Goal: Task Accomplishment & Management: Manage account settings

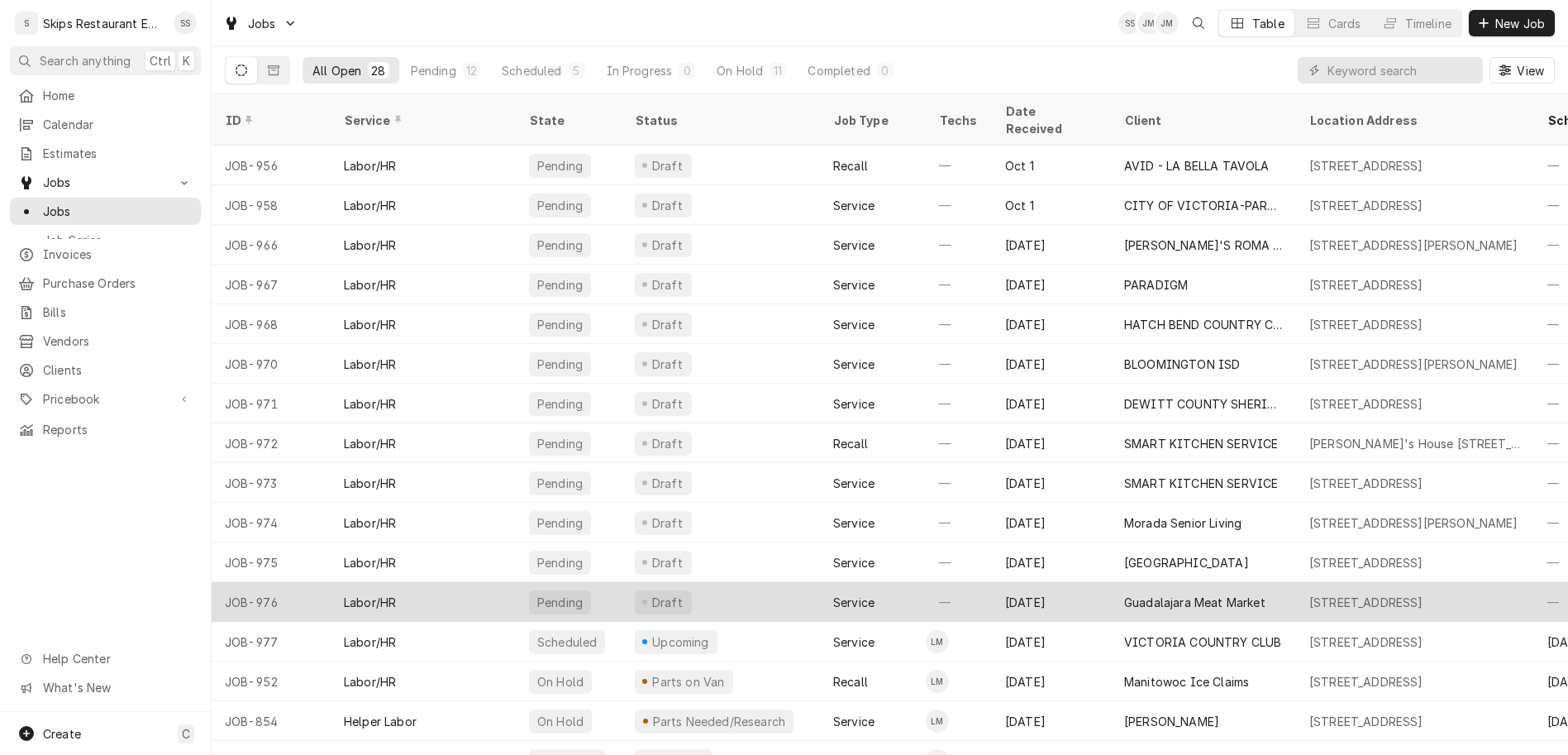
click at [1300, 582] on div "2502 N Laurent St, Victoria, TX 77901" at bounding box center [1414, 601] width 238 height 40
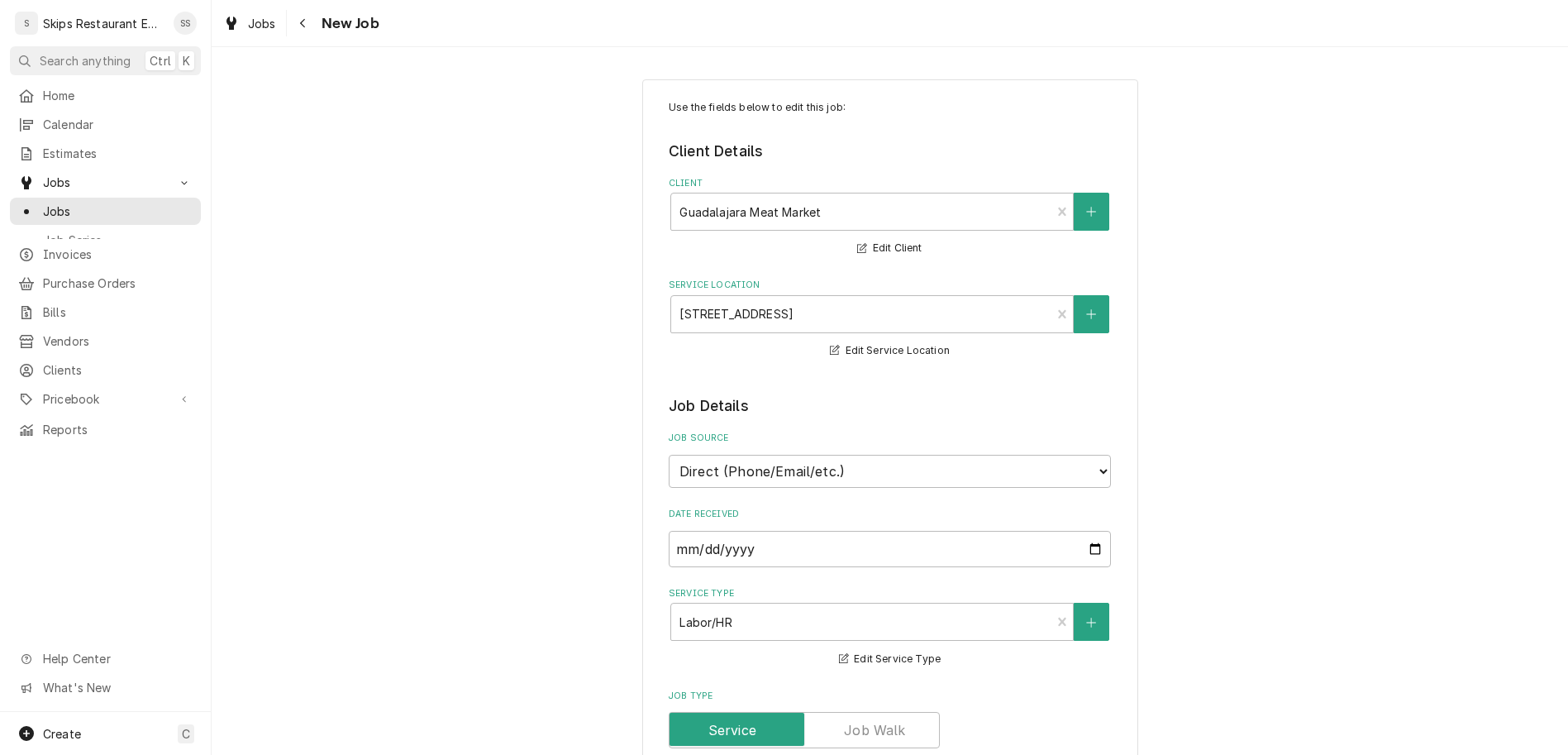
scroll to position [728, 0]
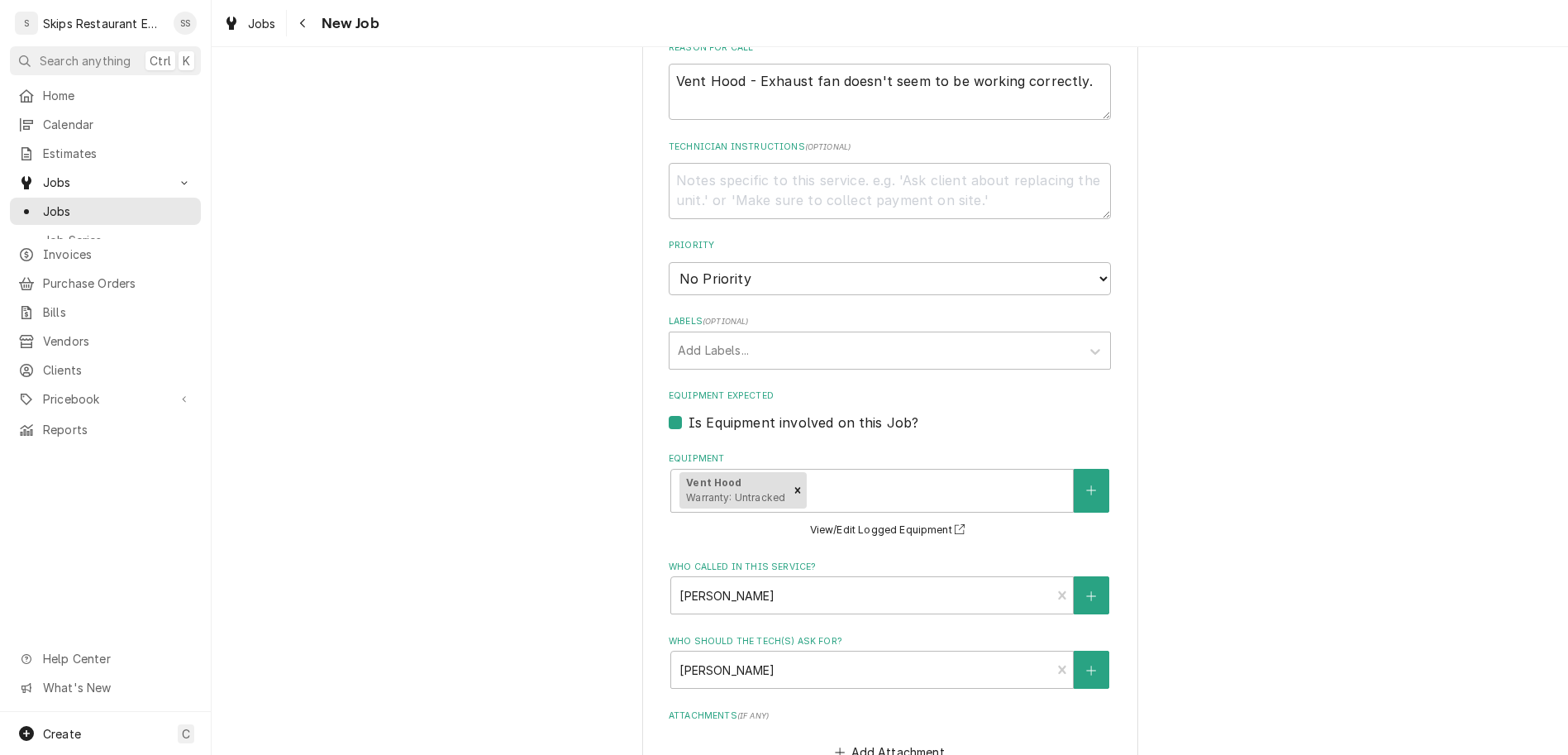
type input "[DATE]"
type textarea "x"
select select "11:00:00"
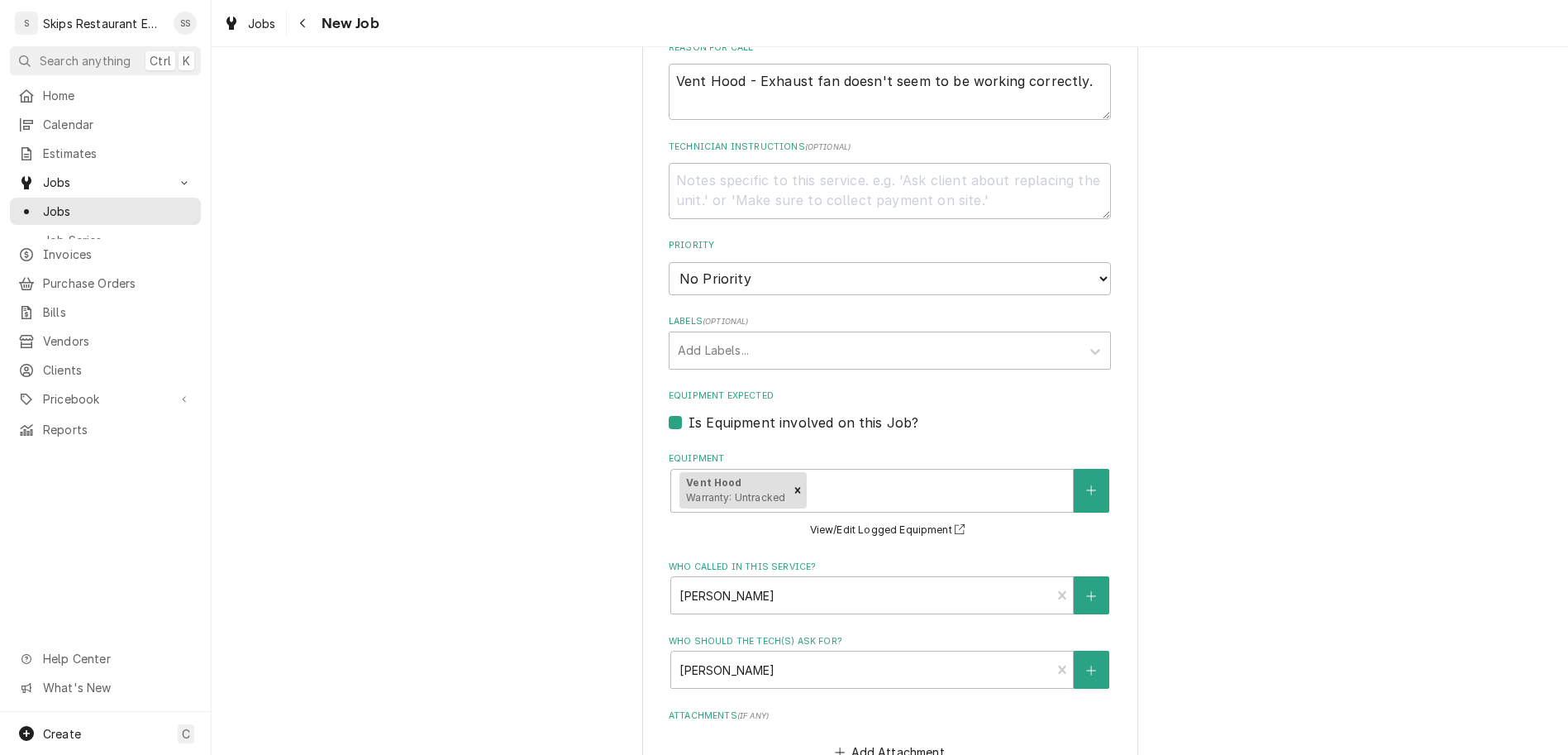
click option "11:00 AM" at bounding box center [0, 0] width 0 height 0
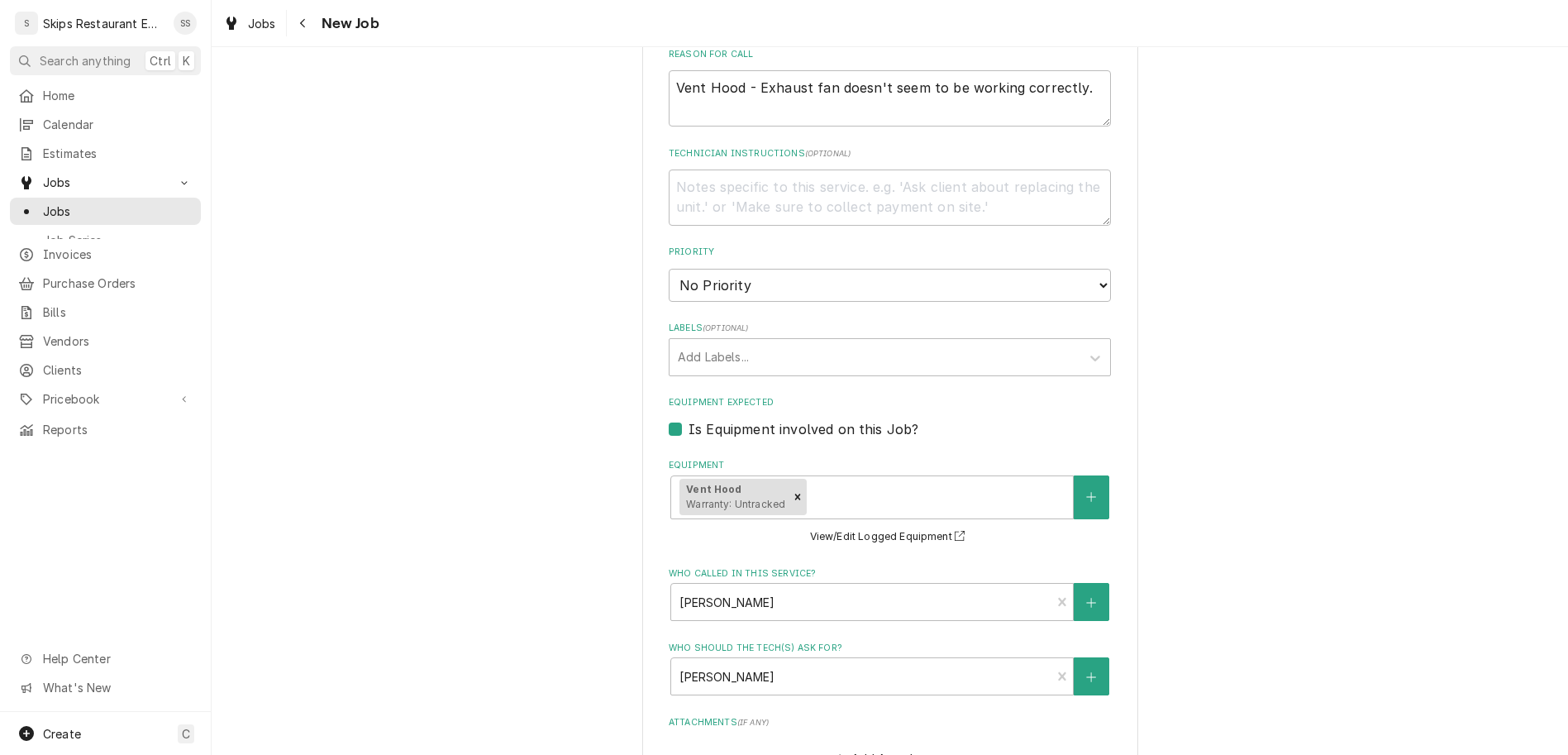
type textarea "x"
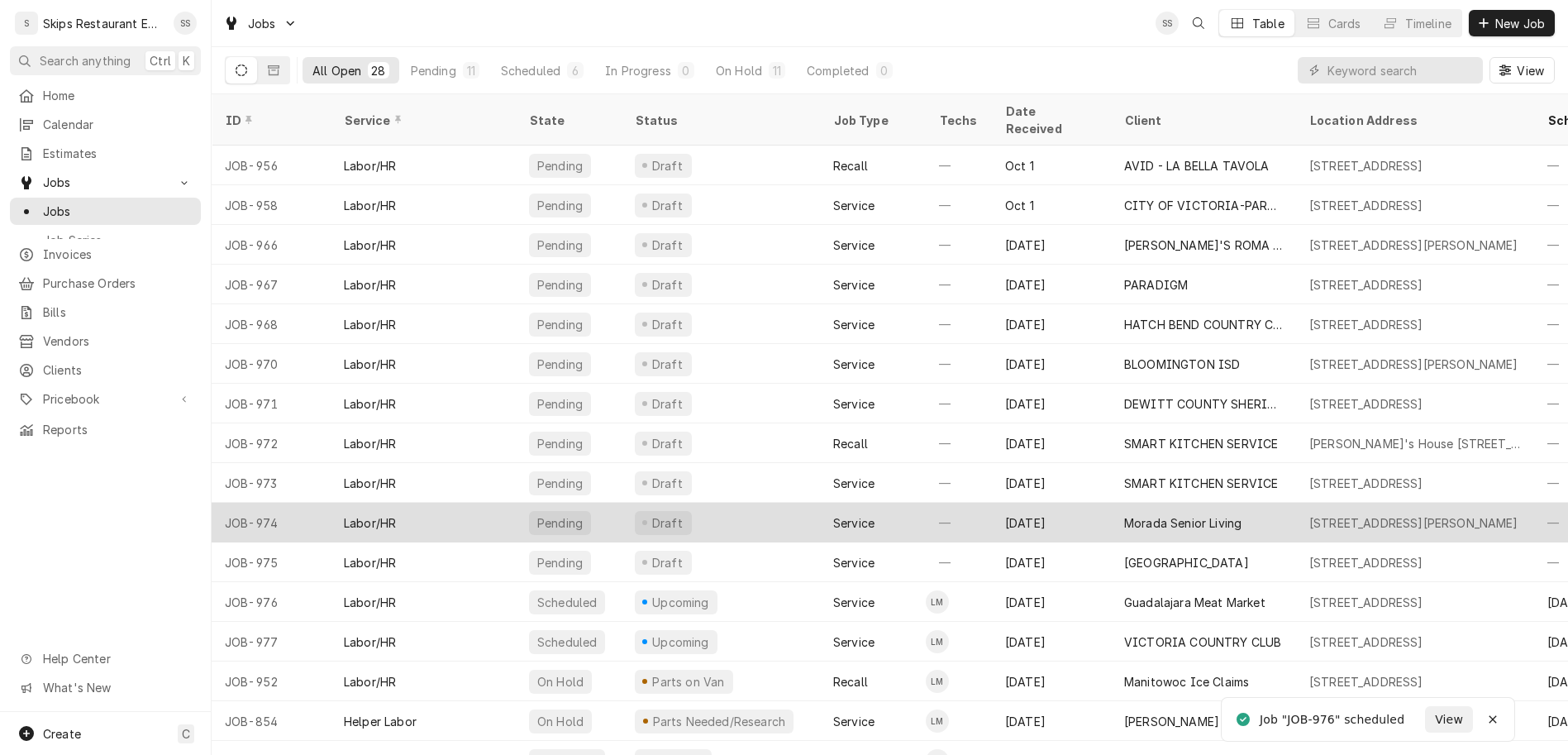
click at [1350, 514] on div "9606 N Zac Lentz Pkwy, Victoria, TX 77904" at bounding box center [1413, 523] width 209 height 18
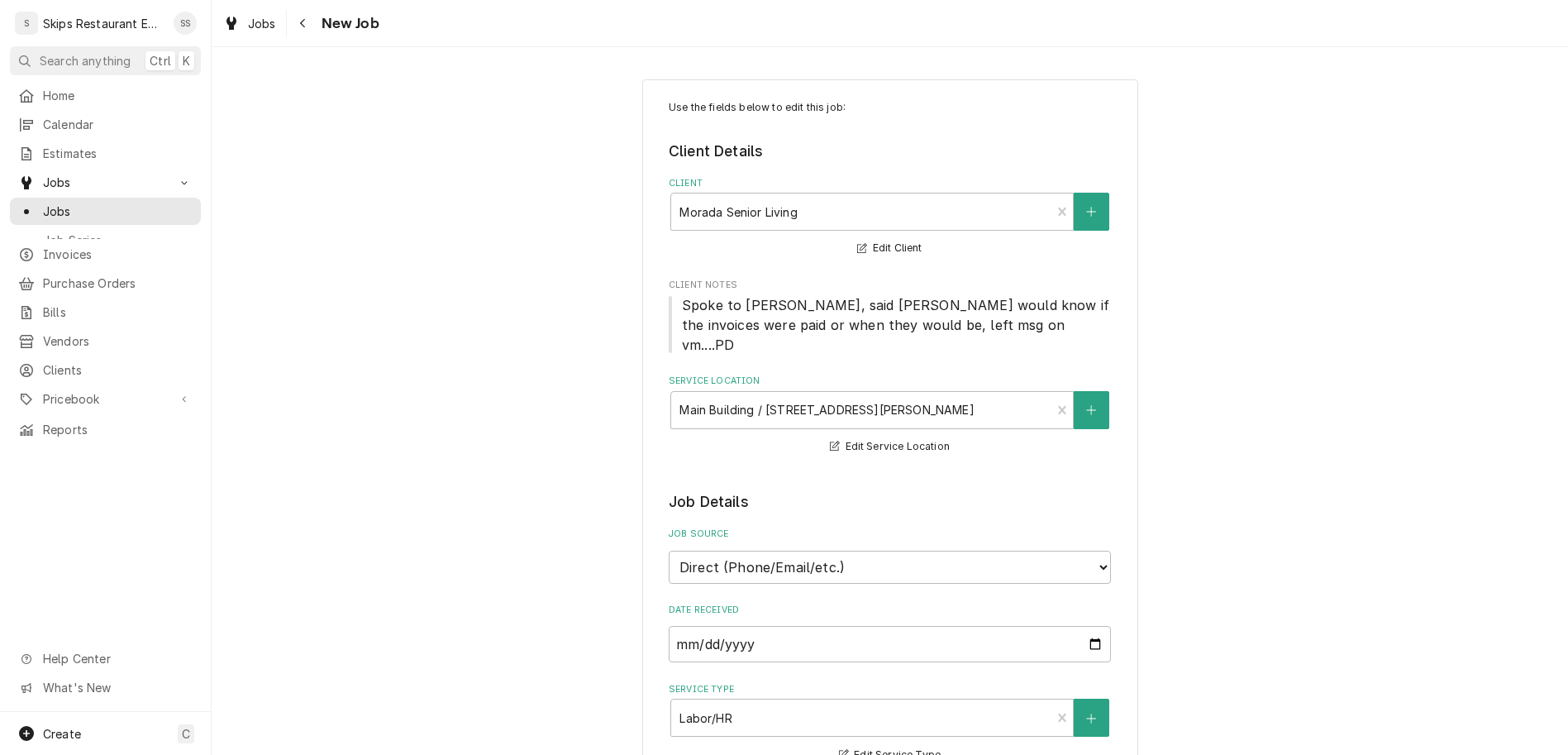
type textarea "x"
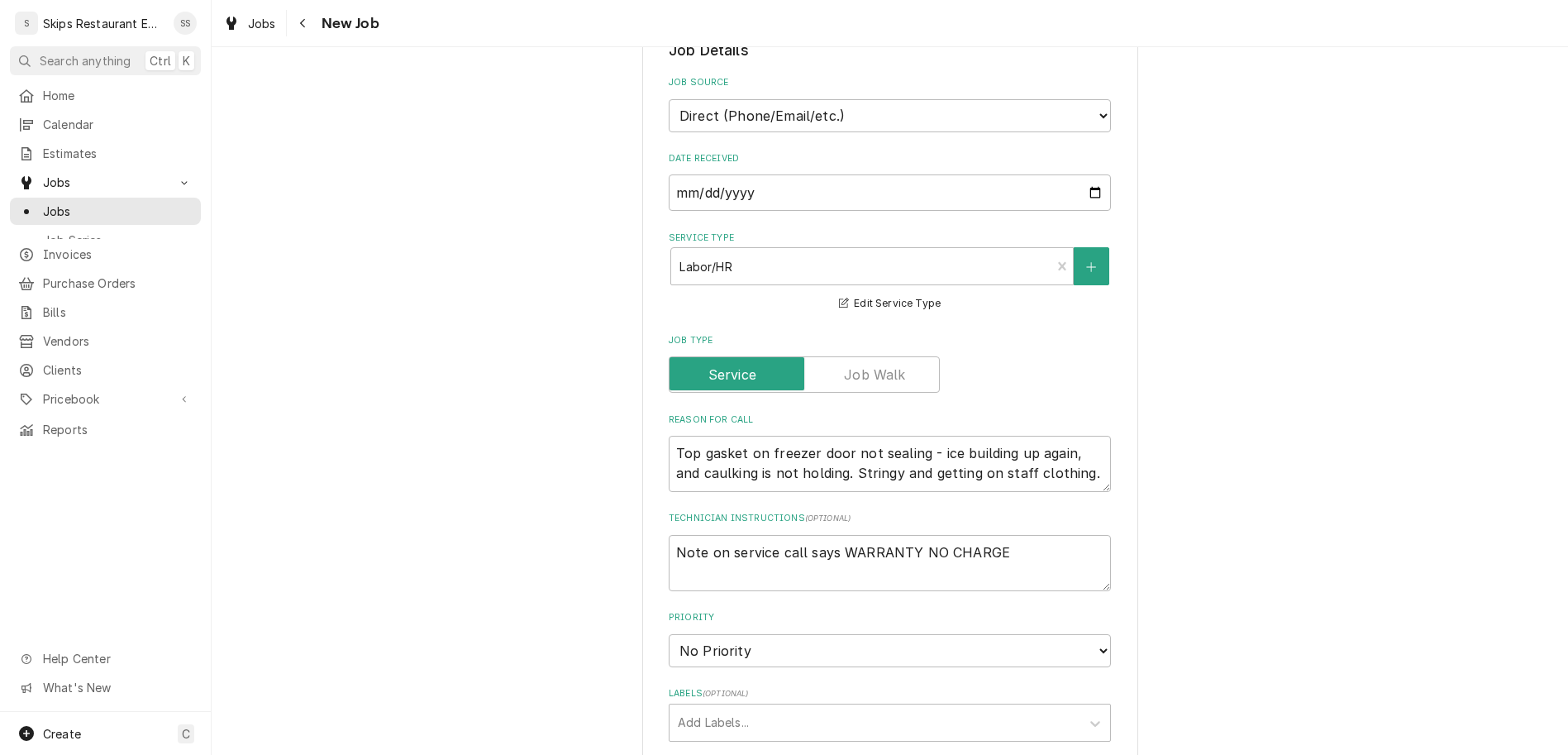
scroll to position [702, 0]
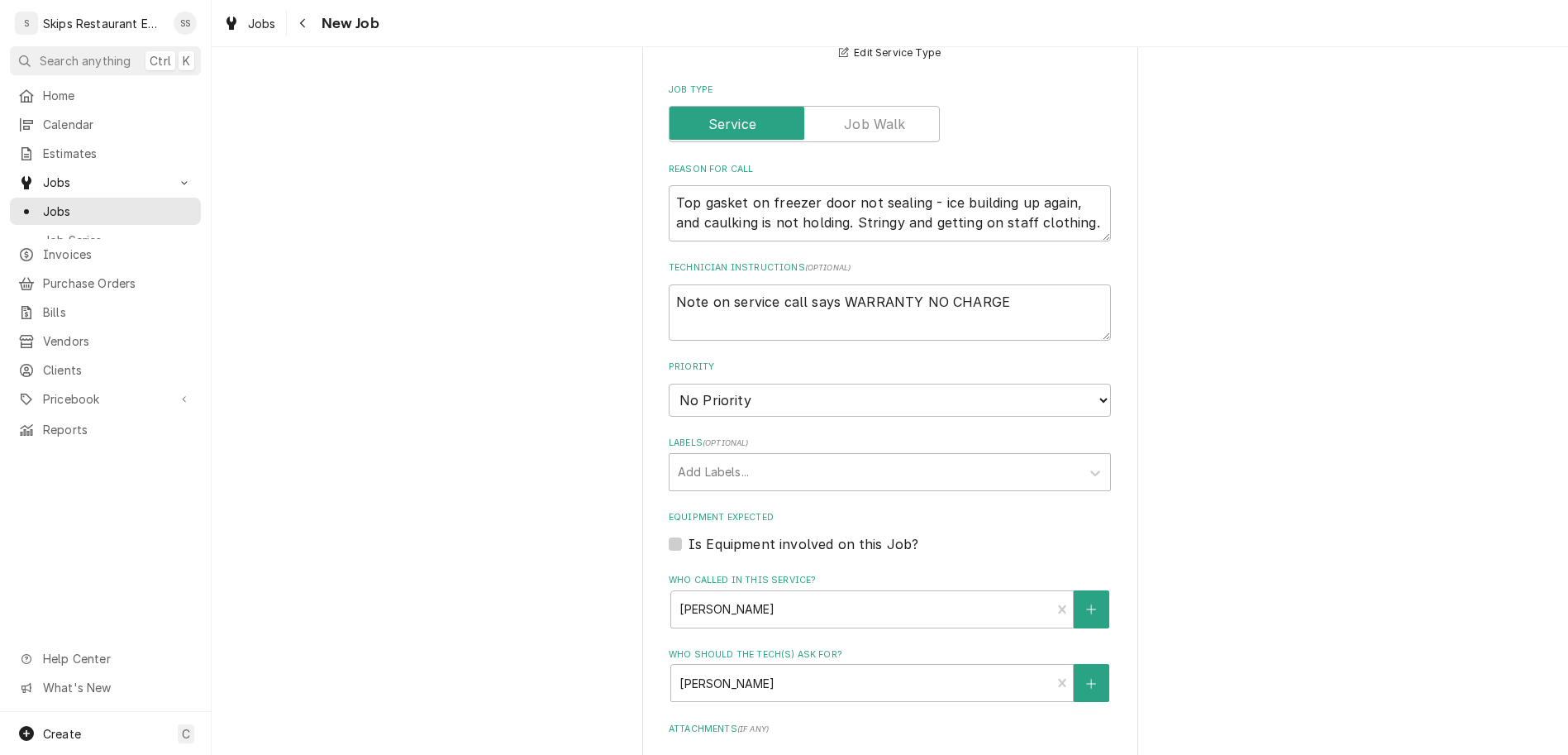
type input "2025-10-13"
type textarea "x"
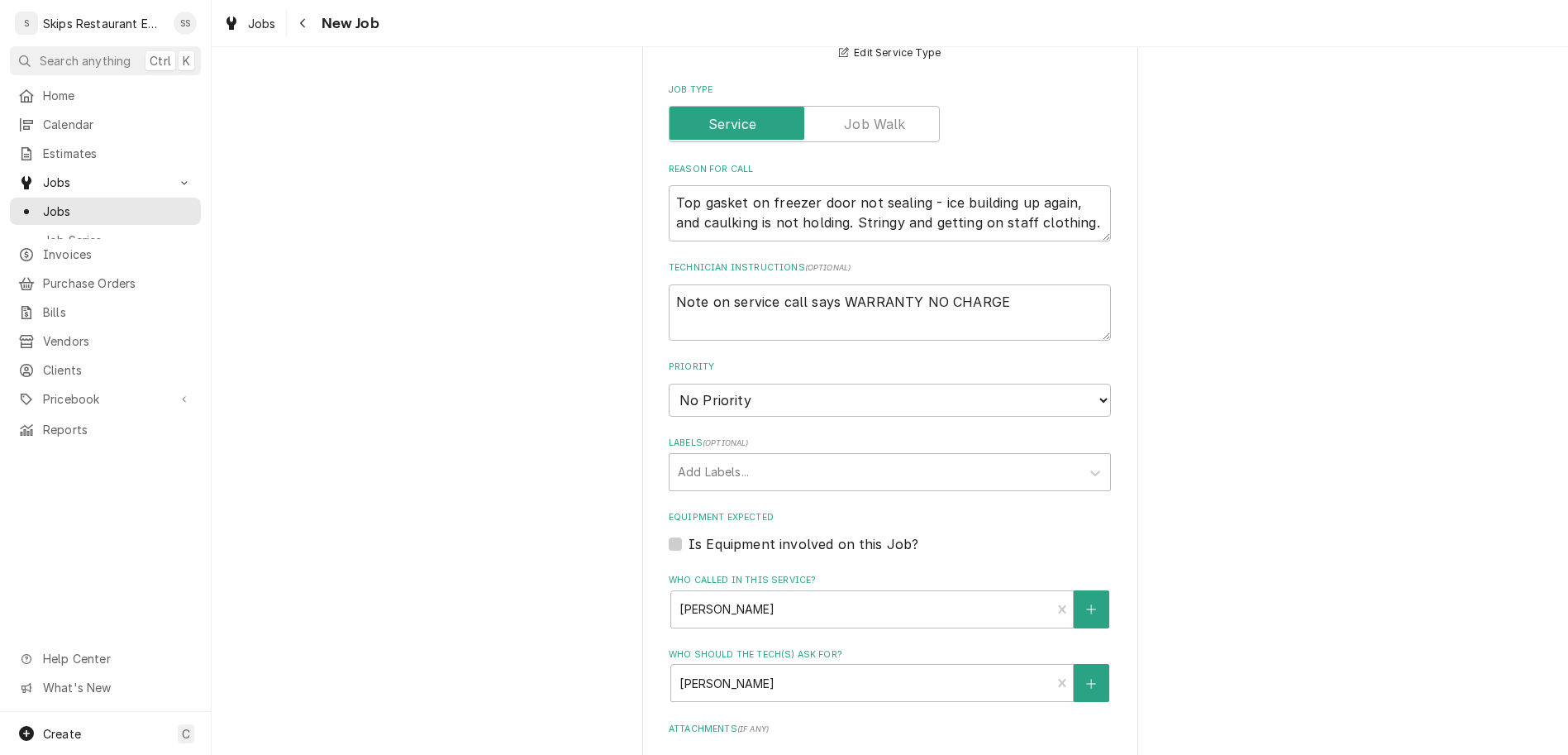
select select "13:00:00"
click option "1:00 PM" at bounding box center [0, 0] width 0 height 0
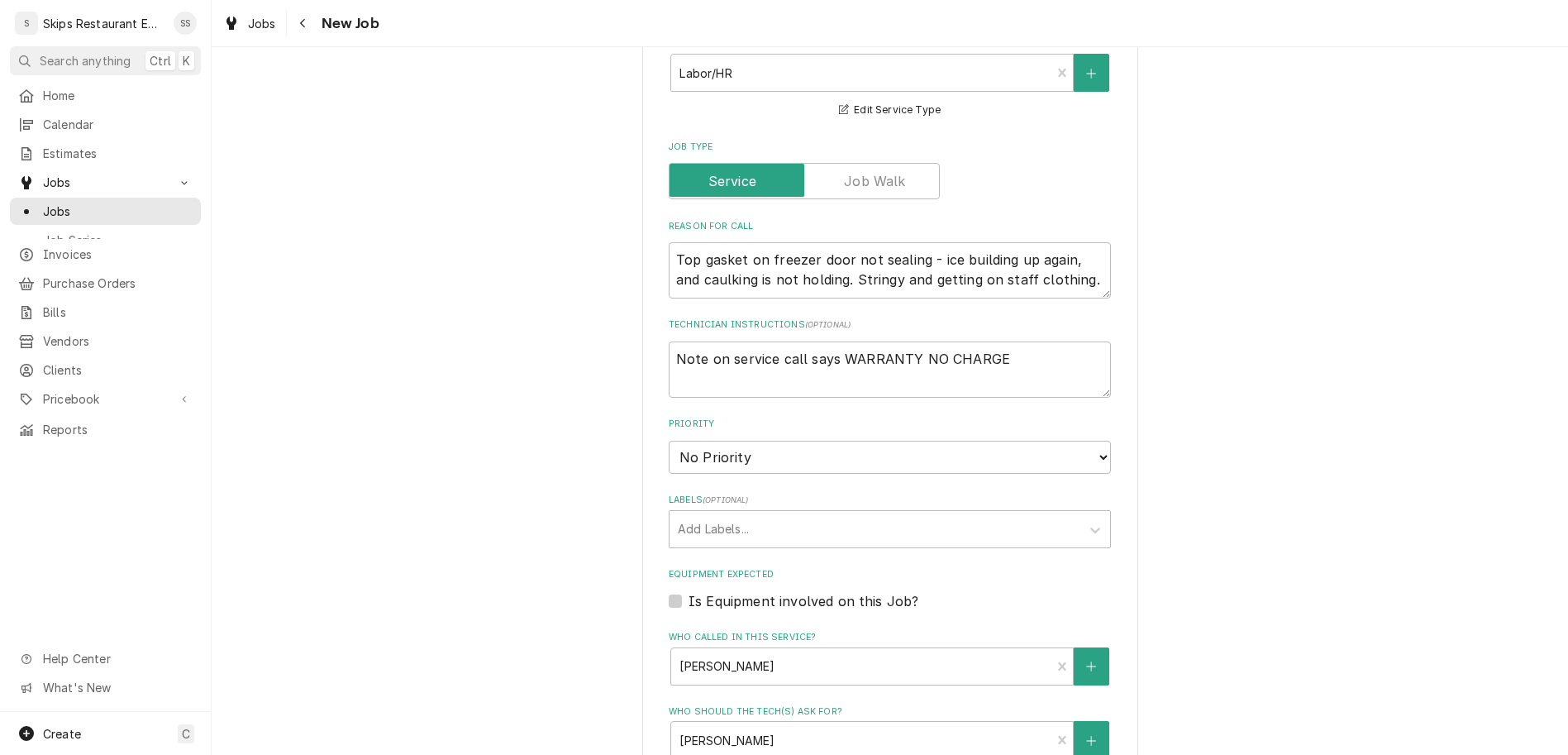
scroll to position [739, 0]
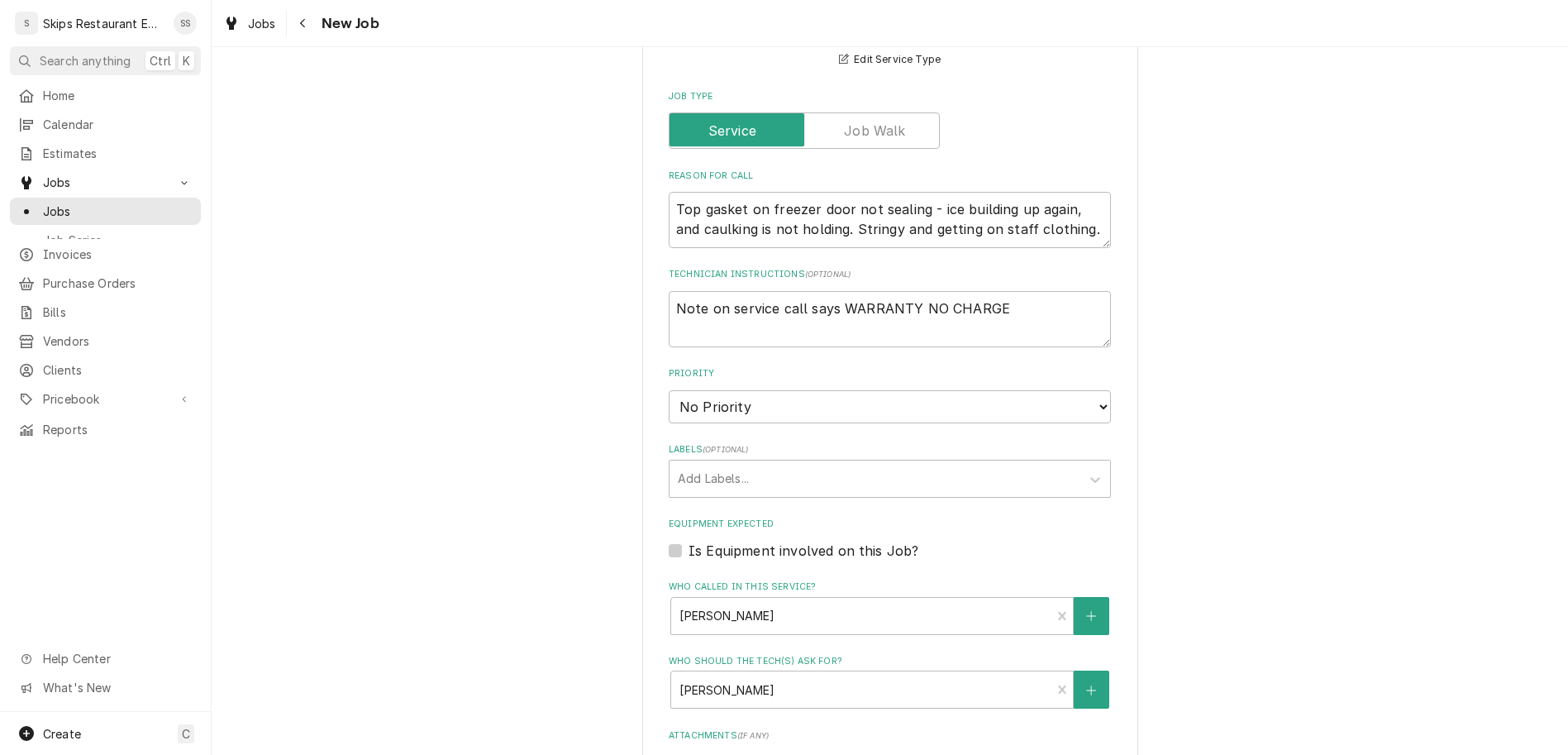
type textarea "x"
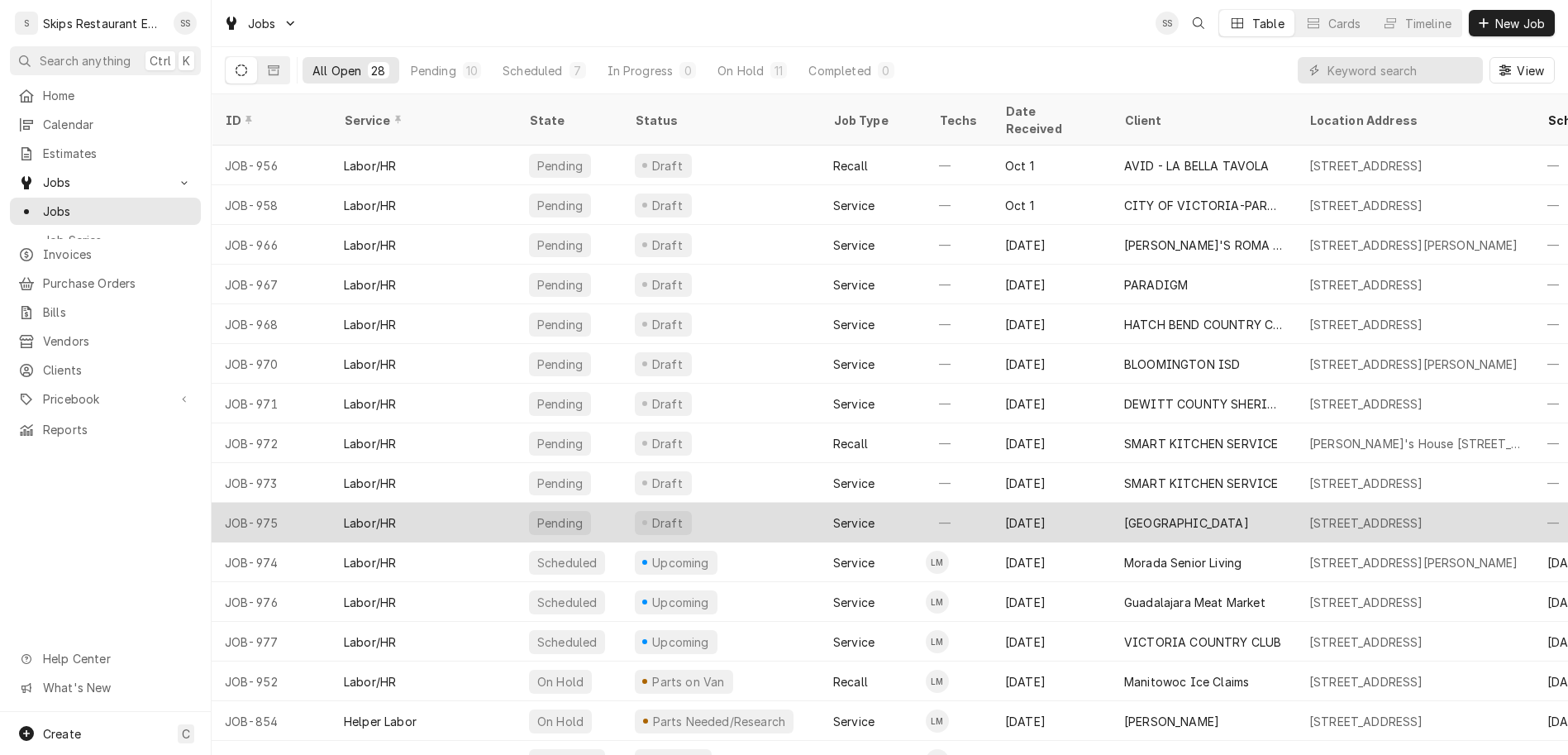
click at [1127, 503] on div "[GEOGRAPHIC_DATA]" at bounding box center [1203, 522] width 185 height 40
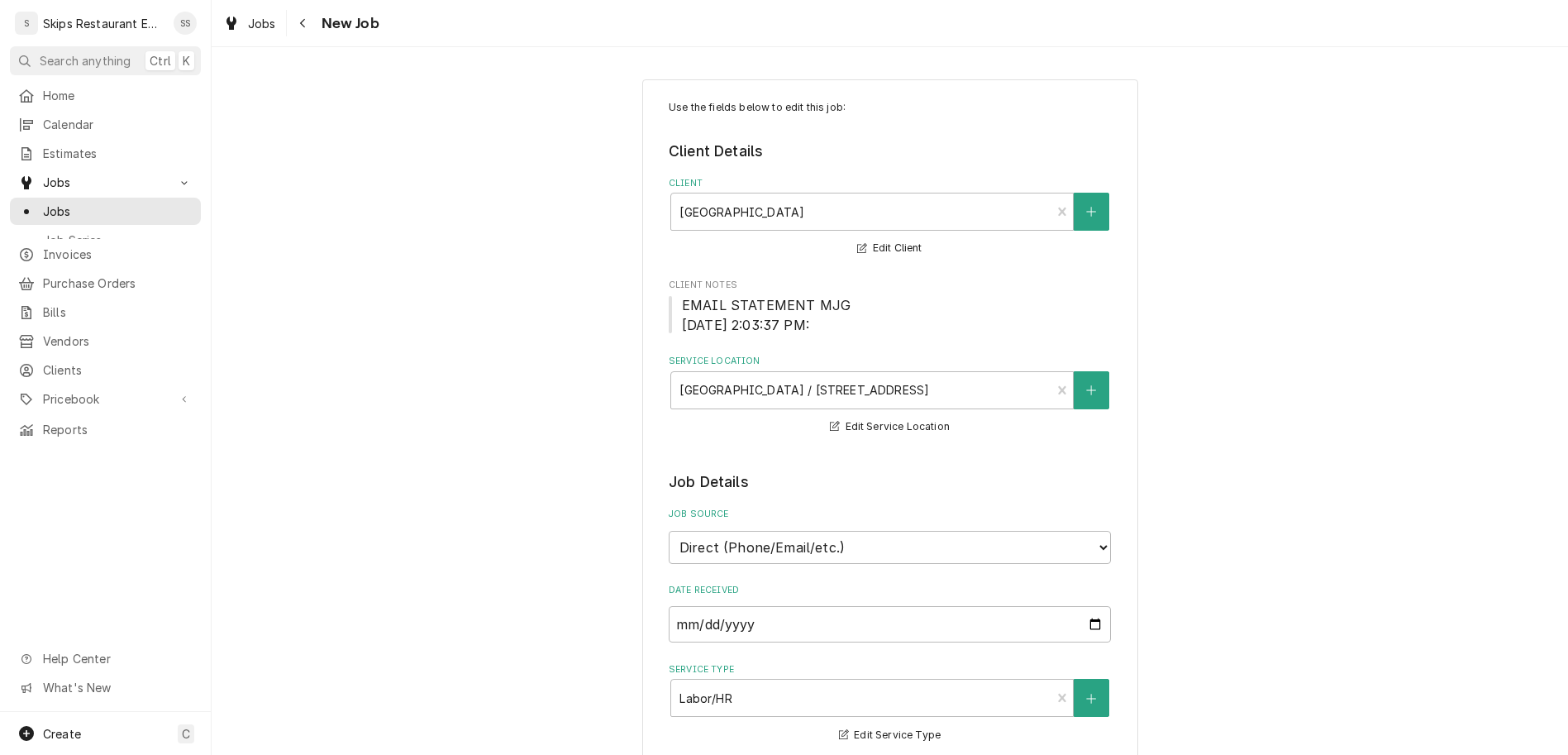
type textarea "x"
click at [44, 203] on span "Jobs" at bounding box center [118, 212] width 150 height 18
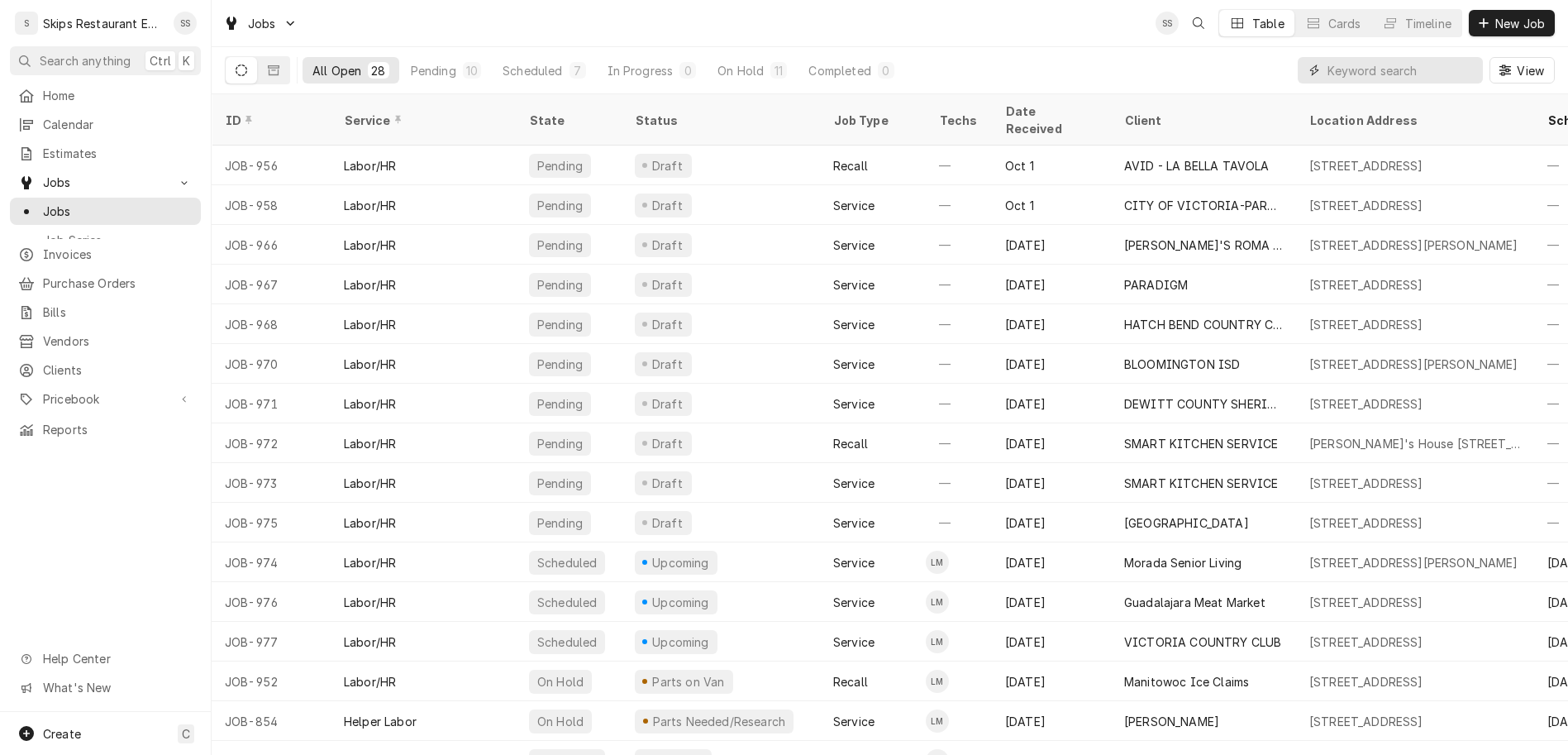
click at [1418, 57] on input "Dynamic Content Wrapper" at bounding box center [1401, 70] width 147 height 27
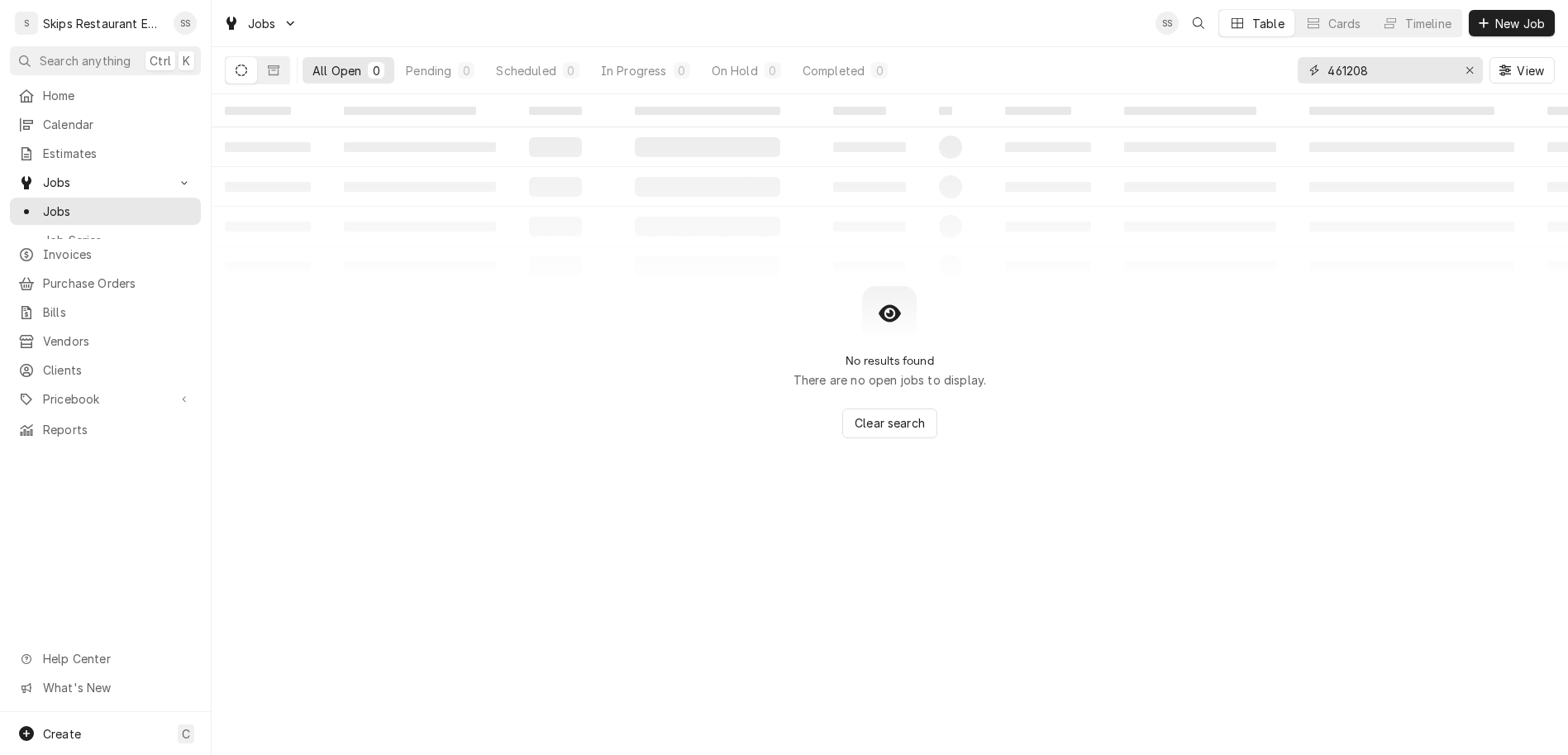
type input "461208"
click at [52, 203] on span "Jobs" at bounding box center [118, 212] width 150 height 18
drag, startPoint x: 1426, startPoint y: 50, endPoint x: 1311, endPoint y: 65, distance: 116.0
click at [1327, 65] on input "461208" at bounding box center [1389, 70] width 124 height 27
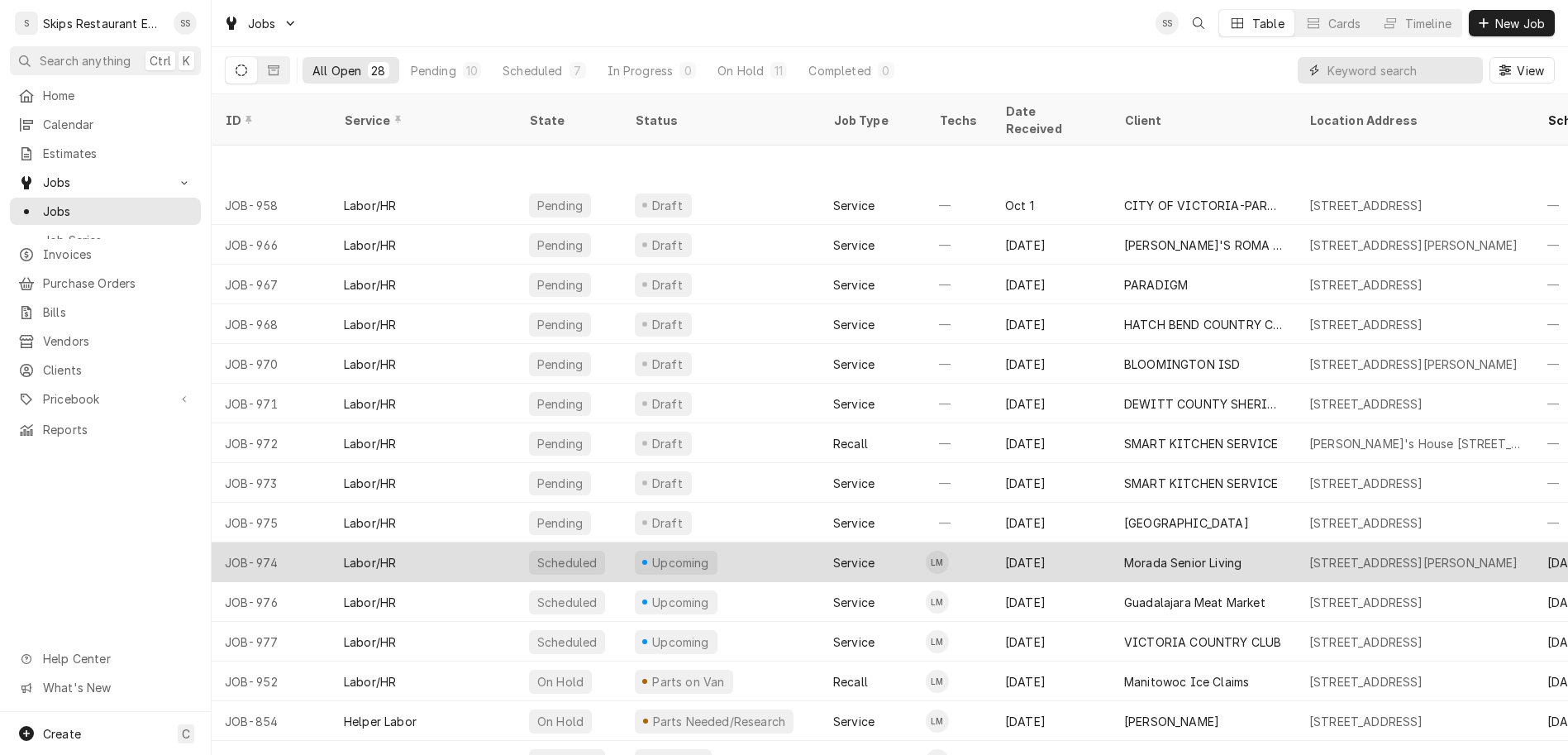
scroll to position [108, 0]
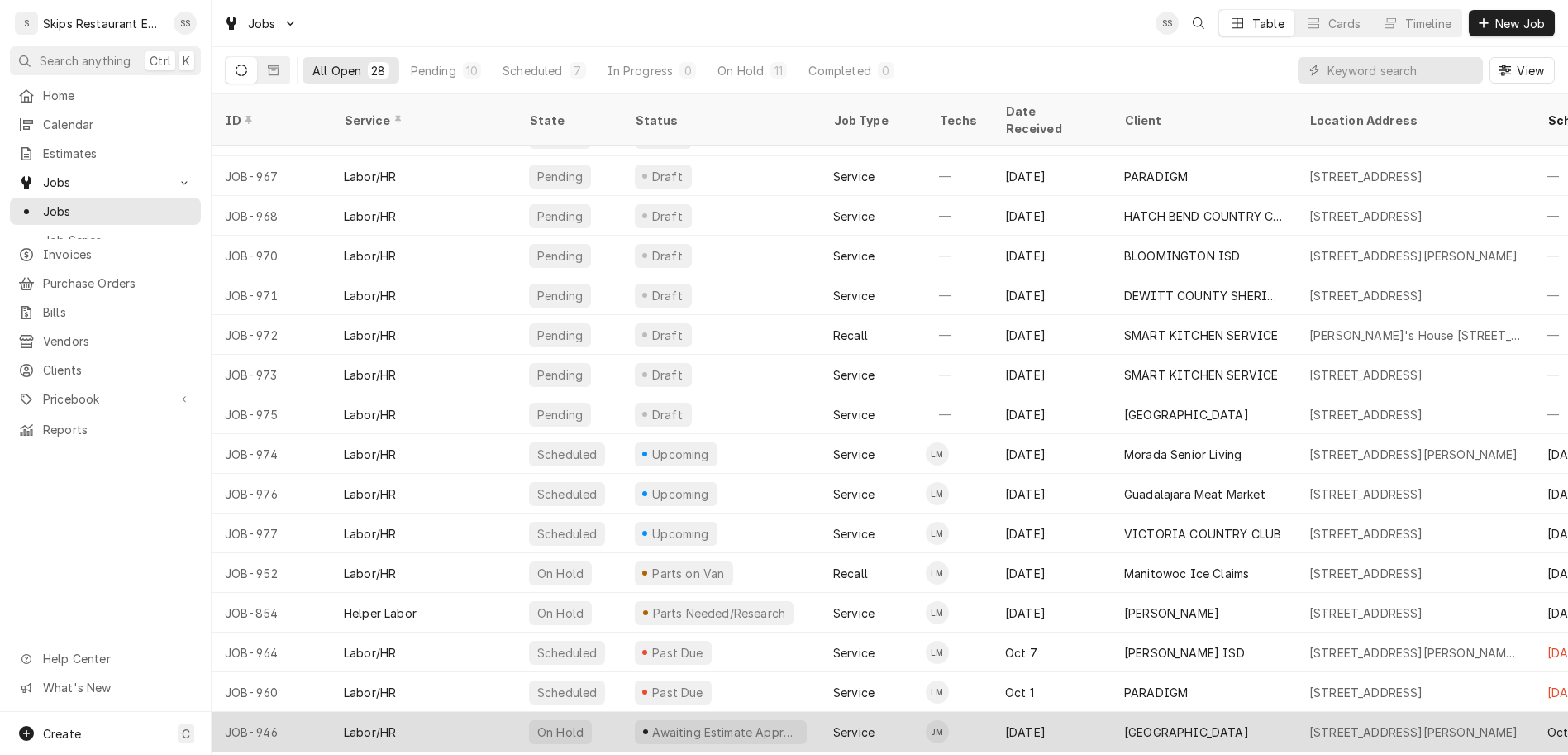
click at [1124, 723] on div "UNIVERSITY OF HOUSTON-VICTORIA" at bounding box center [1186, 732] width 125 height 18
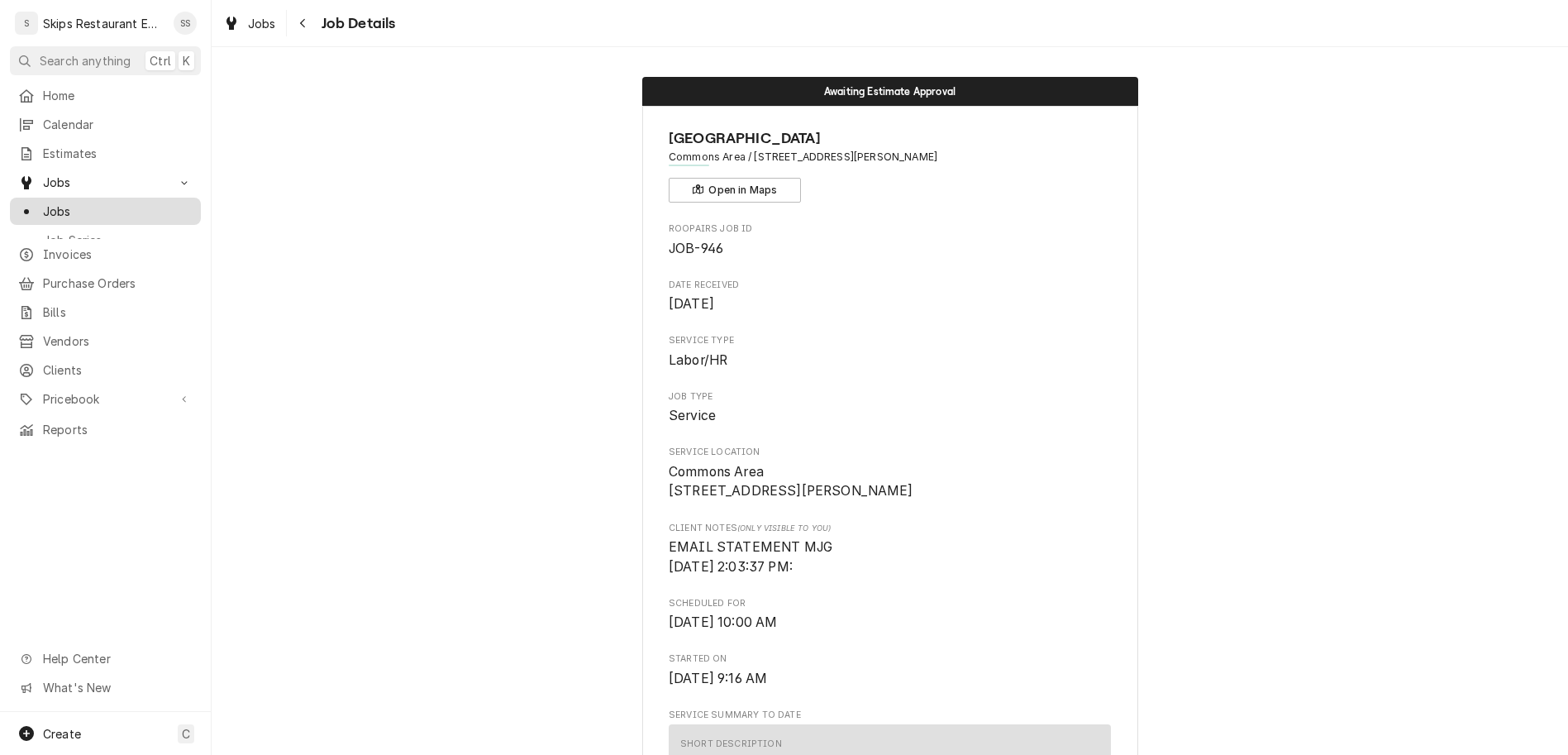
click at [46, 203] on span "Jobs" at bounding box center [118, 212] width 150 height 18
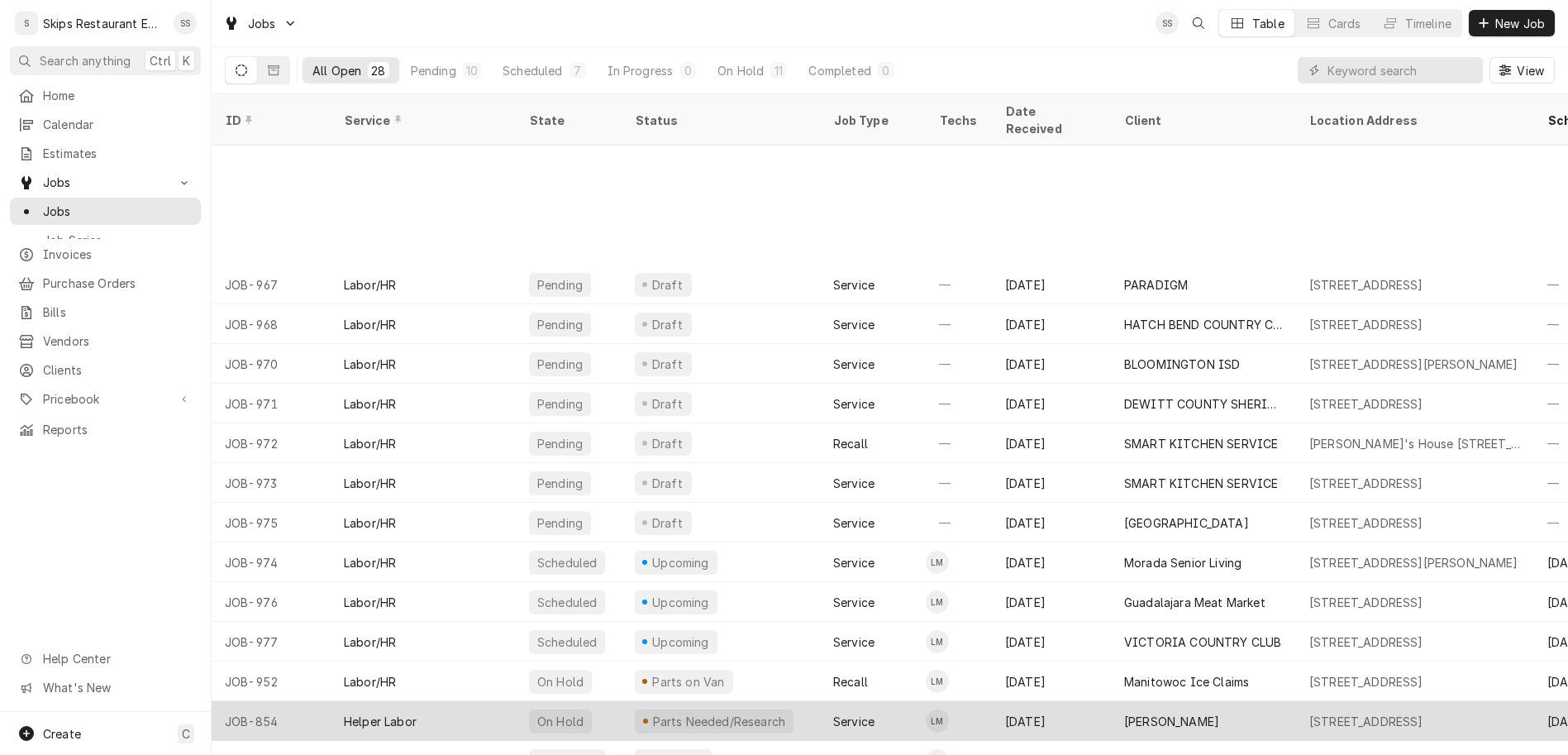
scroll to position [188, 0]
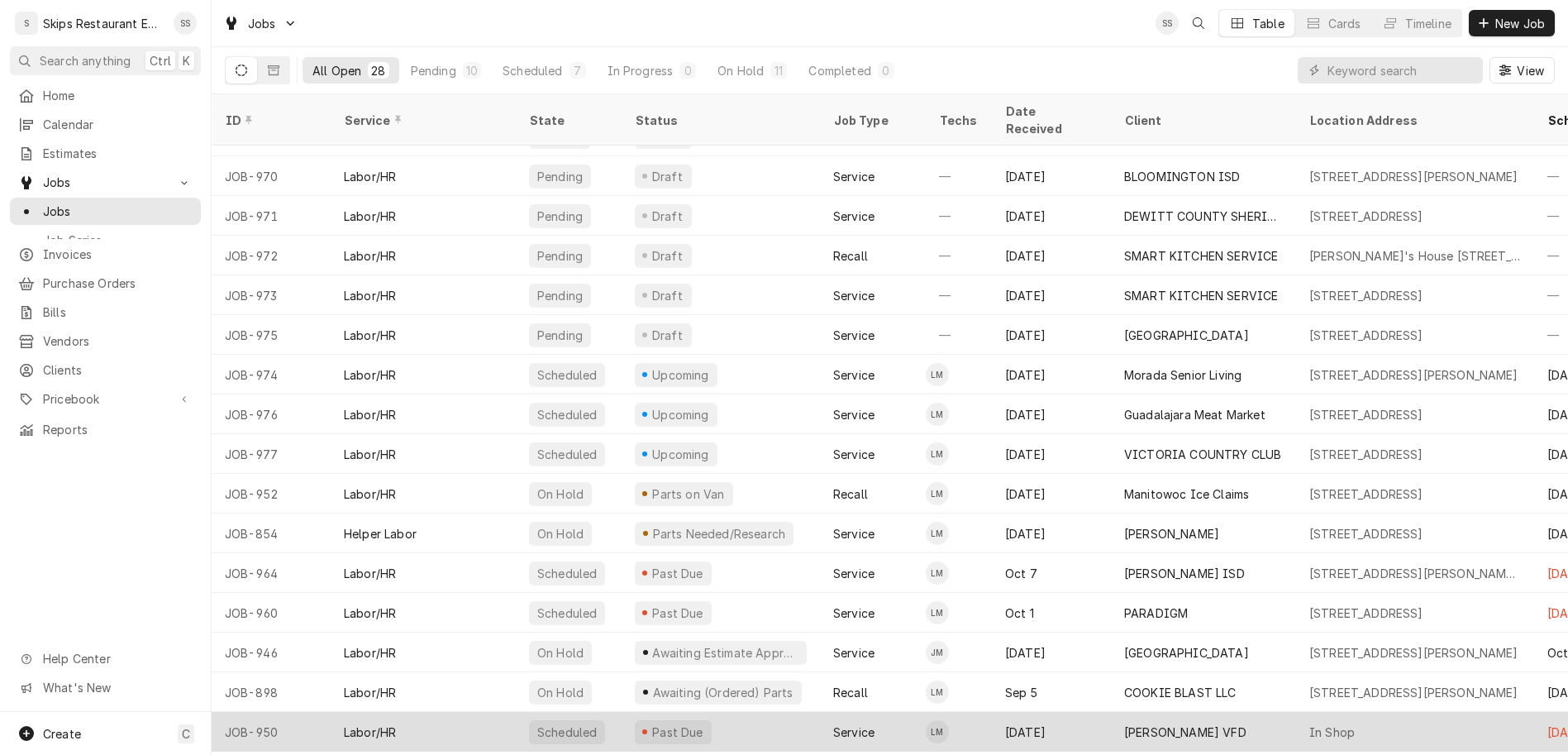
click at [1124, 723] on div "[PERSON_NAME] VFD" at bounding box center [1185, 732] width 122 height 18
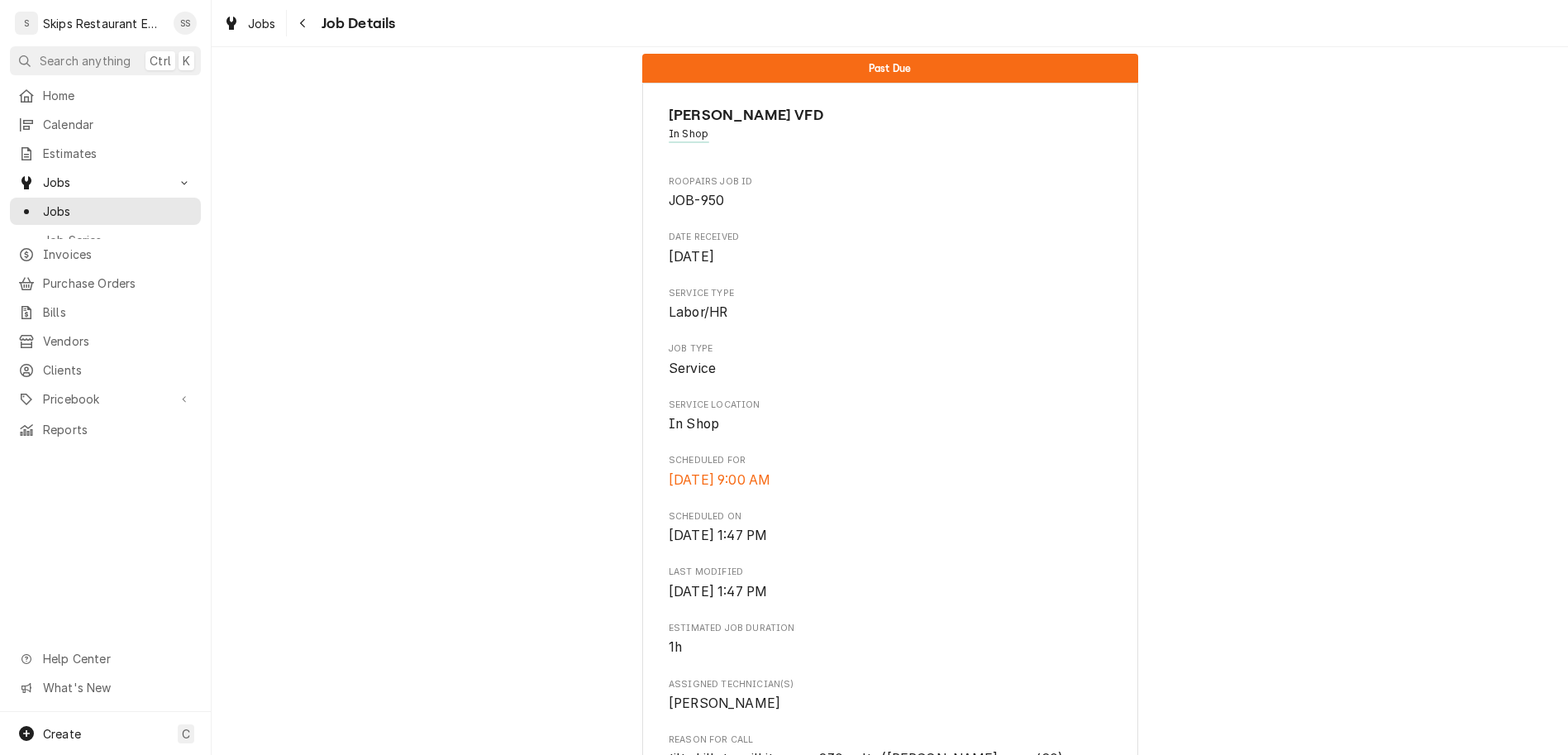
scroll to position [345, 0]
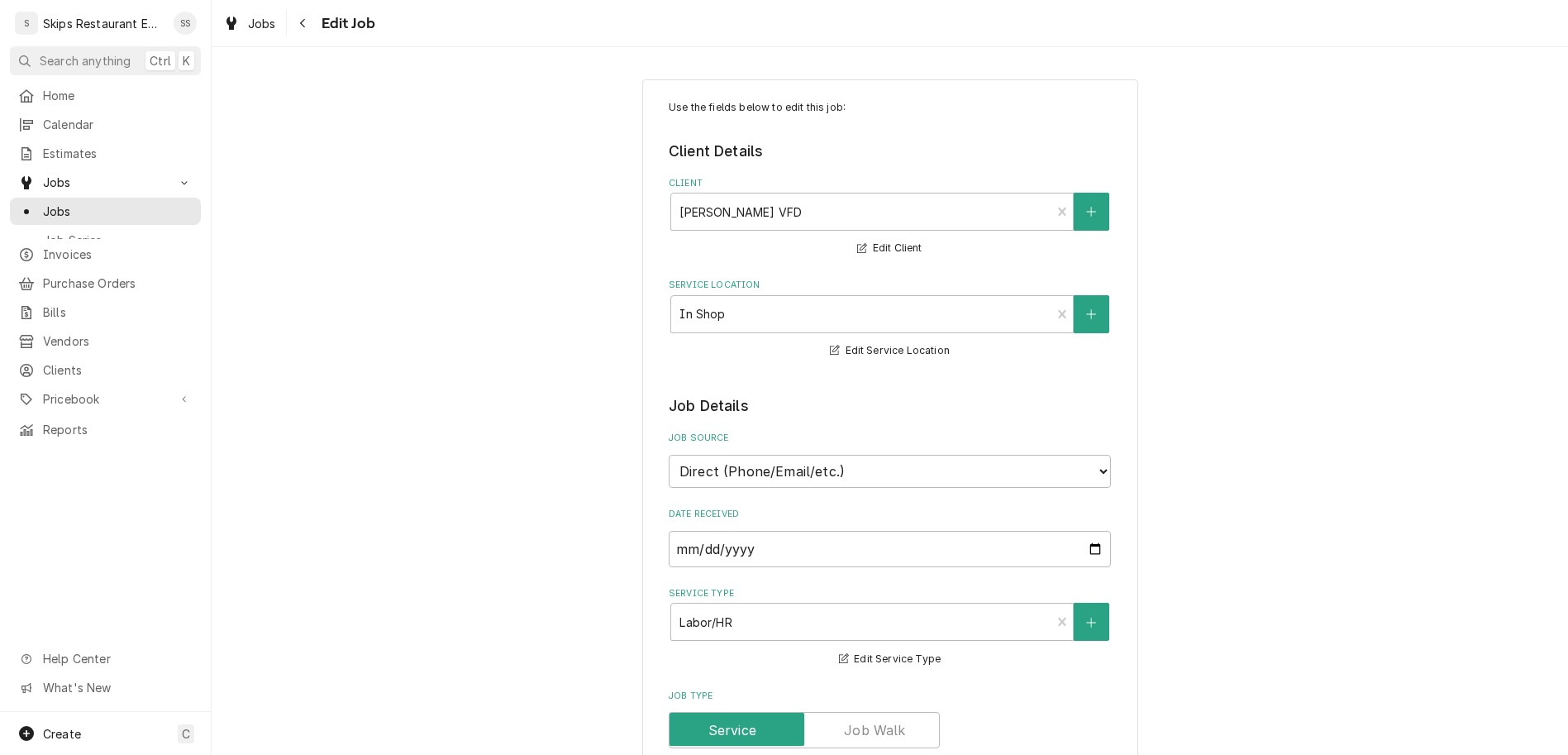
type textarea "x"
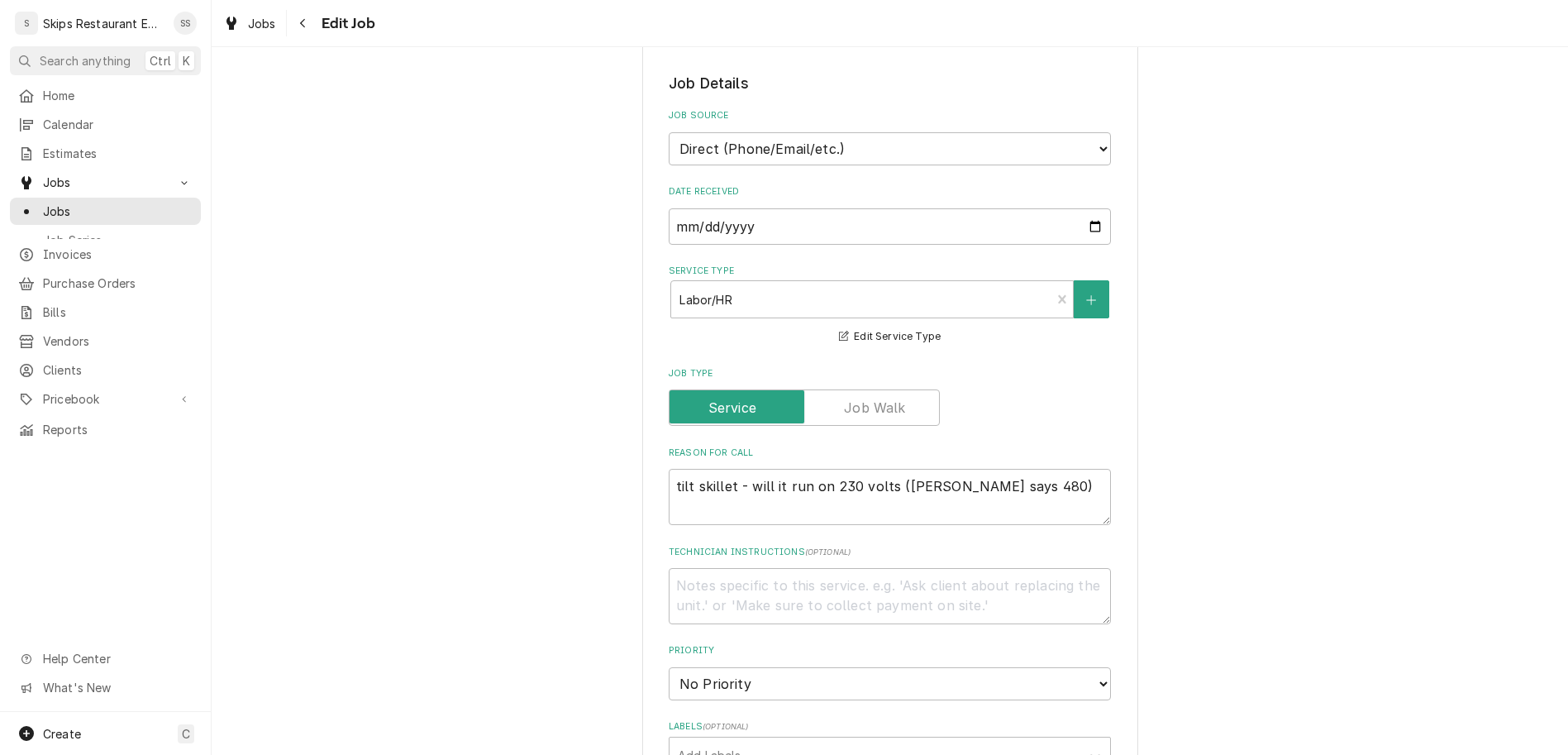
scroll to position [619, 0]
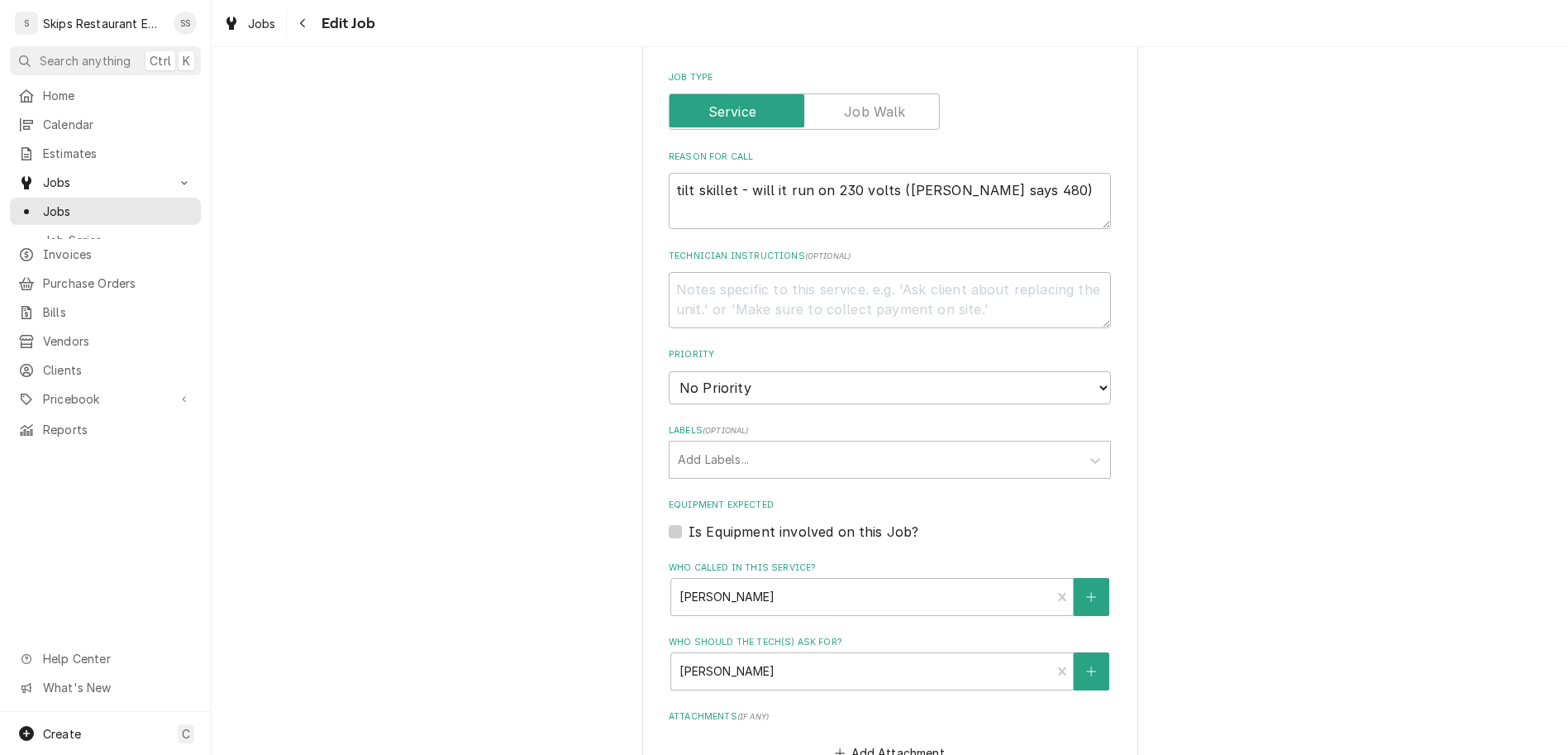
type input "2025-10-11"
type textarea "x"
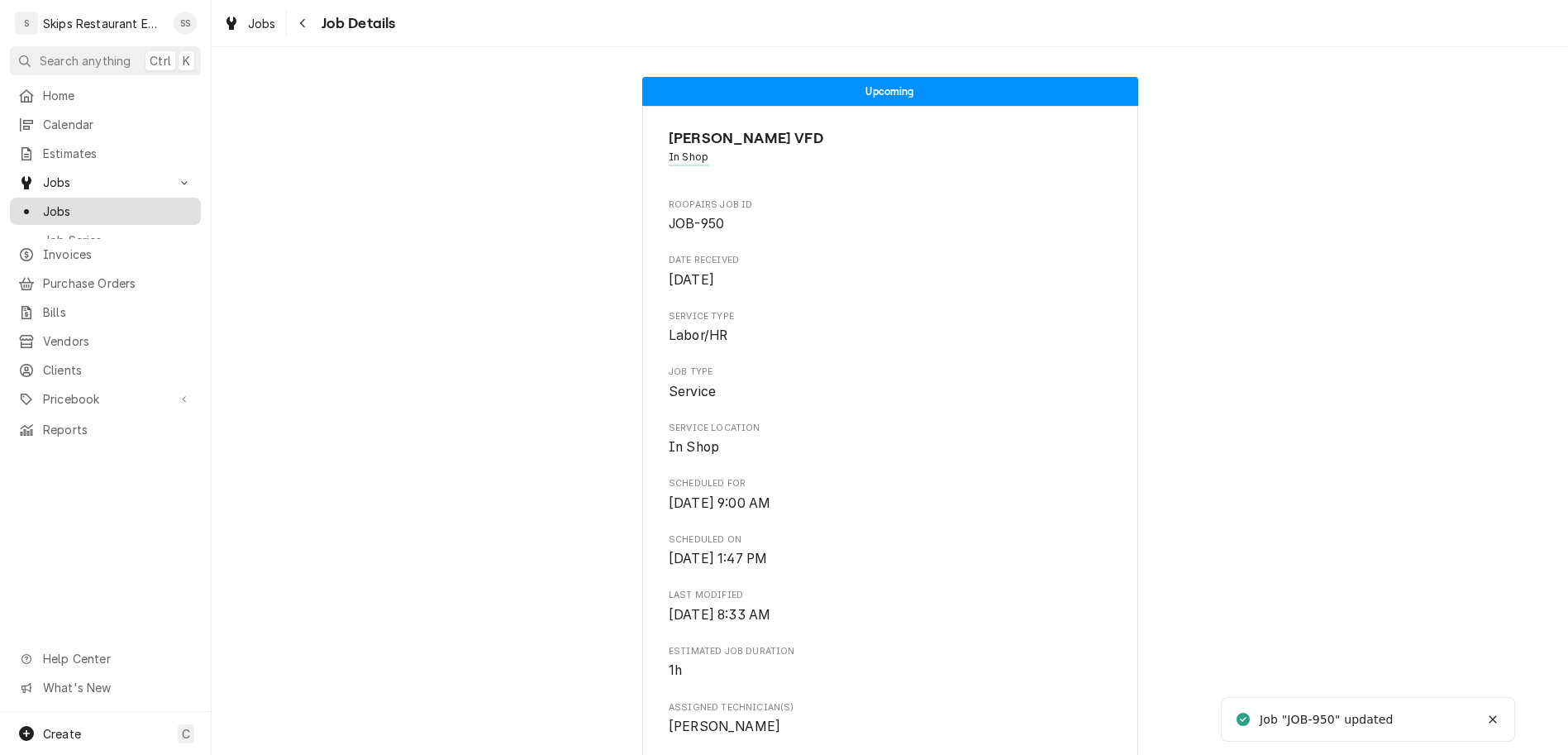
click at [43, 203] on span "Jobs" at bounding box center [118, 212] width 150 height 18
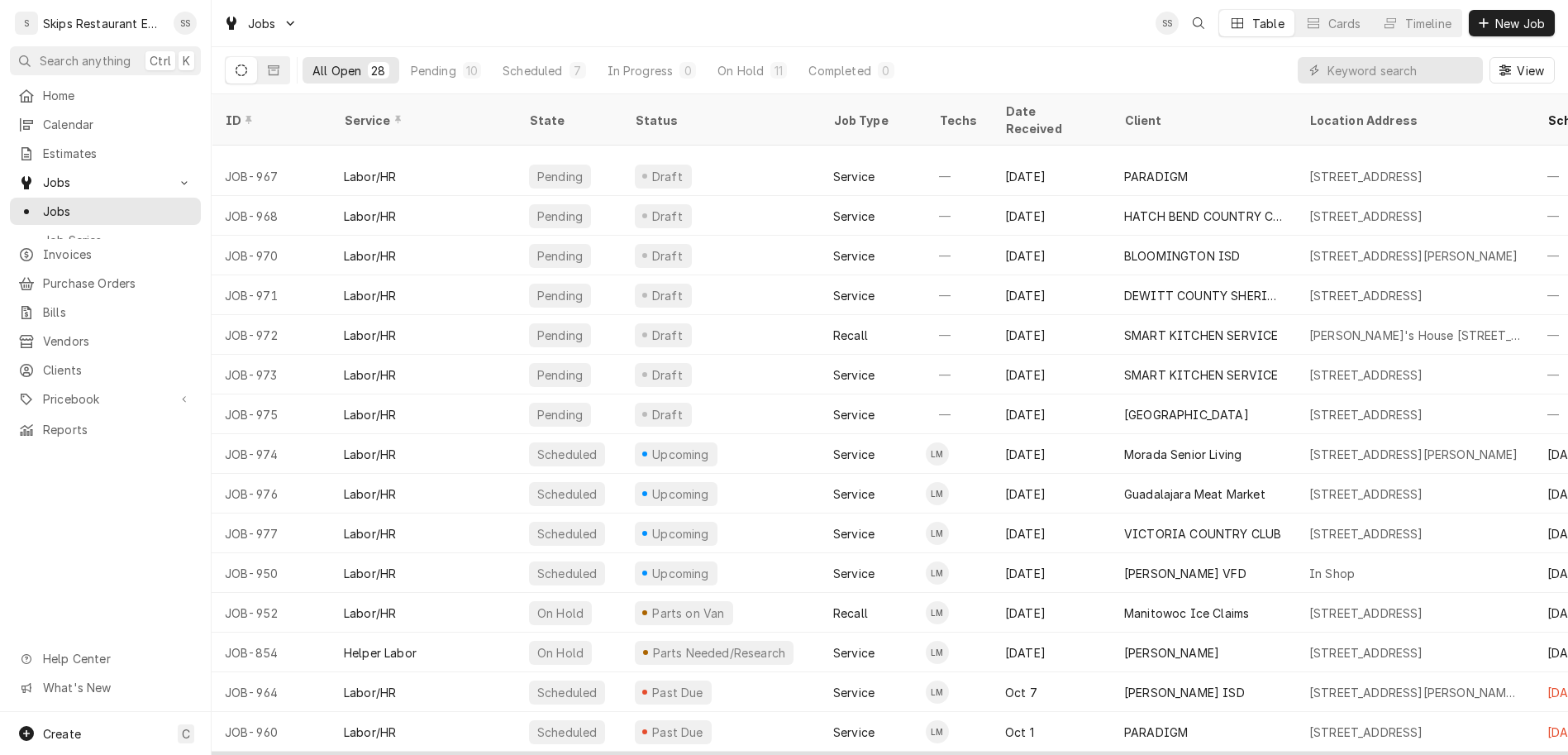
scroll to position [188, 0]
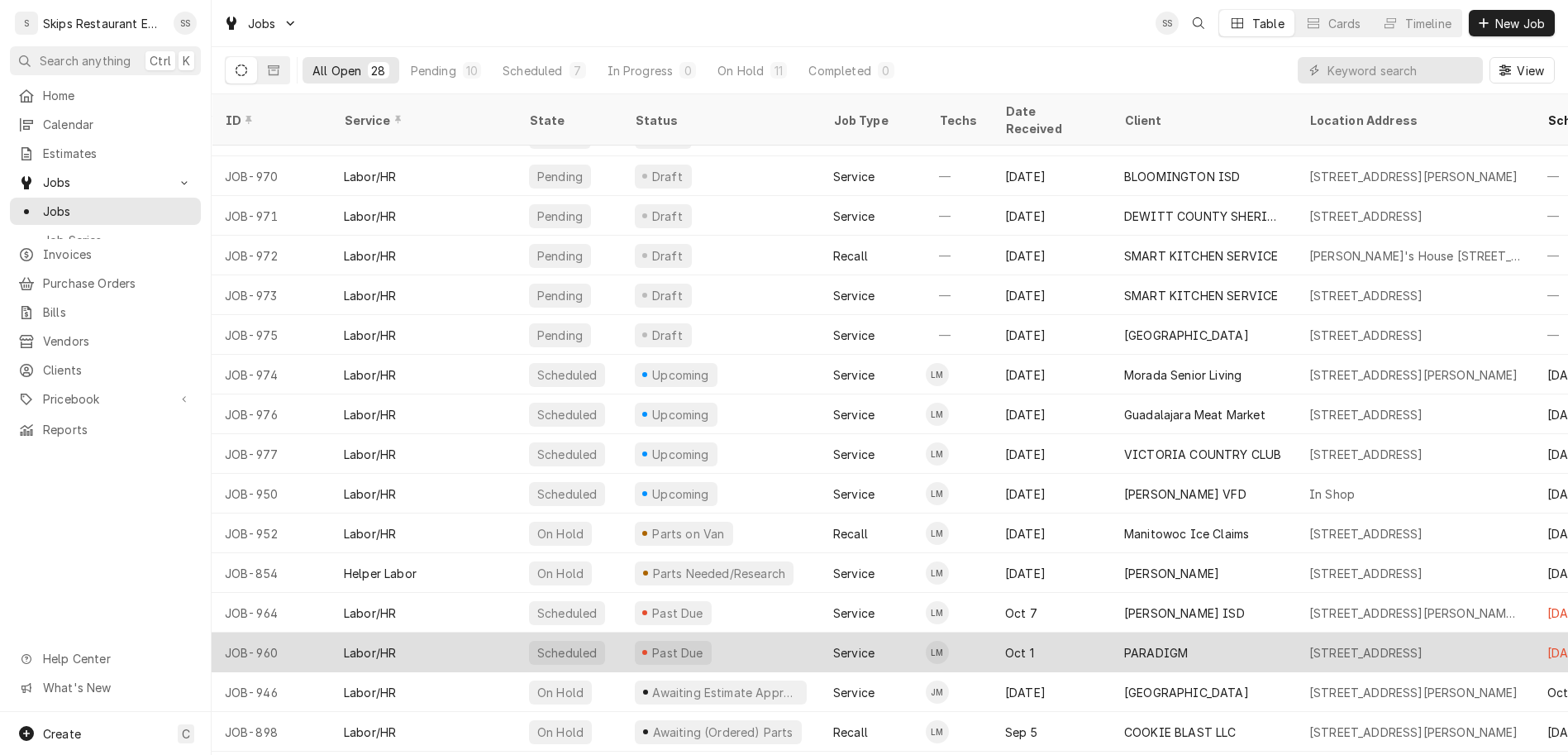
click at [863, 632] on div "Service" at bounding box center [872, 651] width 106 height 40
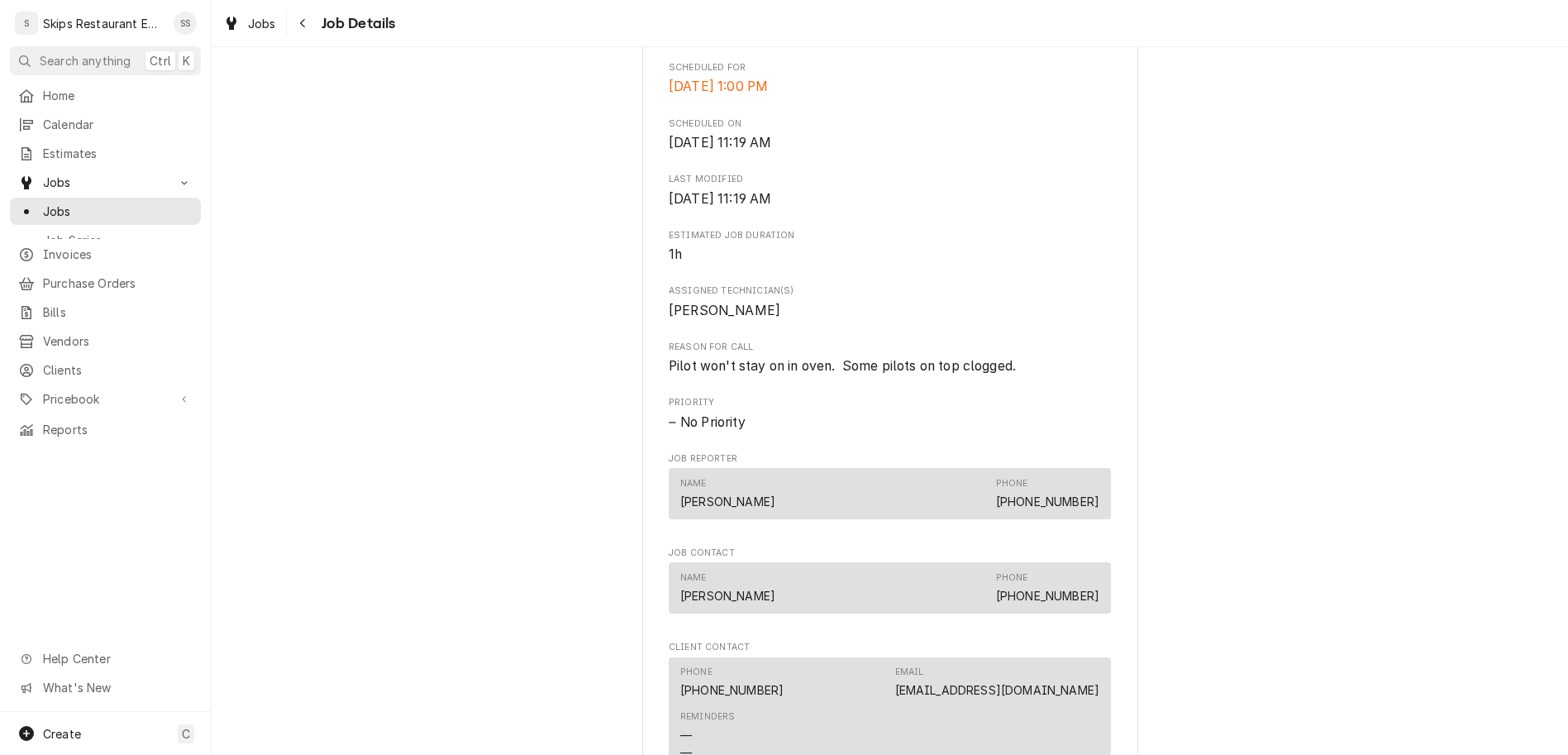
scroll to position [642, 0]
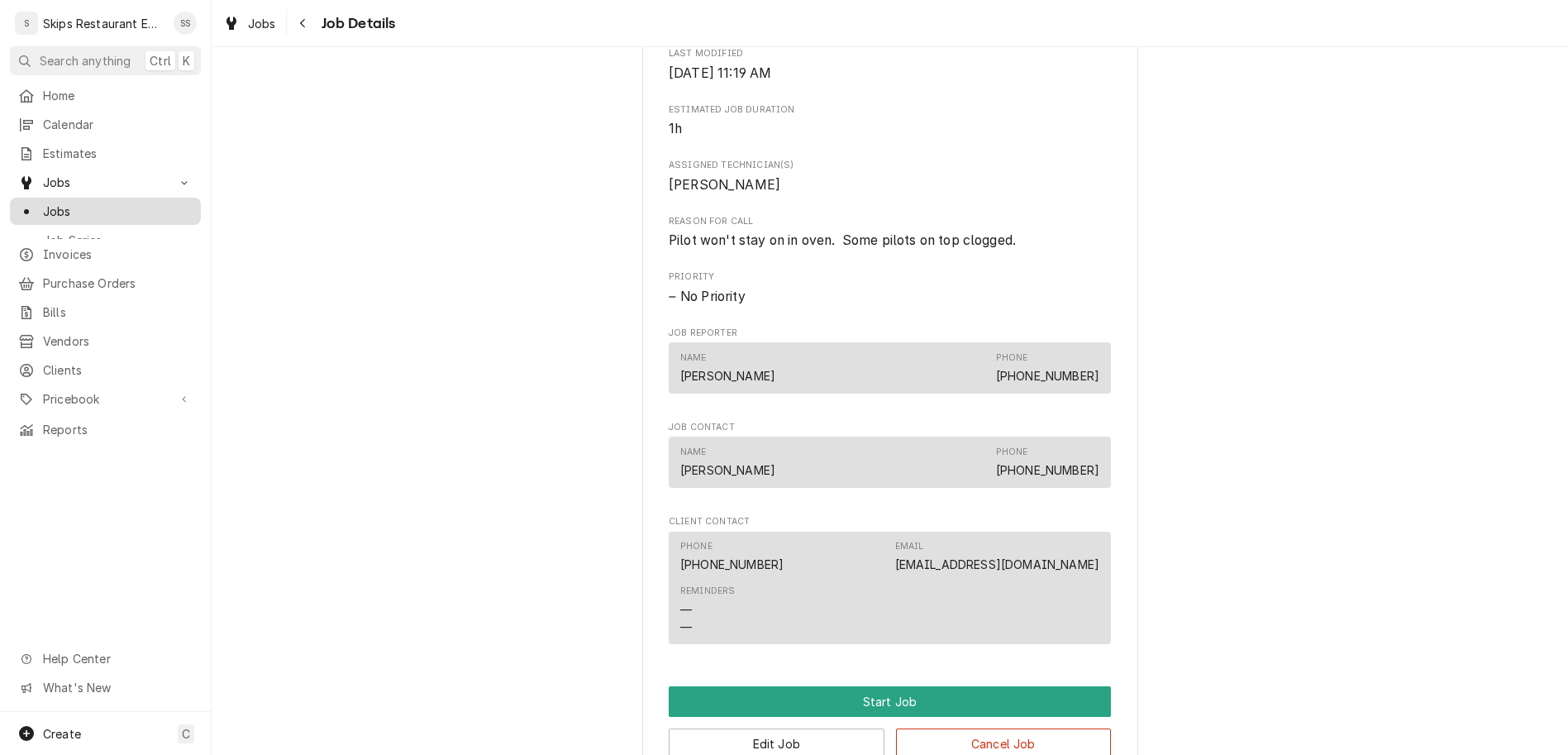
click at [44, 203] on span "Jobs" at bounding box center [118, 212] width 150 height 18
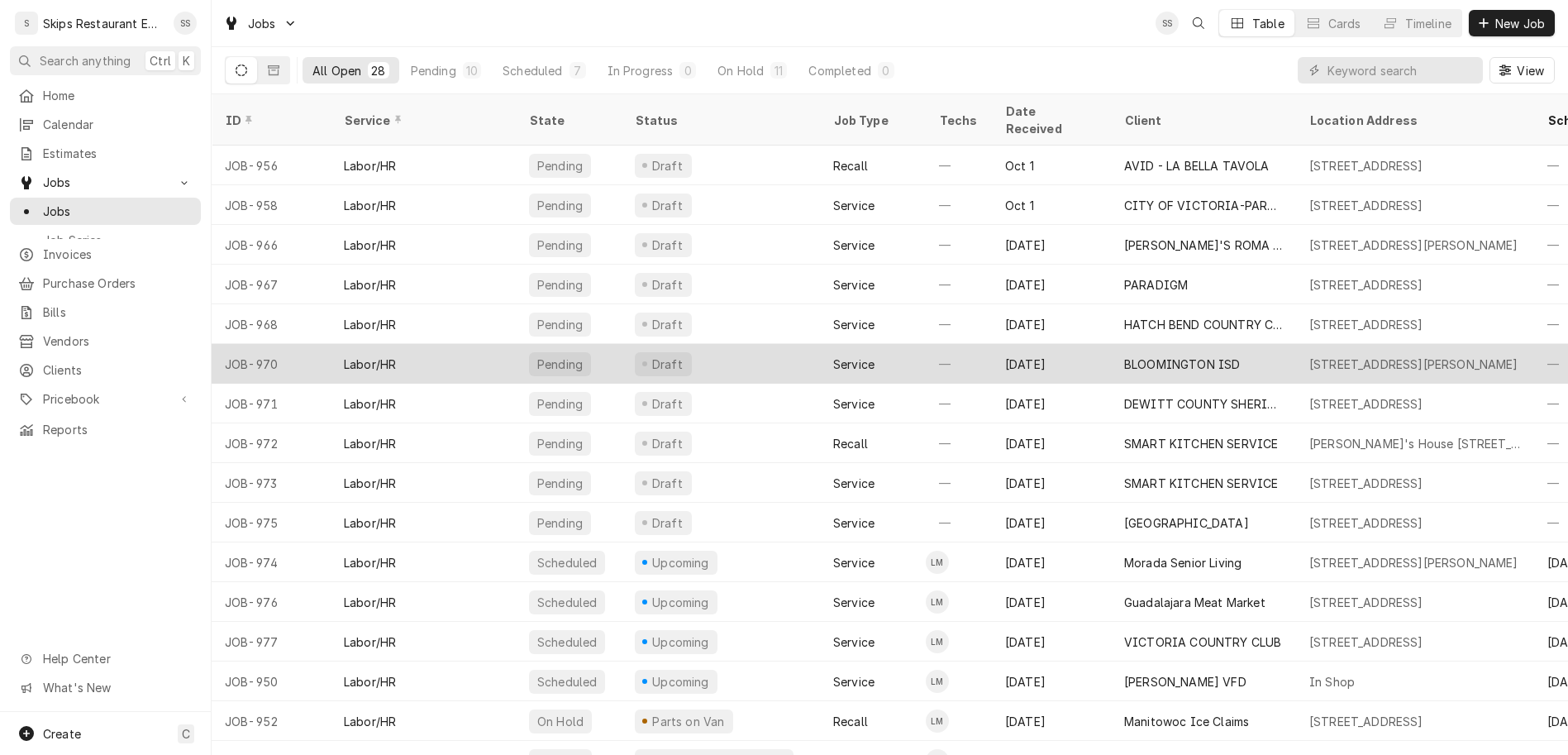
click at [1124, 356] on div "BLOOMINGTON ISD" at bounding box center [1181, 365] width 116 height 18
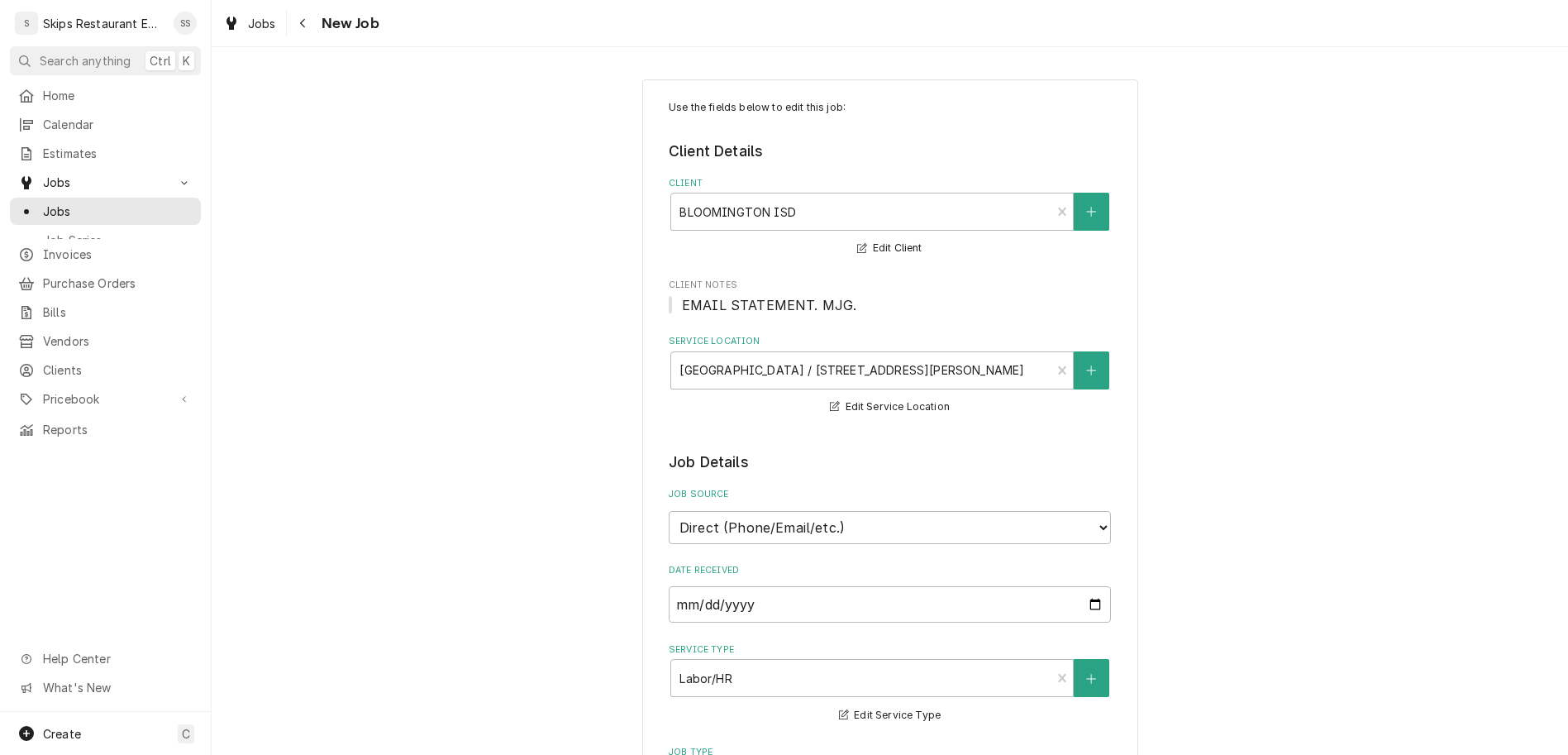
type textarea "x"
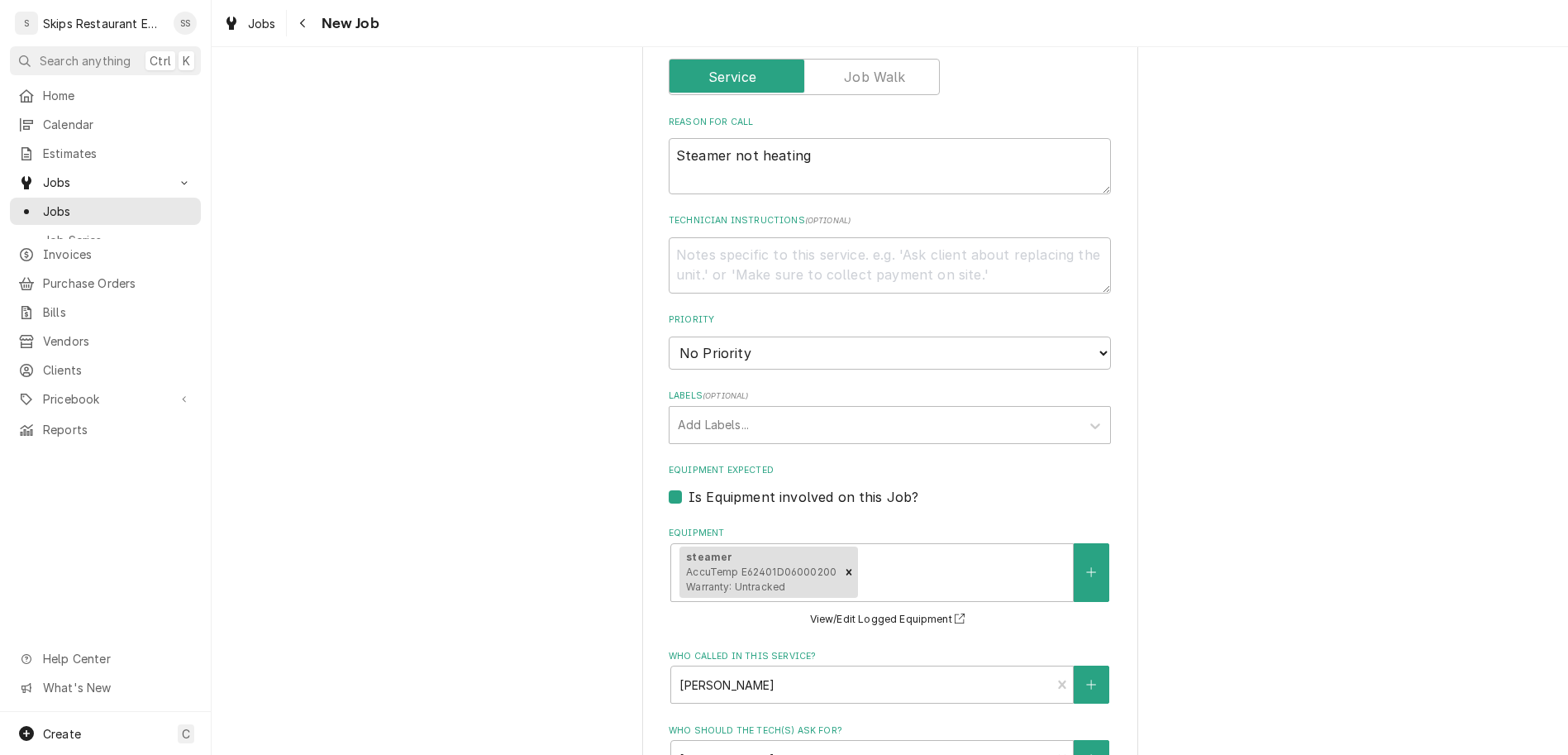
scroll to position [781, 0]
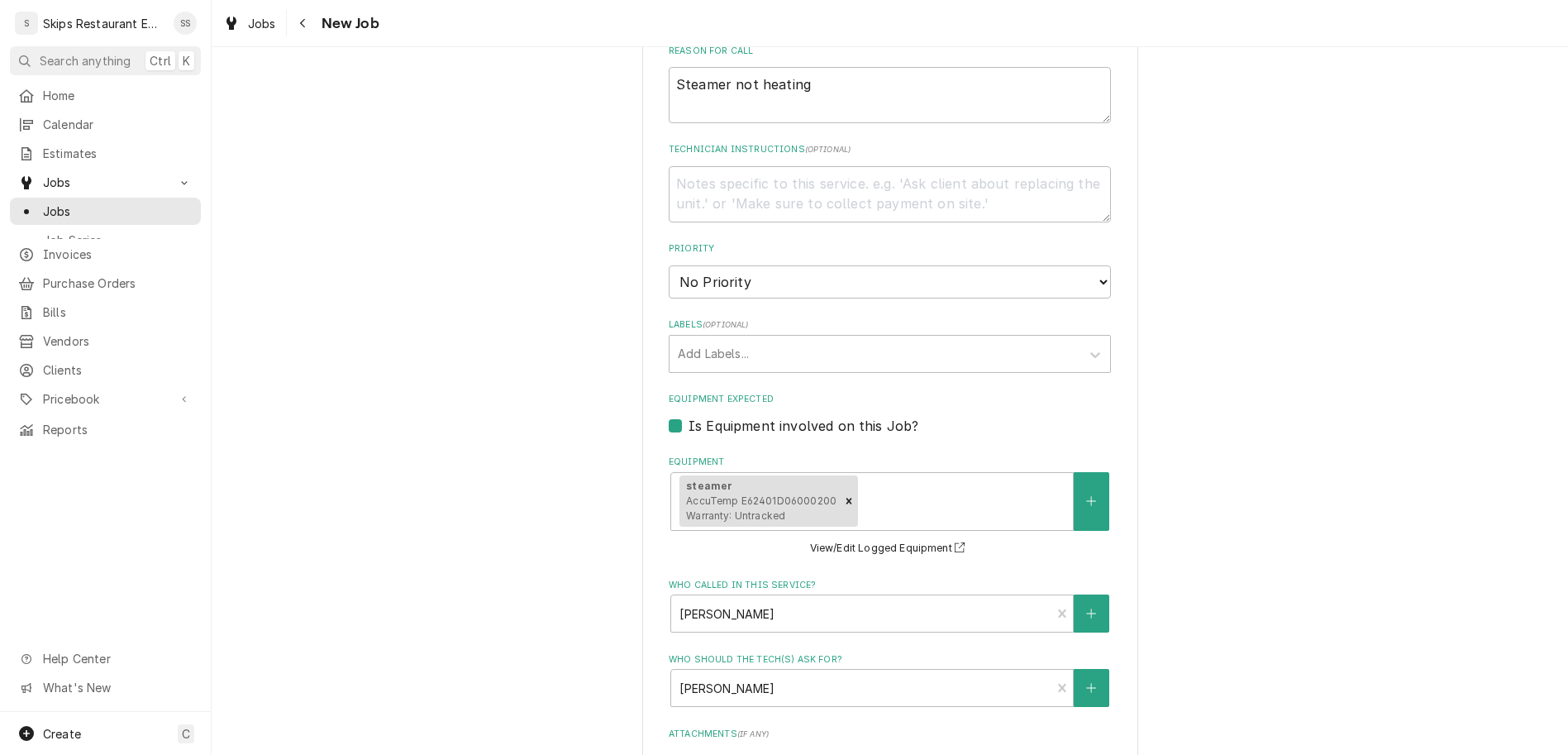
type input "2025-10-14"
type textarea "x"
select select "11:00:00"
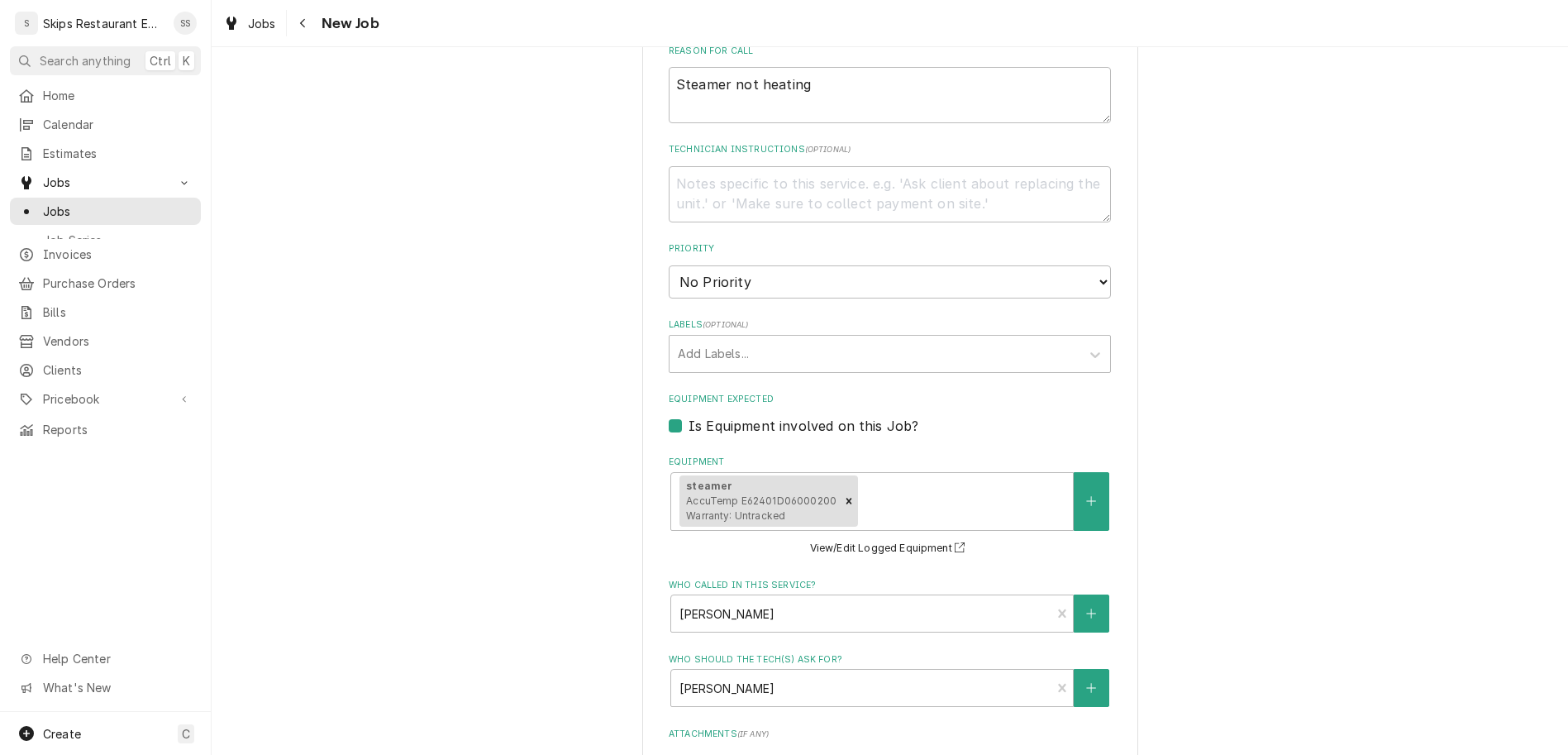
click option "11:00 AM" at bounding box center [0, 0] width 0 height 0
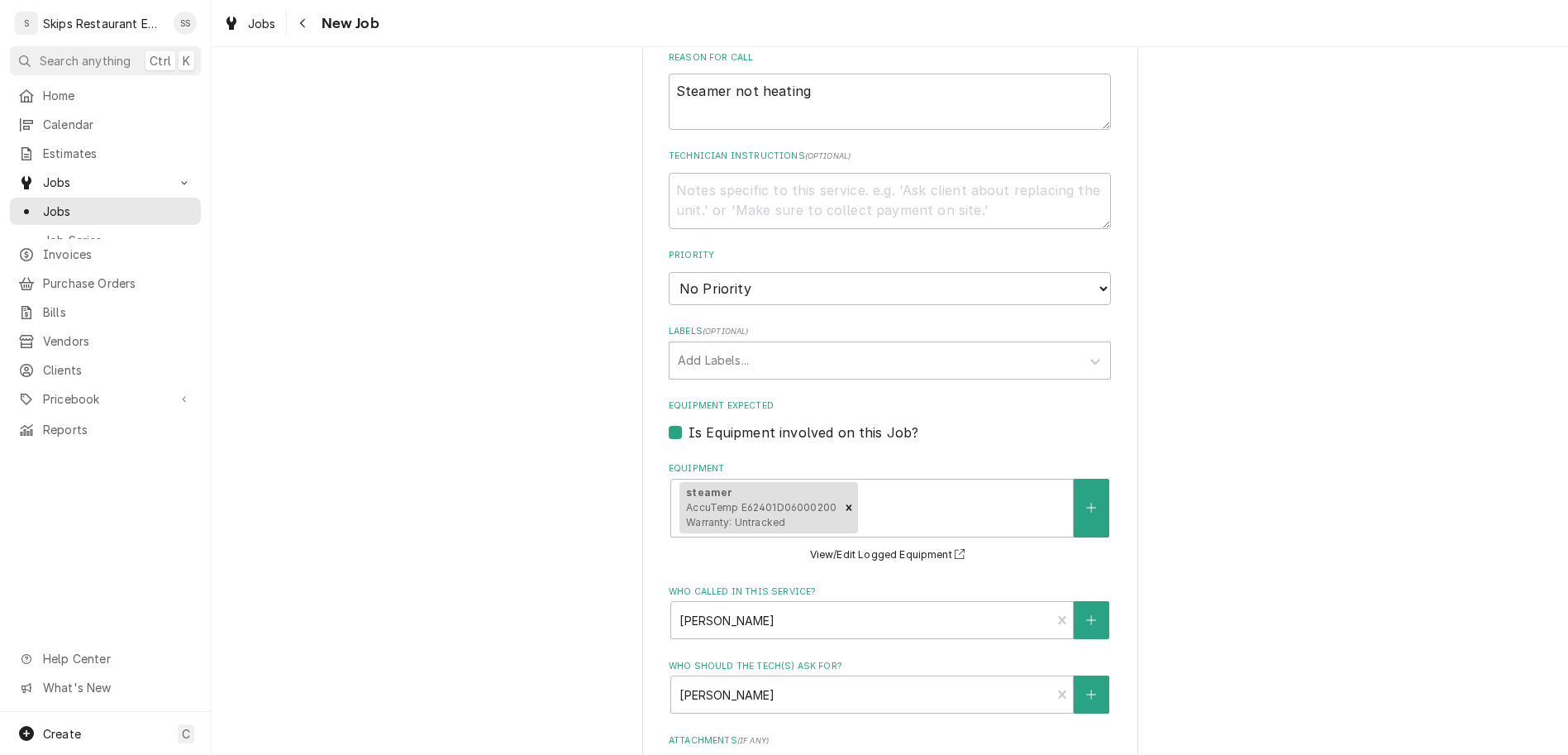
type textarea "x"
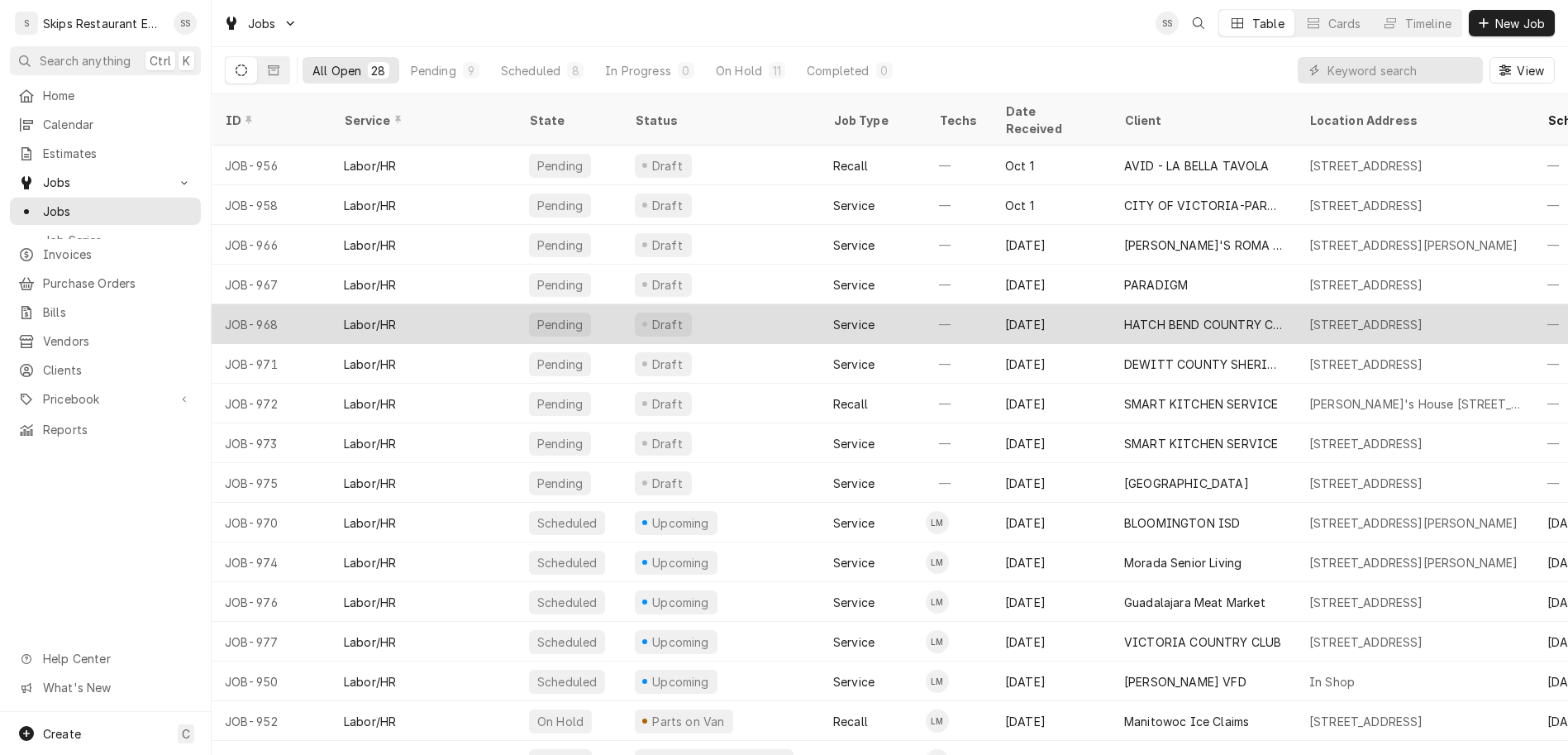
click at [1111, 304] on div "HATCH BEND COUNTRY CLUB" at bounding box center [1203, 324] width 185 height 40
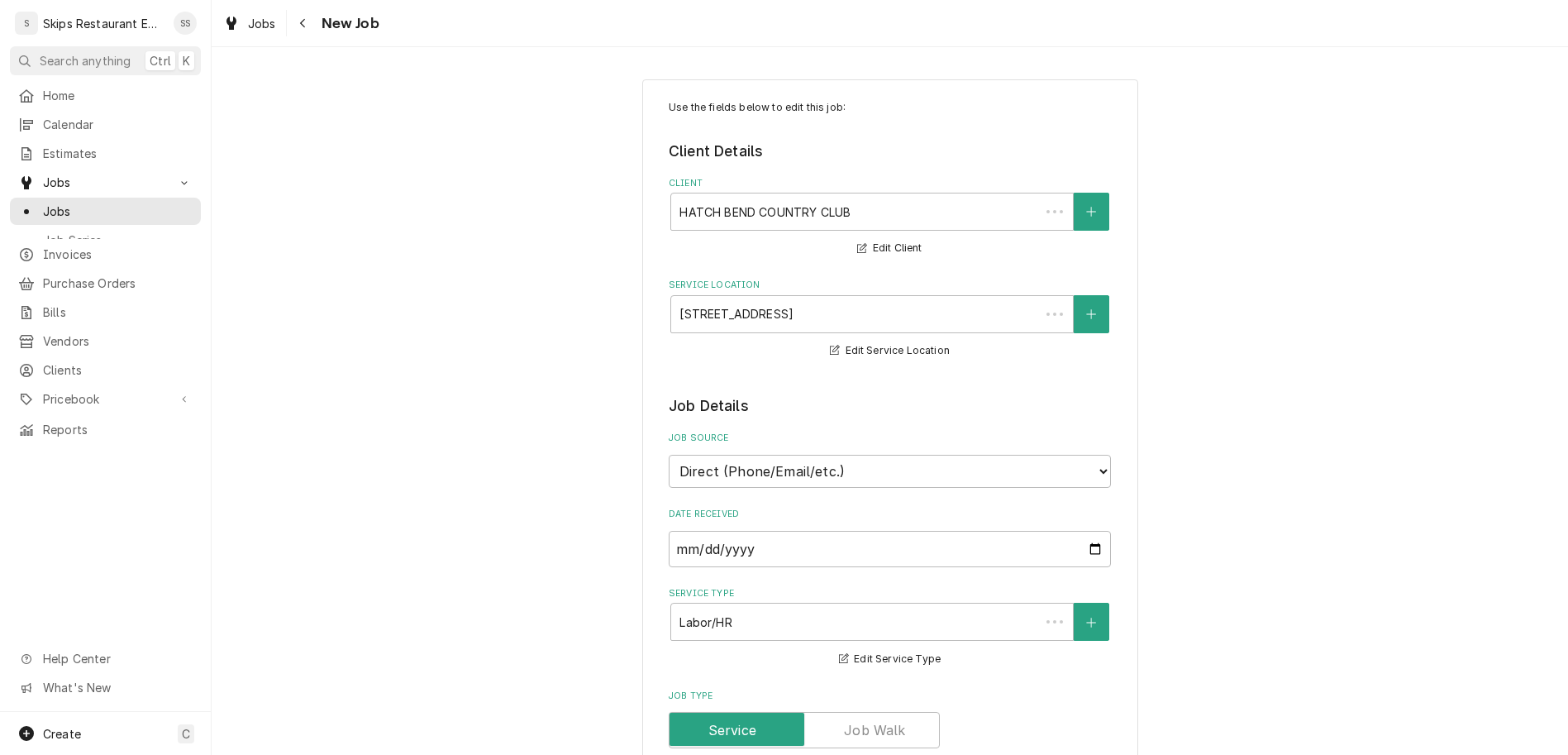
type textarea "x"
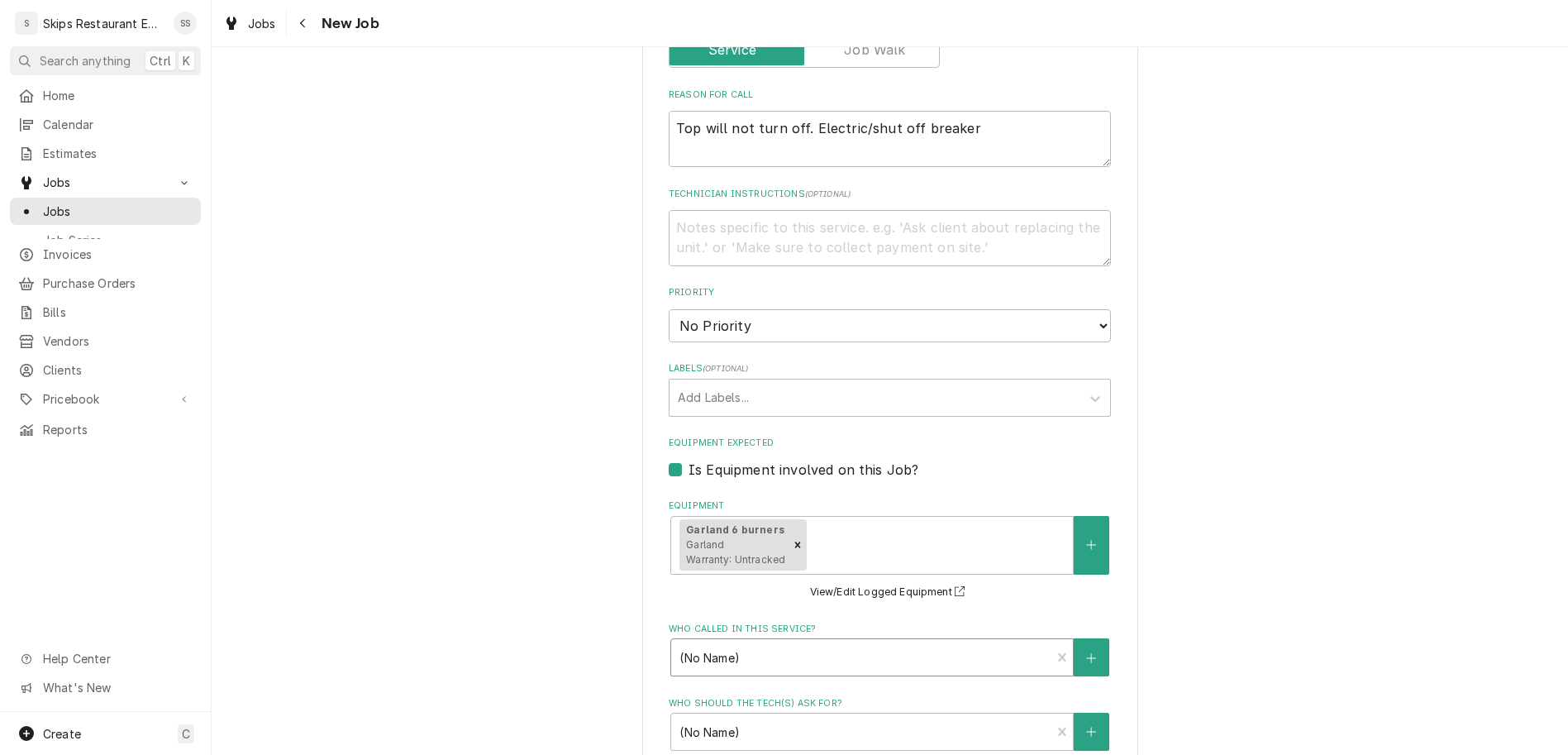
scroll to position [709, 0]
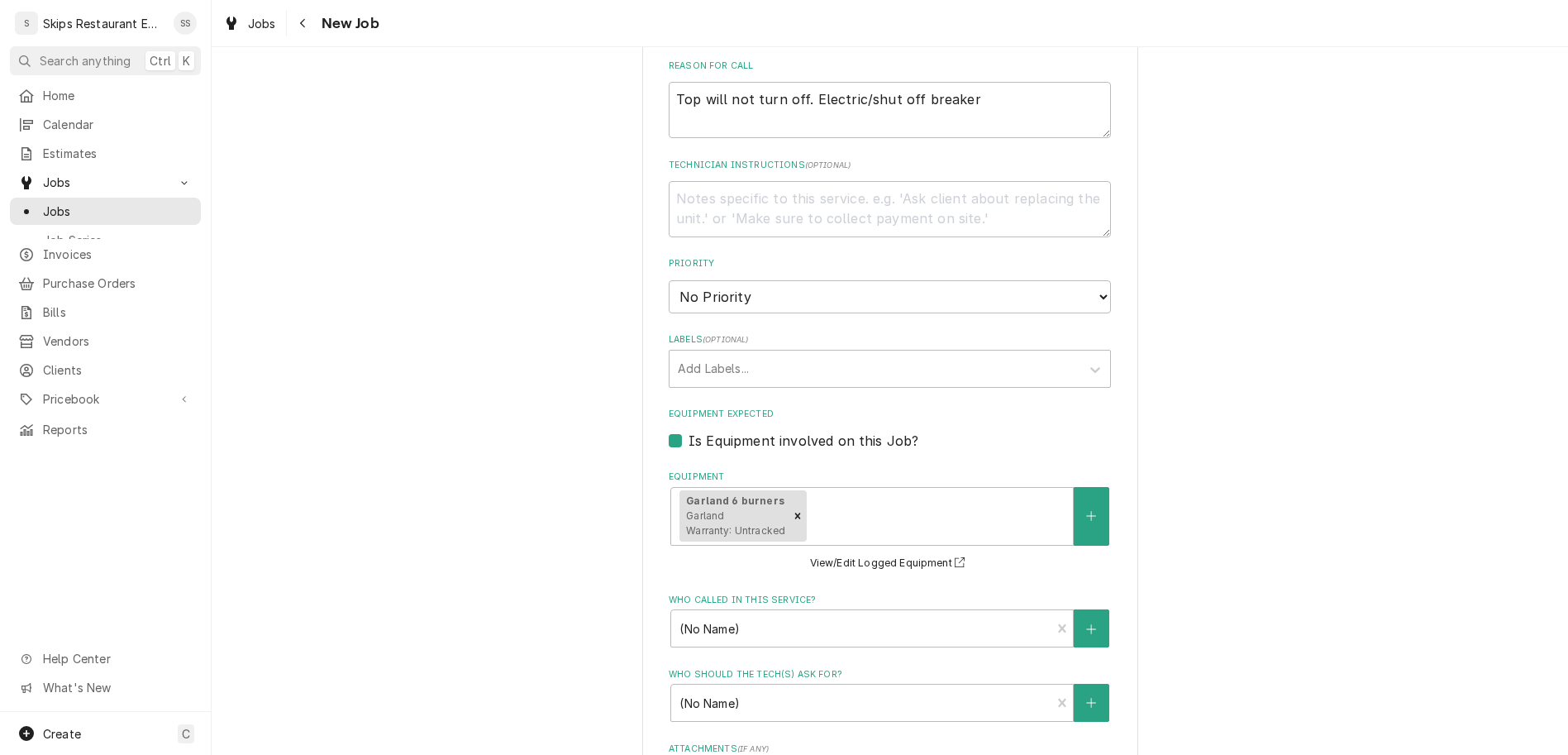
type input "2025-10-14"
type textarea "x"
select select "09:30:00"
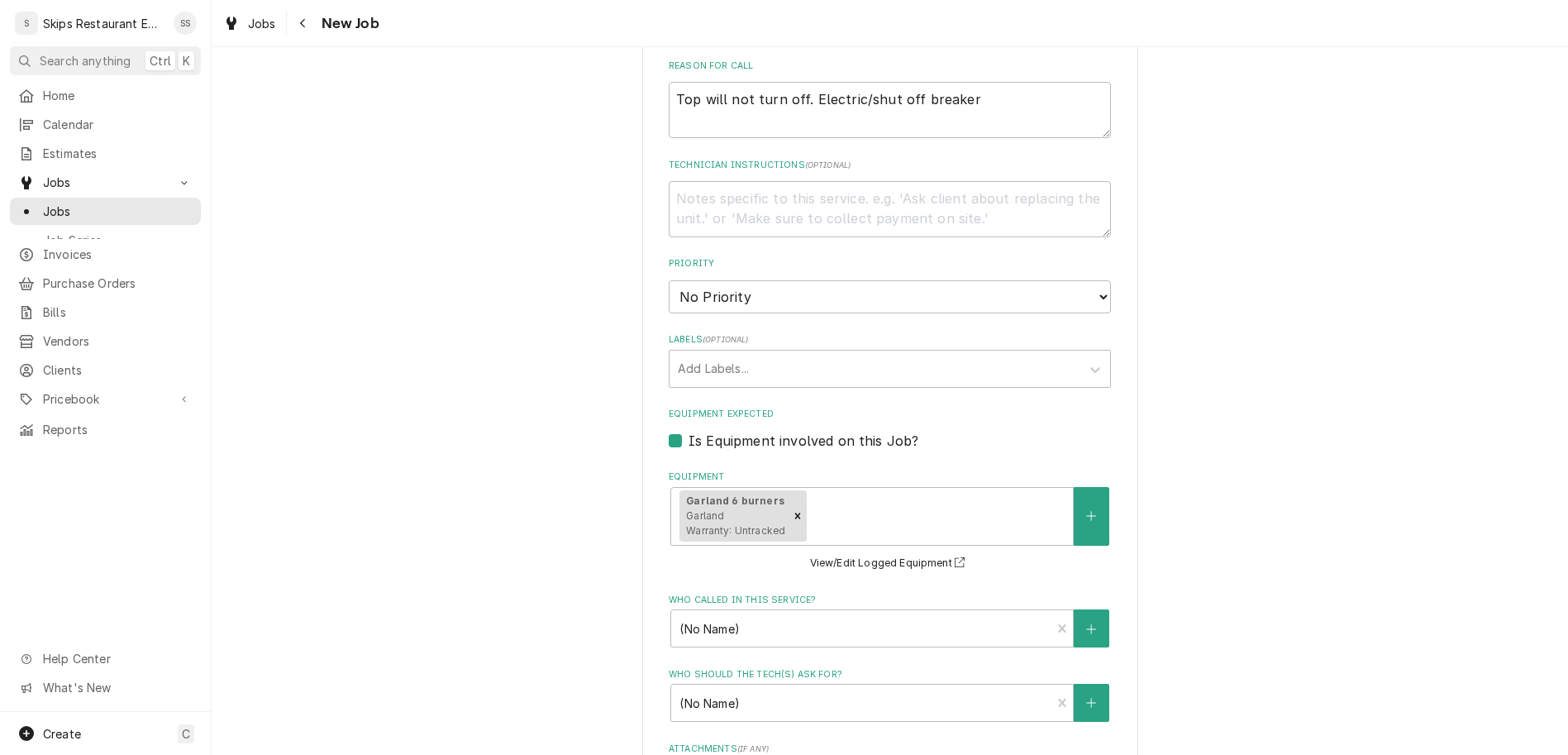
click option "9:30 AM" at bounding box center [0, 0] width 0 height 0
type textarea "x"
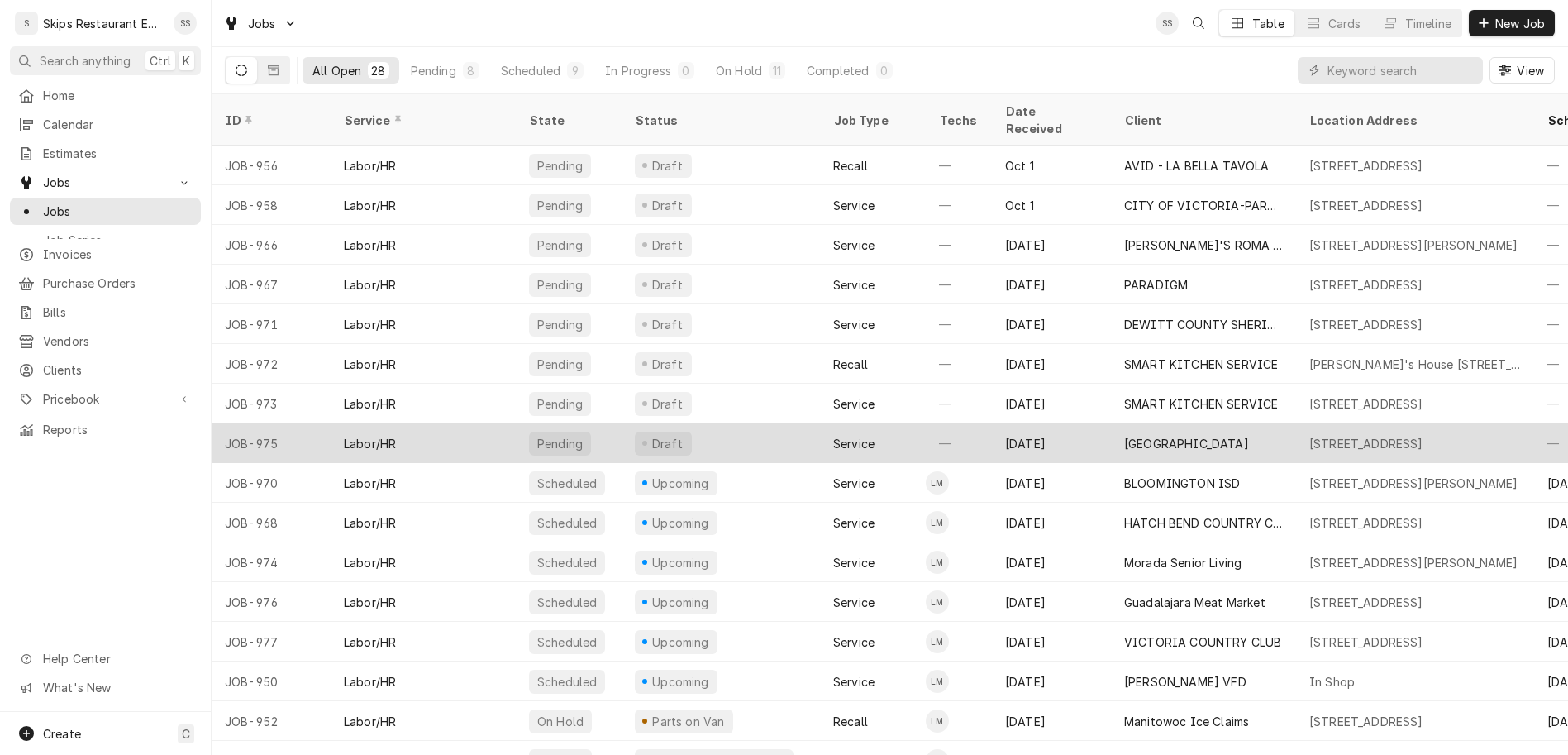
click at [1124, 423] on div "[GEOGRAPHIC_DATA]" at bounding box center [1203, 443] width 185 height 40
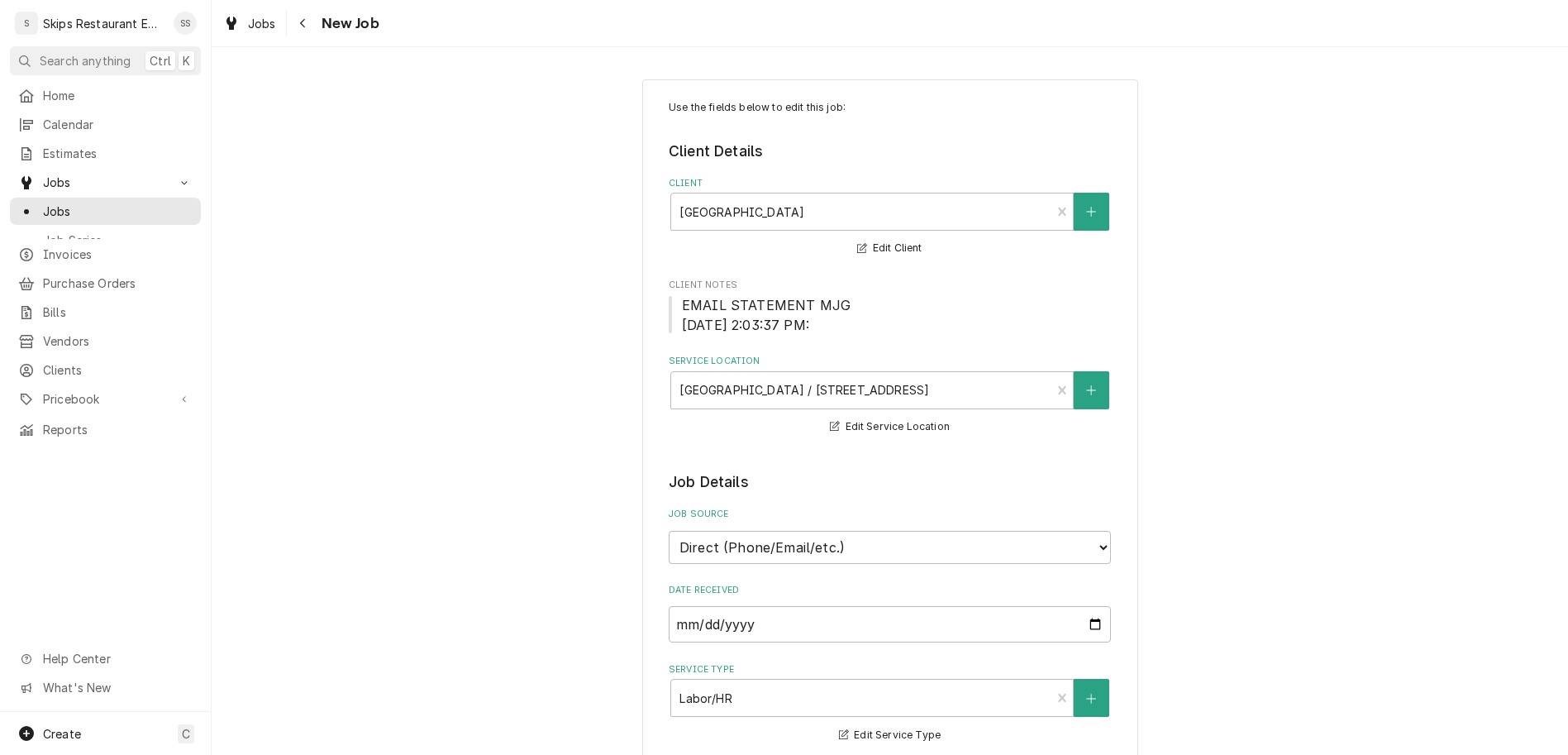
type textarea "x"
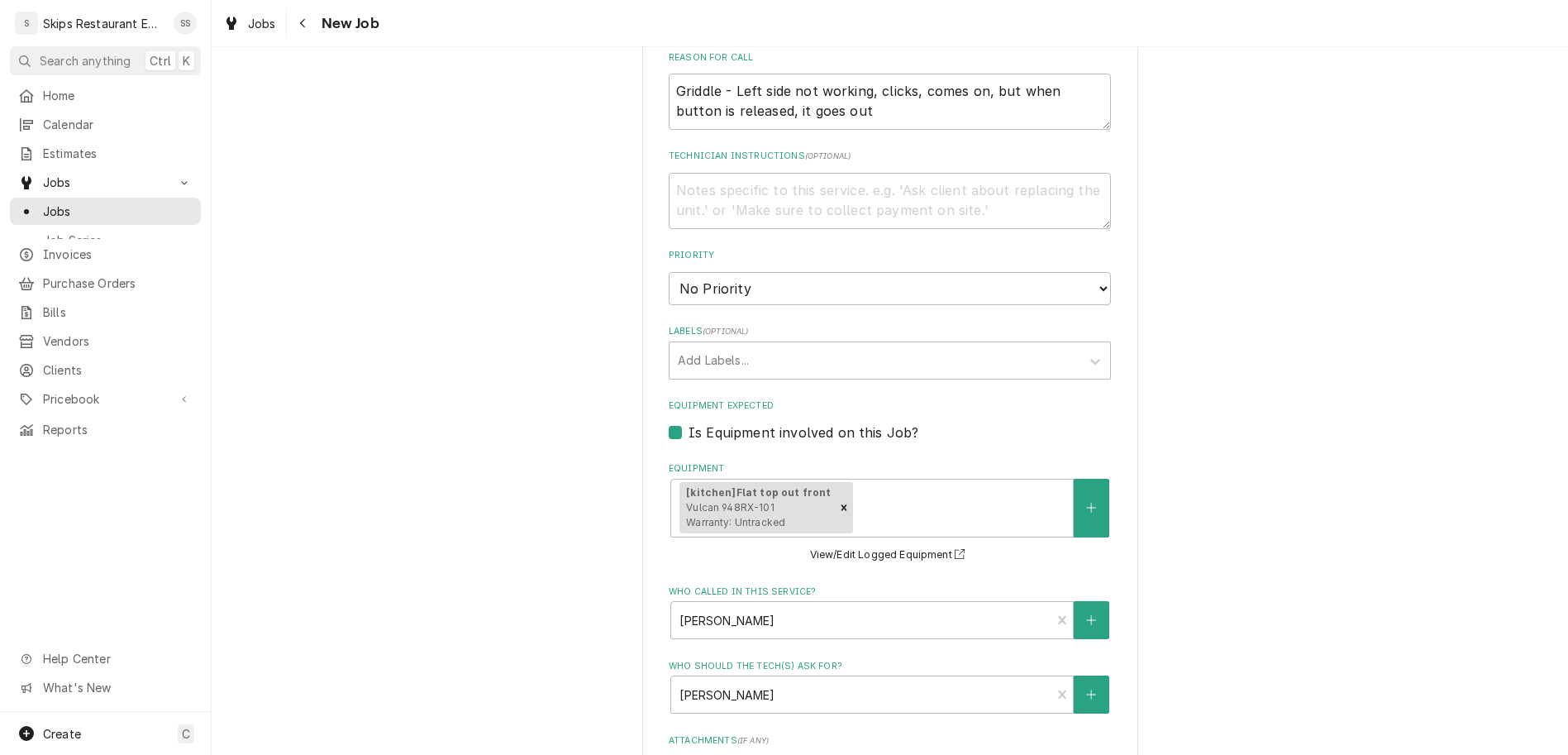
scroll to position [795, 0]
type input "[DATE]"
type textarea "x"
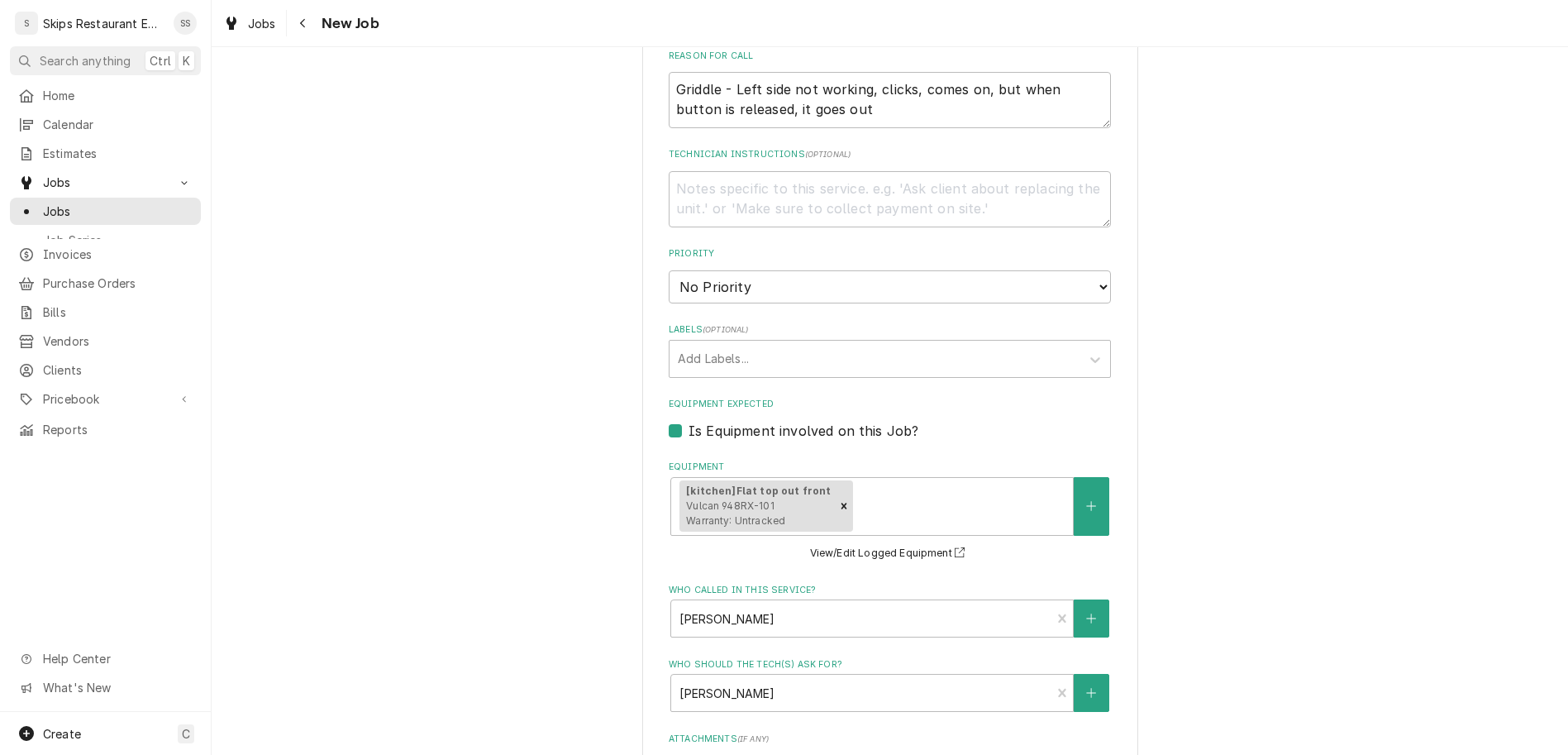
select select "13:00:00"
click option "1:00 PM" at bounding box center [0, 0] width 0 height 0
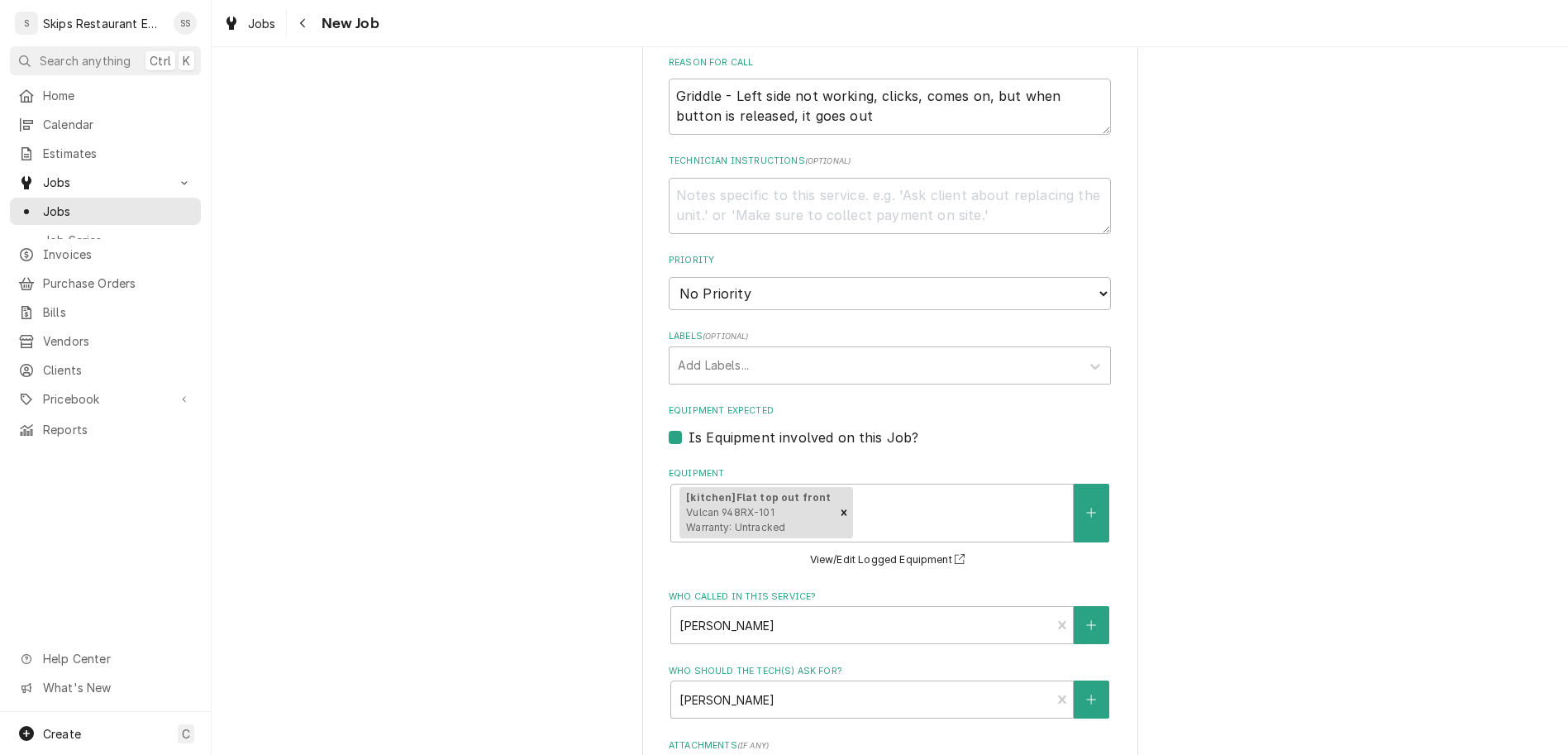
type textarea "x"
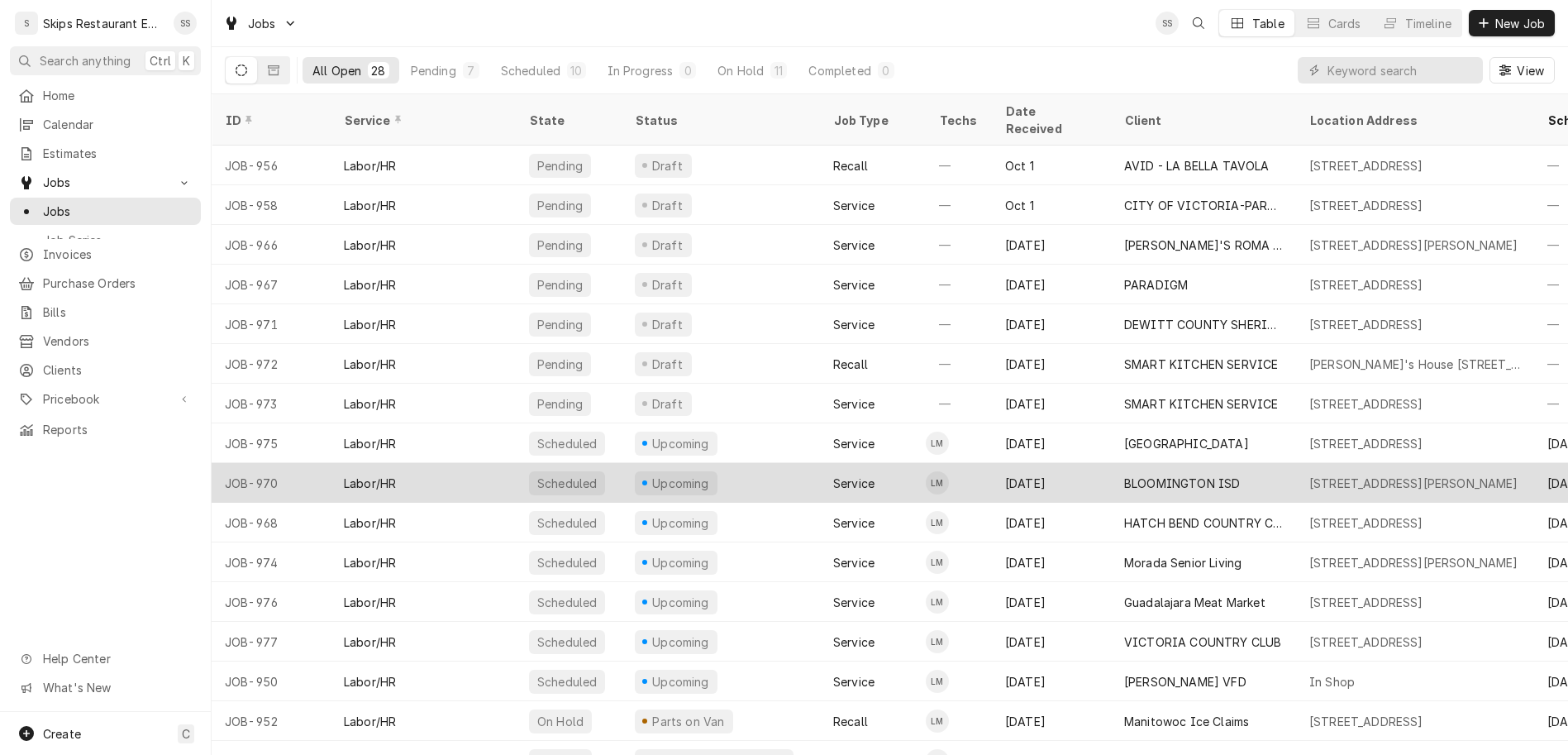
click at [1124, 474] on div "BLOOMINGTON ISD" at bounding box center [1181, 483] width 116 height 18
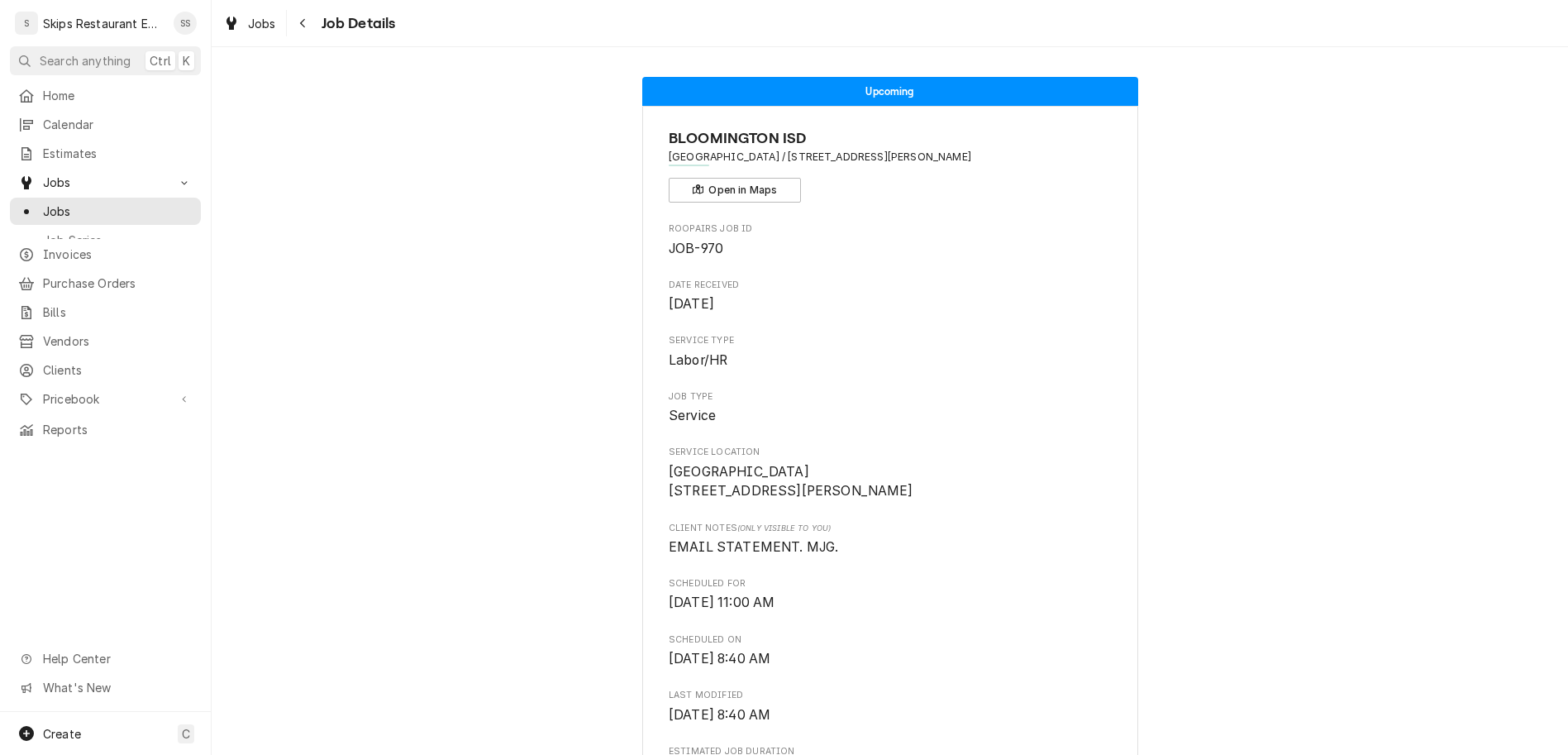
scroll to position [581, 0]
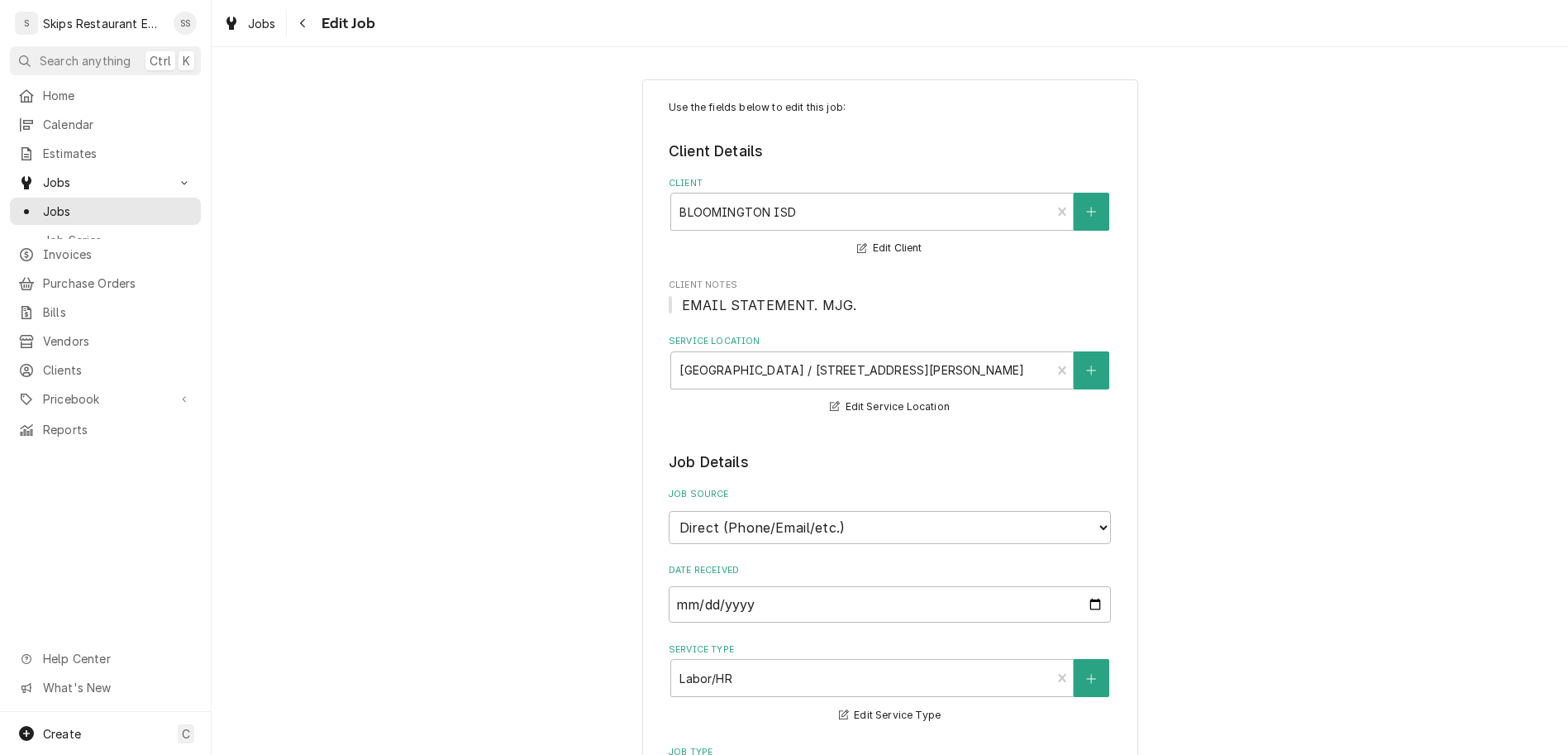
type textarea "x"
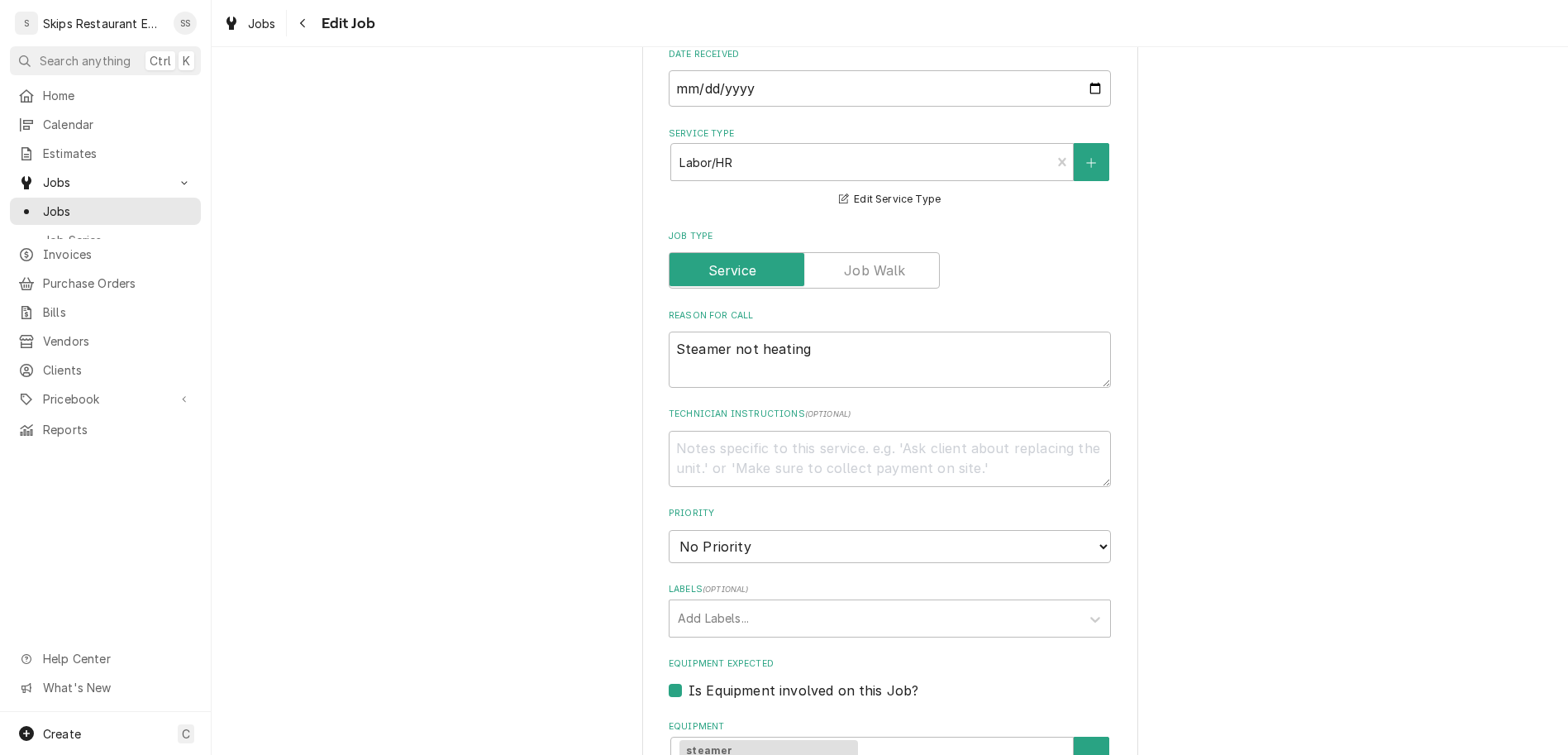
scroll to position [644, 0]
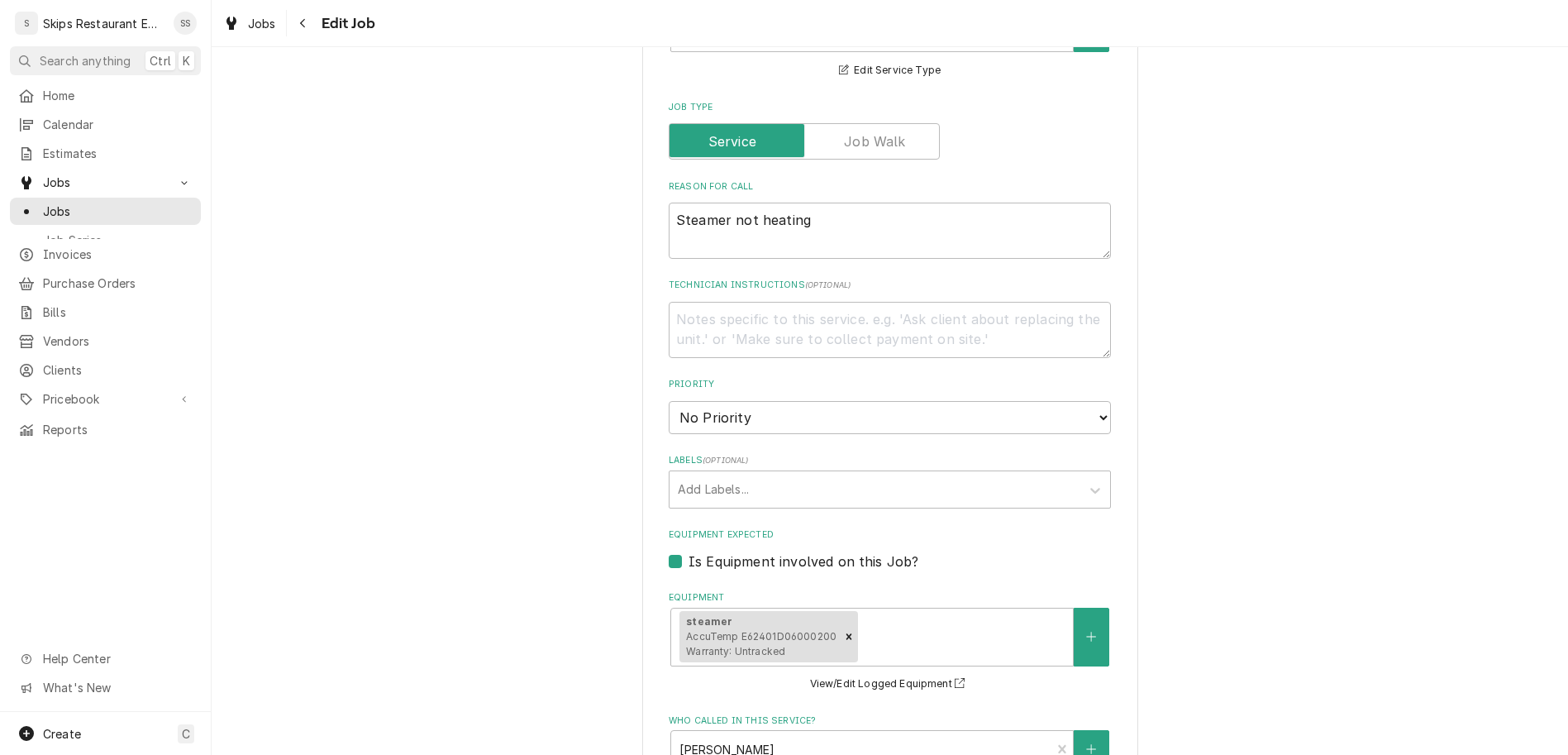
select select "09:00:00"
click option "9:00 AM" at bounding box center [0, 0] width 0 height 0
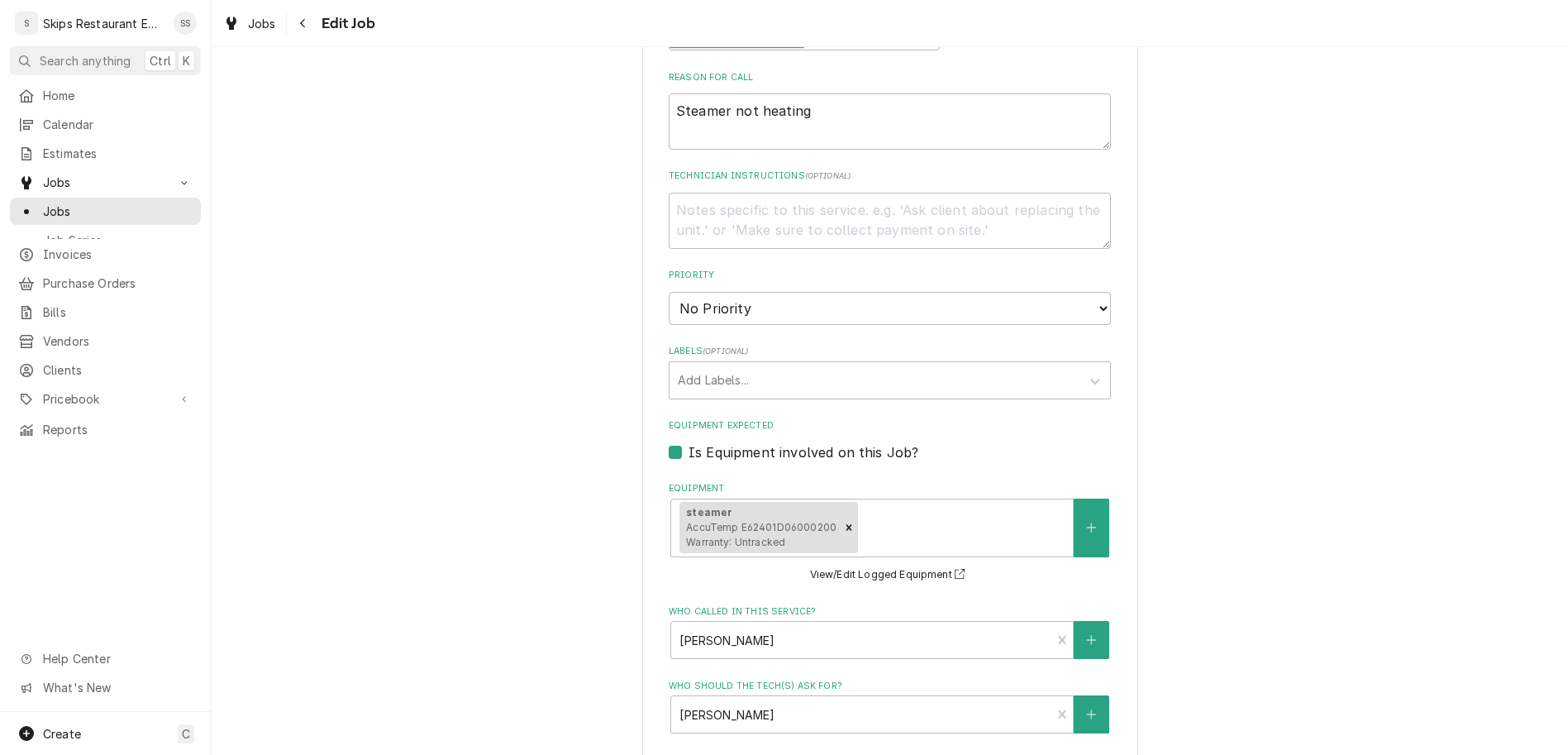
type textarea "x"
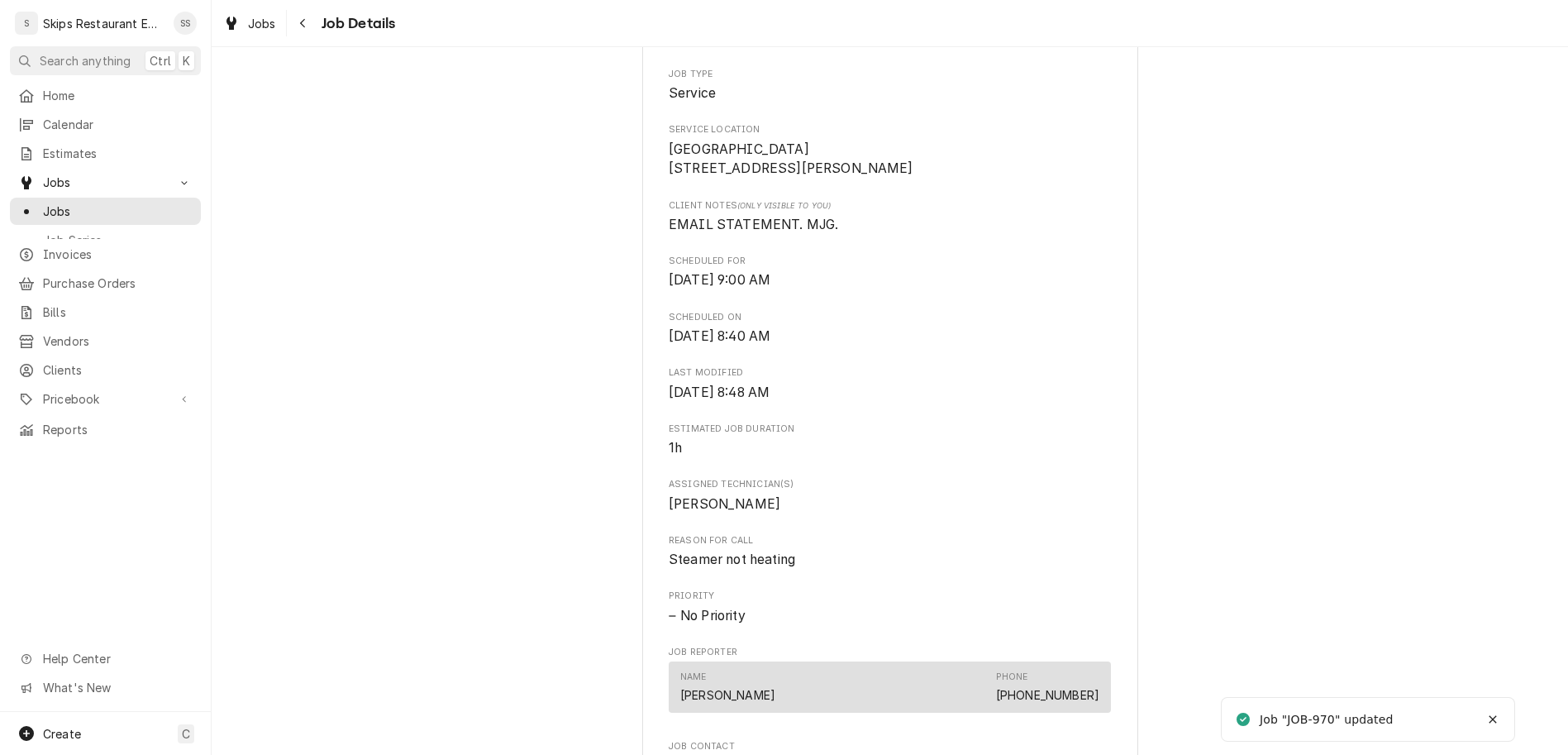
scroll to position [386, 0]
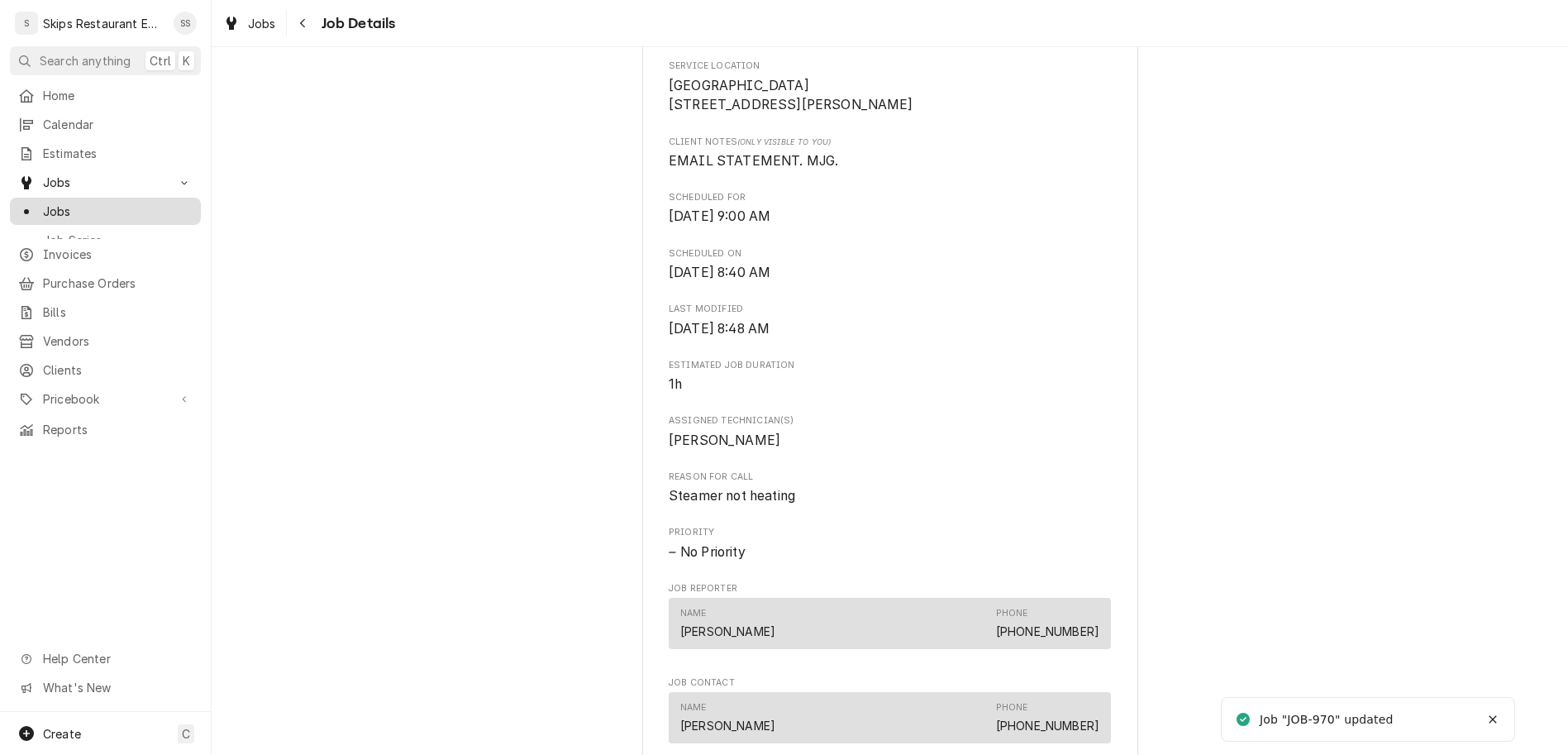
click at [43, 203] on span "Jobs" at bounding box center [118, 212] width 150 height 18
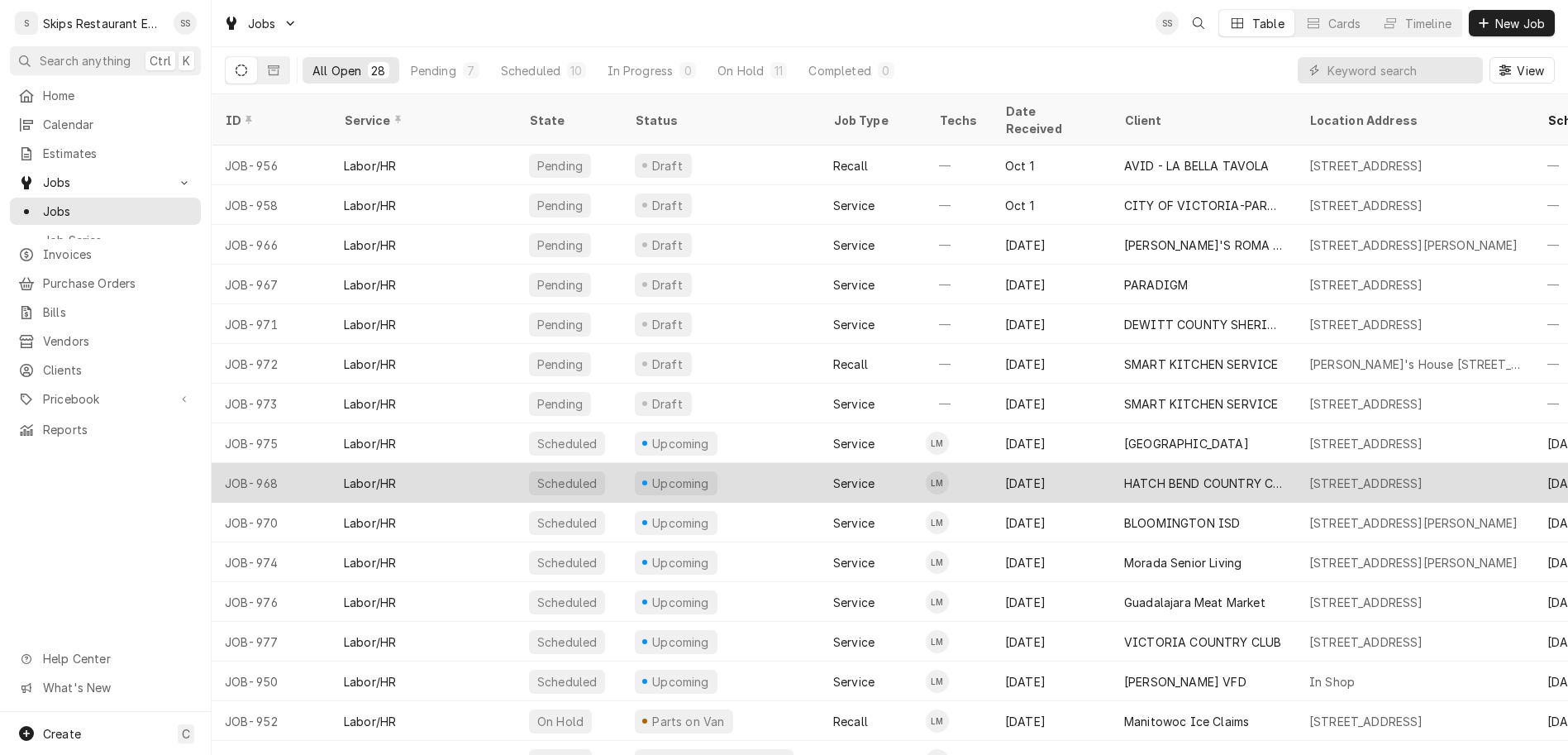
click at [1124, 474] on div "HATCH BEND COUNTRY CLUB" at bounding box center [1203, 483] width 158 height 18
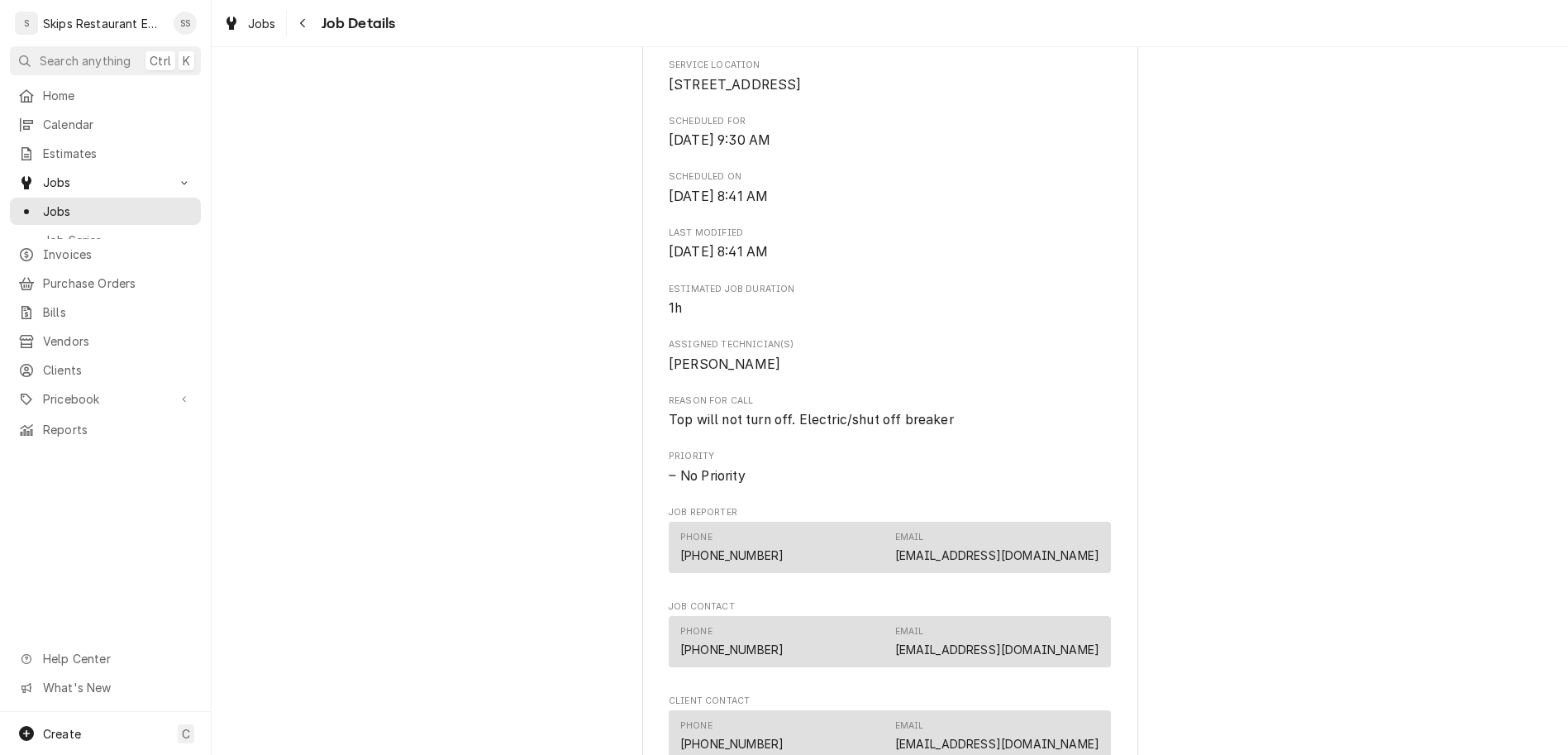
scroll to position [556, 0]
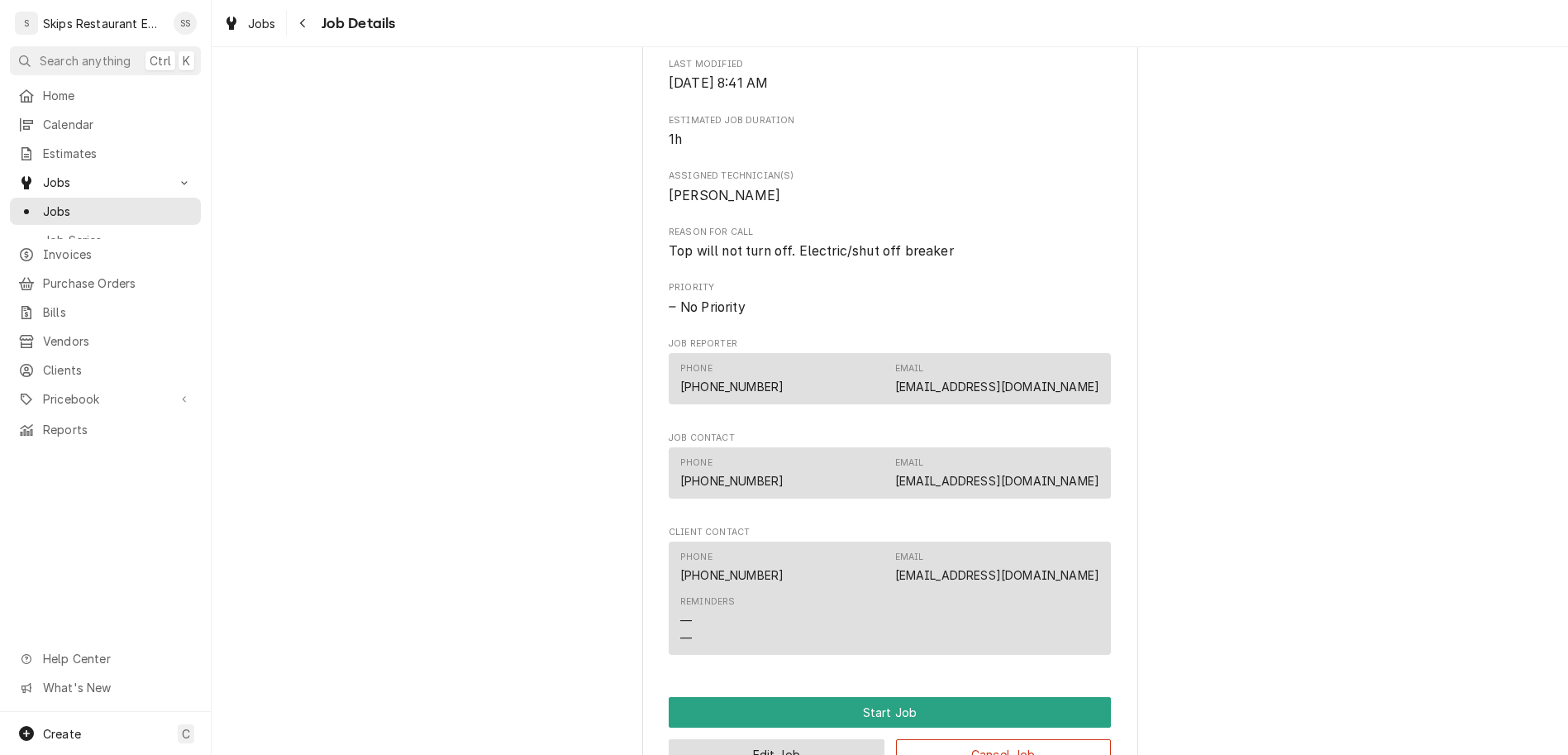
click at [757, 739] on button "Edit Job" at bounding box center [777, 754] width 216 height 31
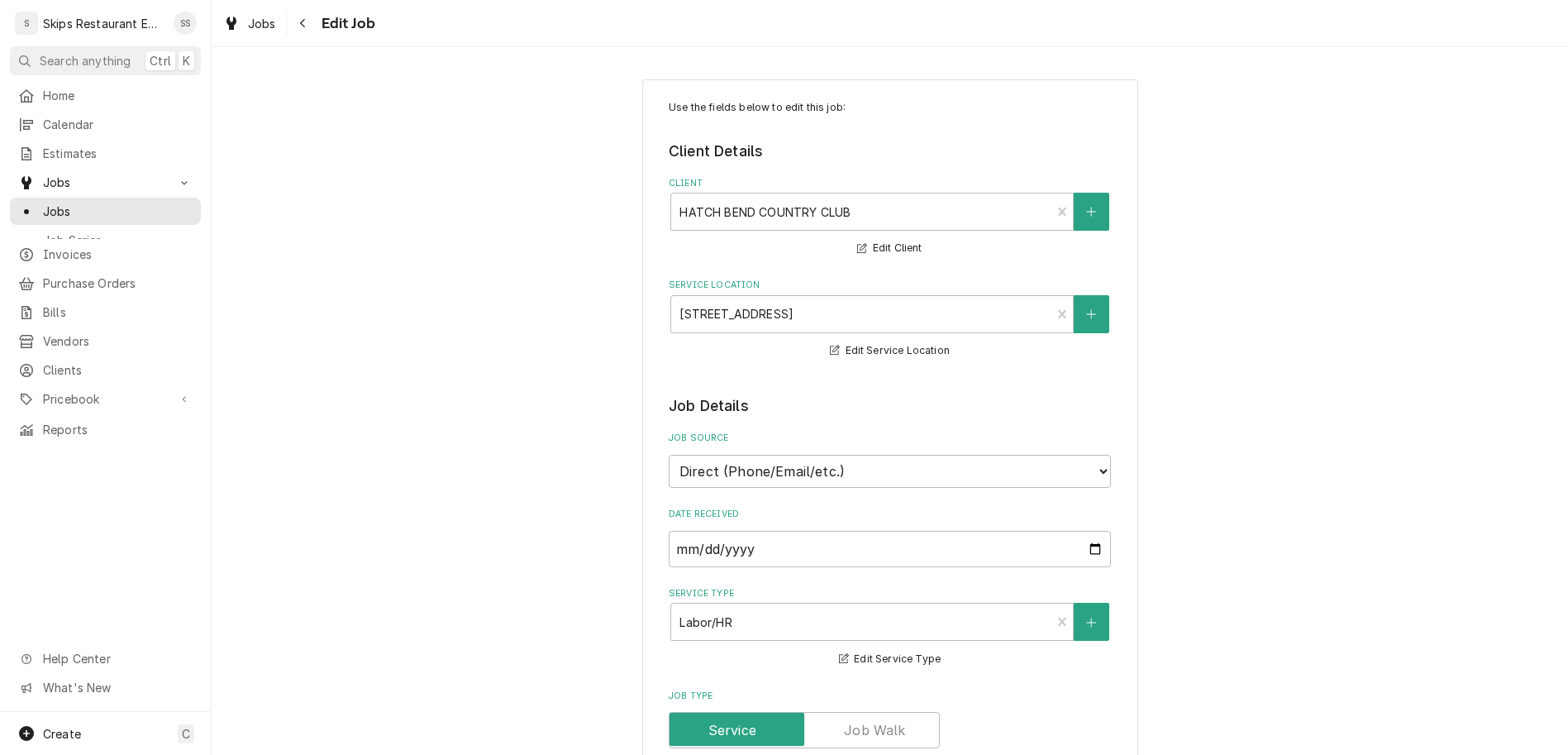
type textarea "x"
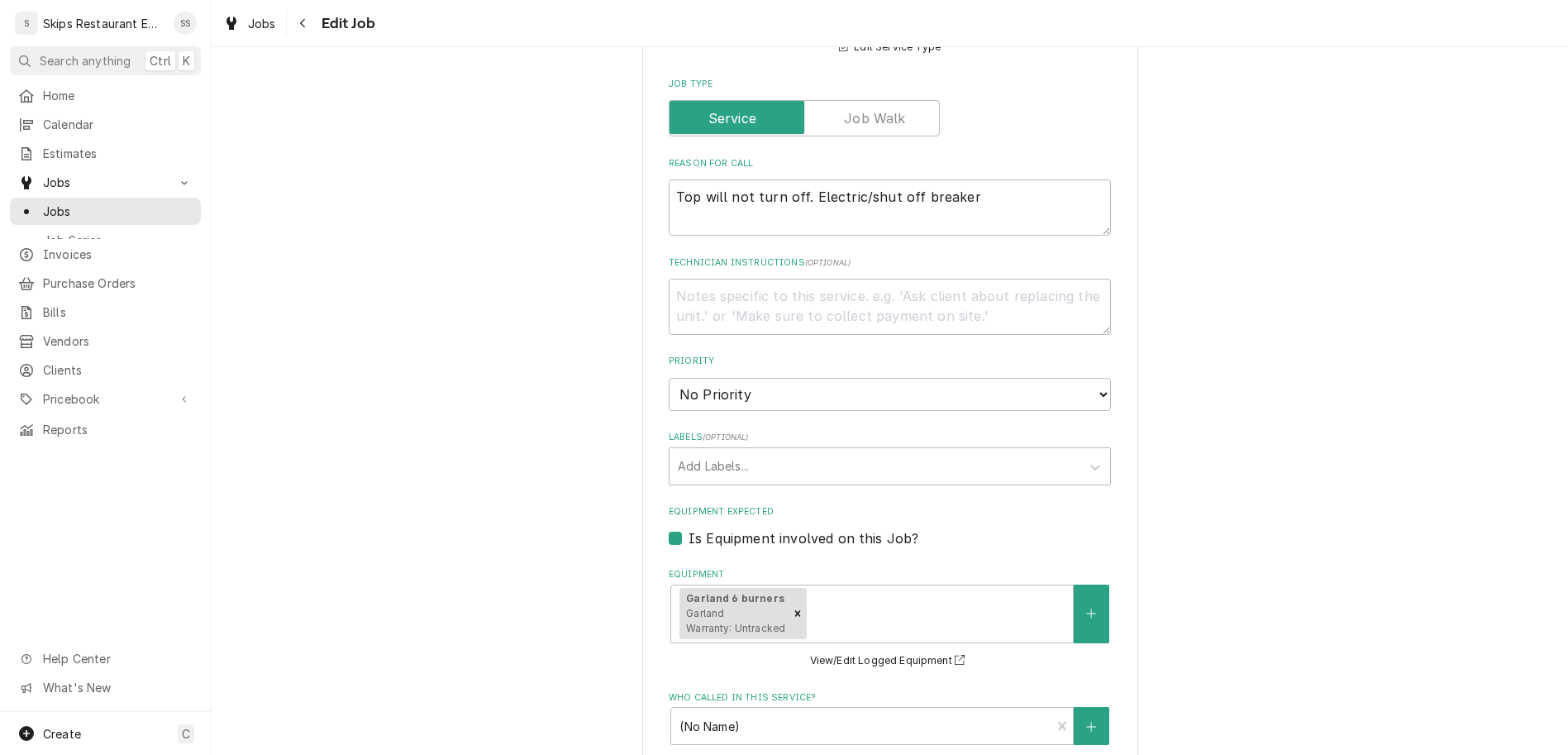
scroll to position [644, 0]
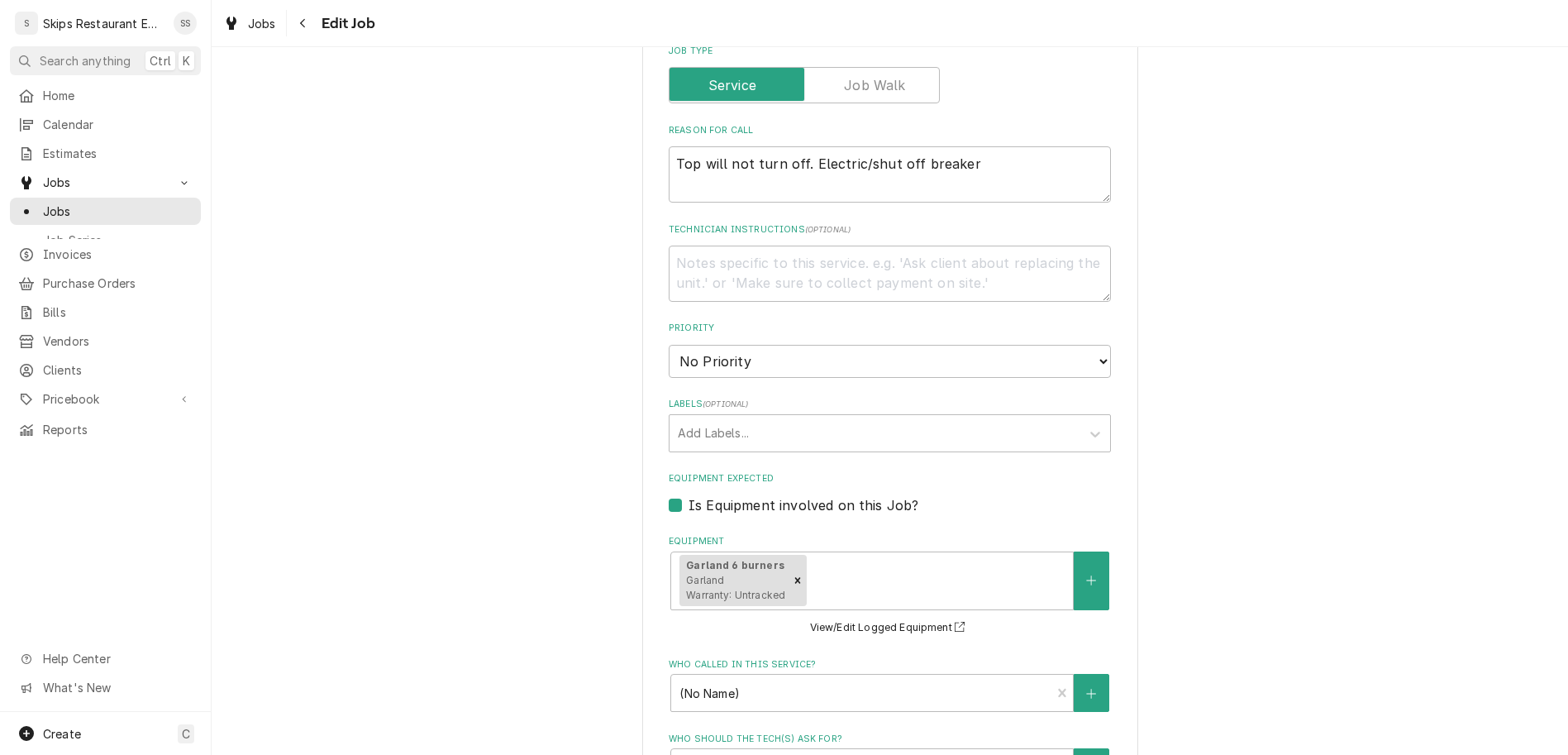
select select "11:00:00"
click option "11:00 AM" at bounding box center [0, 0] width 0 height 0
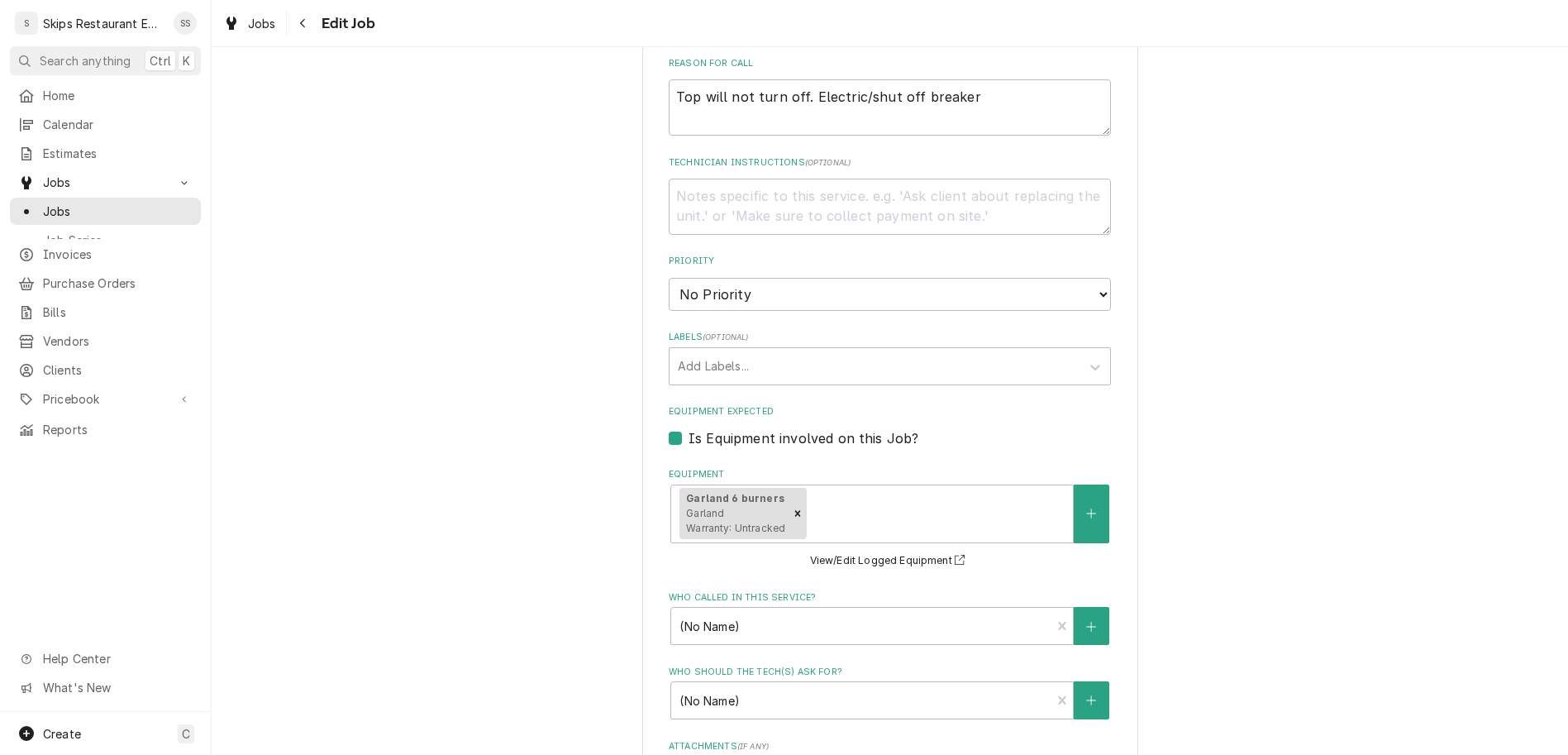
type textarea "x"
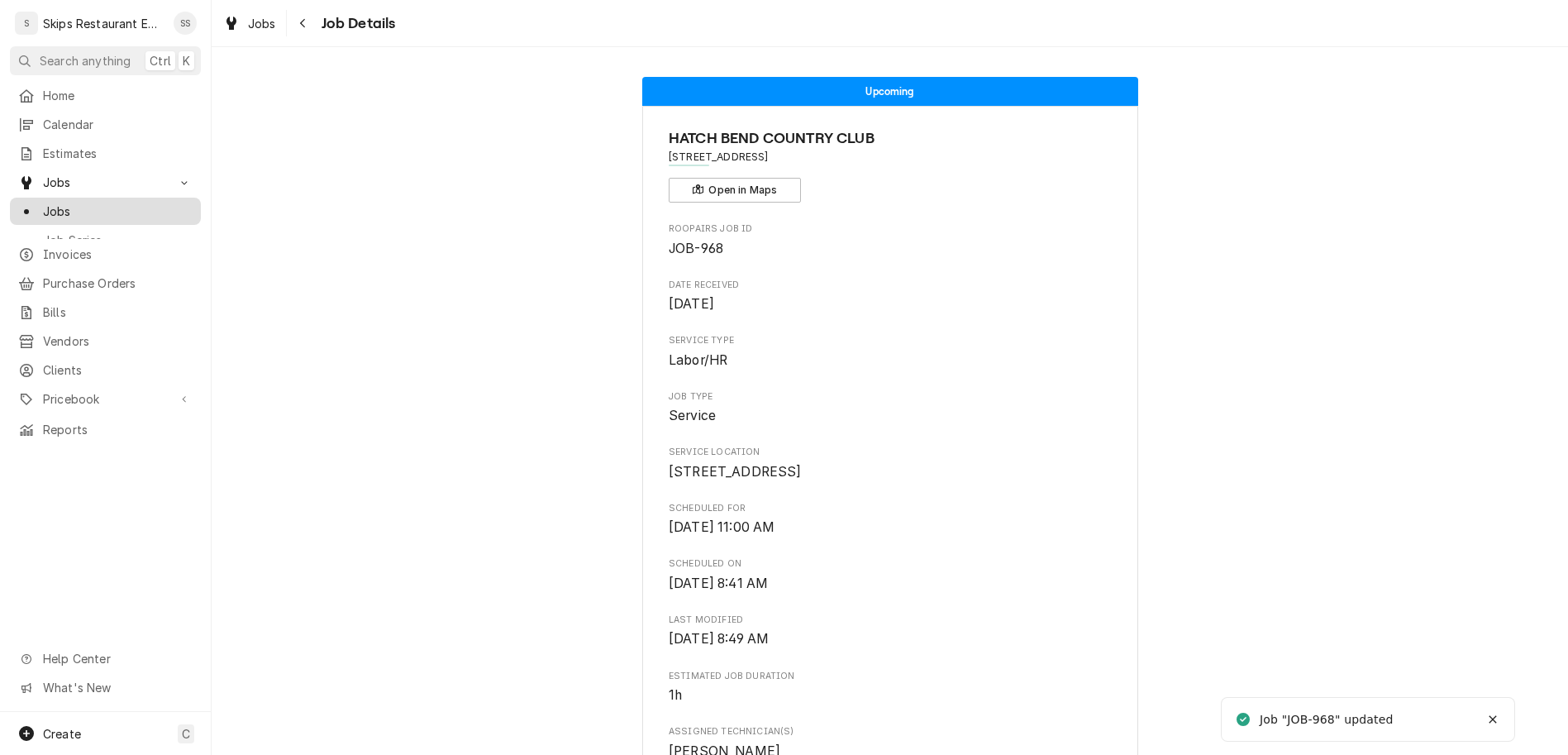
click at [43, 203] on span "Jobs" at bounding box center [118, 212] width 150 height 18
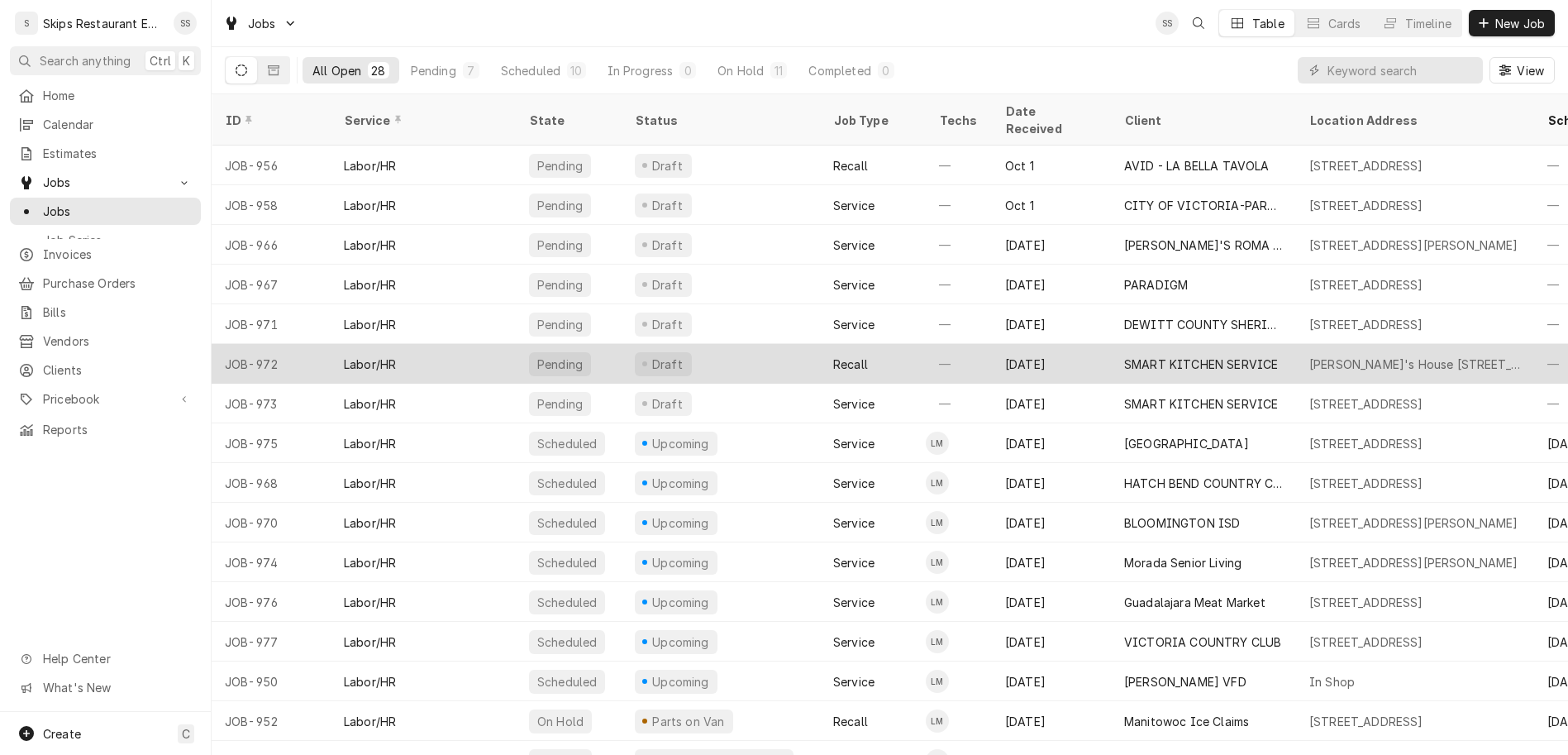
click at [1111, 344] on div "SMART KITCHEN SERVICE" at bounding box center [1203, 364] width 185 height 40
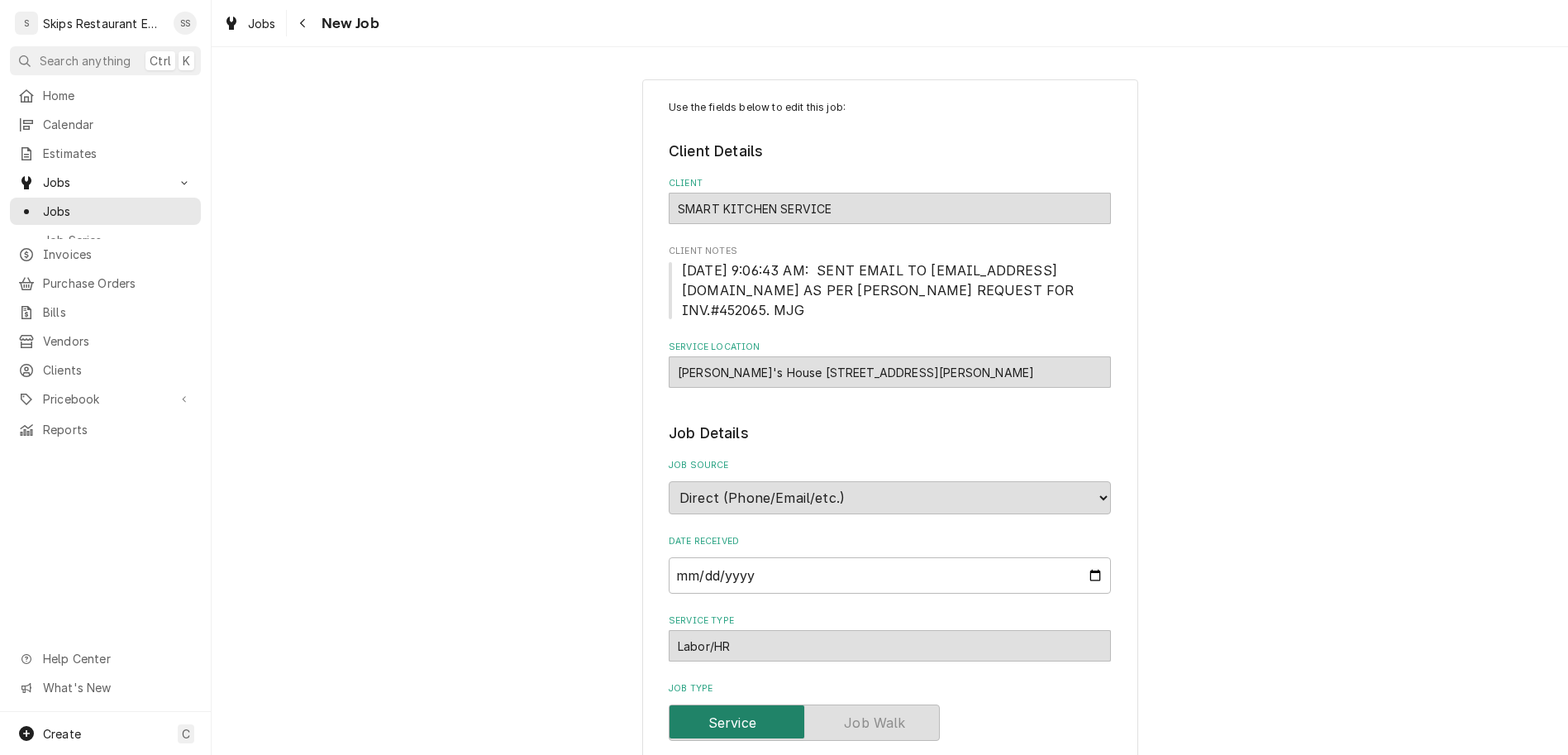
type textarea "x"
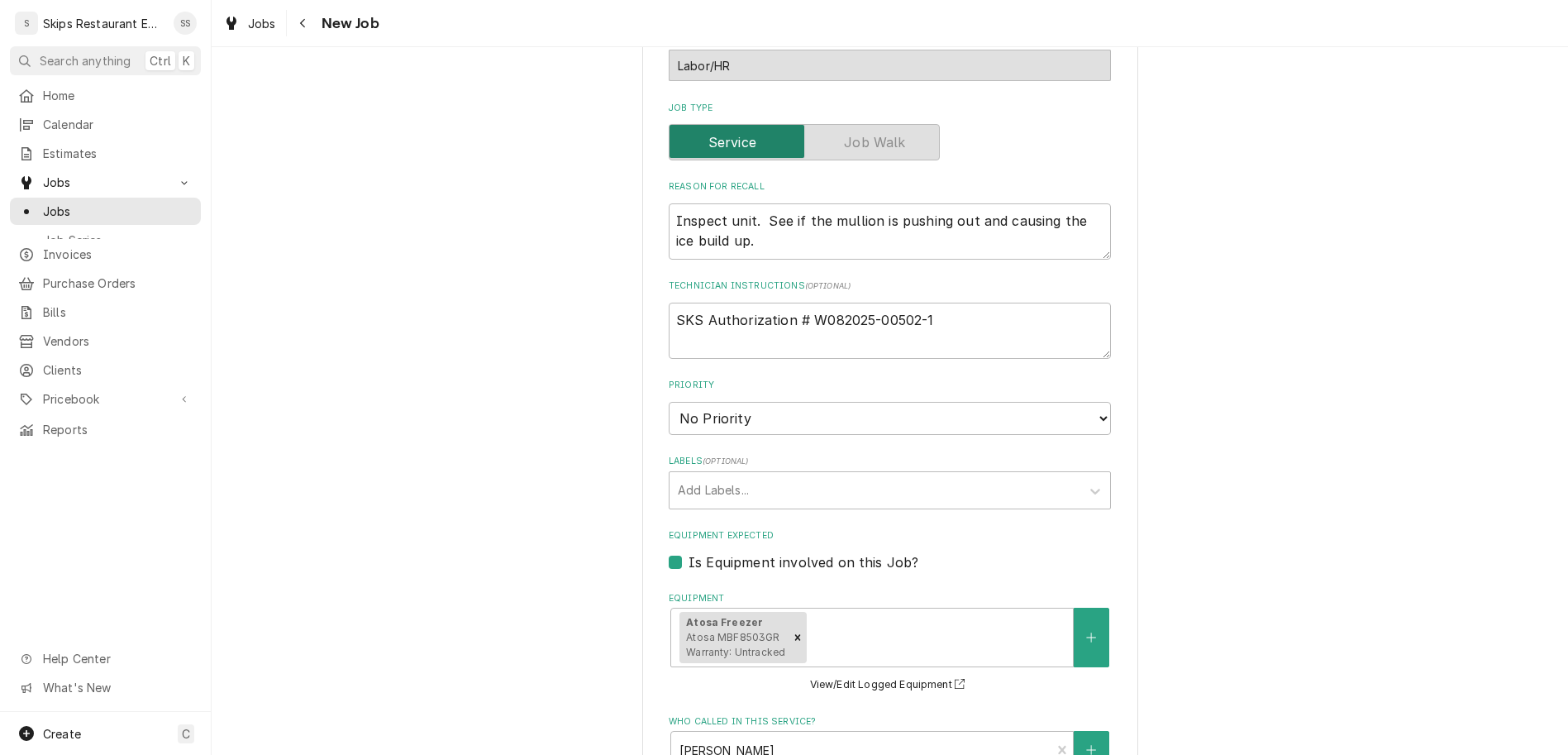
scroll to position [709, 0]
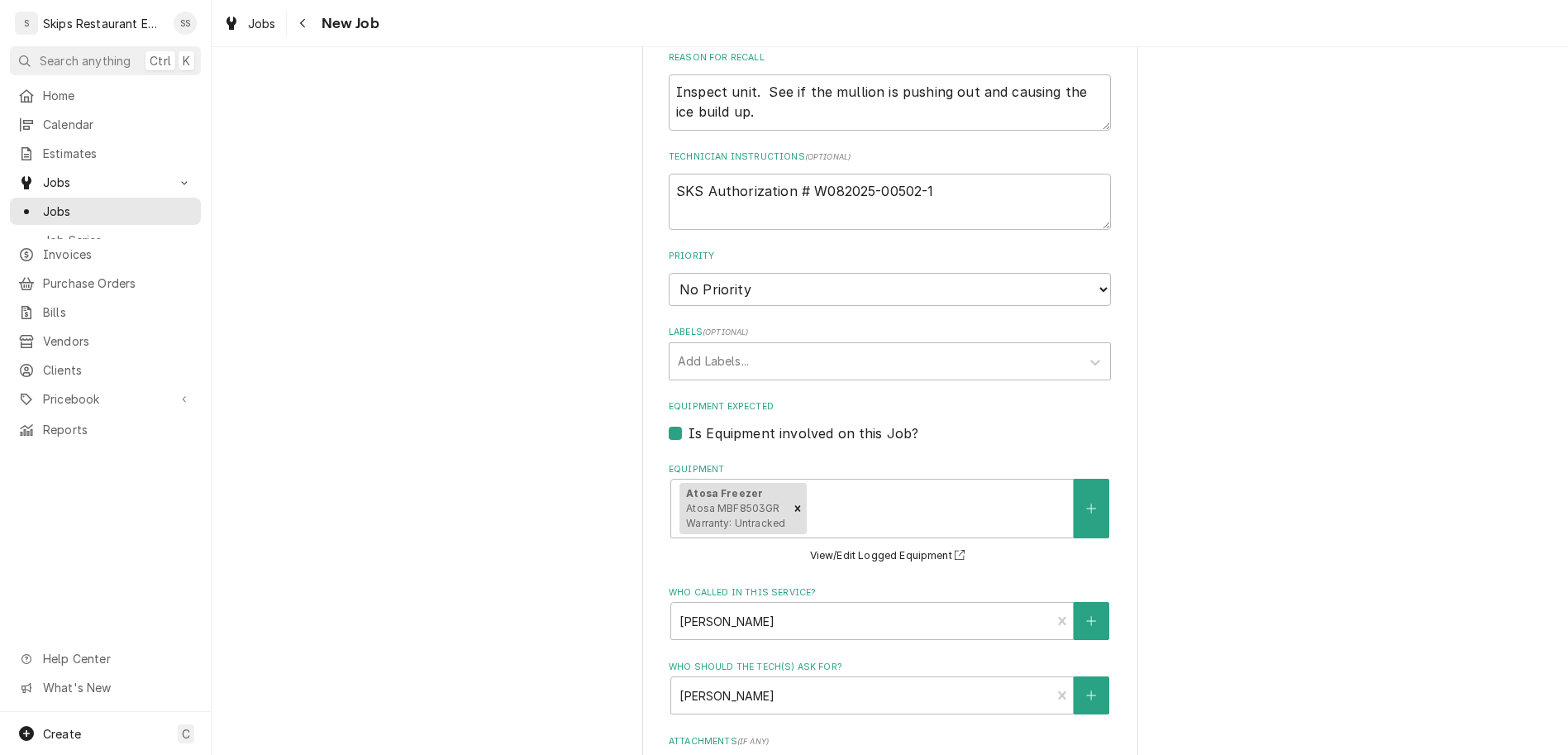
type input "2025-10-14"
type textarea "x"
select select "13:00:00"
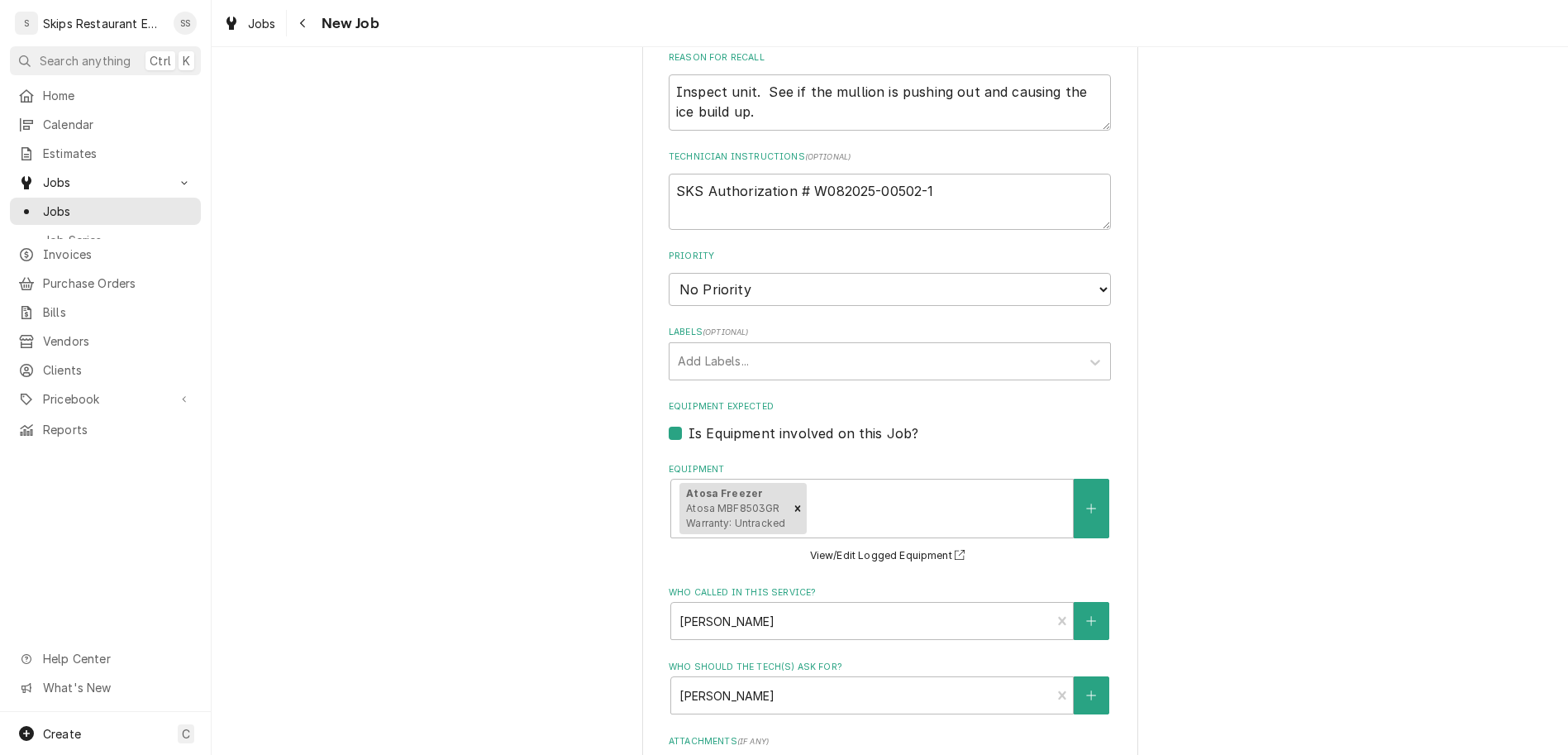
click option "1:00 PM" at bounding box center [0, 0] width 0 height 0
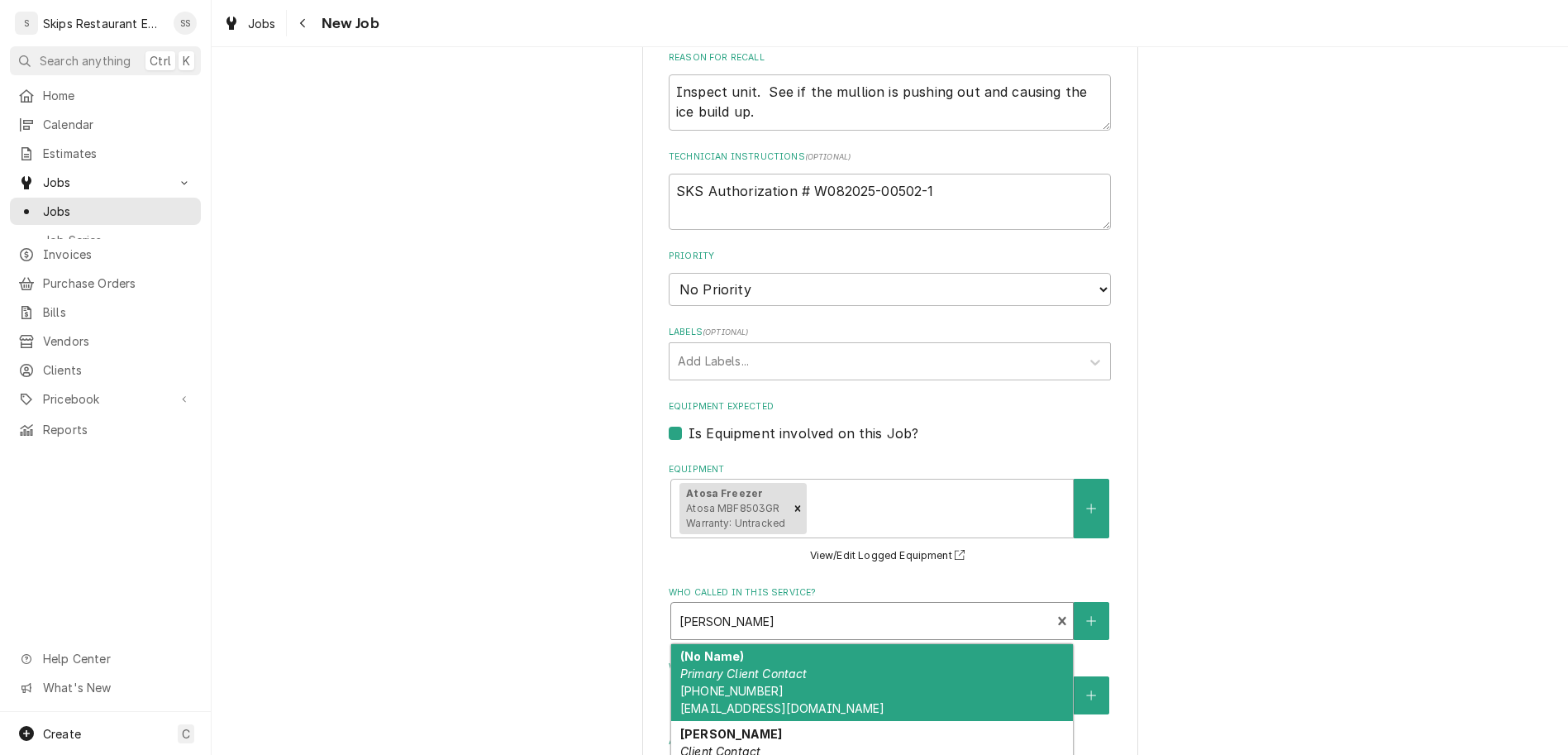
click at [864, 606] on div "Who called in this service?" at bounding box center [861, 621] width 363 height 30
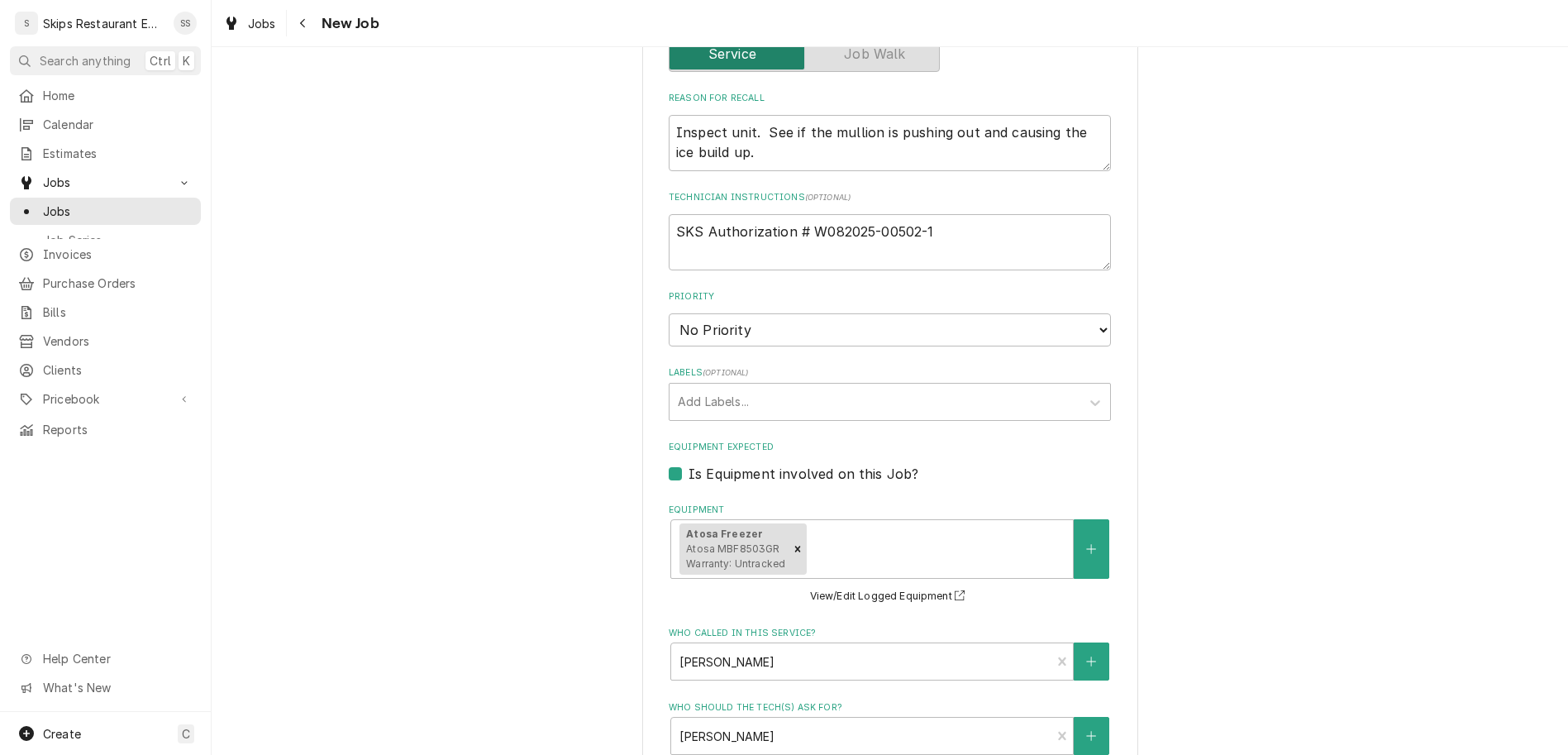
type textarea "x"
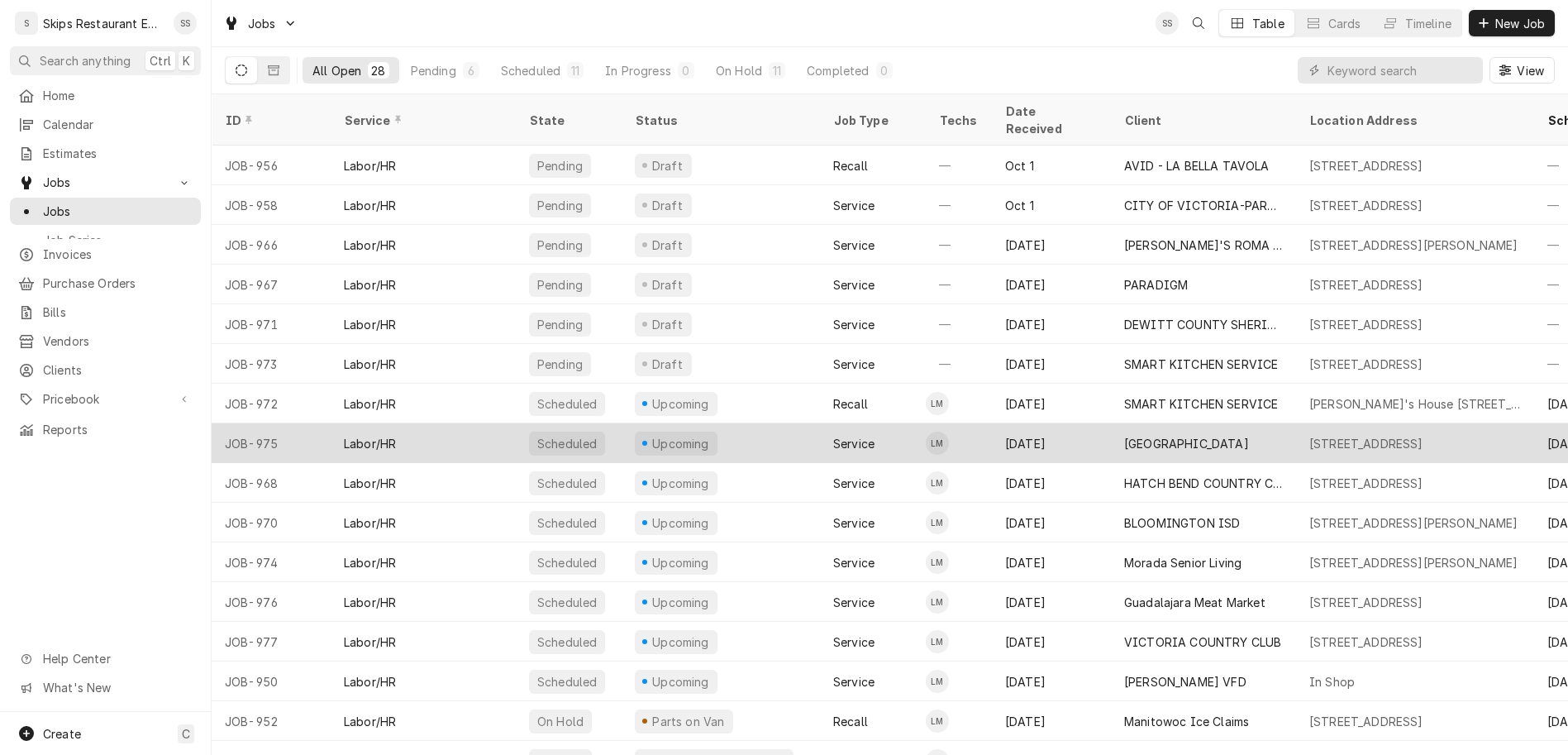
click at [1182, 435] on div "[GEOGRAPHIC_DATA]" at bounding box center [1186, 443] width 125 height 18
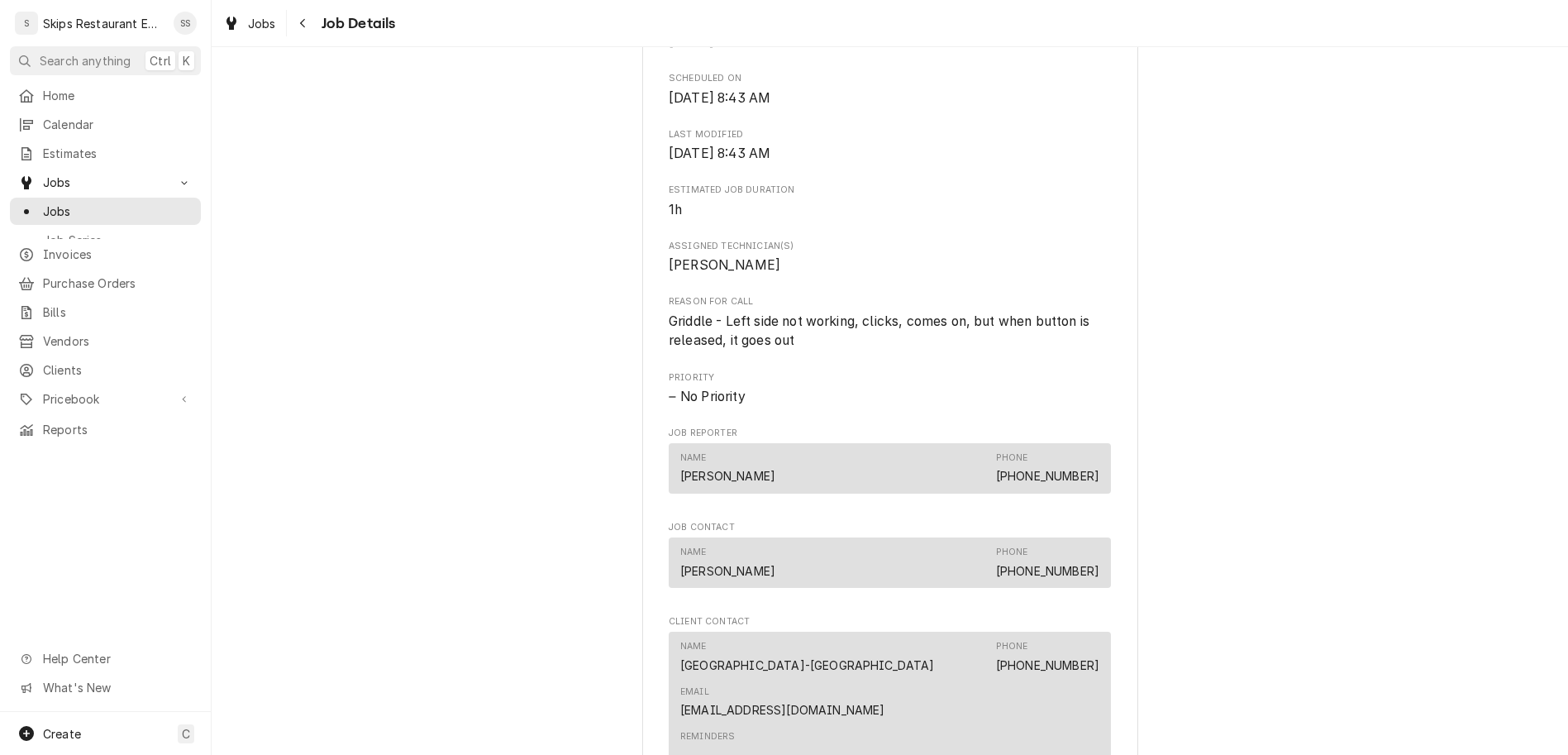
scroll to position [642, 0]
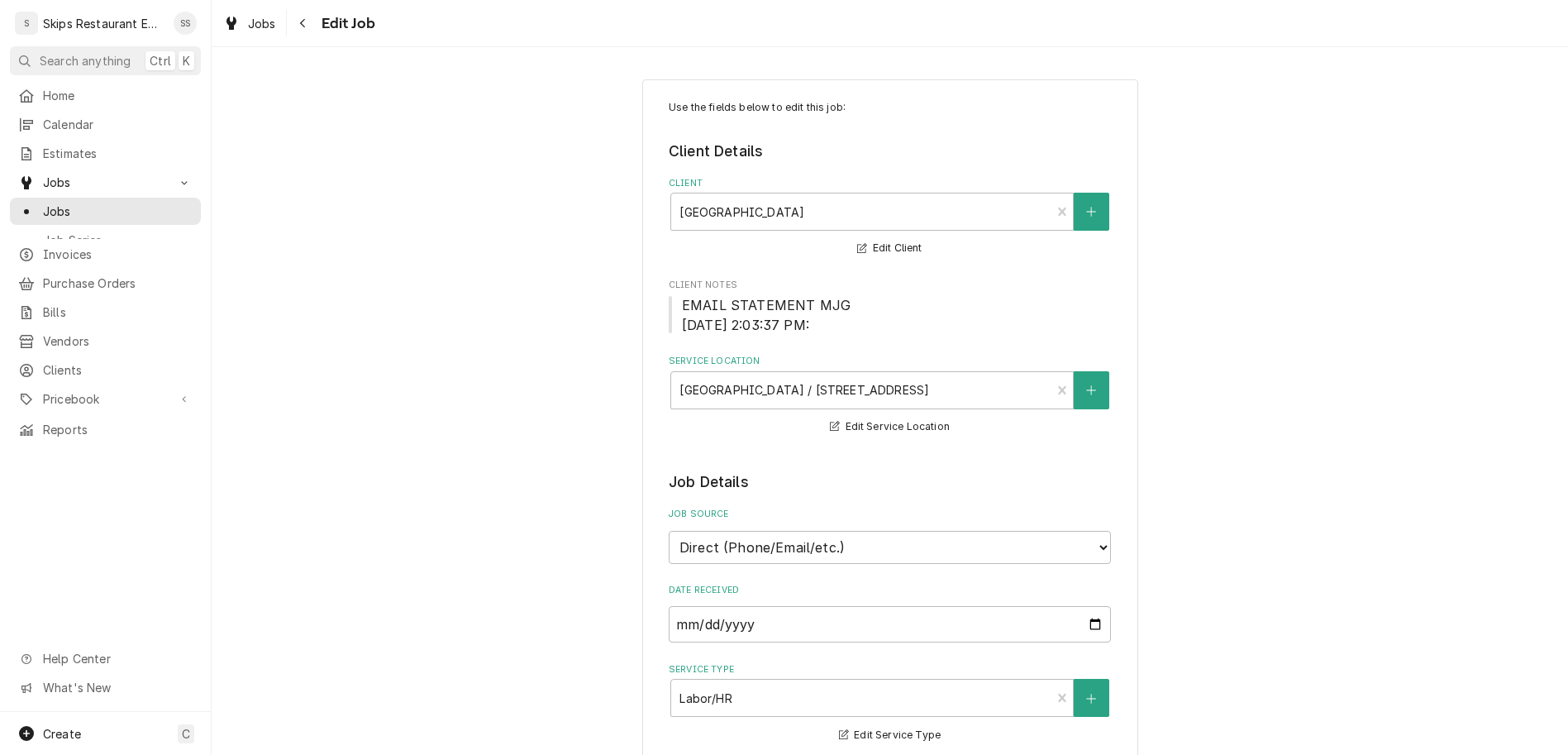
type textarea "x"
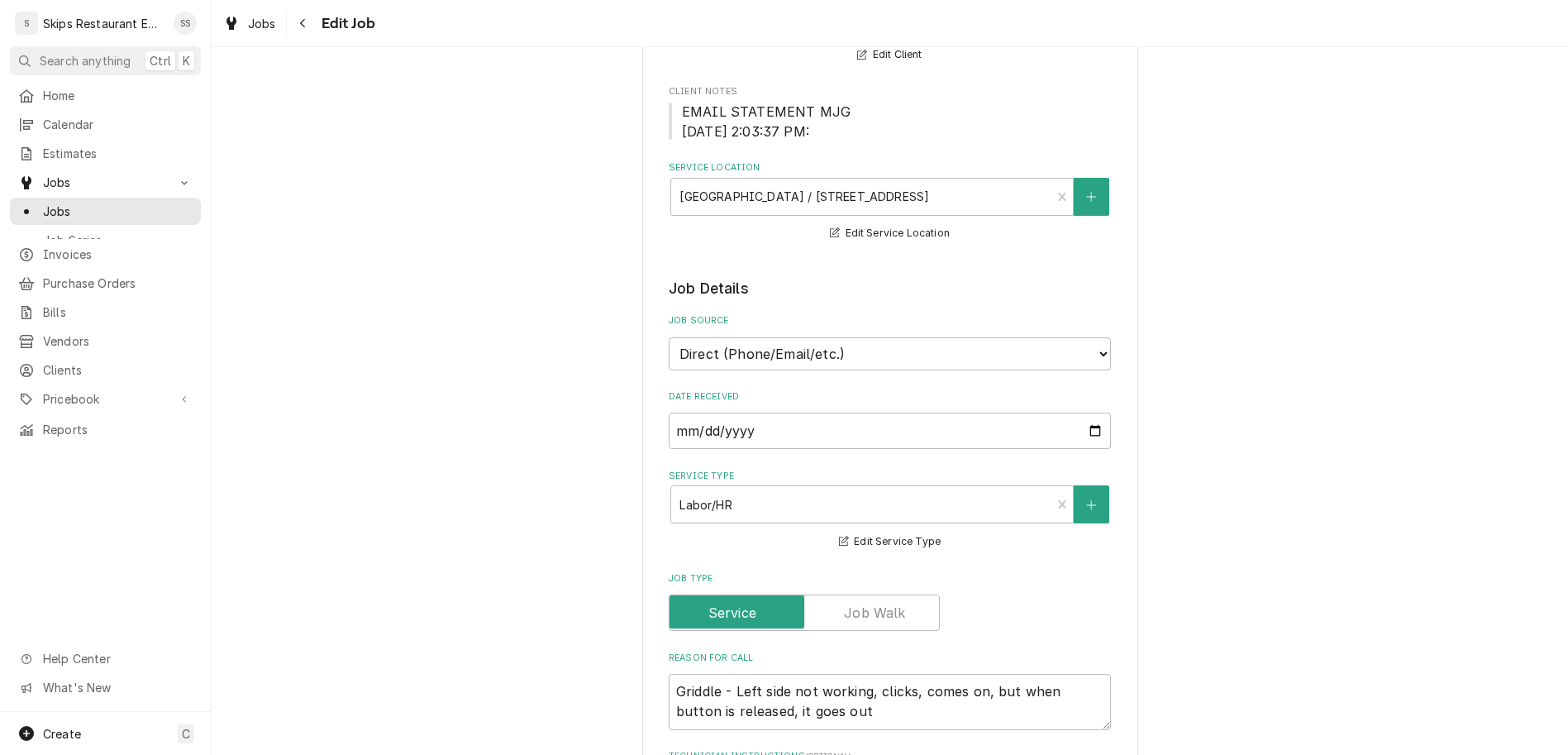
scroll to position [769, 0]
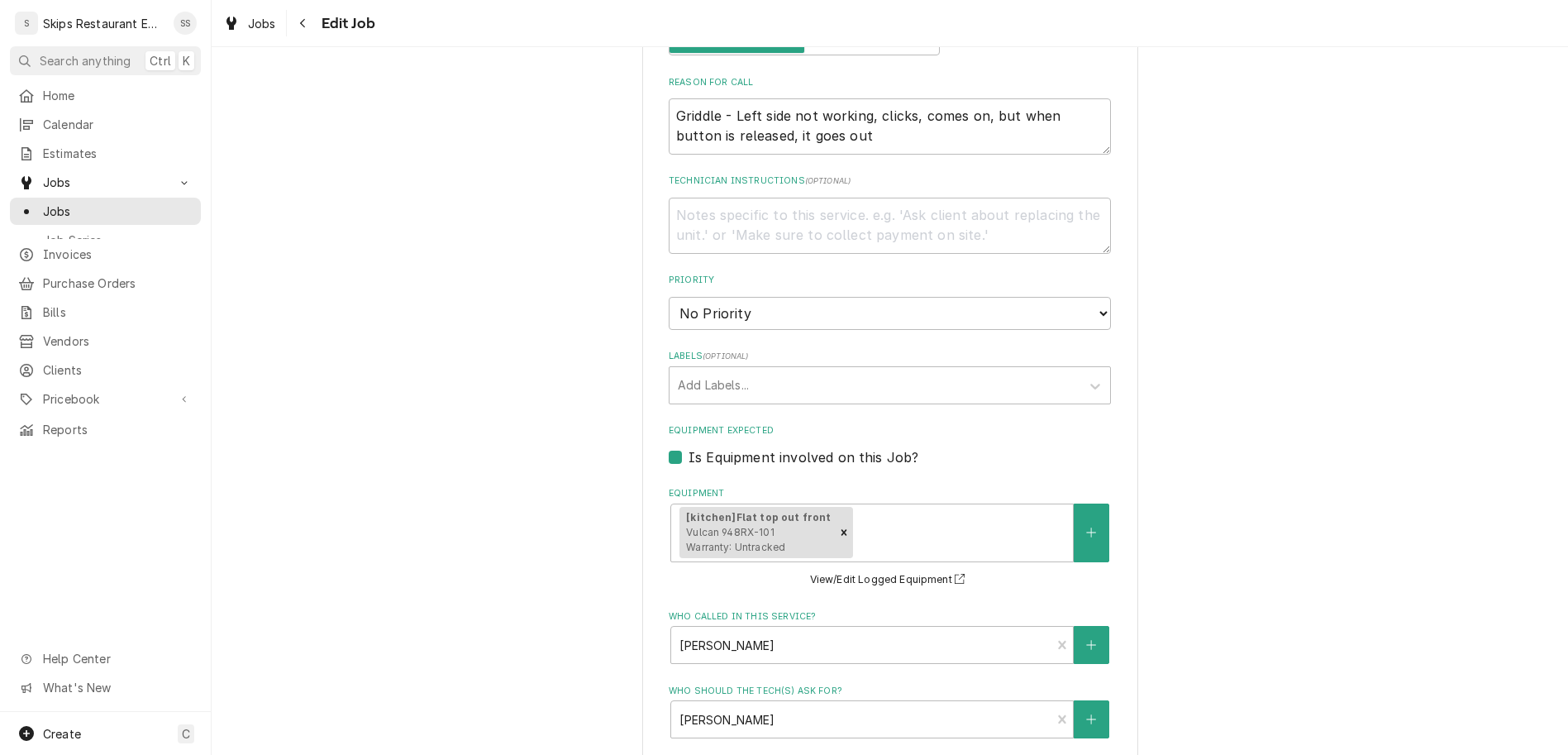
select select "15:00:00"
click option "3:00 PM" at bounding box center [0, 0] width 0 height 0
type textarea "x"
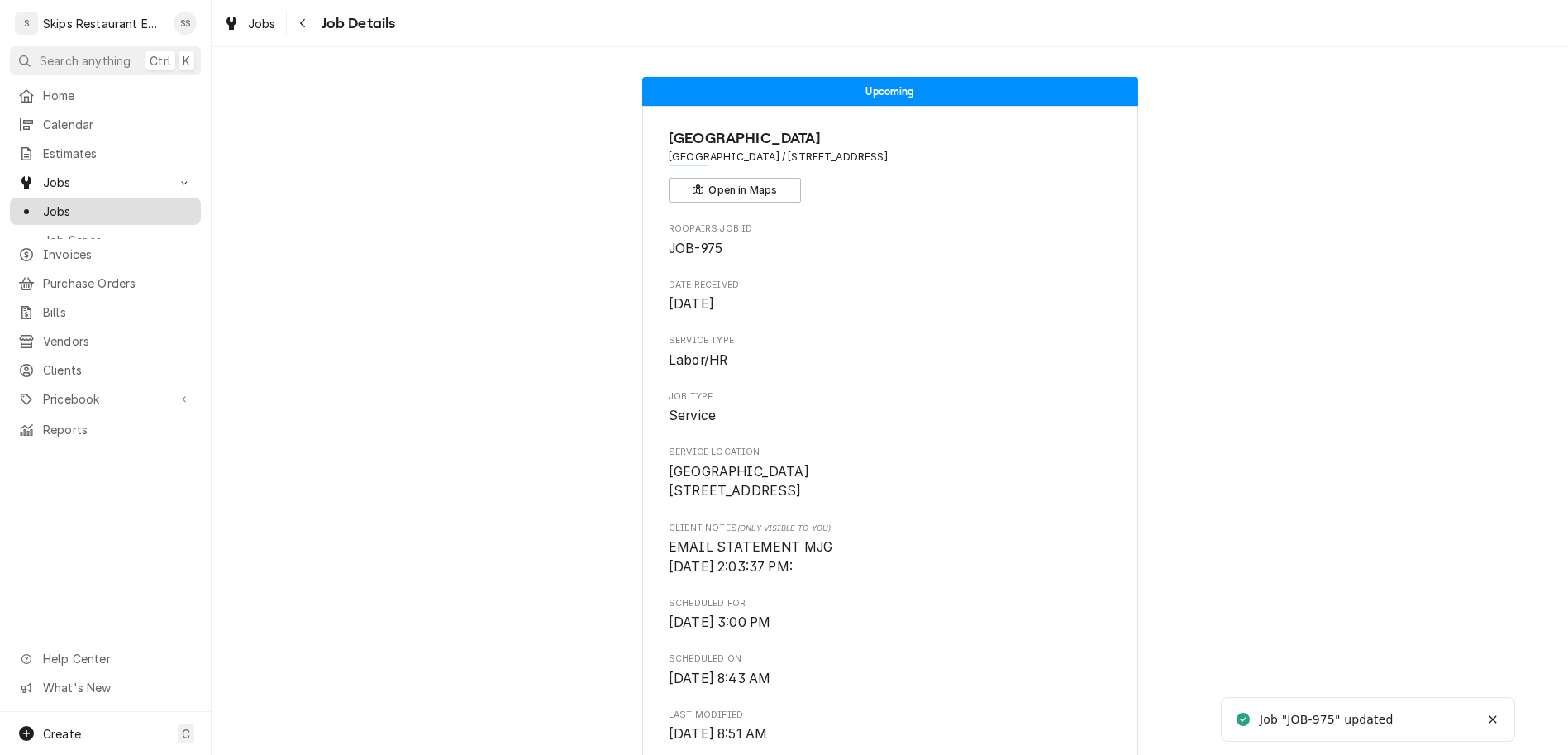
click at [46, 203] on span "Jobs" at bounding box center [118, 212] width 150 height 18
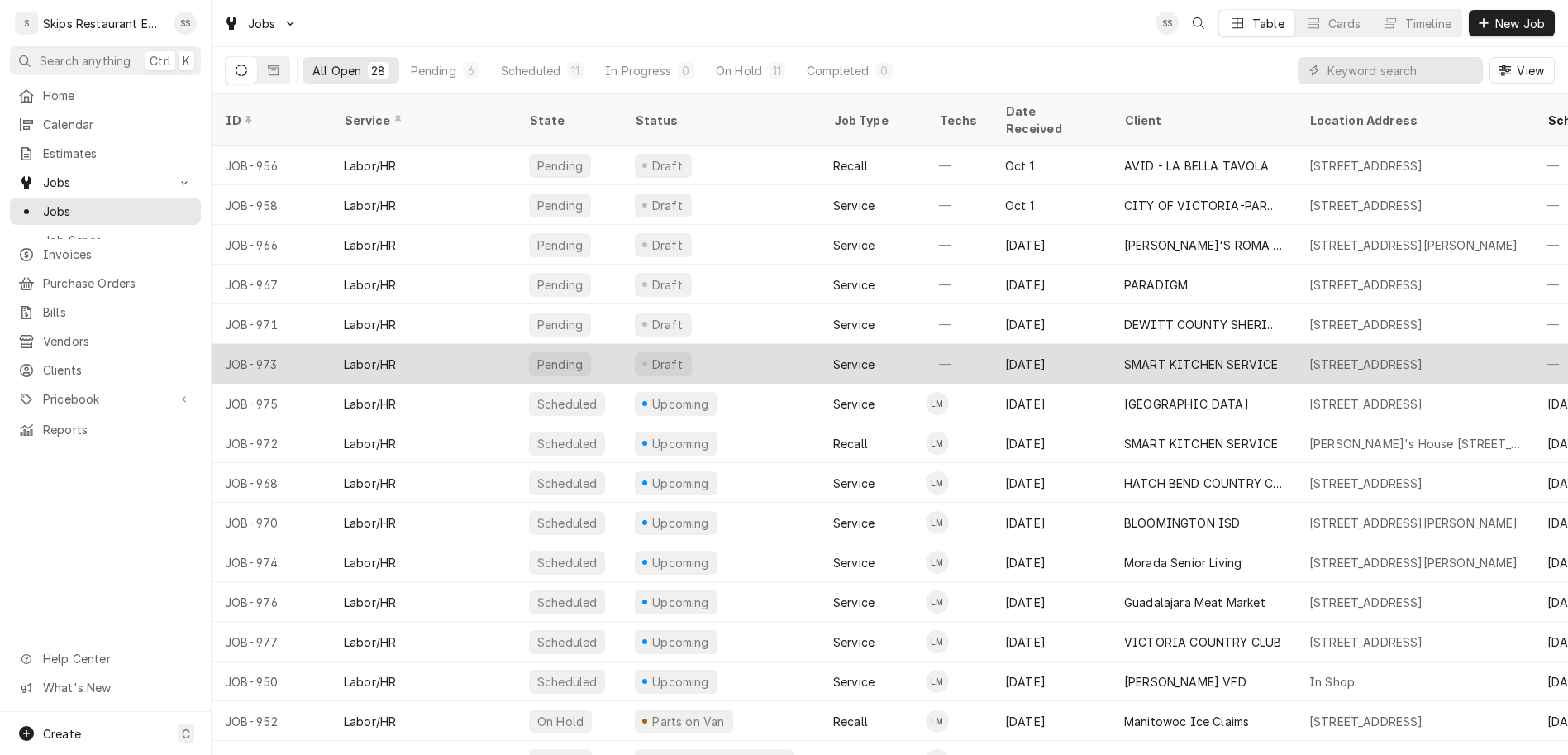
click at [1111, 344] on div "SMART KITCHEN SERVICE" at bounding box center [1203, 364] width 185 height 40
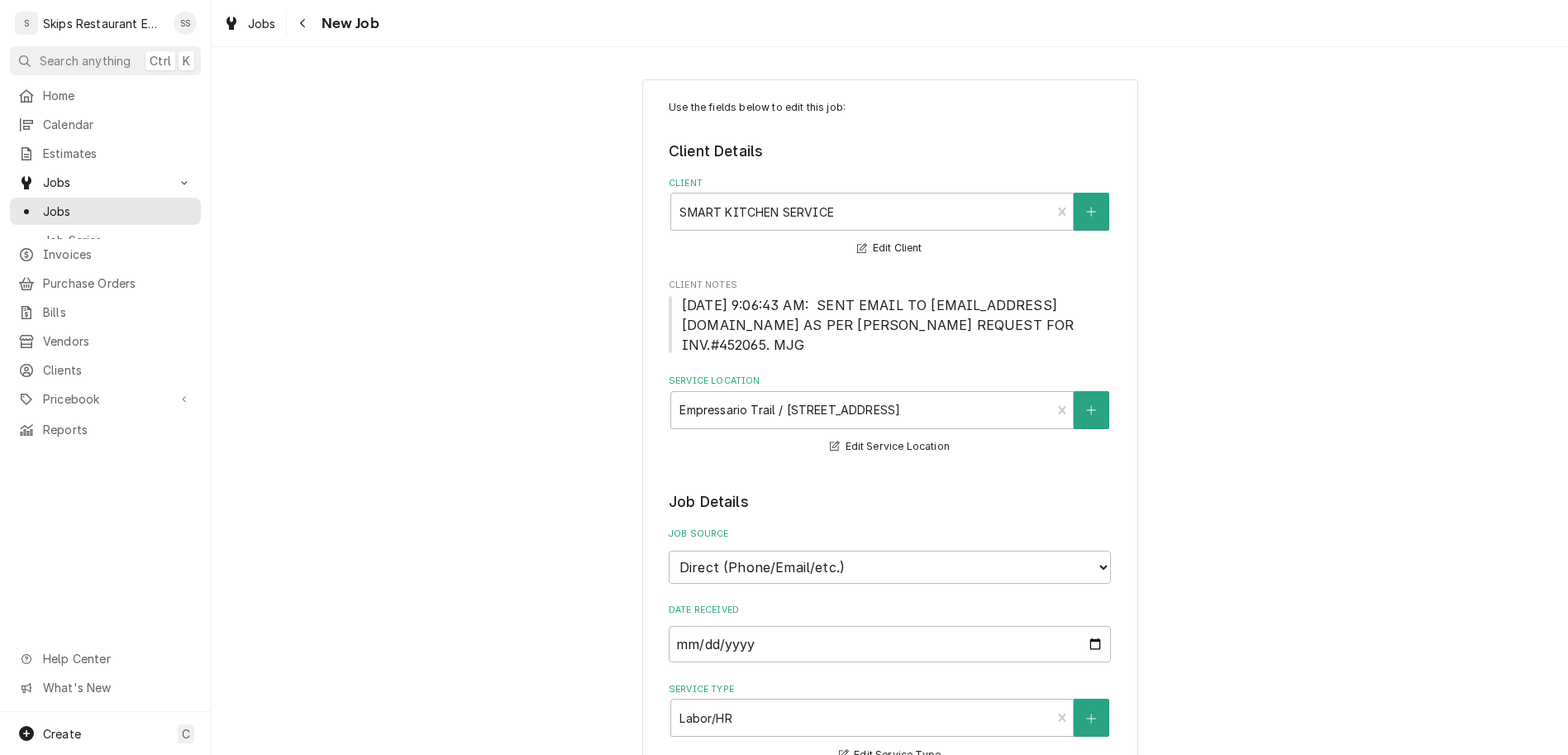
type textarea "x"
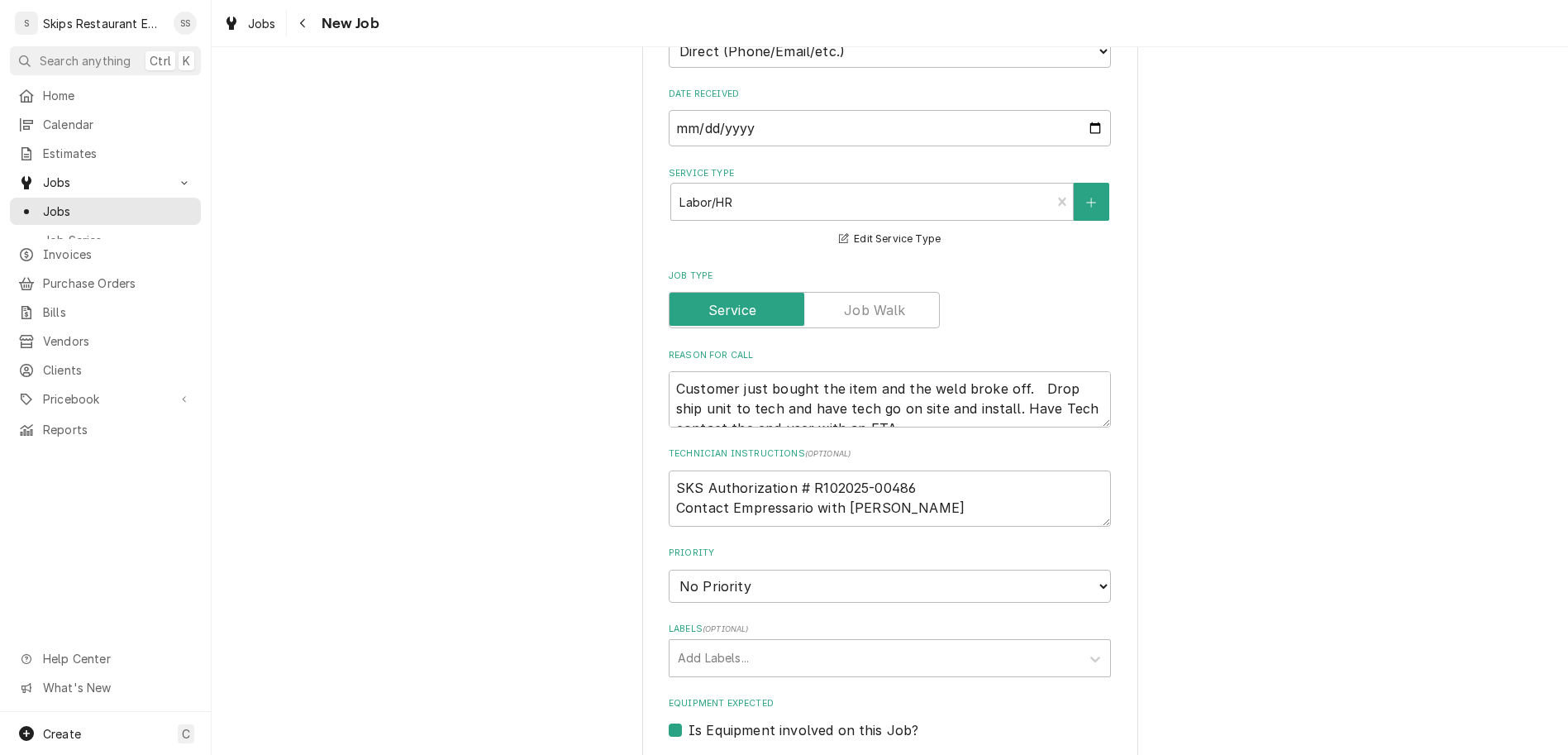
scroll to position [774, 0]
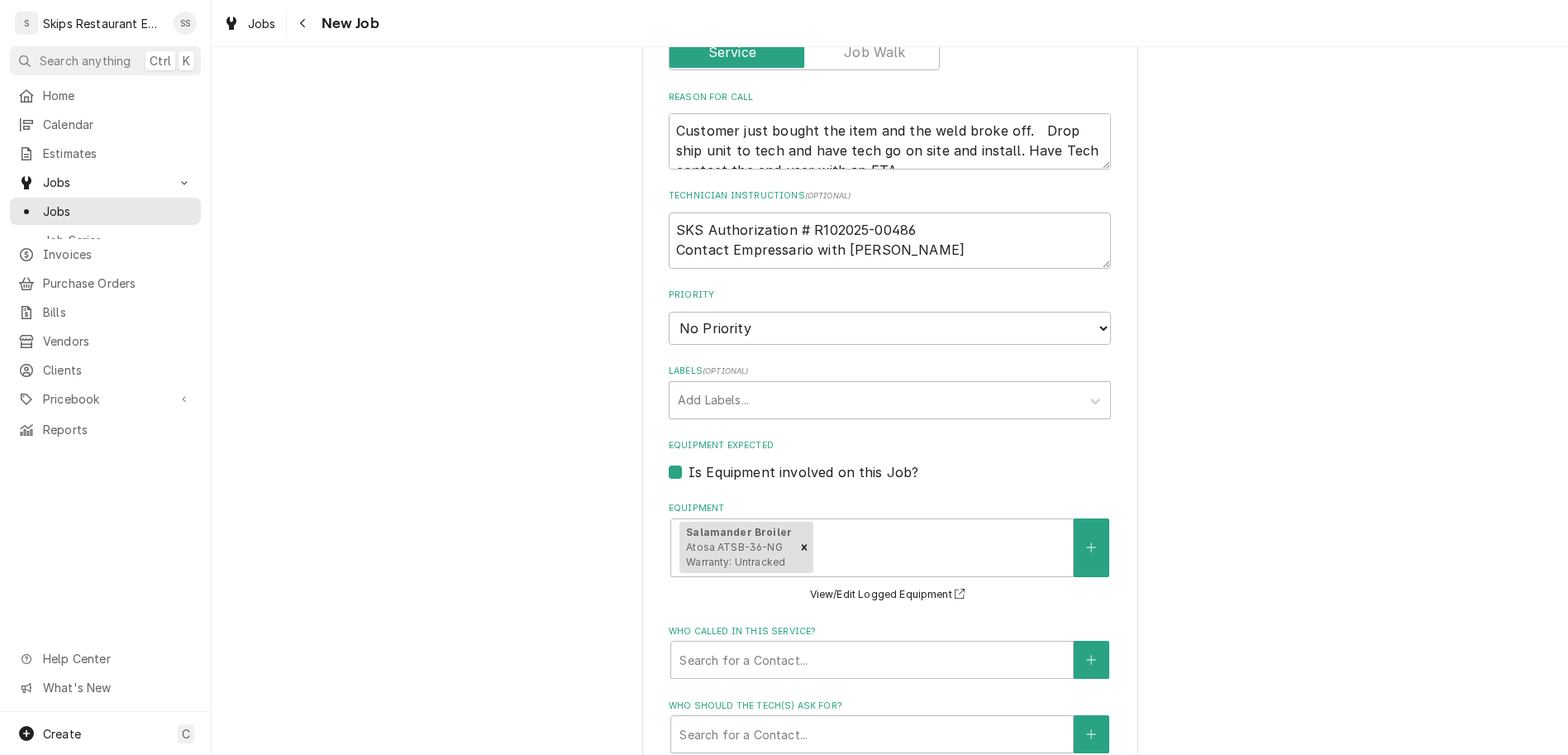
type input "[DATE]"
type textarea "x"
select select "09:30:00"
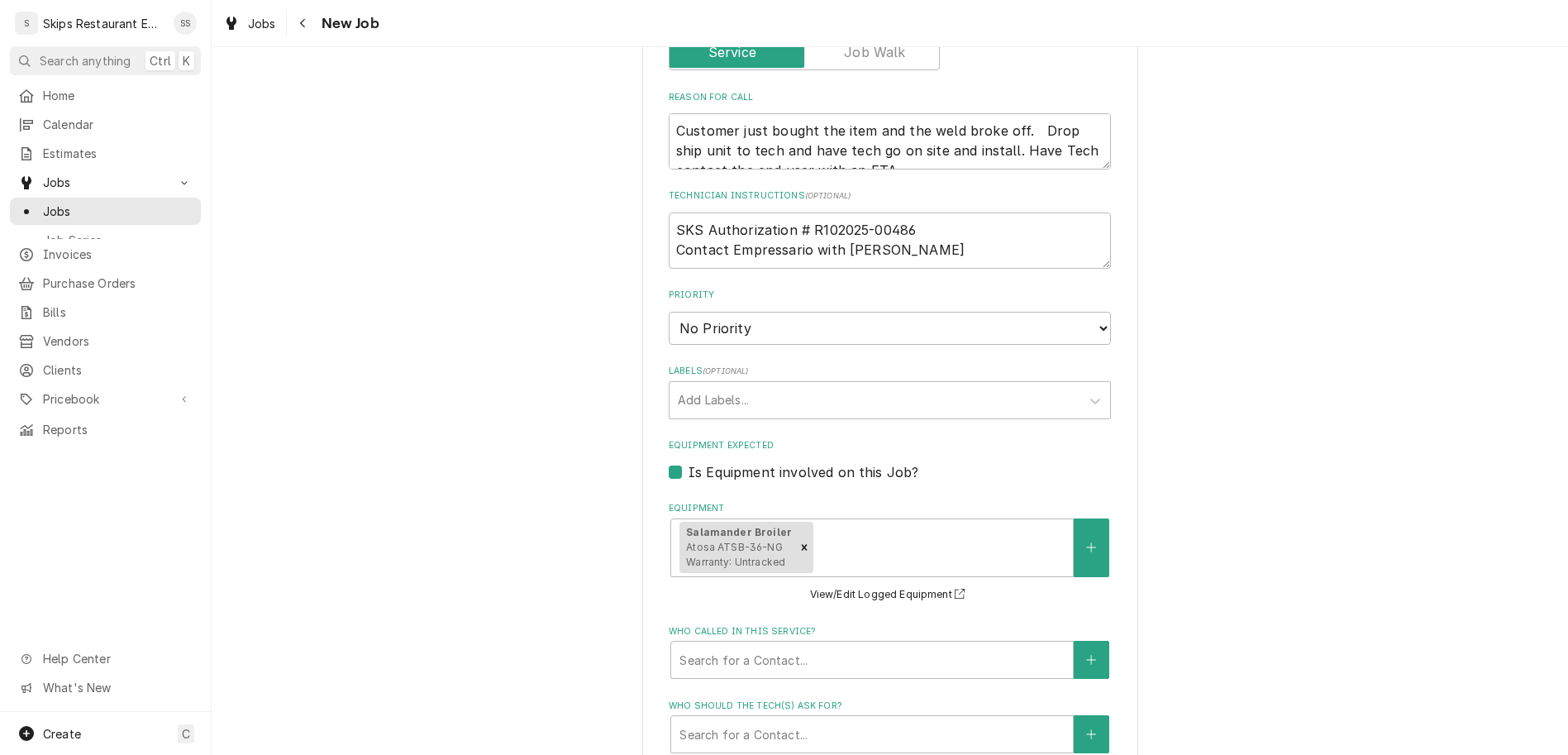
click option "9:30 AM" at bounding box center [0, 0] width 0 height 0
type textarea "x"
click at [830, 644] on div "Who called in this service?" at bounding box center [872, 659] width 385 height 30
click at [843, 644] on div "Who called in this service?" at bounding box center [872, 659] width 385 height 30
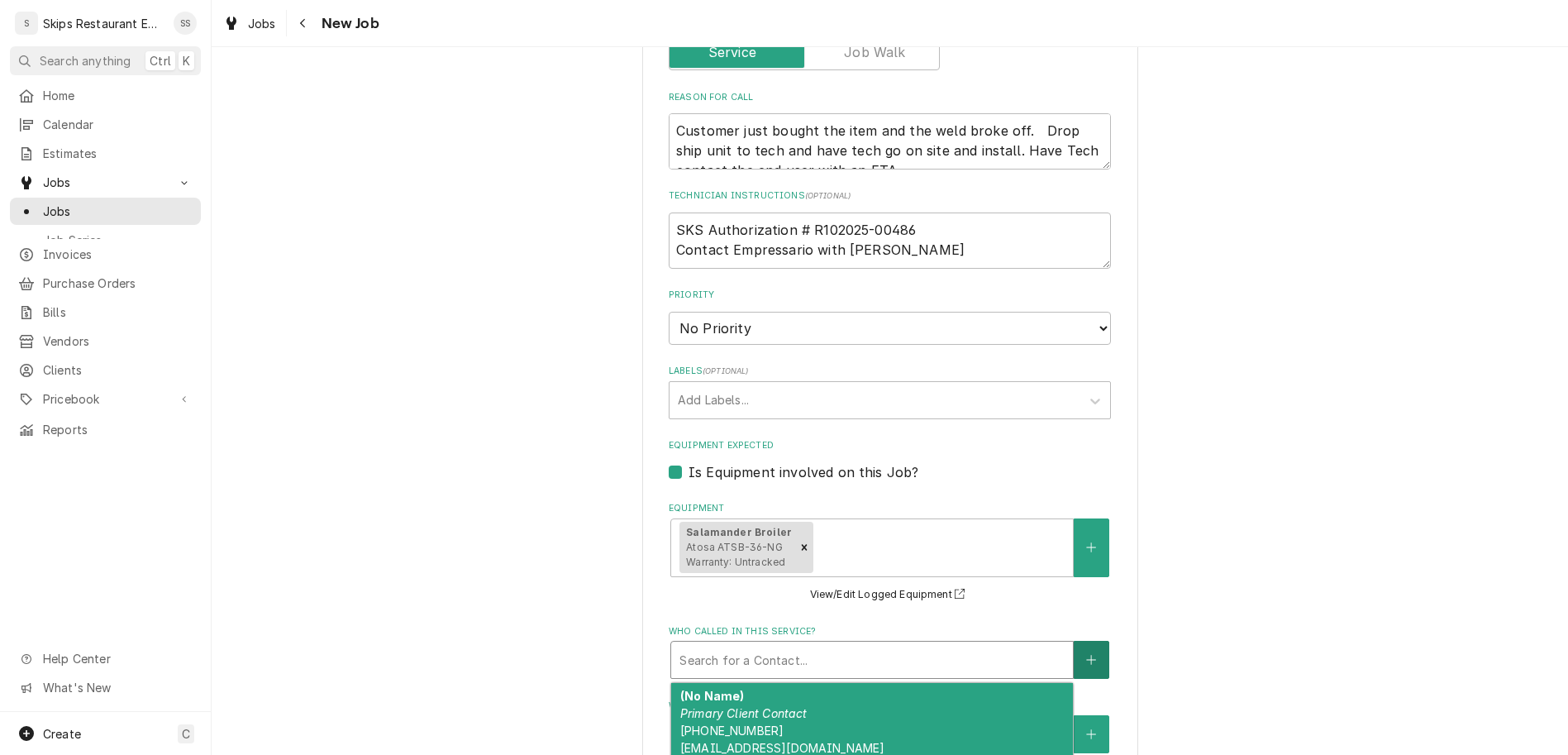
click at [1086, 654] on icon "Create New Contact" at bounding box center [1090, 659] width 10 height 12
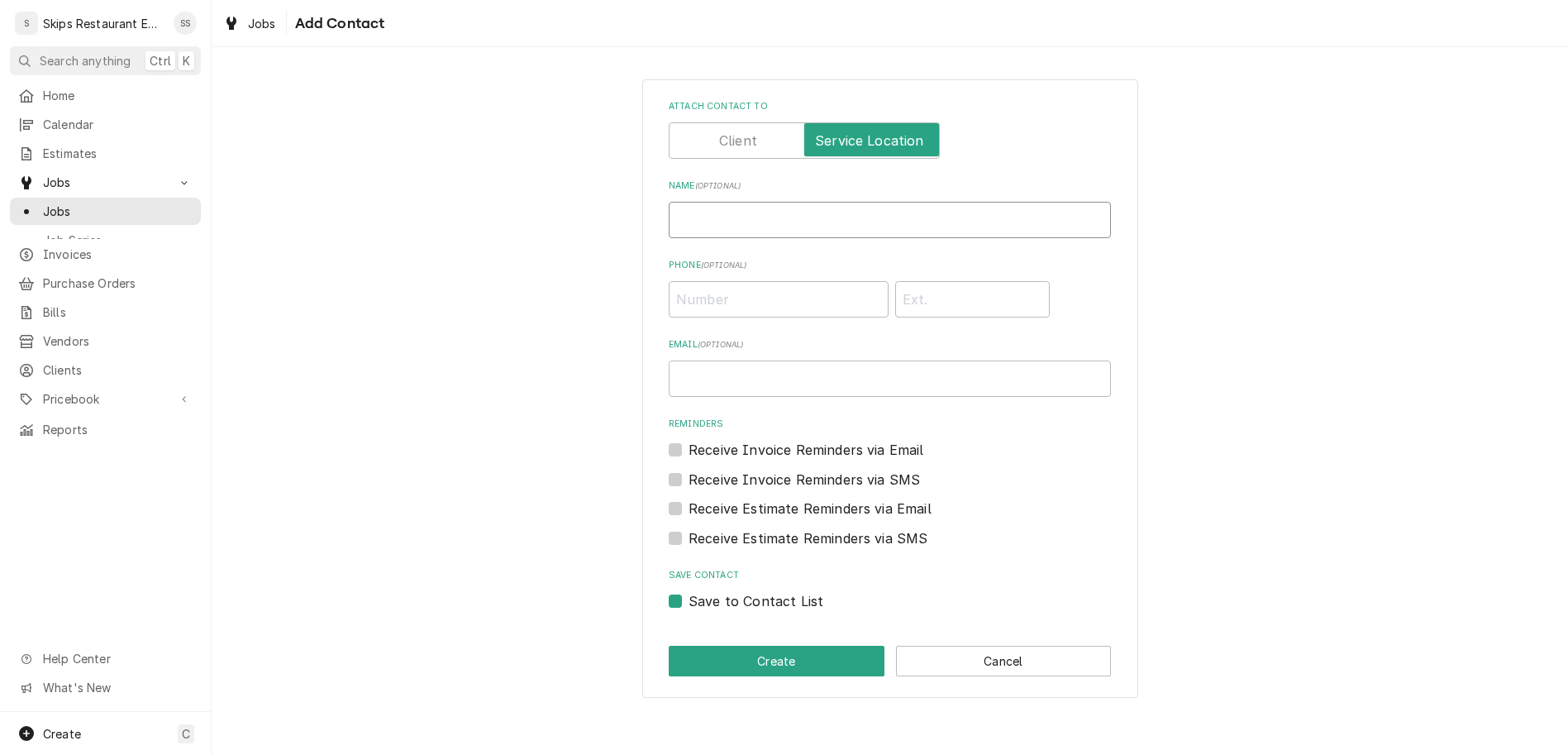
click at [788, 202] on input "Name ( optional )" at bounding box center [890, 220] width 442 height 36
type input "Josh Council"
type input "(361) 648-4346"
click at [779, 645] on button "Create" at bounding box center [777, 660] width 216 height 31
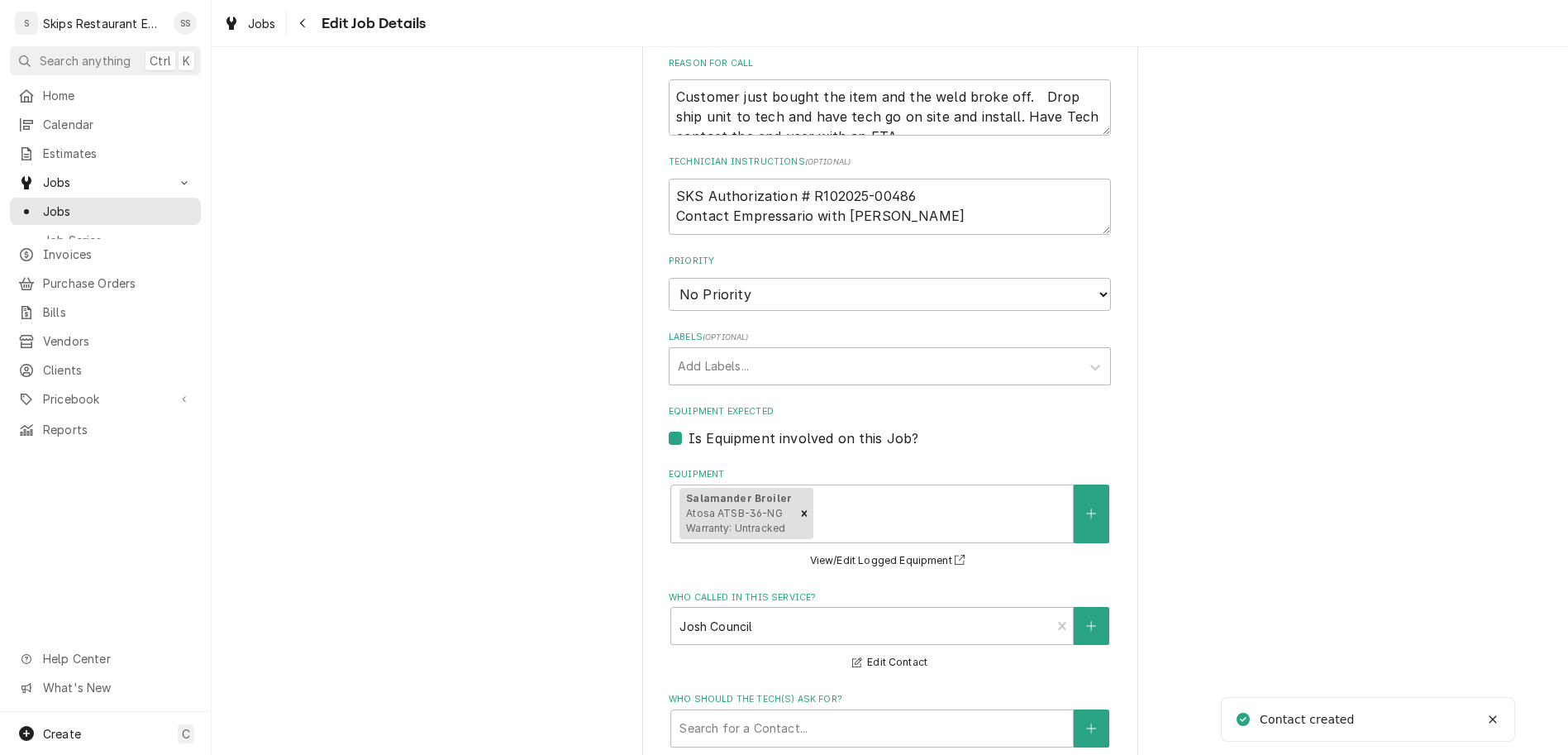
scroll to position [853, 0]
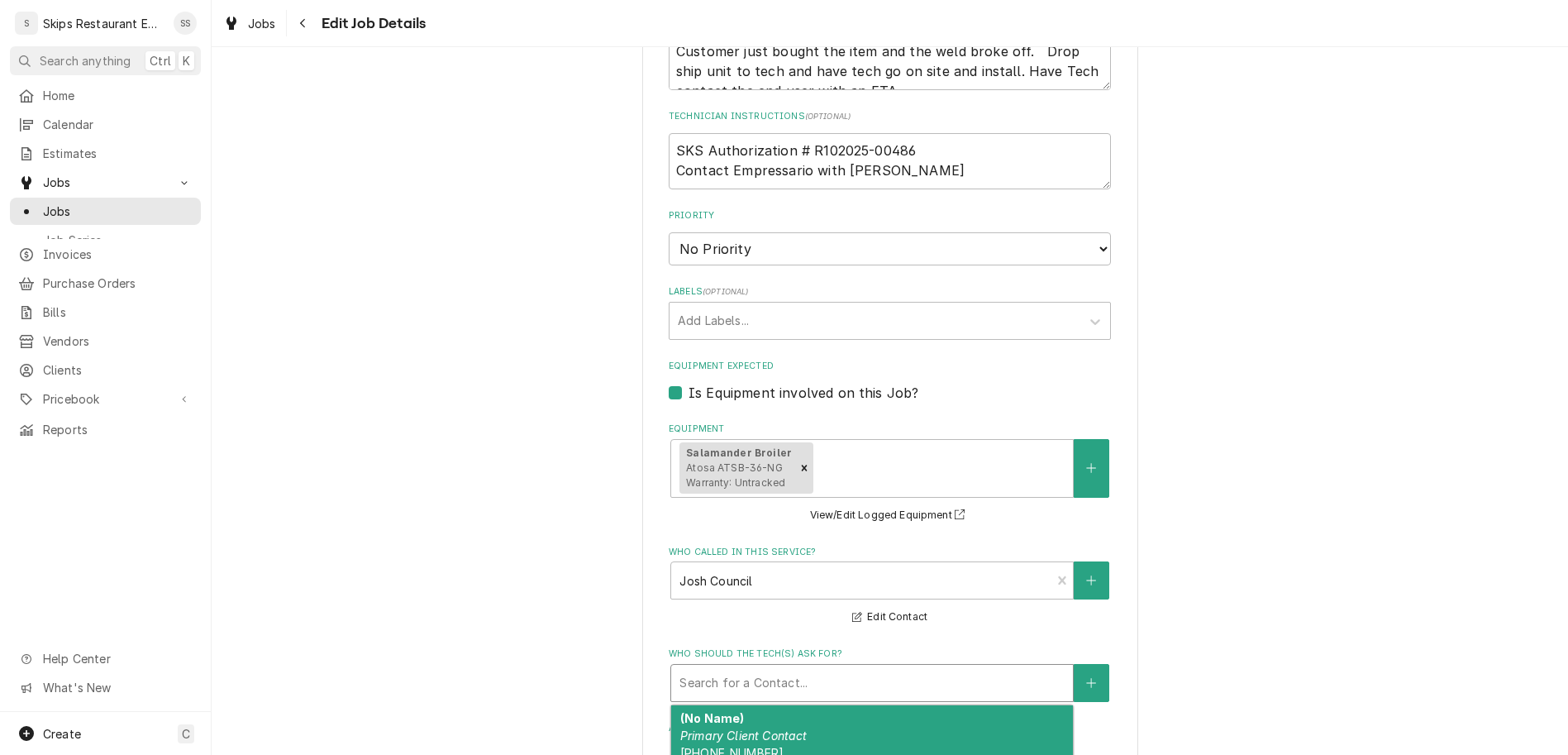
click at [757, 668] on div "Who should the tech(s) ask for?" at bounding box center [872, 683] width 385 height 30
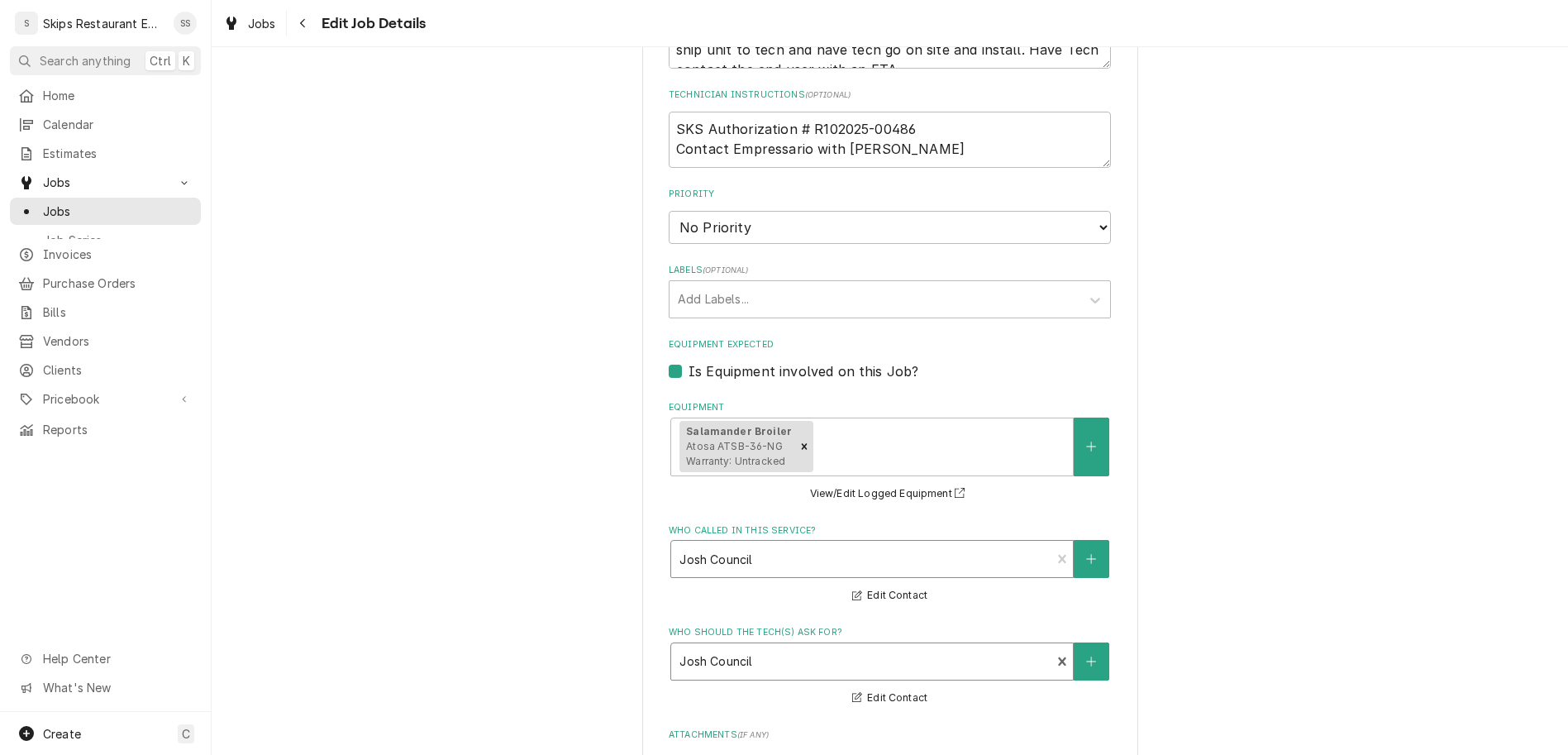
click at [743, 544] on div "Who called in this service?" at bounding box center [861, 559] width 363 height 30
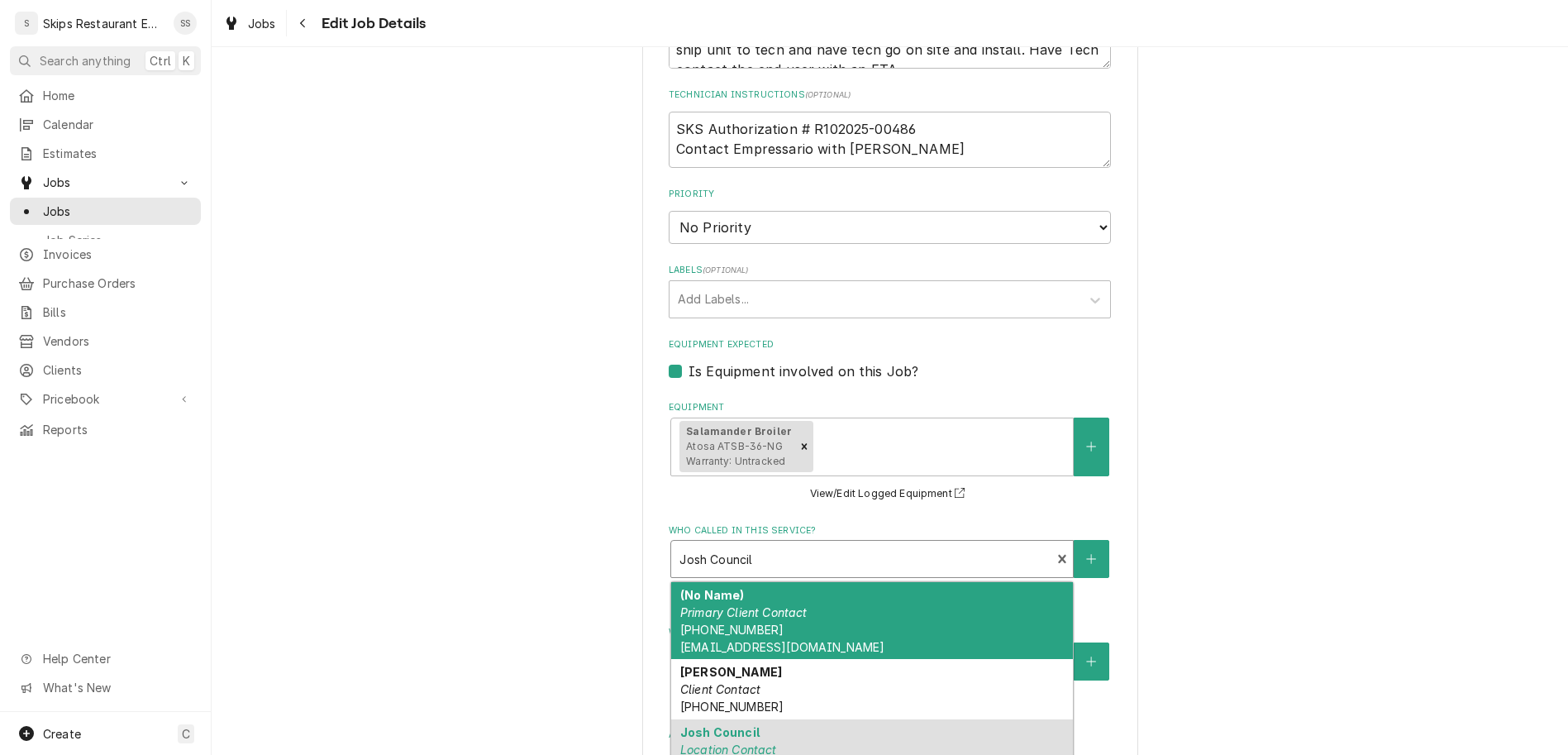
click at [743, 544] on div "Who called in this service?" at bounding box center [861, 559] width 363 height 30
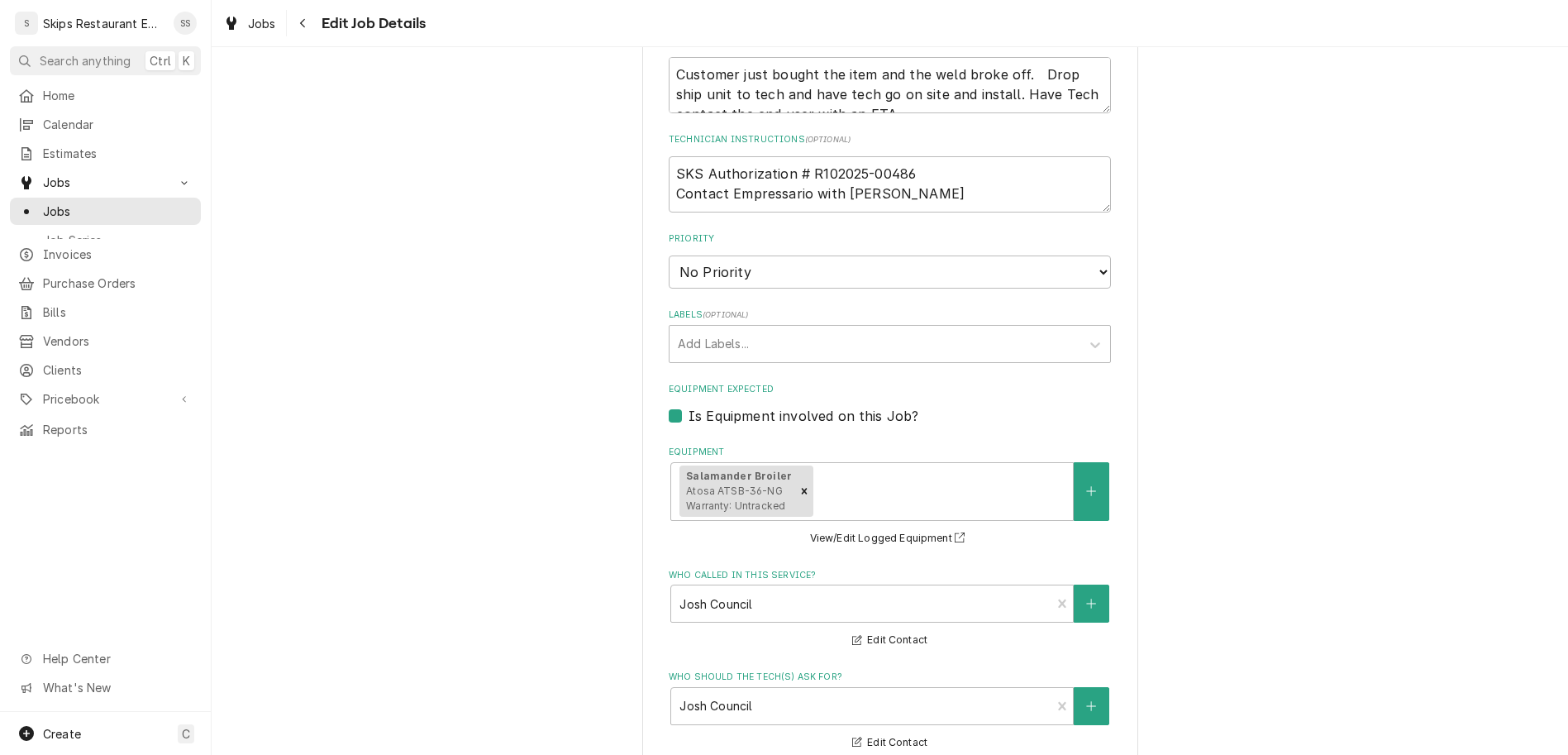
type textarea "x"
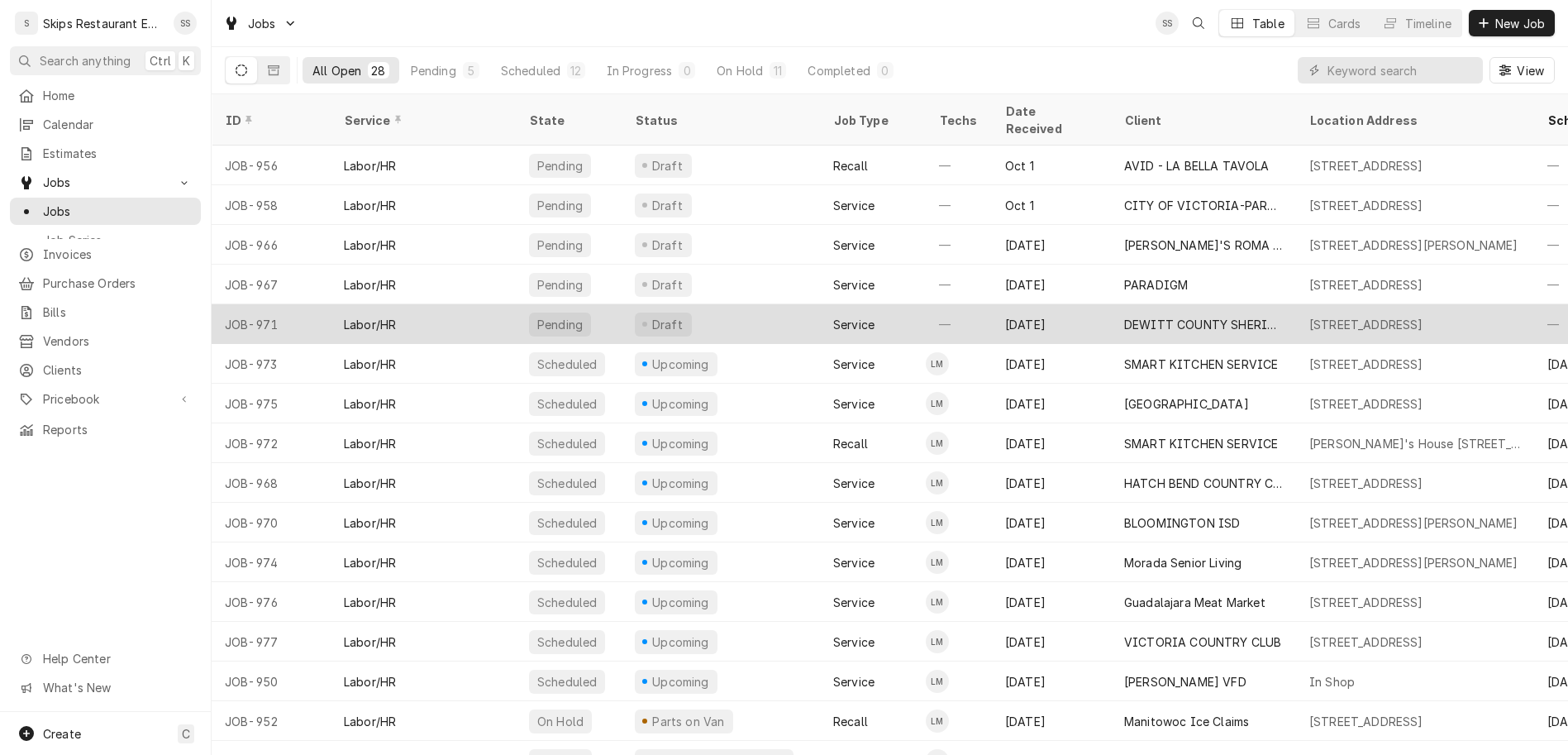
click at [1125, 316] on div "DEWITT COUNTY SHERIFF DEP" at bounding box center [1203, 325] width 158 height 18
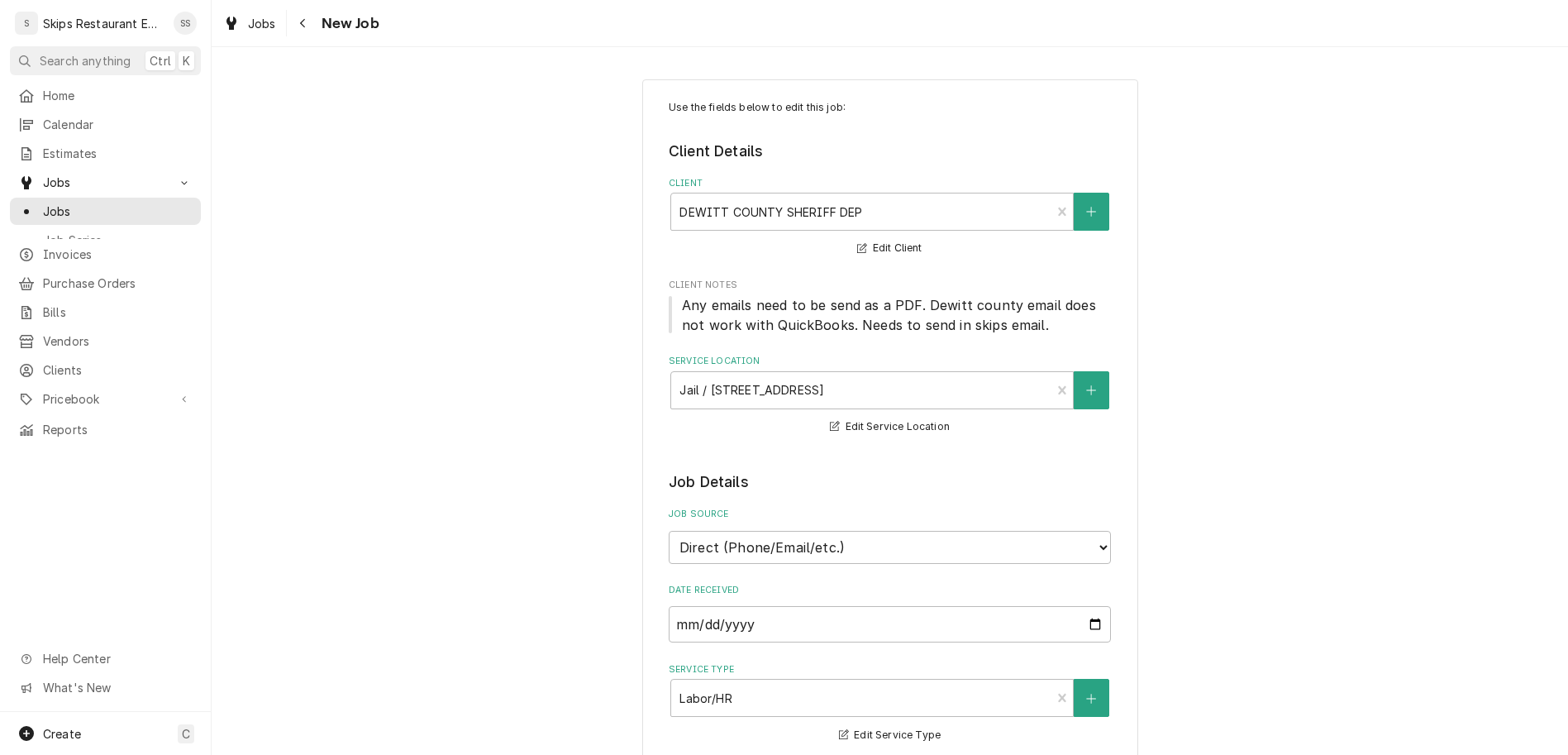
type textarea "x"
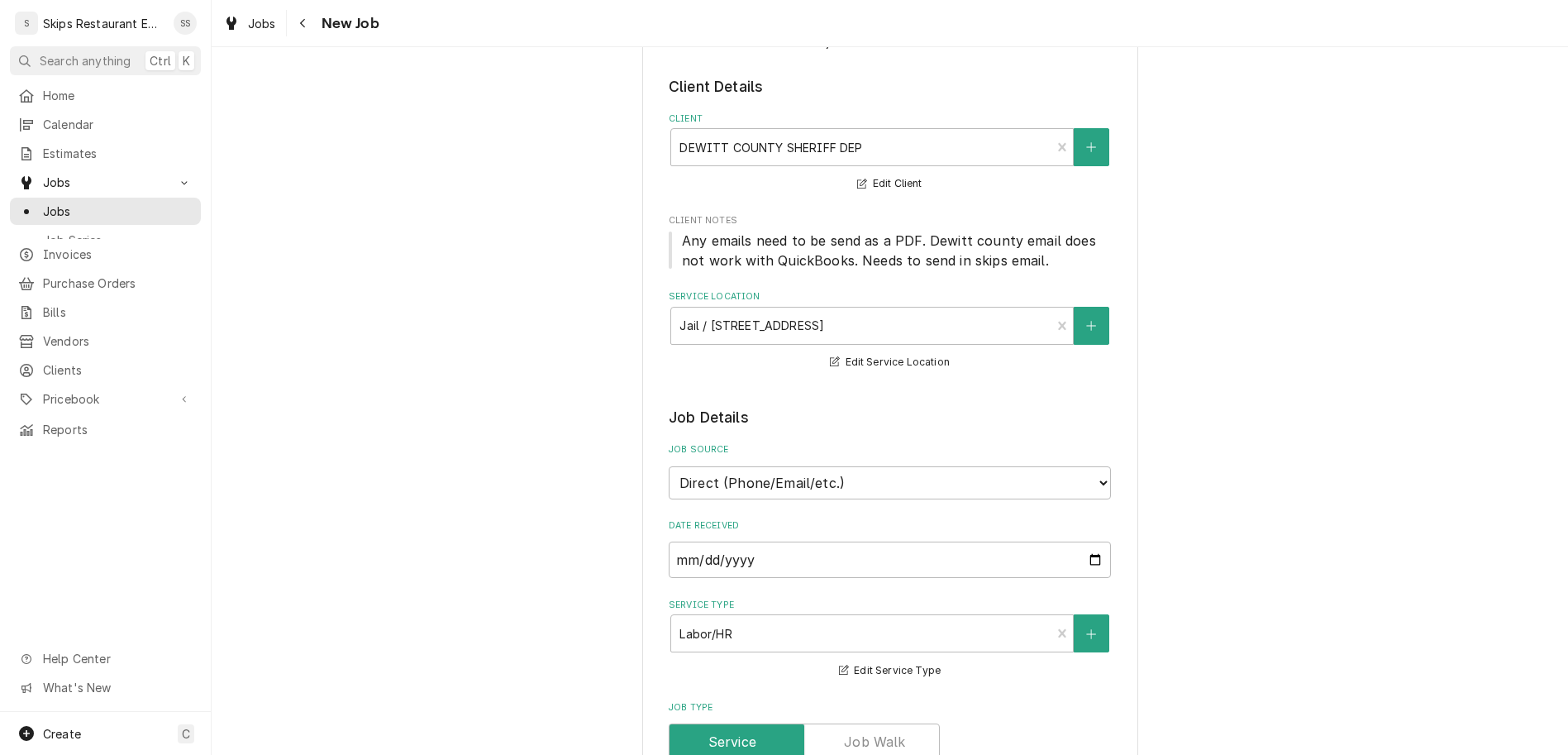
scroll to position [194, 0]
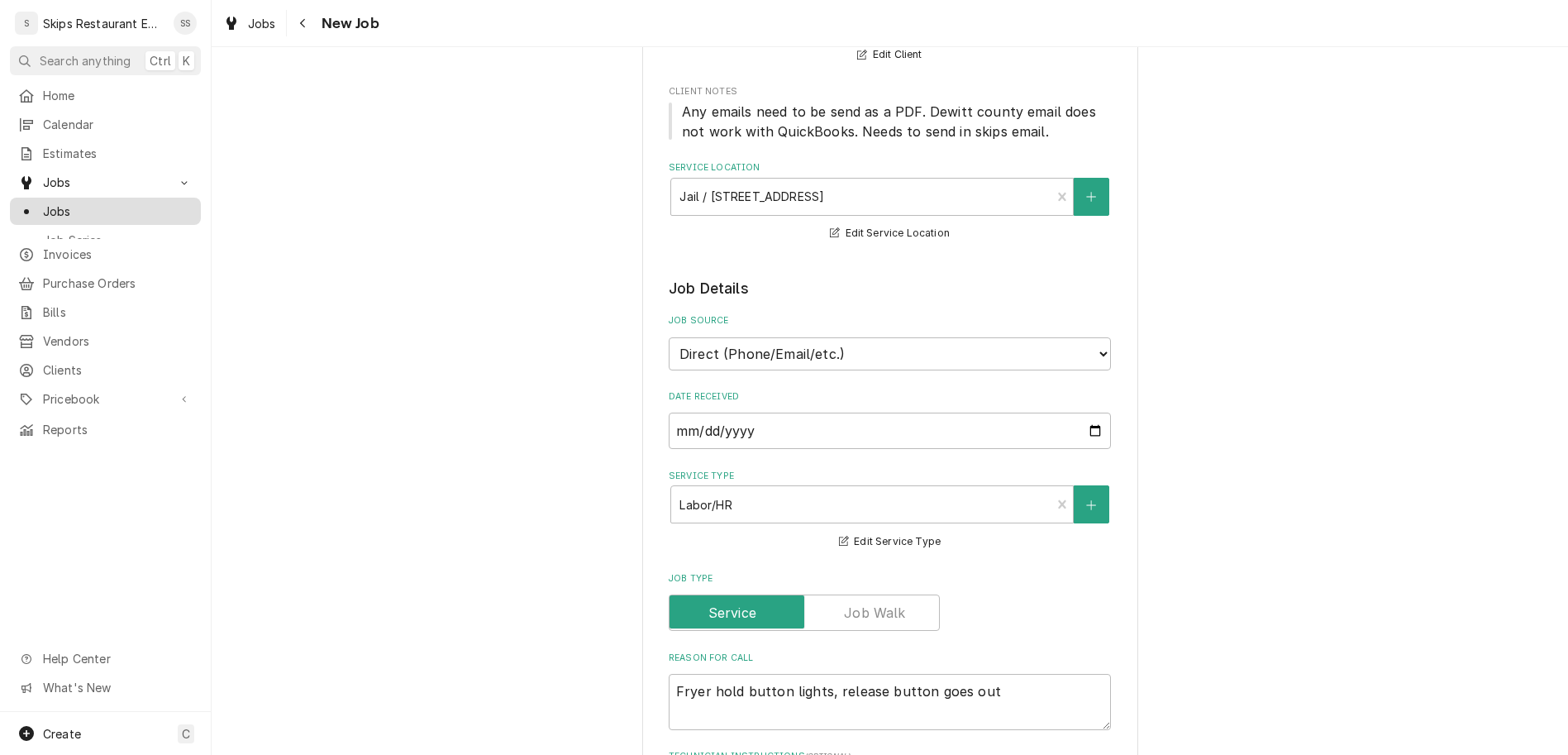
click at [58, 203] on span "Jobs" at bounding box center [118, 212] width 150 height 18
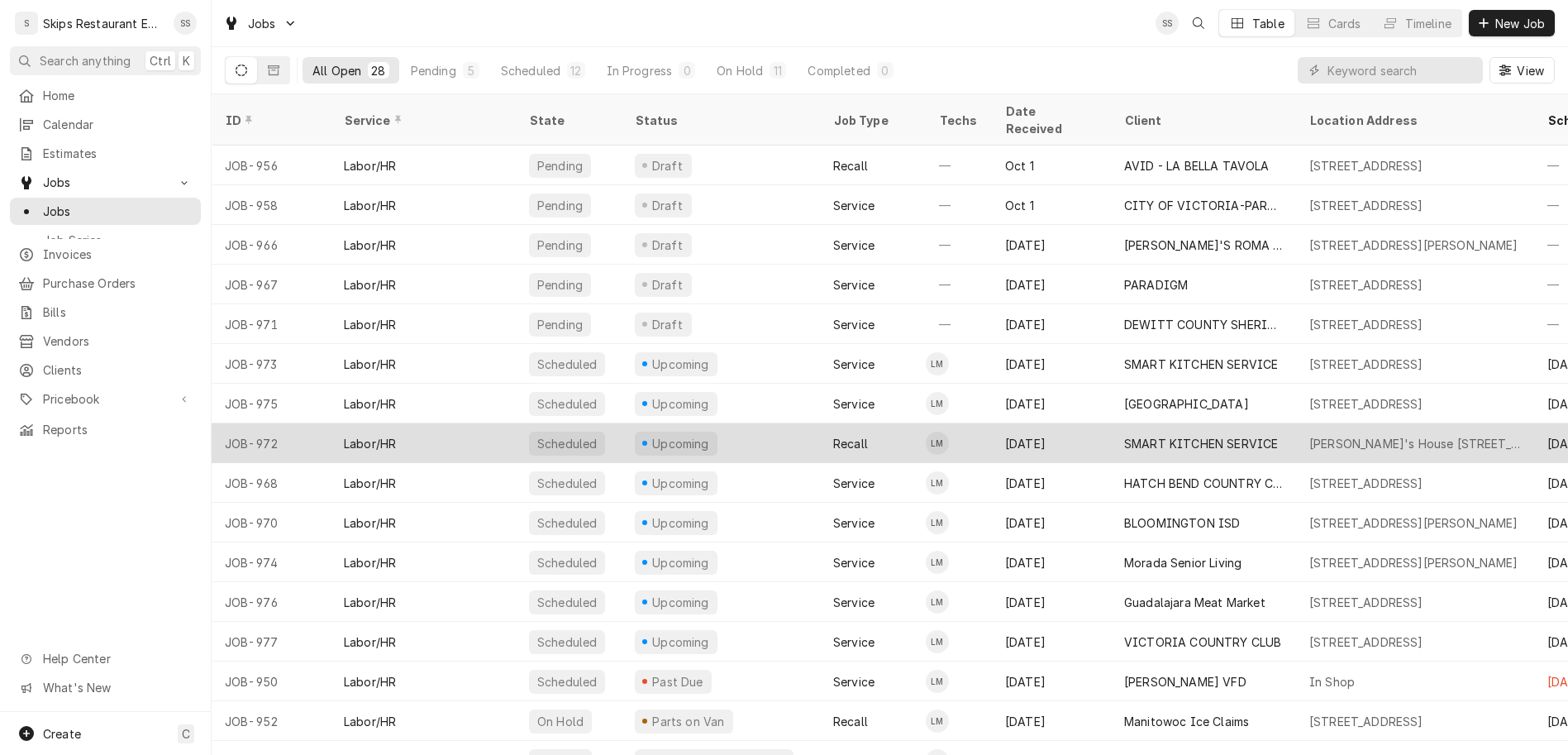
click at [1309, 435] on div "[PERSON_NAME]'s House [STREET_ADDRESS][PERSON_NAME]" at bounding box center [1414, 443] width 211 height 18
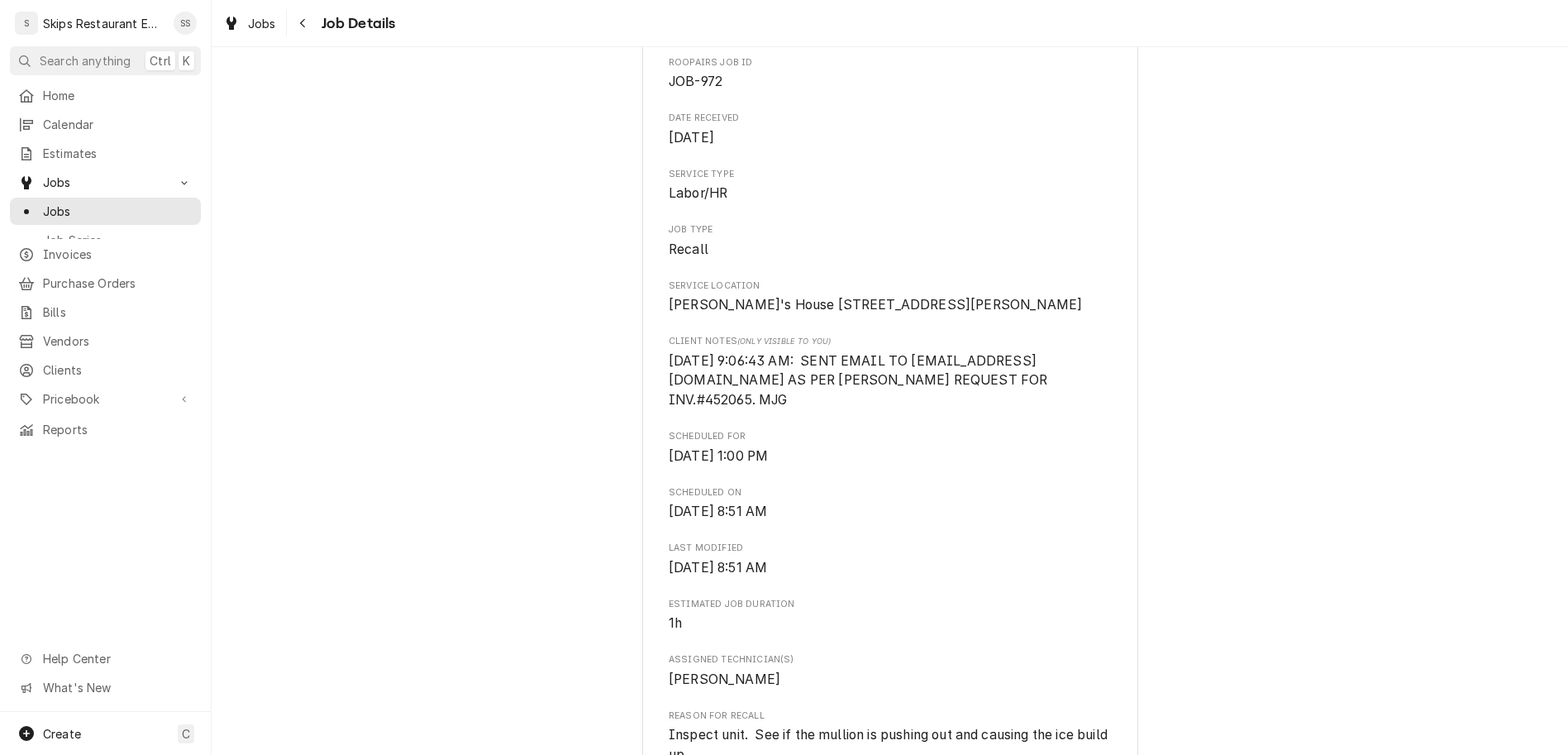
scroll to position [774, 0]
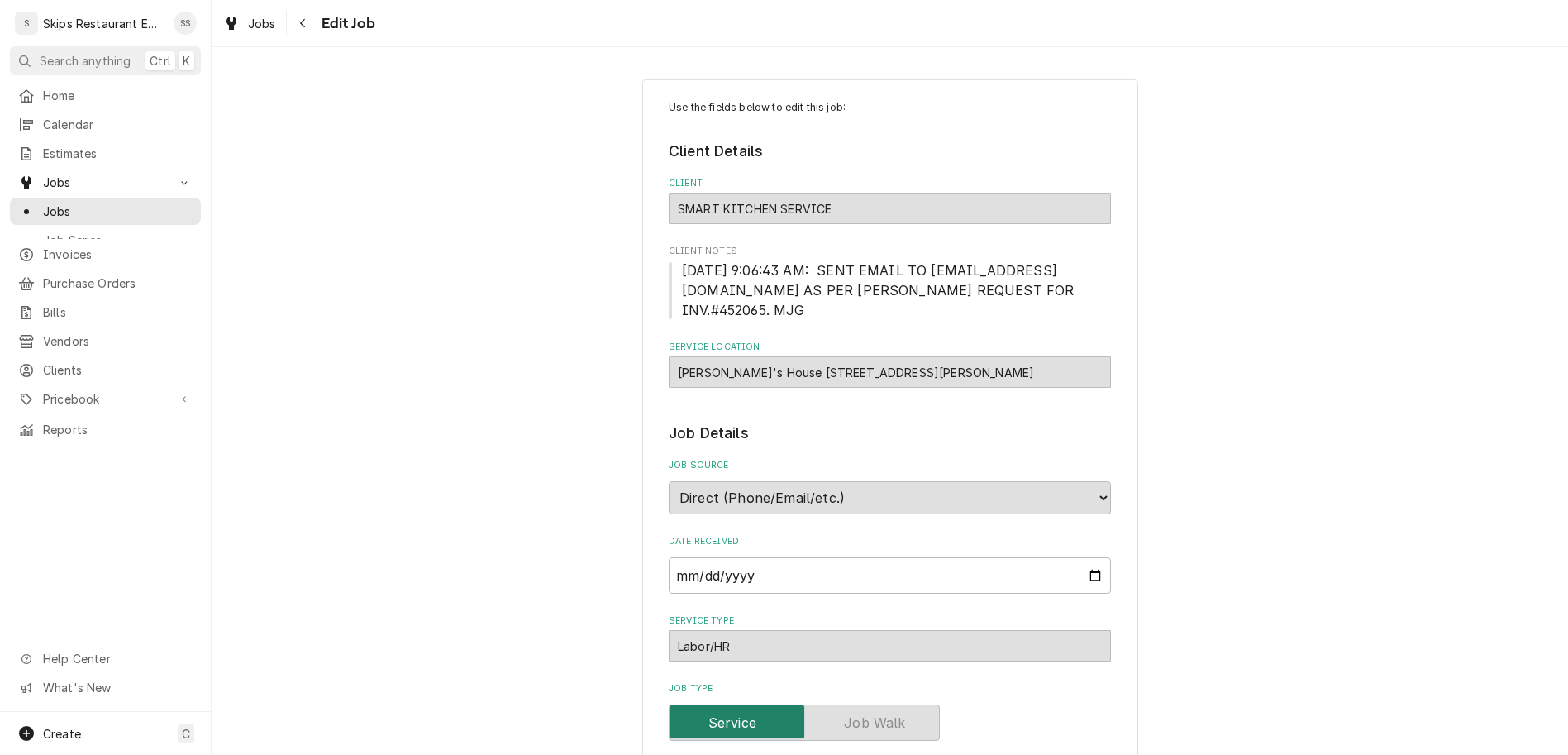
type textarea "x"
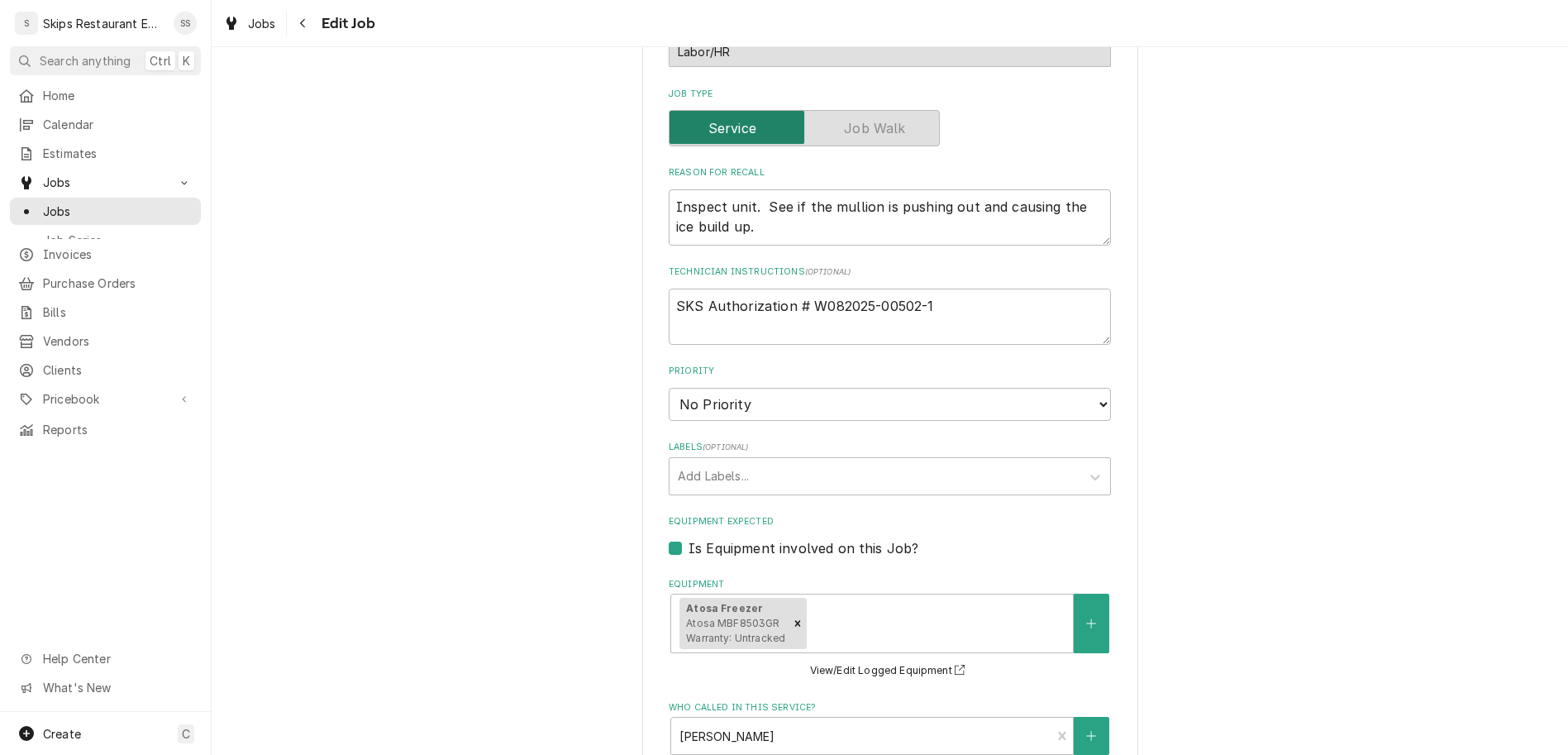
scroll to position [649, 0]
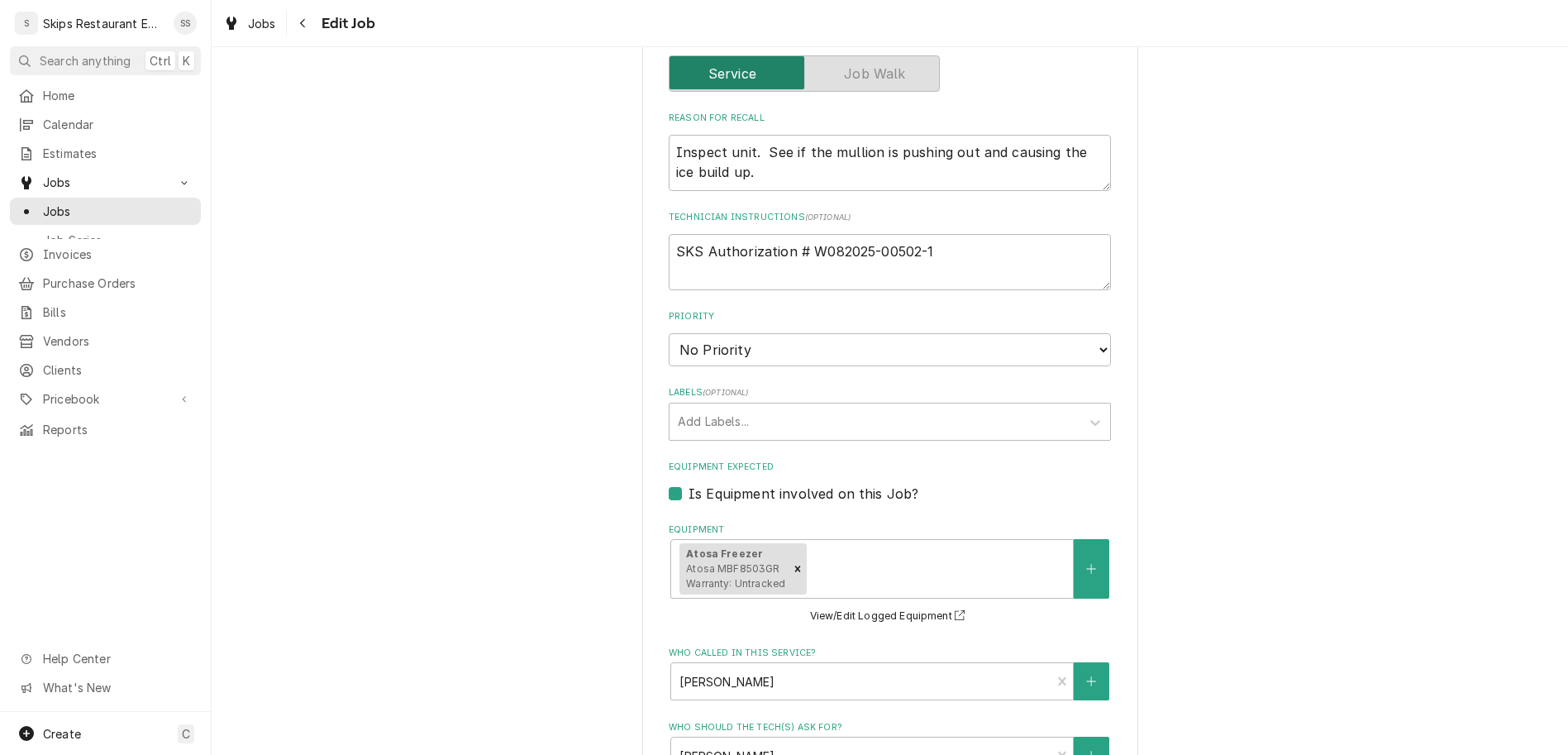
type input "2025-10-15"
type textarea "x"
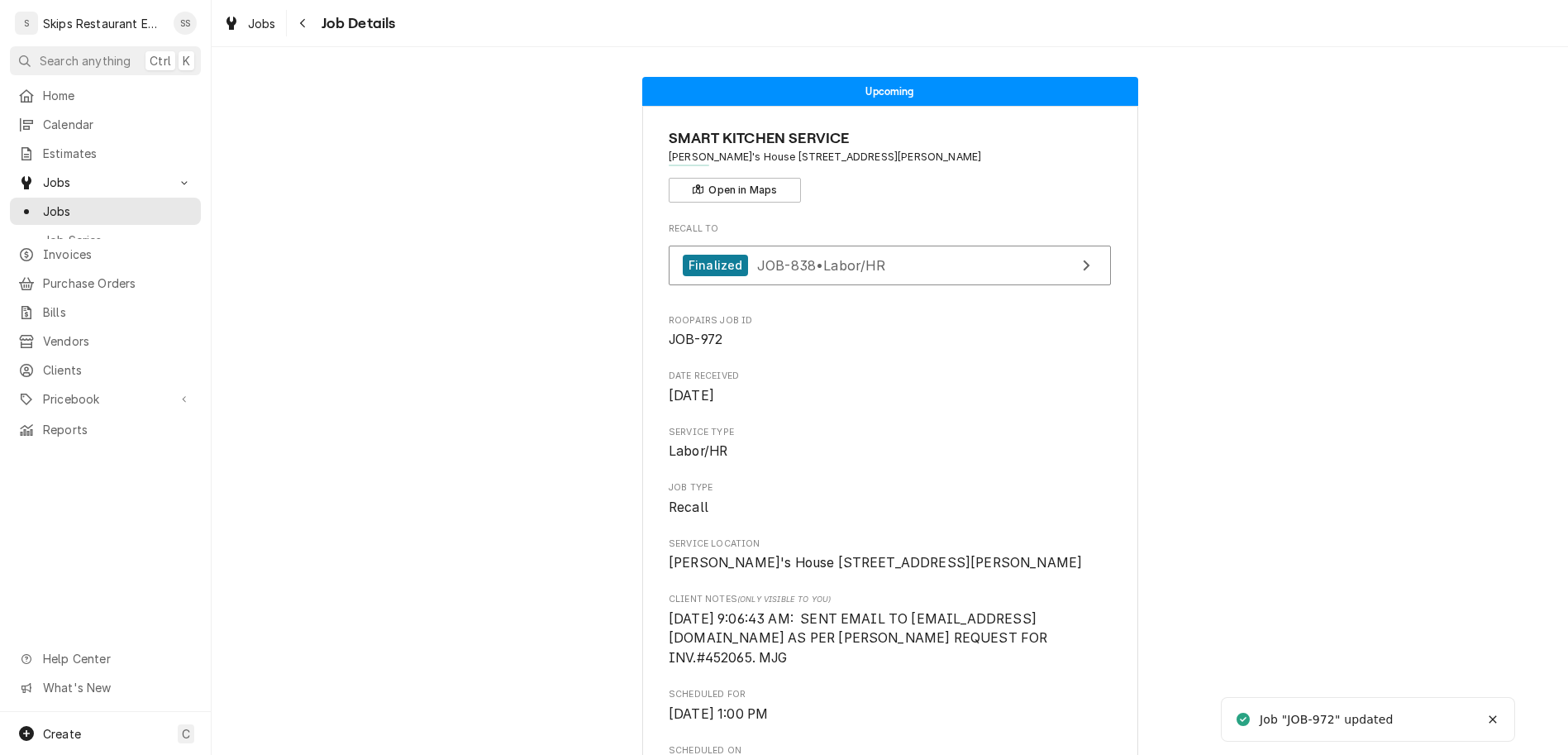
scroll to position [387, 0]
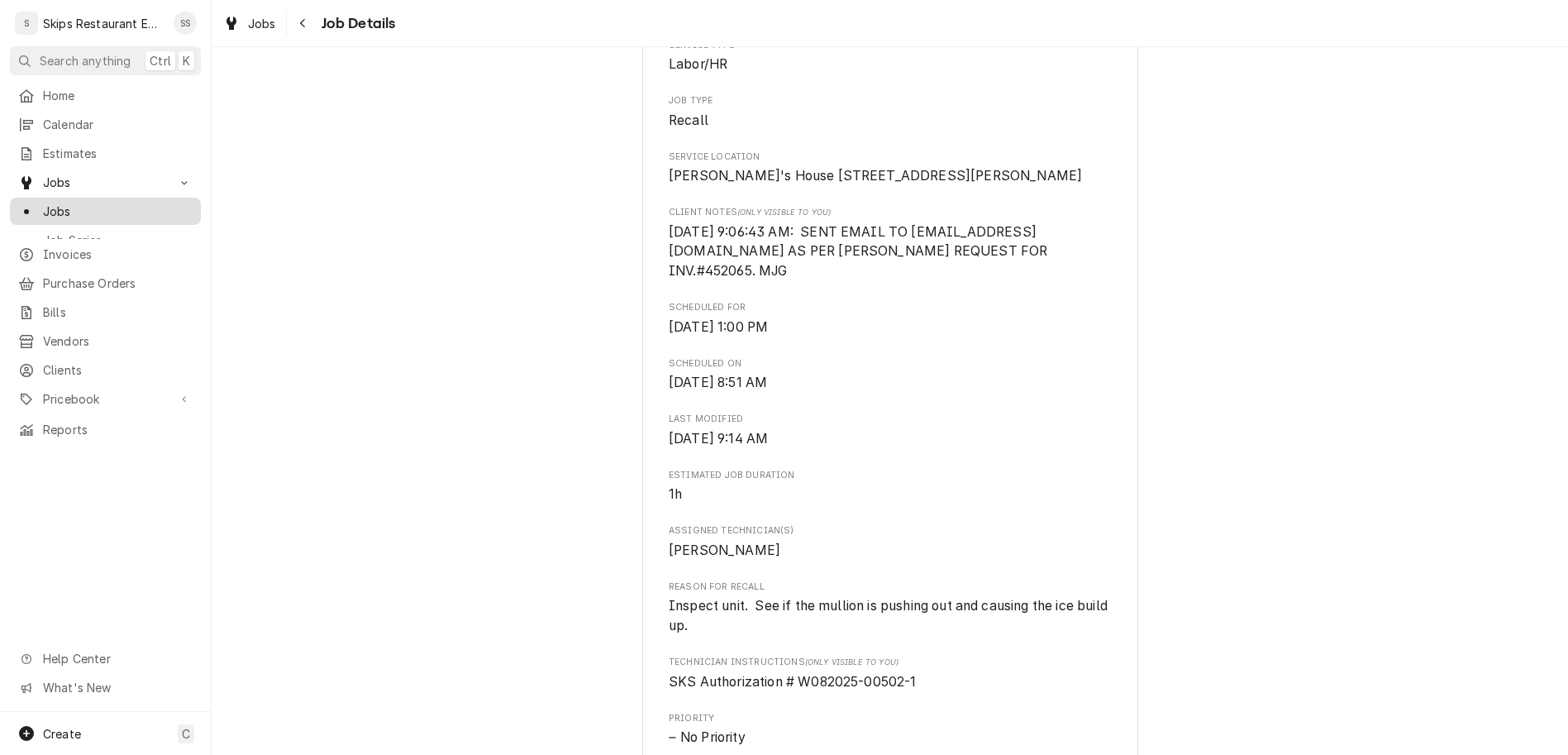
click at [43, 203] on span "Jobs" at bounding box center [118, 212] width 150 height 18
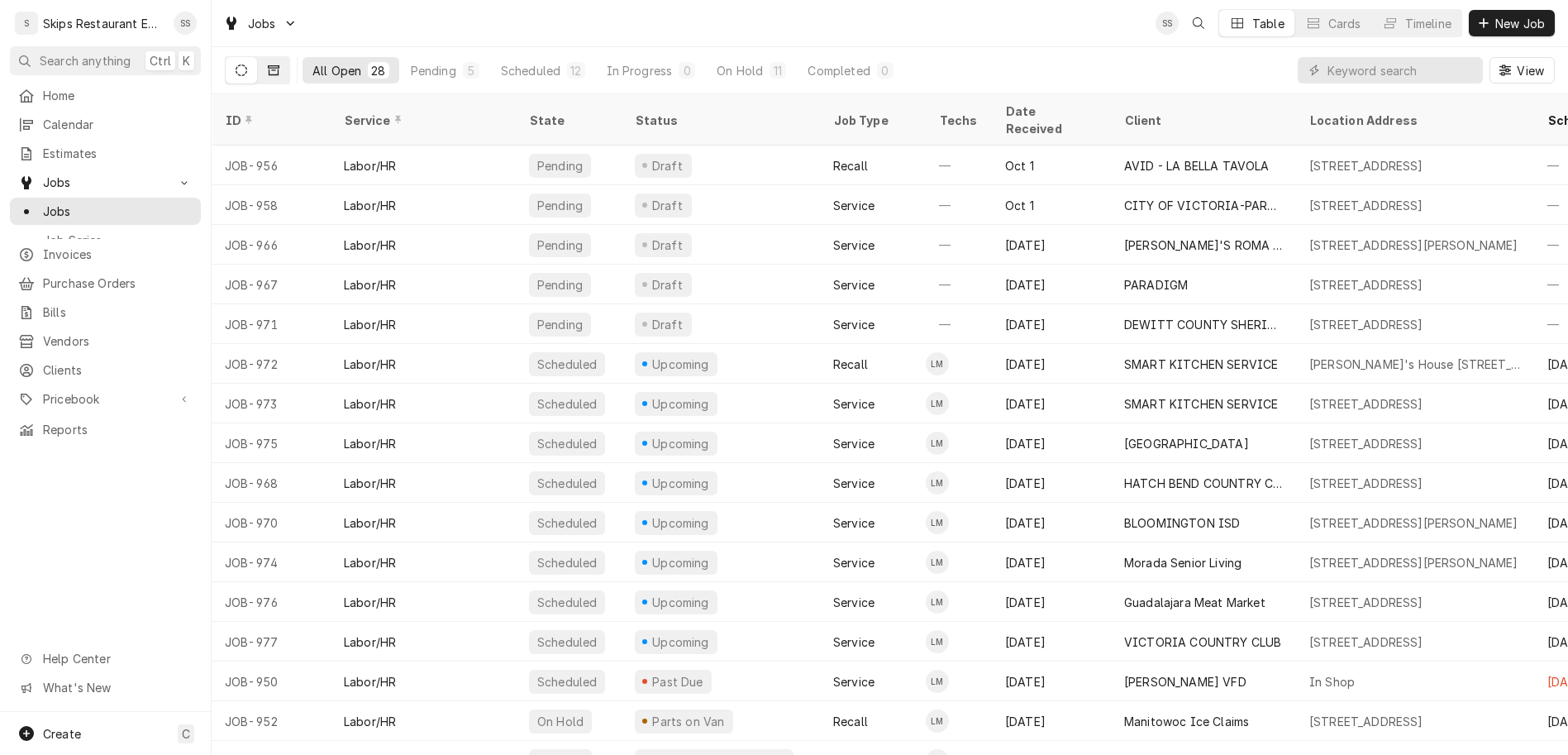
click at [257, 57] on button "Dynamic Content Wrapper" at bounding box center [273, 70] width 31 height 27
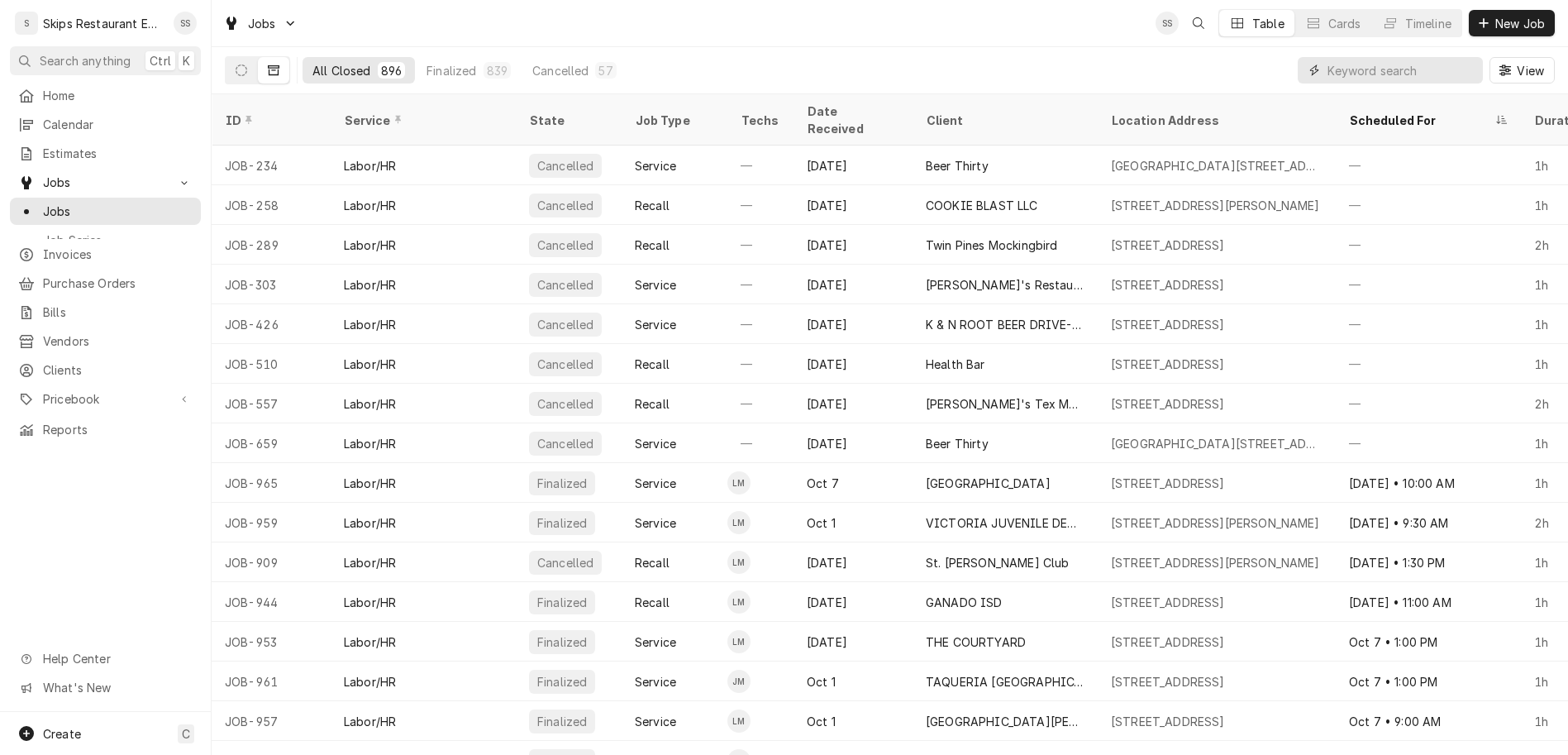
click at [1427, 57] on input "Dynamic Content Wrapper" at bounding box center [1401, 70] width 147 height 27
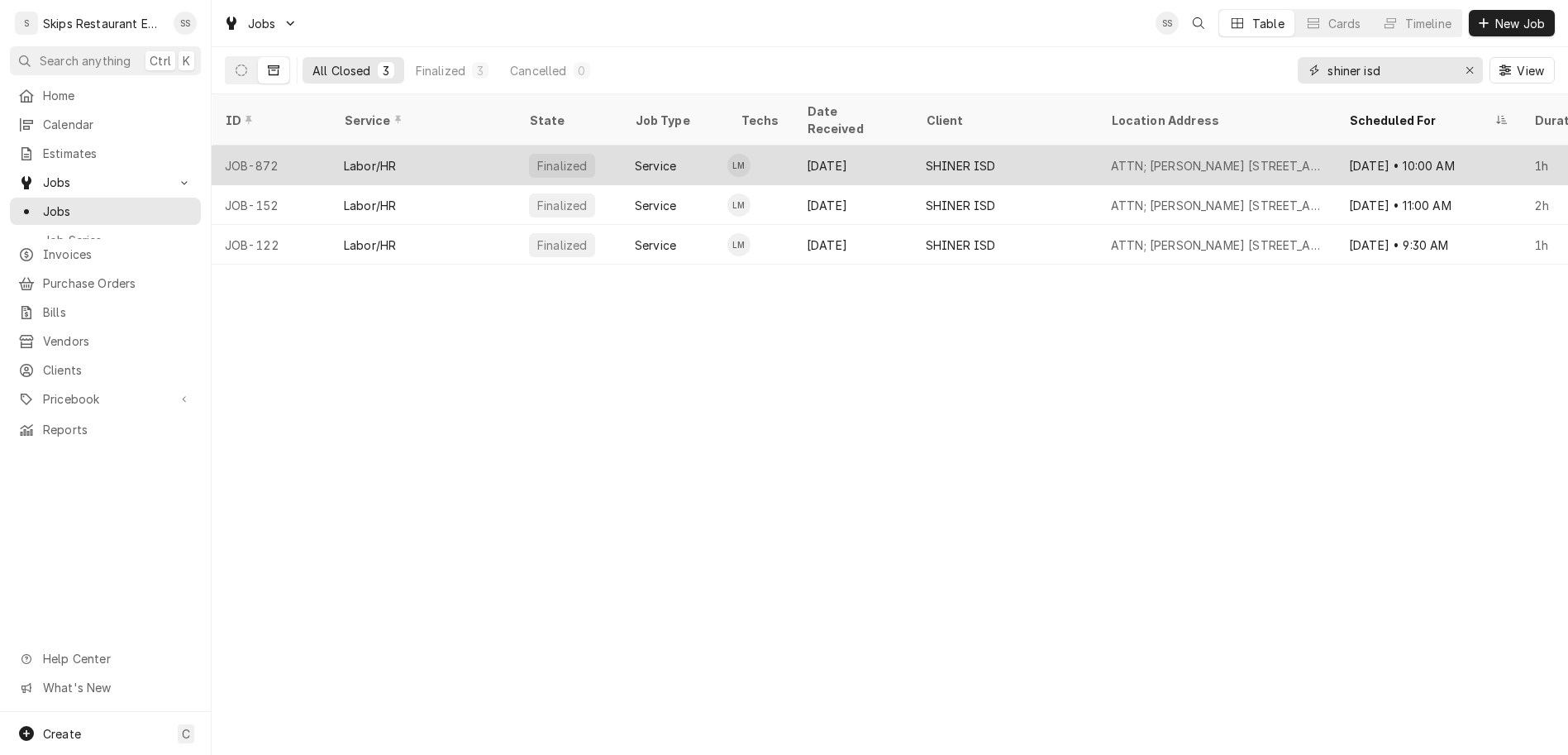
type input "shiner isd"
click at [634, 157] on div "Service" at bounding box center [655, 166] width 42 height 18
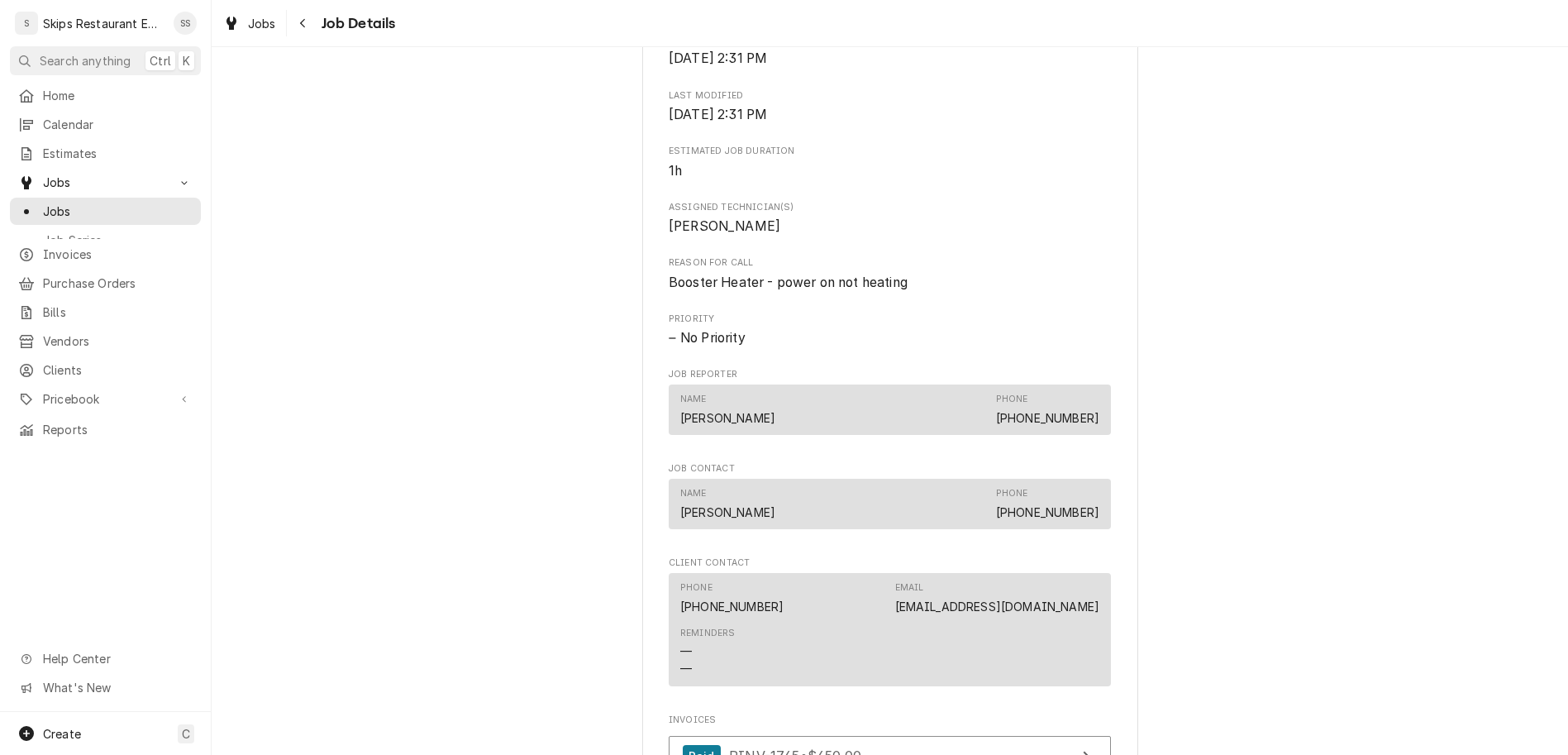
scroll to position [629, 0]
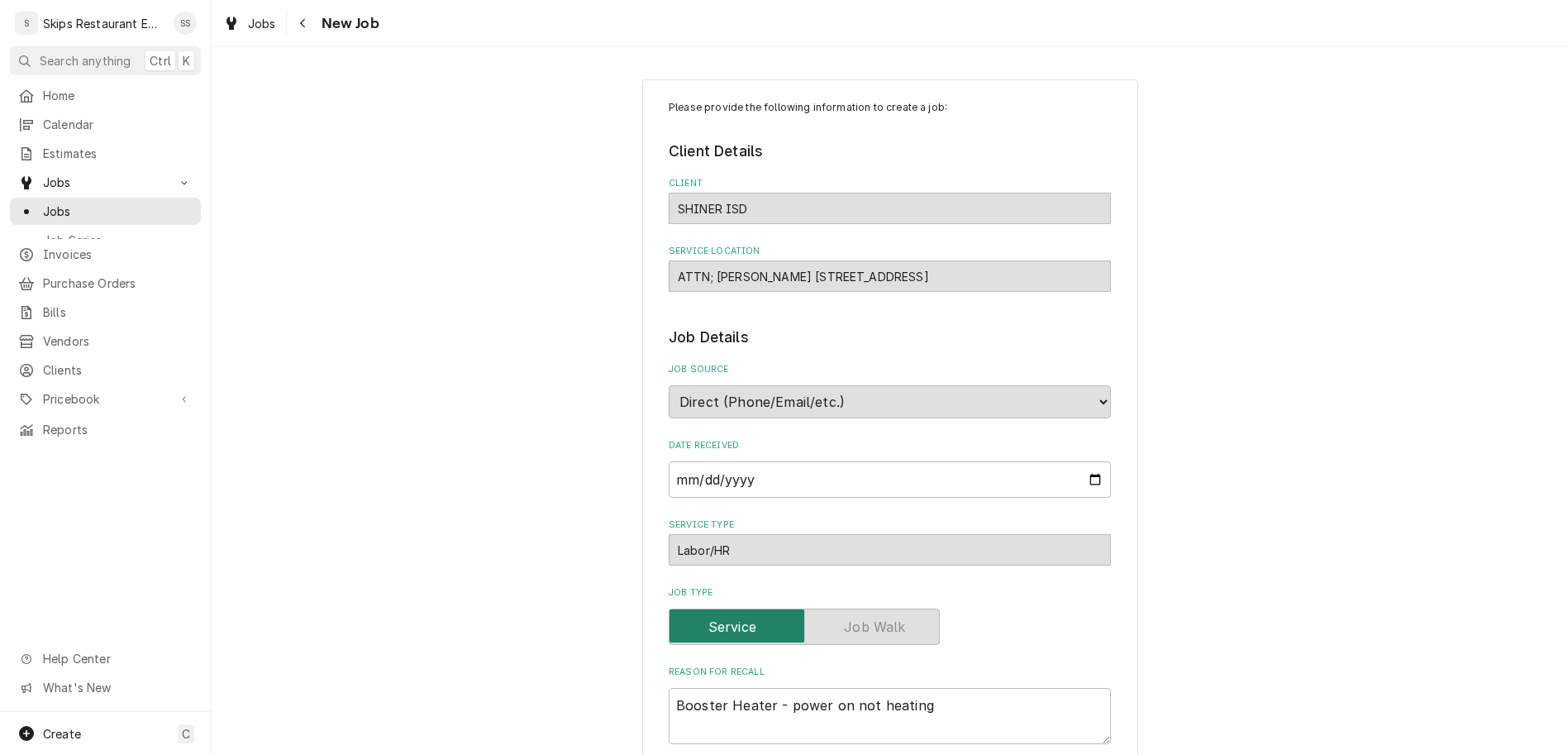
type textarea "x"
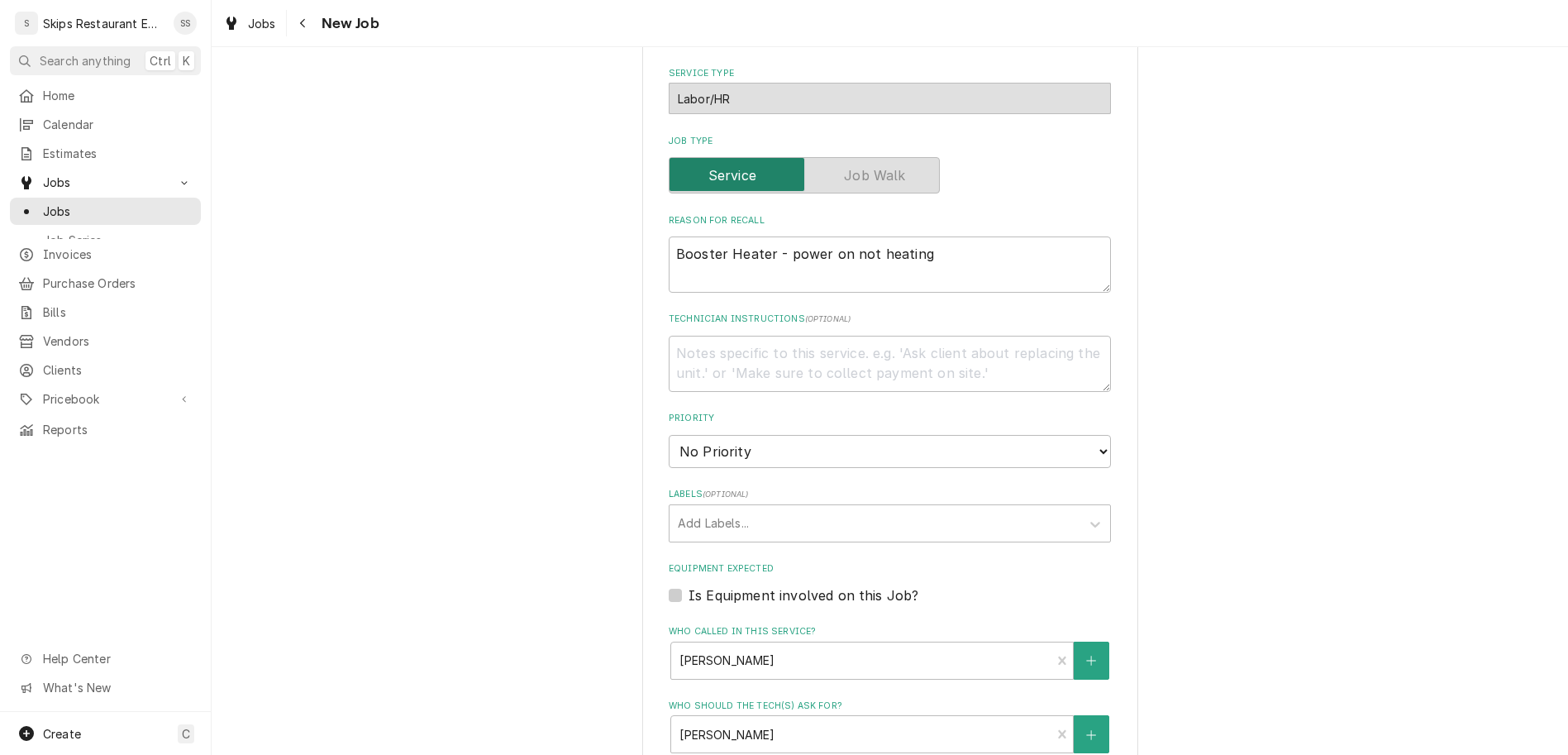
scroll to position [531, 0]
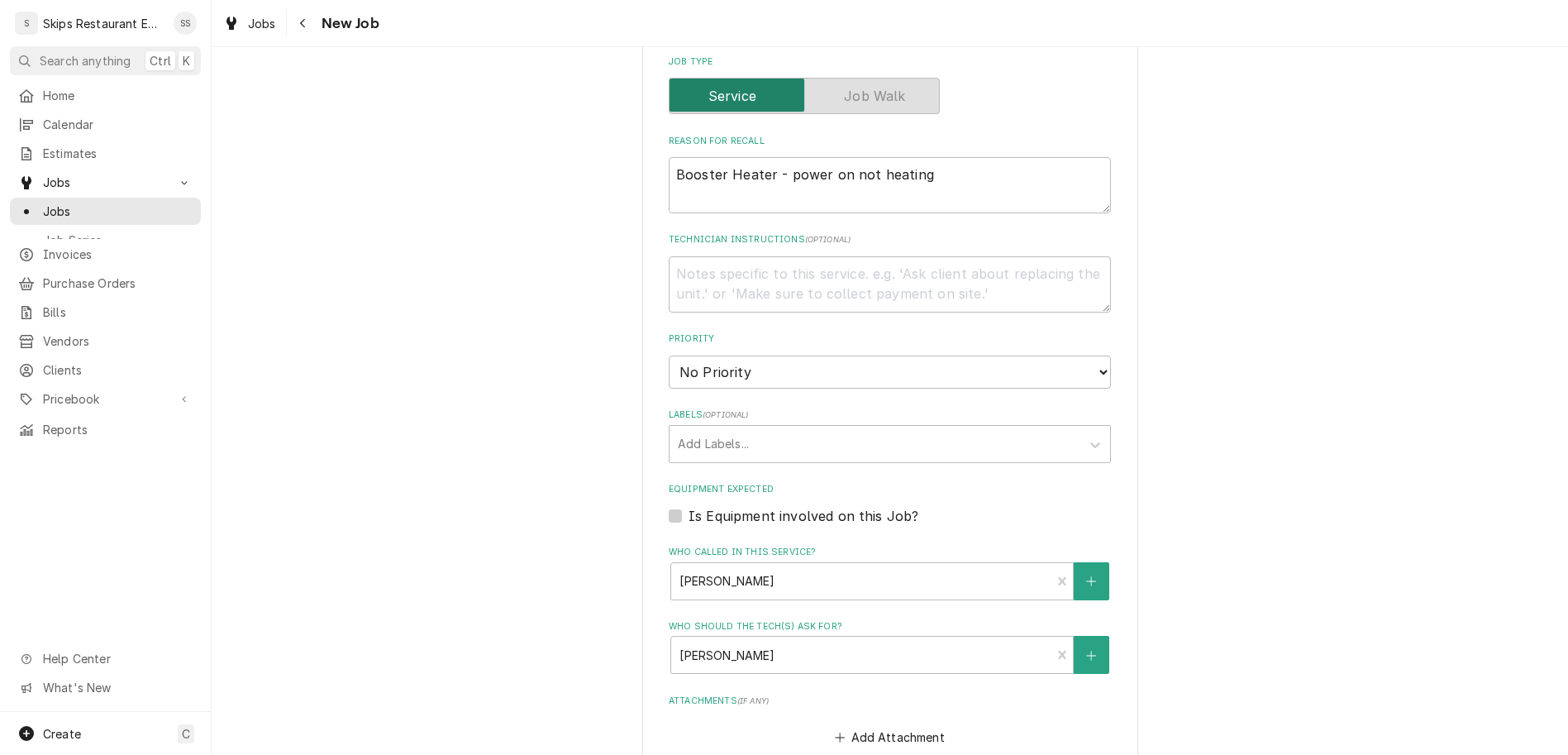
type input "2025-10-16"
type textarea "x"
select select "09:30:00"
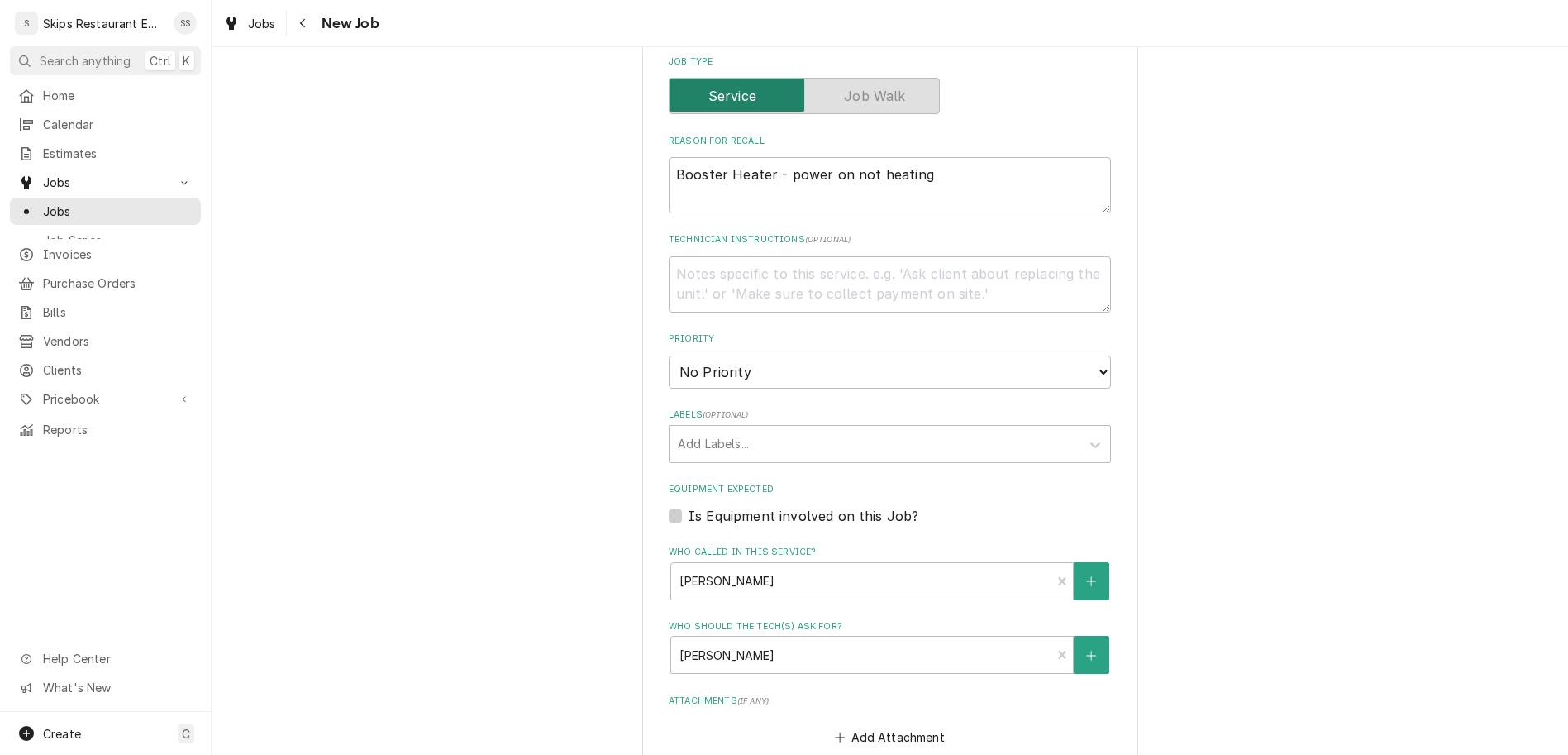
click option "9:30 AM" at bounding box center [0, 0] width 0 height 0
type textarea "x"
type input "2"
type textarea "x"
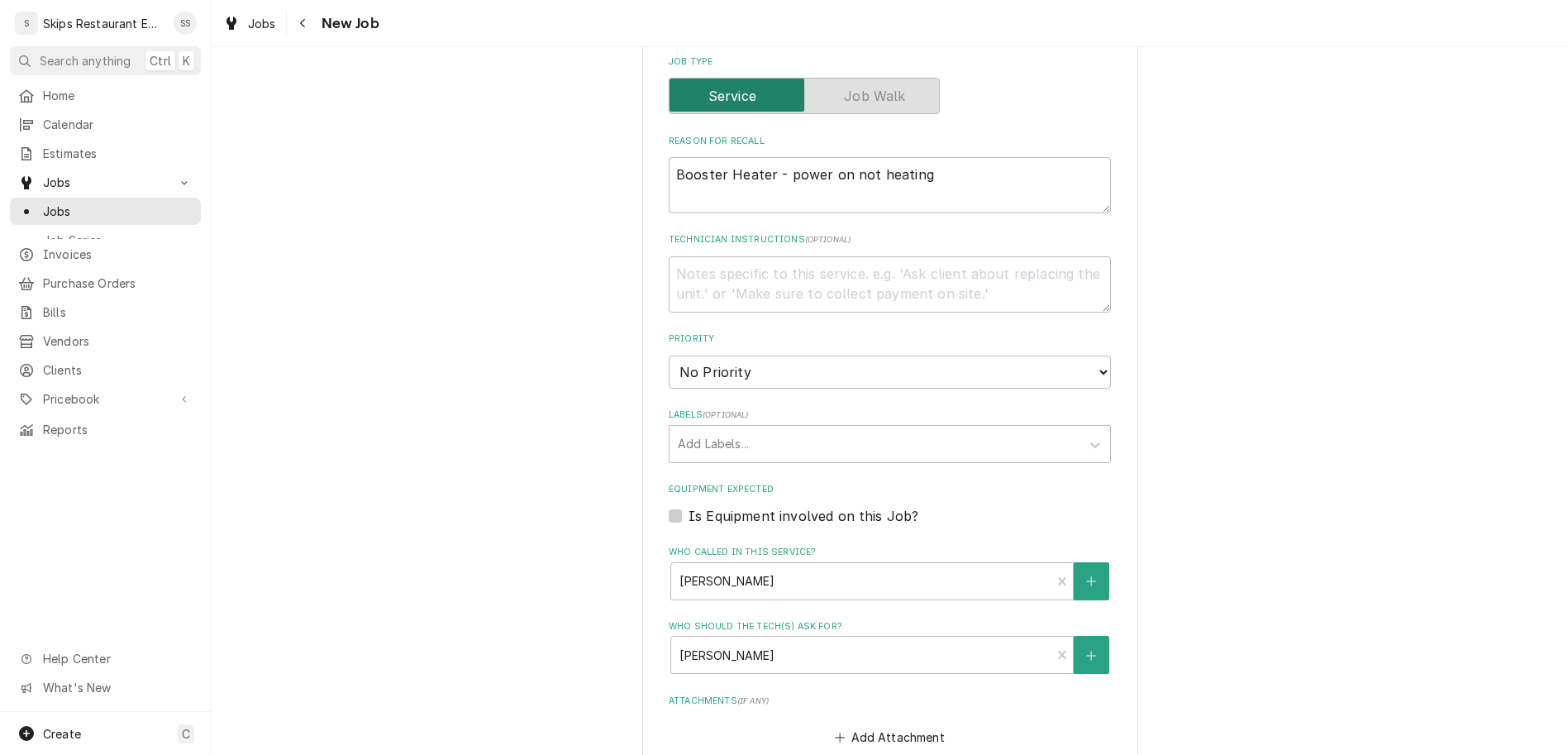
type input "22"
type textarea "x"
type input "2"
type textarea "x"
type input "2"
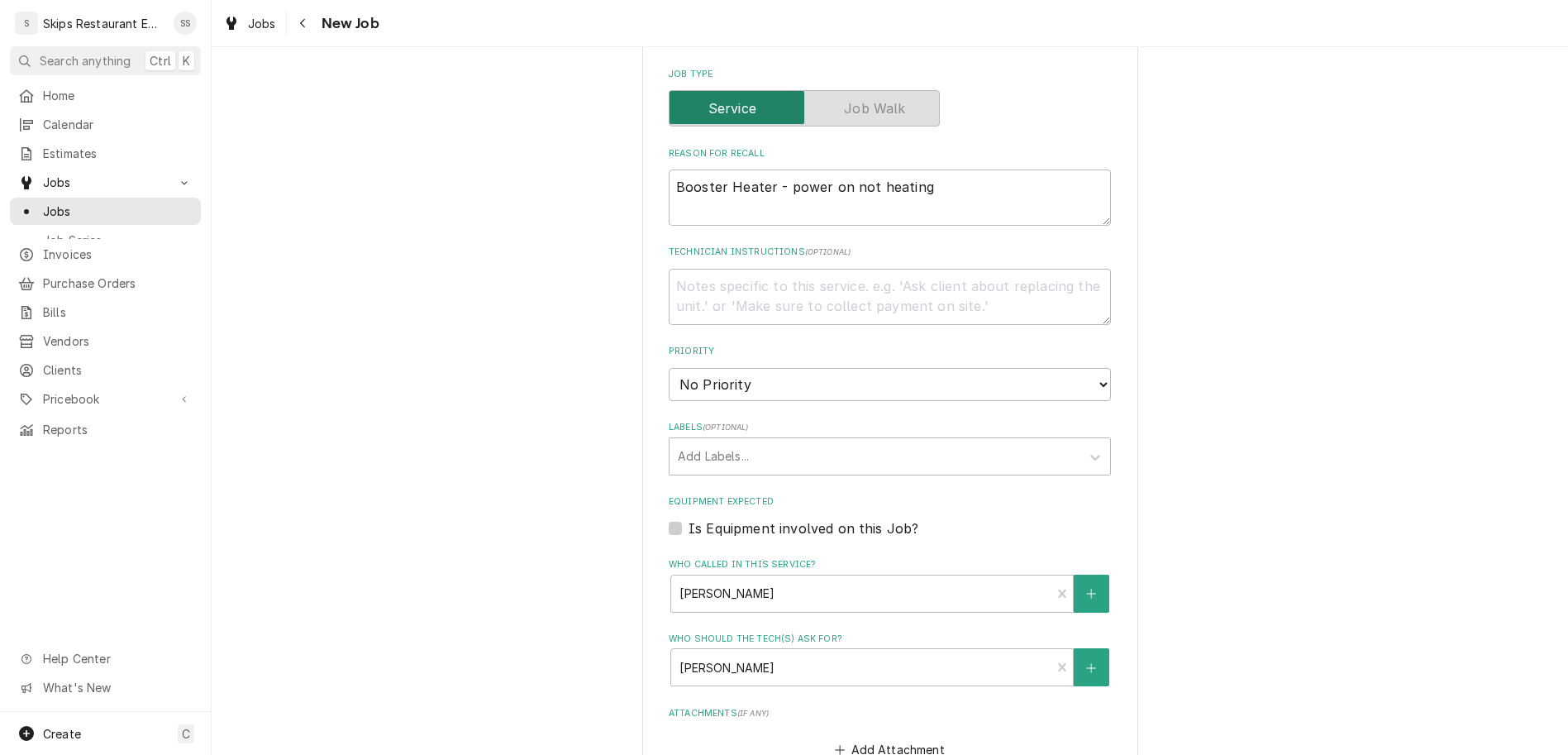
type textarea "x"
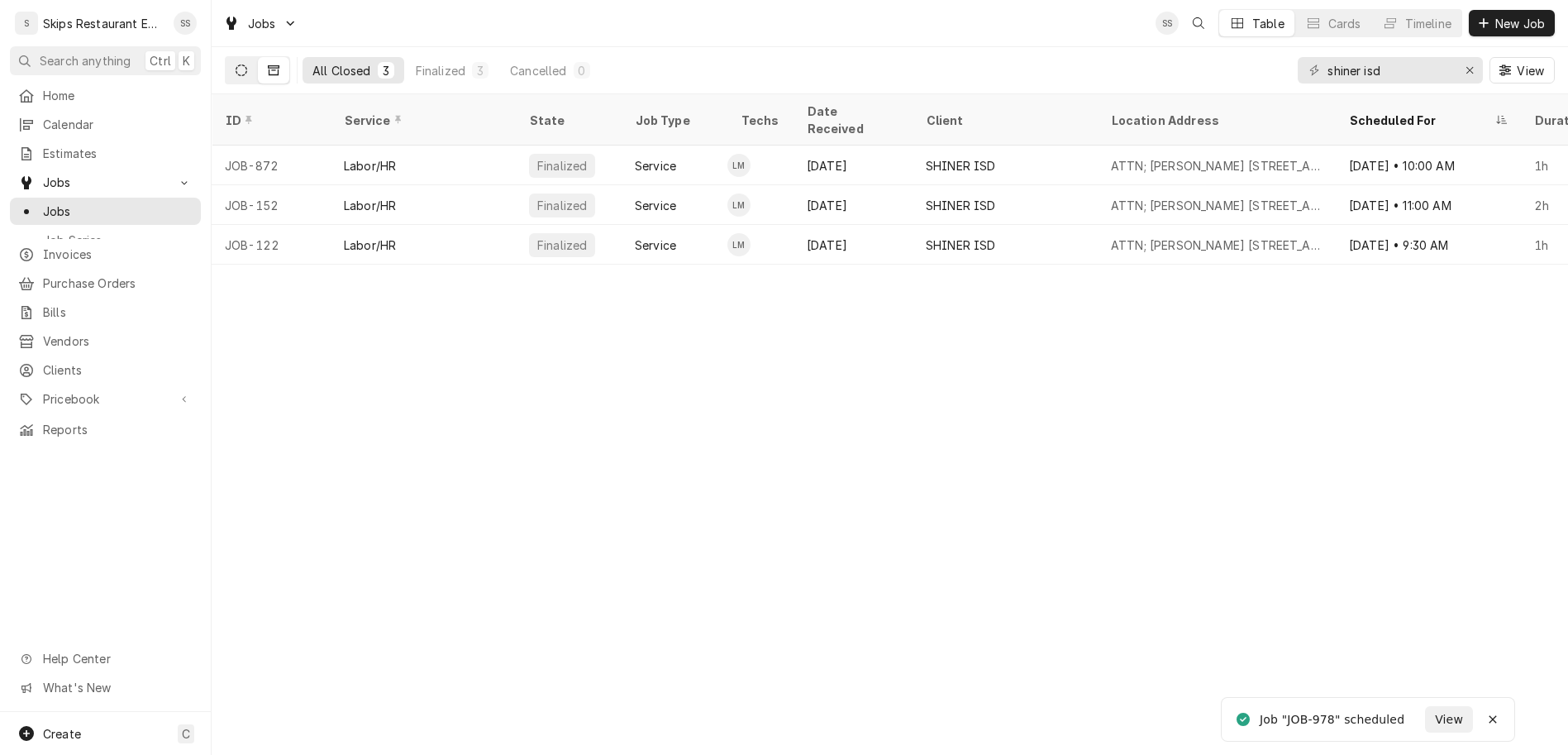
click at [226, 59] on button "Dynamic Content Wrapper" at bounding box center [241, 70] width 31 height 27
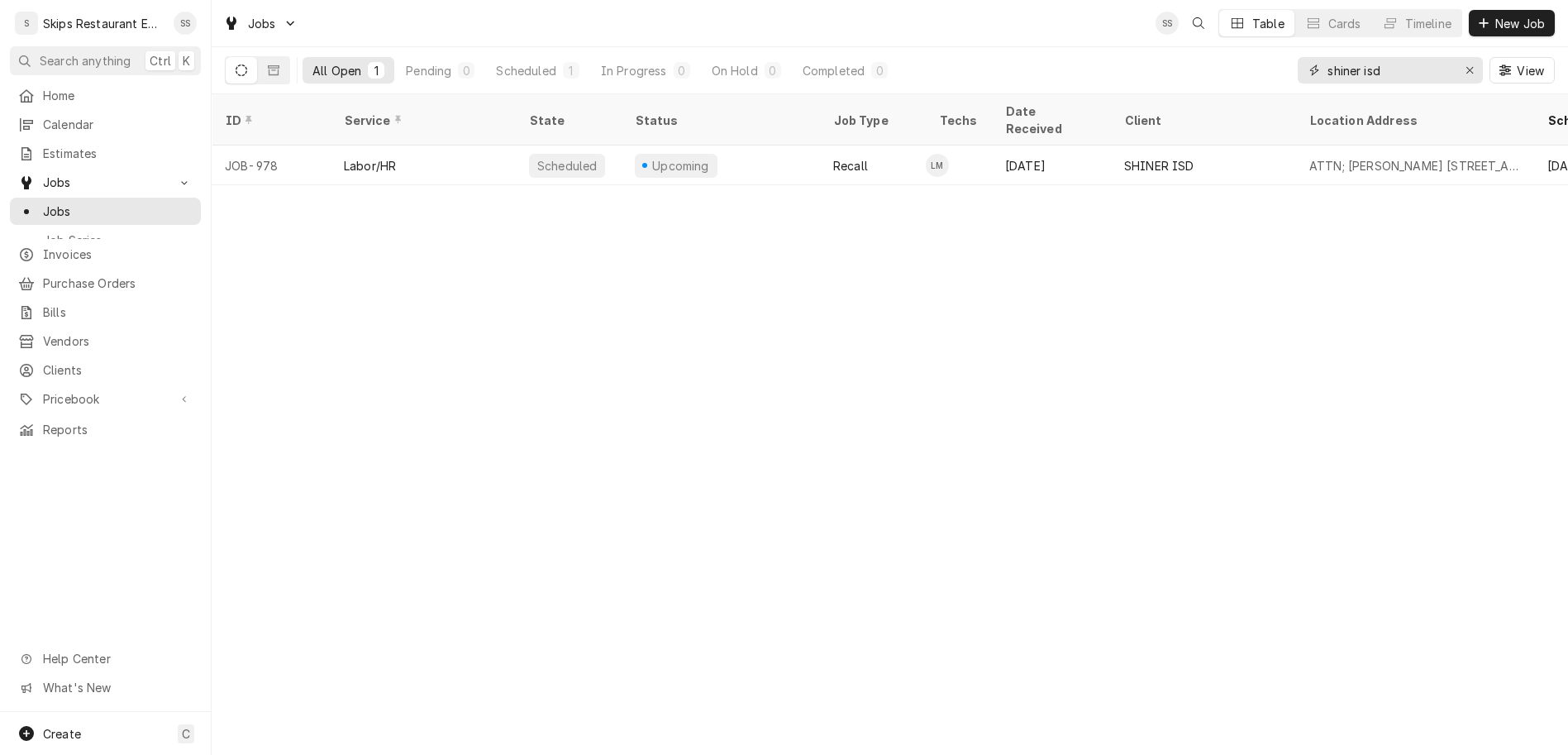
drag, startPoint x: 1435, startPoint y: 58, endPoint x: 1321, endPoint y: 51, distance: 114.2
click at [1327, 57] on input "shiner isd" at bounding box center [1389, 70] width 124 height 27
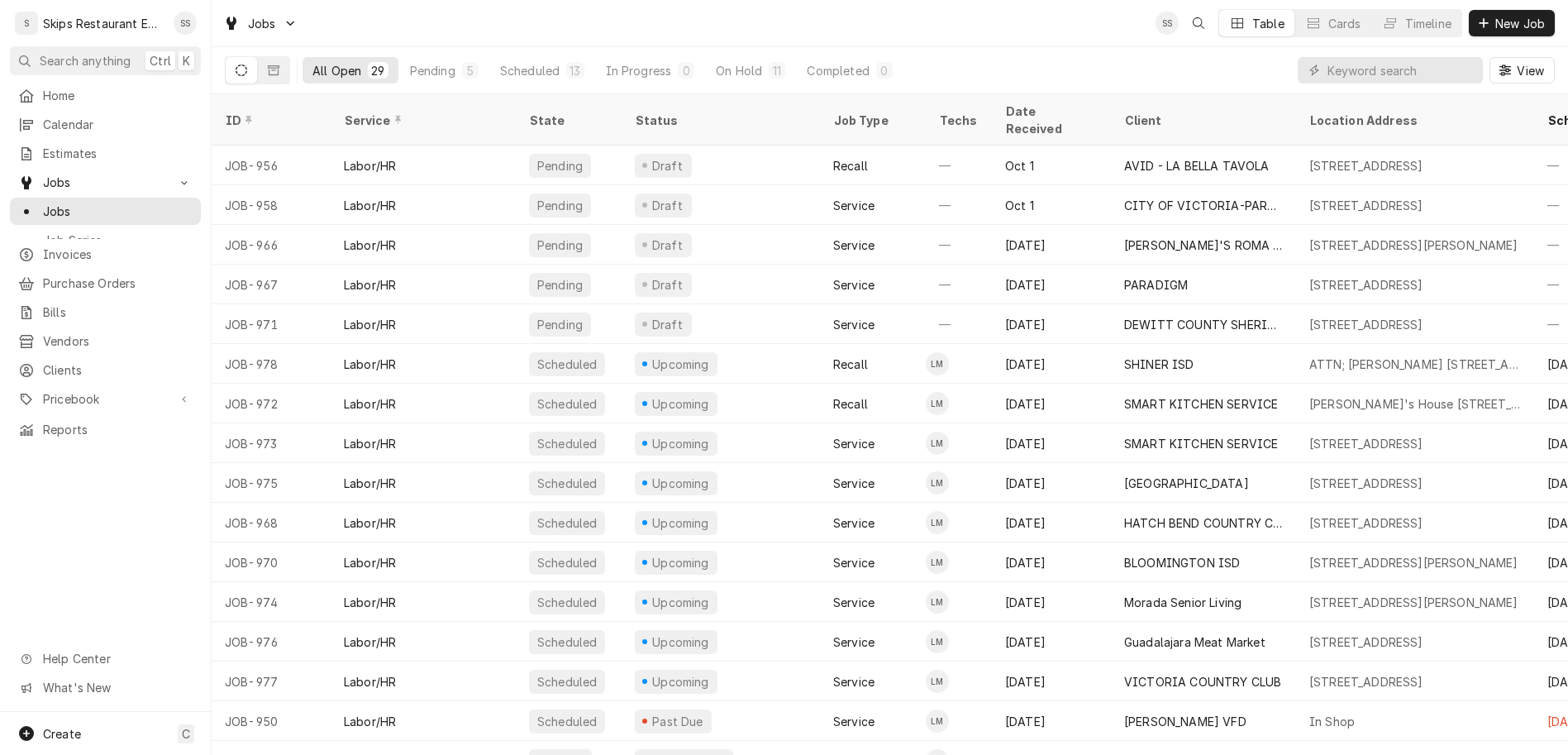
click at [268, 65] on icon "Dynamic Content Wrapper" at bounding box center [273, 70] width 12 height 10
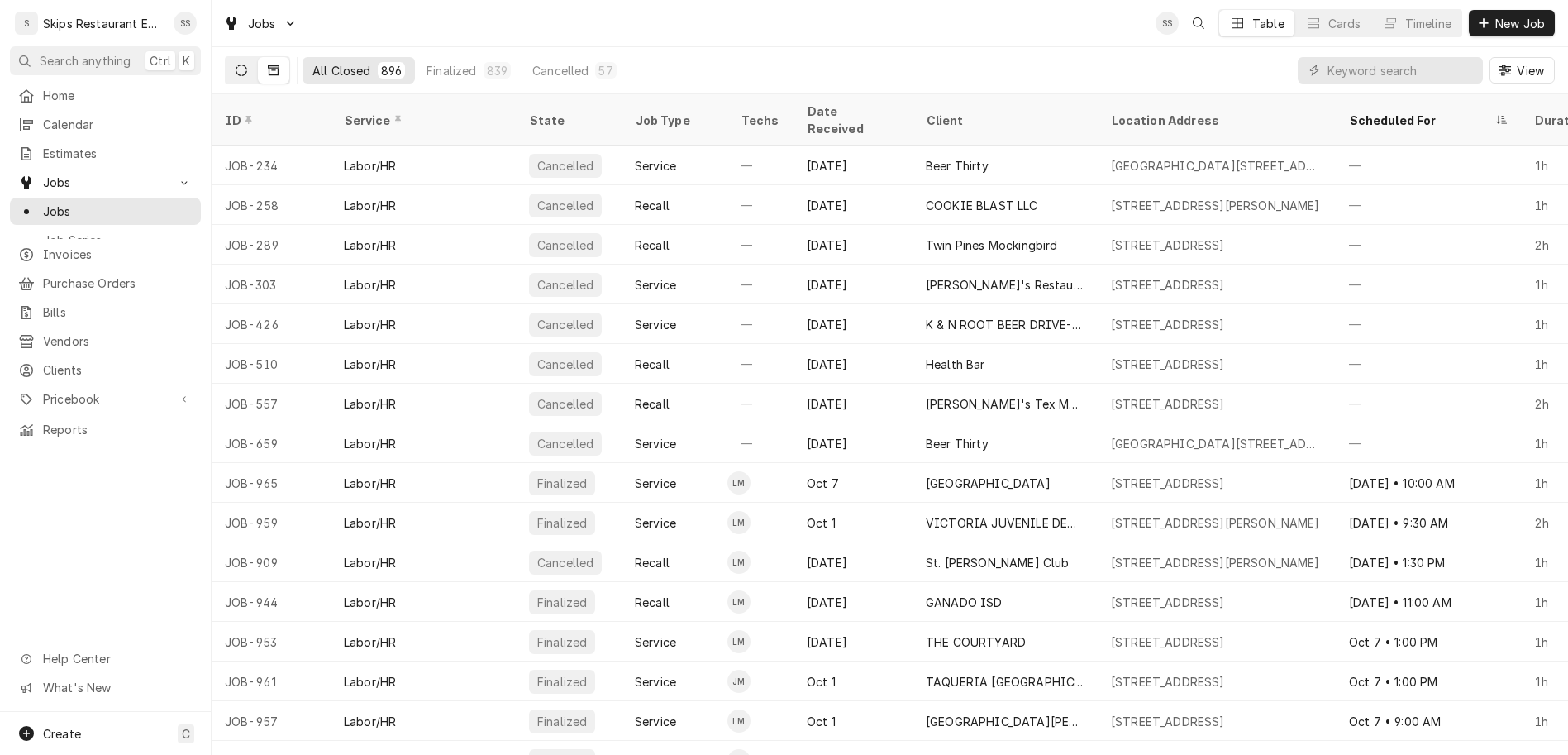
click at [226, 57] on button "Dynamic Content Wrapper" at bounding box center [241, 70] width 31 height 27
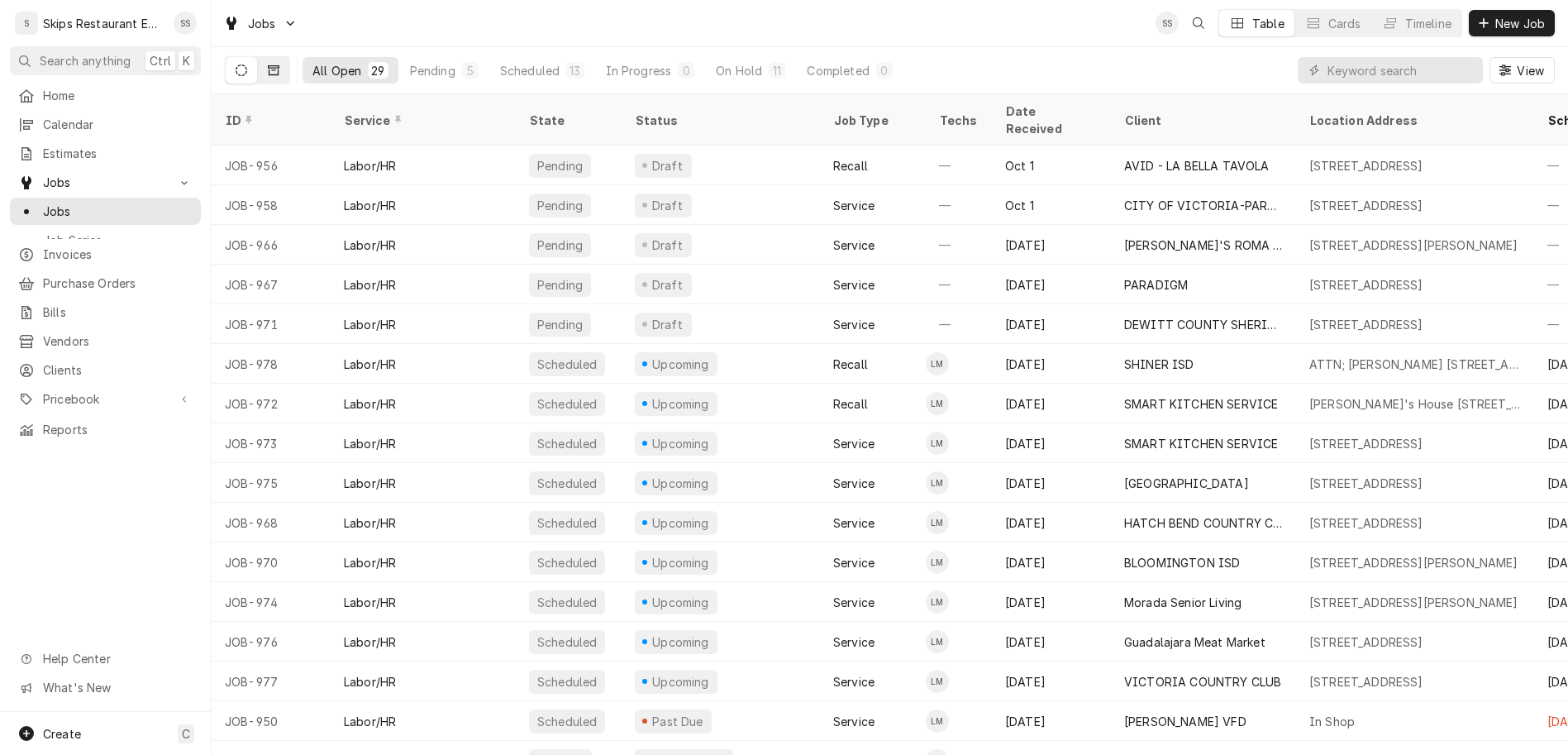
click at [257, 57] on button "Dynamic Content Wrapper" at bounding box center [273, 70] width 31 height 27
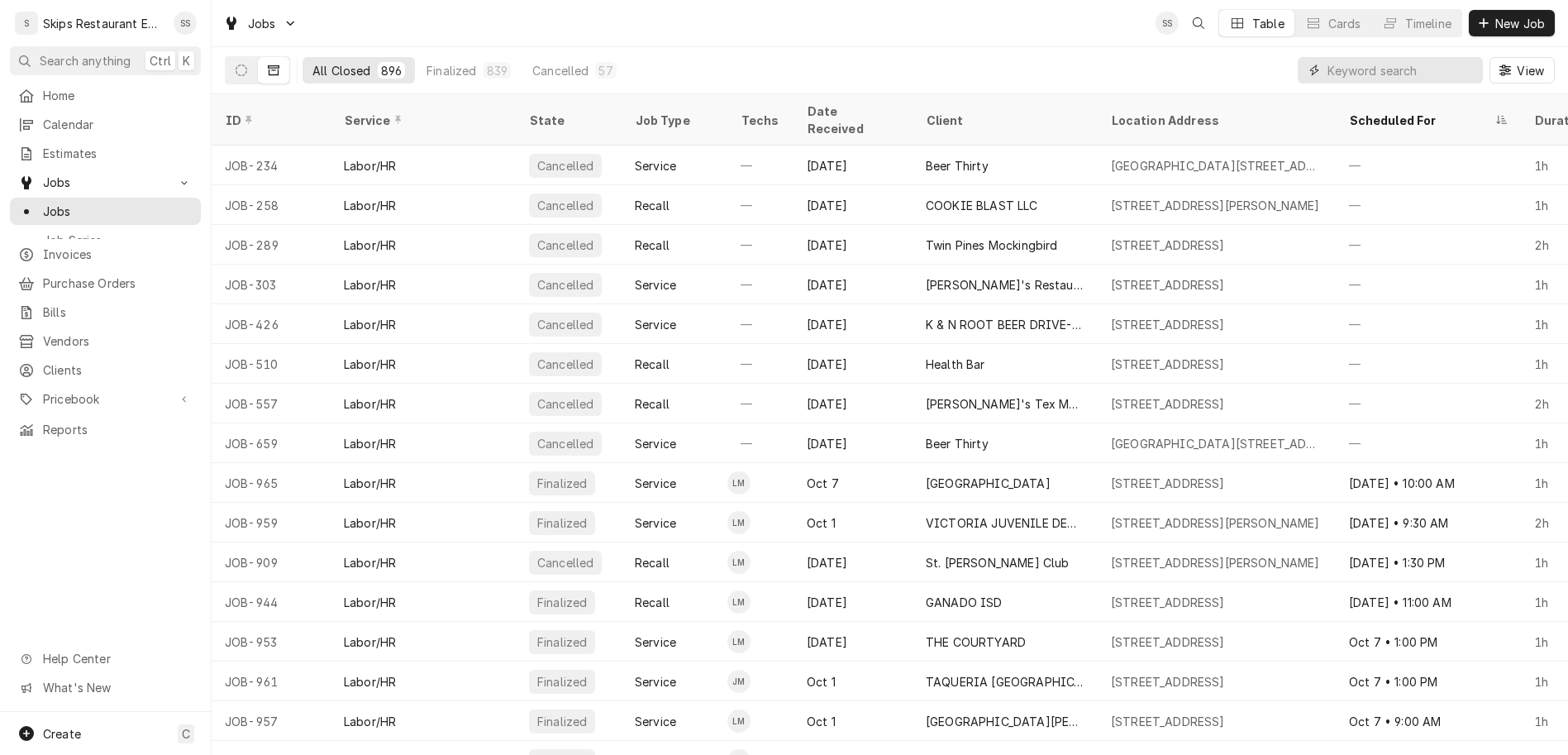
click at [1410, 57] on input "Dynamic Content Wrapper" at bounding box center [1401, 70] width 147 height 27
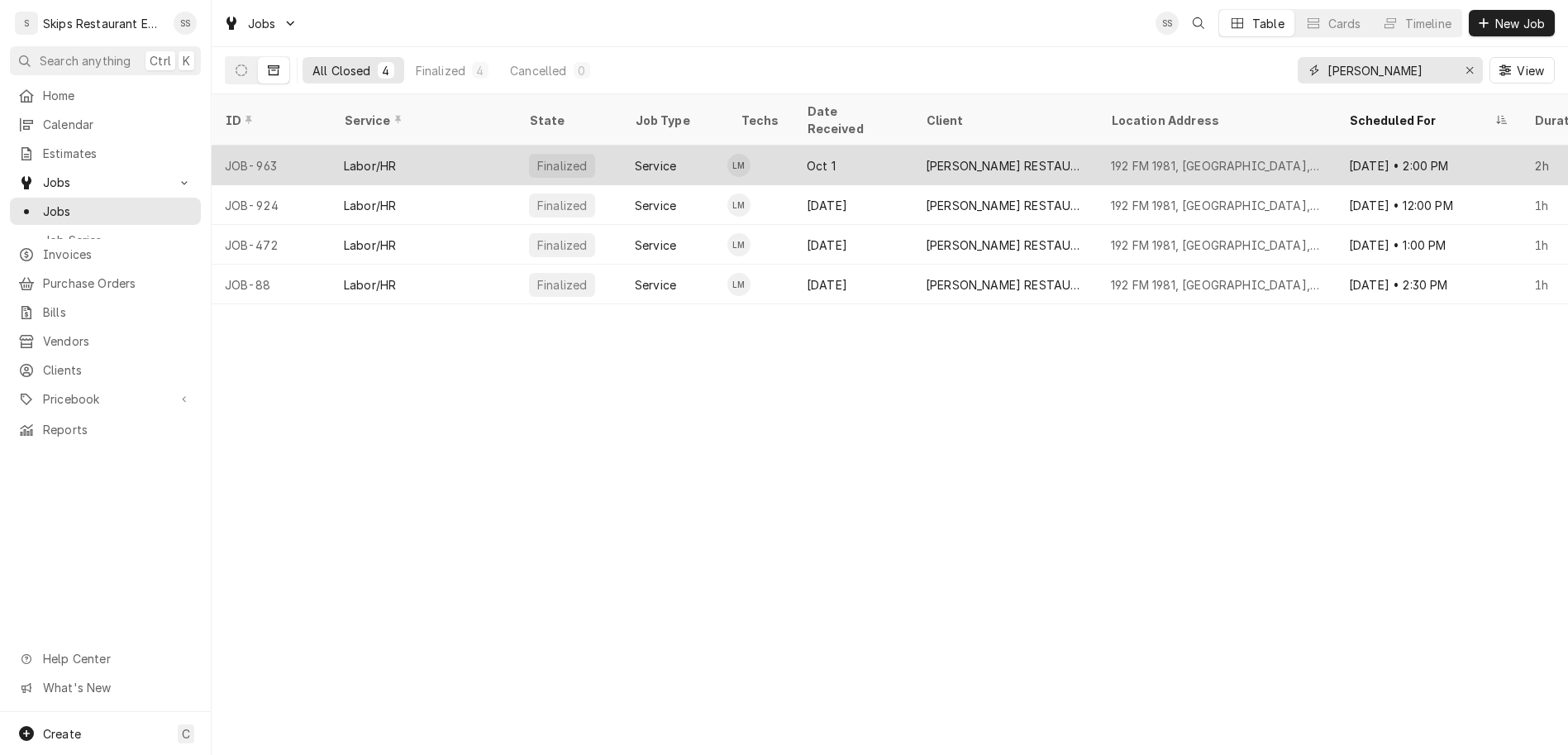
type input "werner"
click at [926, 157] on div "[PERSON_NAME] RESTAURANT" at bounding box center [1004, 166] width 158 height 18
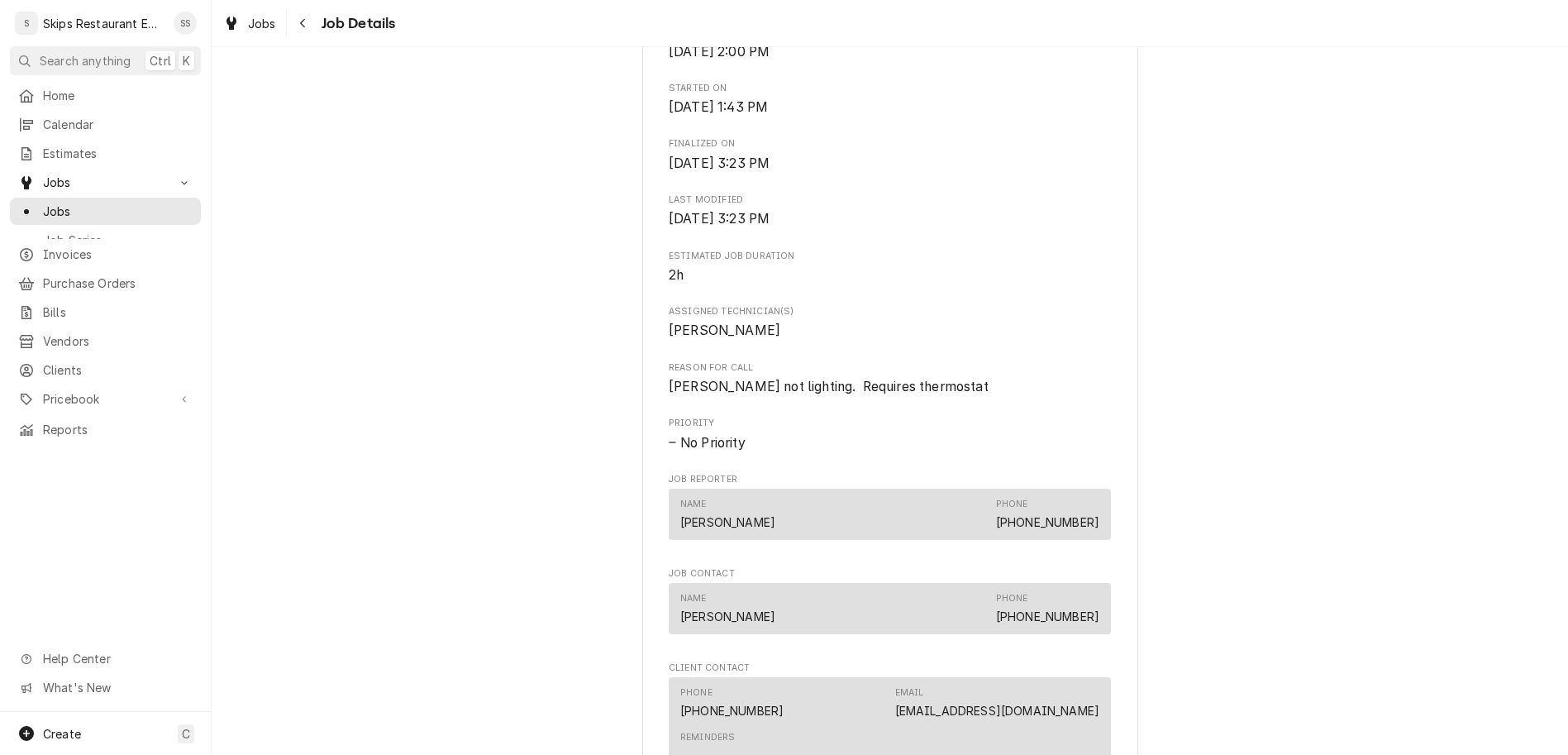
scroll to position [1097, 0]
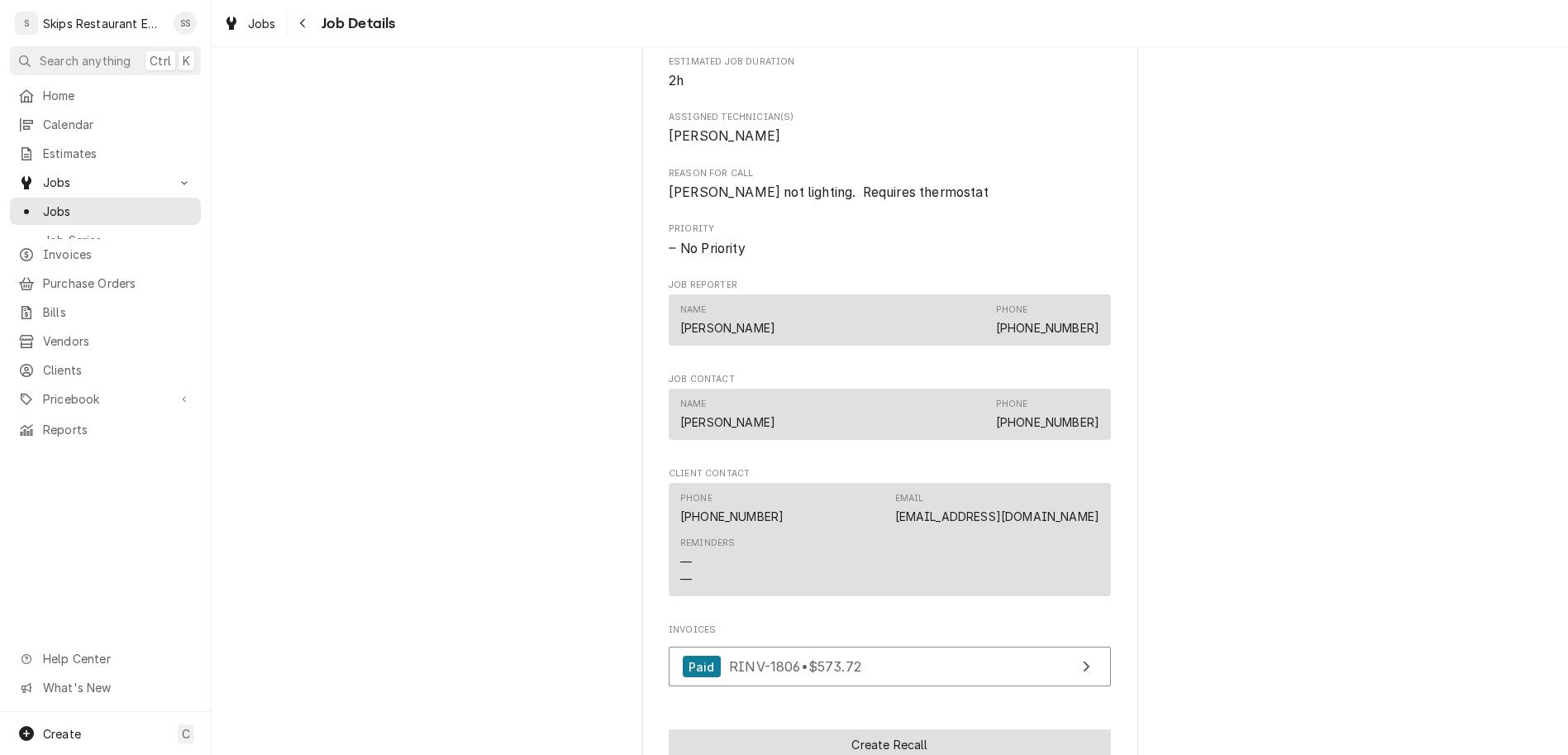
click at [847, 729] on button "Create Recall" at bounding box center [890, 744] width 442 height 31
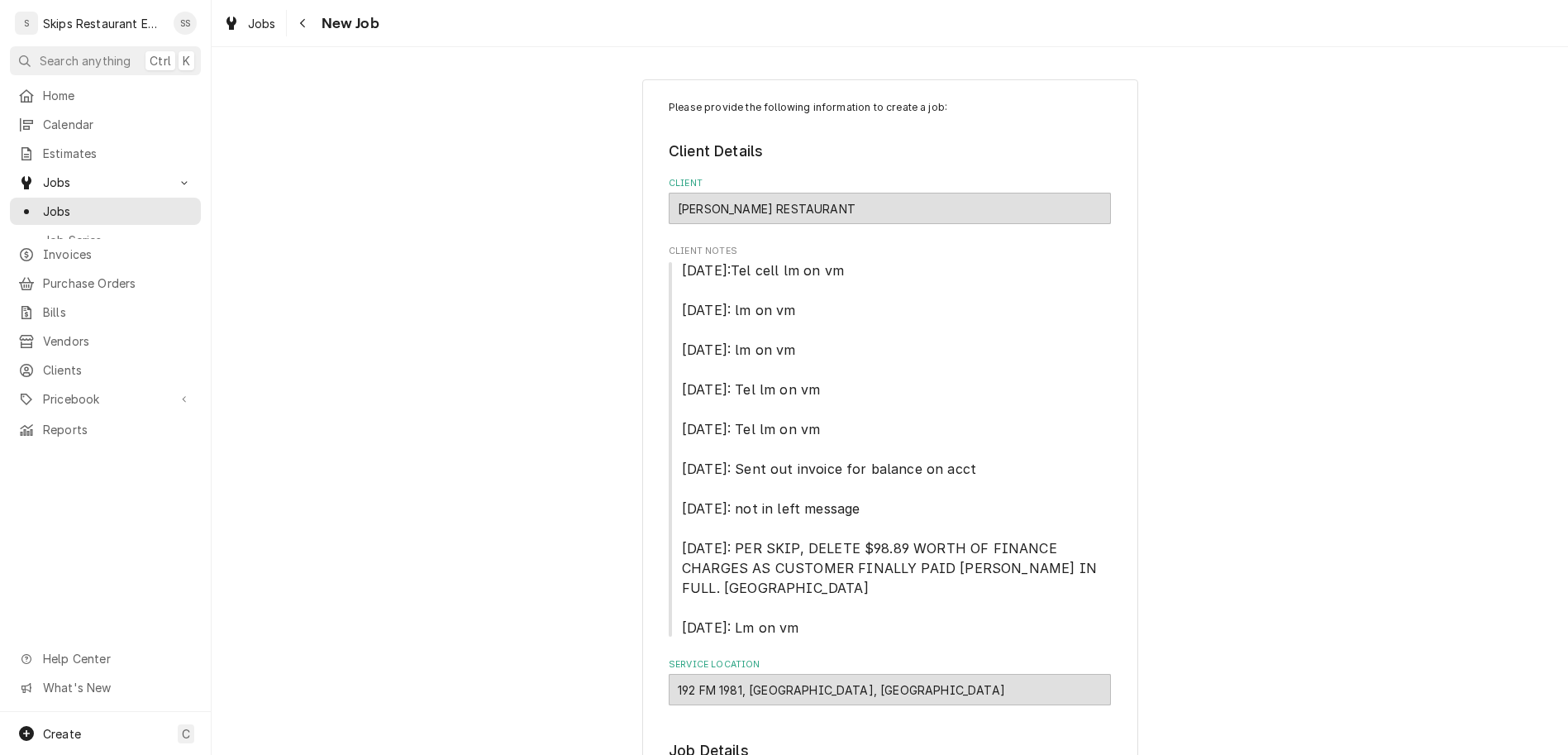
type textarea "x"
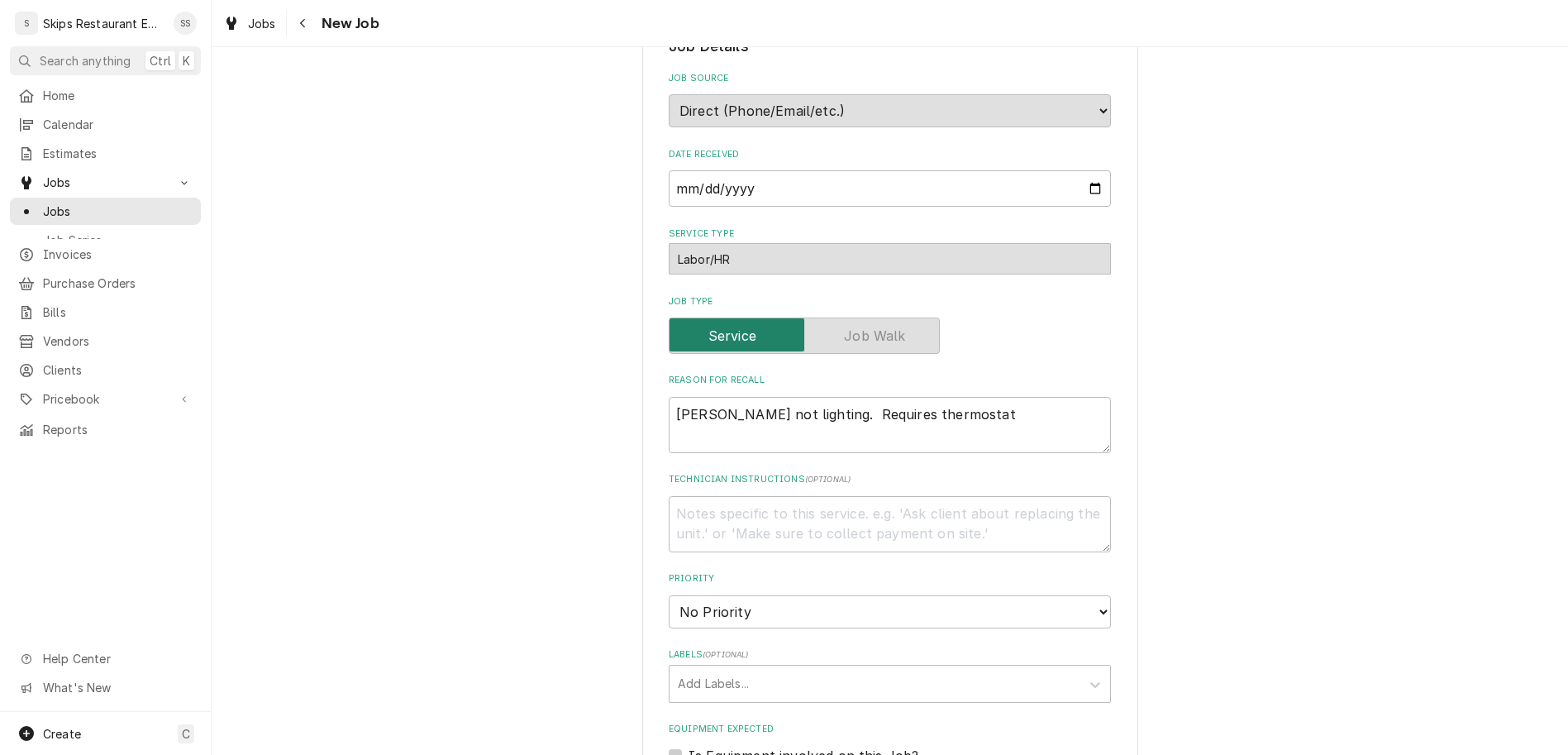
scroll to position [709, 0]
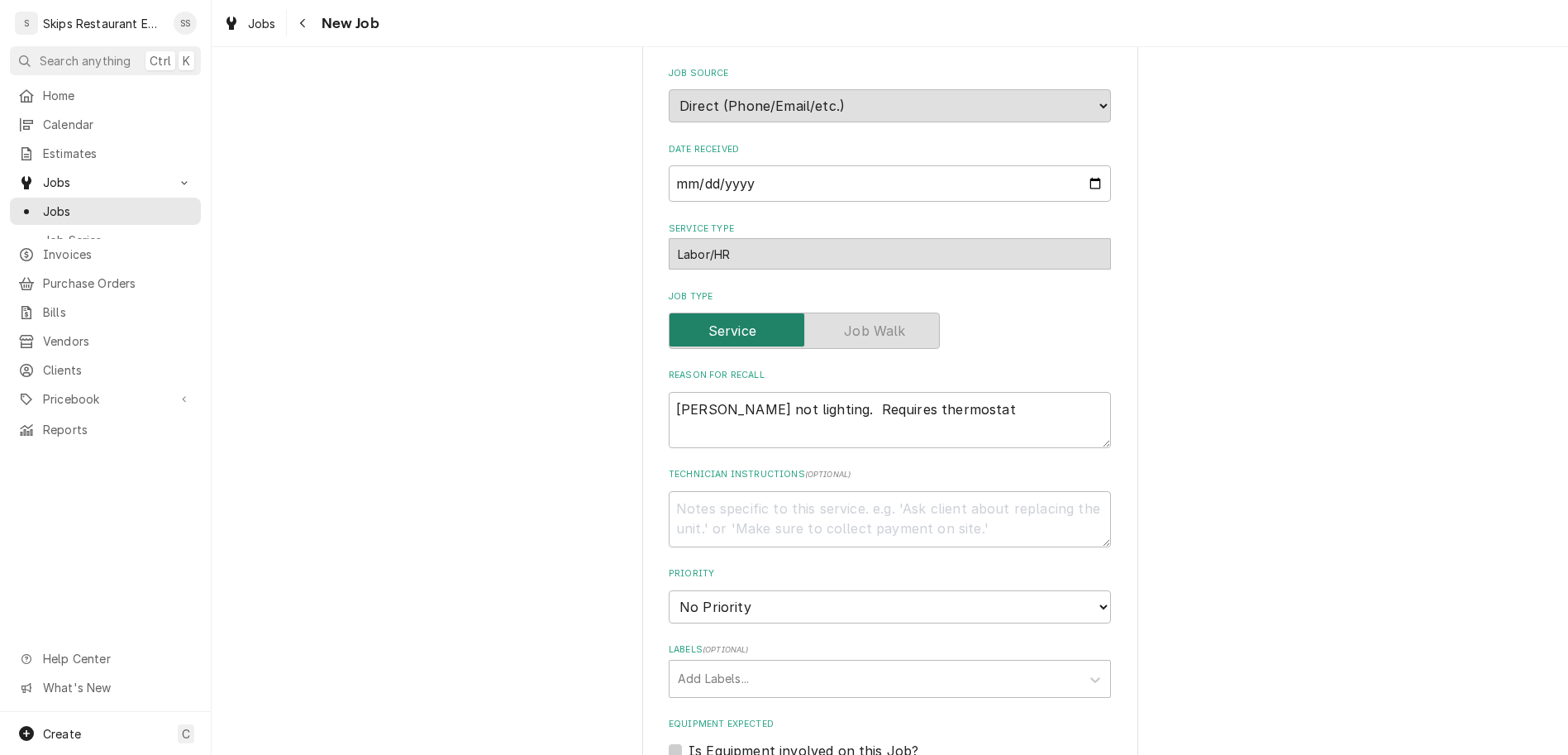
click at [697, 741] on label "Is Equipment involved on this Job?" at bounding box center [803, 751] width 230 height 19
click at [697, 741] on input "Equipment Expected" at bounding box center [910, 759] width 442 height 36
checkbox input "true"
type textarea "x"
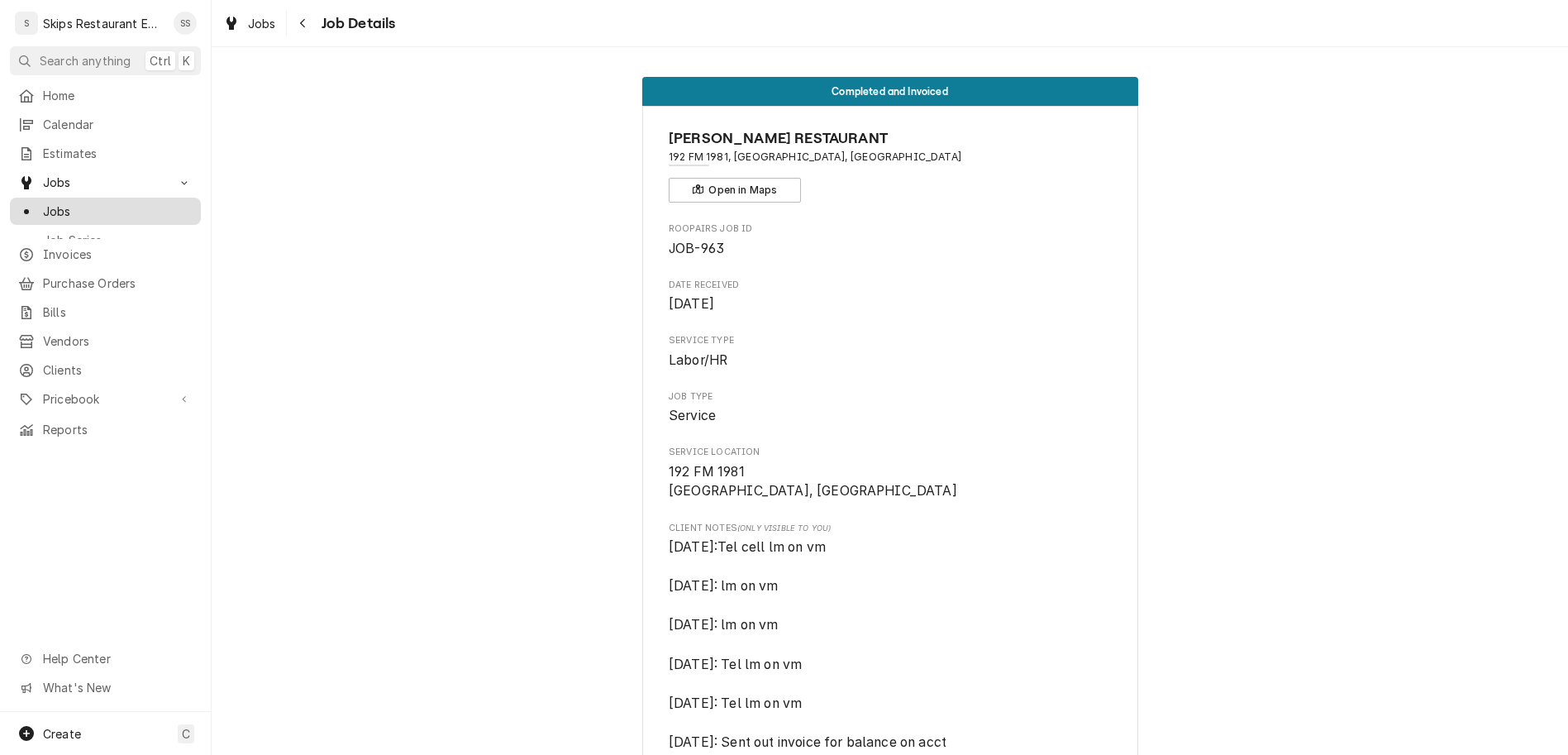
click at [43, 203] on span "Jobs" at bounding box center [118, 212] width 150 height 18
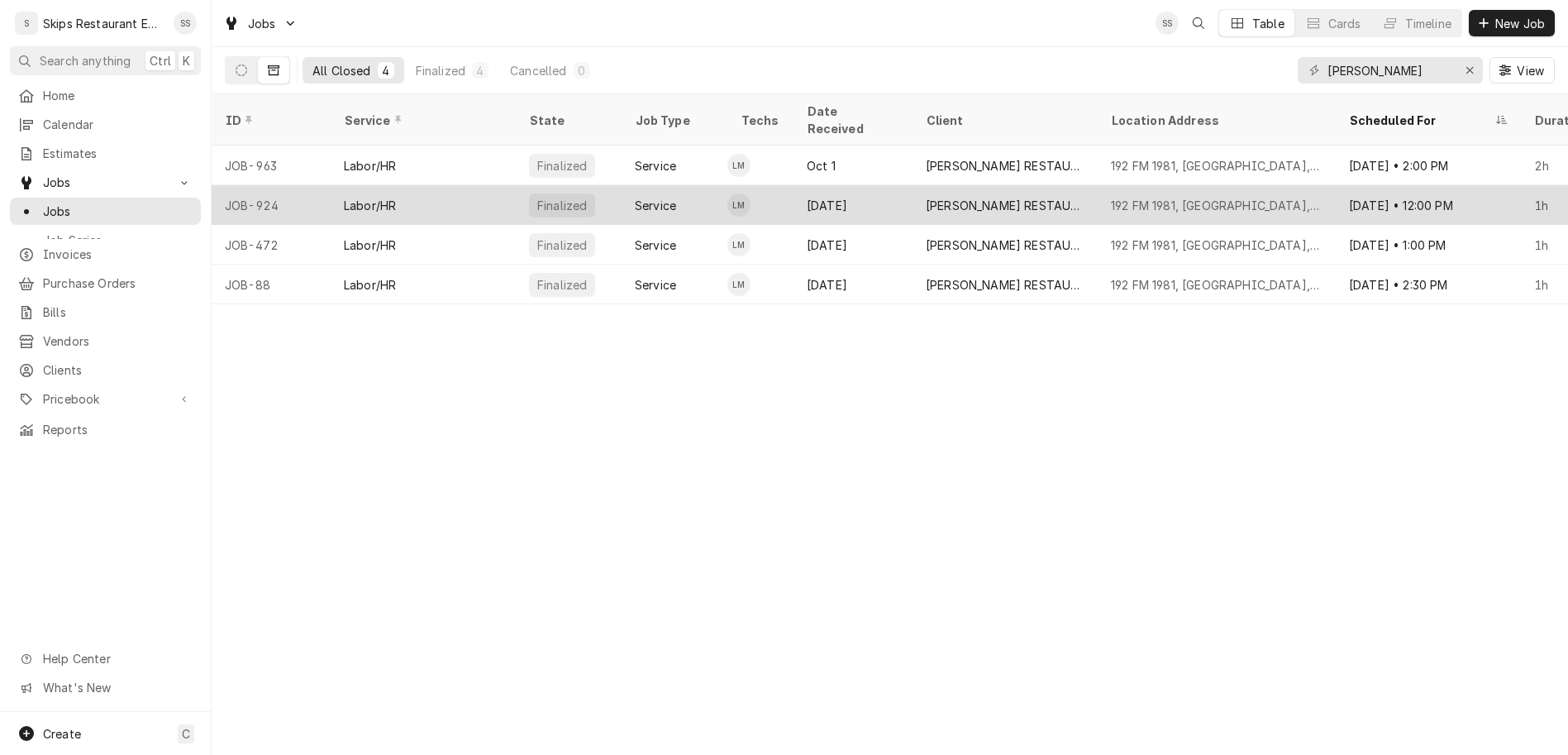
click at [794, 185] on div "[DATE]" at bounding box center [853, 204] width 119 height 40
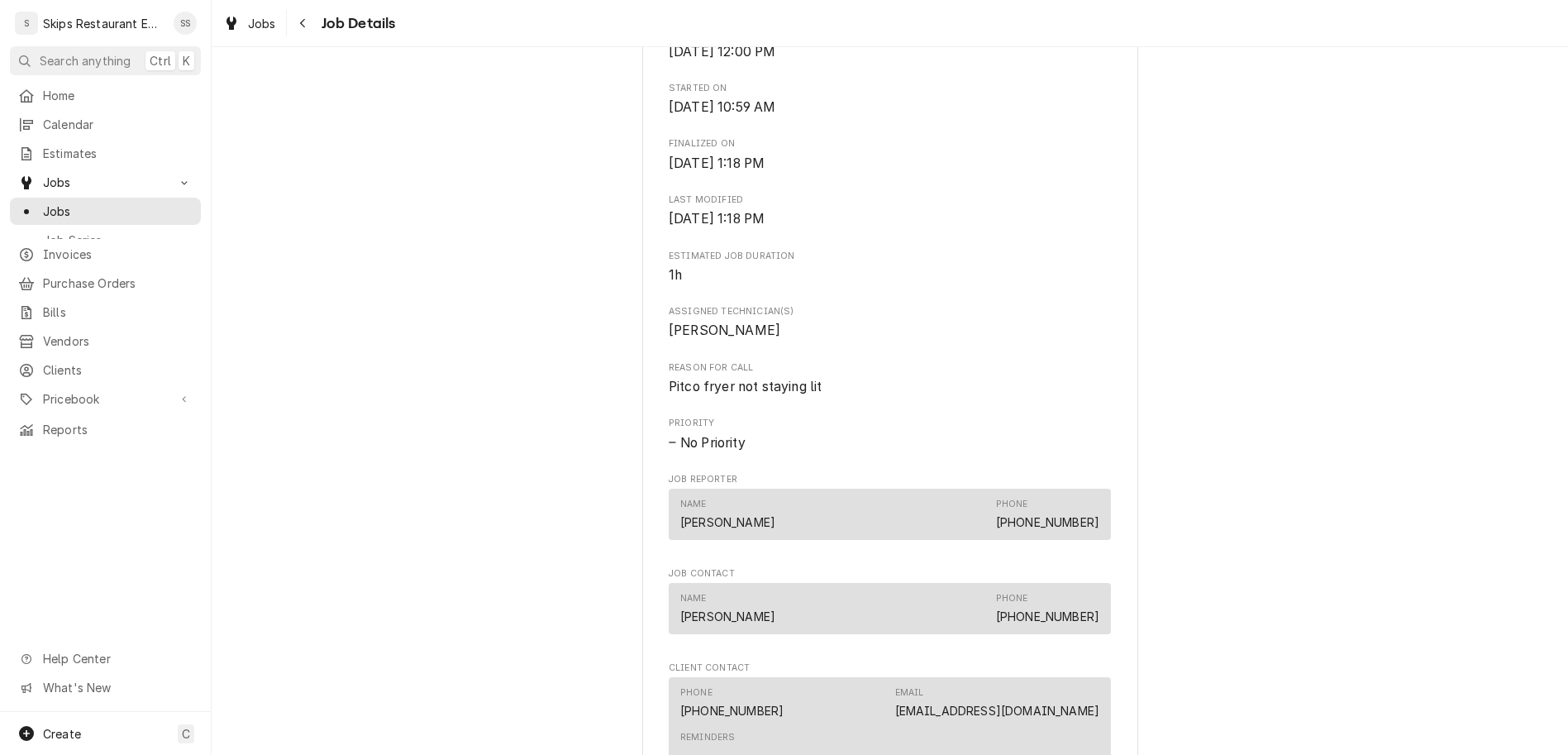
scroll to position [920, 0]
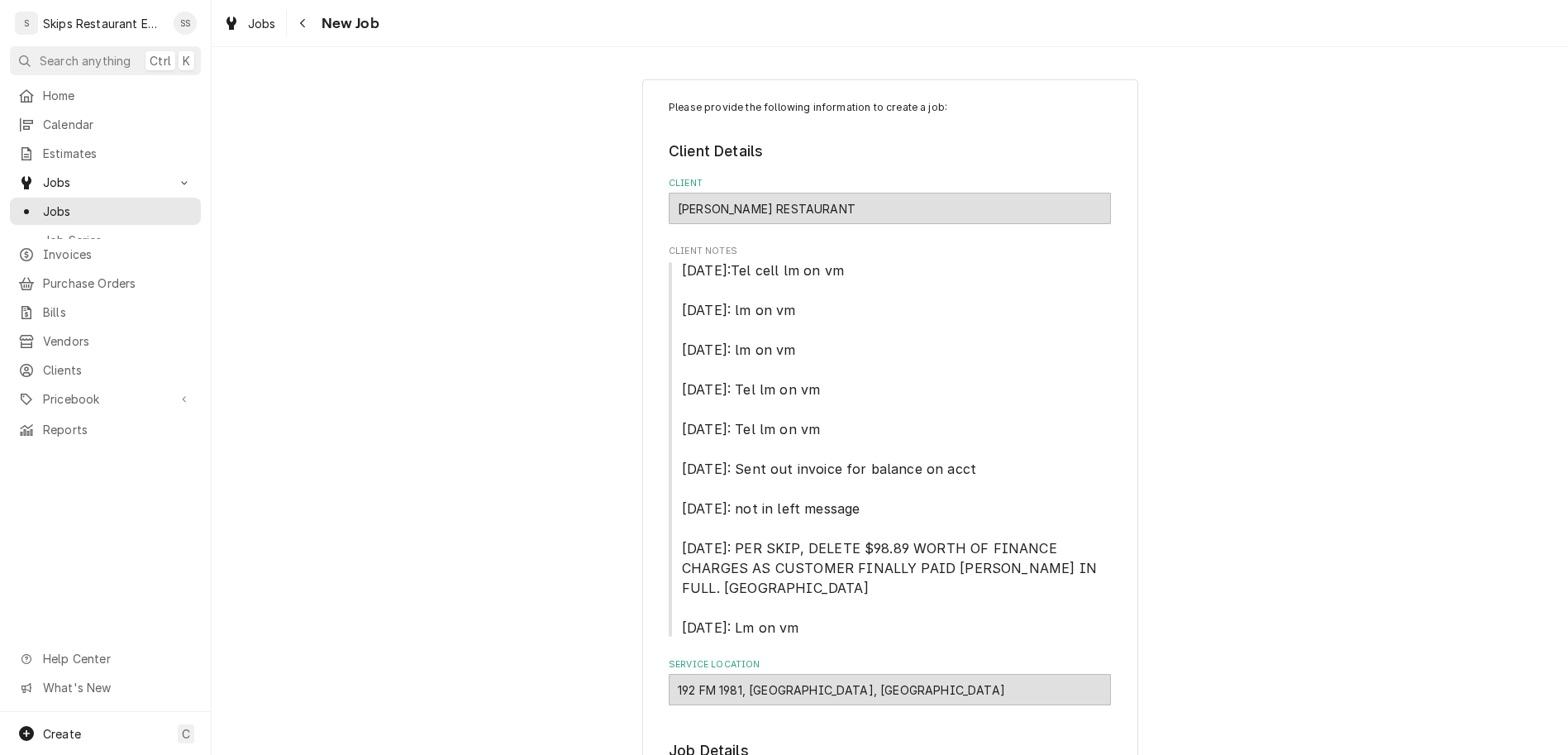
type textarea "x"
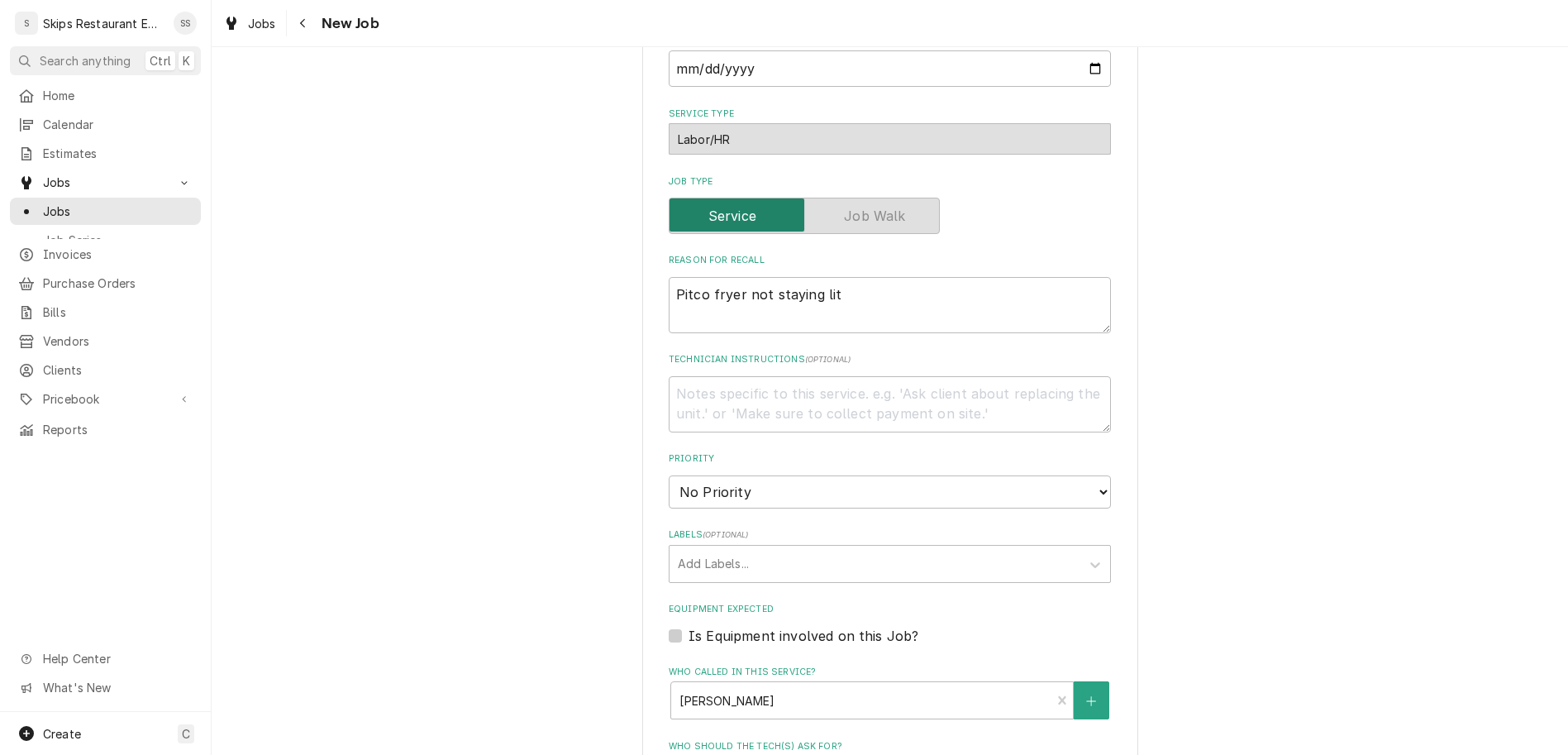
scroll to position [826, 0]
click at [698, 624] on label "Is Equipment involved on this Job?" at bounding box center [803, 634] width 230 height 19
click at [698, 624] on input "Equipment Expected" at bounding box center [910, 642] width 442 height 36
checkbox input "true"
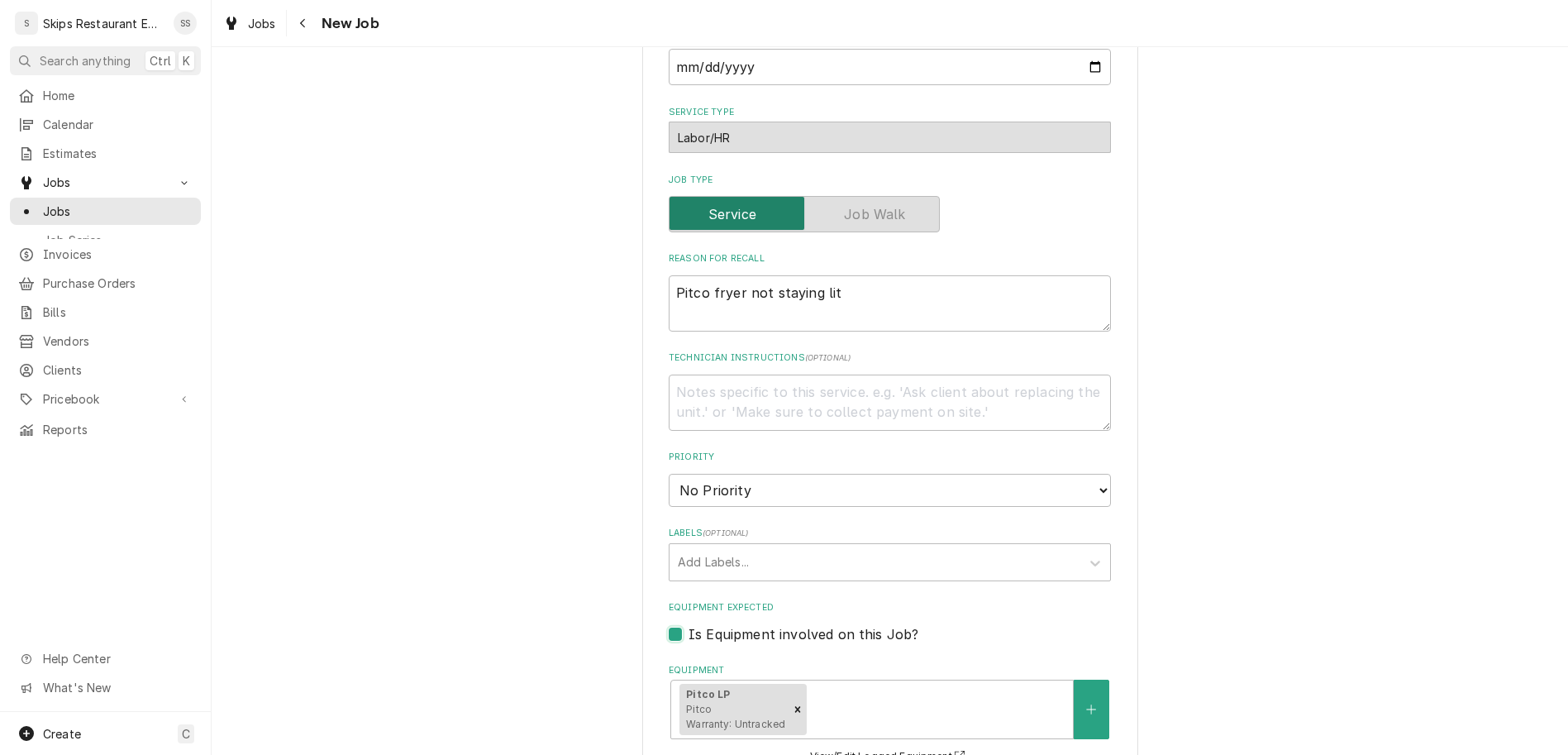
type textarea "x"
click at [1086, 704] on icon "Create New Equipment" at bounding box center [1090, 709] width 10 height 12
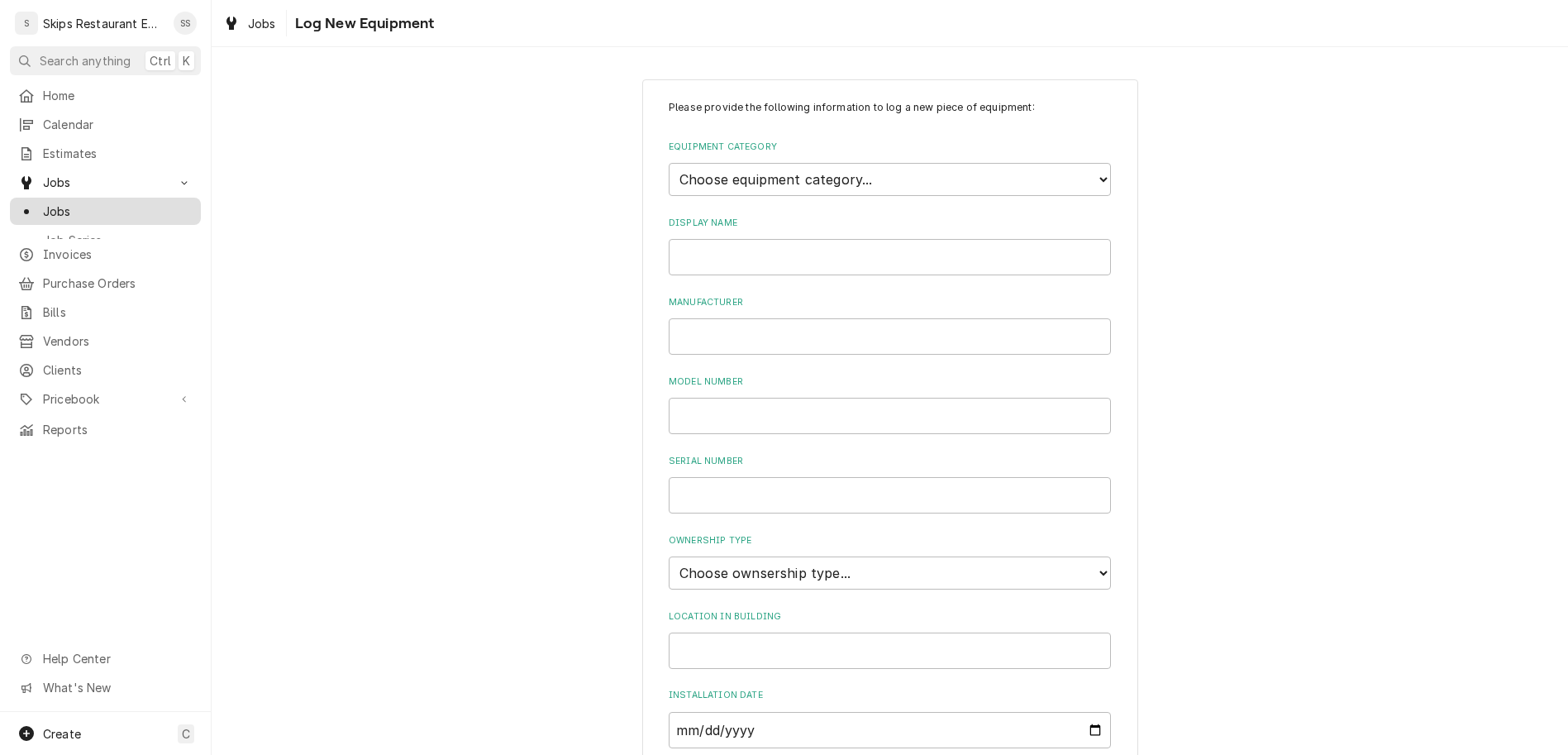
click at [51, 203] on span "Jobs" at bounding box center [118, 212] width 150 height 18
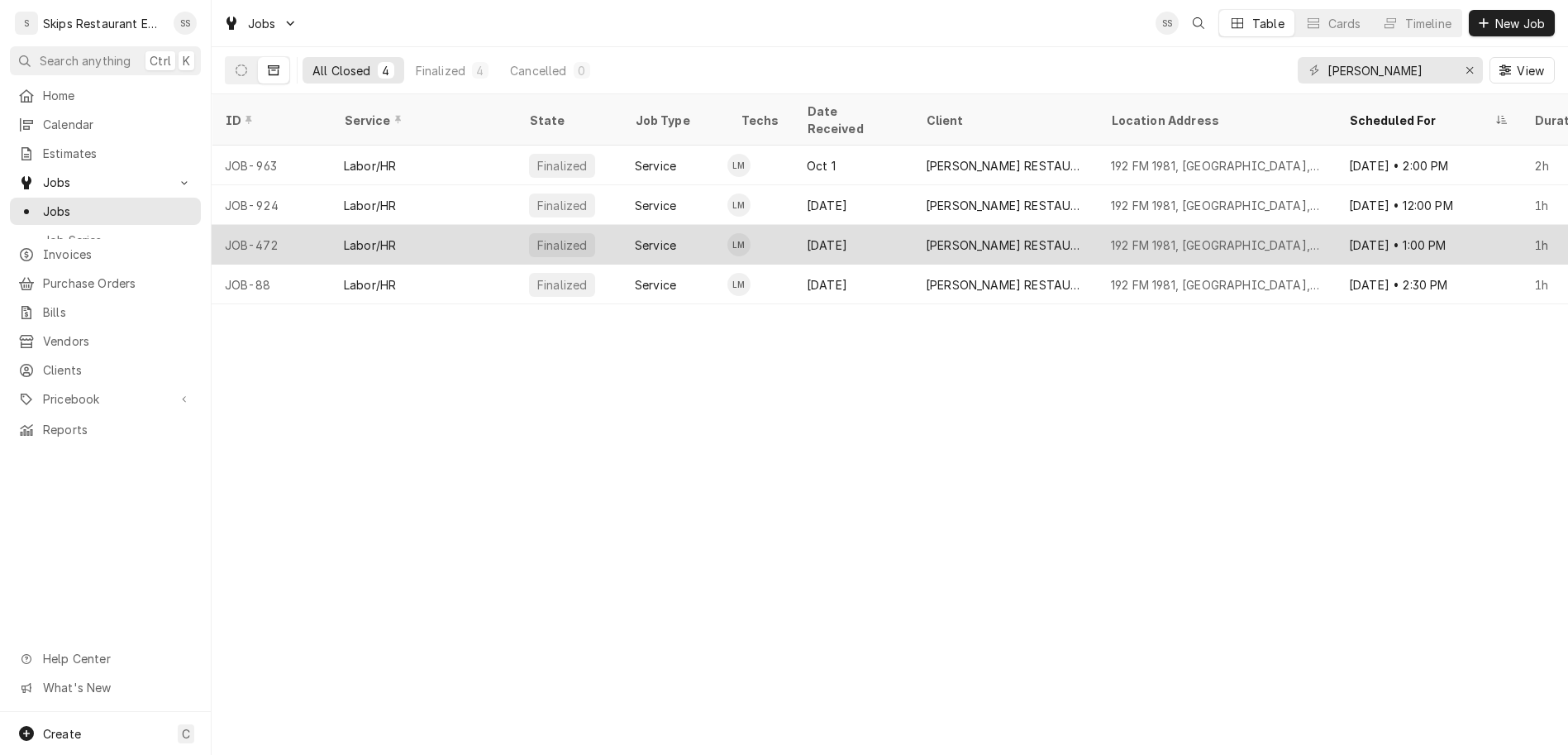
click at [794, 225] on div "[DATE]" at bounding box center [853, 244] width 119 height 40
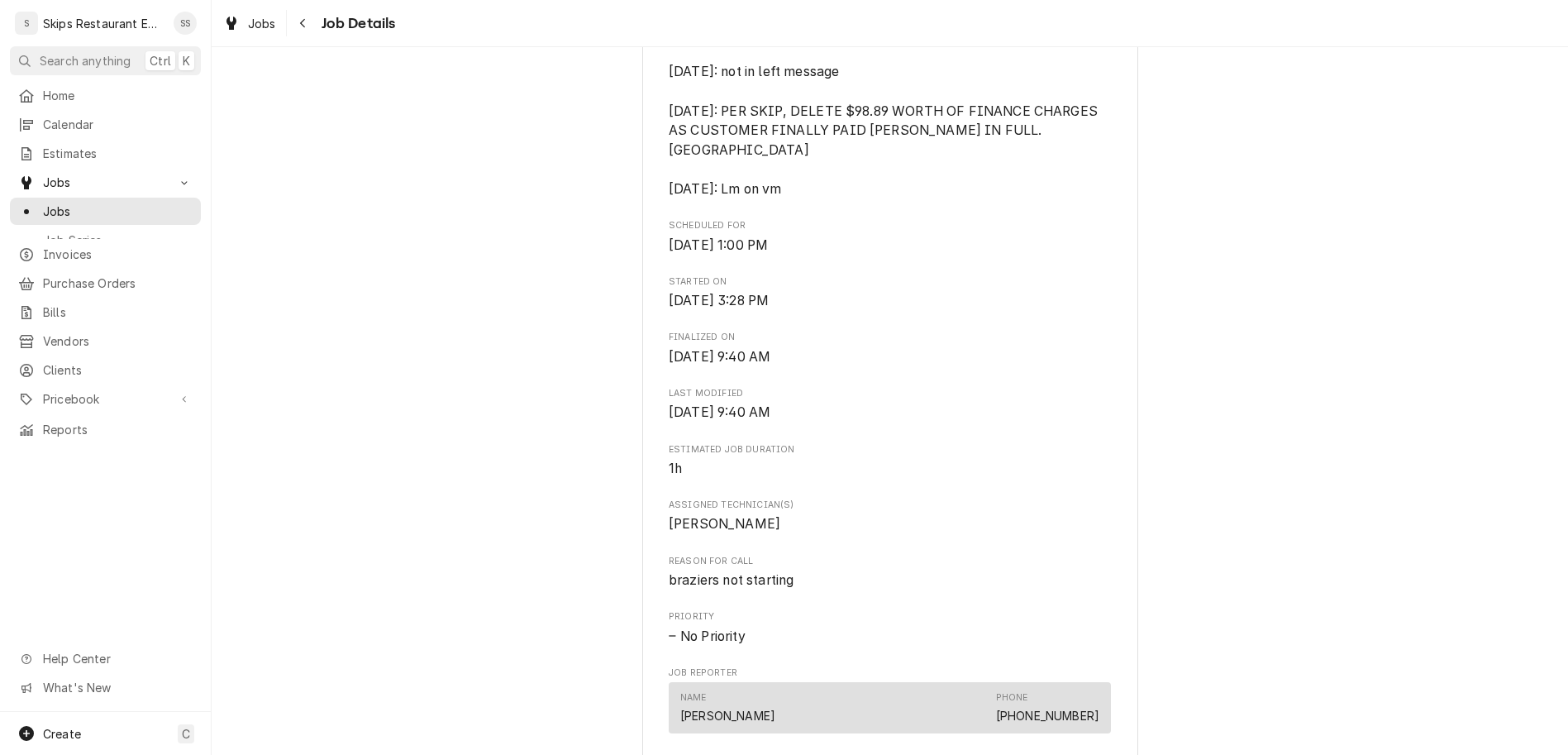
scroll to position [920, 0]
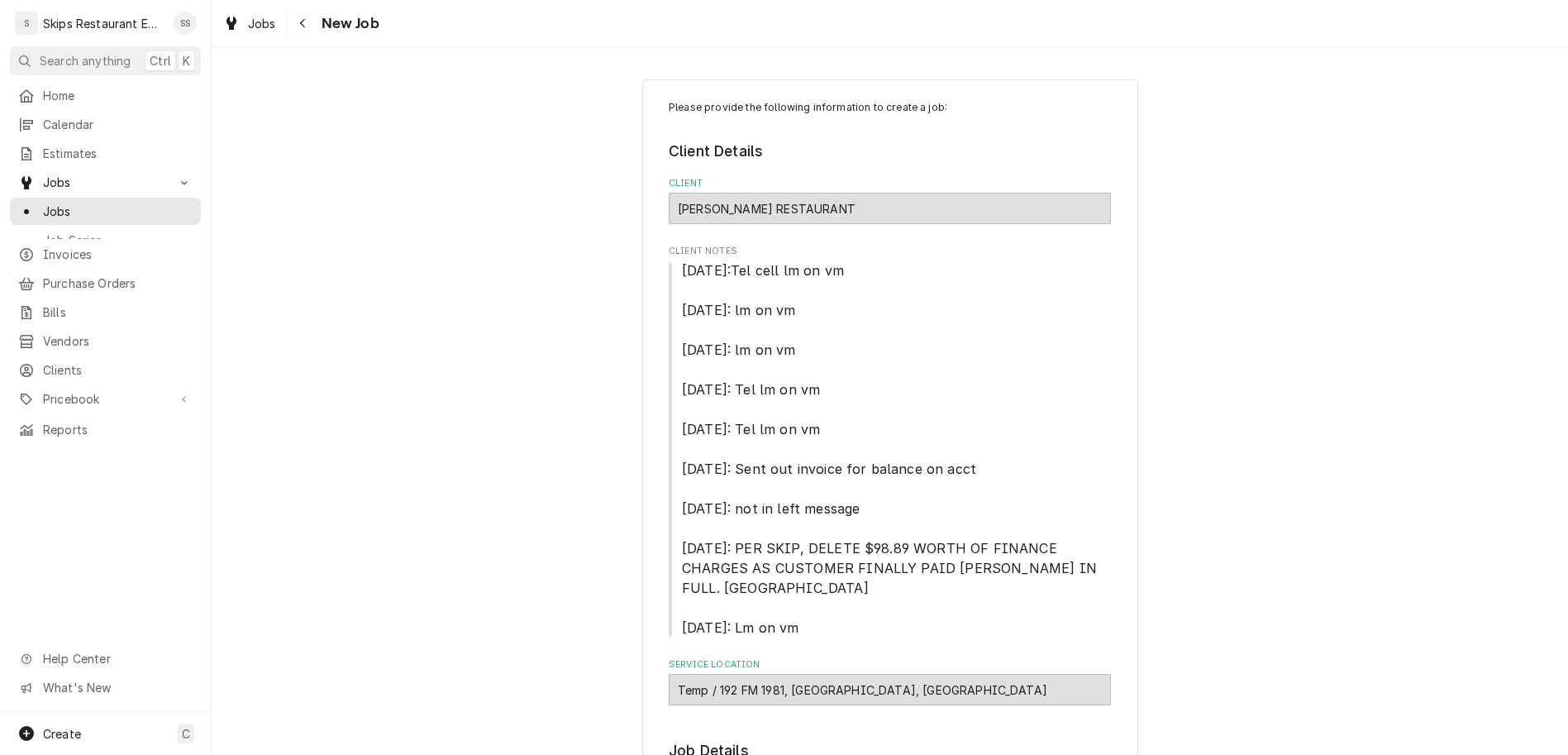
type textarea "x"
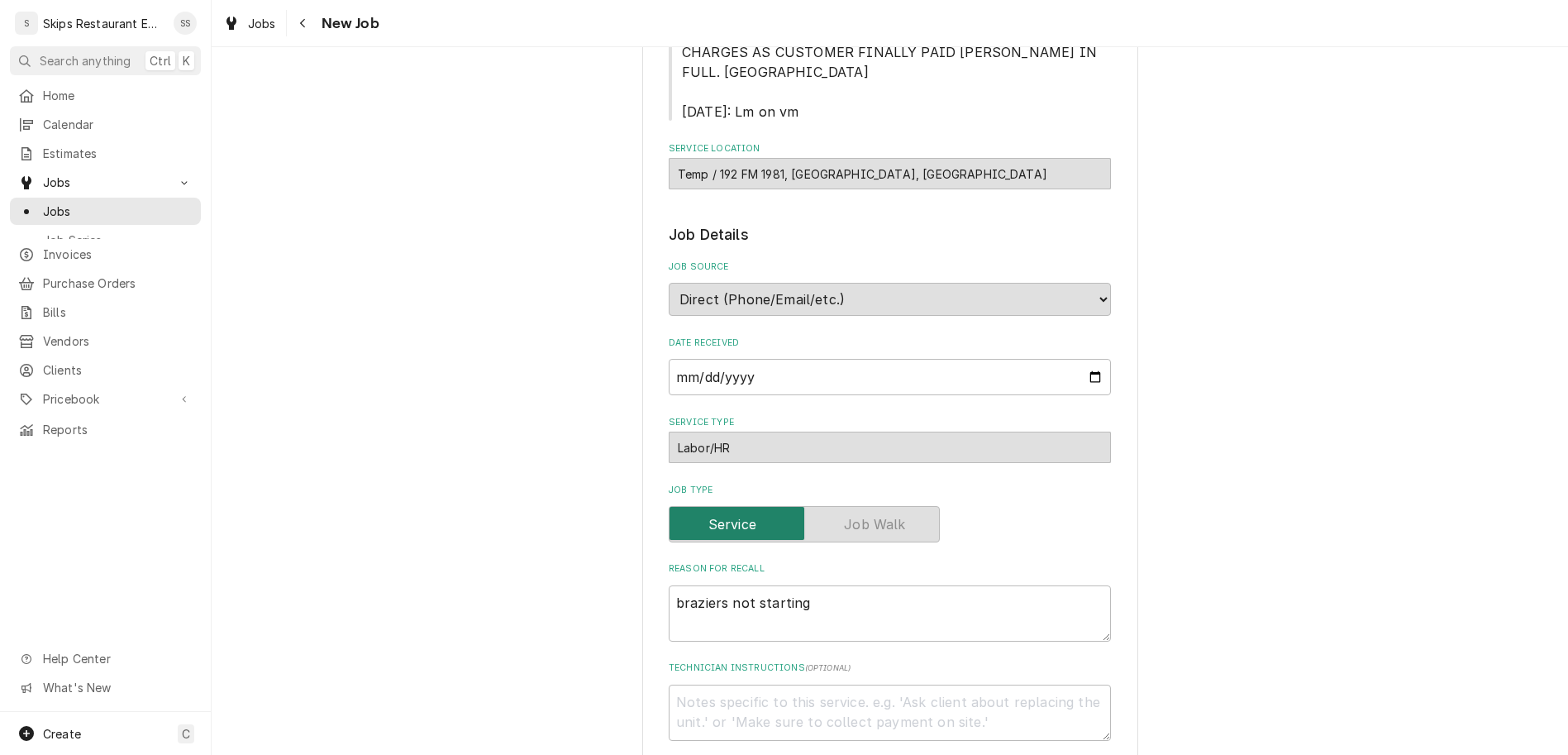
scroll to position [774, 0]
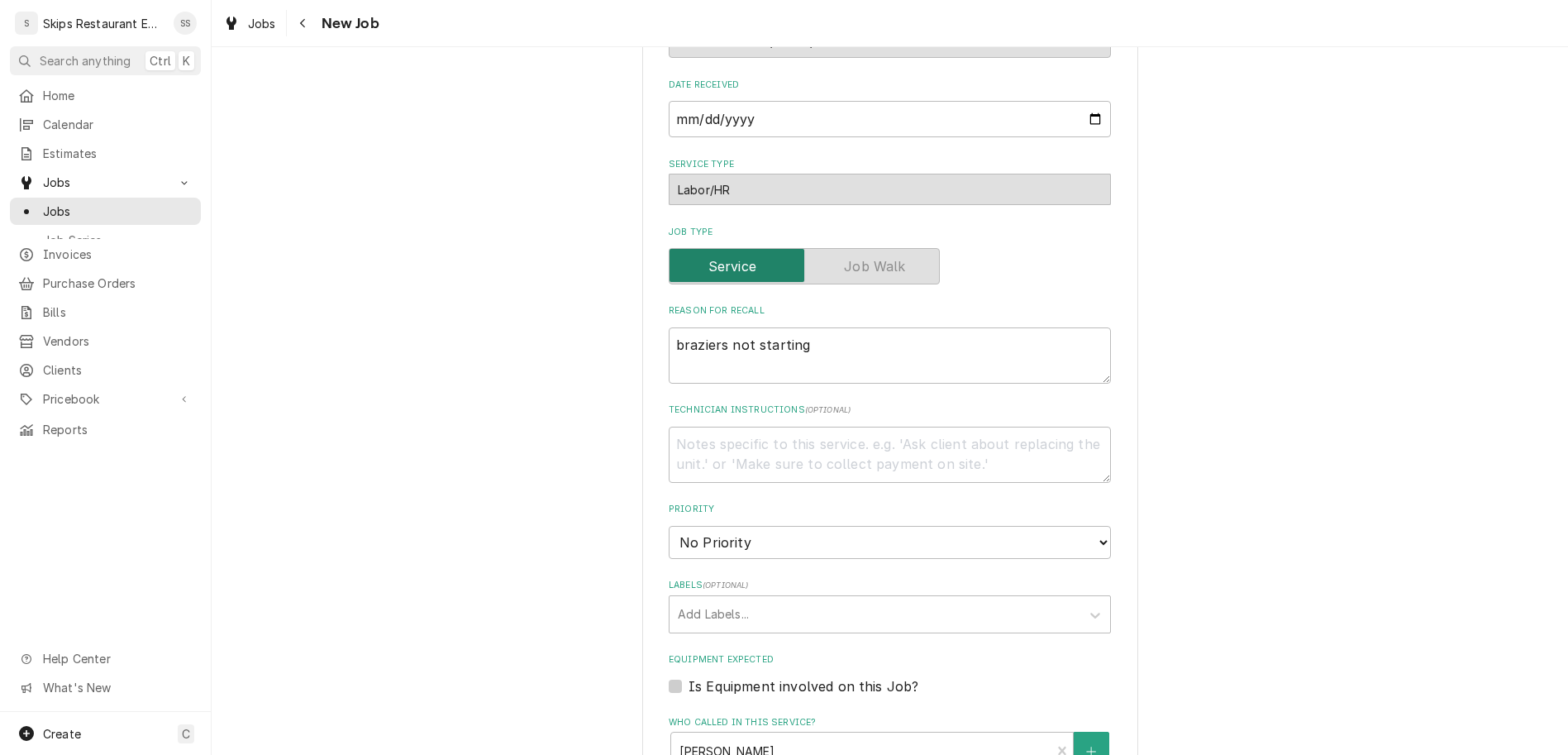
click at [694, 676] on label "Is Equipment involved on this Job?" at bounding box center [803, 686] width 230 height 19
click at [694, 676] on input "Equipment Expected" at bounding box center [910, 694] width 442 height 36
checkbox input "true"
type textarea "x"
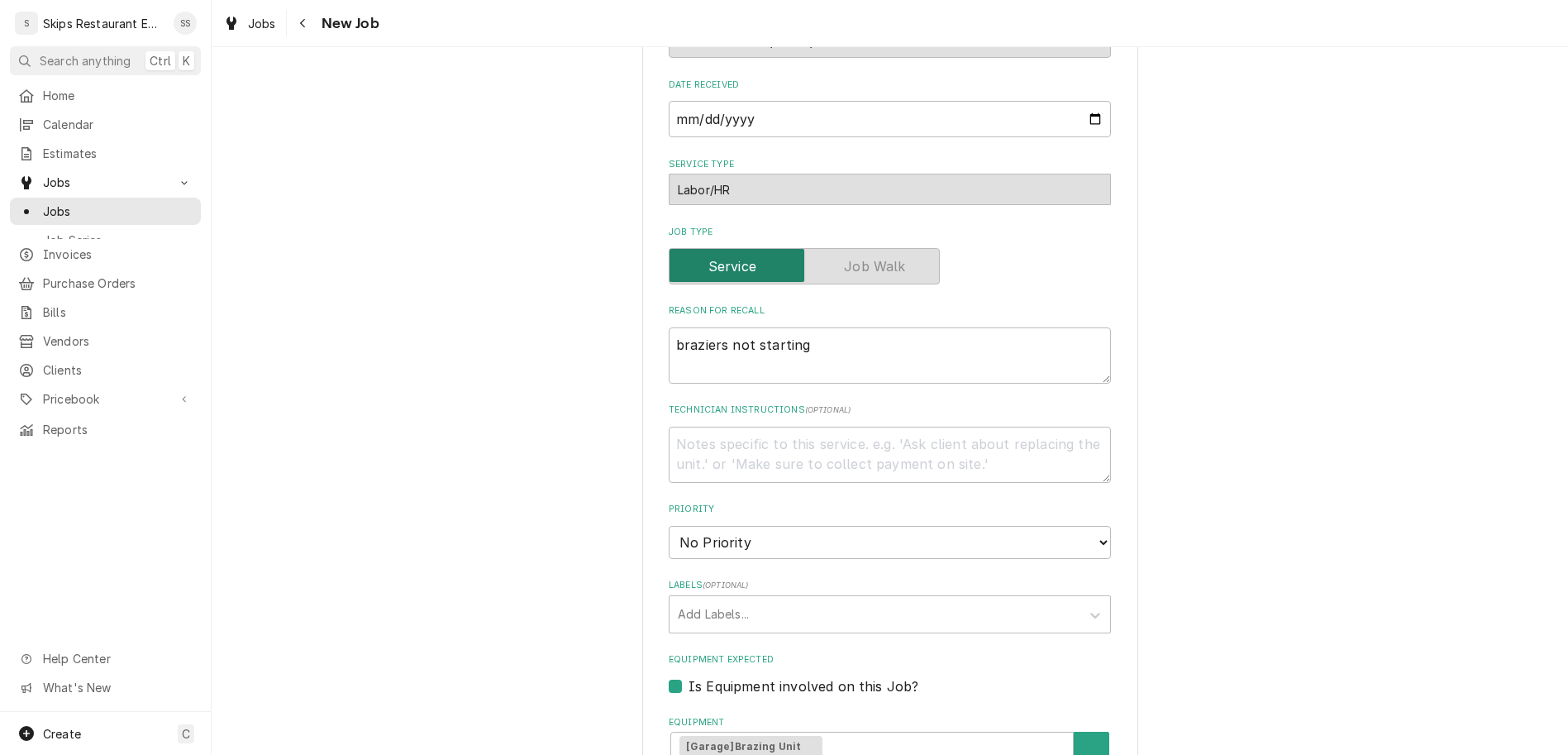
type input "2025-10-16"
type textarea "x"
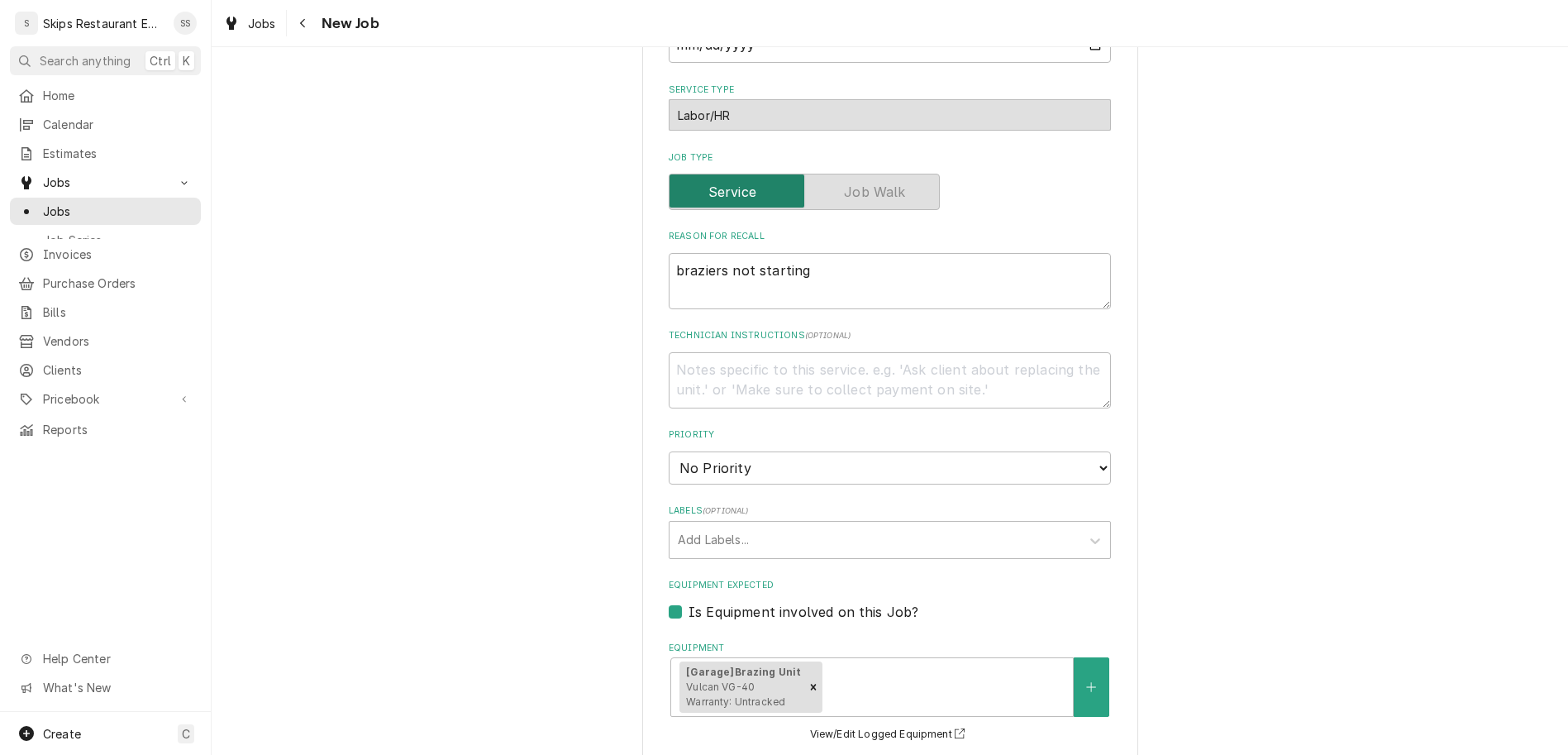
scroll to position [903, 0]
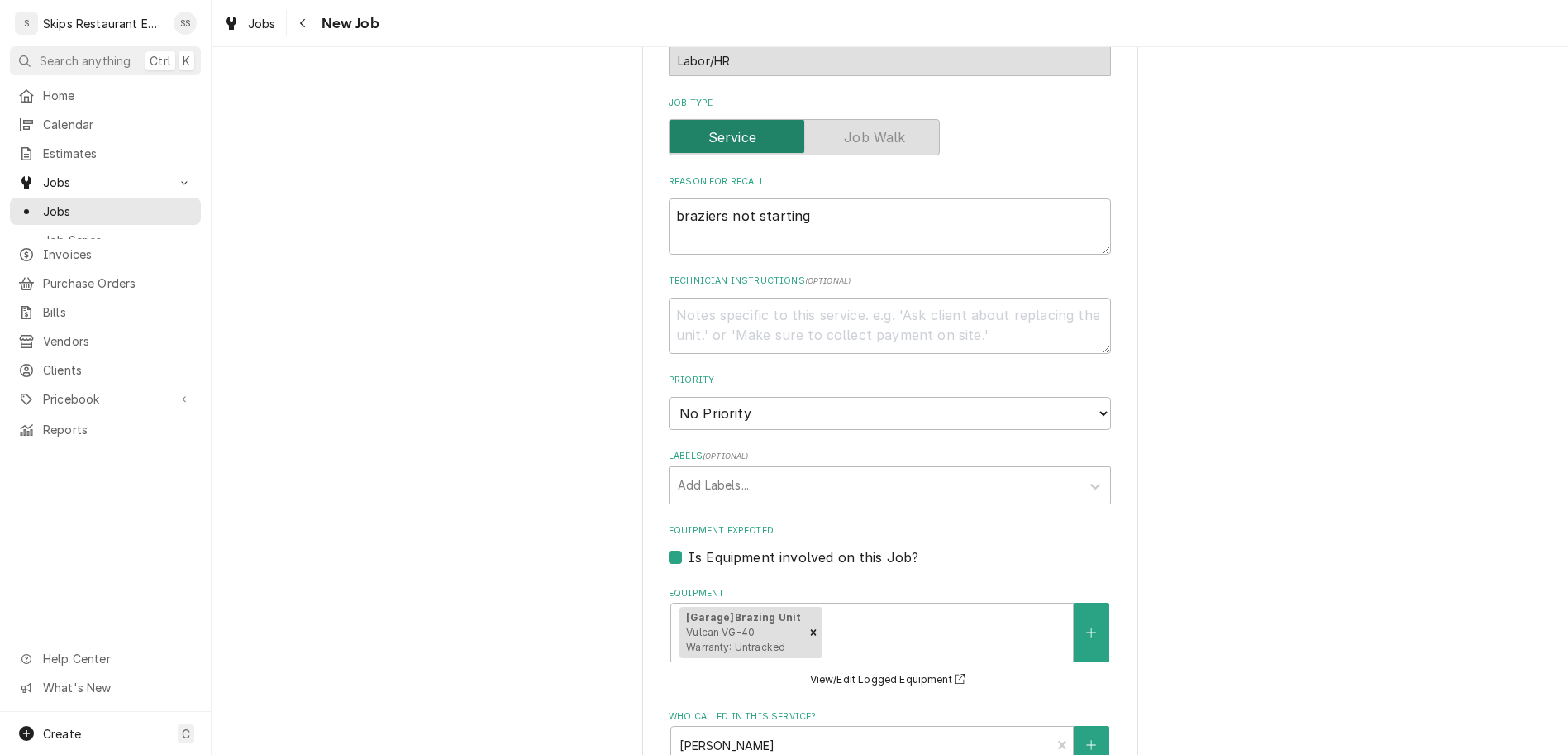
select select "11:30:00"
click option "11:30 AM" at bounding box center [0, 0] width 0 height 0
type textarea "x"
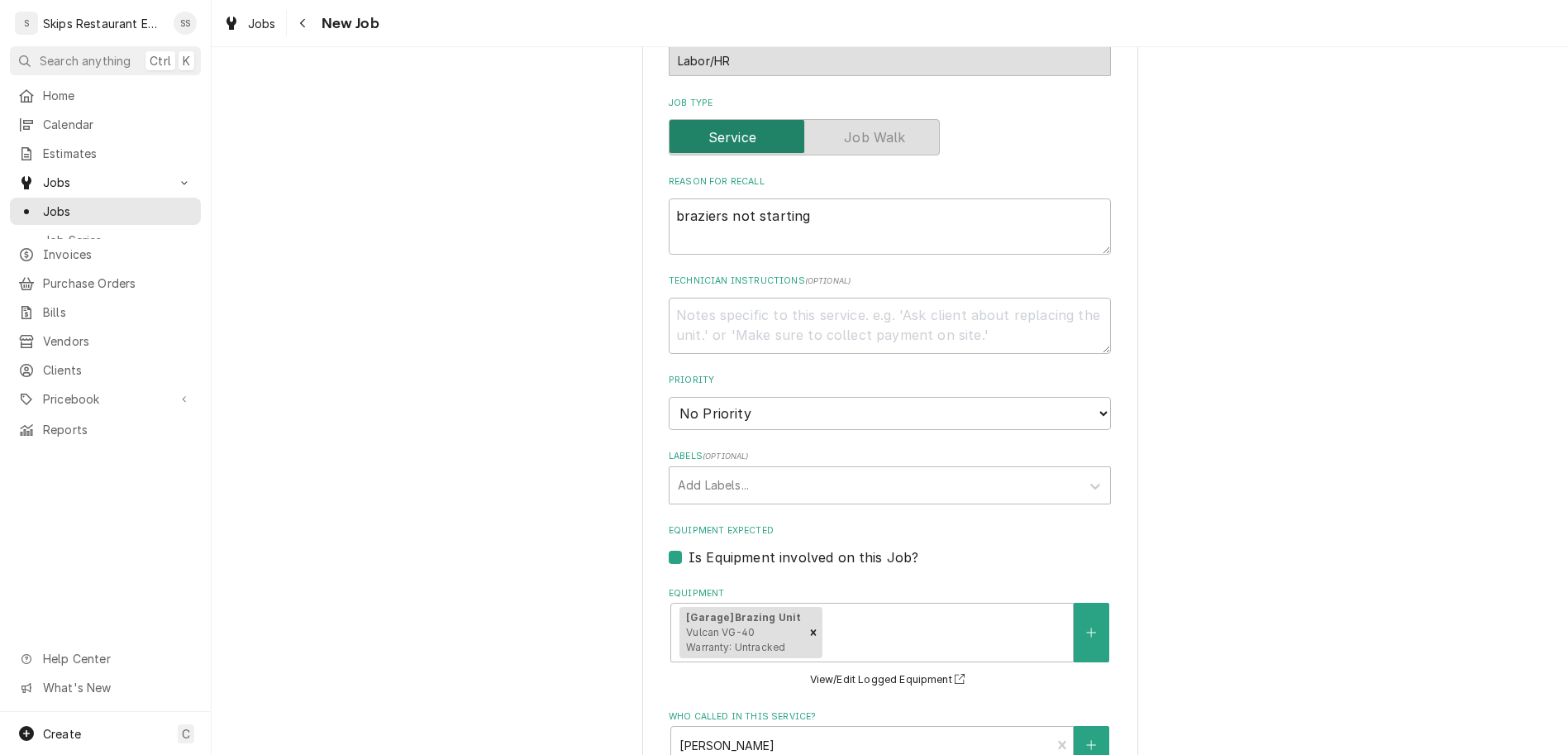
type input "1"
type textarea "x"
type input "1"
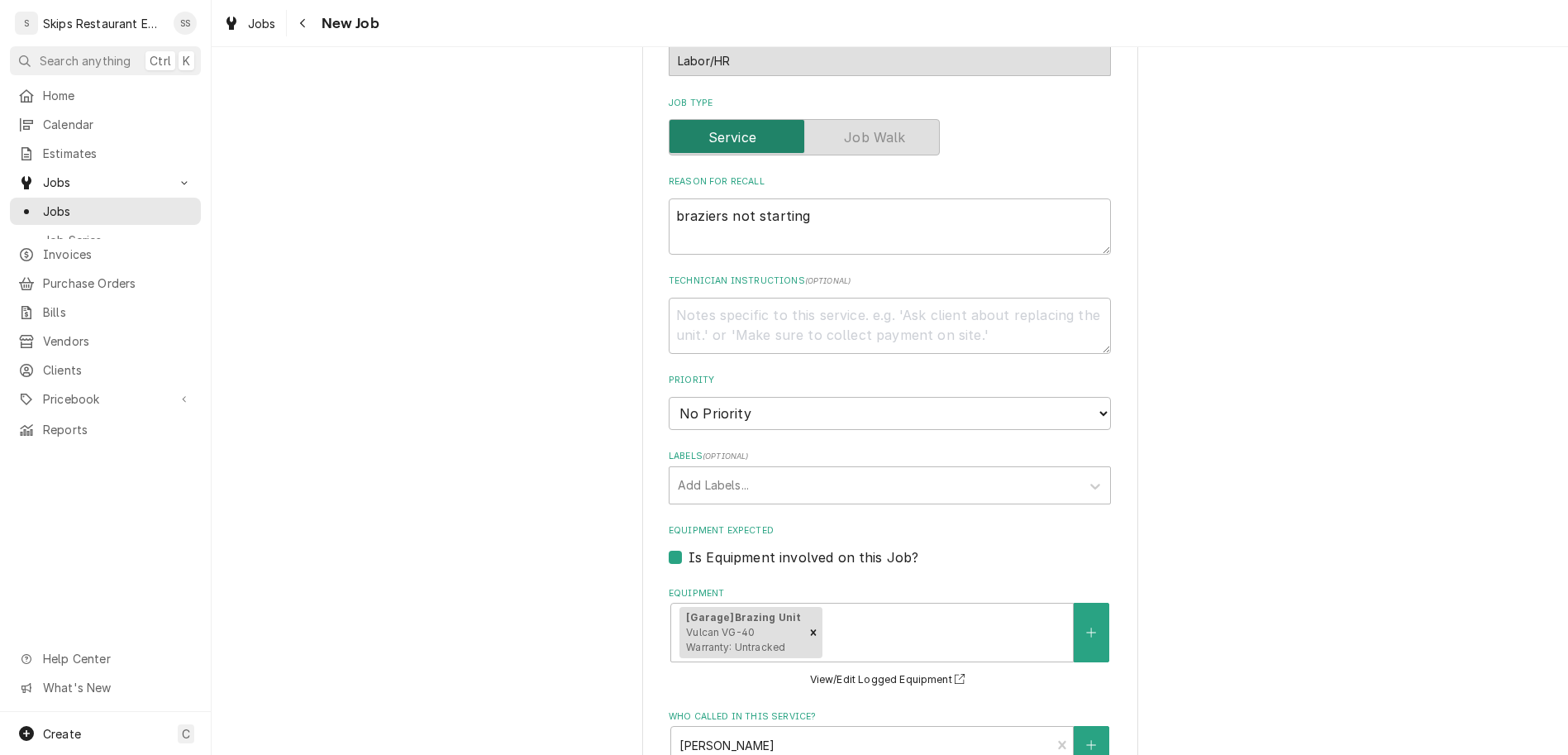
type textarea "x"
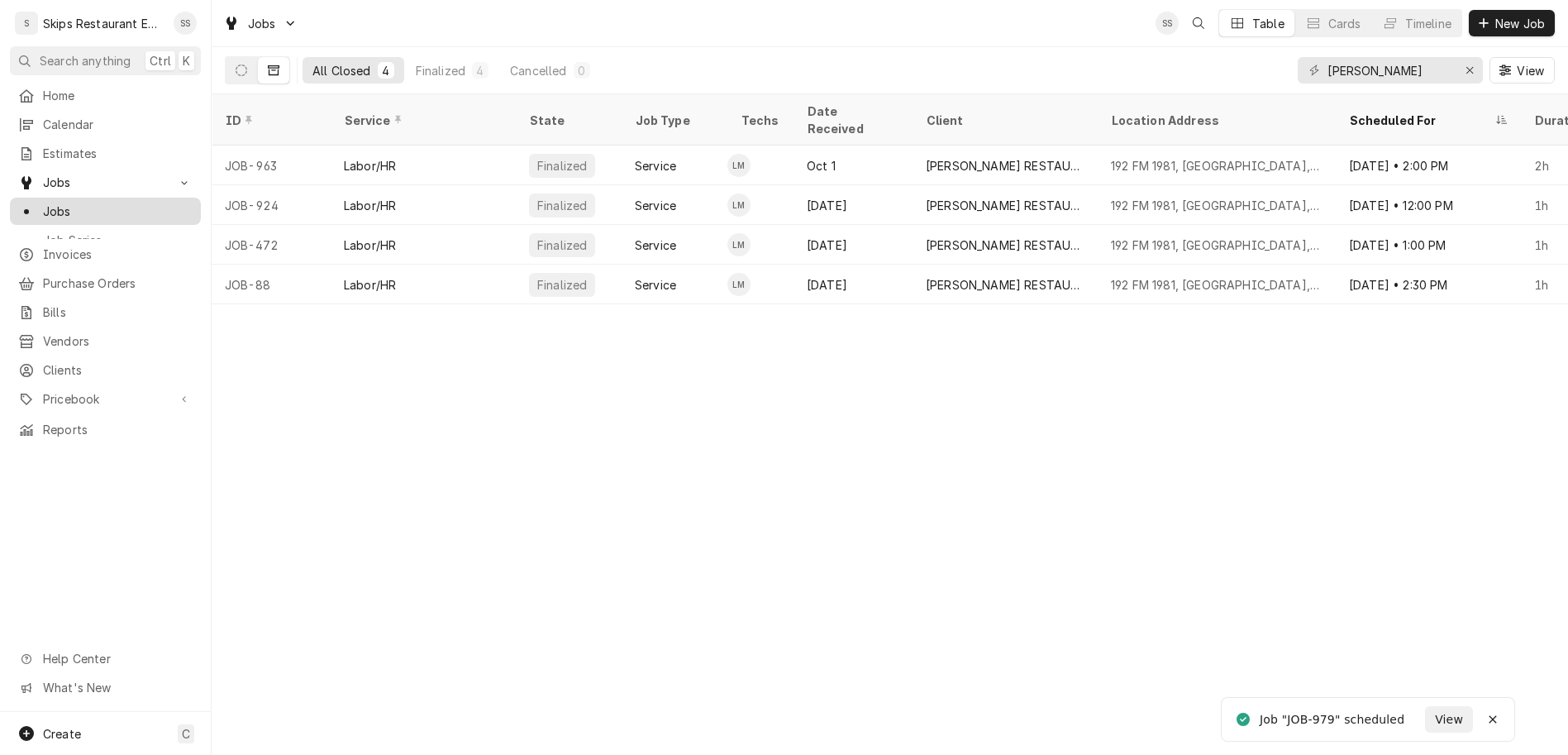
click at [43, 203] on span "Jobs" at bounding box center [118, 212] width 150 height 18
click at [226, 57] on button "Dynamic Content Wrapper" at bounding box center [241, 70] width 31 height 27
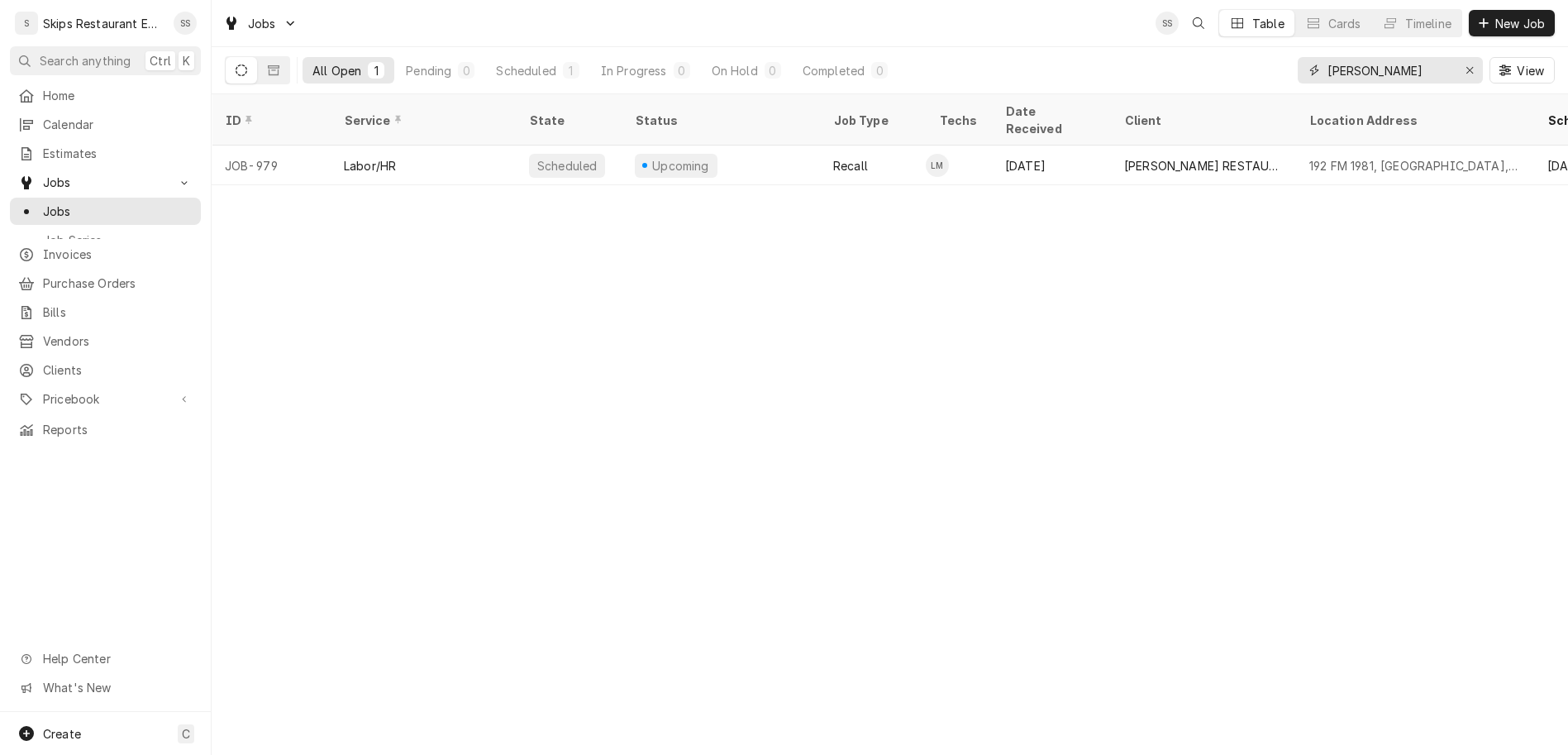
drag, startPoint x: 1433, startPoint y: 51, endPoint x: 1316, endPoint y: 58, distance: 117.2
click at [1327, 58] on input "werner" at bounding box center [1389, 70] width 124 height 27
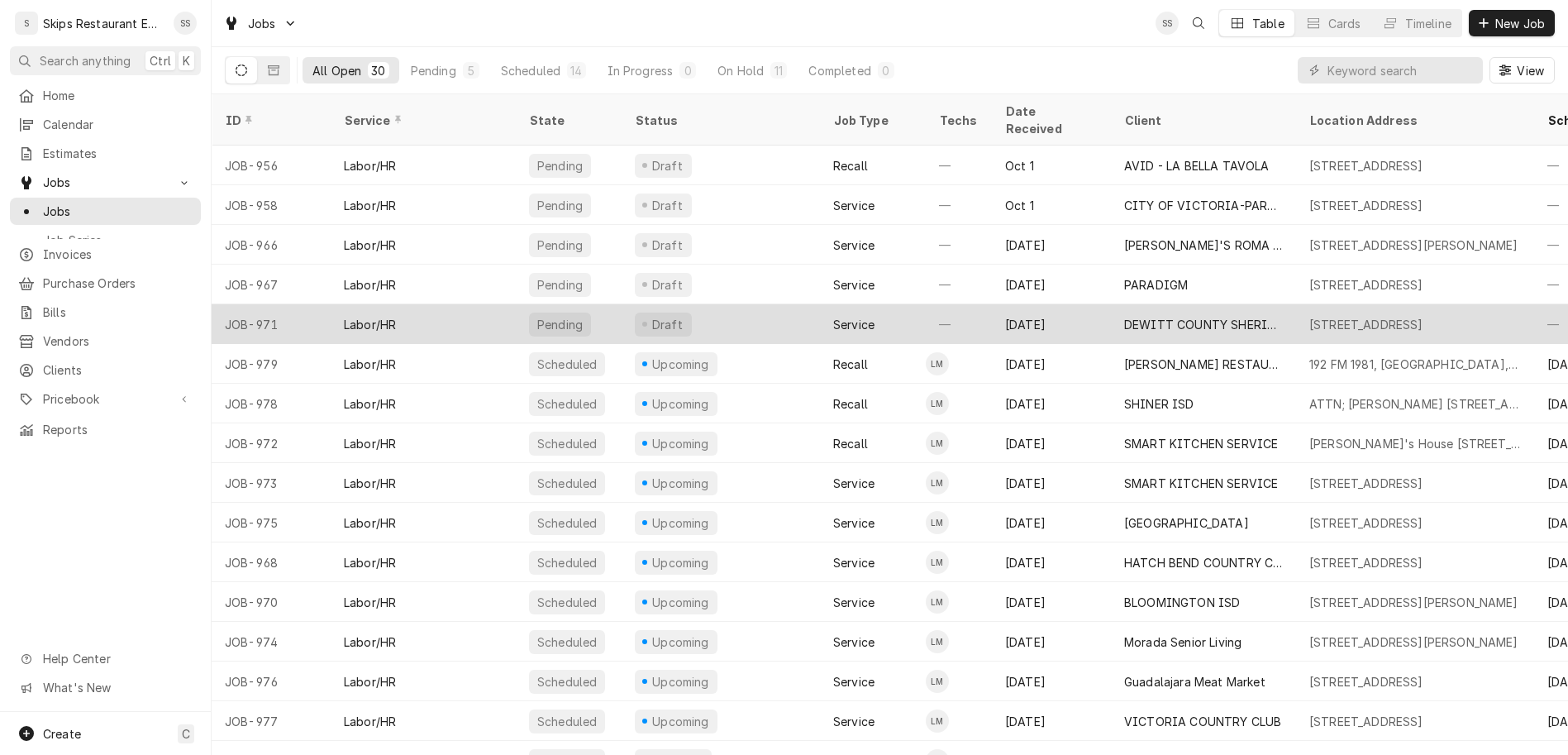
click at [1158, 316] on div "DEWITT COUNTY SHERIFF DEP" at bounding box center [1203, 325] width 158 height 18
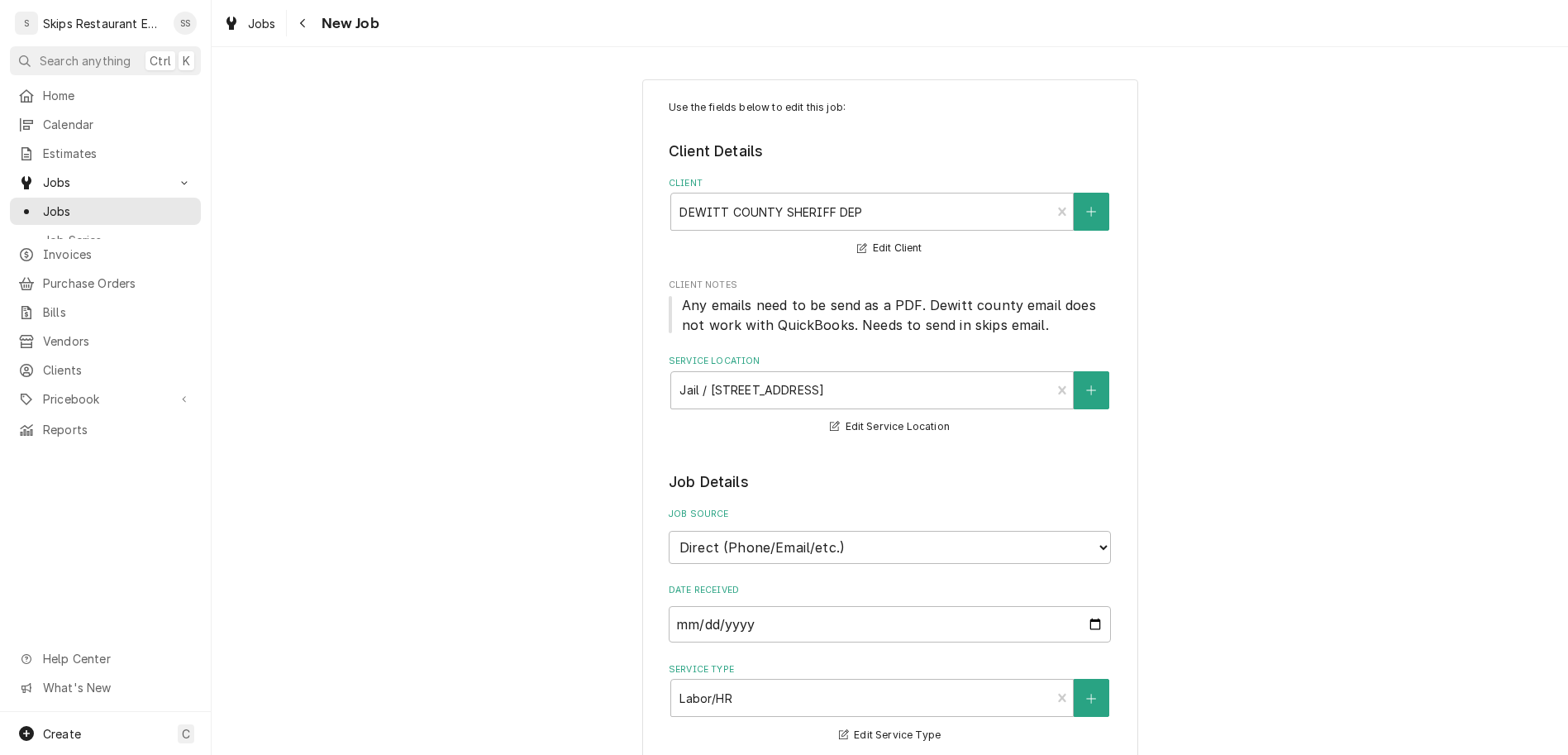
type textarea "x"
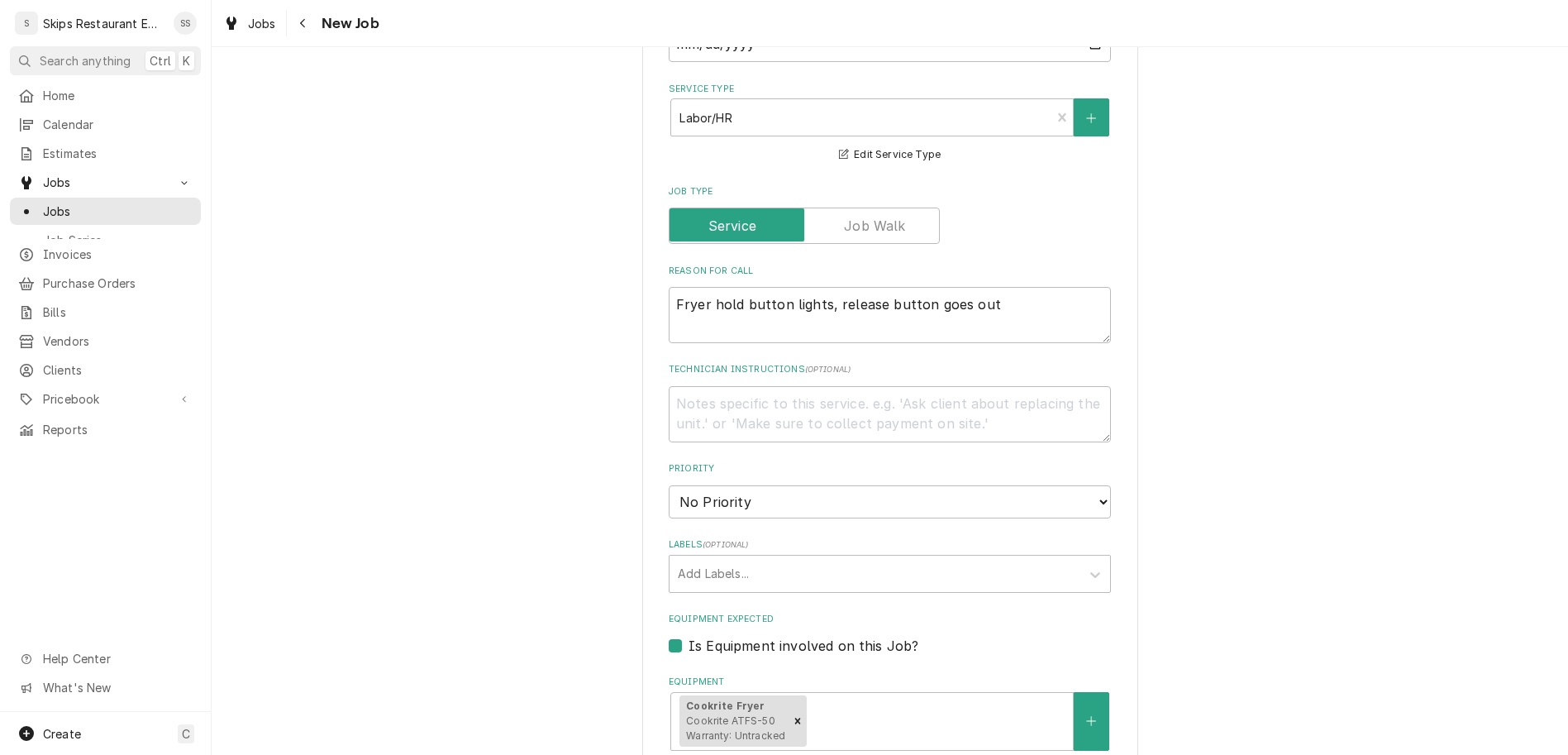
scroll to position [709, 0]
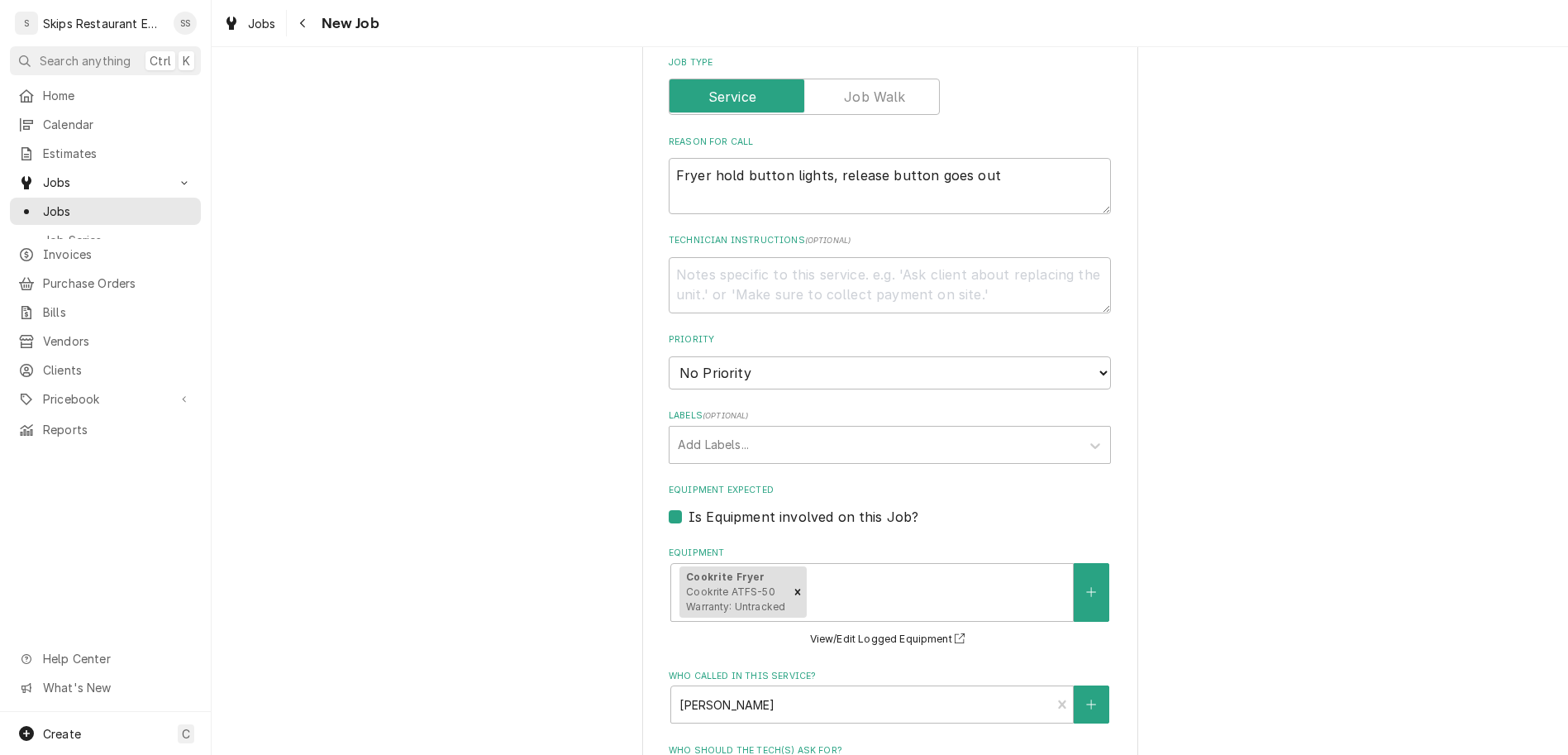
type input "[DATE]"
type textarea "x"
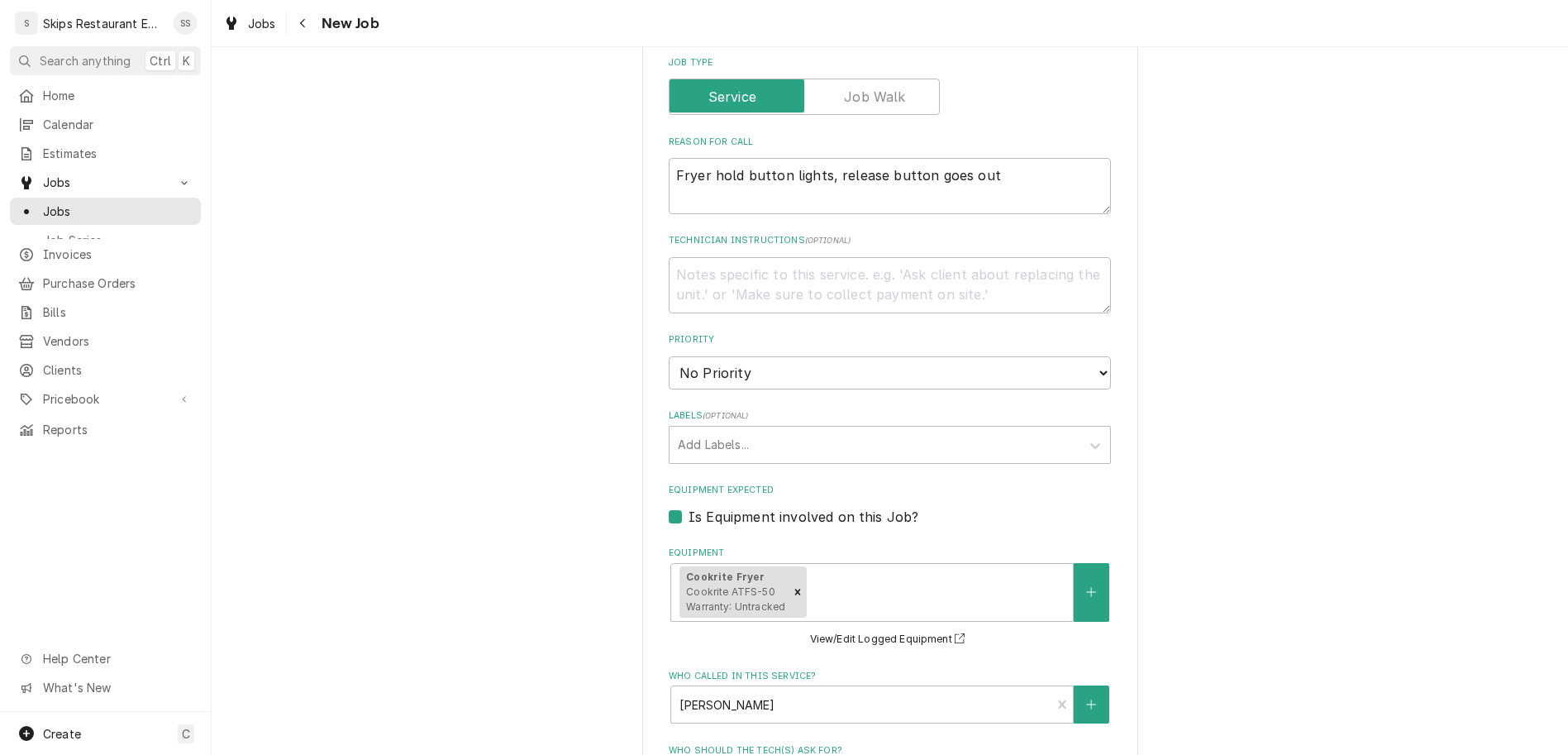
select select "13:30:00"
click option "1:30 PM" at bounding box center [0, 0] width 0 height 0
type textarea "x"
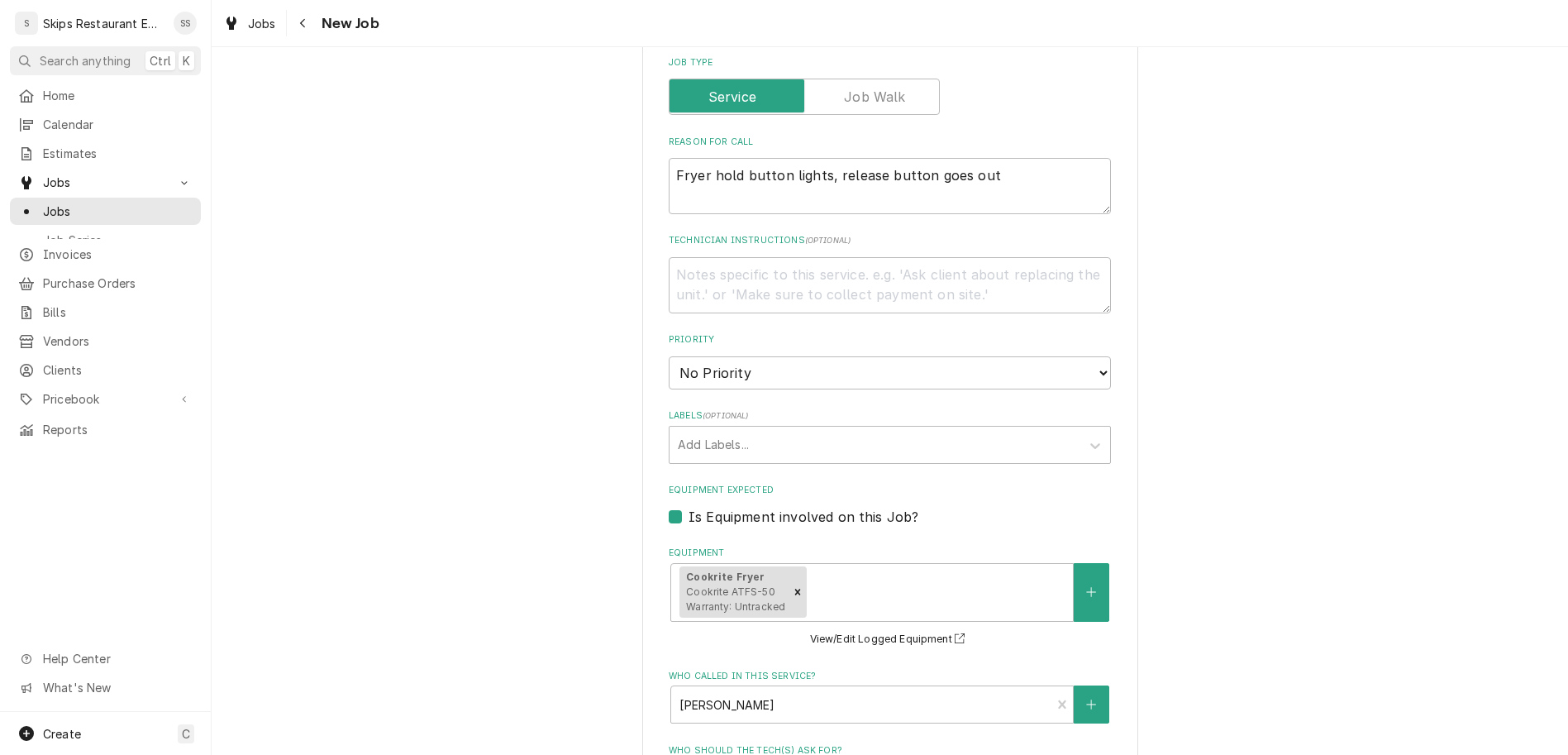
scroll to position [832, 0]
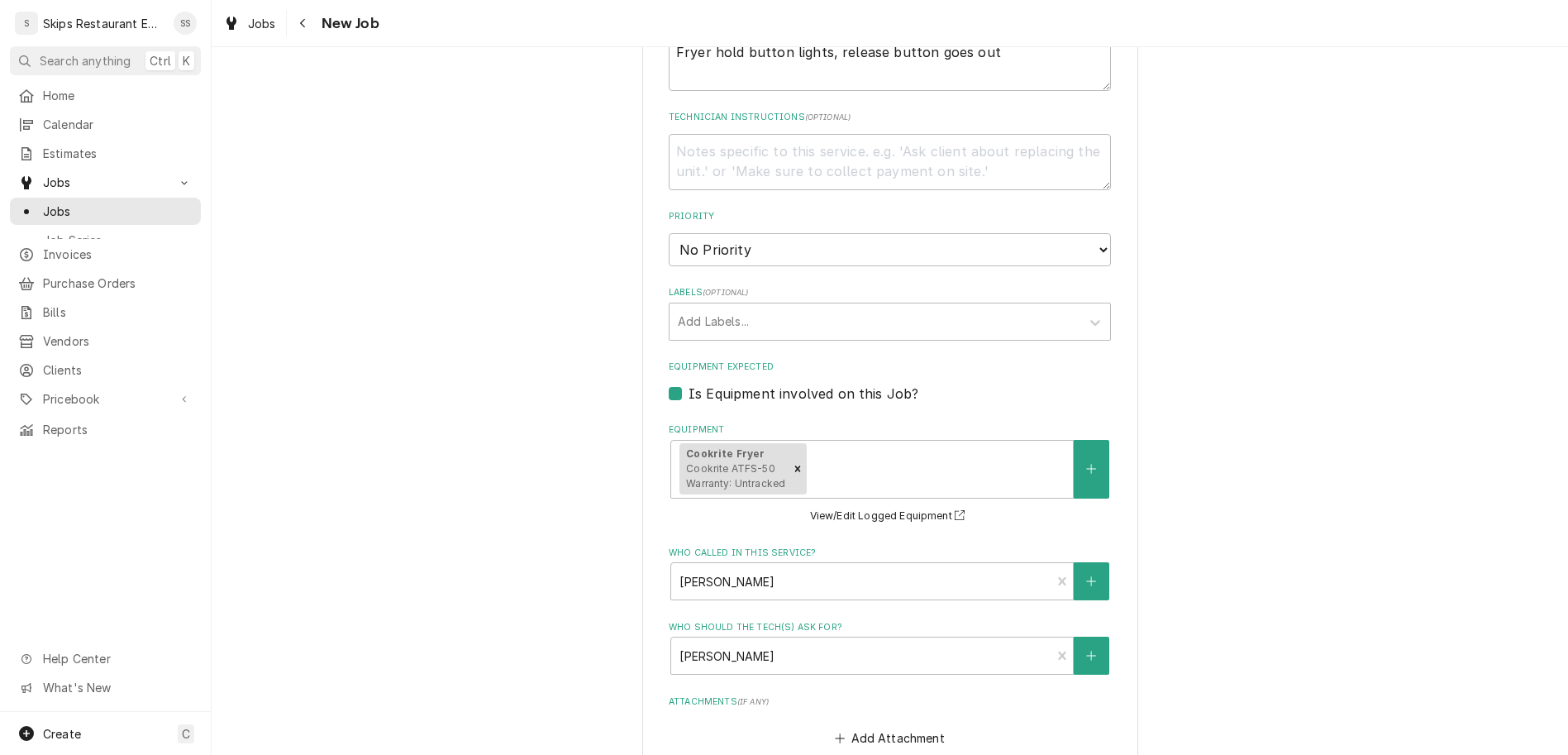
select select "12:30:00"
click option "12:30 PM" at bounding box center [0, 0] width 0 height 0
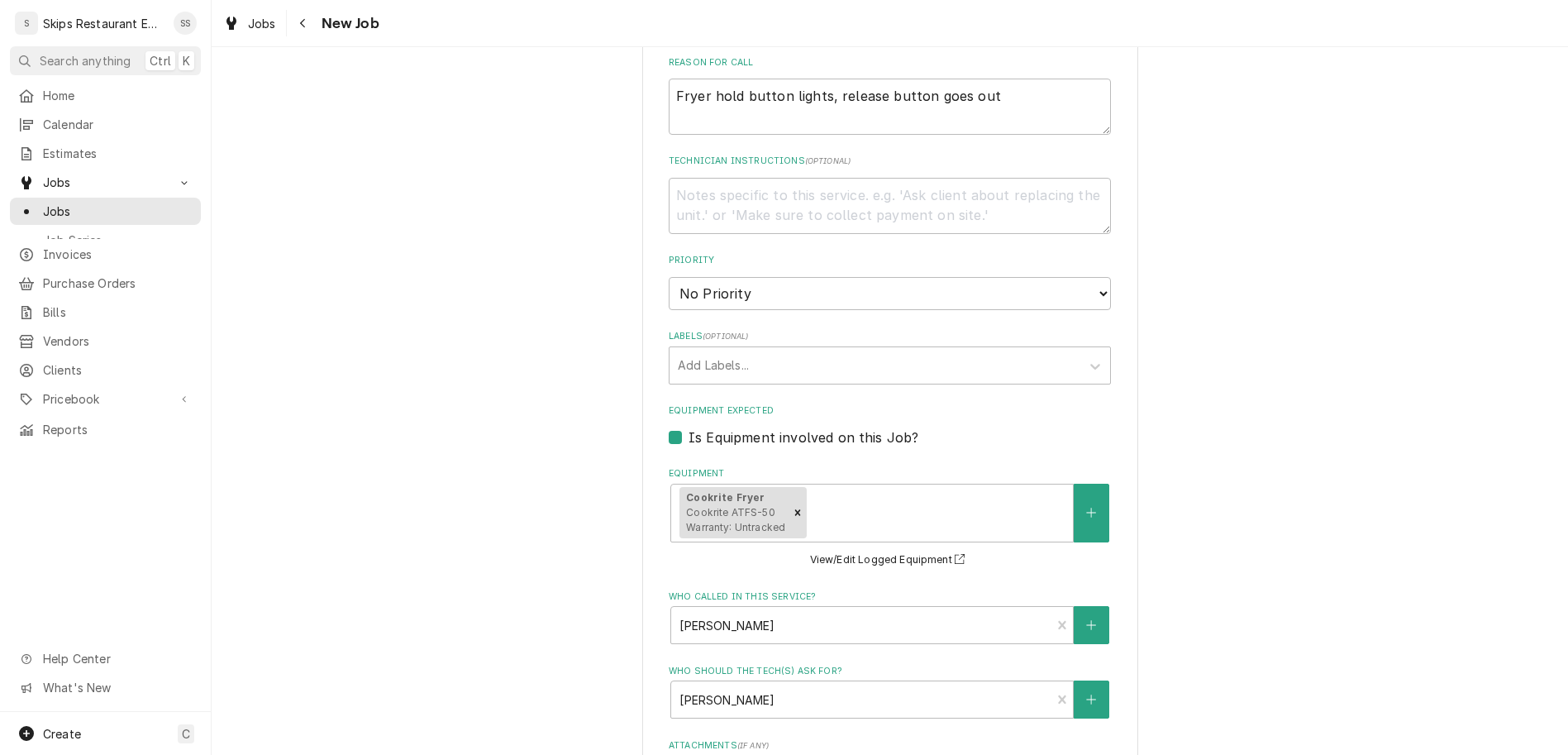
type textarea "x"
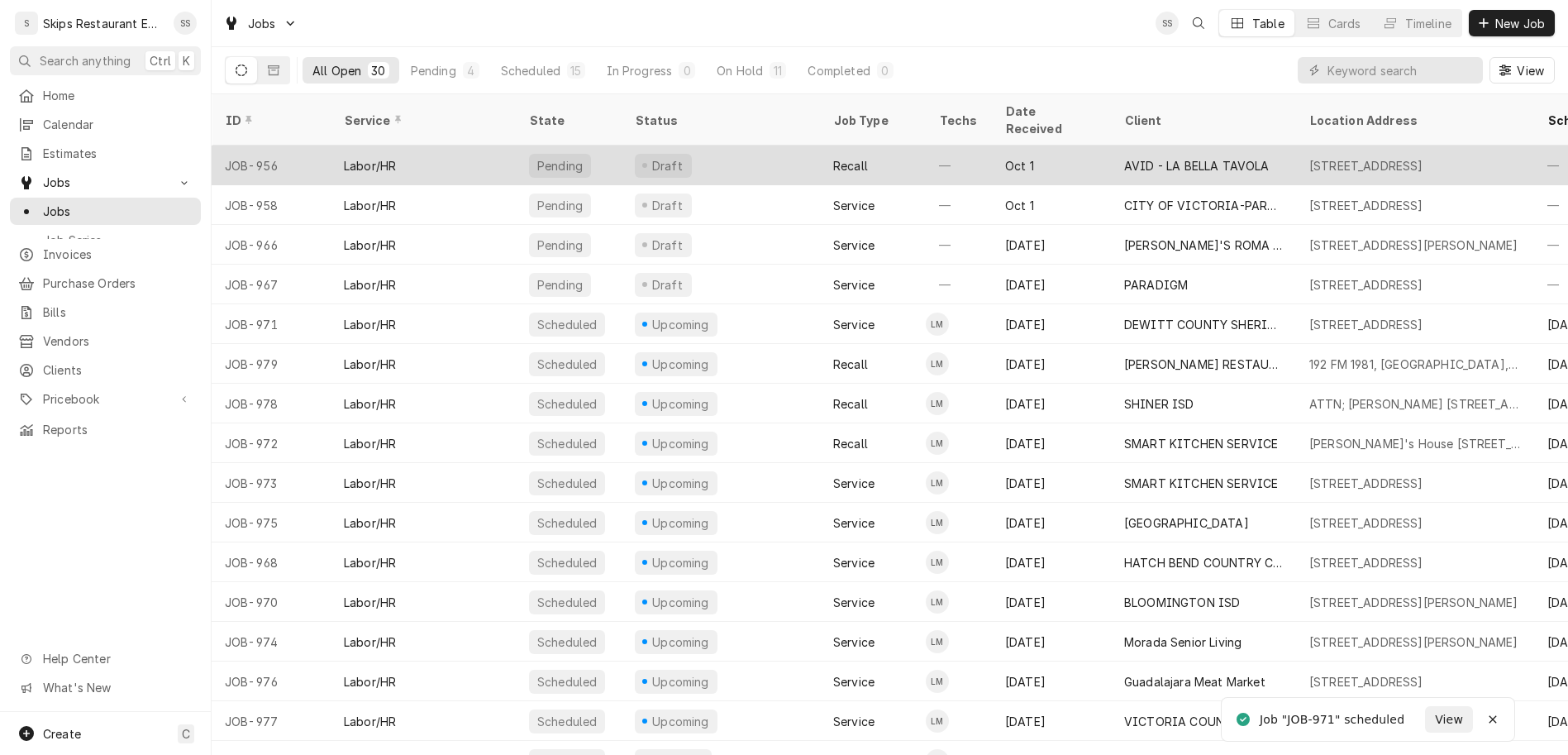
click at [1111, 145] on div "AVID - LA BELLA TAVOLA" at bounding box center [1203, 165] width 185 height 40
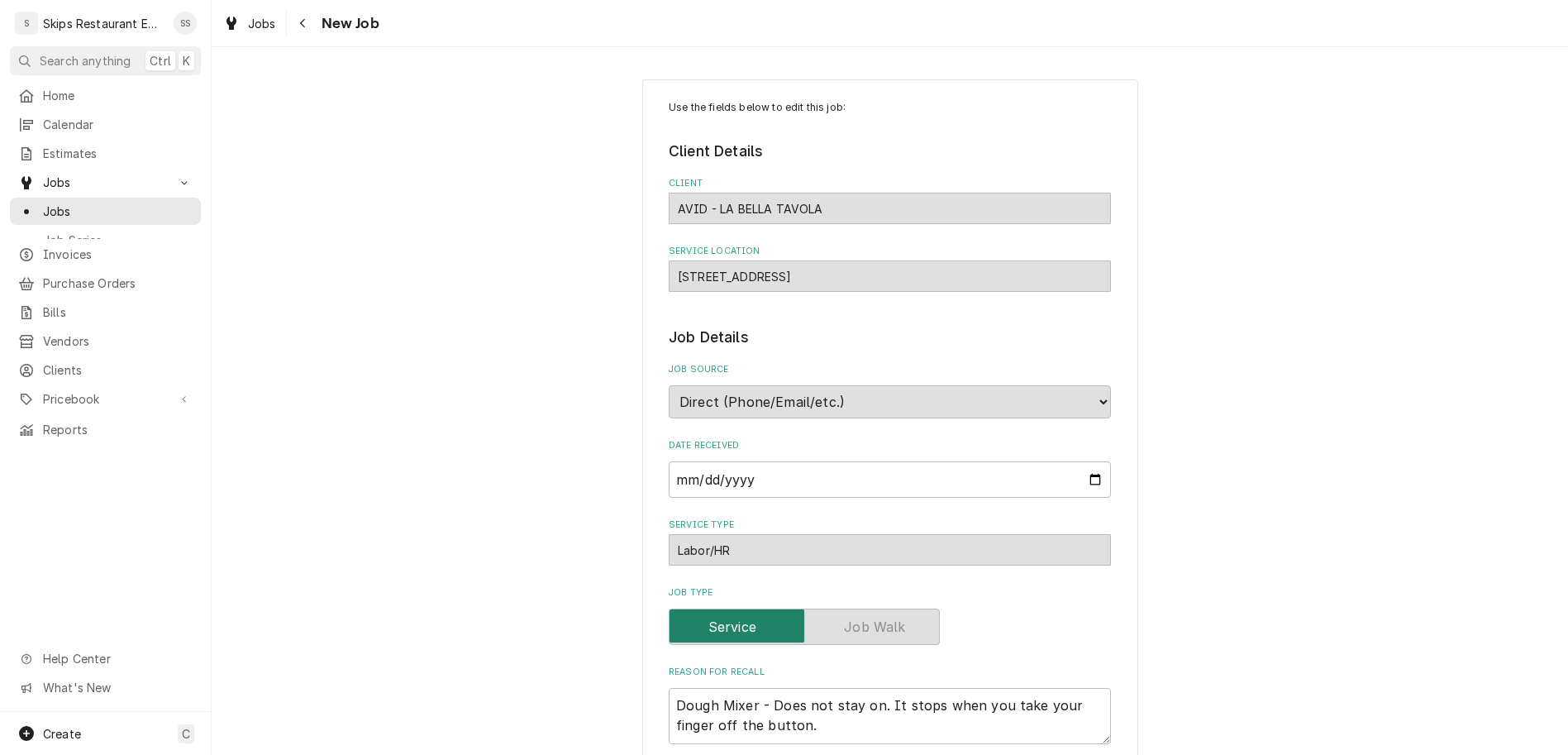
type textarea "x"
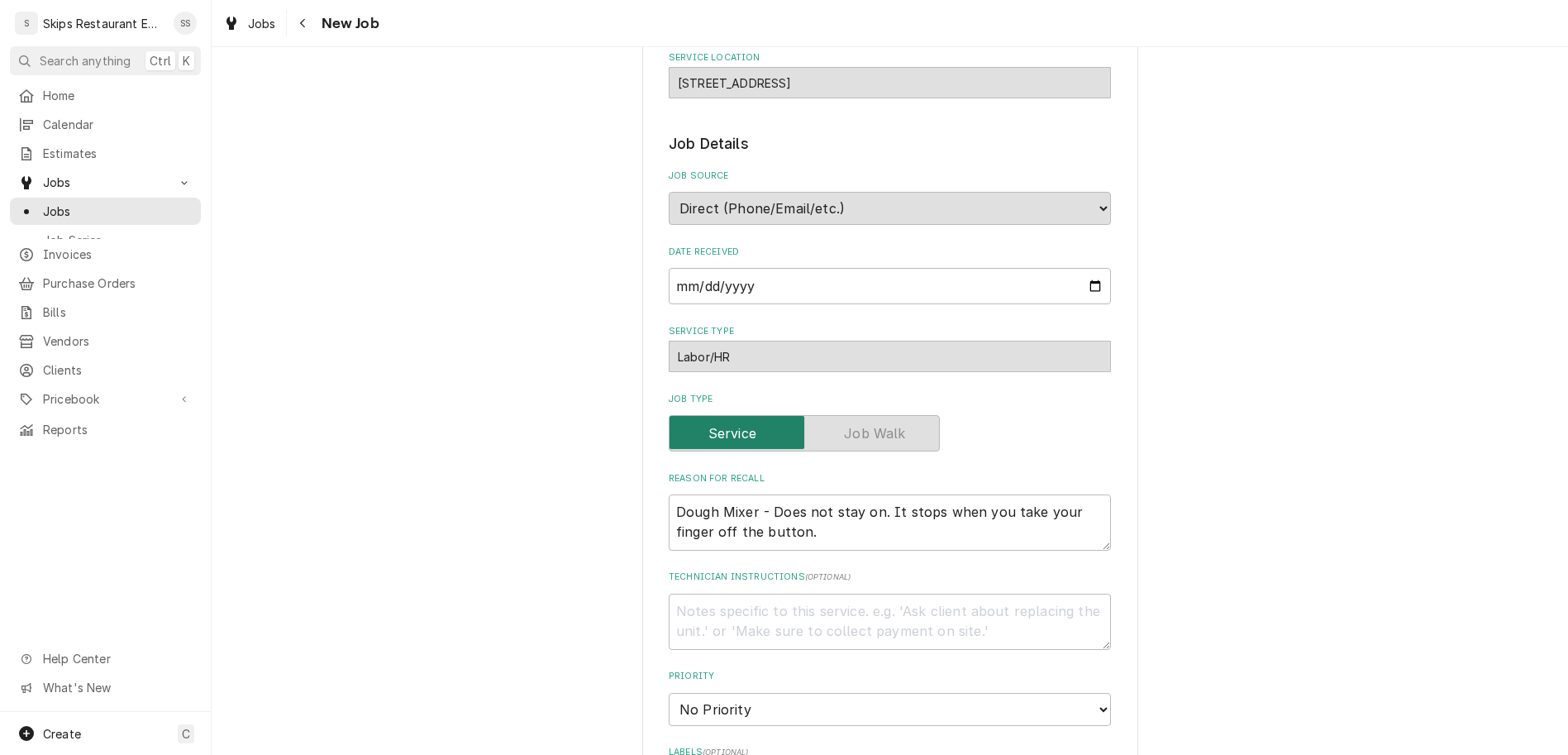
scroll to position [322, 0]
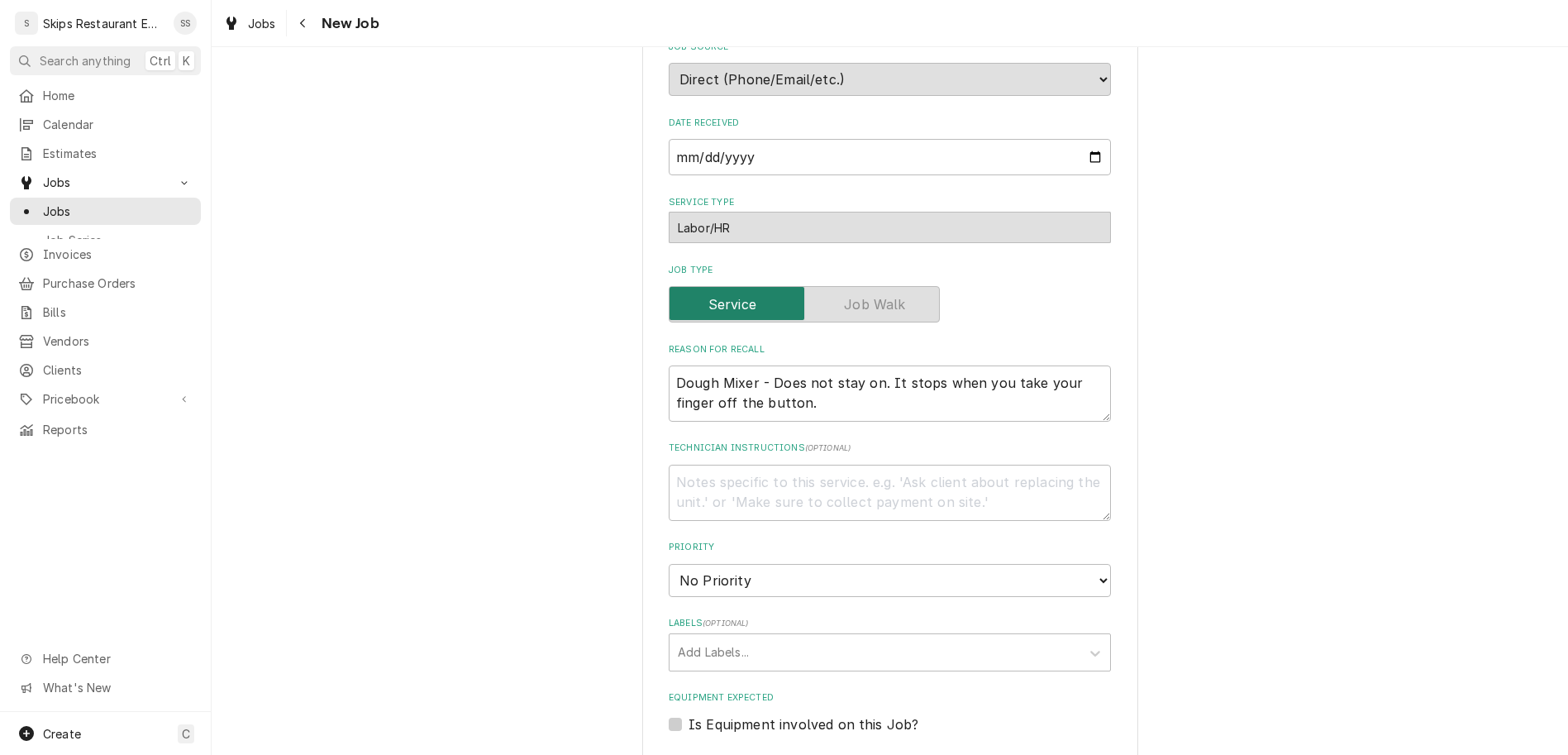
click at [694, 714] on label "Is Equipment involved on this Job?" at bounding box center [803, 724] width 230 height 19
click at [694, 714] on input "Equipment Expected" at bounding box center [910, 732] width 442 height 36
checkbox input "true"
type textarea "x"
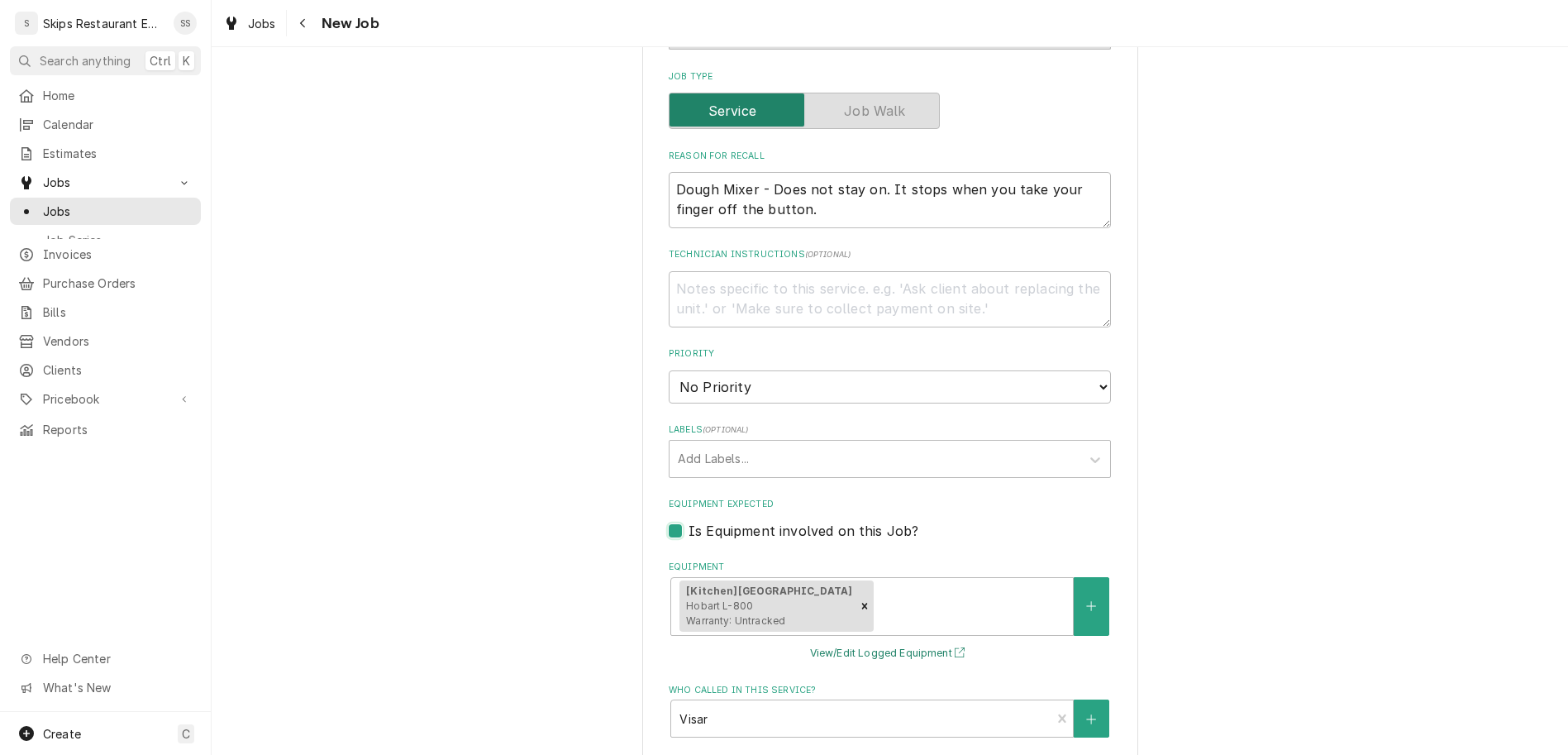
scroll to position [644, 0]
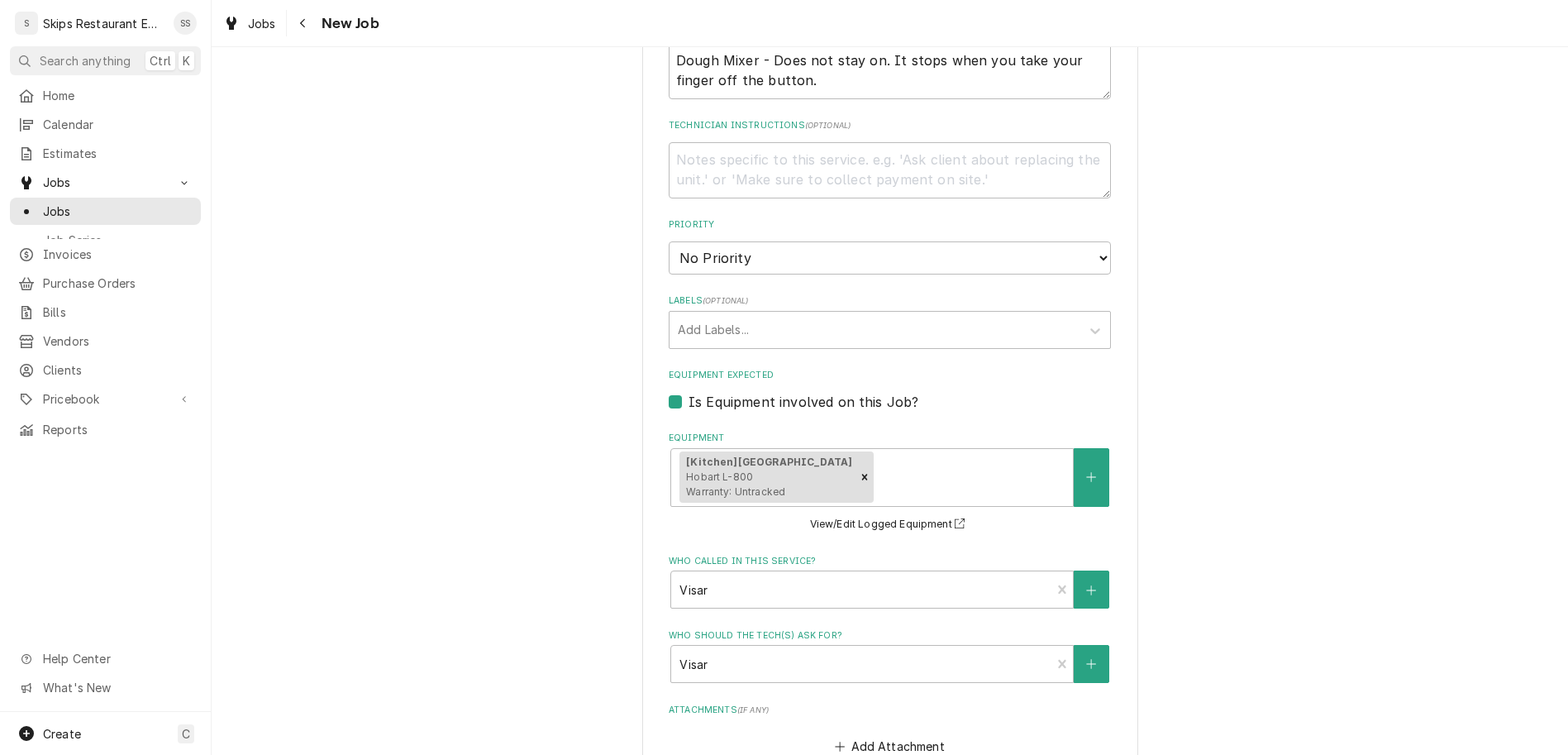
type input "[DATE]"
type textarea "x"
select select "14:30:00"
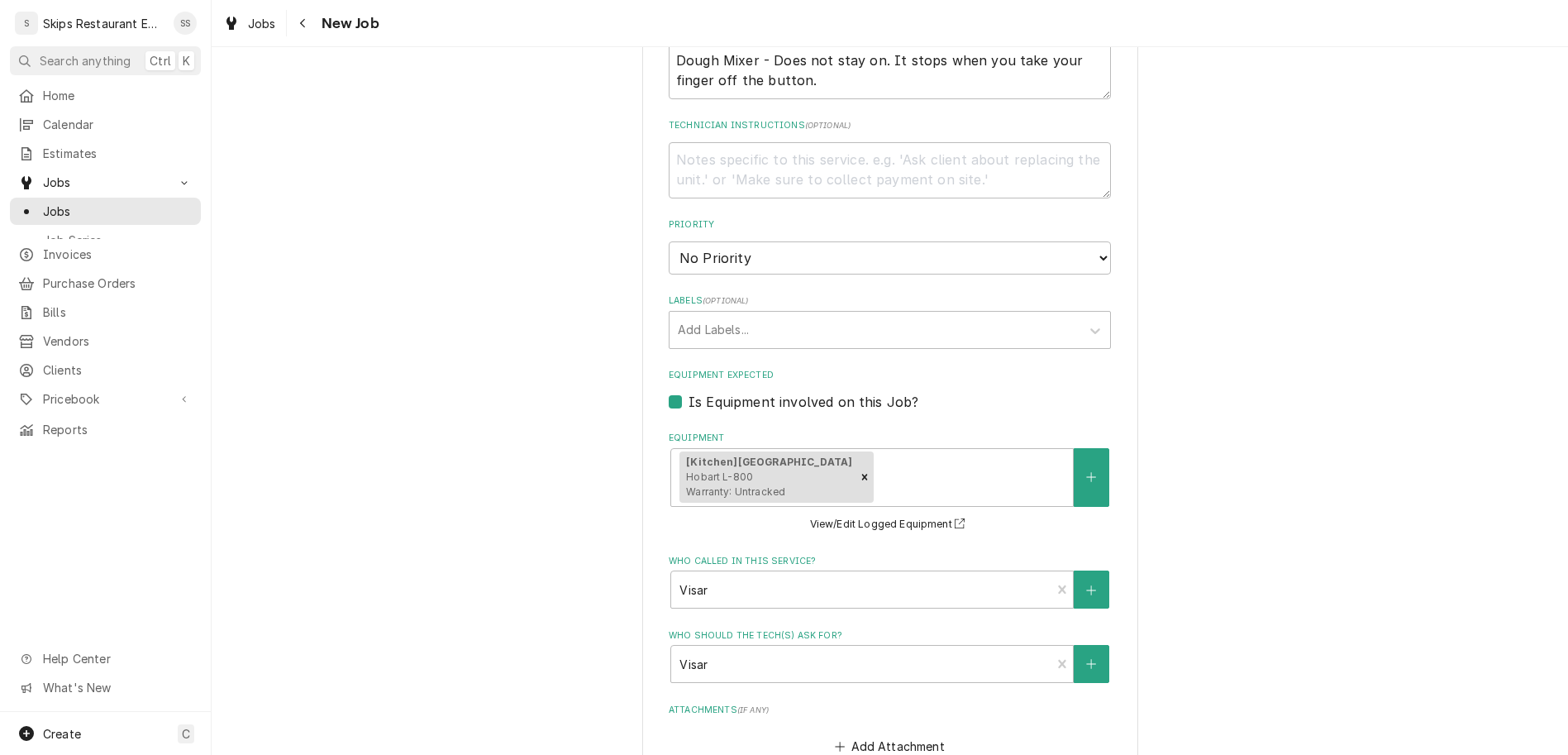
click option "2:30 PM" at bounding box center [0, 0] width 0 height 0
type textarea "x"
type input "1"
type textarea "x"
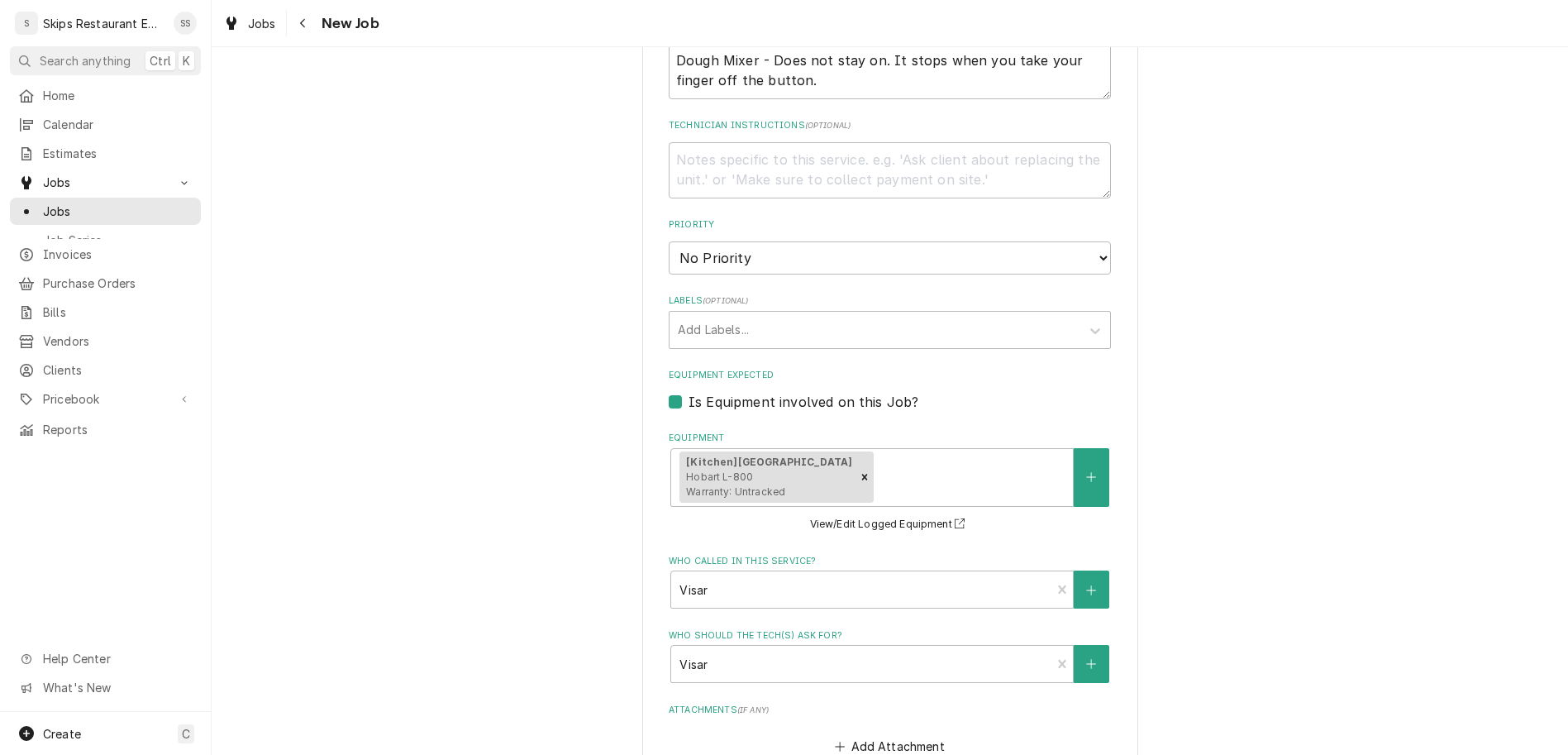
type input "1"
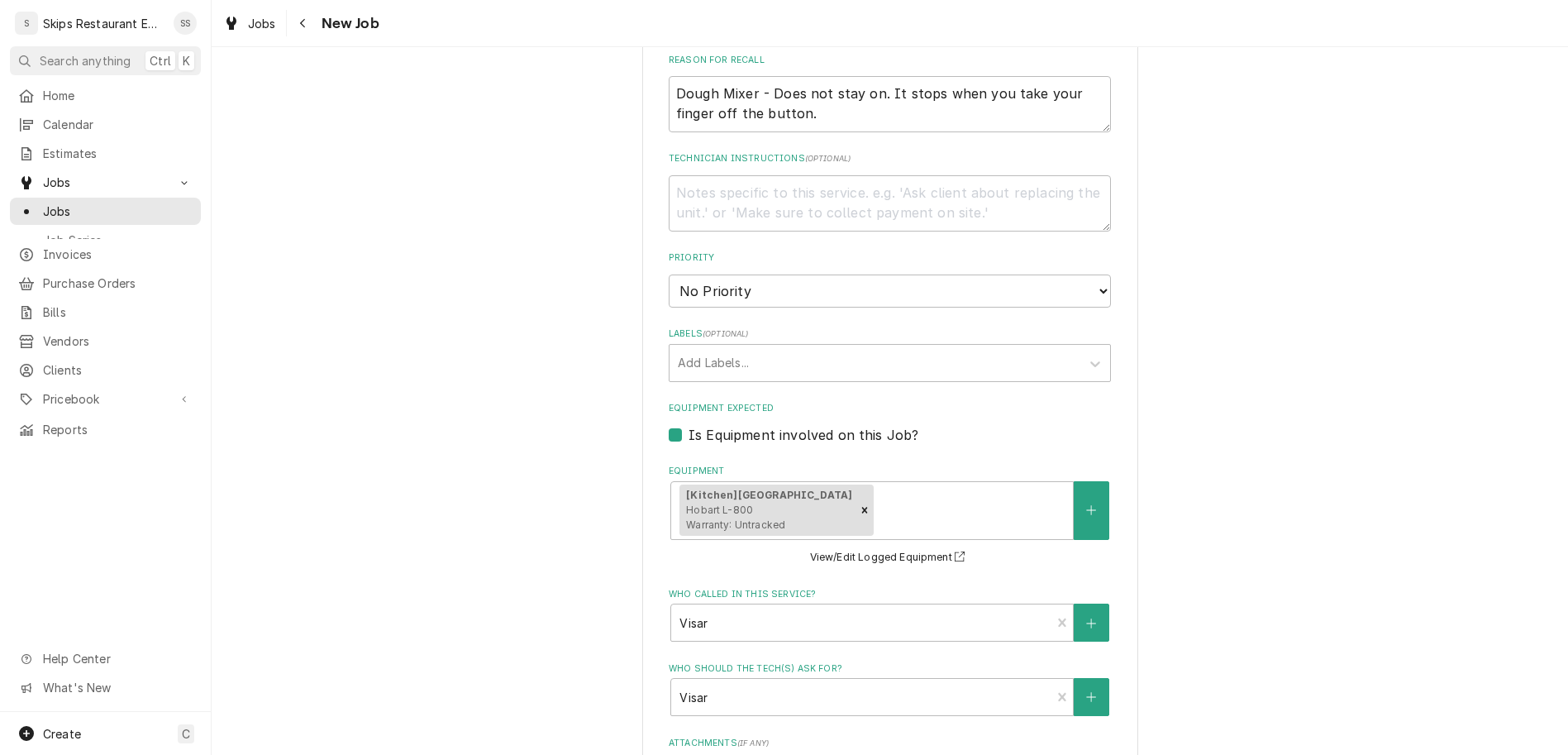
type textarea "x"
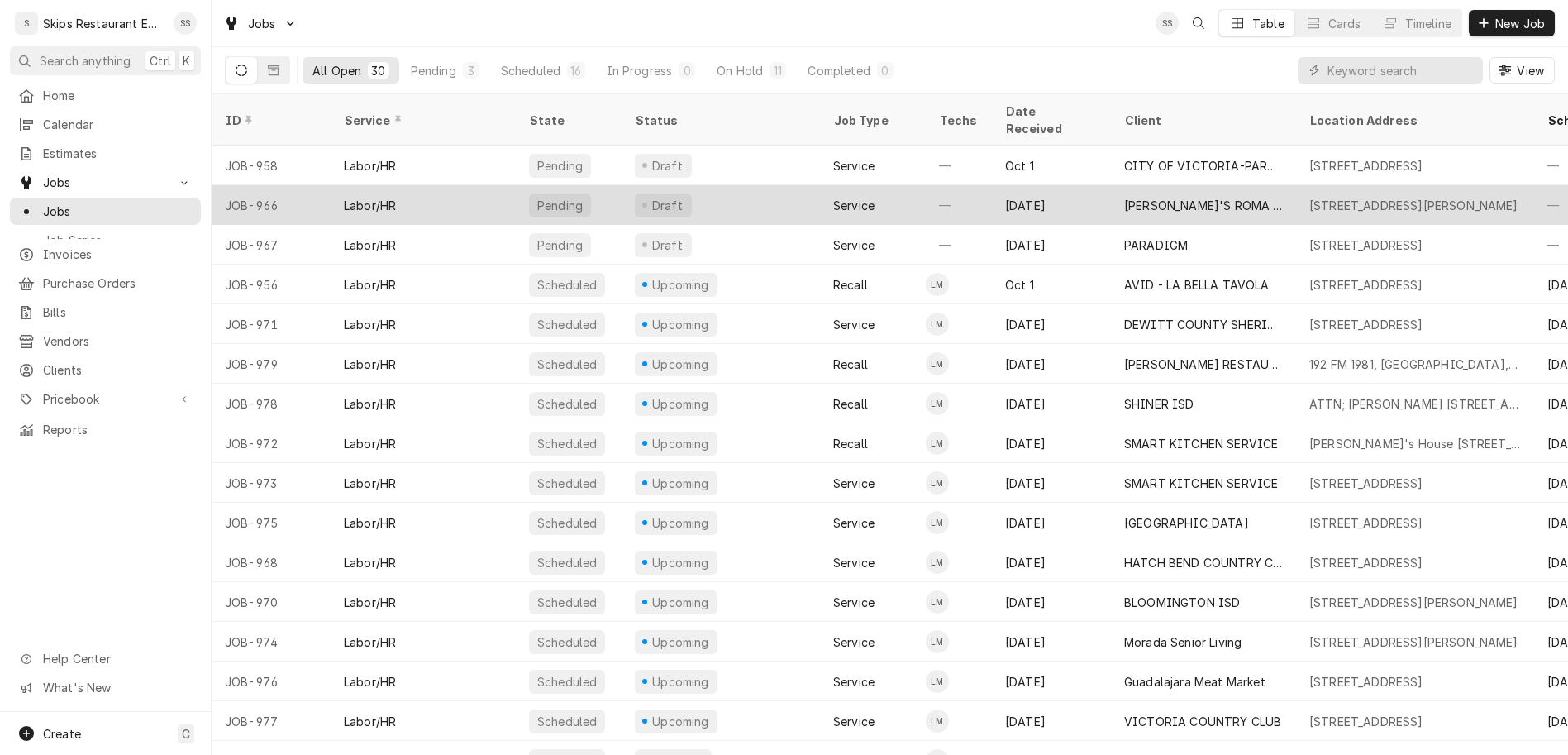
click at [1309, 196] on div "[STREET_ADDRESS][PERSON_NAME]" at bounding box center [1413, 205] width 209 height 18
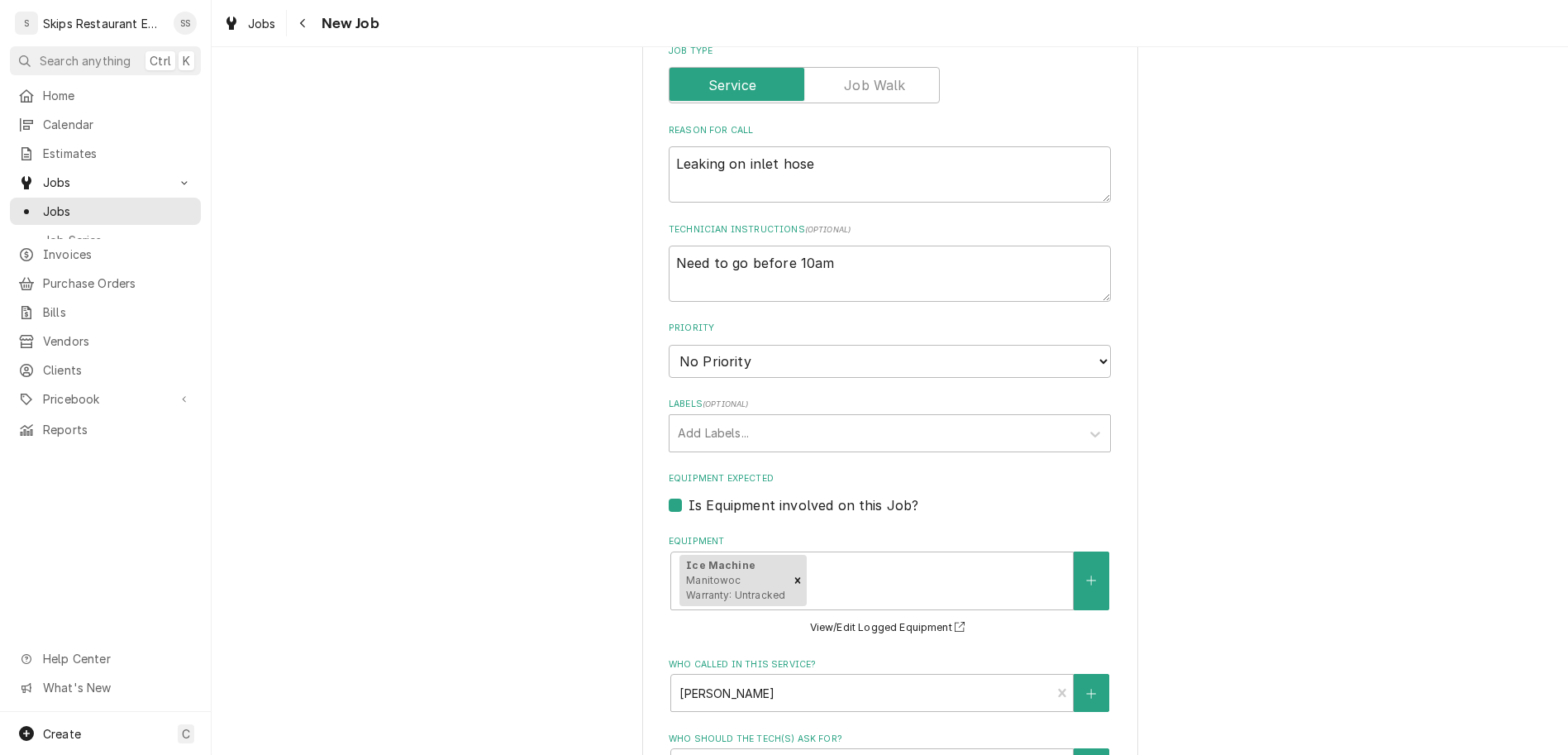
scroll to position [738, 0]
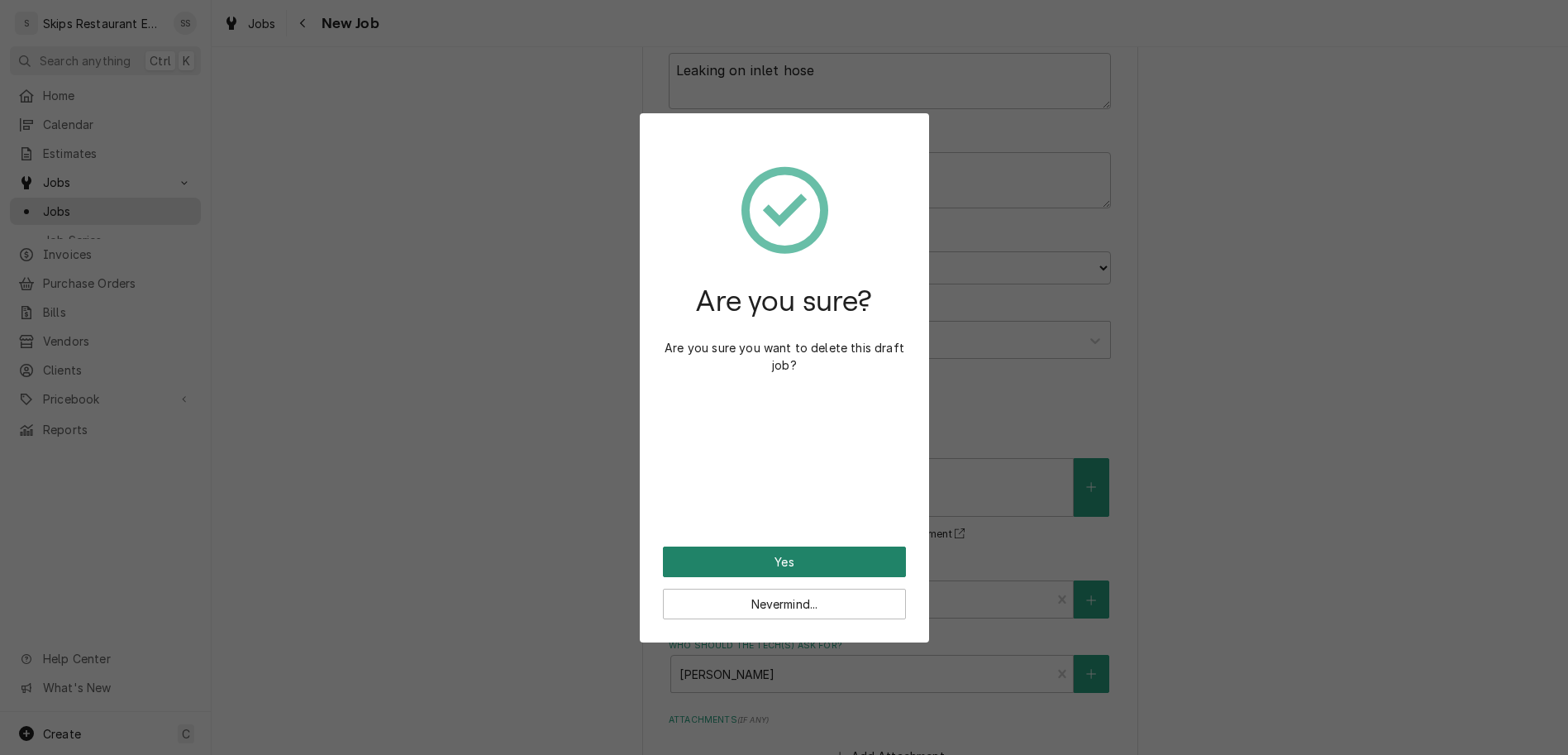
click at [770, 546] on button "Yes" at bounding box center [784, 561] width 243 height 31
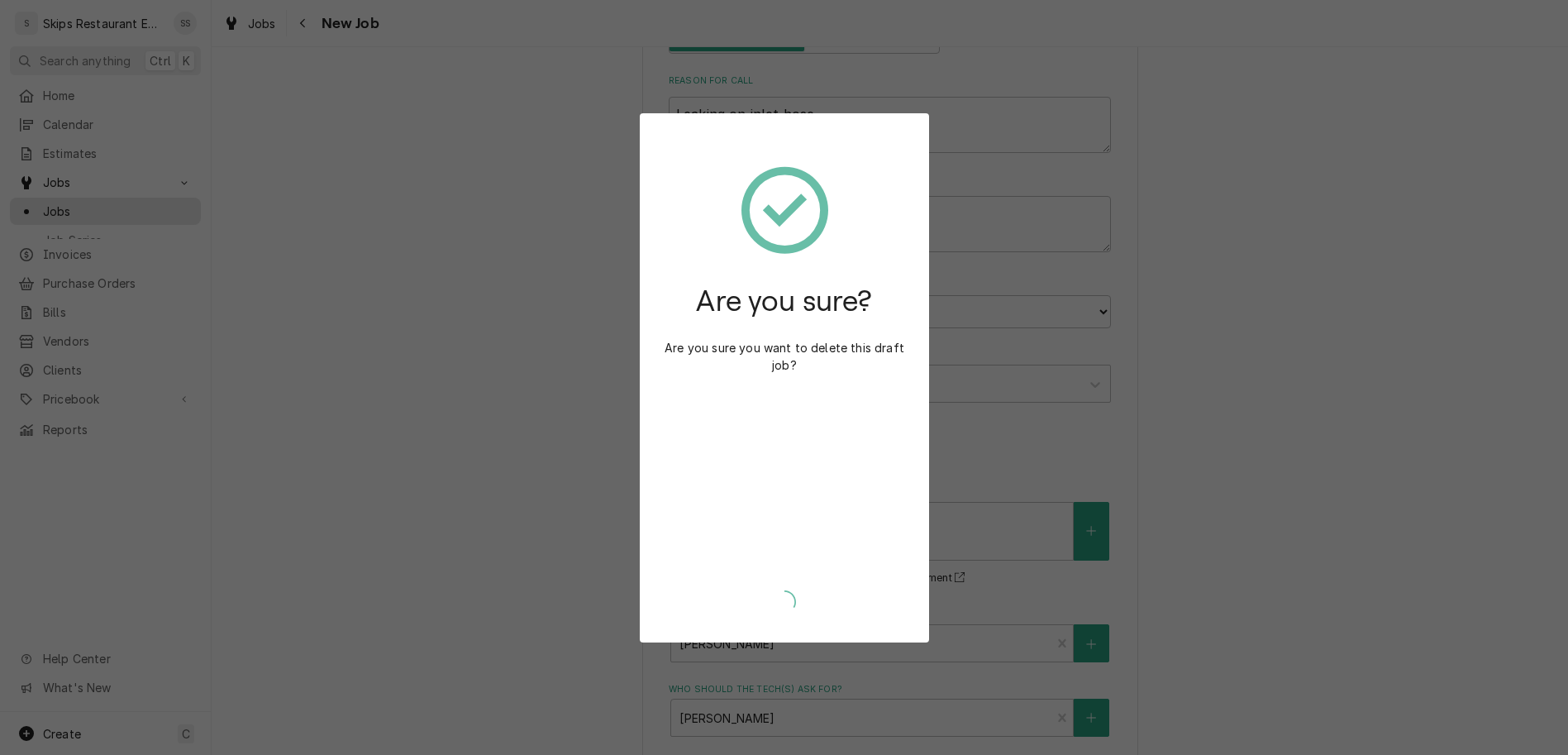
type textarea "x"
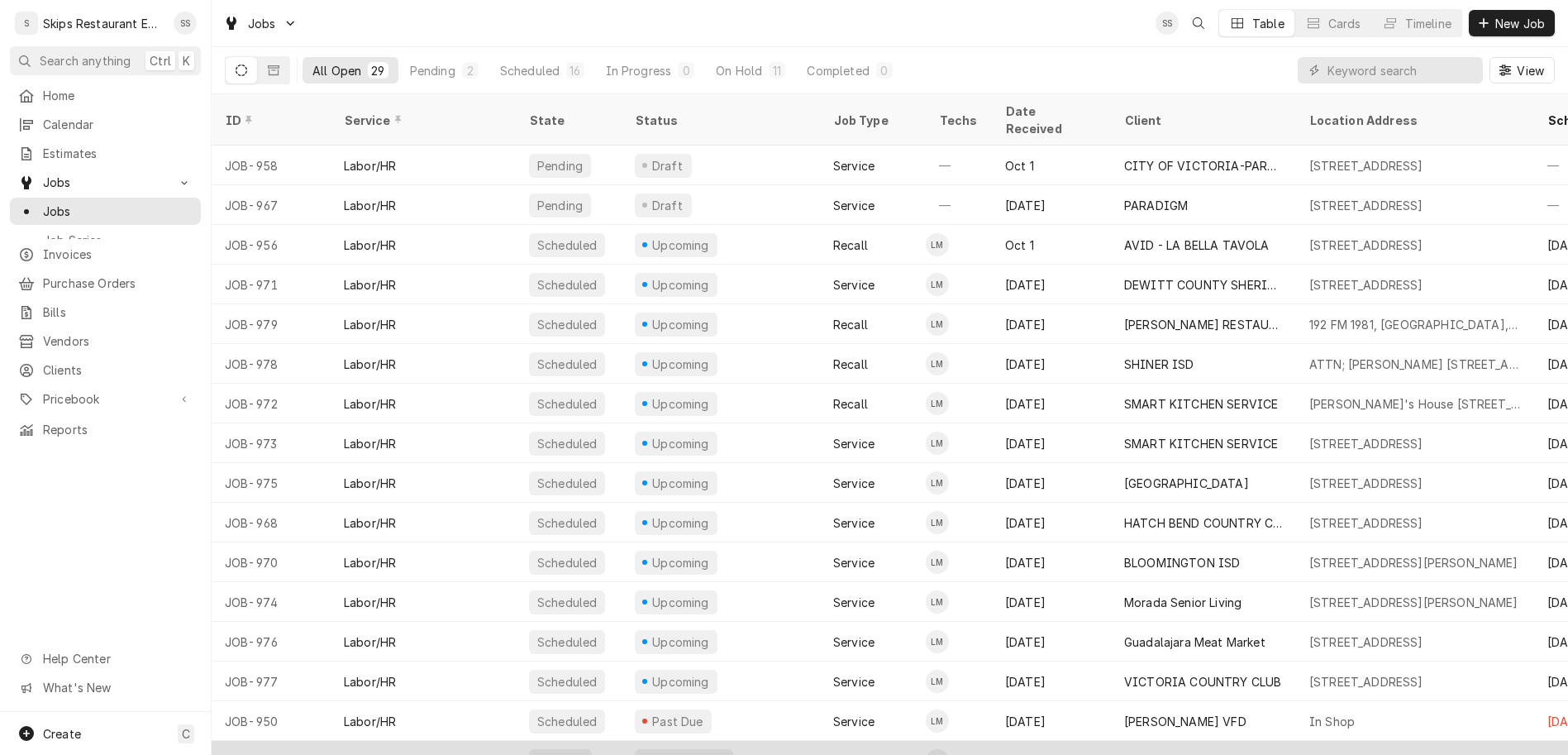
scroll to position [65, 0]
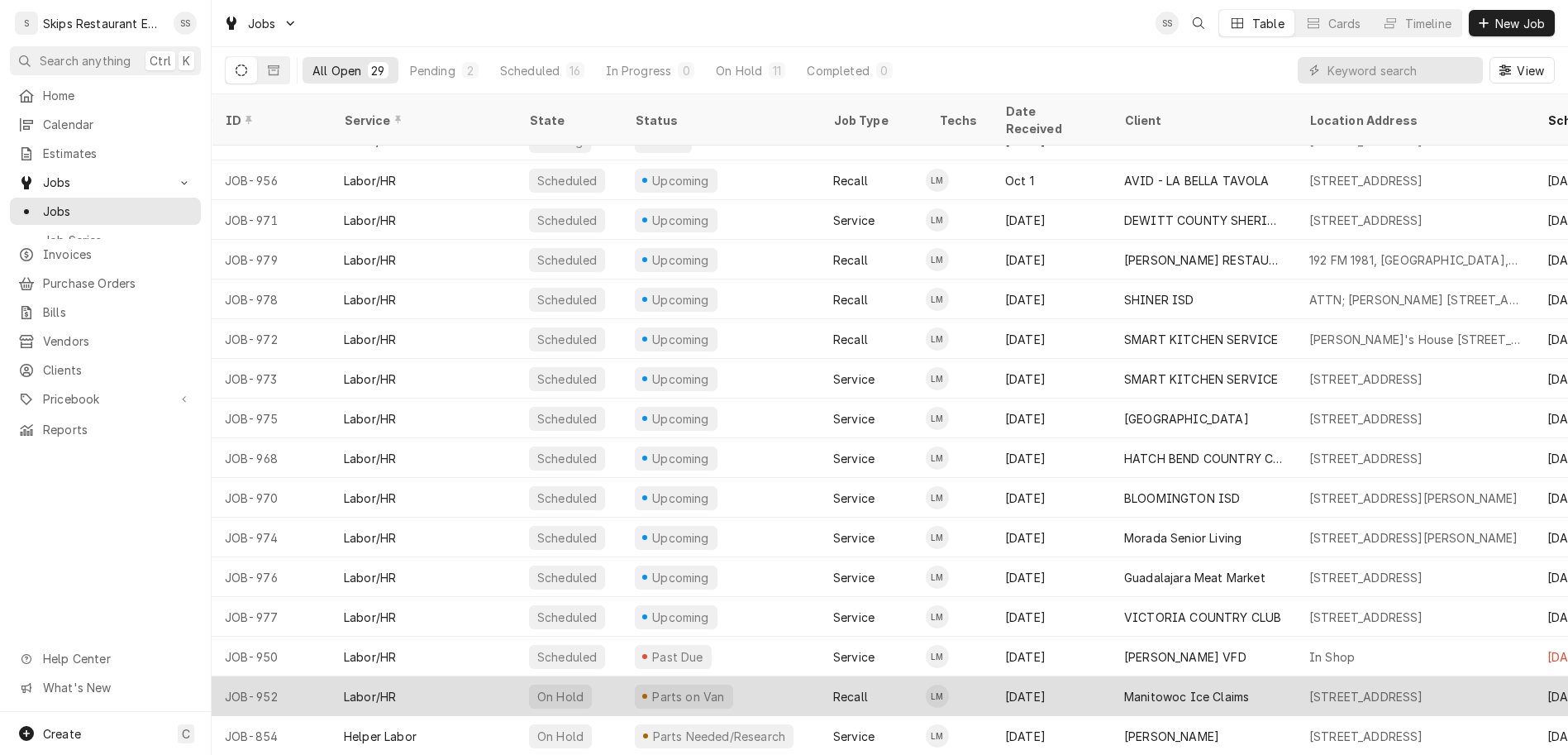
click at [1309, 688] on div "4556 US-59, Beeville, TX 78102" at bounding box center [1365, 697] width 114 height 18
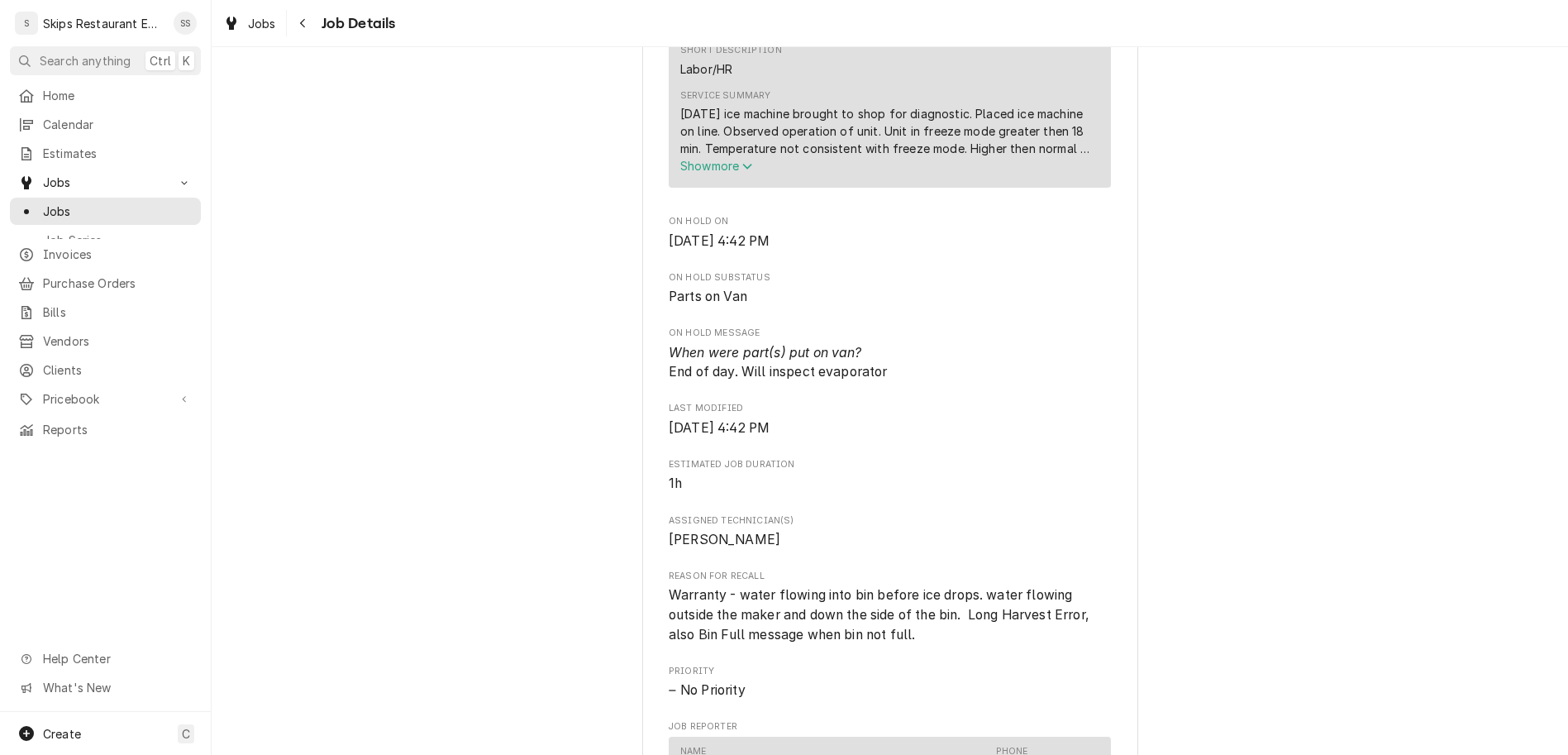
scroll to position [1032, 0]
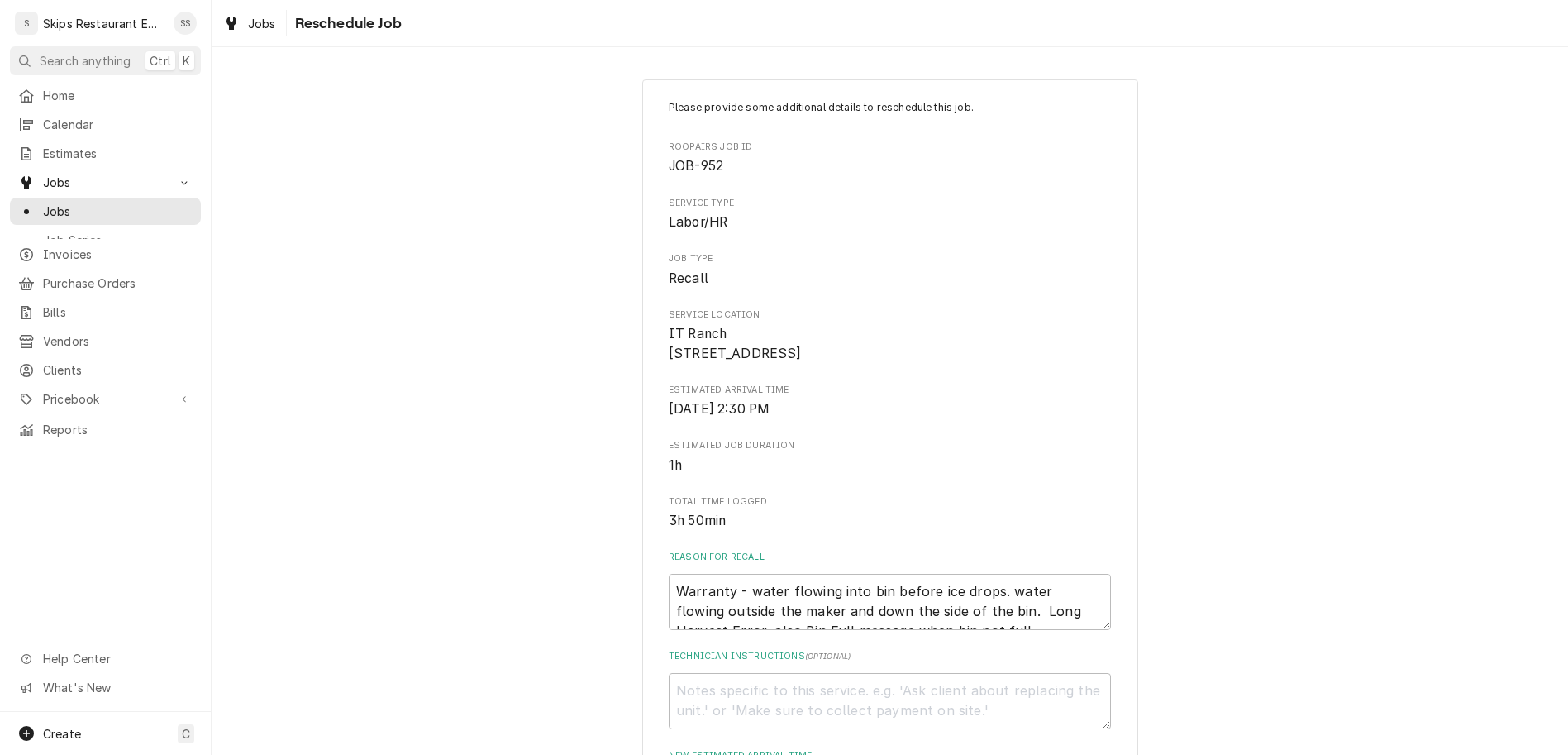
type input "[DATE]"
type textarea "x"
select select "11:00:00"
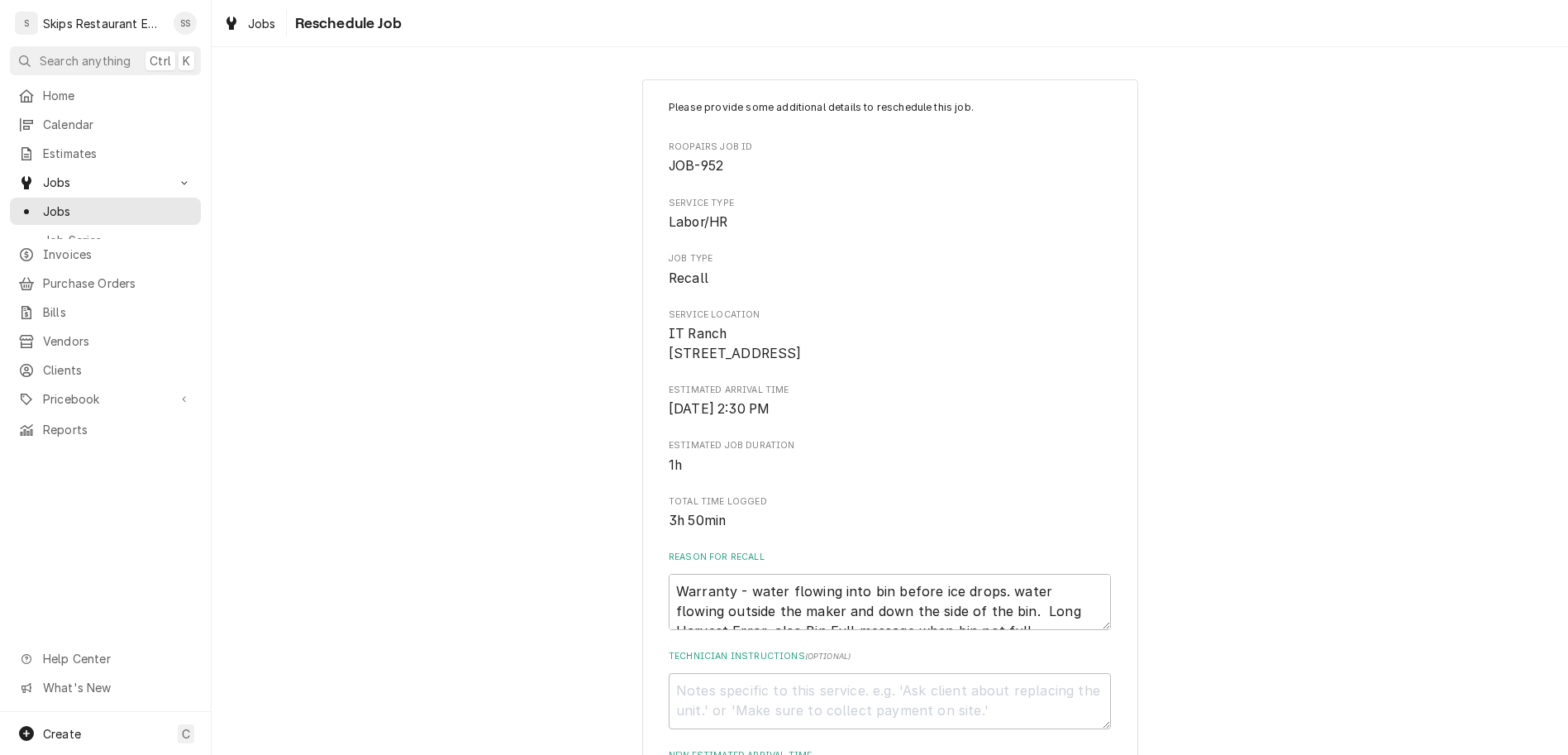
click option "11:00 AM" at bounding box center [0, 0] width 0 height 0
type textarea "x"
select select "09:30:00"
click option "9:30 AM" at bounding box center [0, 0] width 0 height 0
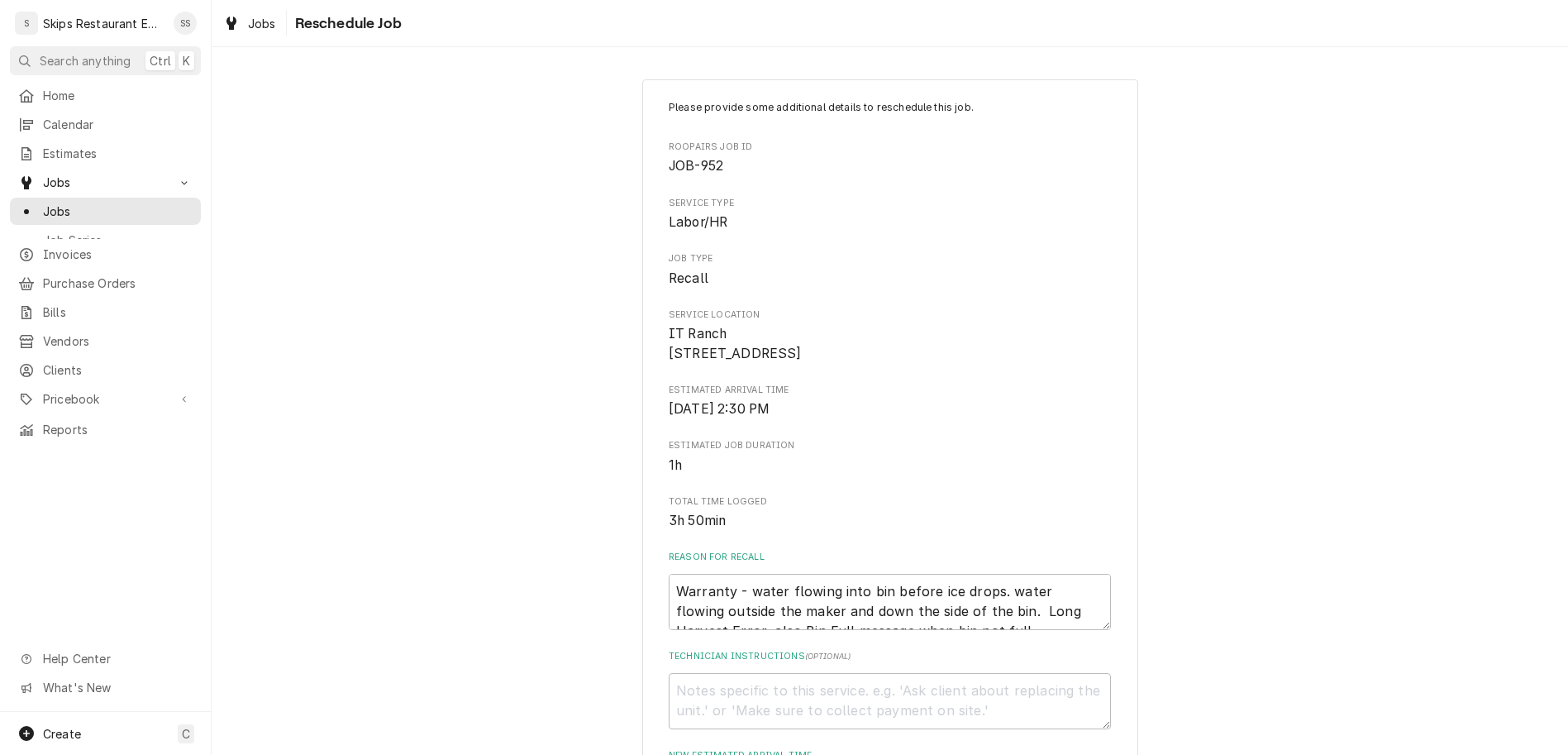
type textarea "x"
type input "1"
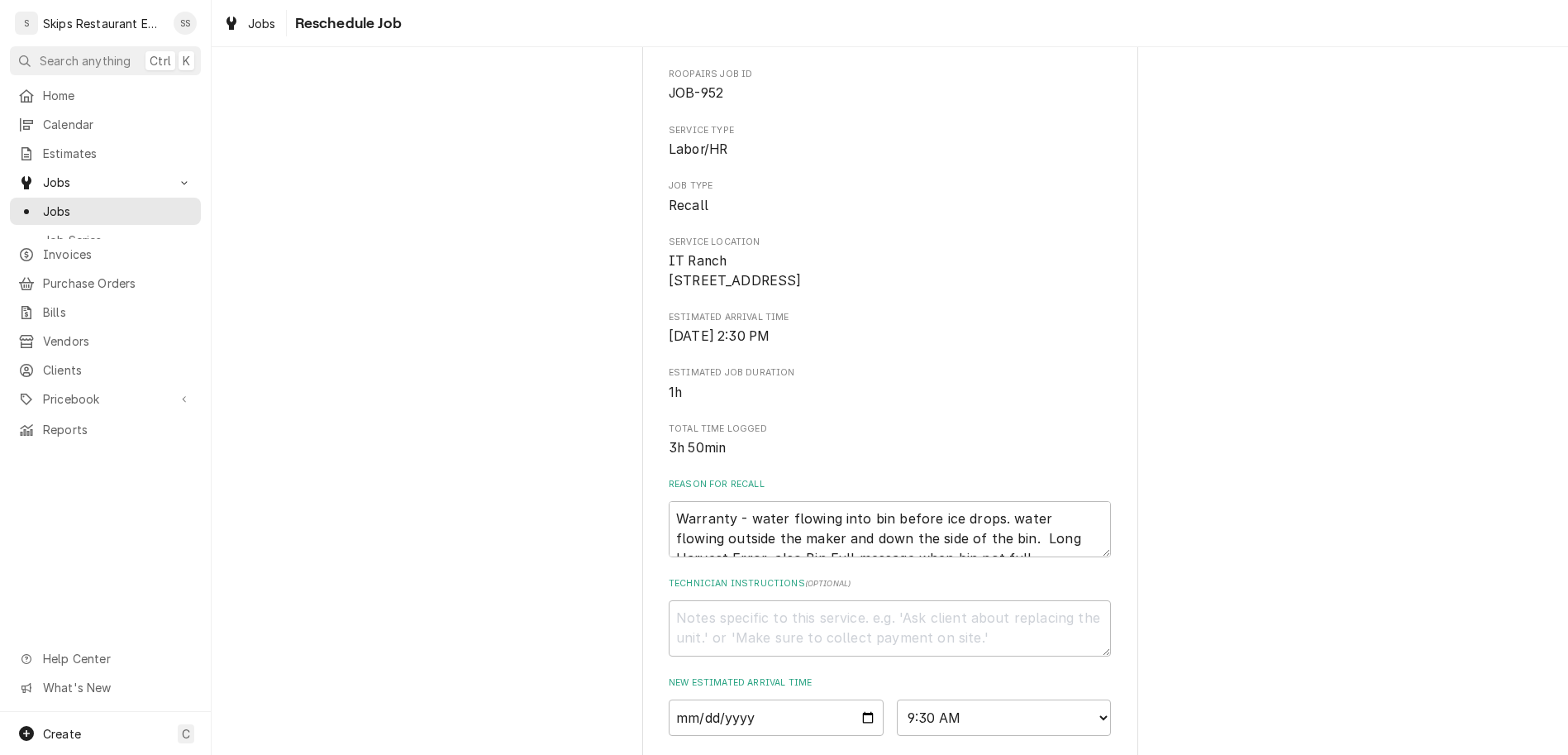
scroll to position [129, 0]
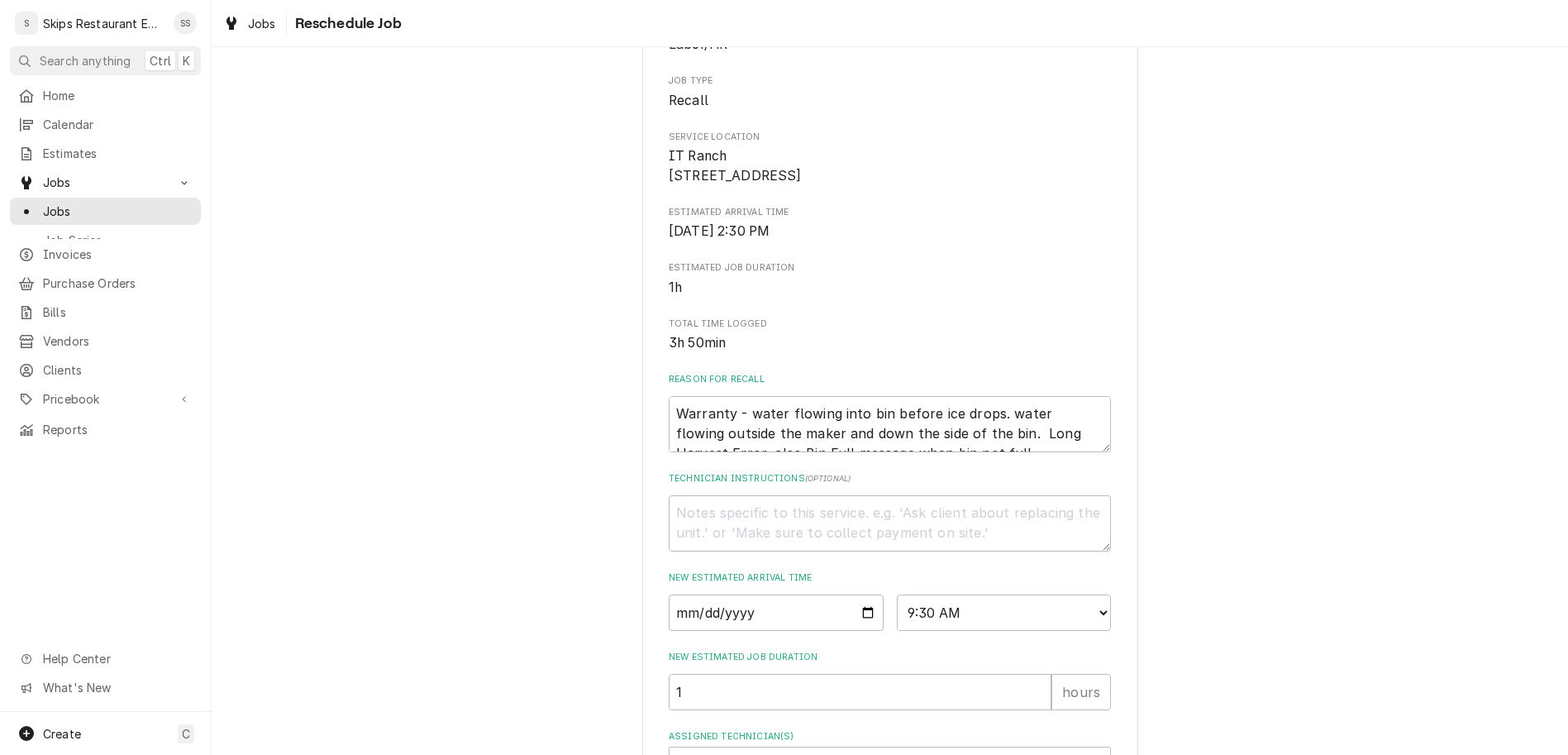
type textarea "x"
type textarea "ne"
type textarea "x"
type textarea "nee"
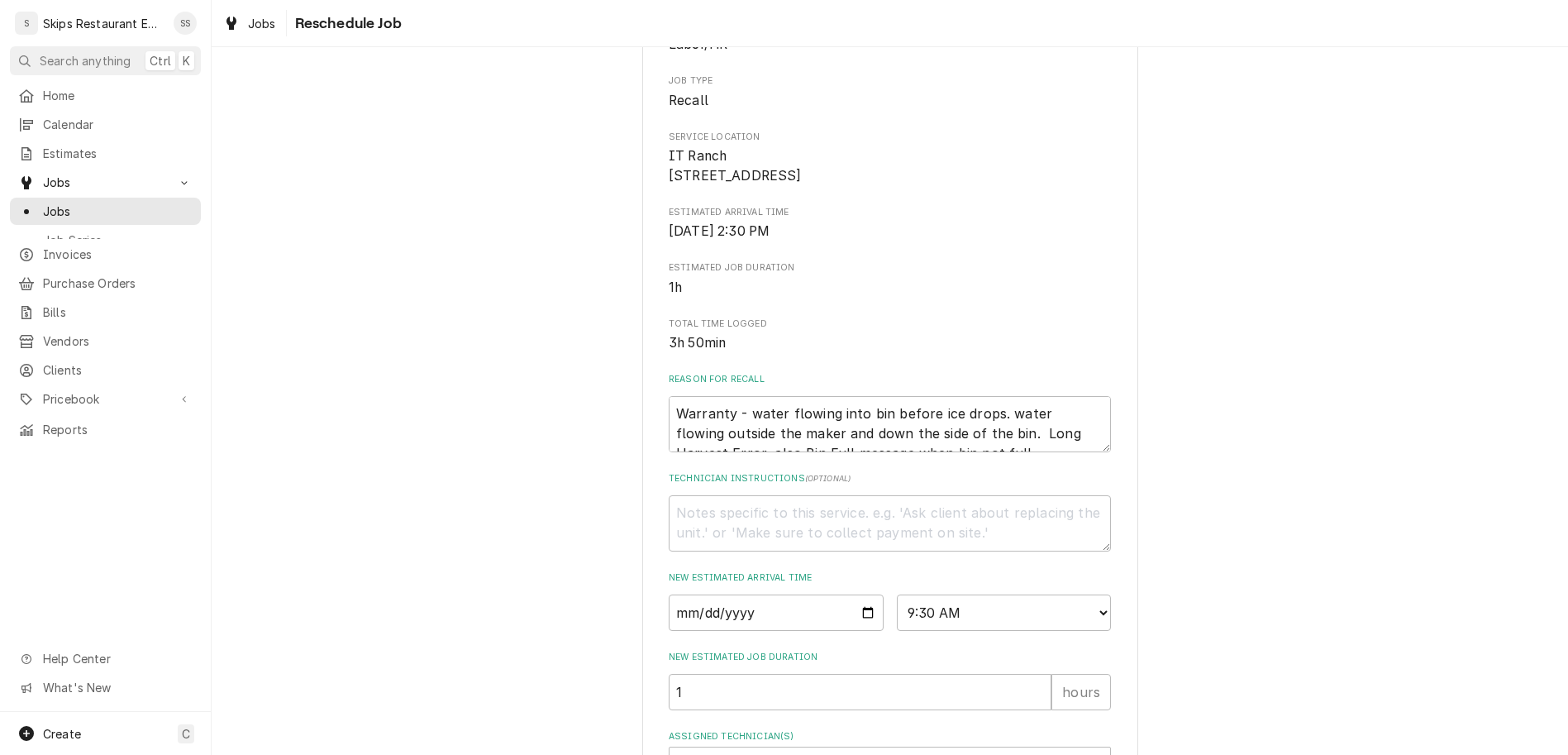
type textarea "x"
type textarea "need"
type textarea "x"
type textarea "need"
type textarea "x"
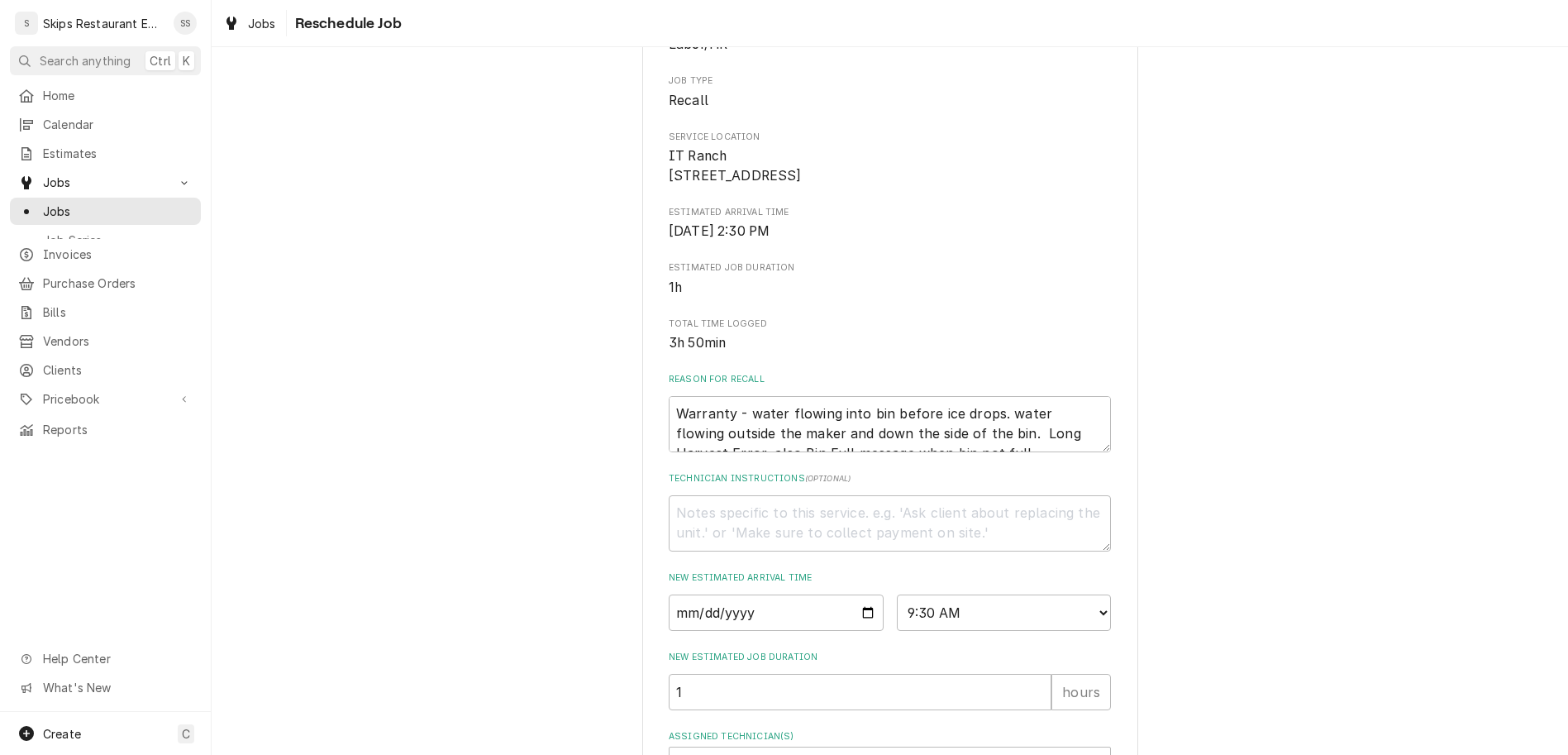
type textarea "need t"
type textarea "x"
type textarea "need to"
type textarea "x"
type textarea "need to verify"
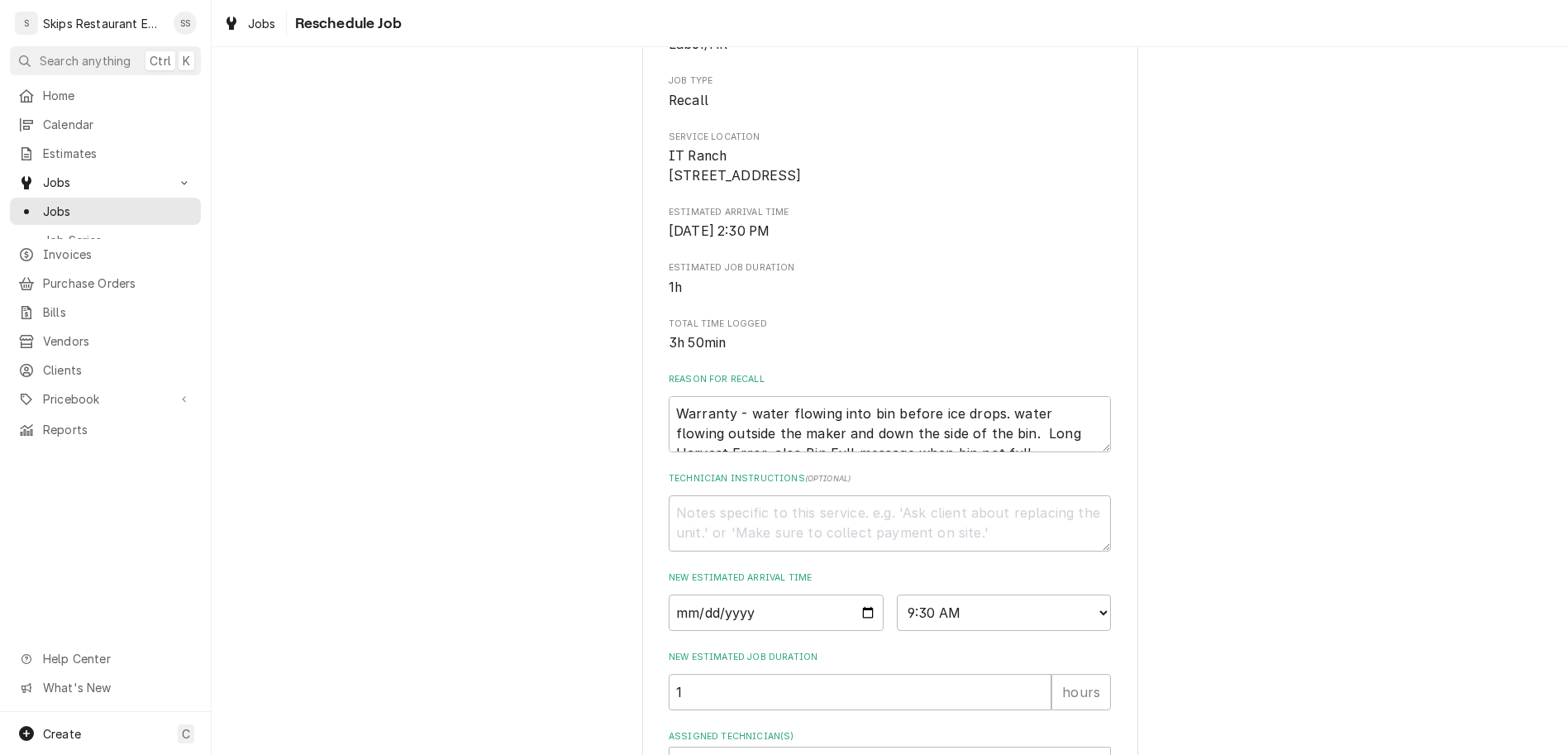
type textarea "x"
type textarea "need to verify t"
type textarea "x"
type textarea "need to verify th"
type textarea "x"
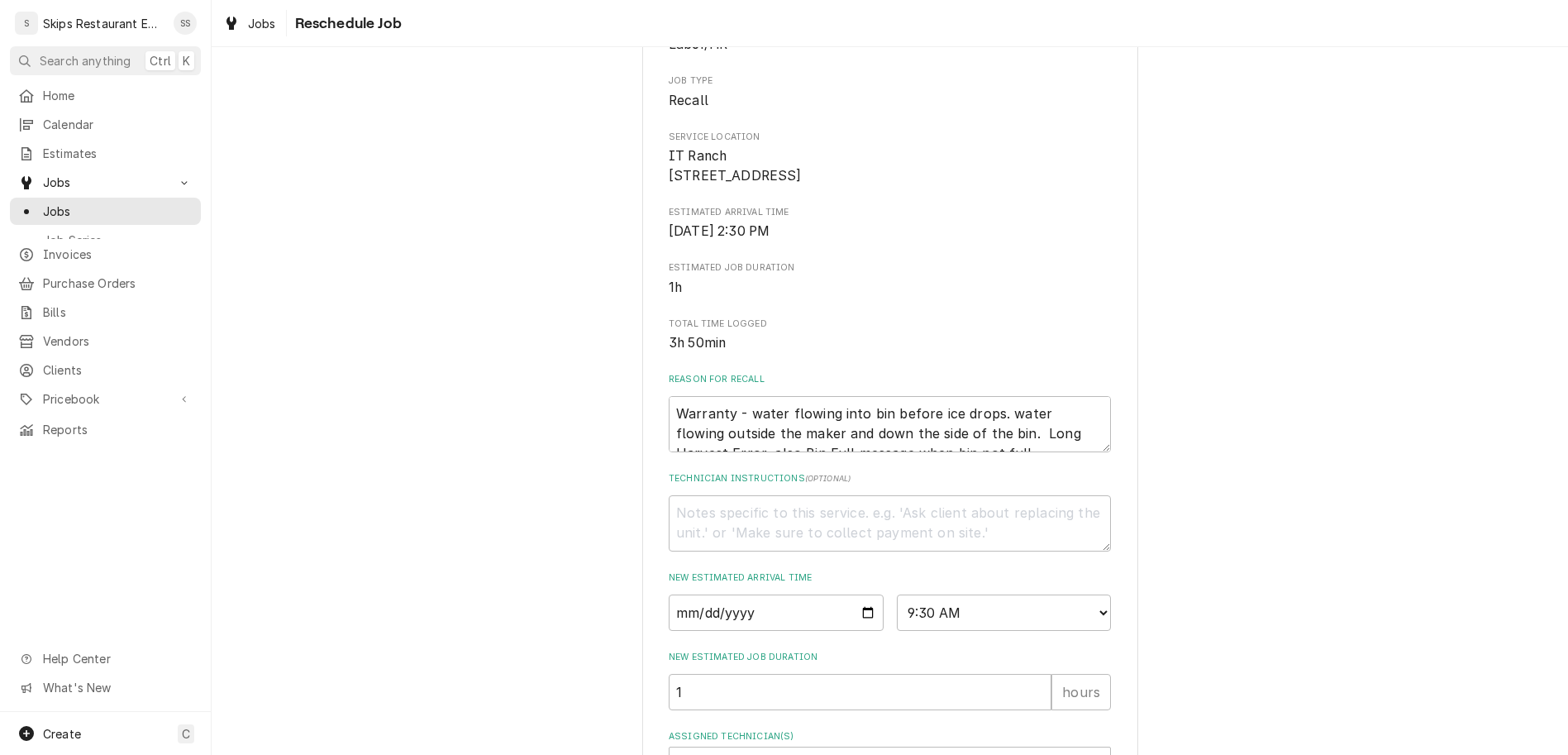
type textarea "need to verify thi"
type textarea "x"
type textarea "need to verify thic"
type textarea "x"
type textarea "need to verify thick"
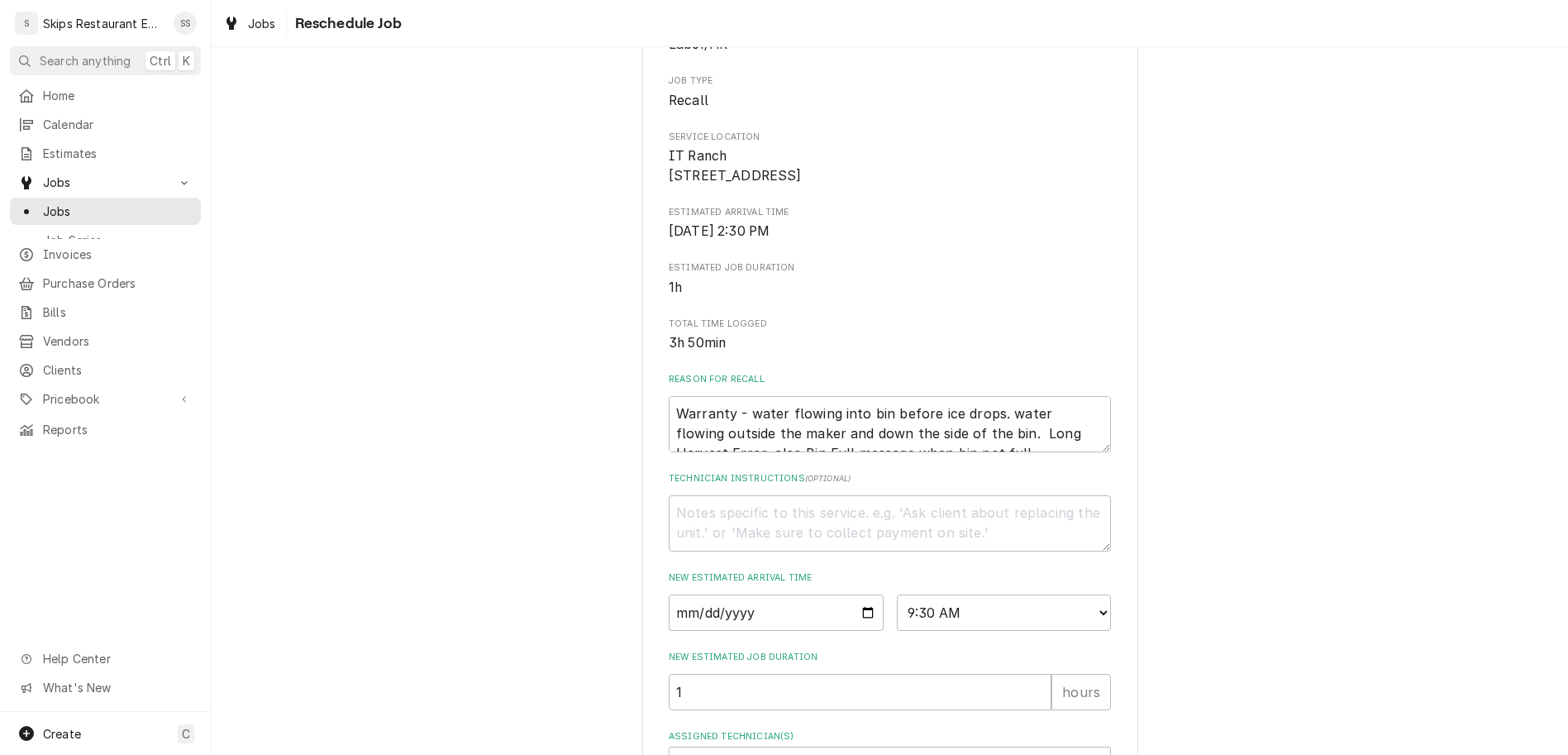
type textarea "x"
type textarea "need to verify thickn"
type textarea "x"
type textarea "need to verify thickne"
type textarea "x"
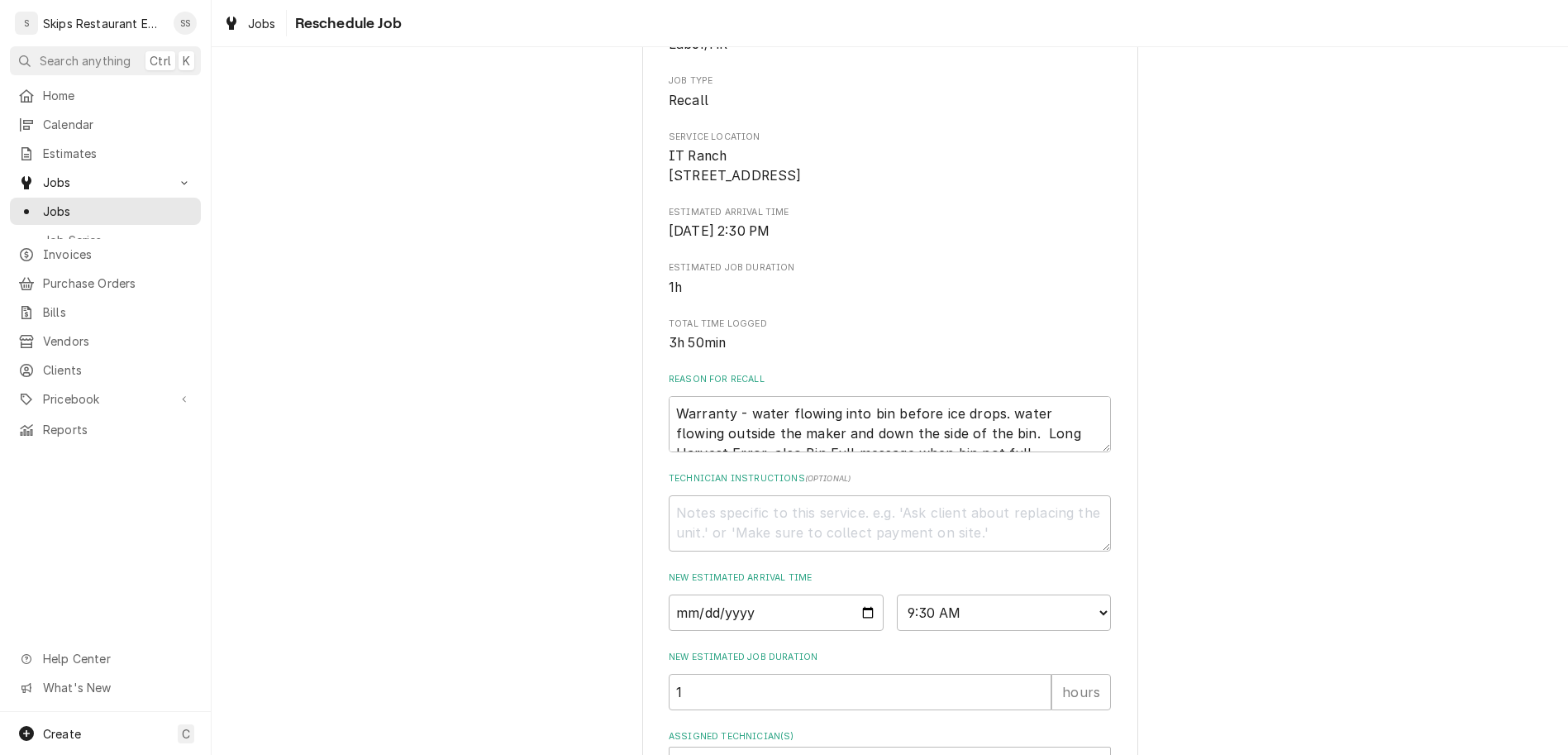
type textarea "need to verify thicknes"
type textarea "x"
type textarea "need to verify thickness"
type textarea "x"
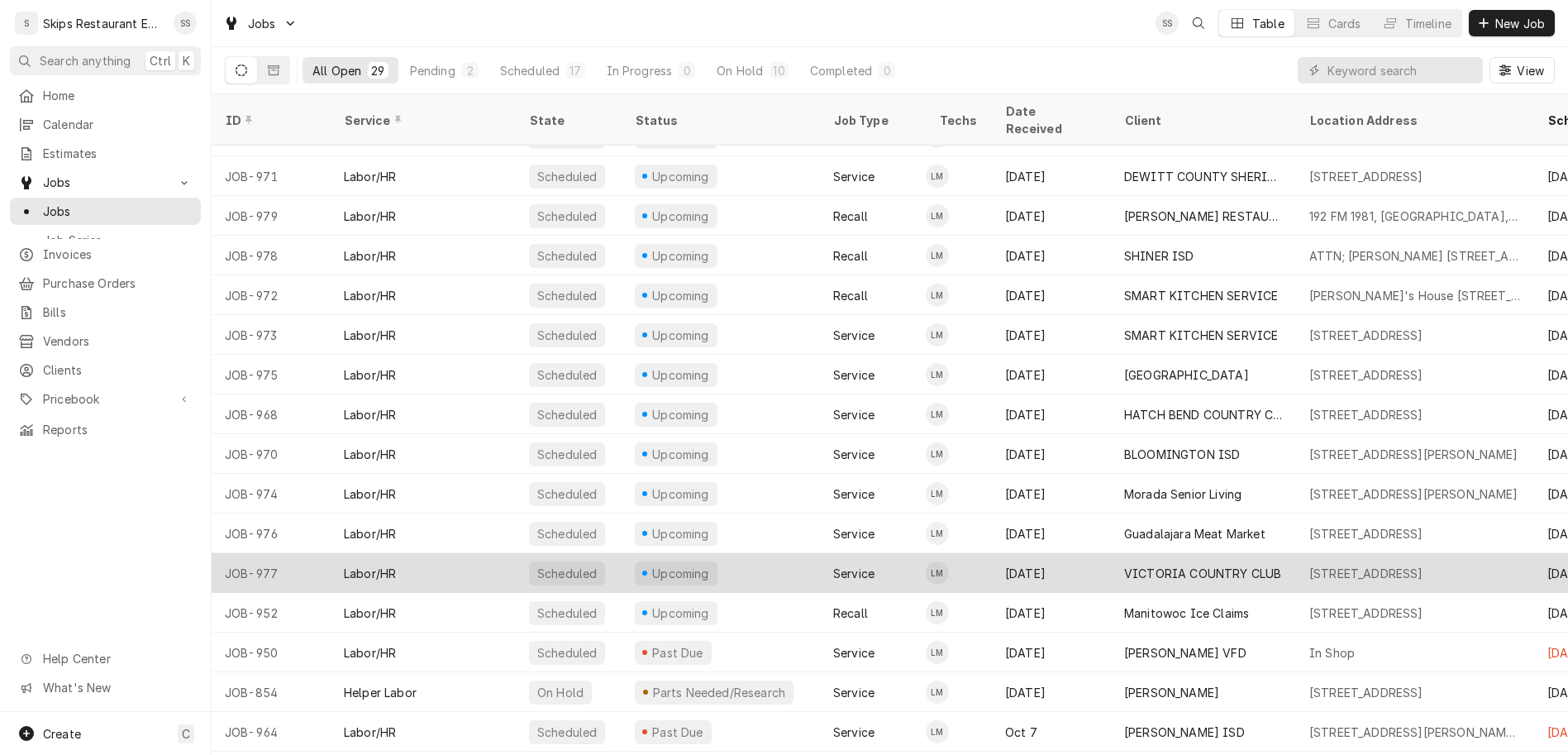
scroll to position [188, 0]
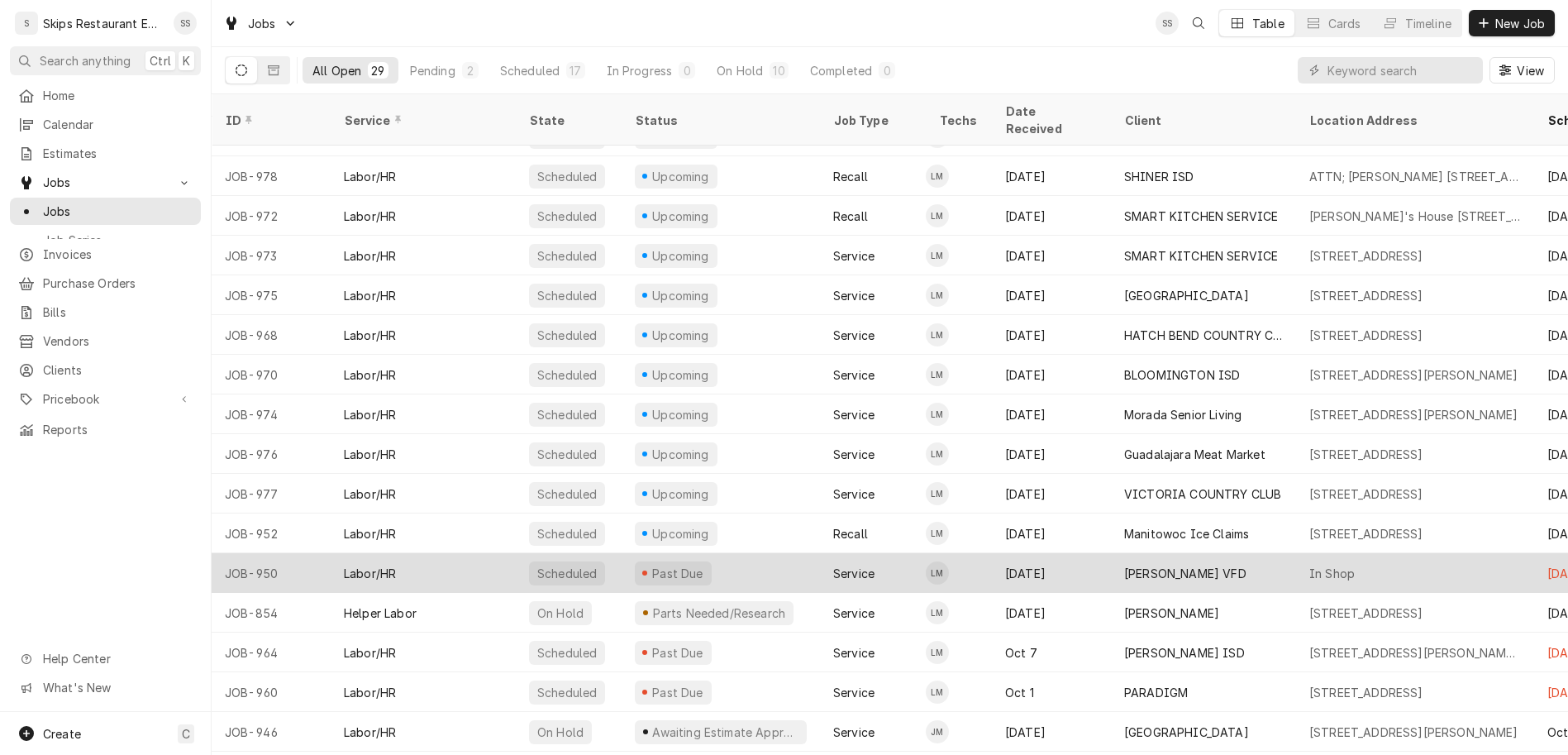
click at [1124, 565] on div "[PERSON_NAME] VFD" at bounding box center [1185, 574] width 122 height 18
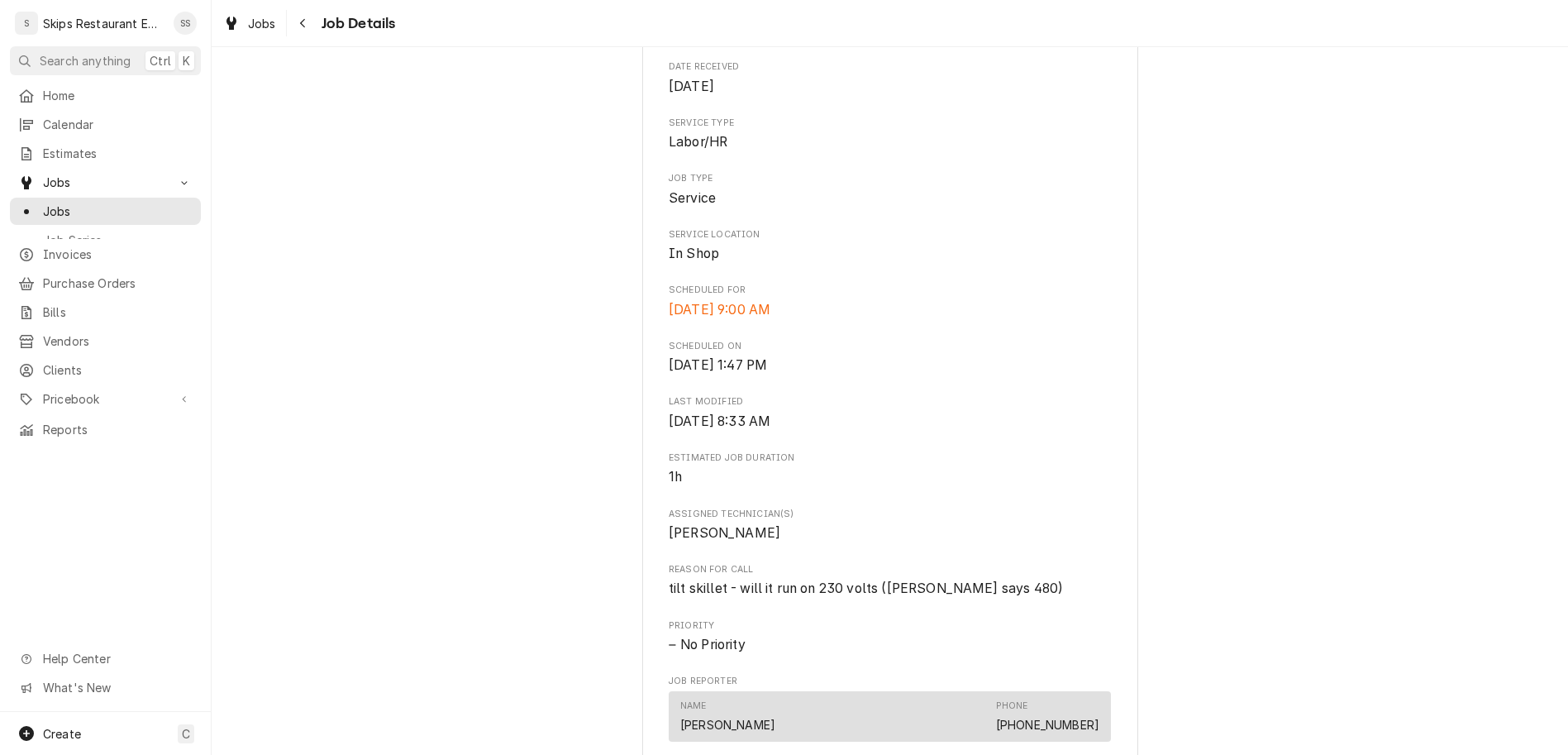
scroll to position [345, 0]
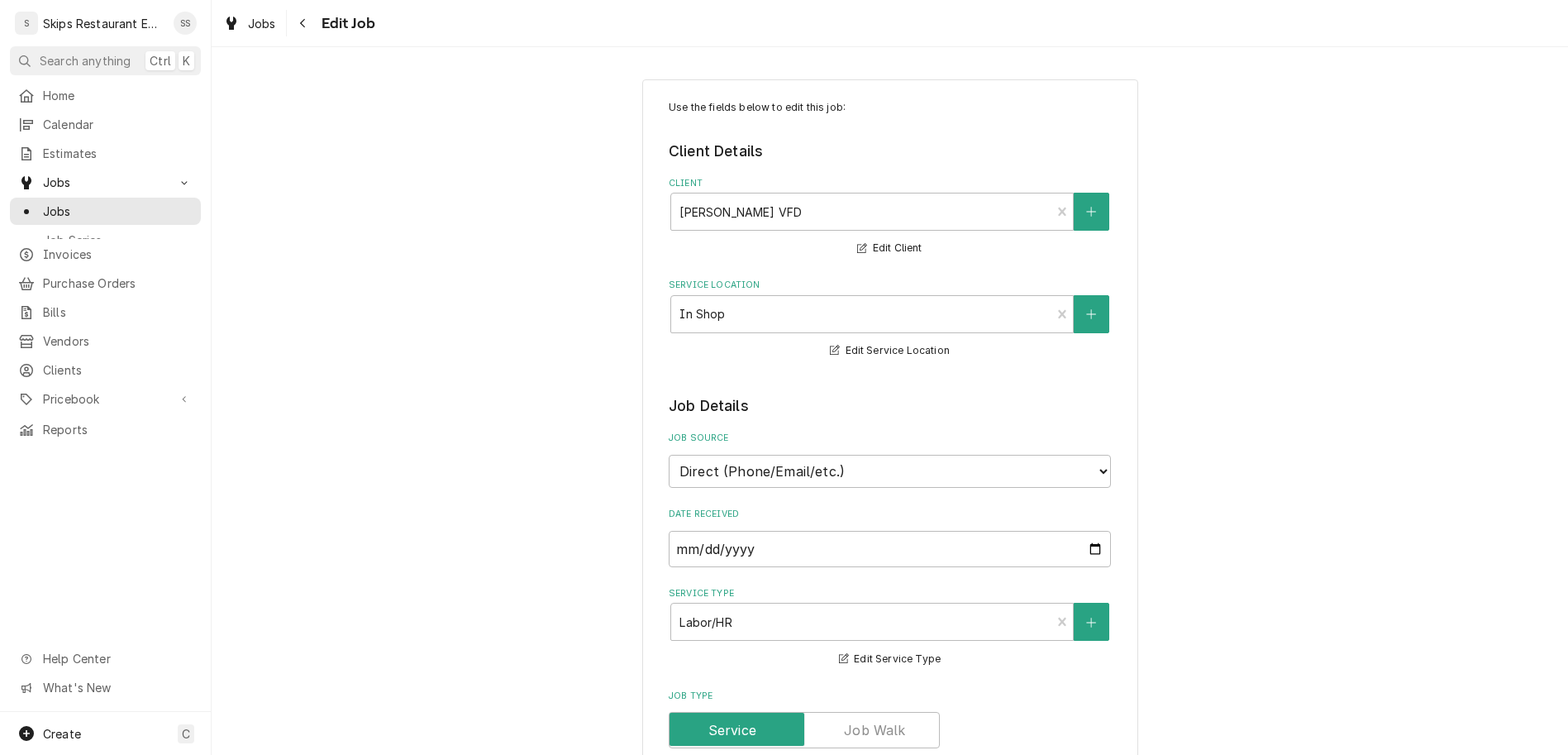
type textarea "x"
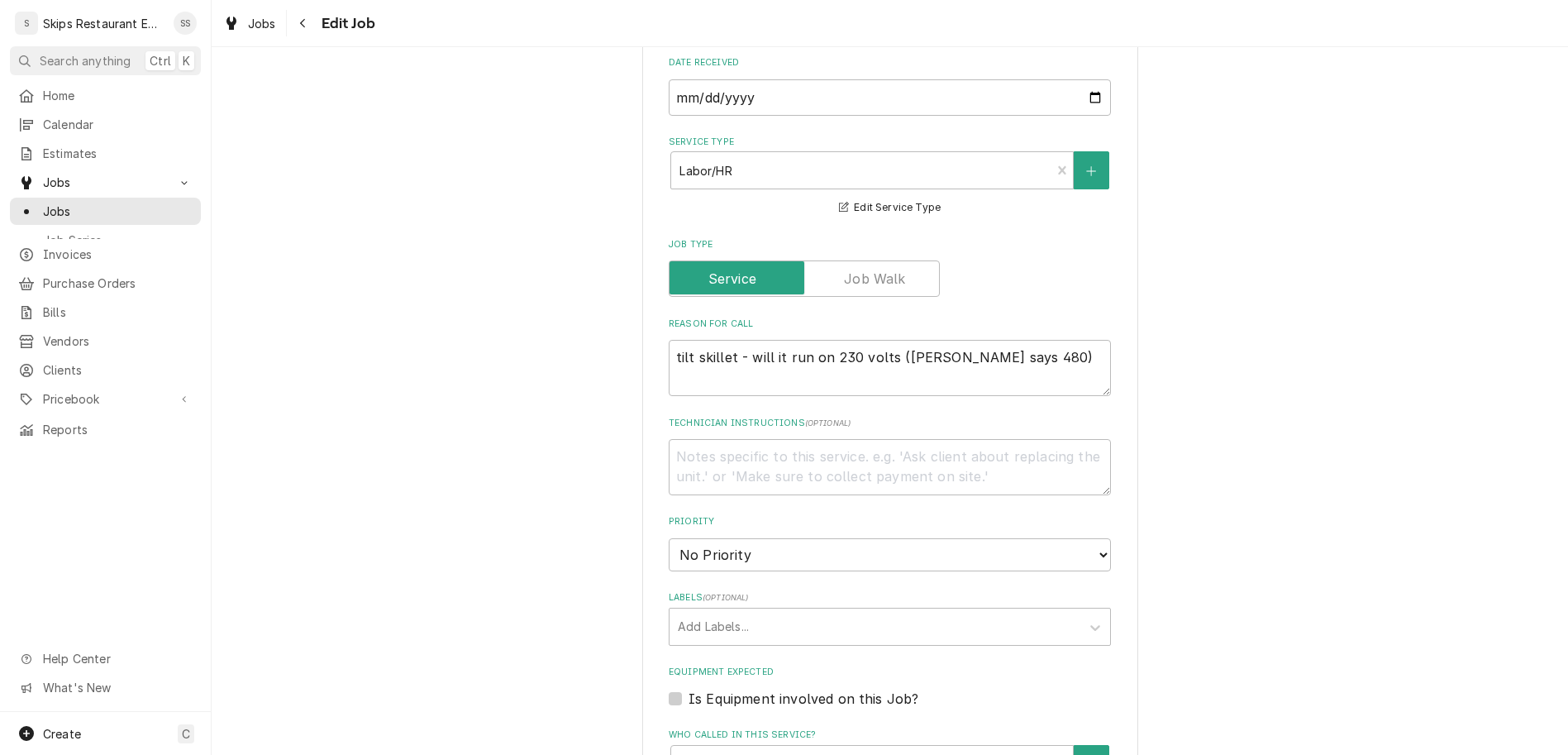
scroll to position [619, 0]
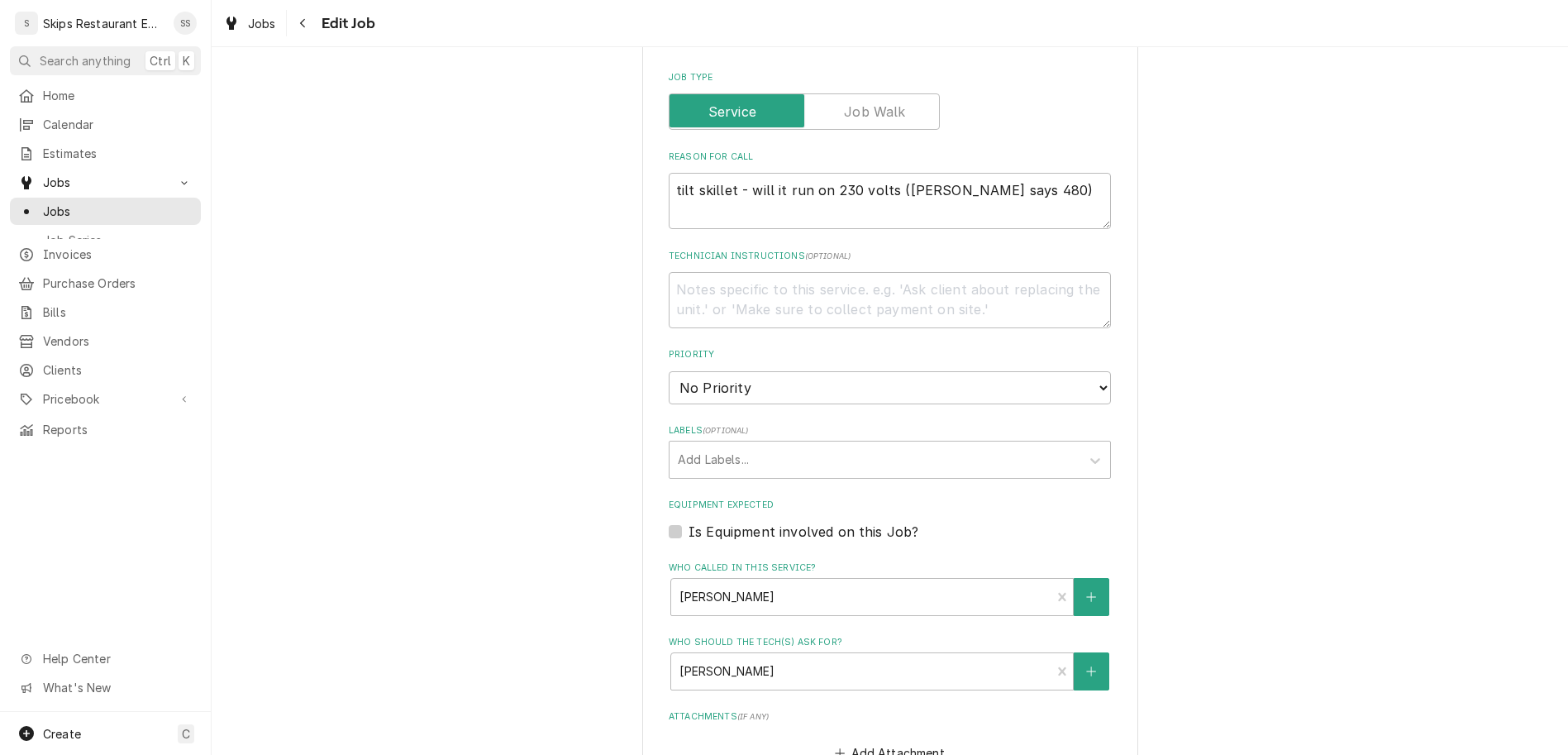
select select "10:30:00"
click option "10:30 AM" at bounding box center [0, 0] width 0 height 0
type textarea "x"
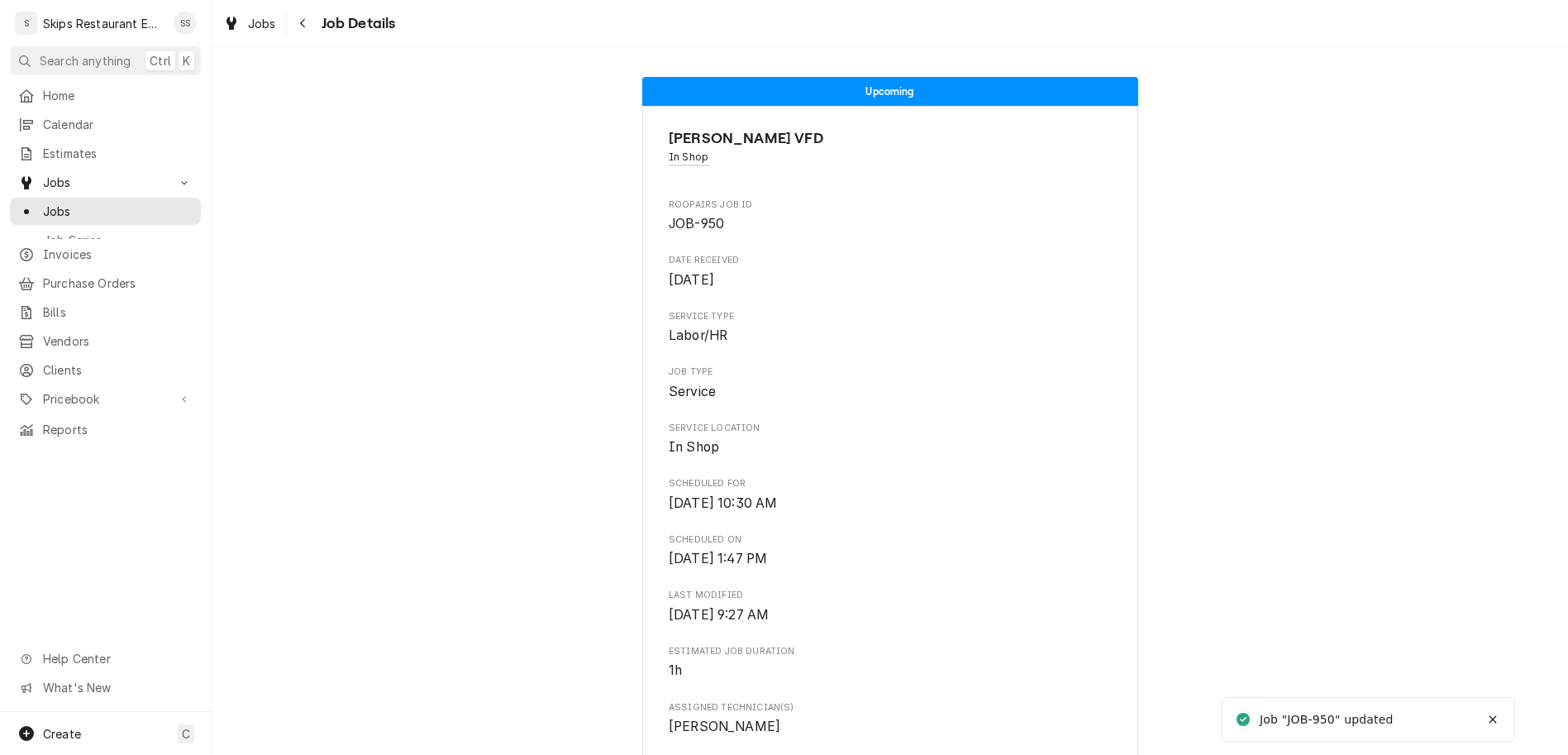
scroll to position [258, 0]
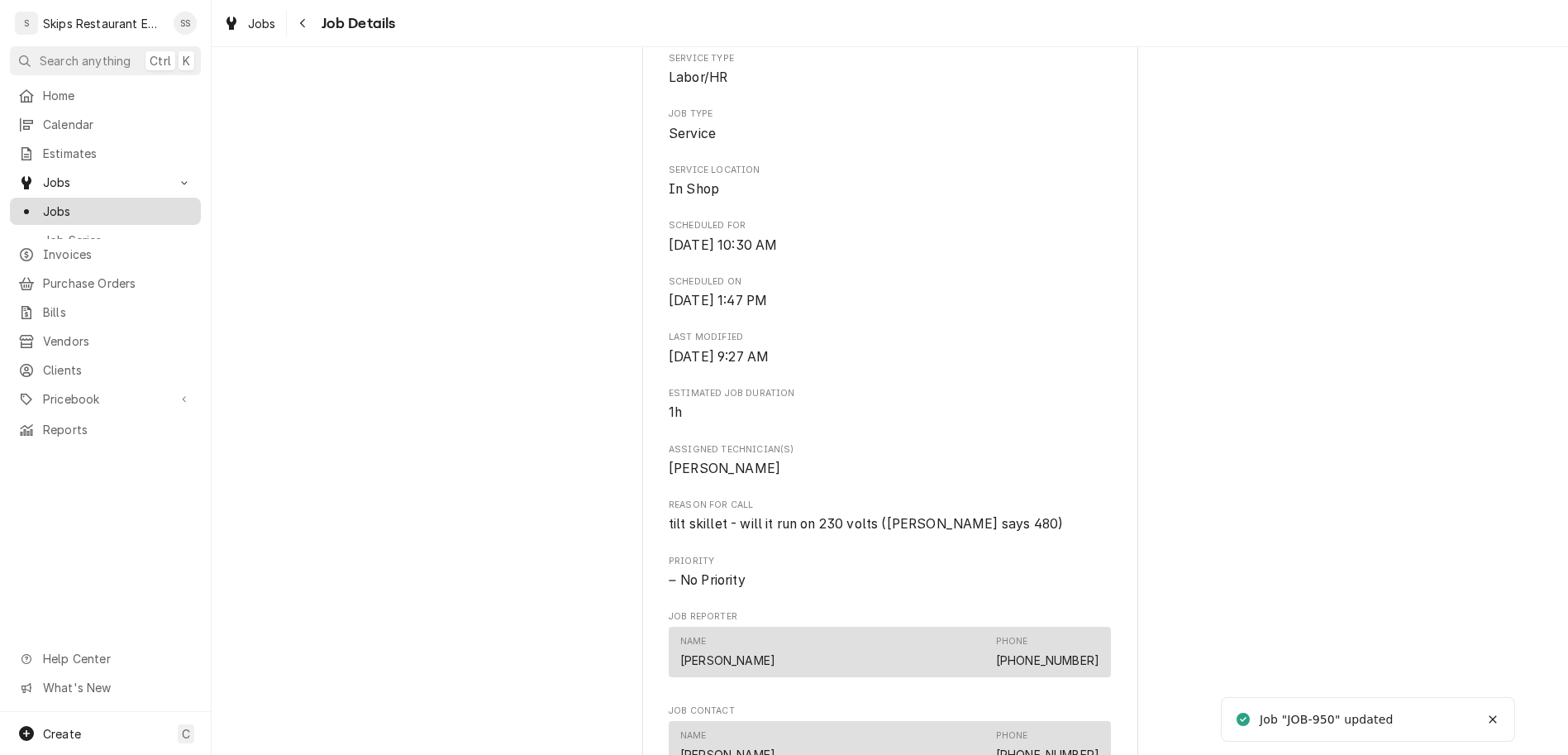
click at [50, 203] on span "Jobs" at bounding box center [118, 212] width 150 height 18
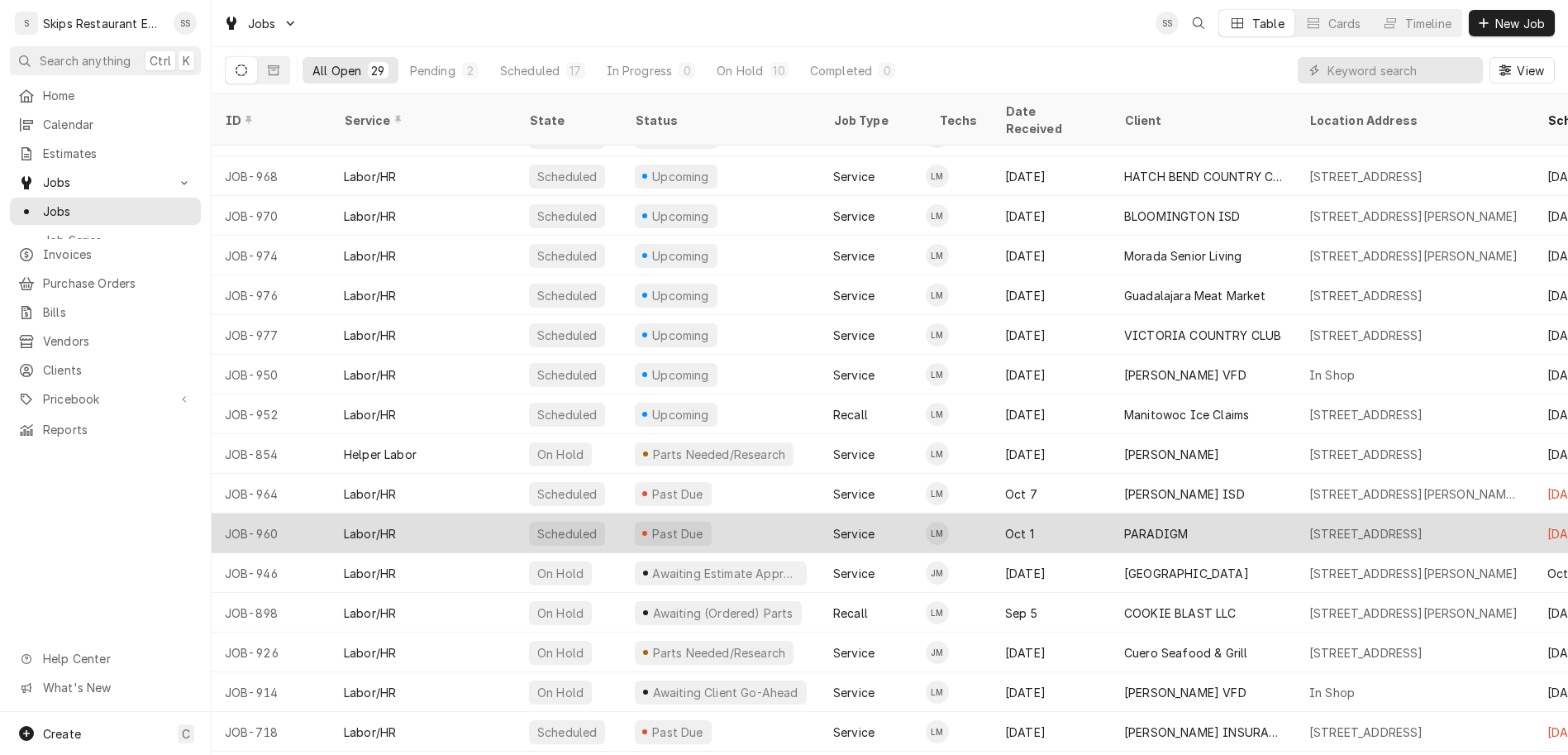
scroll to position [411, 0]
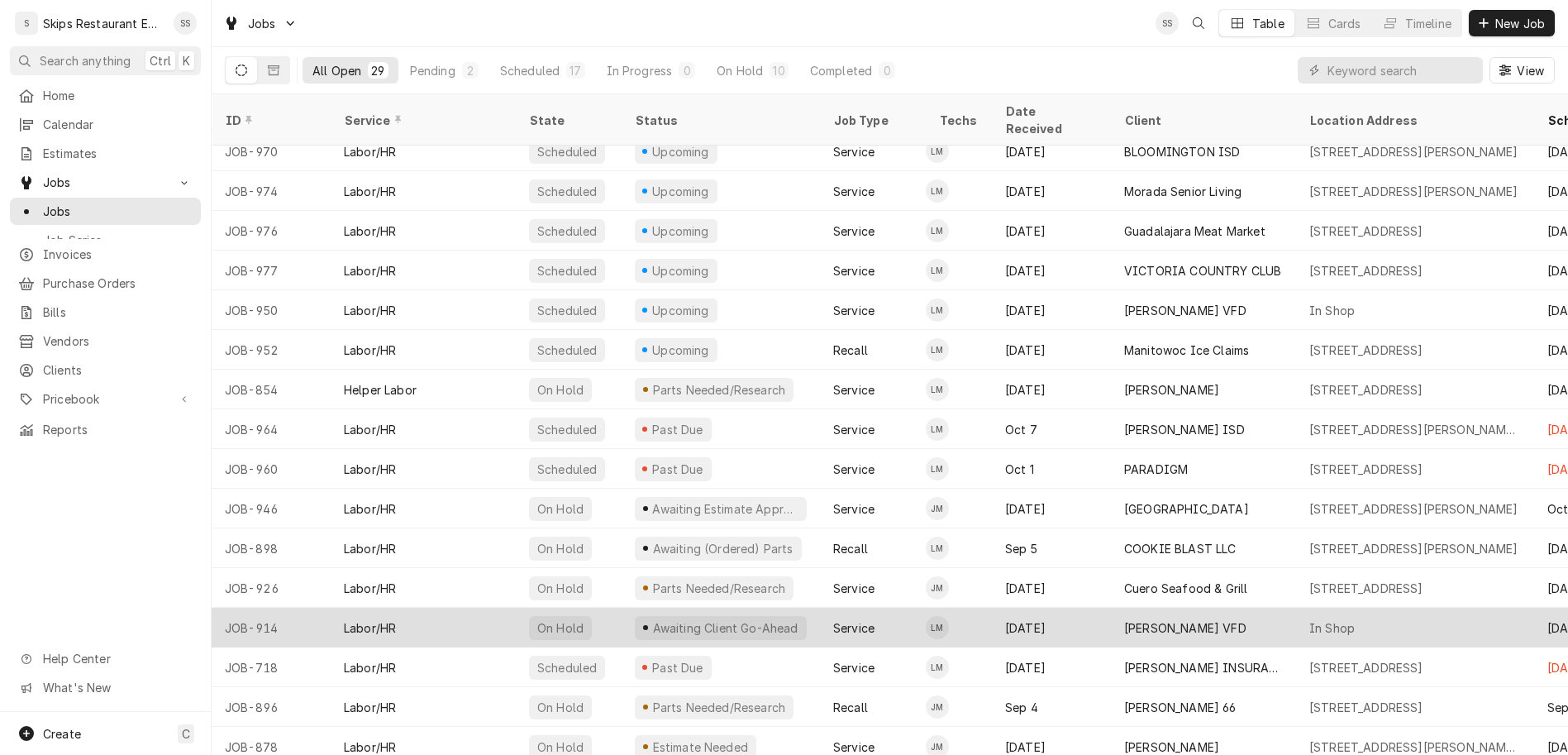
click at [1124, 620] on div "[PERSON_NAME] VFD" at bounding box center [1185, 628] width 122 height 18
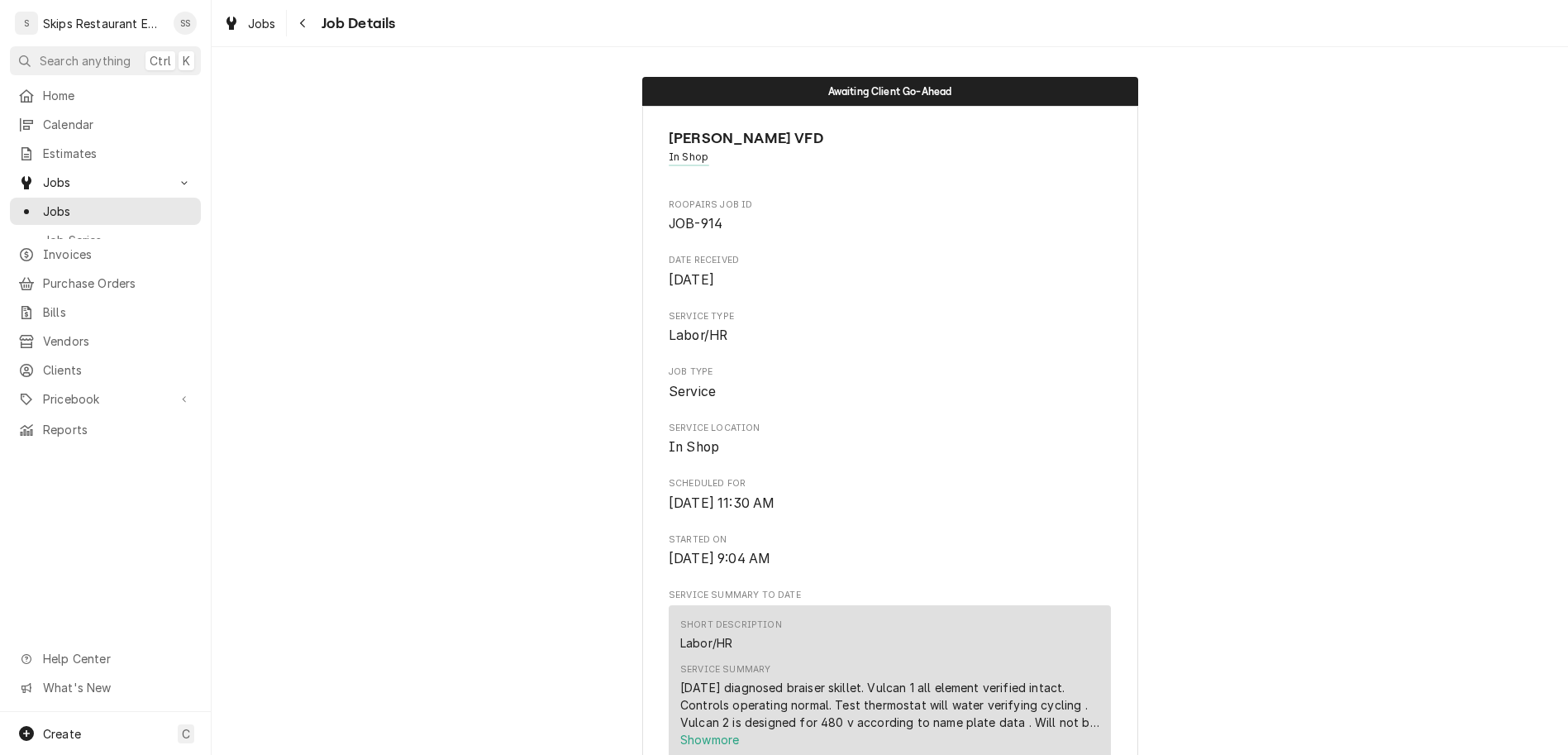
scroll to position [774, 0]
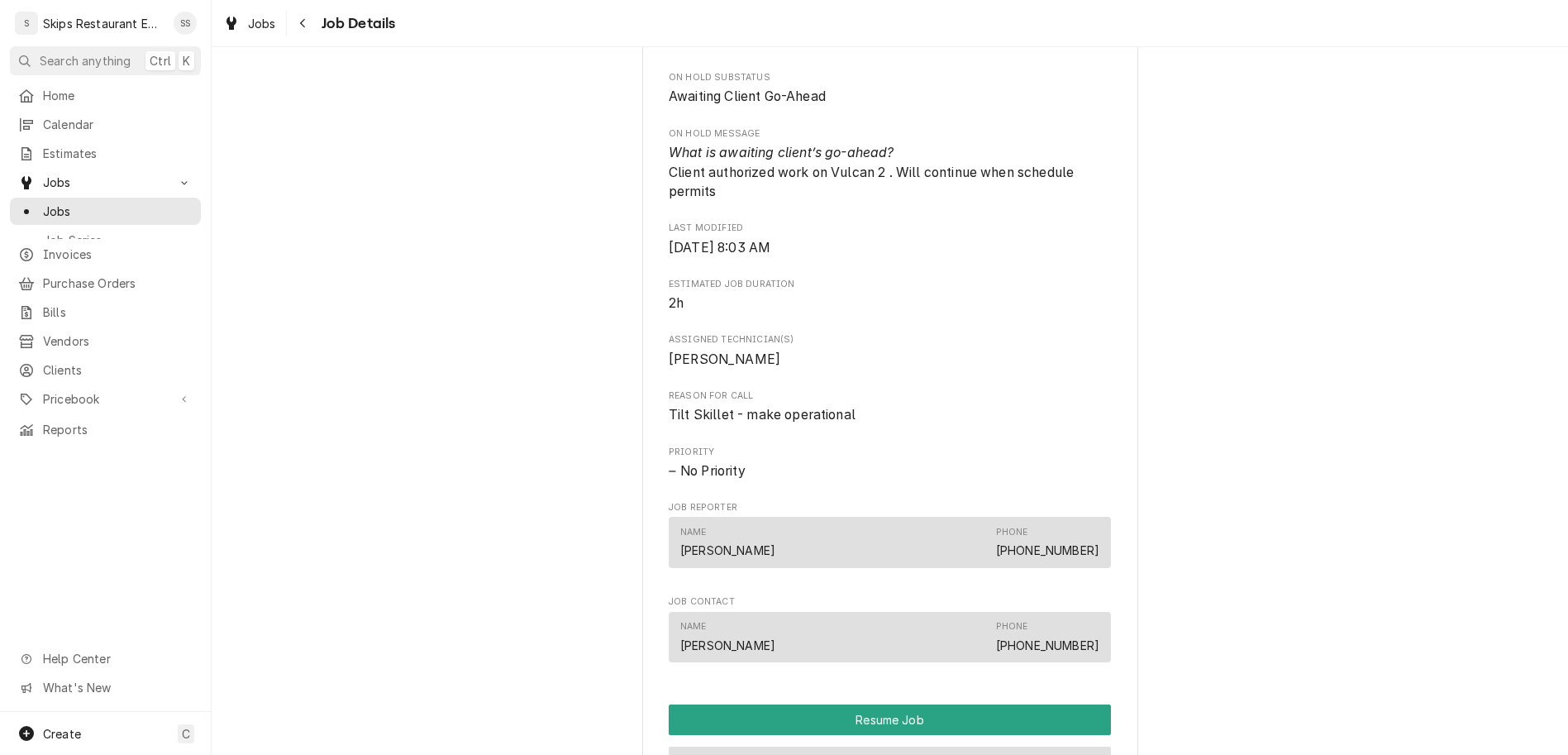
click at [870, 746] on button "Reschedule Job" at bounding box center [890, 761] width 442 height 31
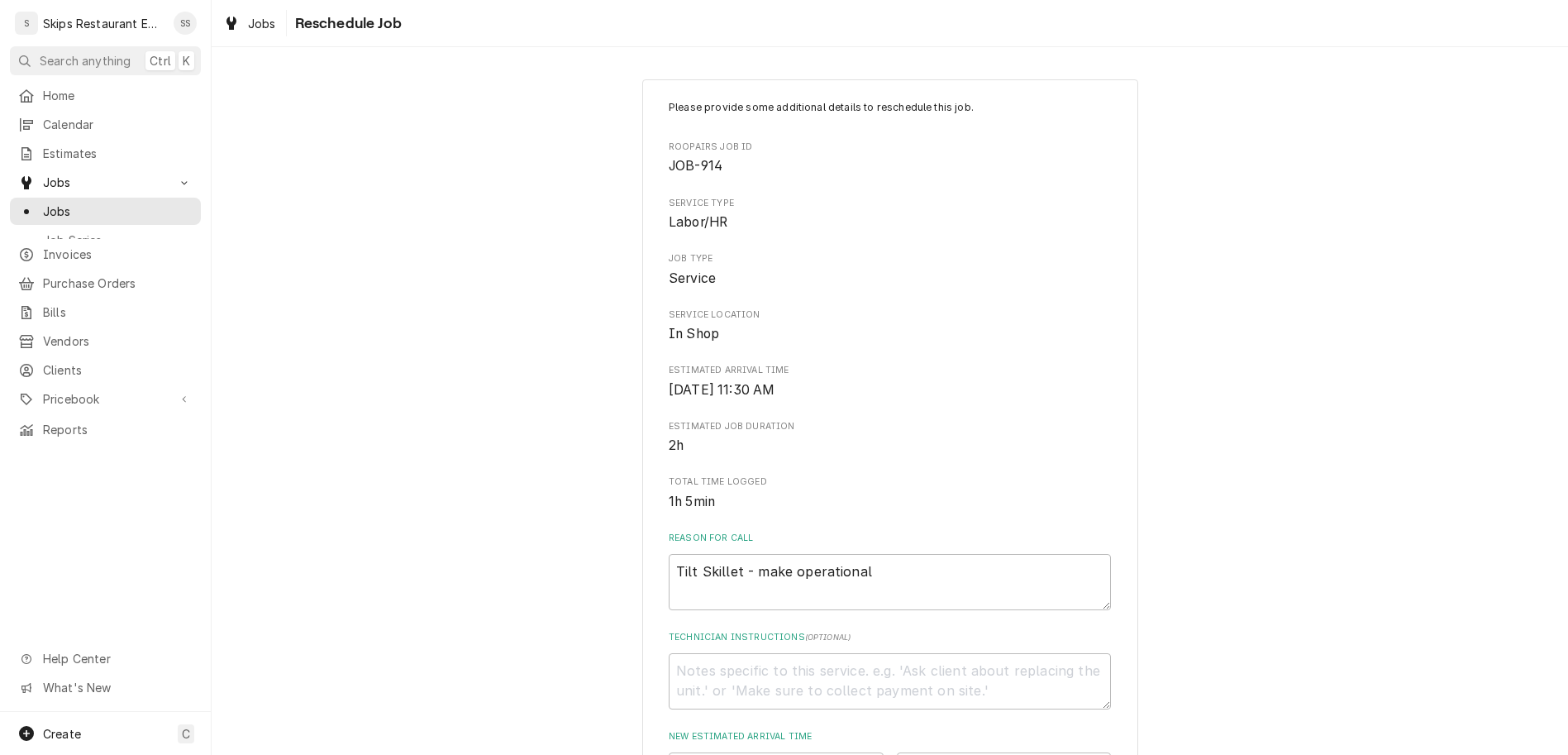
type textarea "x"
click at [839, 752] on input "Date" at bounding box center [776, 770] width 215 height 36
type input "[DATE]"
type textarea "x"
click at [1014, 752] on select "AM / PM 6:00 AM 6:15 AM 6:30 AM 6:45 AM 7:00 AM 7:15 AM 7:30 AM 7:45 AM 8:00 AM…" at bounding box center [1003, 770] width 215 height 36
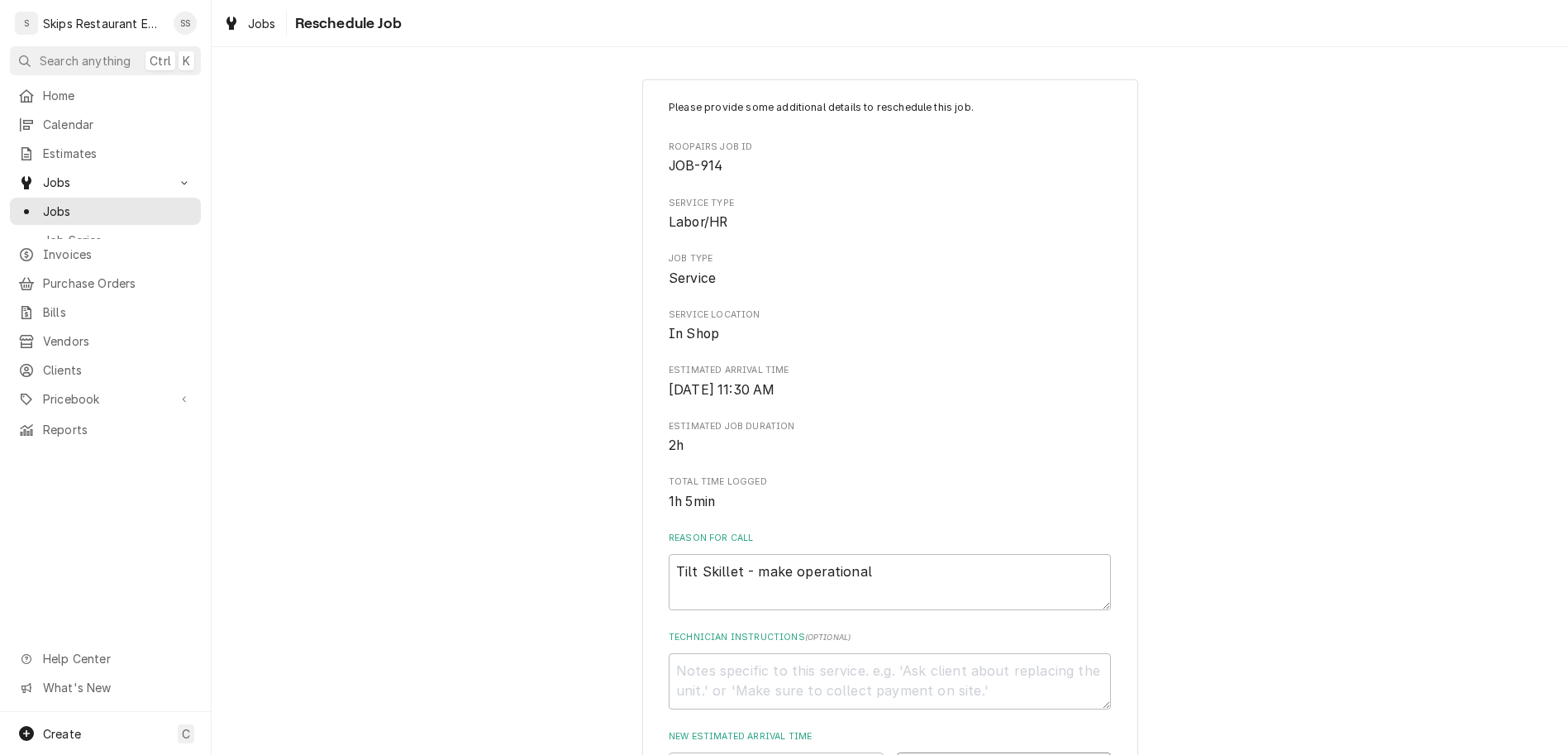
select select "10:00:00"
click option "10:00 AM" at bounding box center [0, 0] width 0 height 0
type textarea "x"
type input "1"
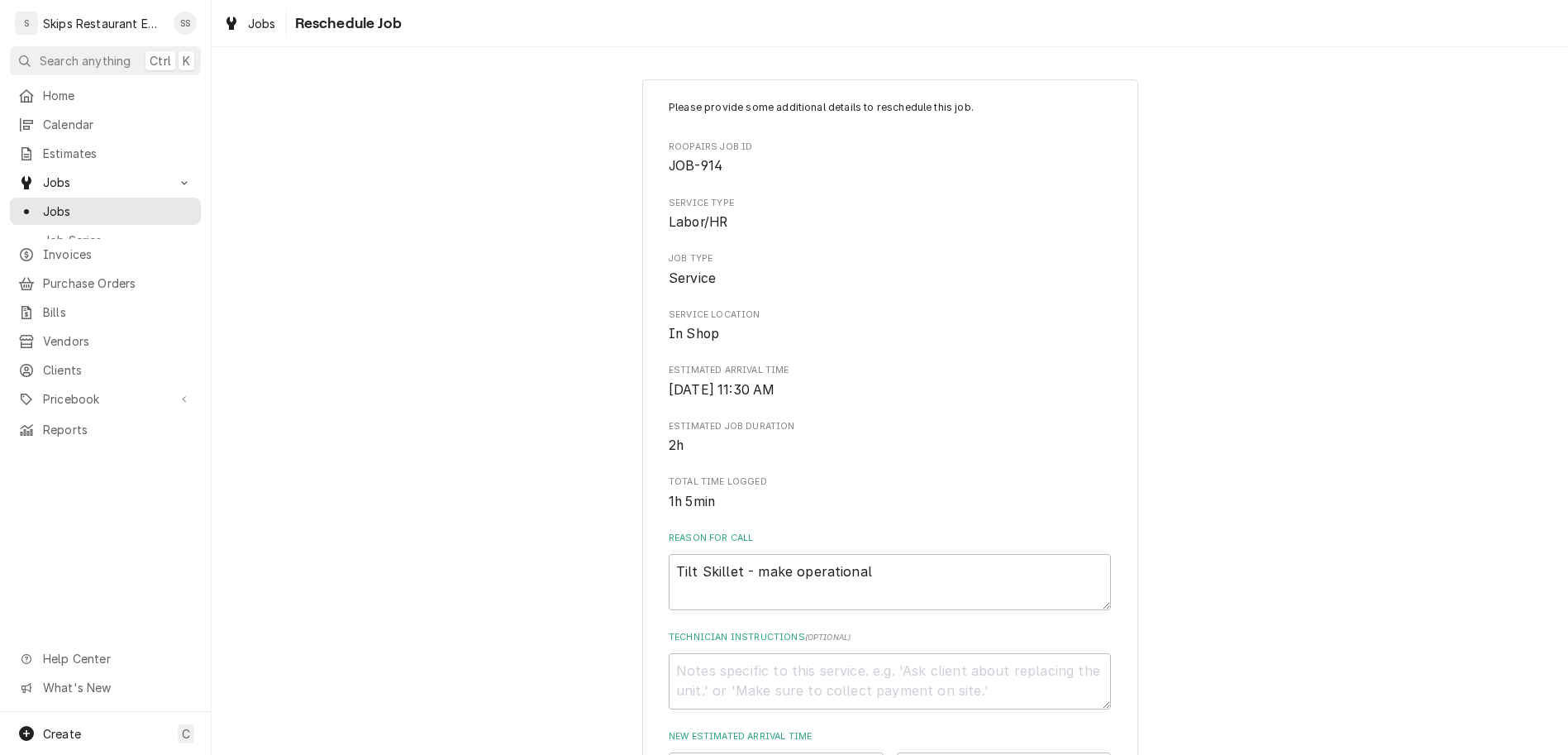
type textarea "x"
type input "1"
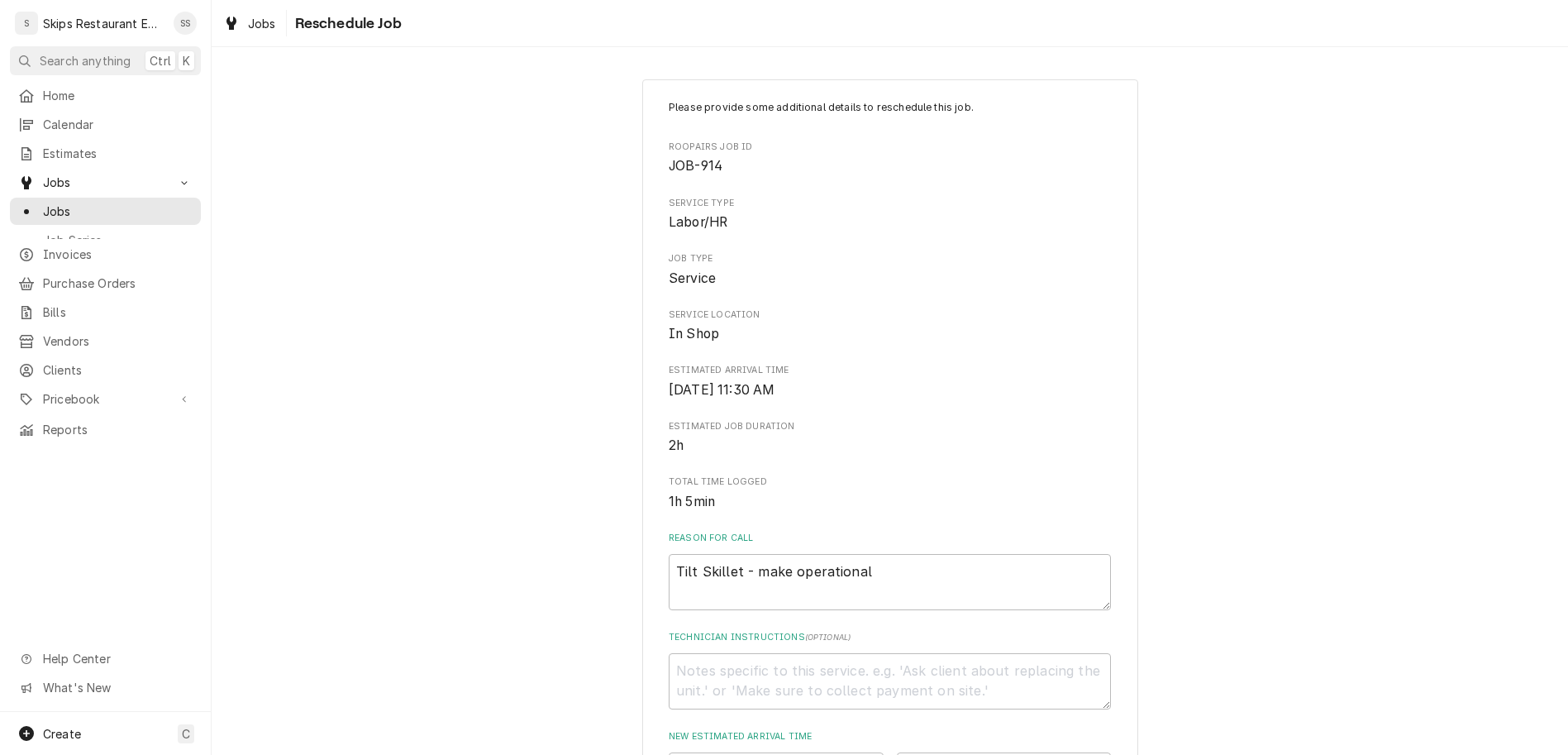
scroll to position [148, 0]
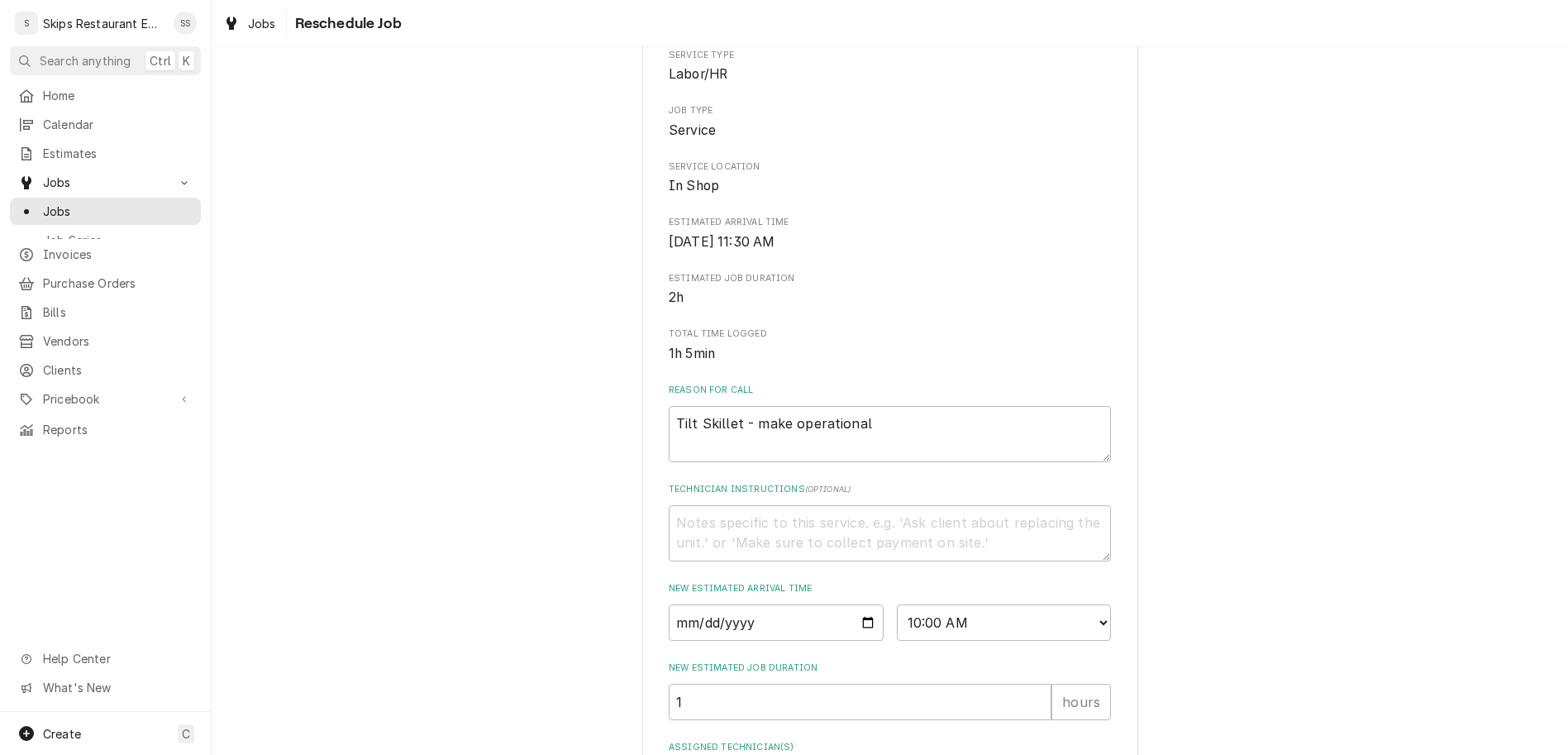
type textarea "x"
type textarea "c"
type textarea "x"
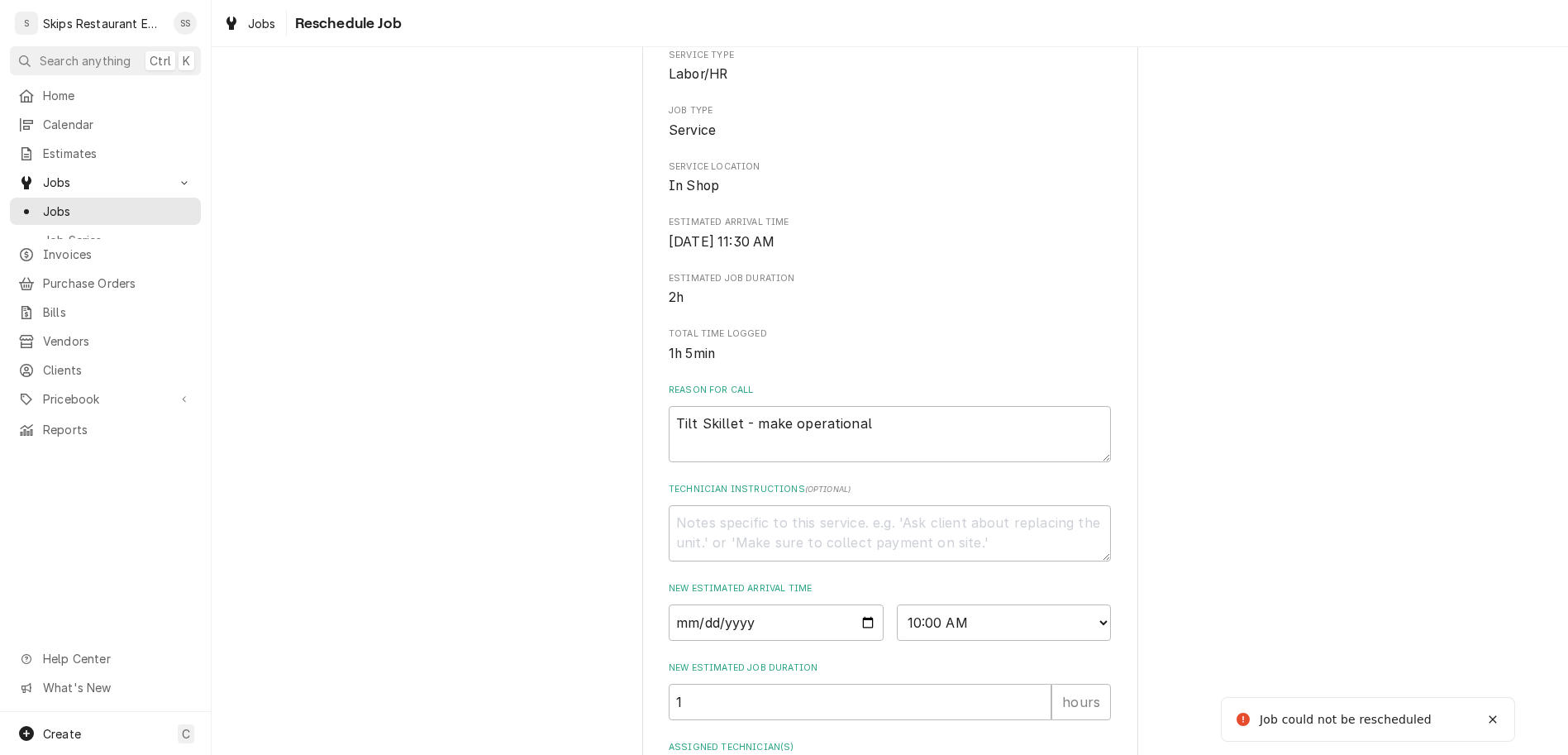
type textarea "cu"
type textarea "x"
type textarea "cuz"
type textarea "x"
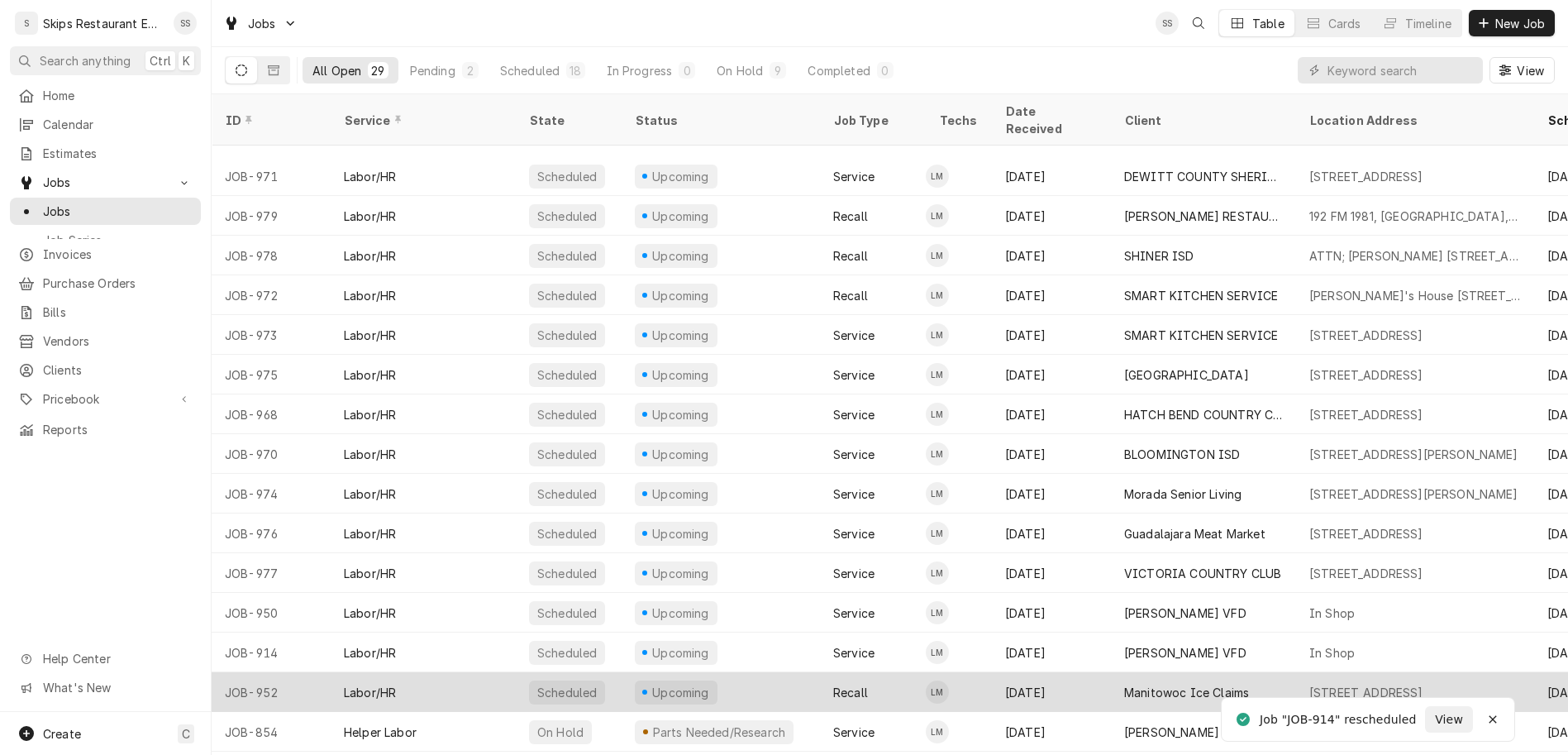
scroll to position [173, 0]
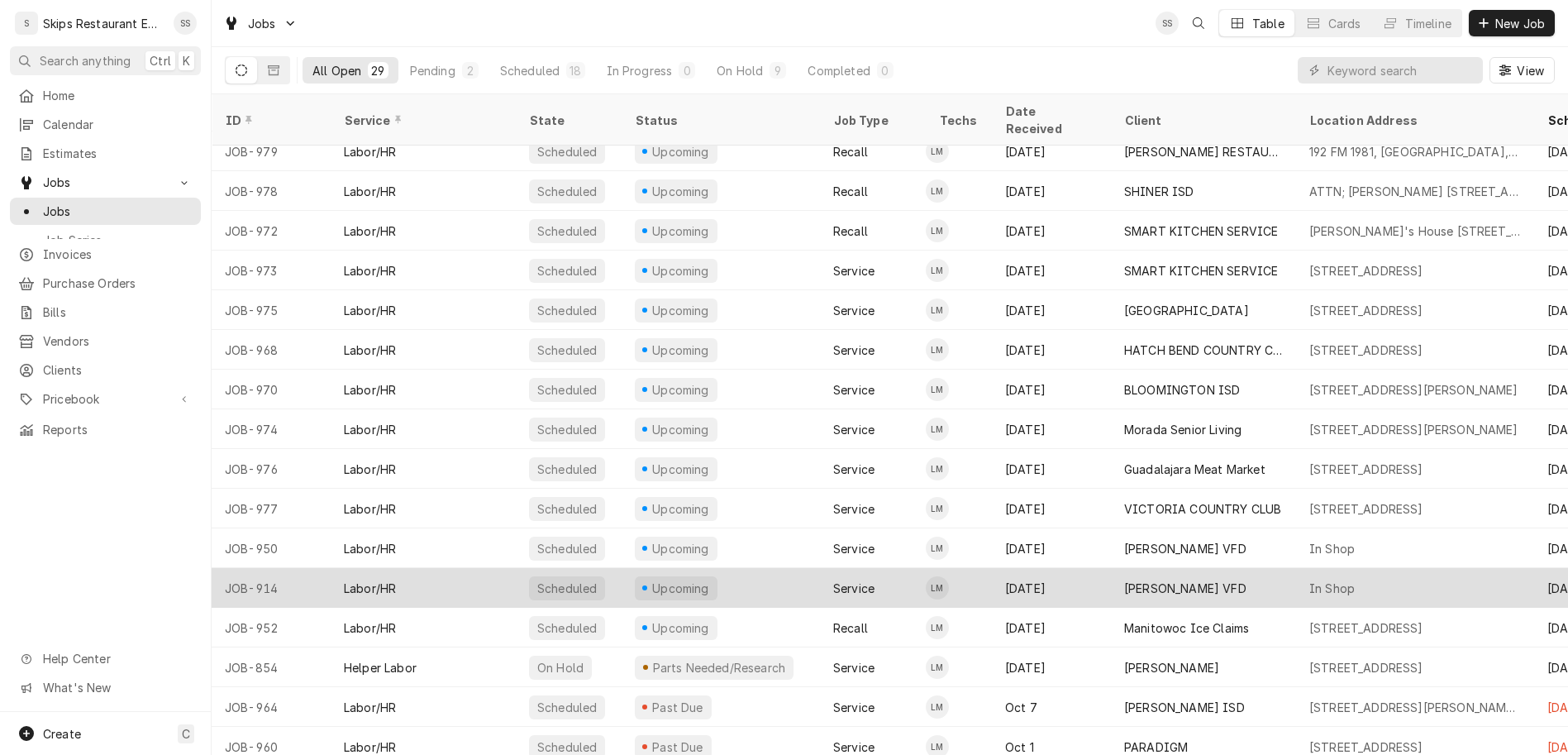
click at [1111, 568] on div "Louise VFD" at bounding box center [1203, 588] width 185 height 40
click at [1111, 568] on div "[PERSON_NAME] VFD" at bounding box center [1203, 588] width 185 height 40
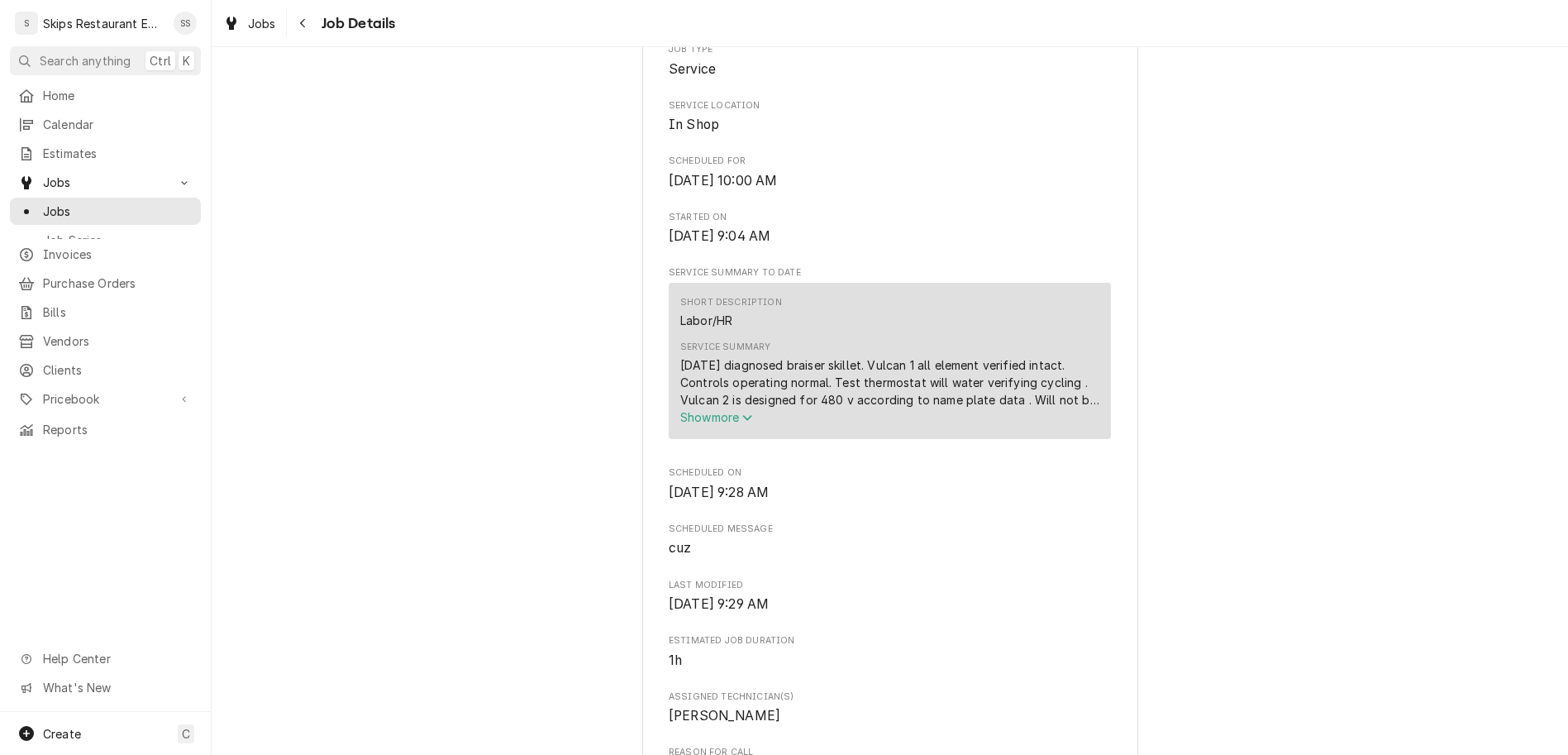
scroll to position [129, 0]
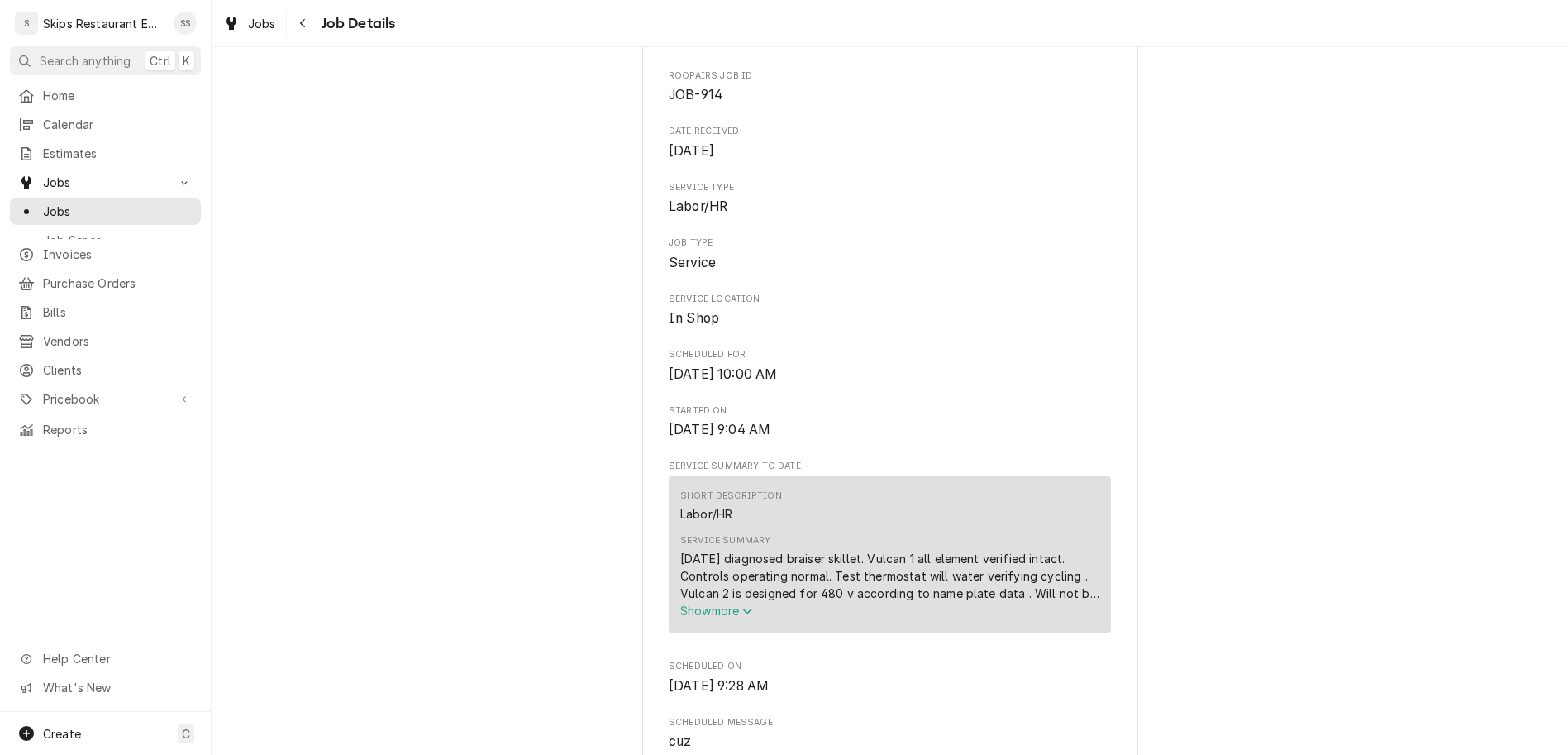
click at [726, 604] on span "Show more" at bounding box center [717, 611] width 73 height 14
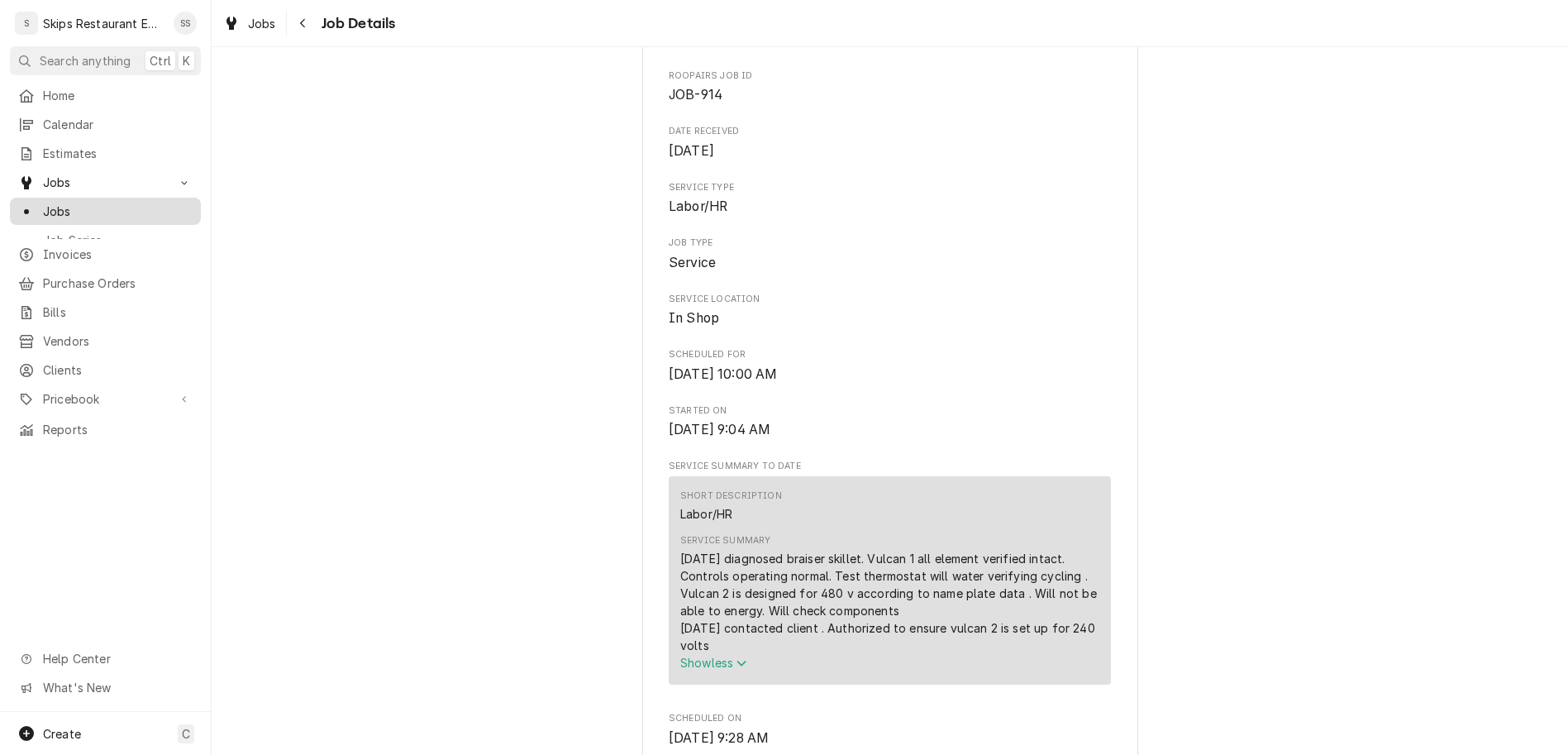
click at [46, 203] on span "Jobs" at bounding box center [118, 212] width 150 height 18
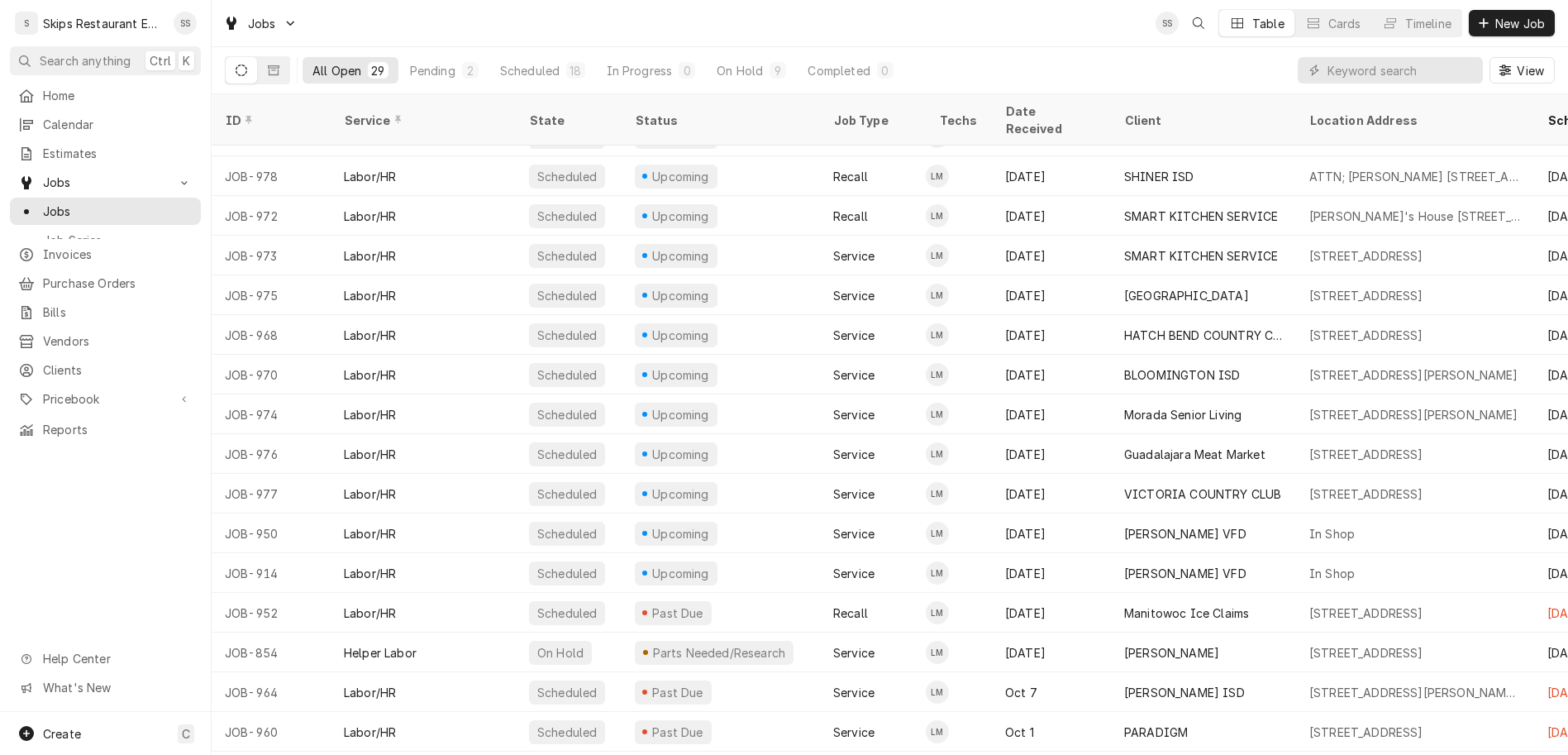
scroll to position [306, 0]
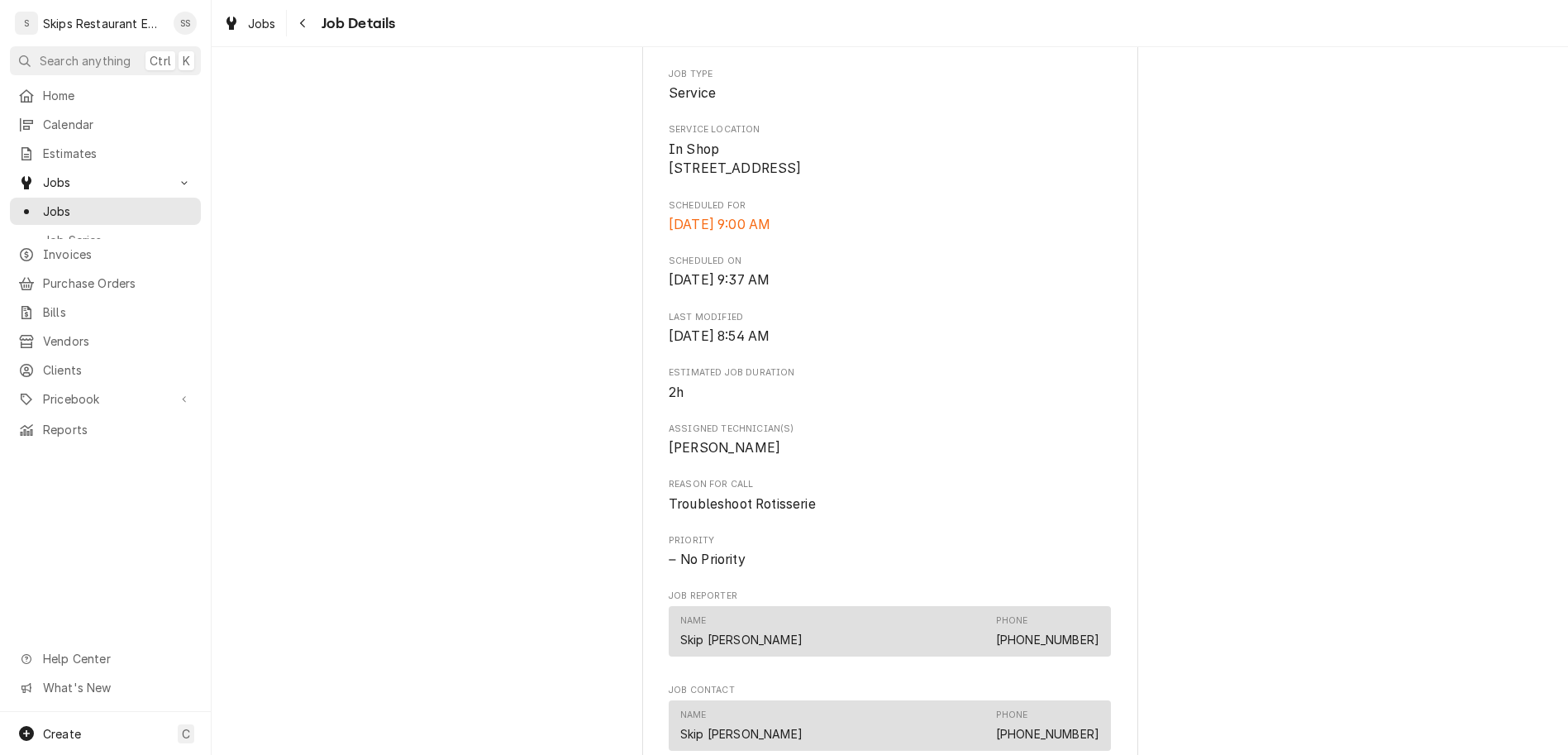
scroll to position [644, 0]
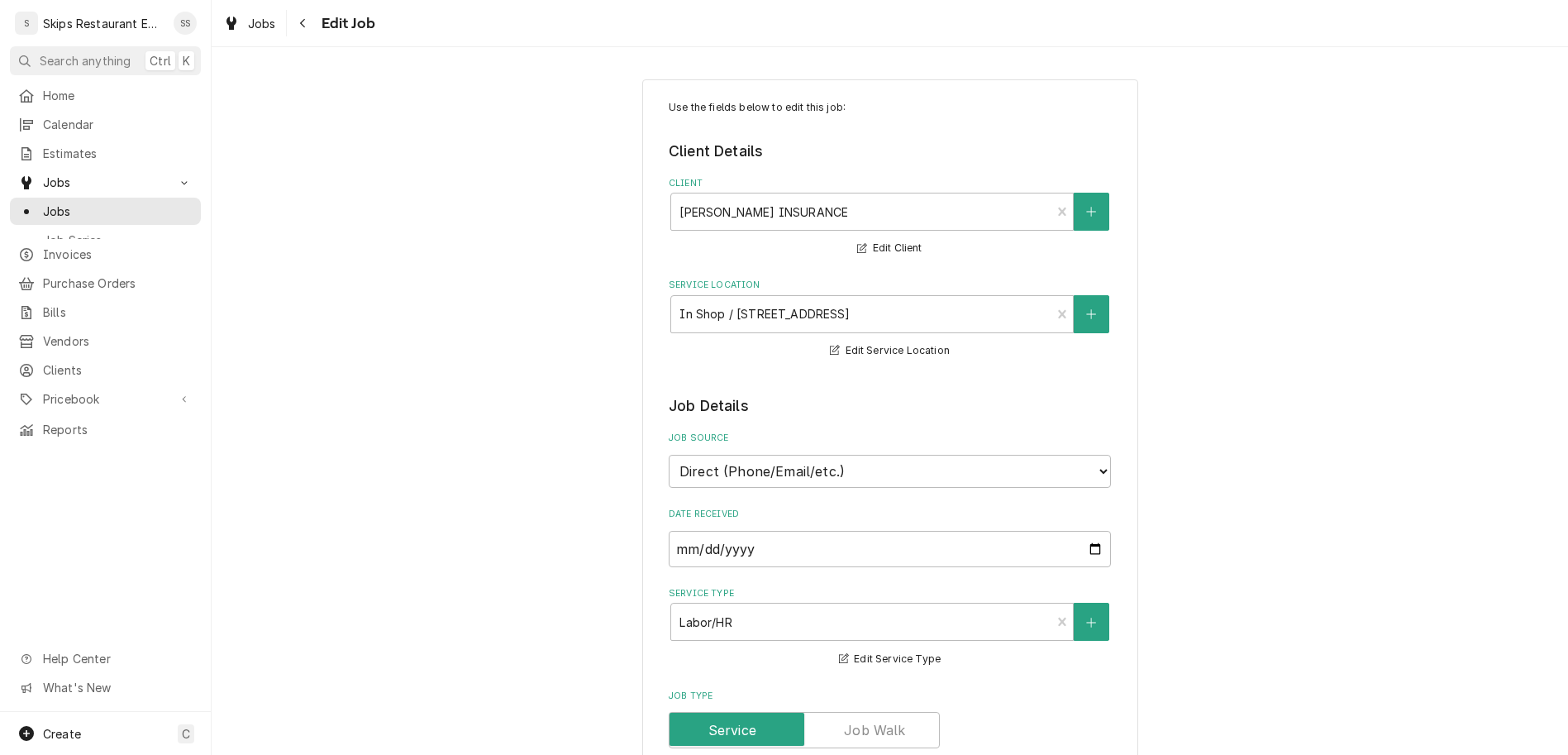
type textarea "x"
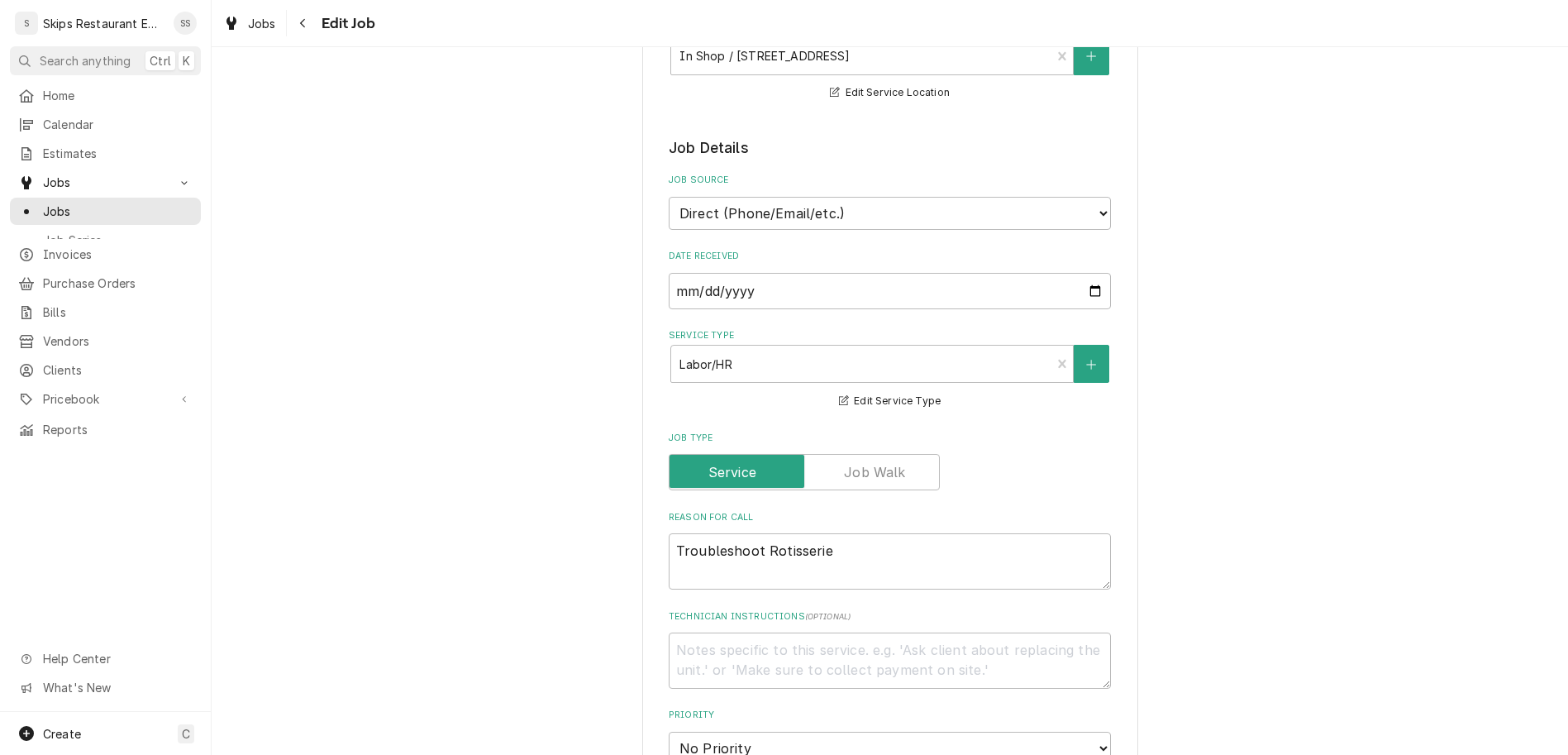
scroll to position [516, 0]
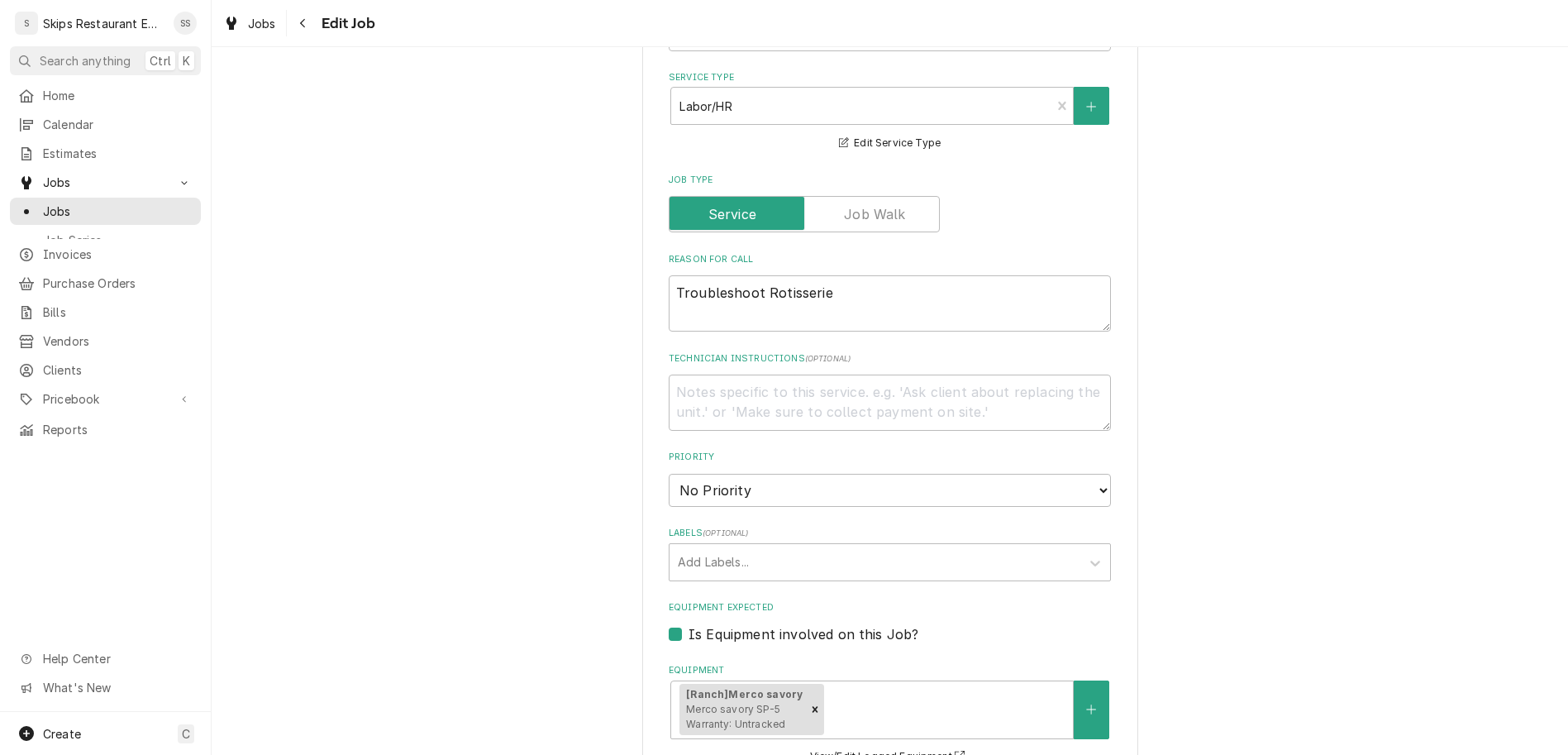
type input "2025-10-11"
type textarea "x"
select select "12:30:00"
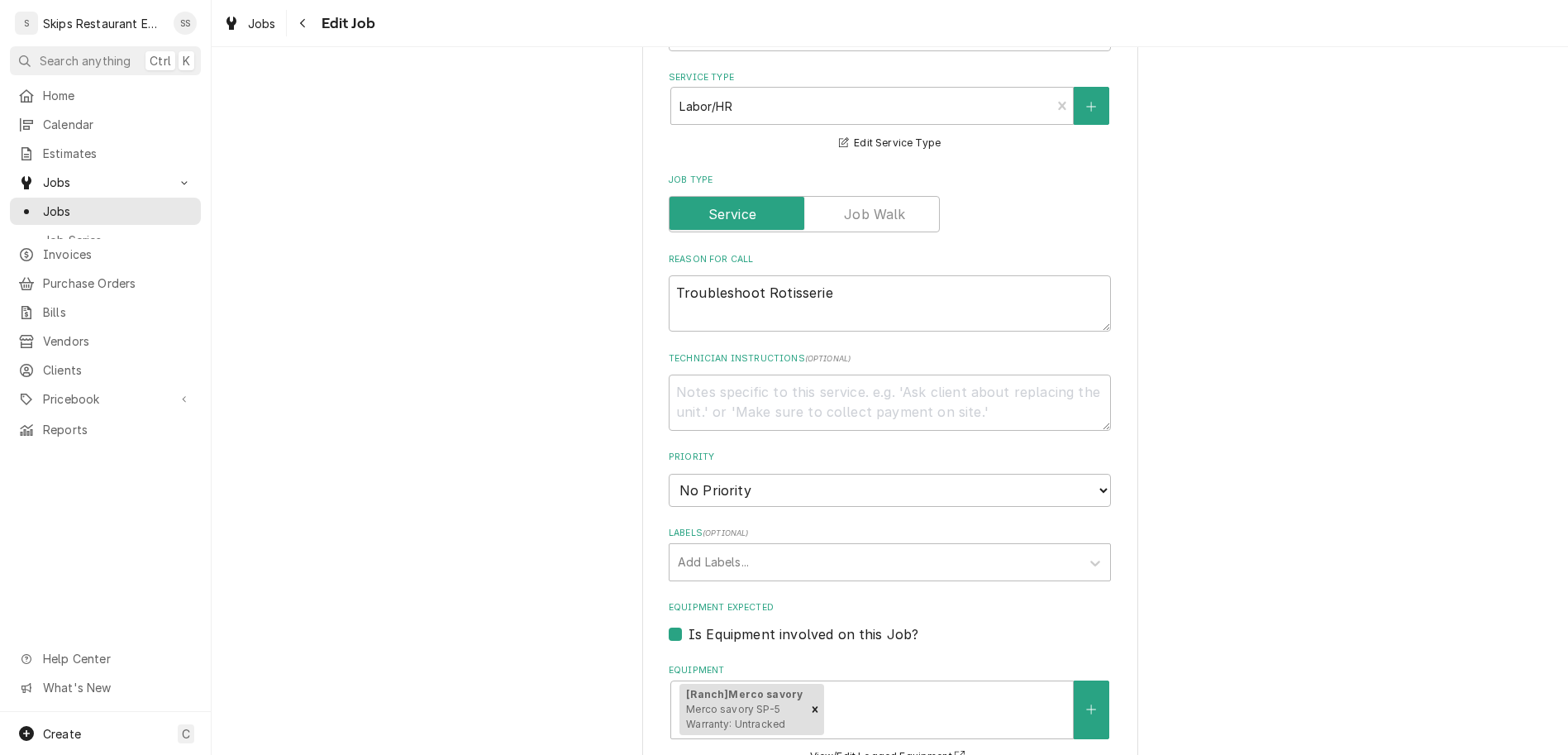
click option "12:30 PM" at bounding box center [0, 0] width 0 height 0
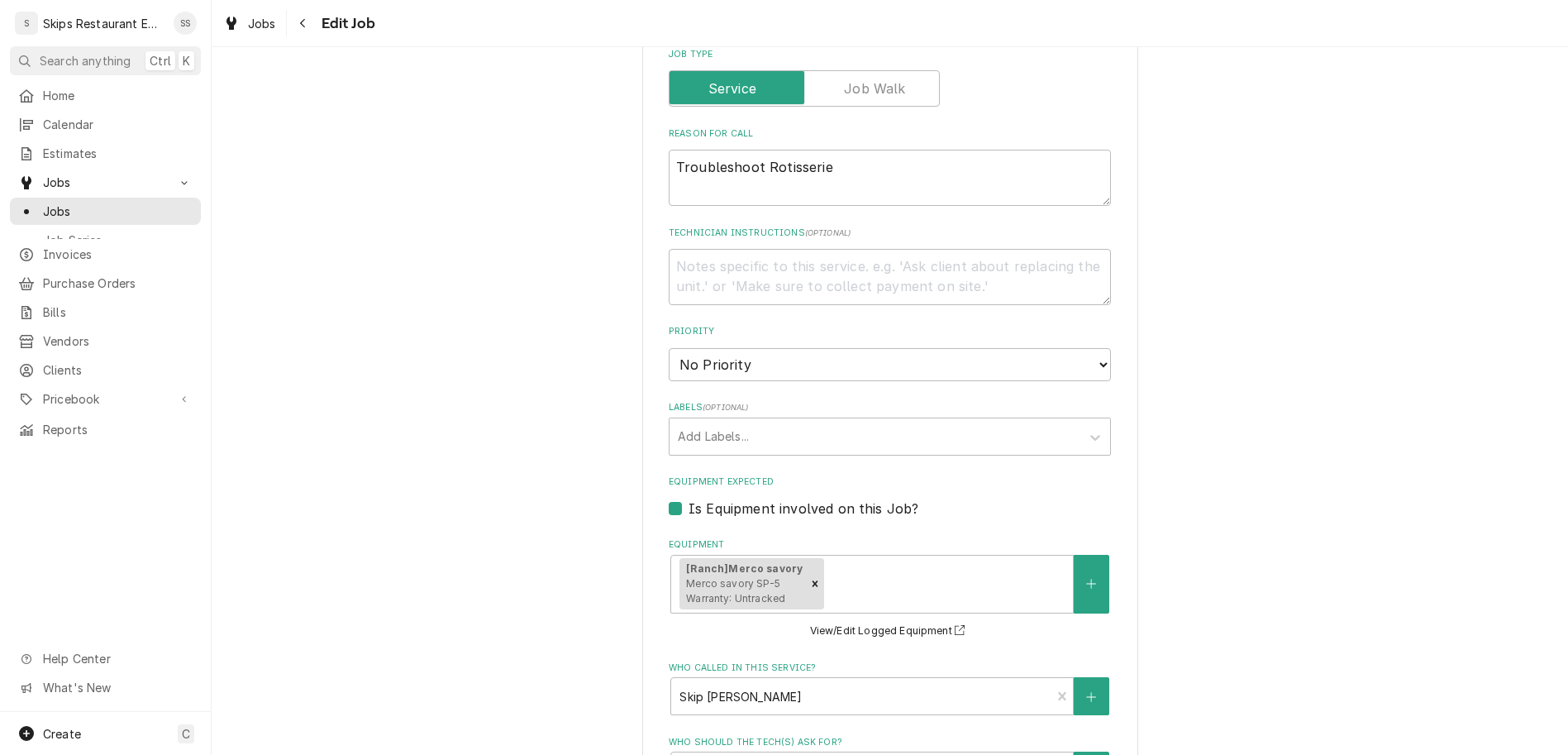
scroll to position [712, 0]
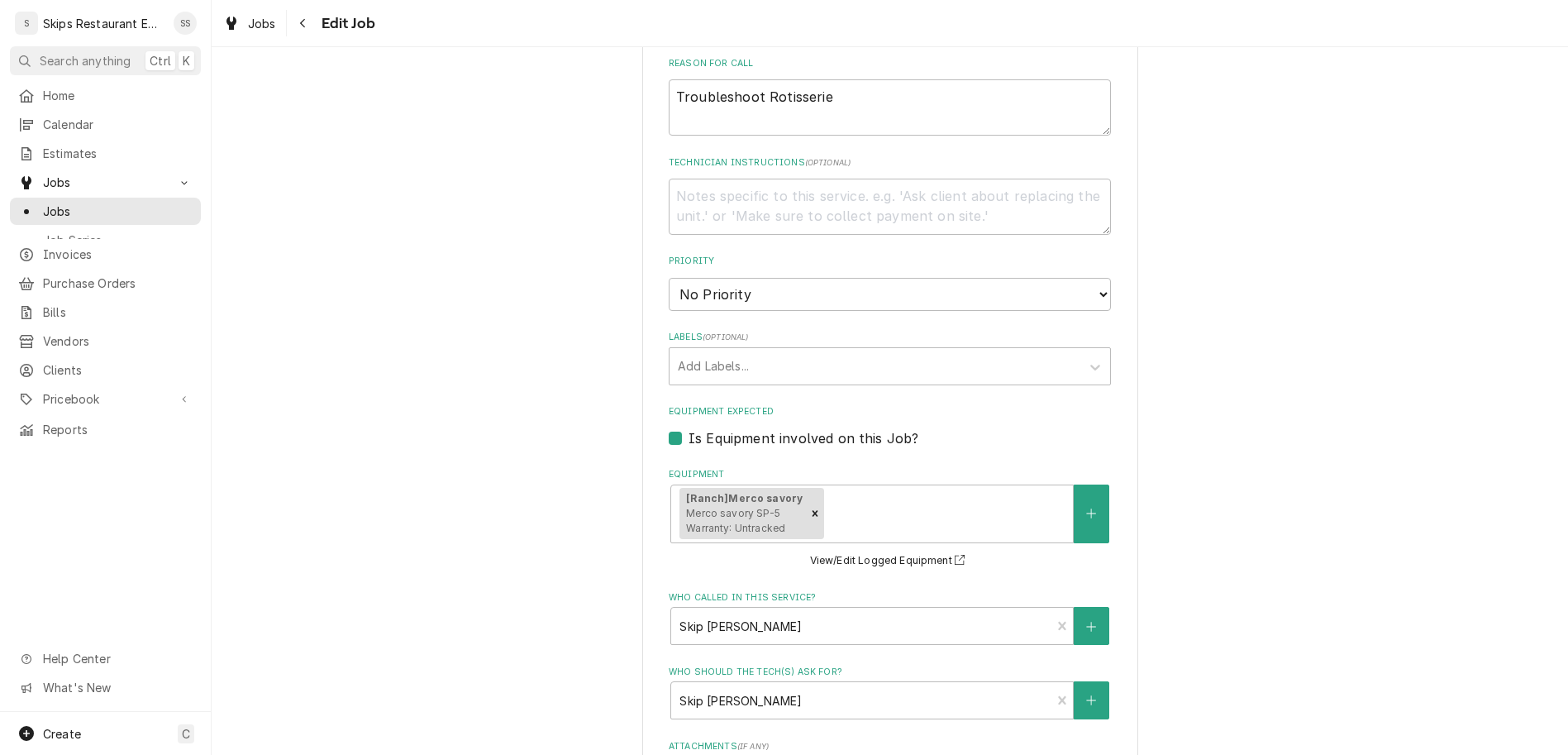
type textarea "x"
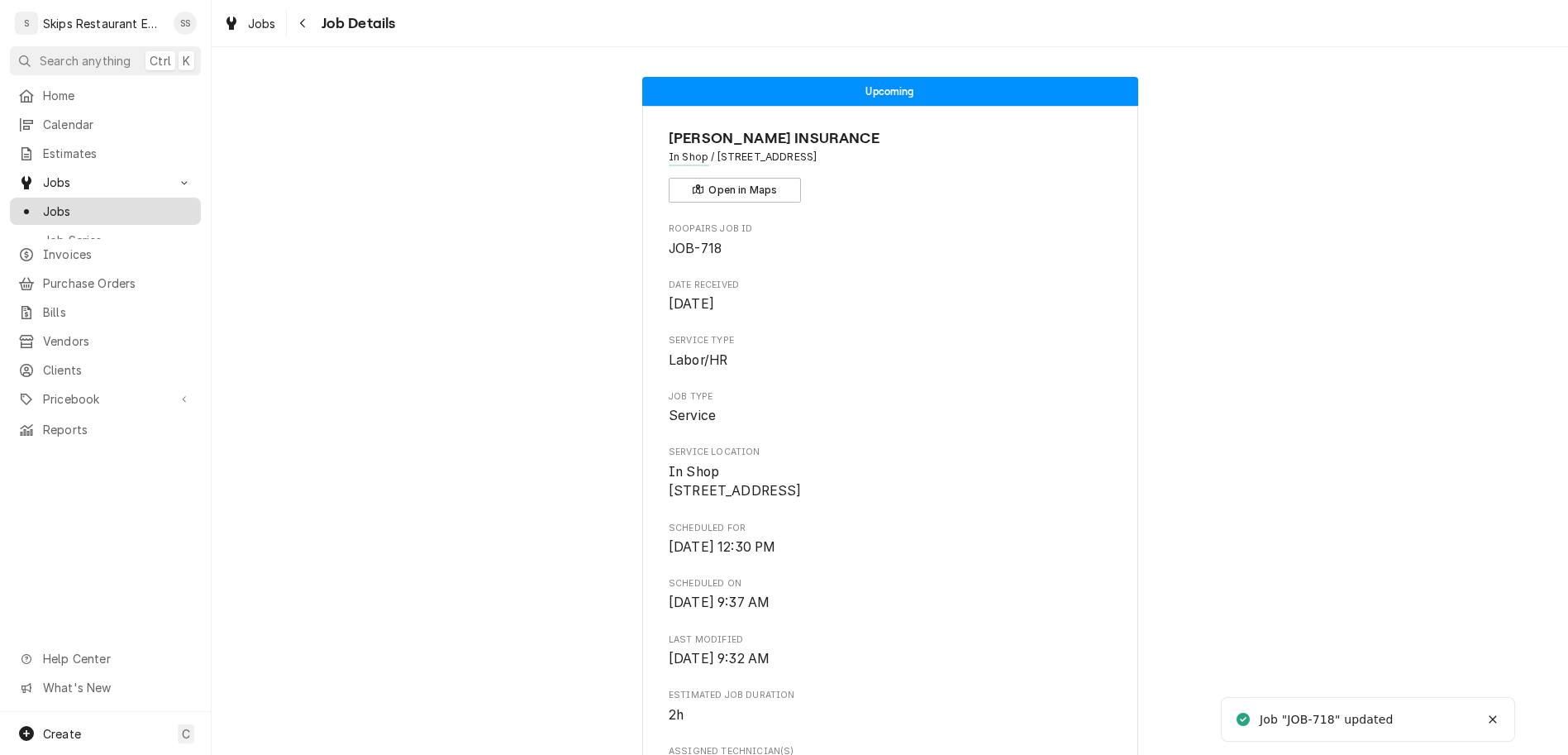
click at [46, 203] on span "Jobs" at bounding box center [118, 212] width 150 height 18
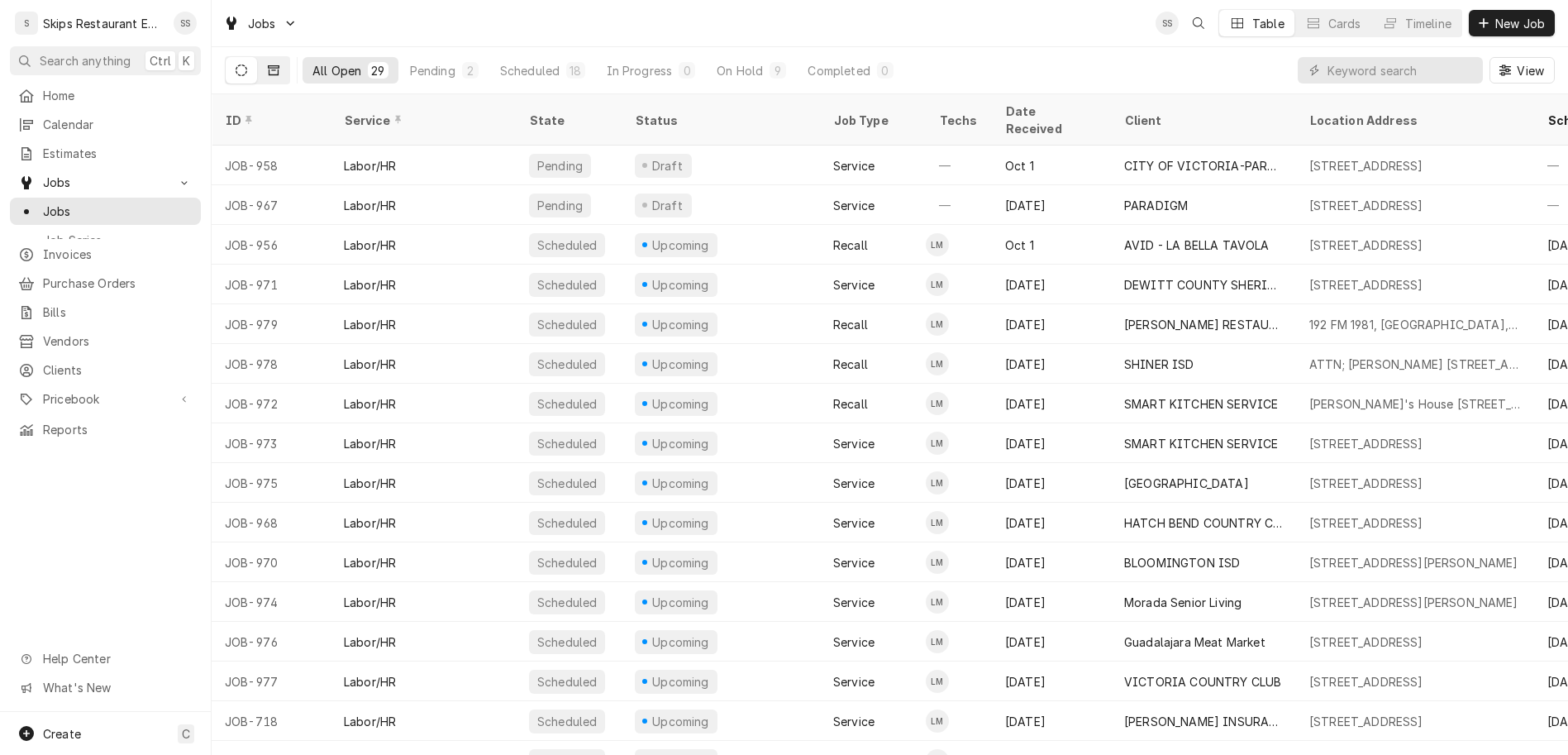
click at [257, 58] on button "Dynamic Content Wrapper" at bounding box center [273, 70] width 31 height 27
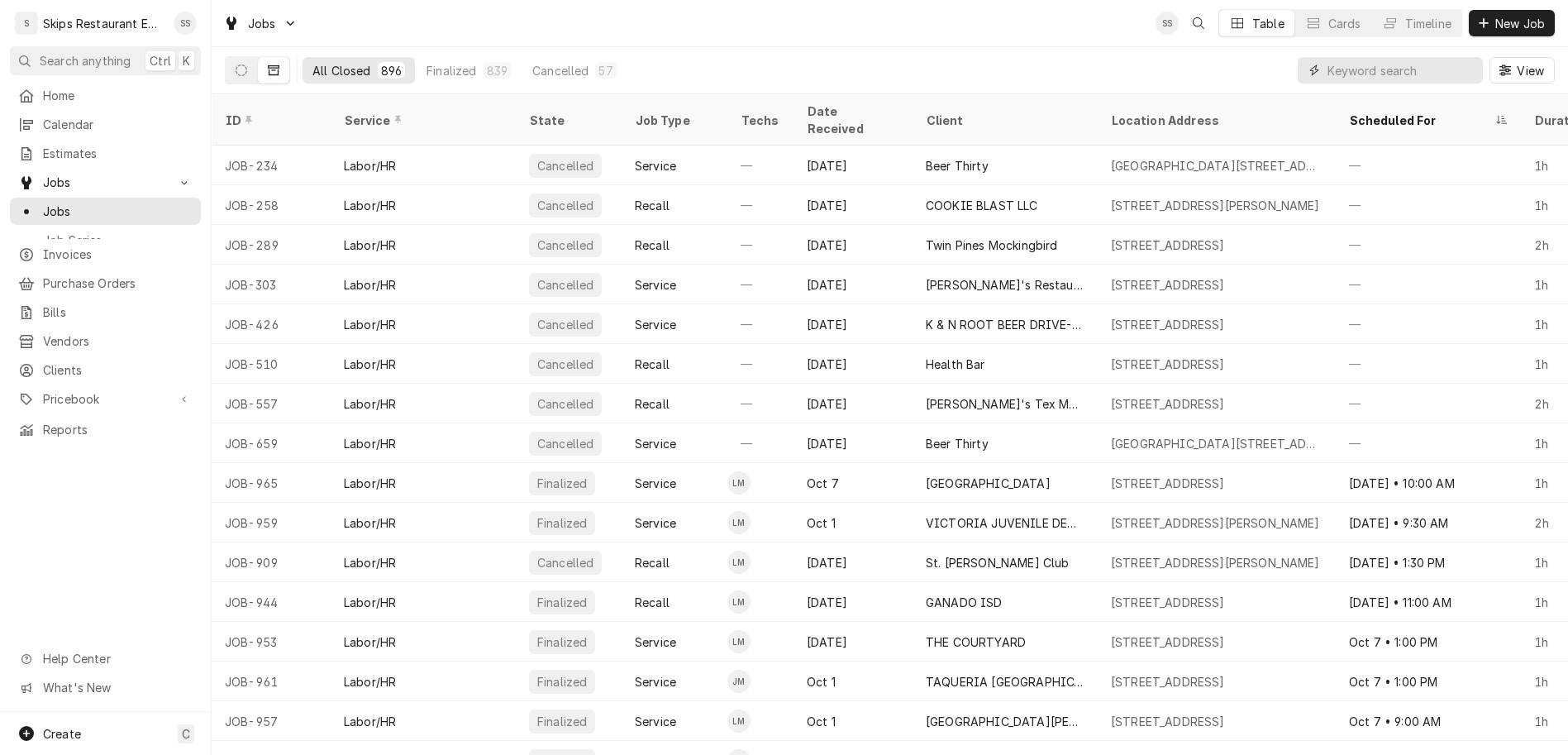
click at [1403, 57] on input "Dynamic Content Wrapper" at bounding box center [1401, 70] width 147 height 27
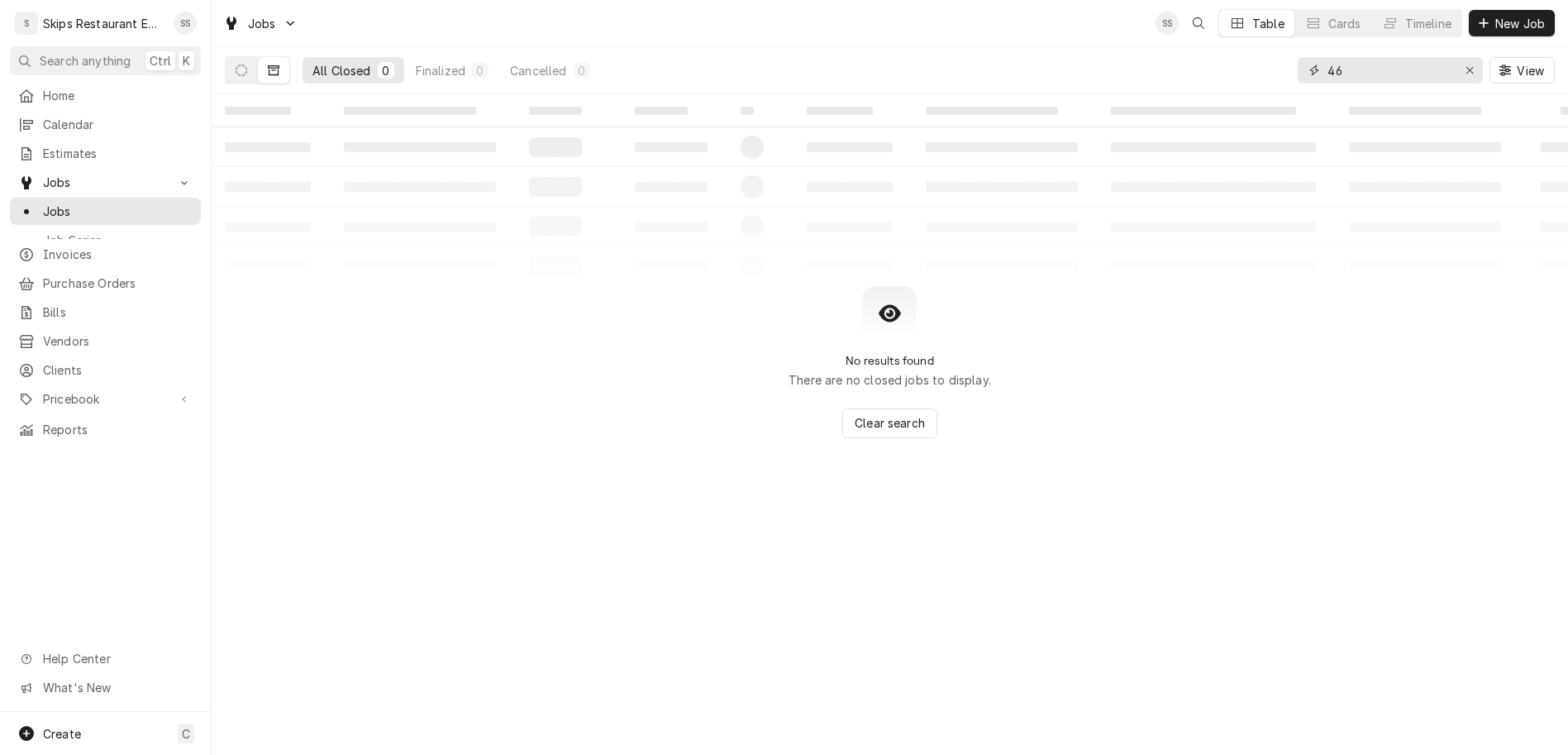
type input "6"
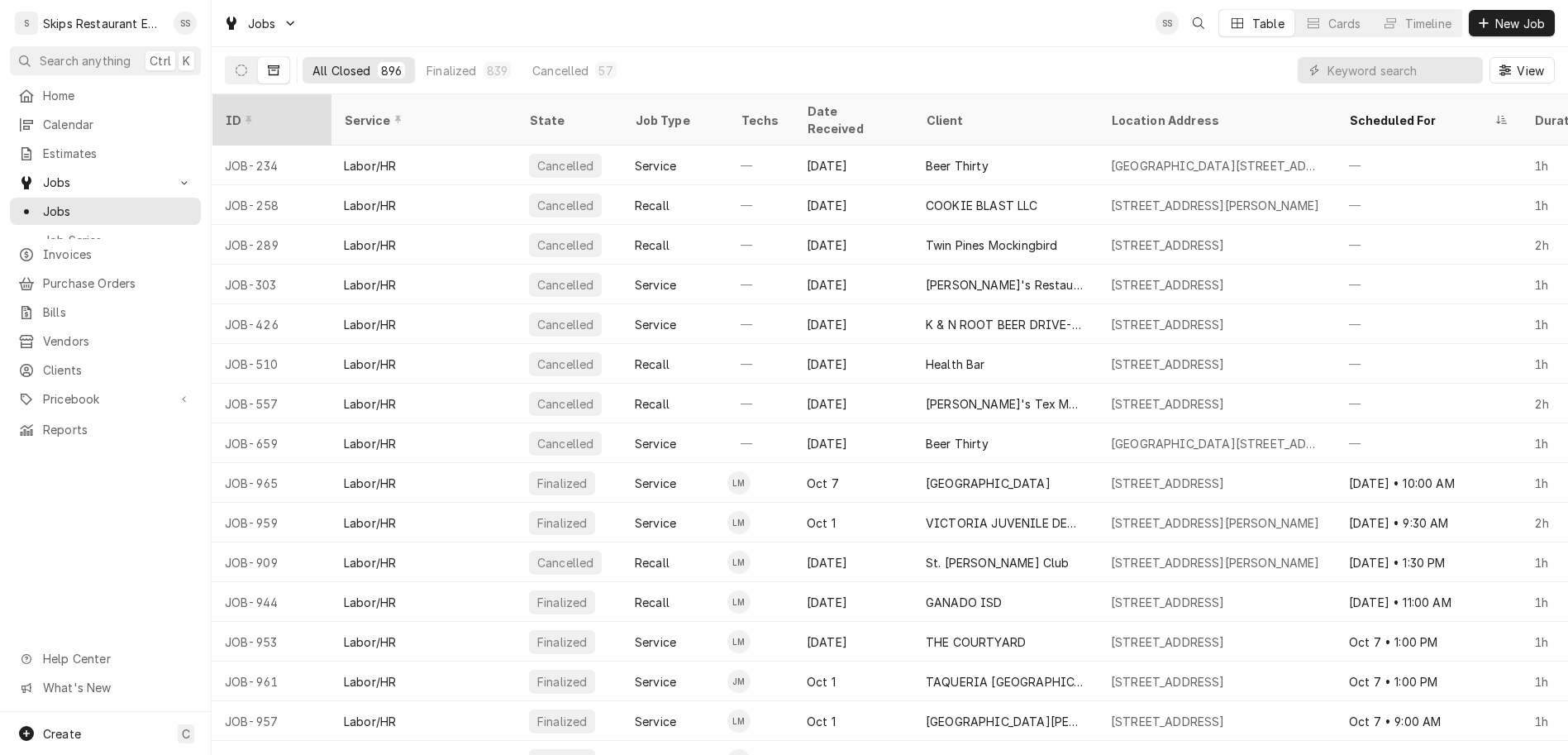
click at [225, 112] on div "ID" at bounding box center [269, 120] width 89 height 18
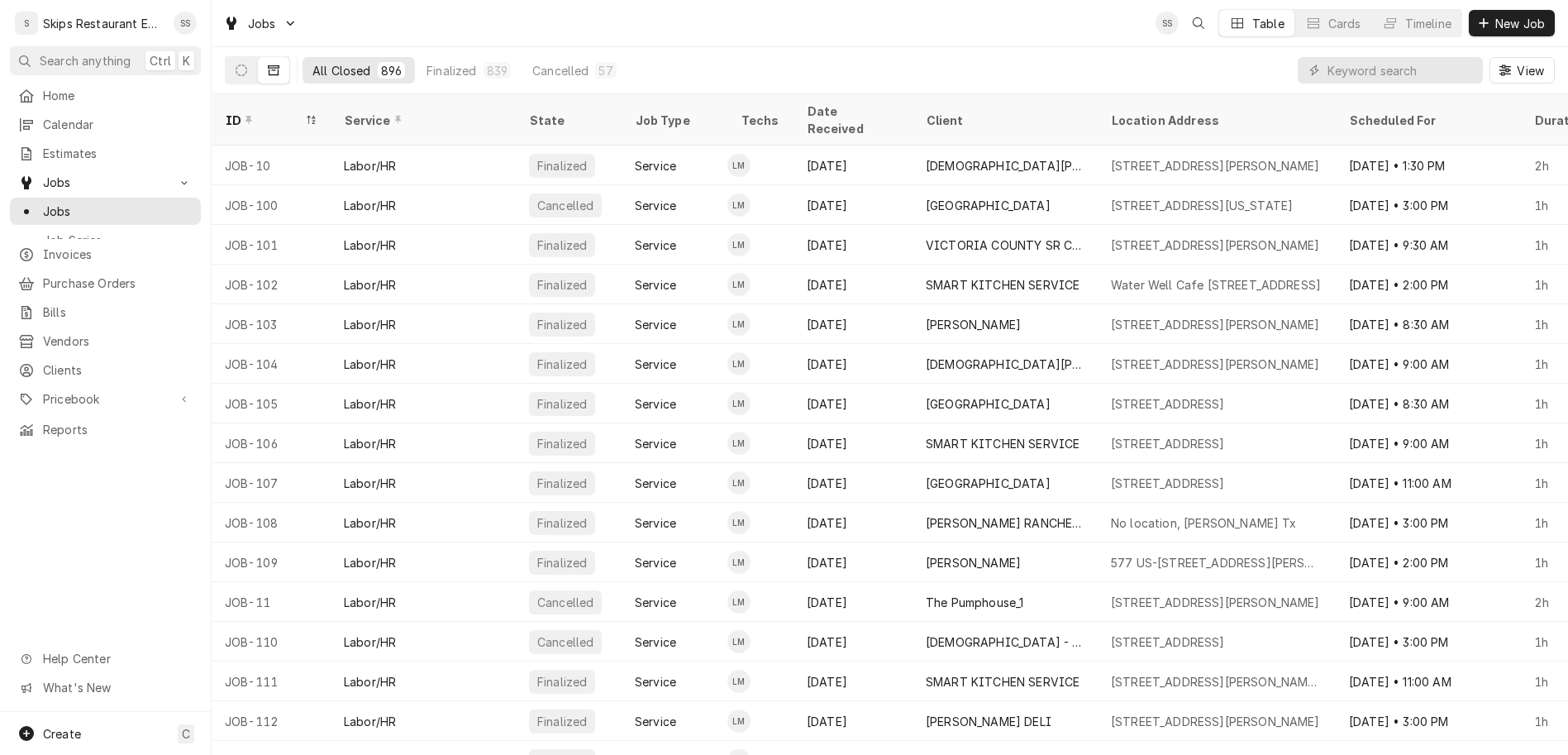
click at [225, 112] on div "ID" at bounding box center [263, 120] width 76 height 18
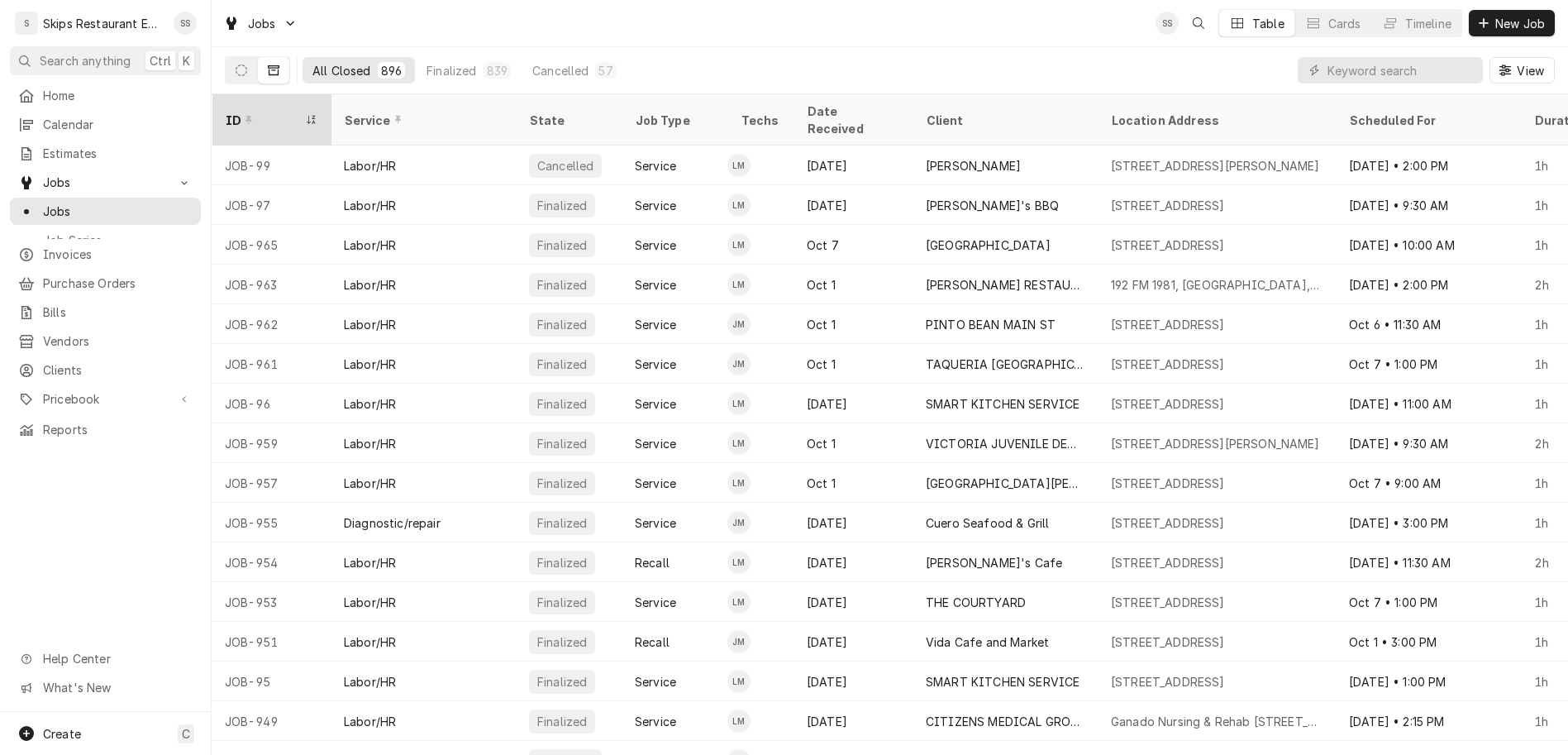
click at [305, 115] on icon "Dynamic Content Wrapper" at bounding box center [311, 119] width 12 height 10
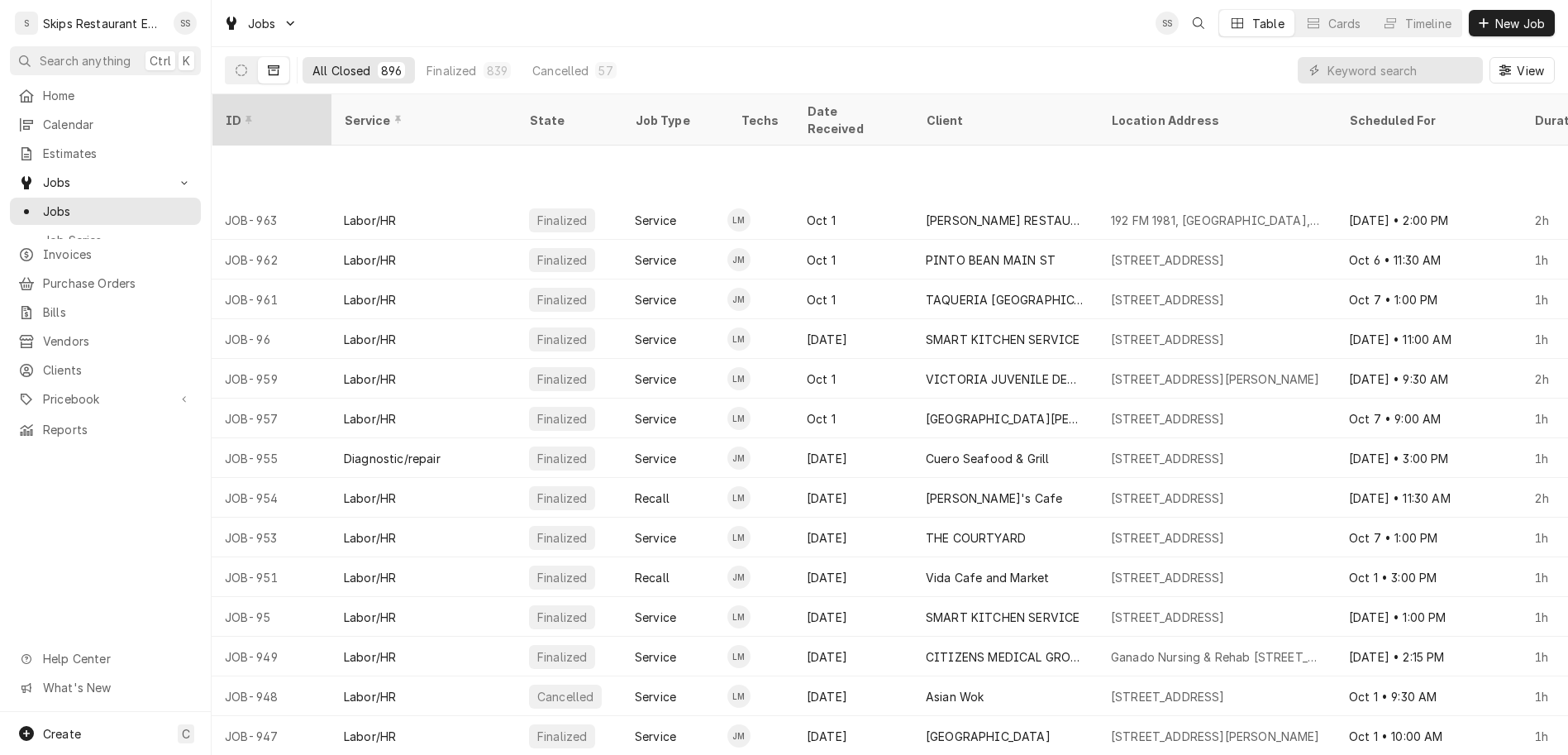
scroll to position [186, 0]
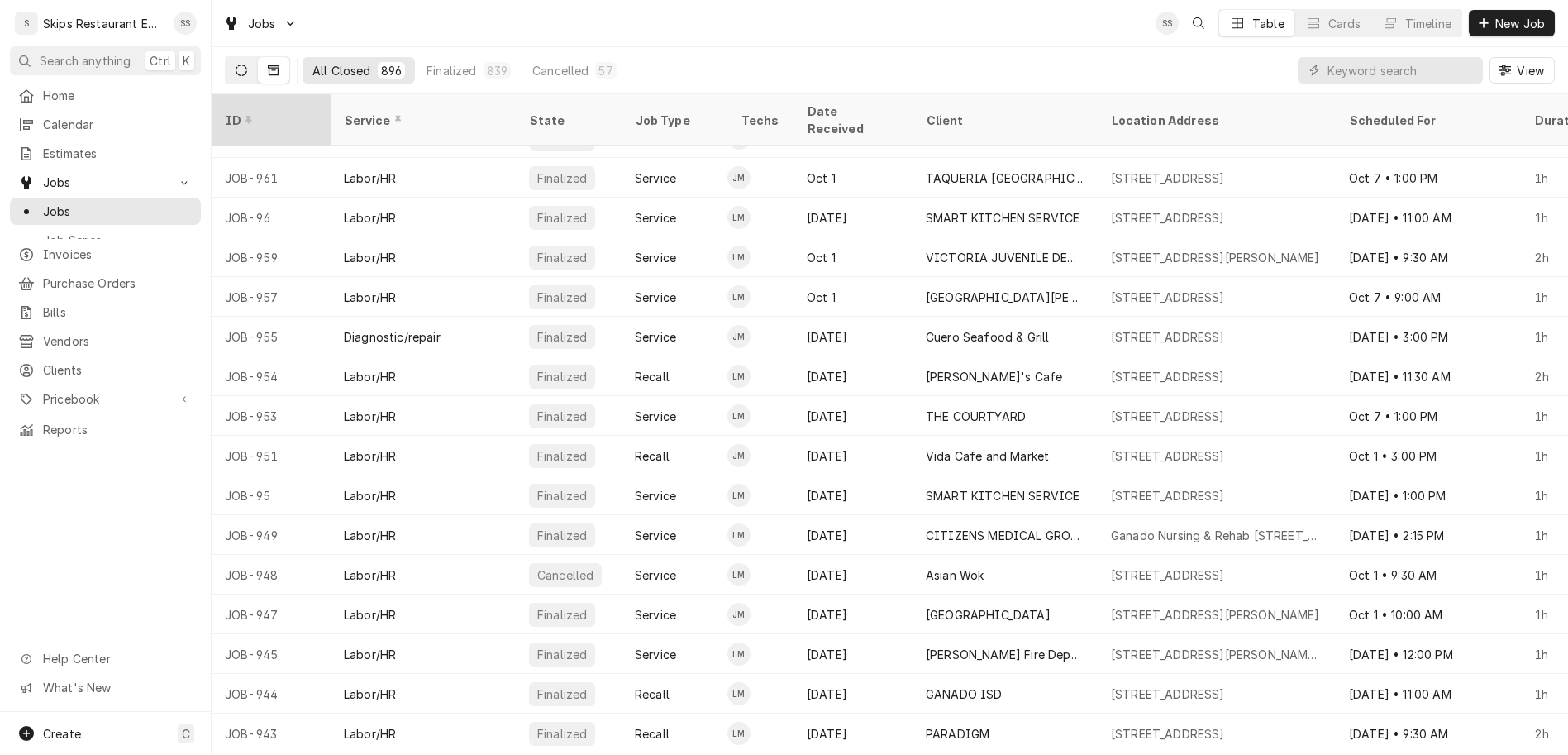
click at [235, 65] on icon "Dynamic Content Wrapper" at bounding box center [241, 70] width 12 height 12
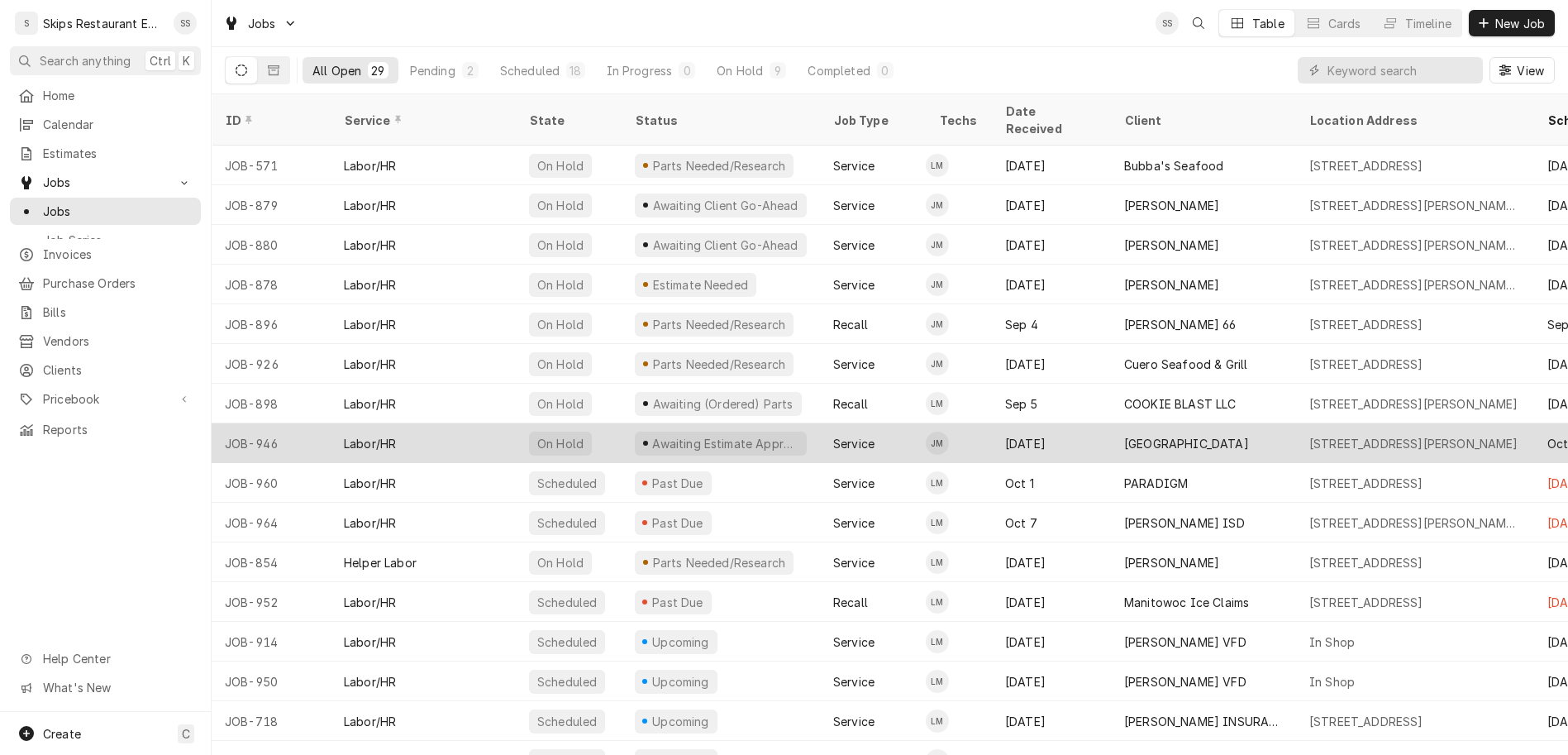
click at [231, 423] on div "JOB-946" at bounding box center [271, 443] width 119 height 40
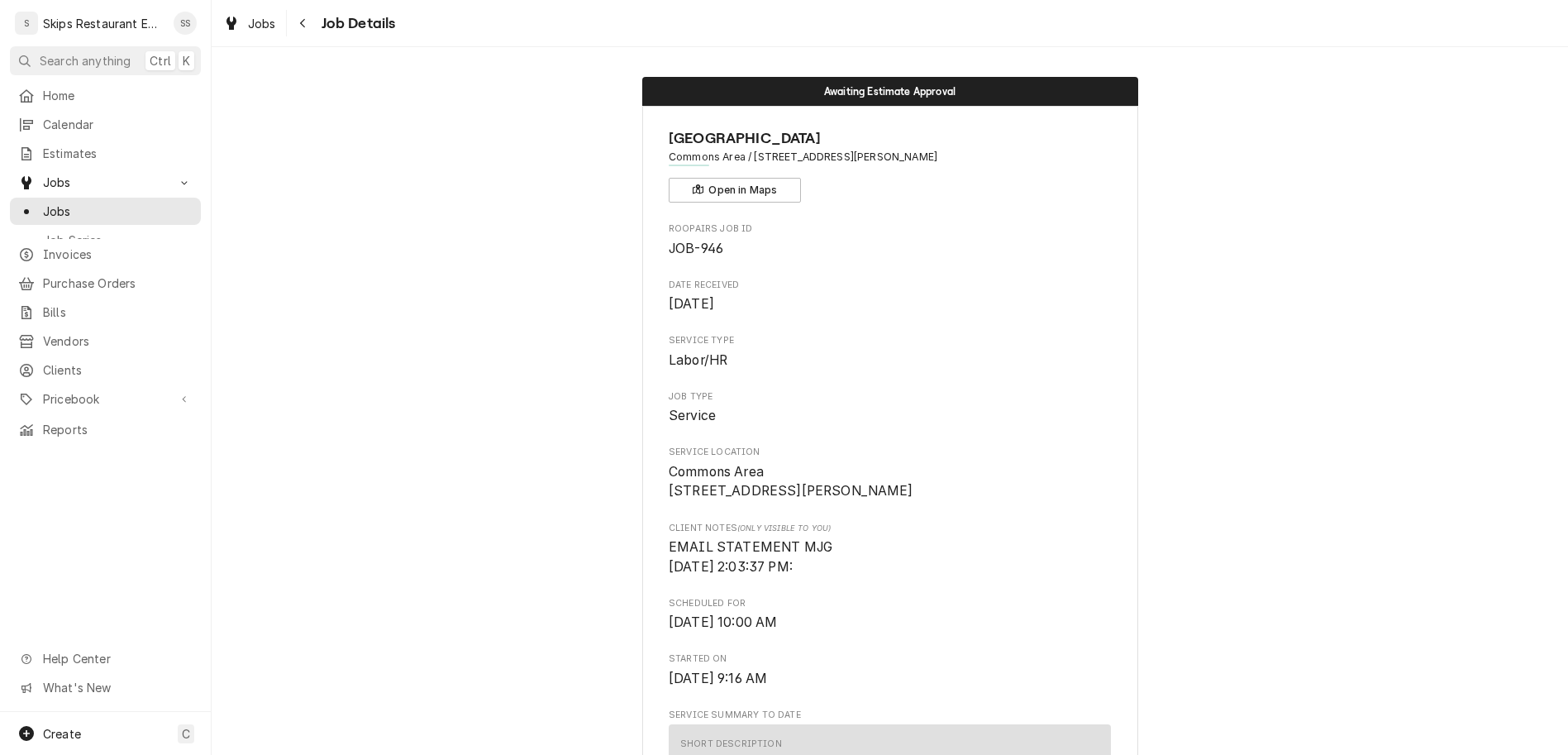
scroll to position [194, 0]
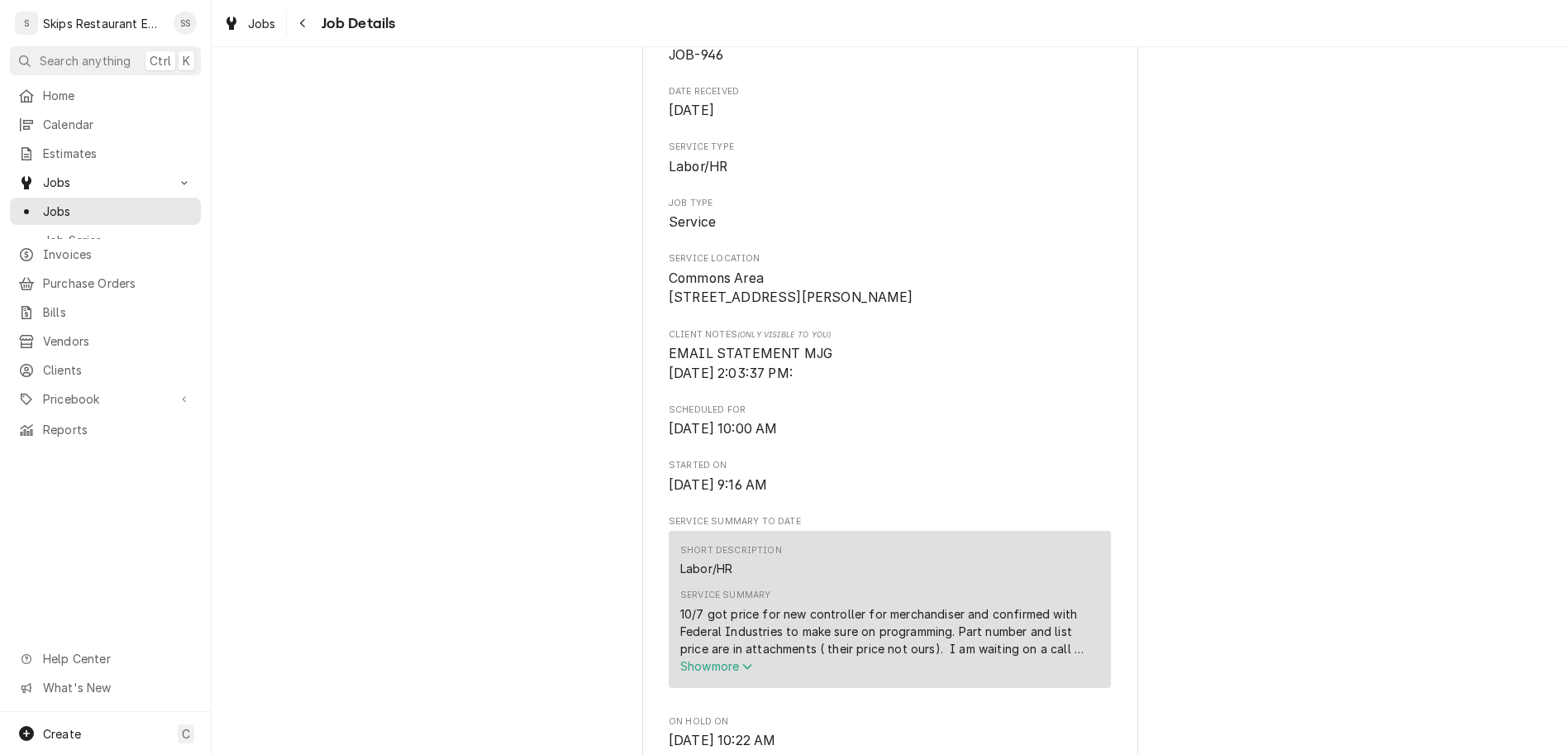
click at [723, 659] on span "Show more" at bounding box center [717, 666] width 73 height 14
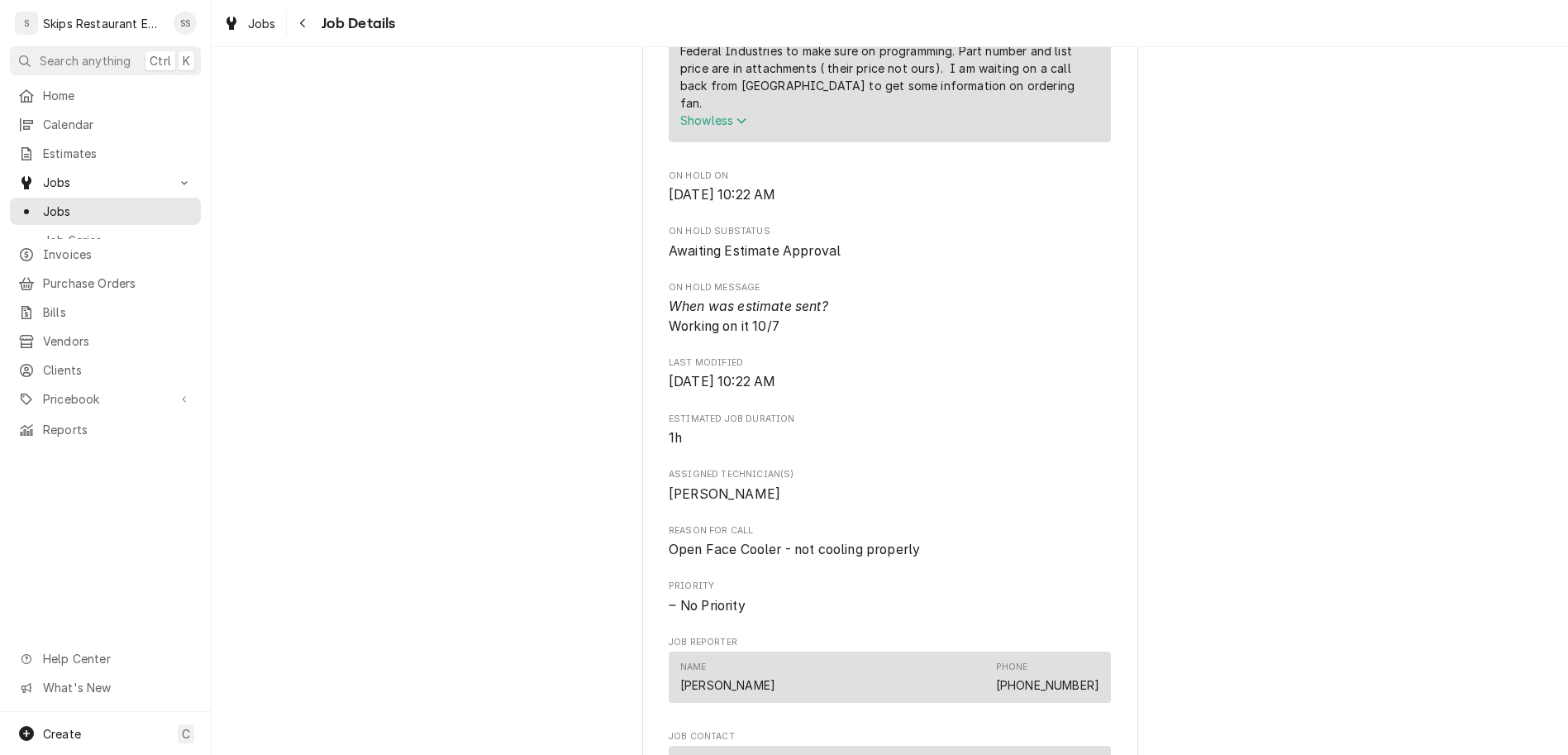
scroll to position [451, 0]
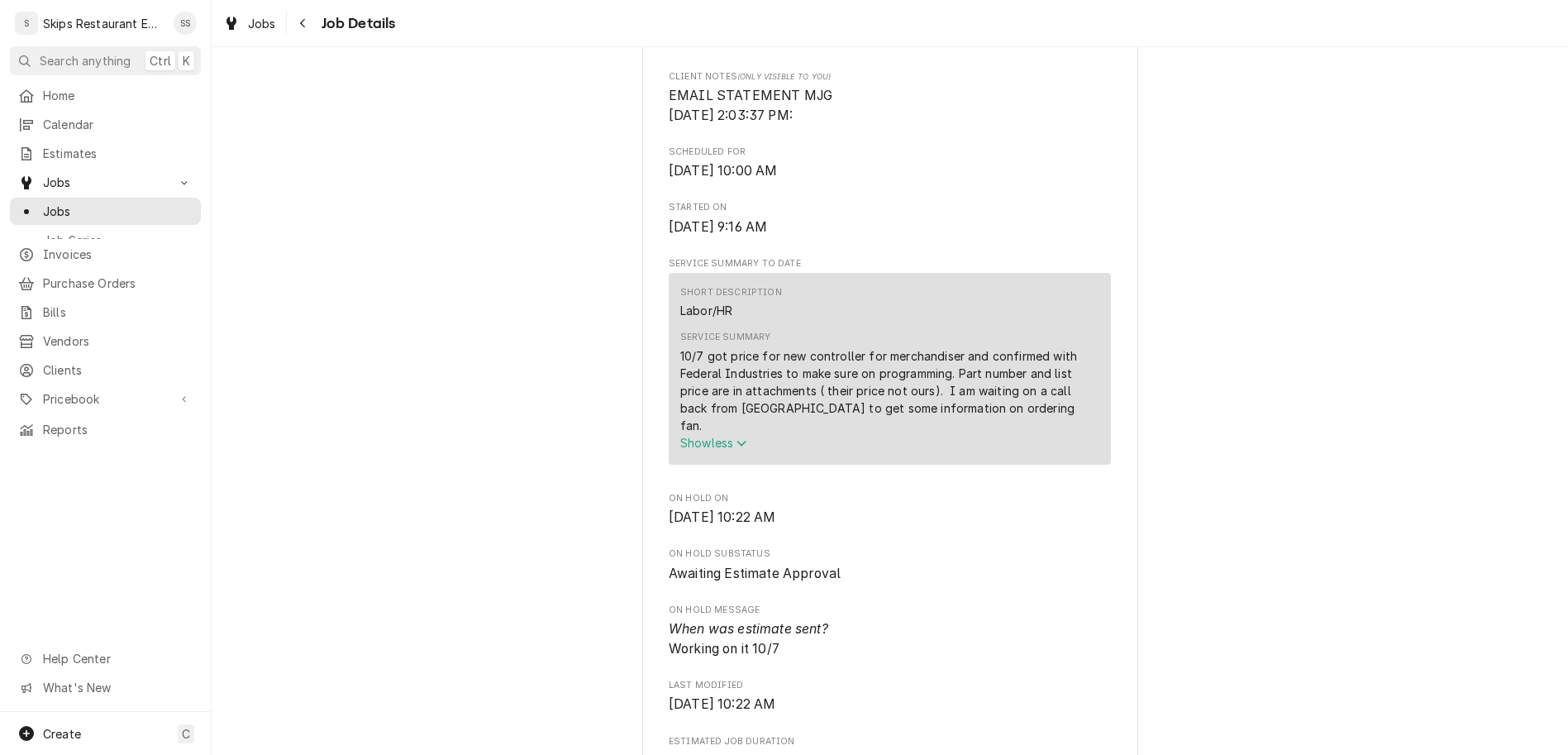
click at [722, 435] on span "Show less" at bounding box center [714, 443] width 67 height 14
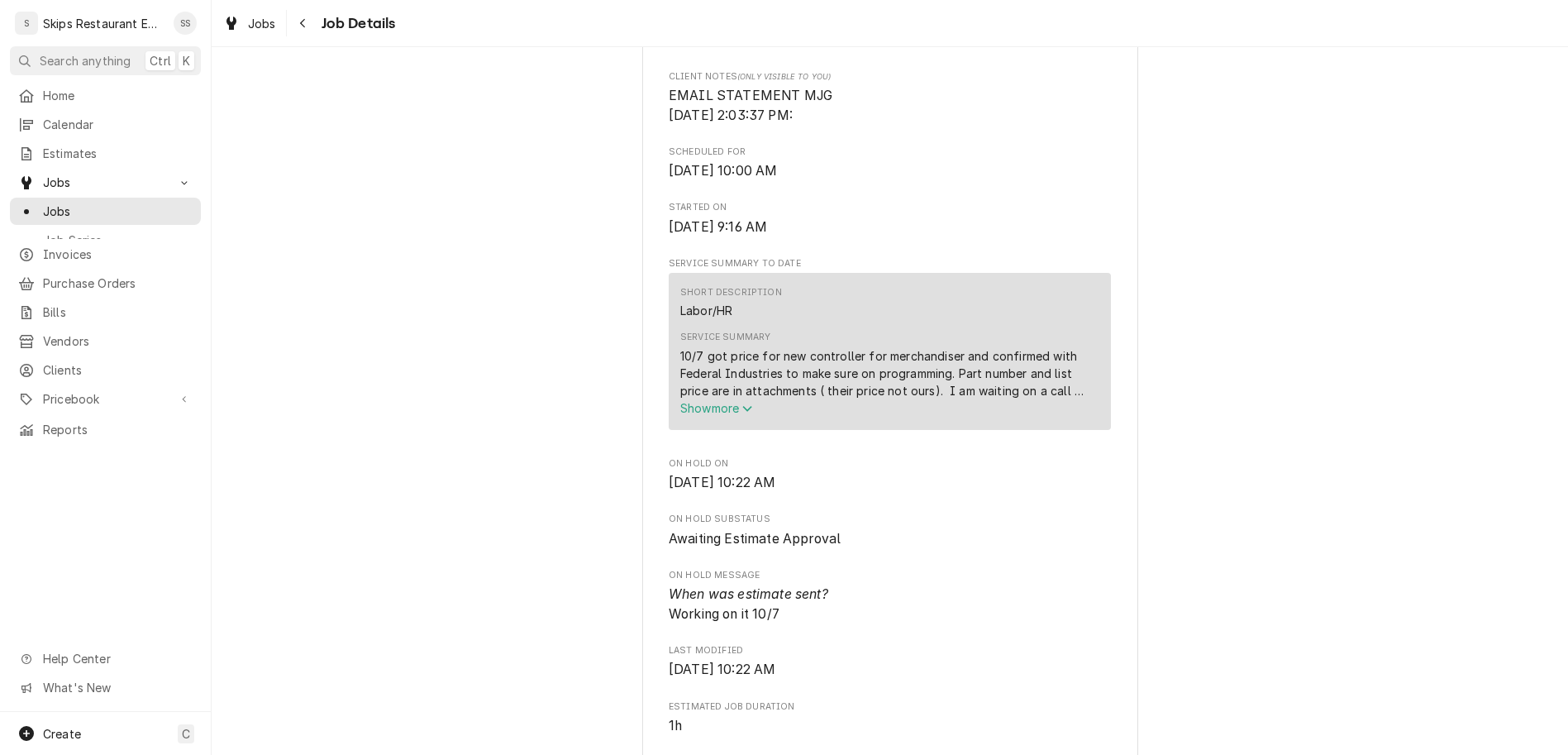
click at [722, 401] on span "Show more" at bounding box center [717, 408] width 73 height 14
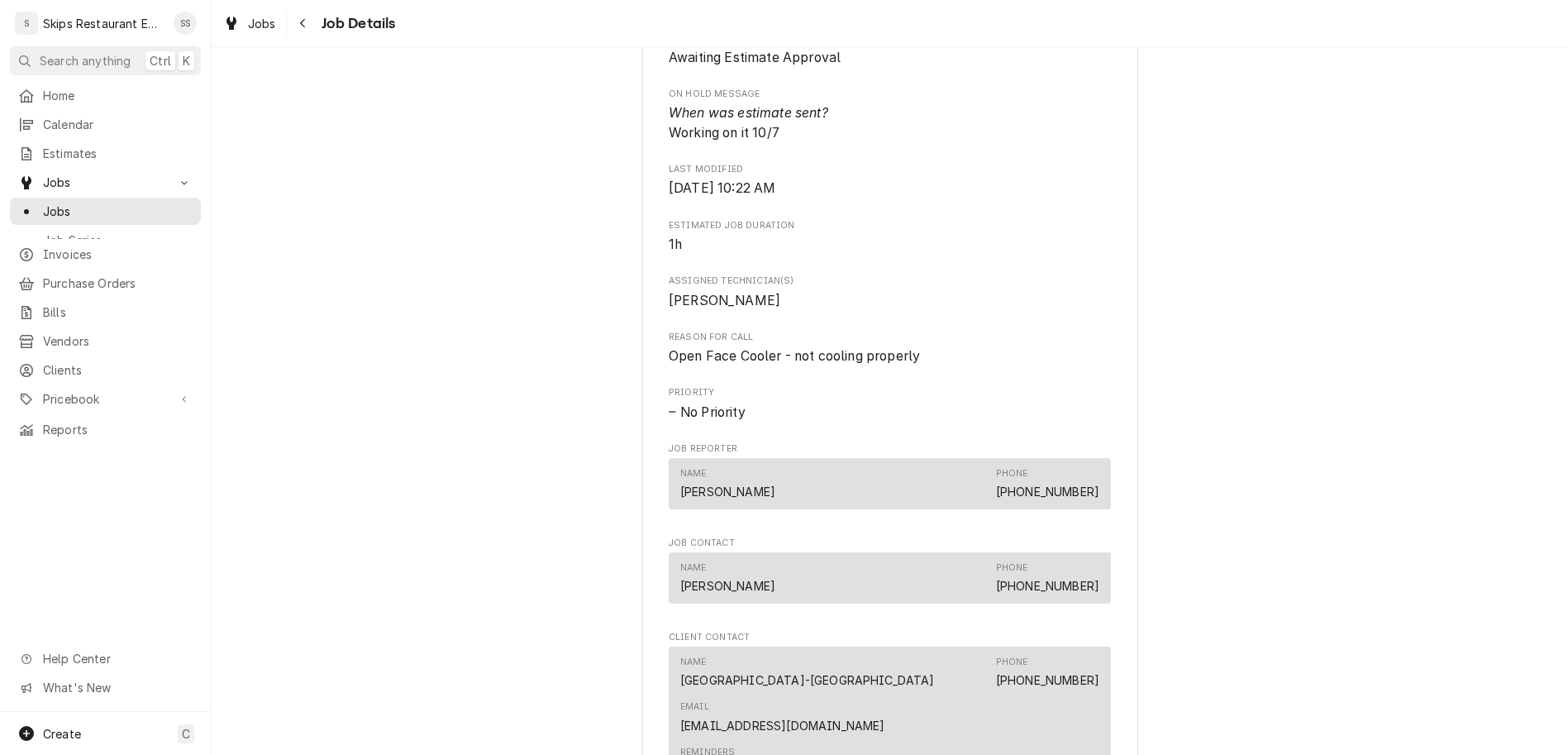
scroll to position [1032, 0]
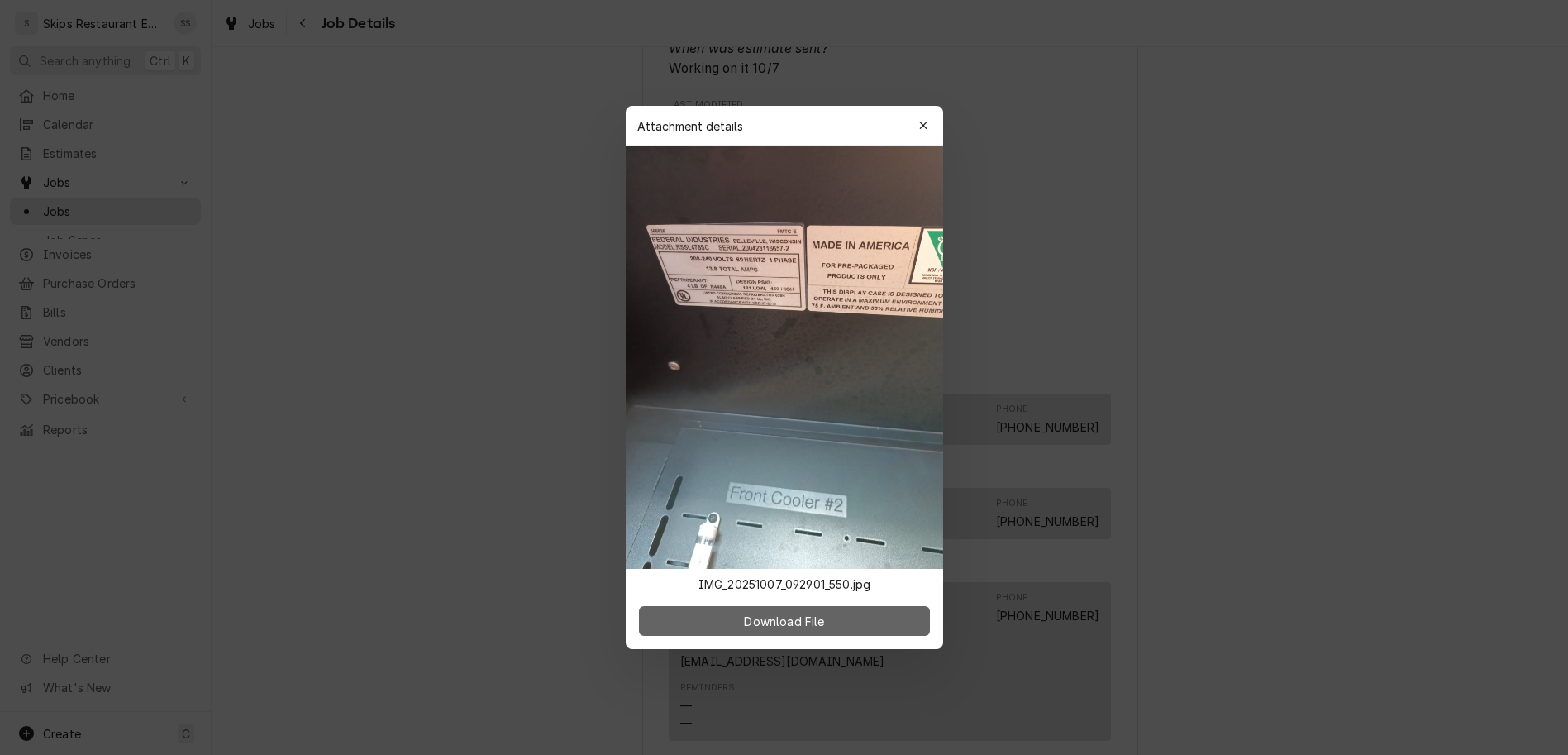
click at [777, 612] on span "Download File" at bounding box center [784, 621] width 87 height 18
click at [919, 131] on icon "button" at bounding box center [923, 125] width 9 height 12
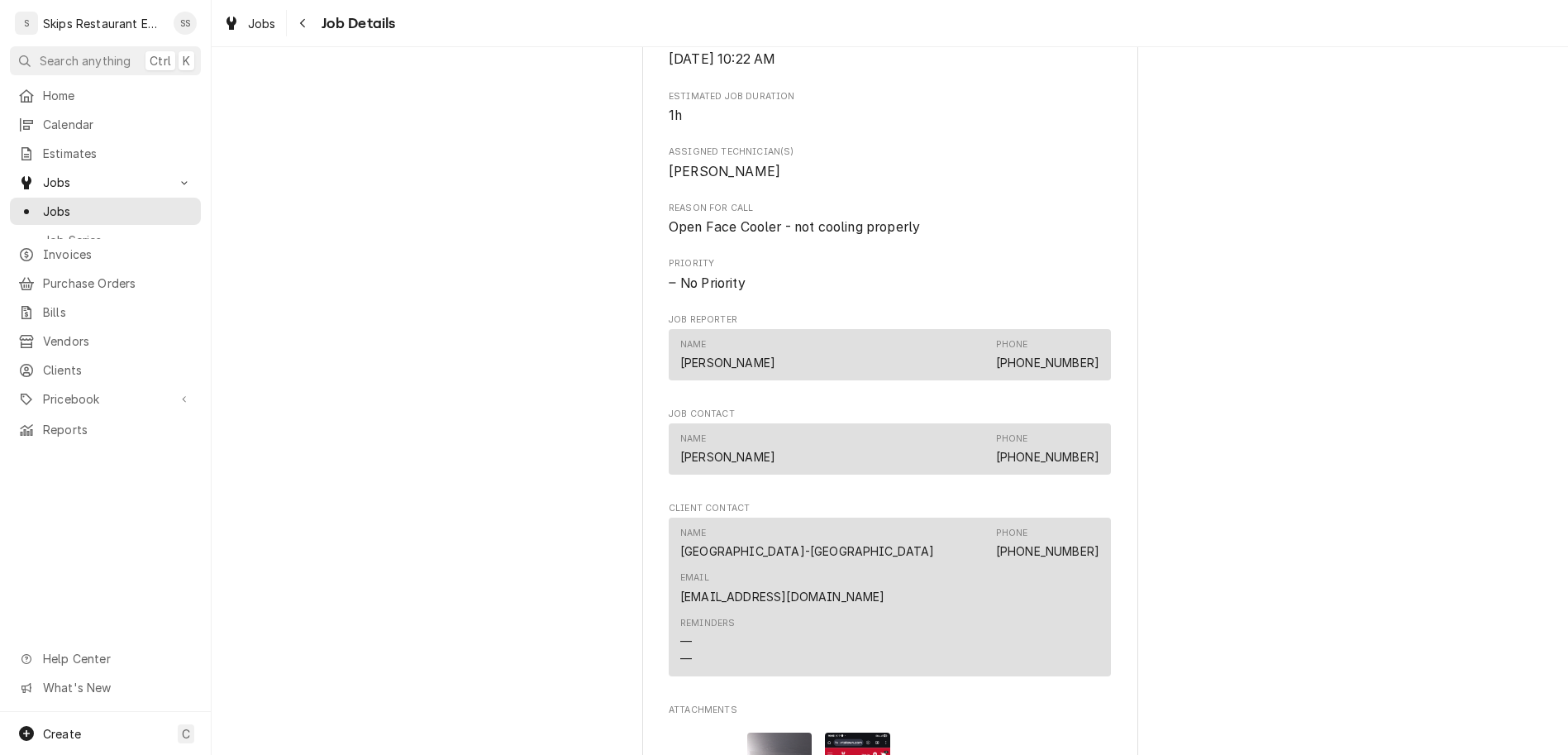
scroll to position [1290, 0]
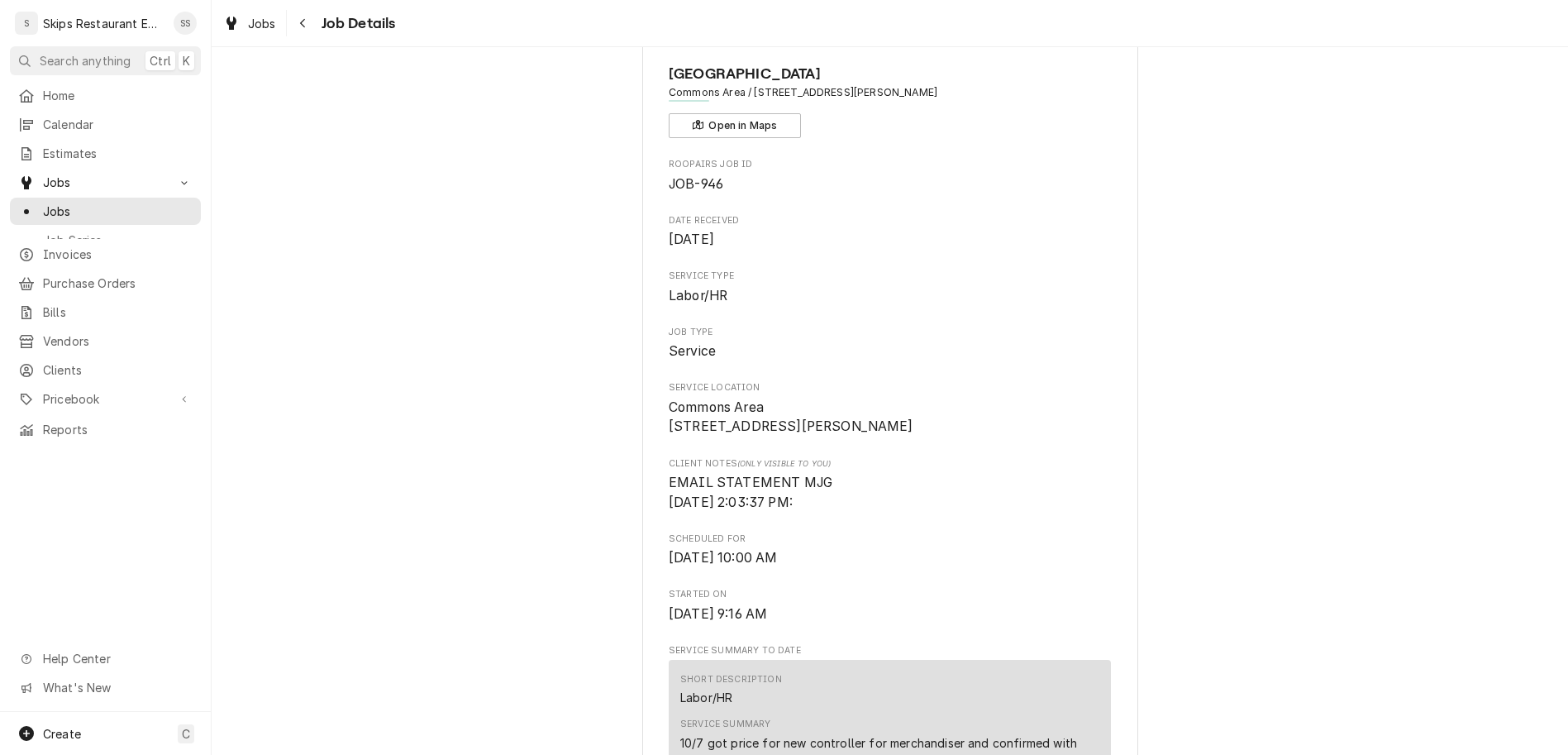
scroll to position [0, 0]
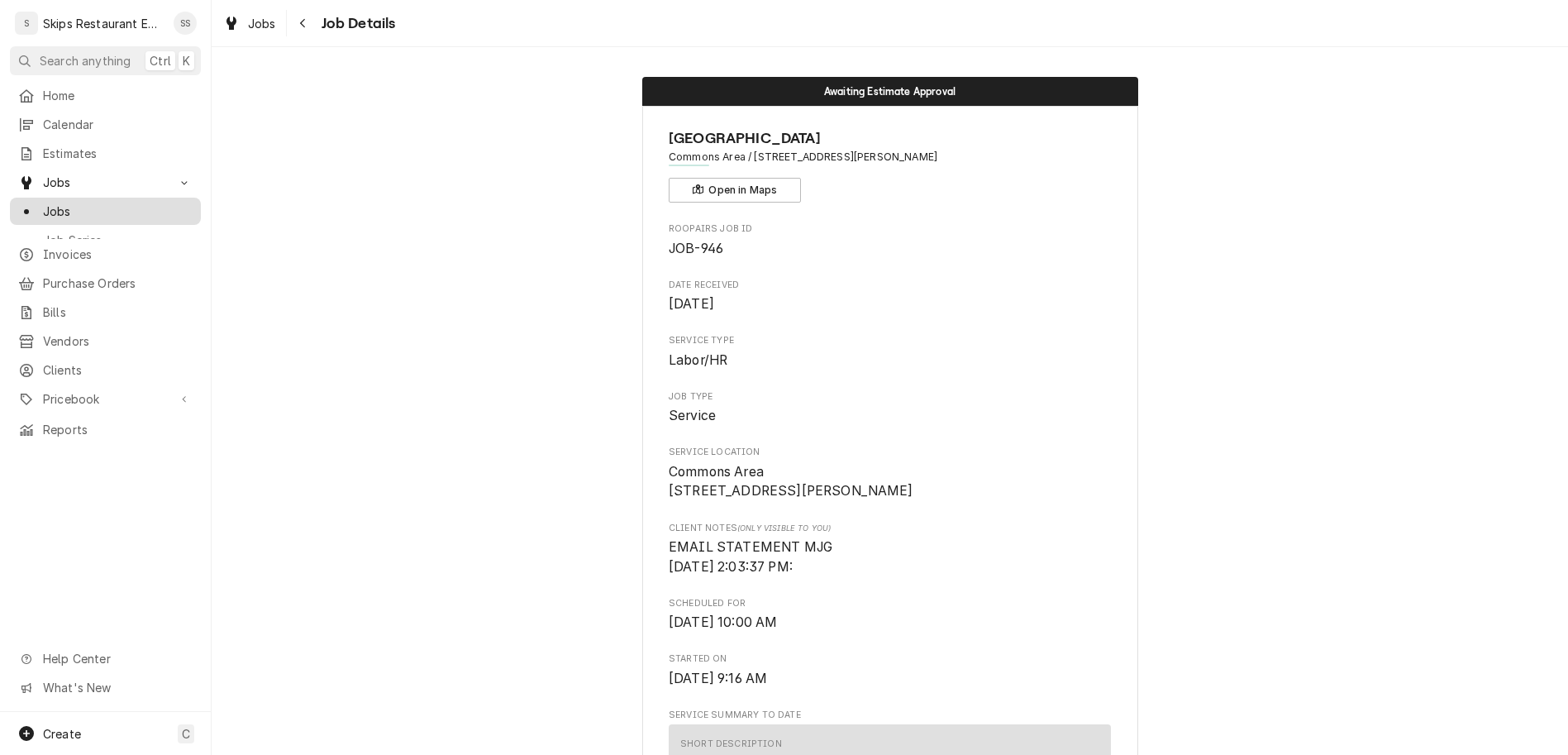
click at [33, 201] on div "Jobs" at bounding box center [105, 211] width 184 height 20
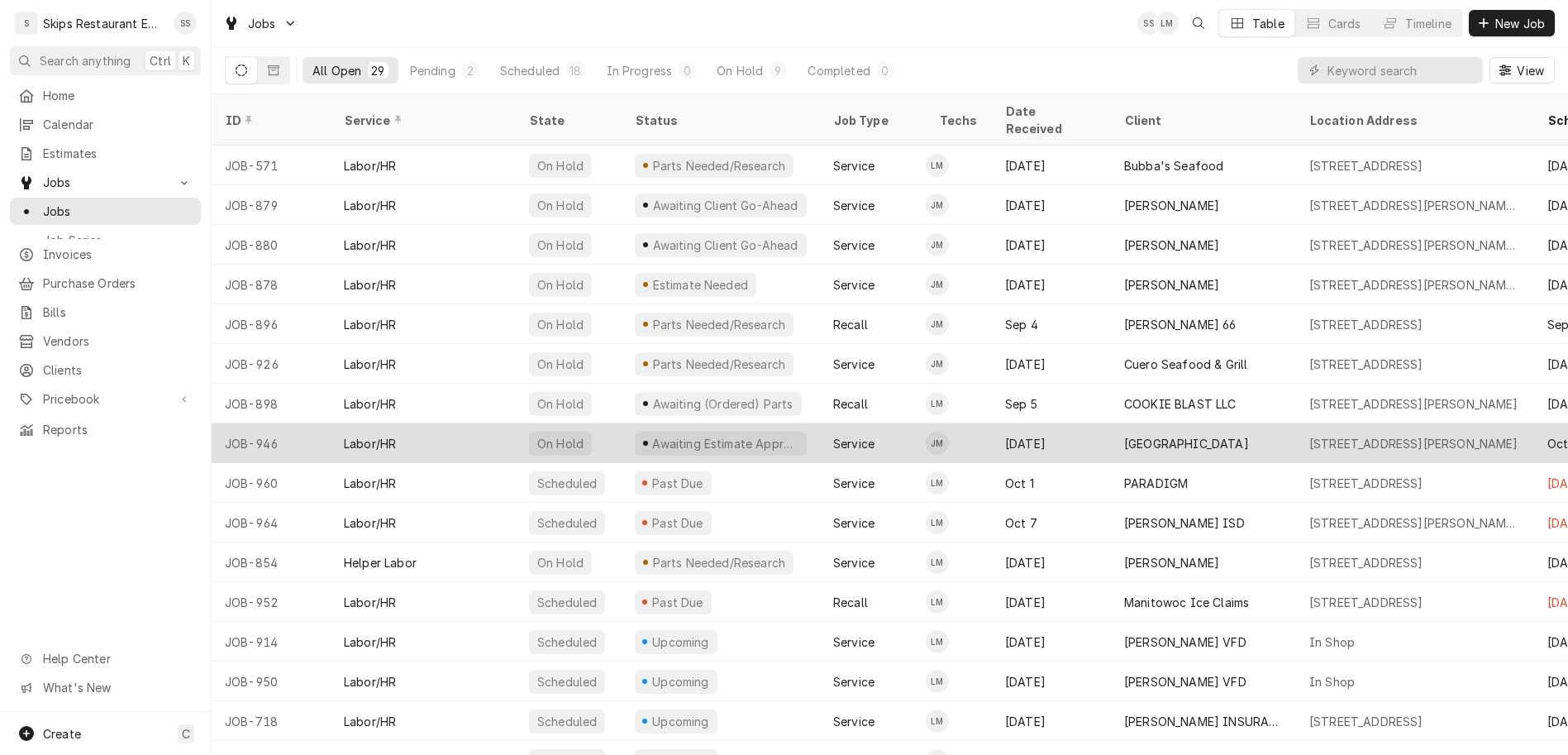
click at [1124, 435] on div "[GEOGRAPHIC_DATA]" at bounding box center [1186, 443] width 125 height 18
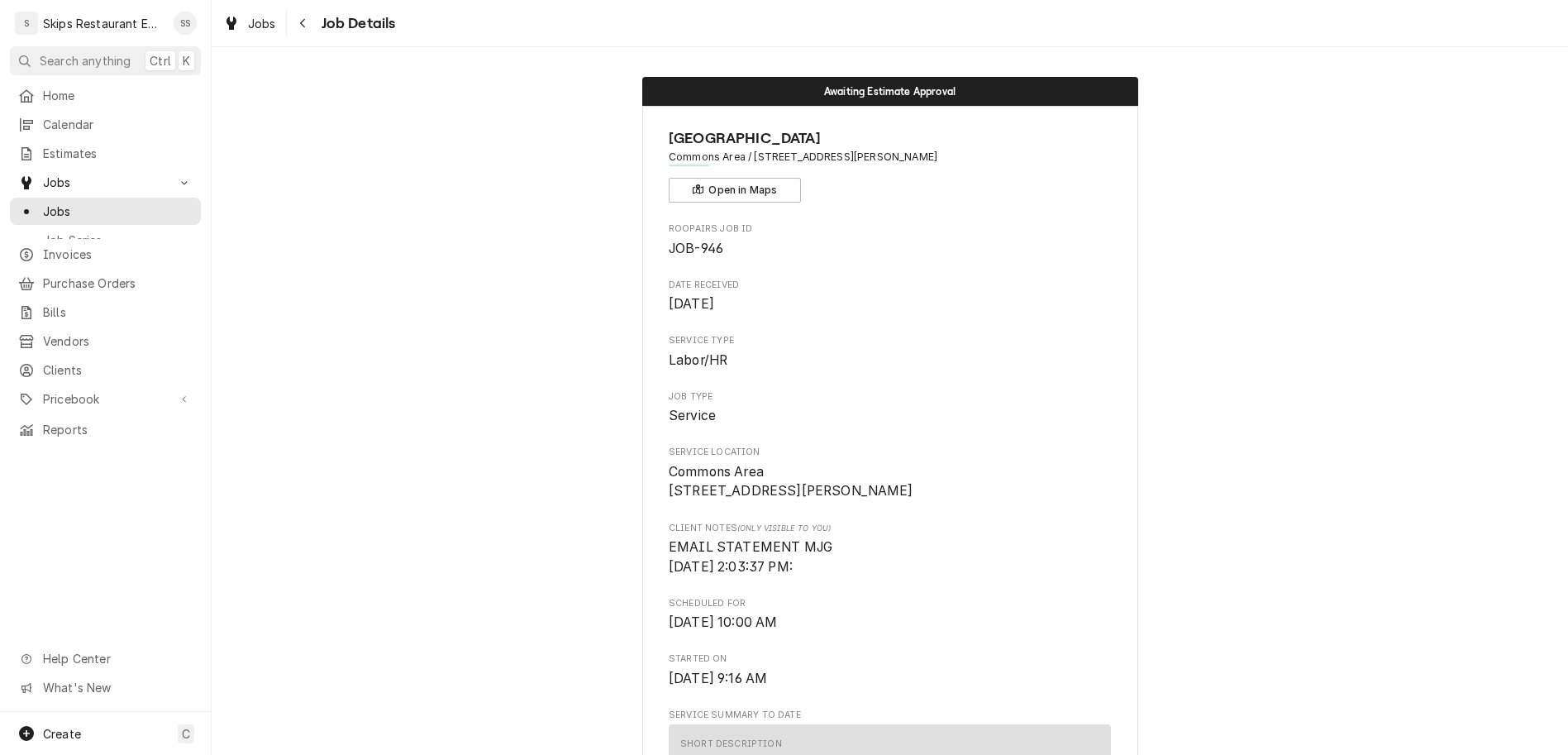
click at [719, 753] on div "Labor/HR" at bounding box center [706, 762] width 52 height 18
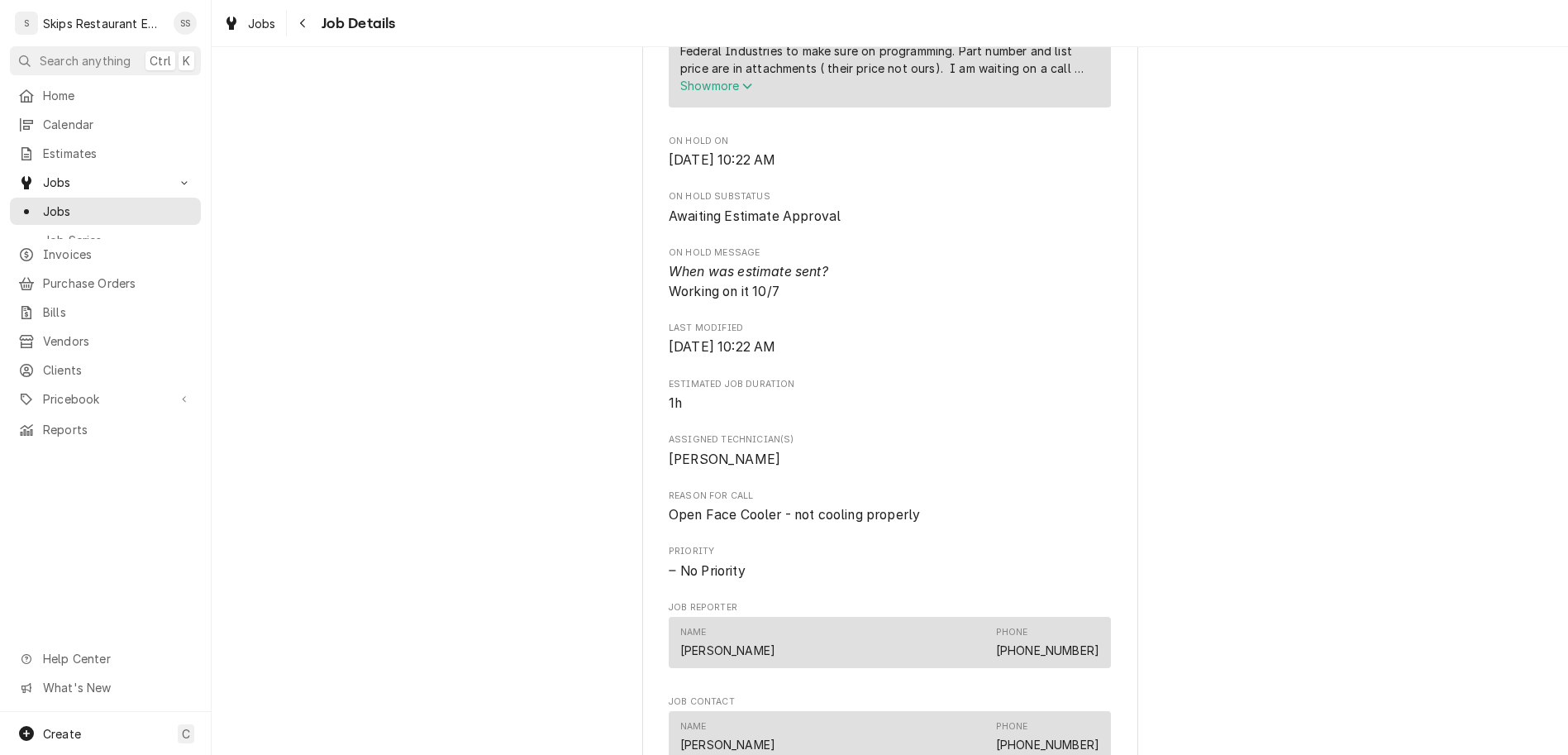
scroll to position [967, 0]
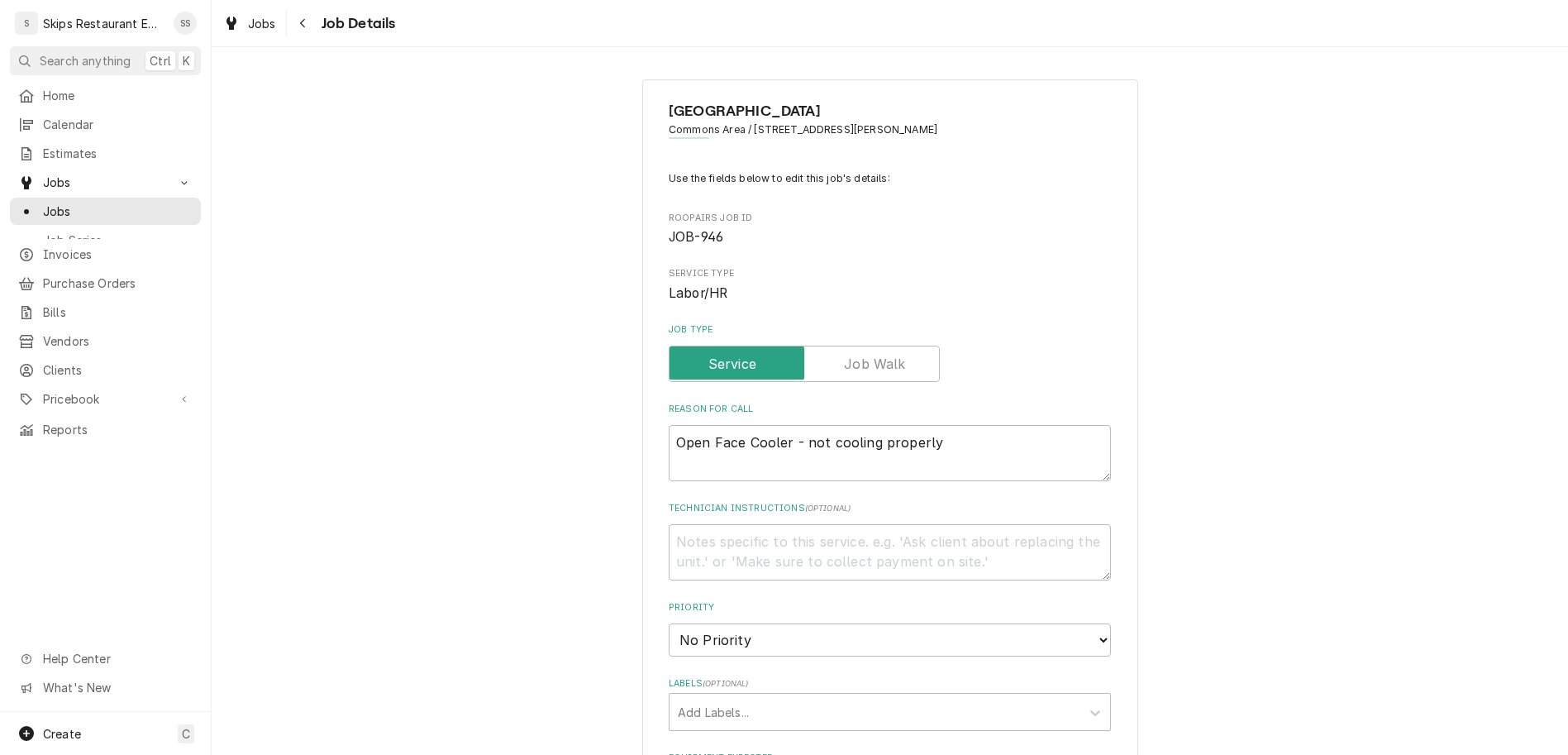
scroll to position [506, 0]
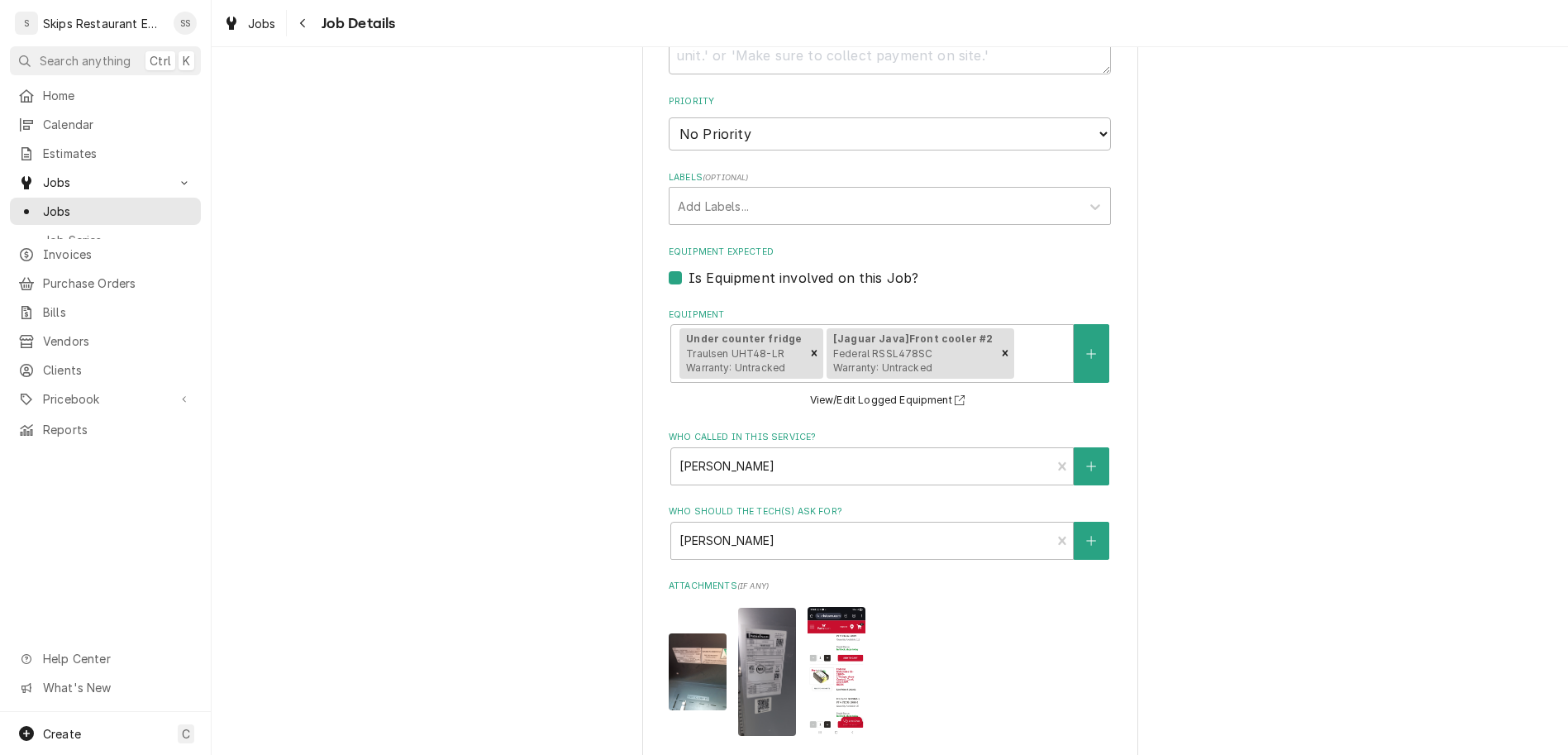
type textarea "x"
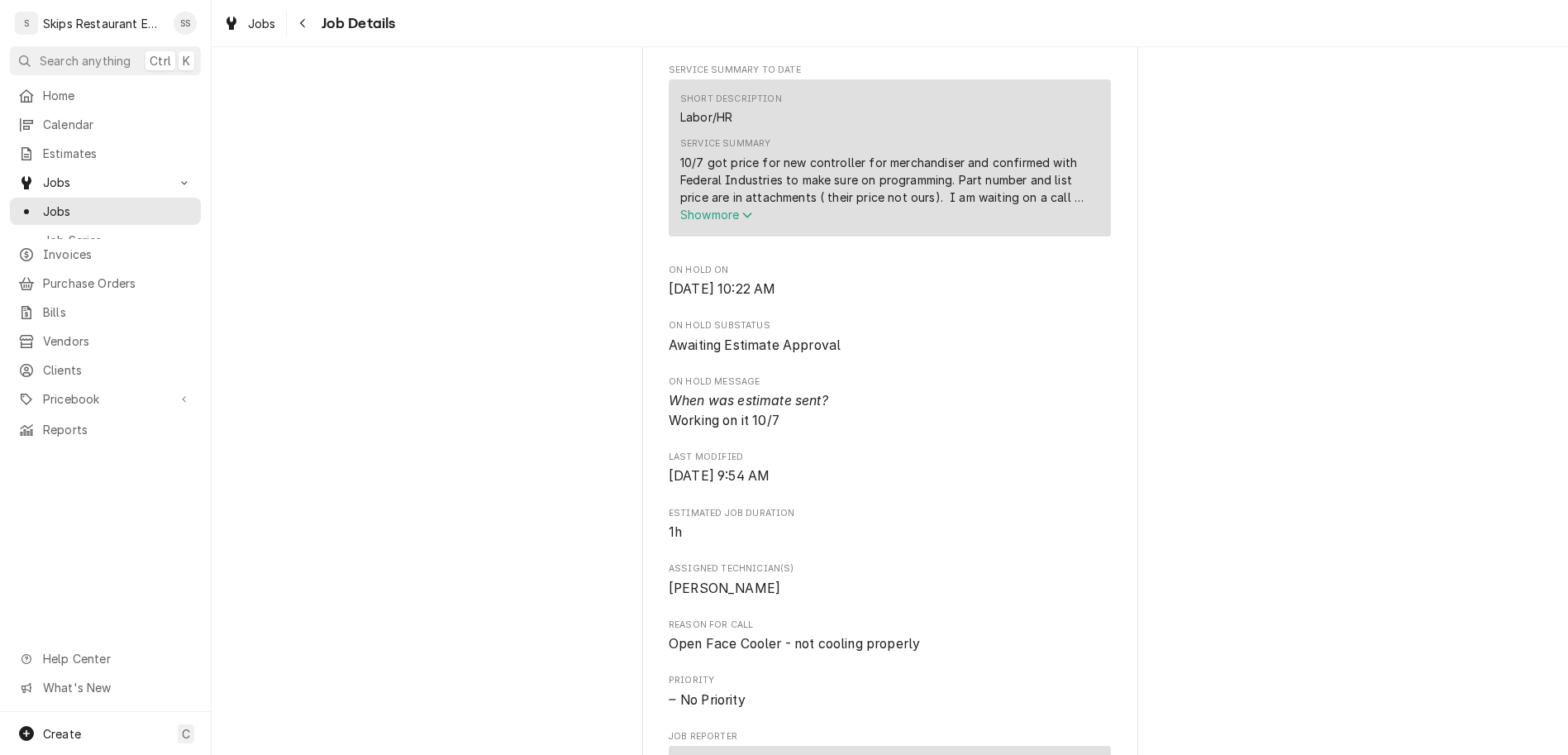
scroll to position [967, 0]
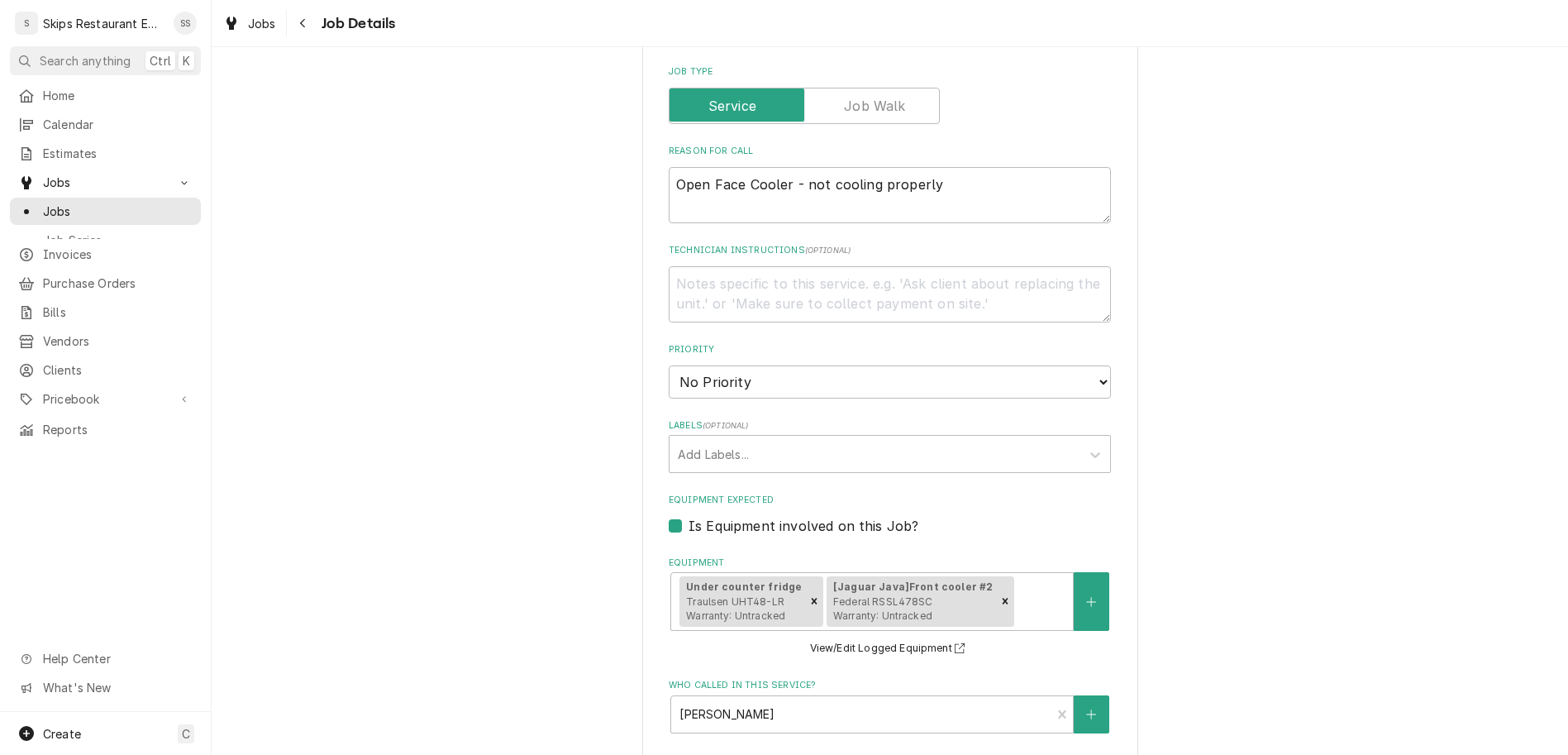
scroll to position [506, 0]
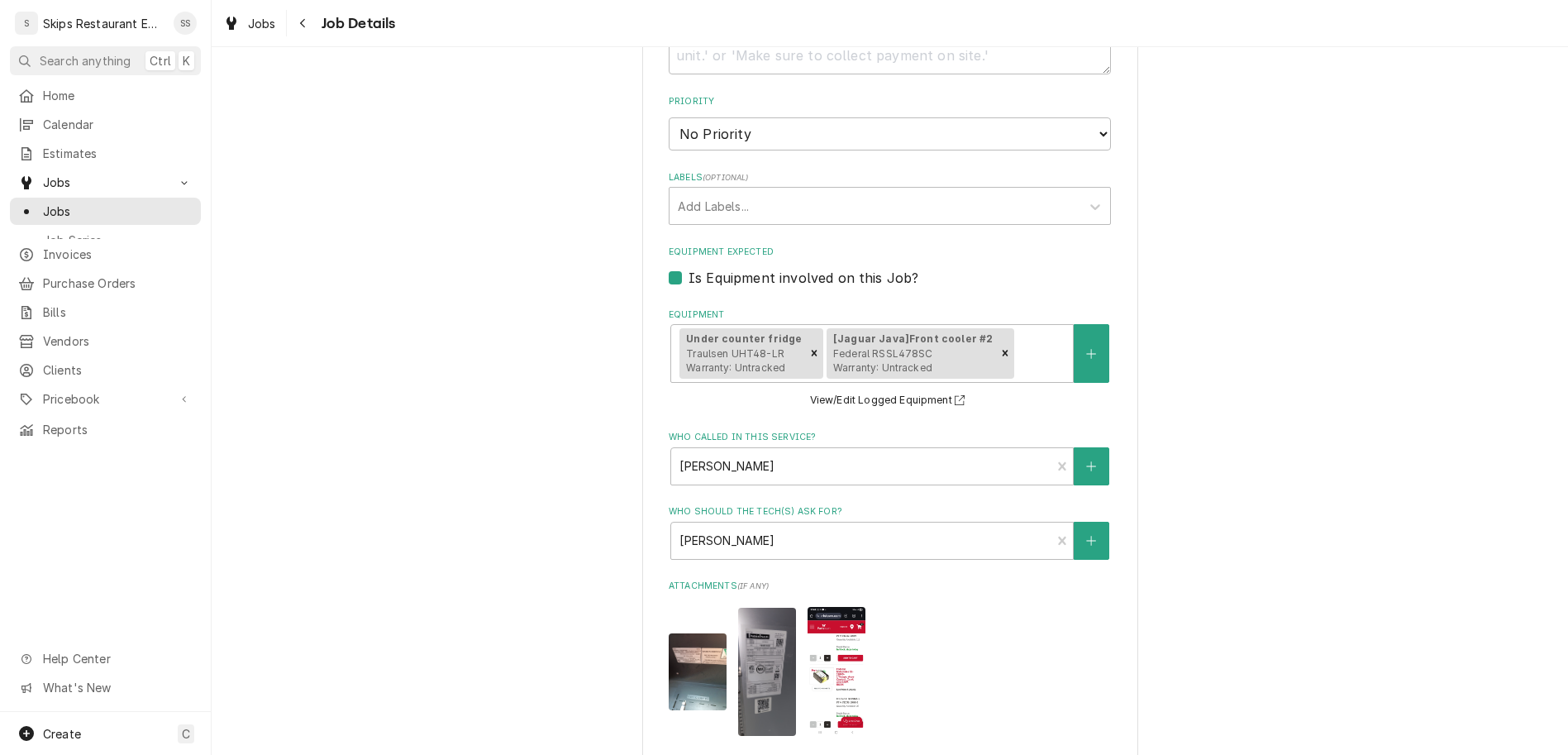
type textarea "x"
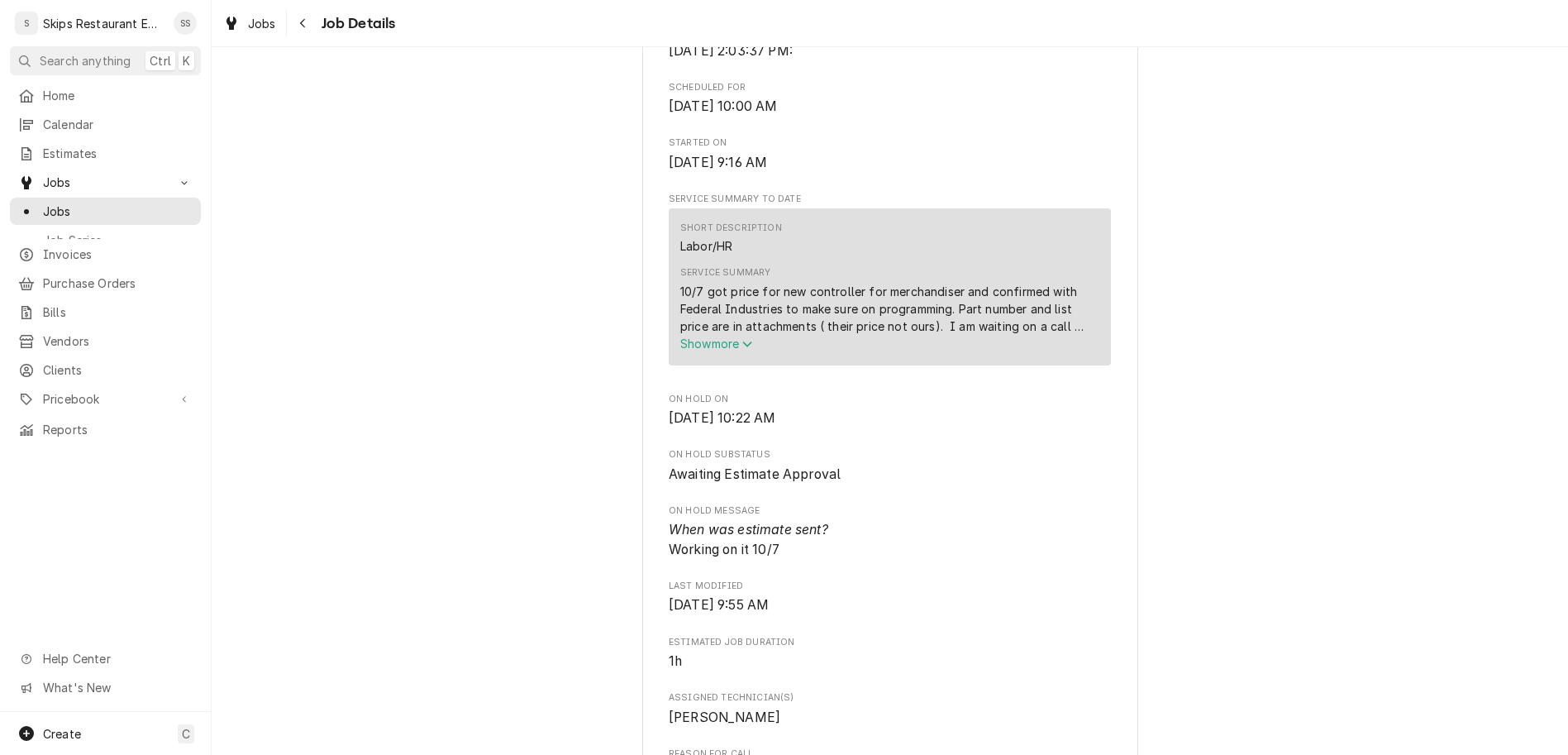
scroll to position [644, 0]
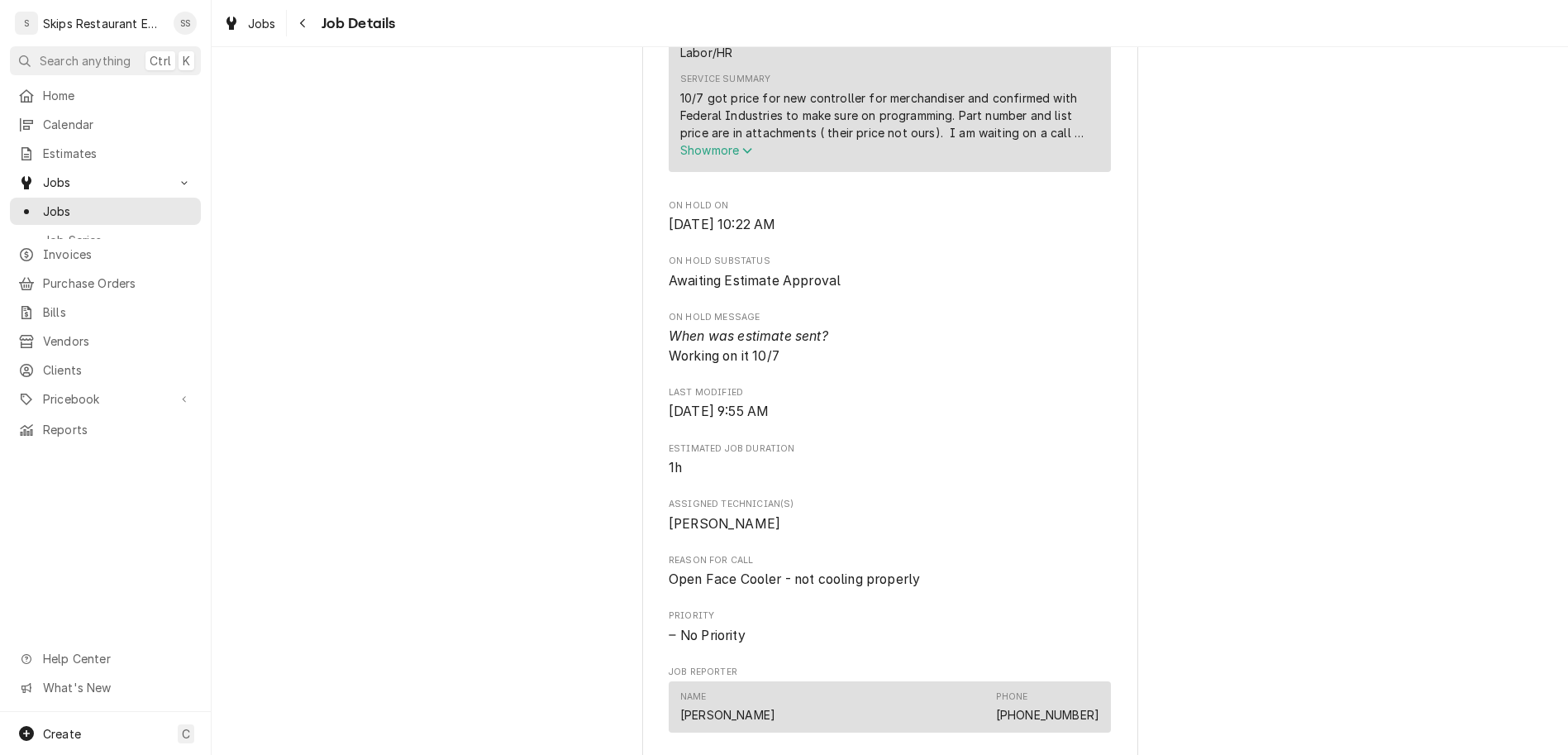
scroll to position [194, 0]
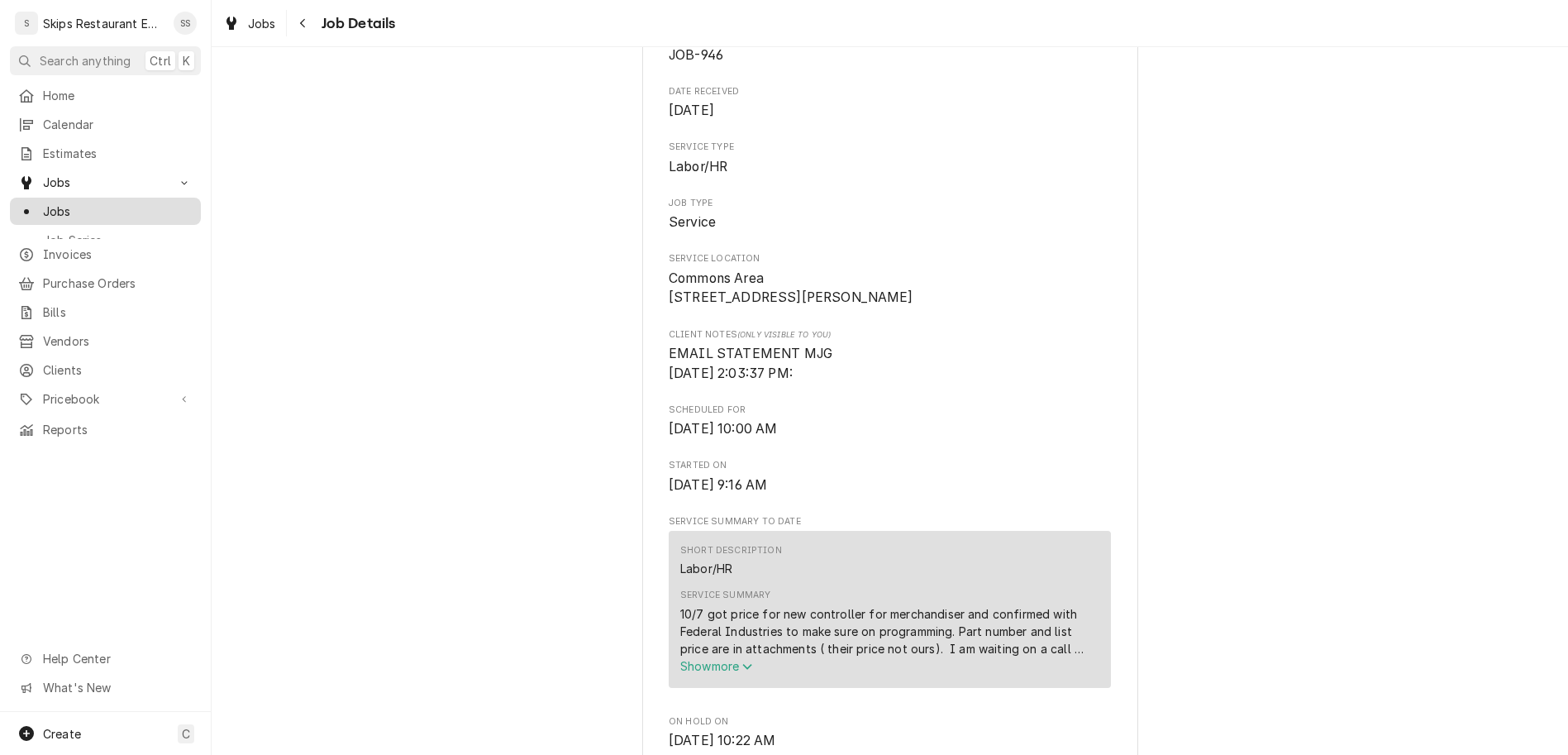
click at [45, 203] on span "Jobs" at bounding box center [118, 212] width 150 height 18
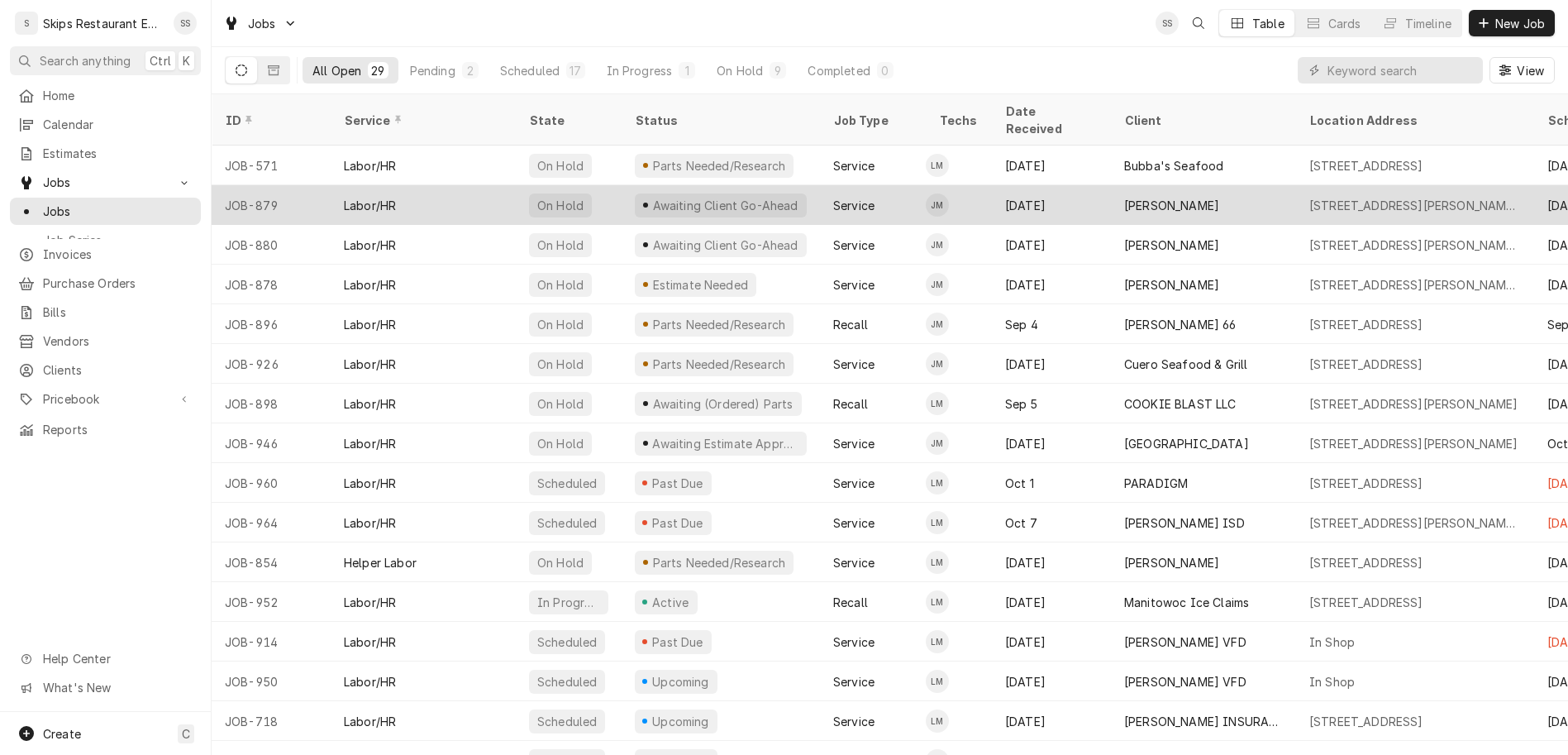
click at [1111, 185] on div "Butler, Lawrence" at bounding box center [1203, 204] width 185 height 40
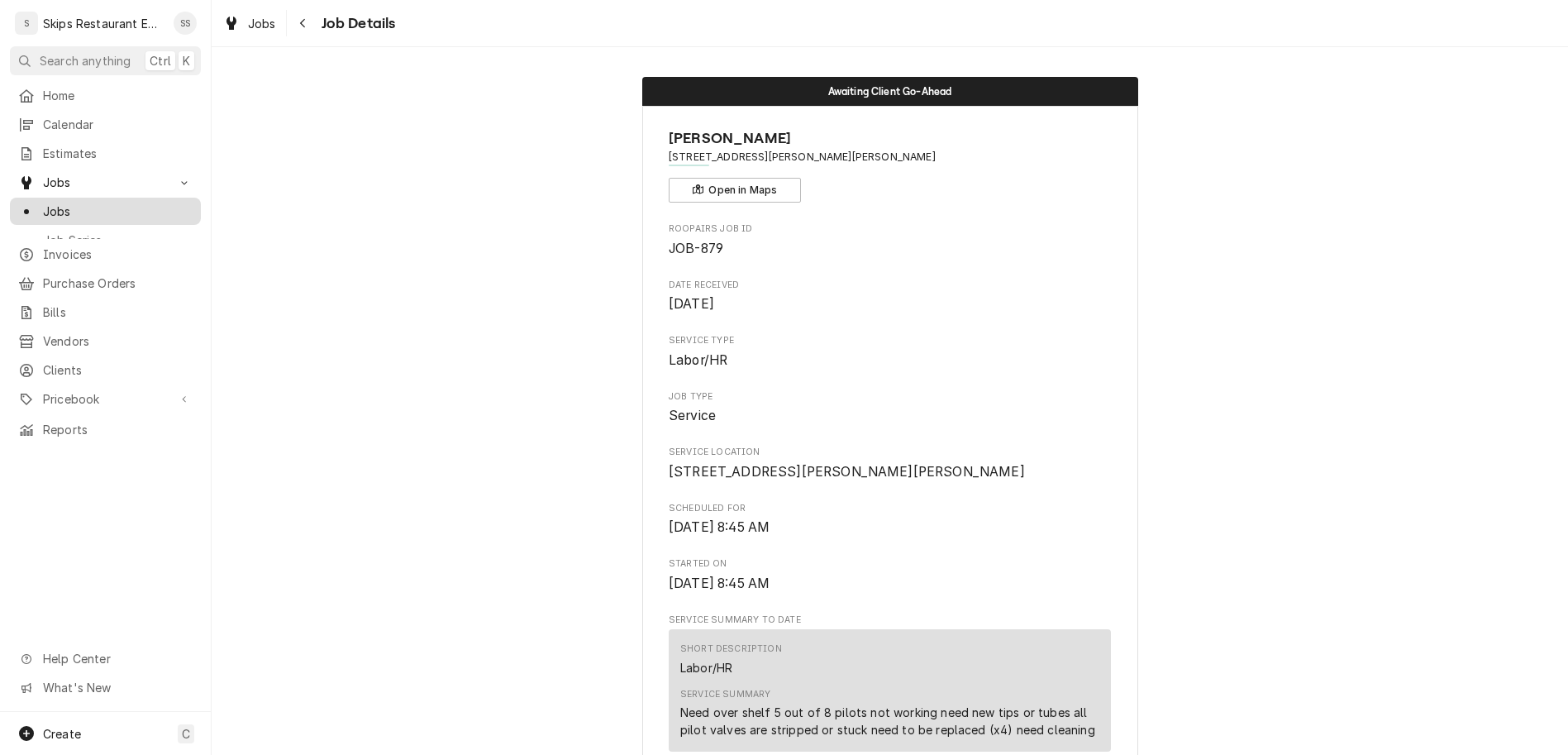
click at [49, 203] on span "Jobs" at bounding box center [118, 212] width 150 height 18
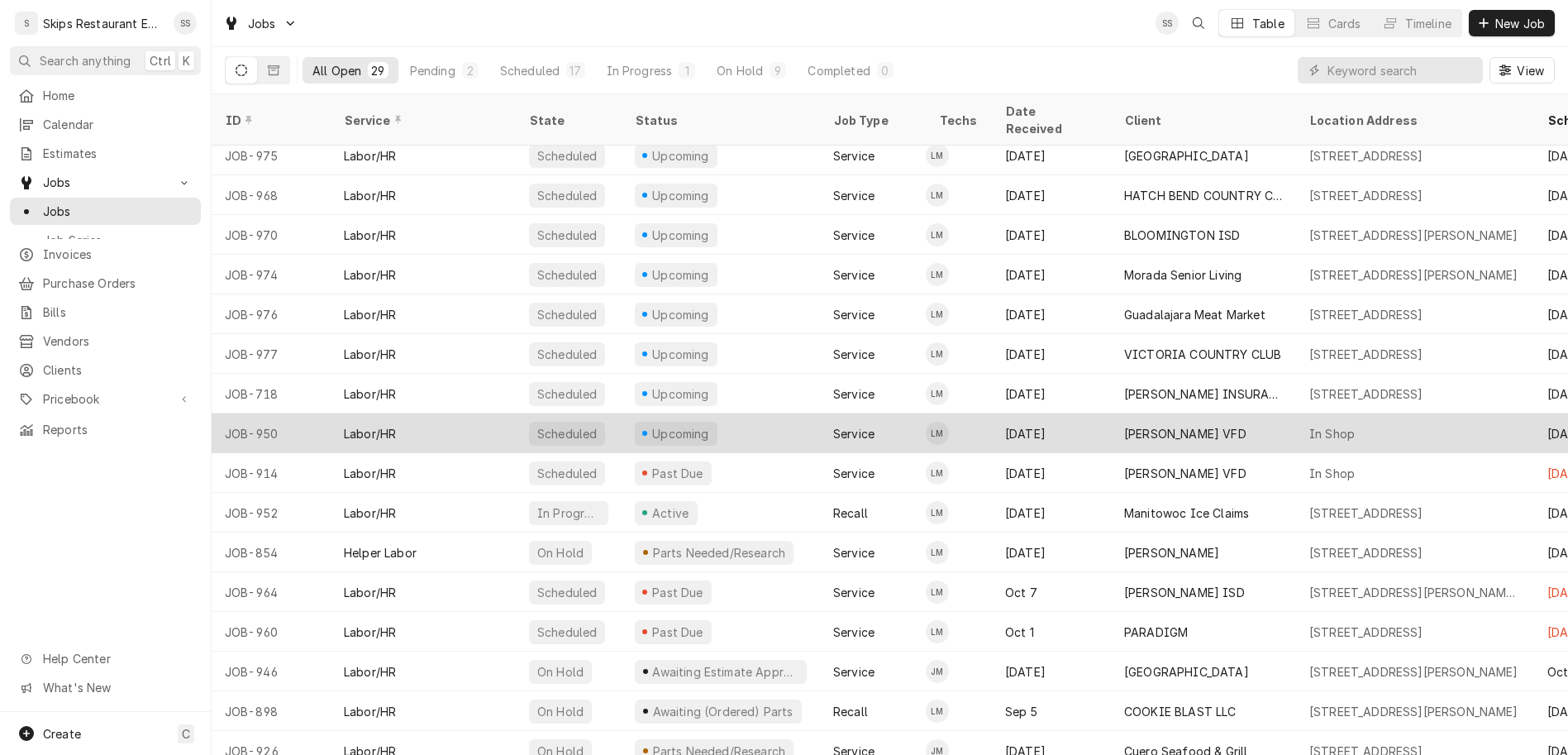
scroll to position [331, 0]
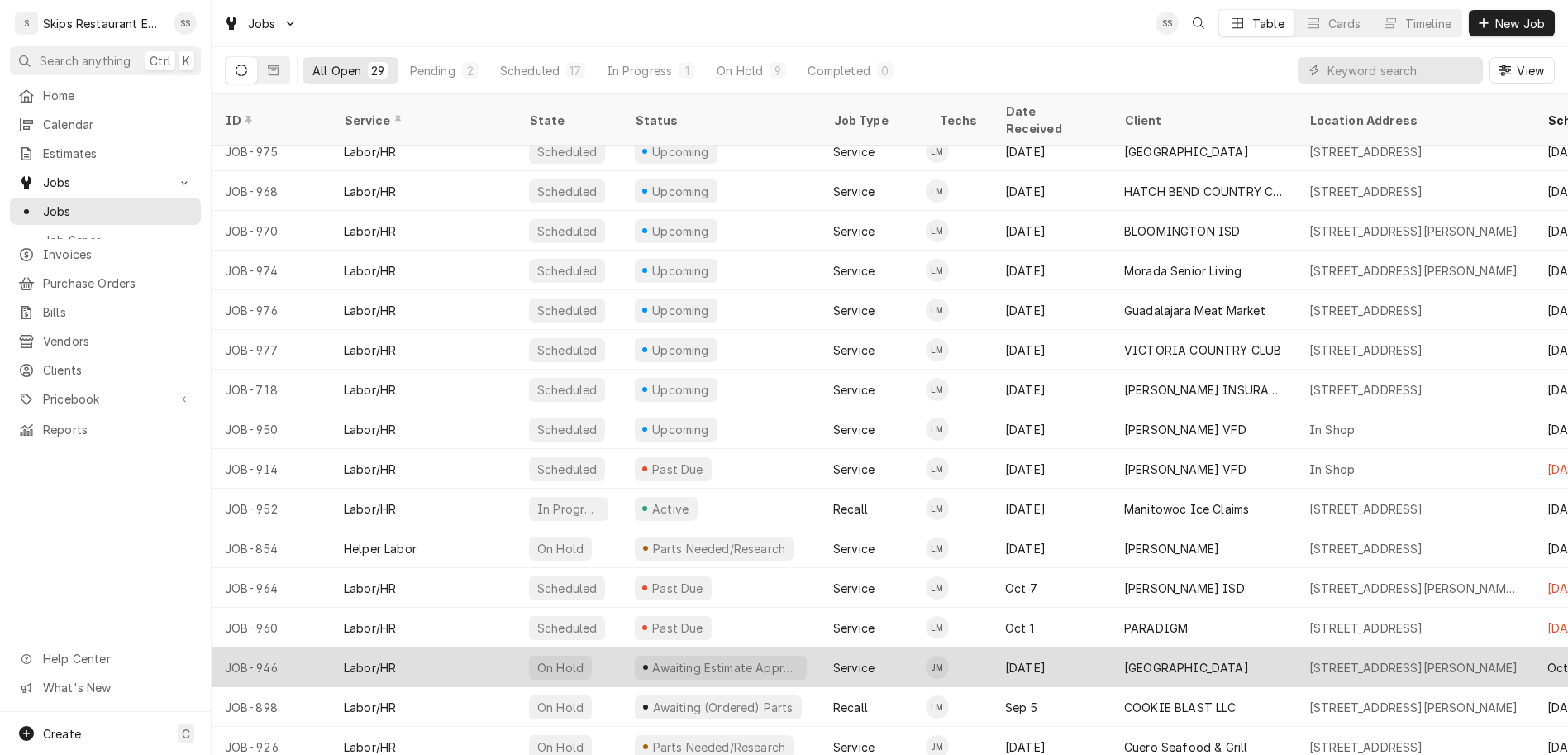
click at [650, 659] on div "Awaiting Estimate Approval" at bounding box center [725, 667] width 150 height 18
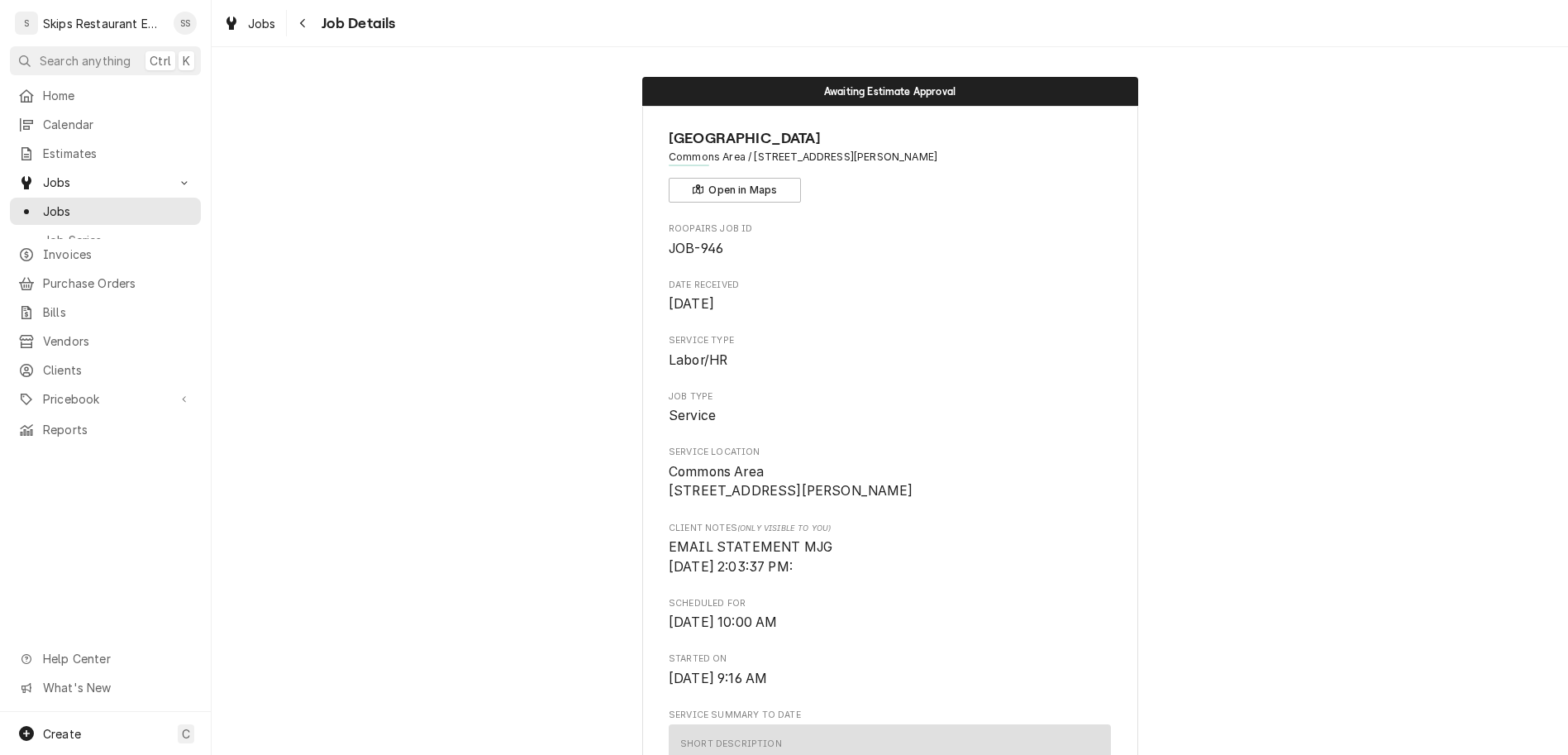
click at [43, 203] on span "Jobs" at bounding box center [118, 212] width 150 height 18
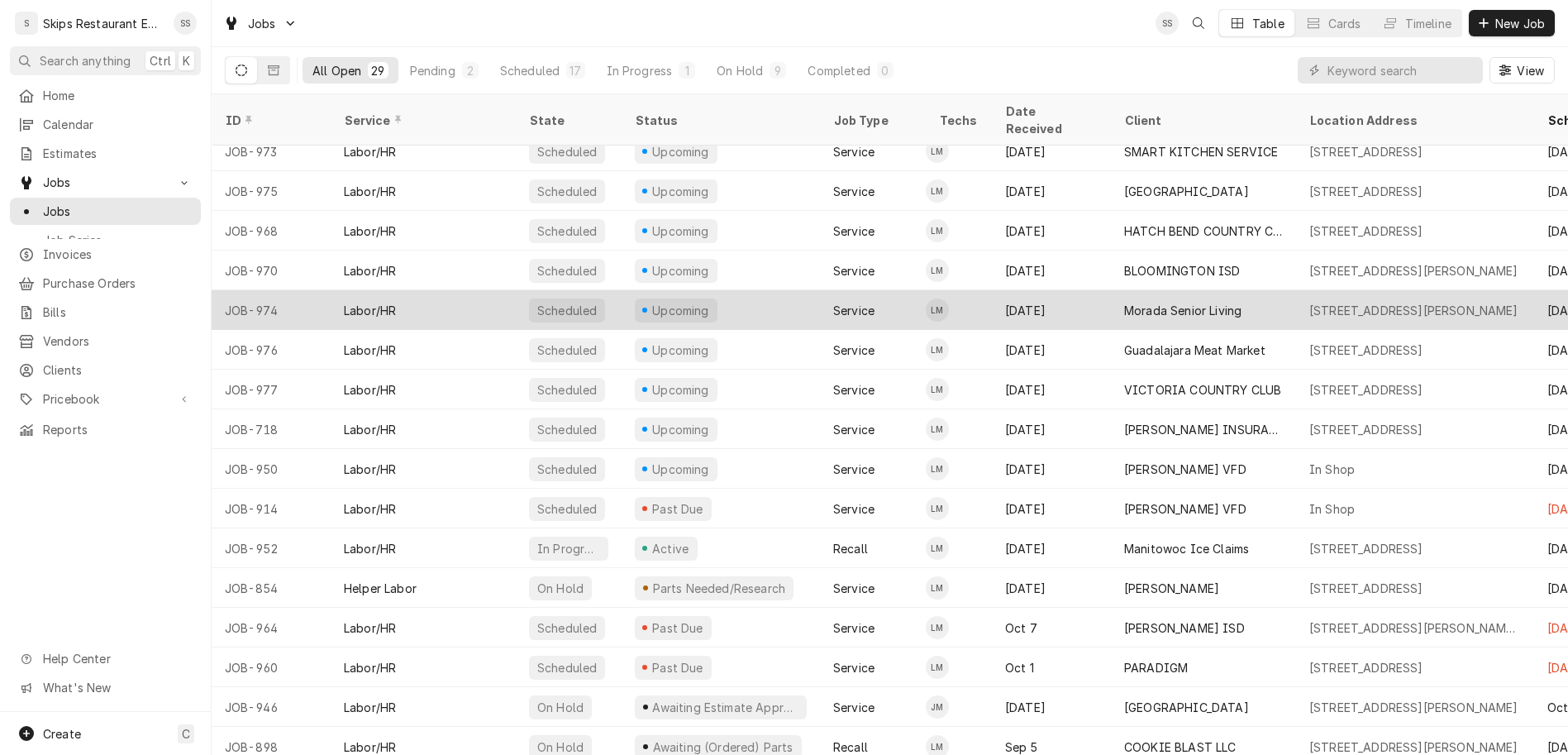
scroll to position [386, 0]
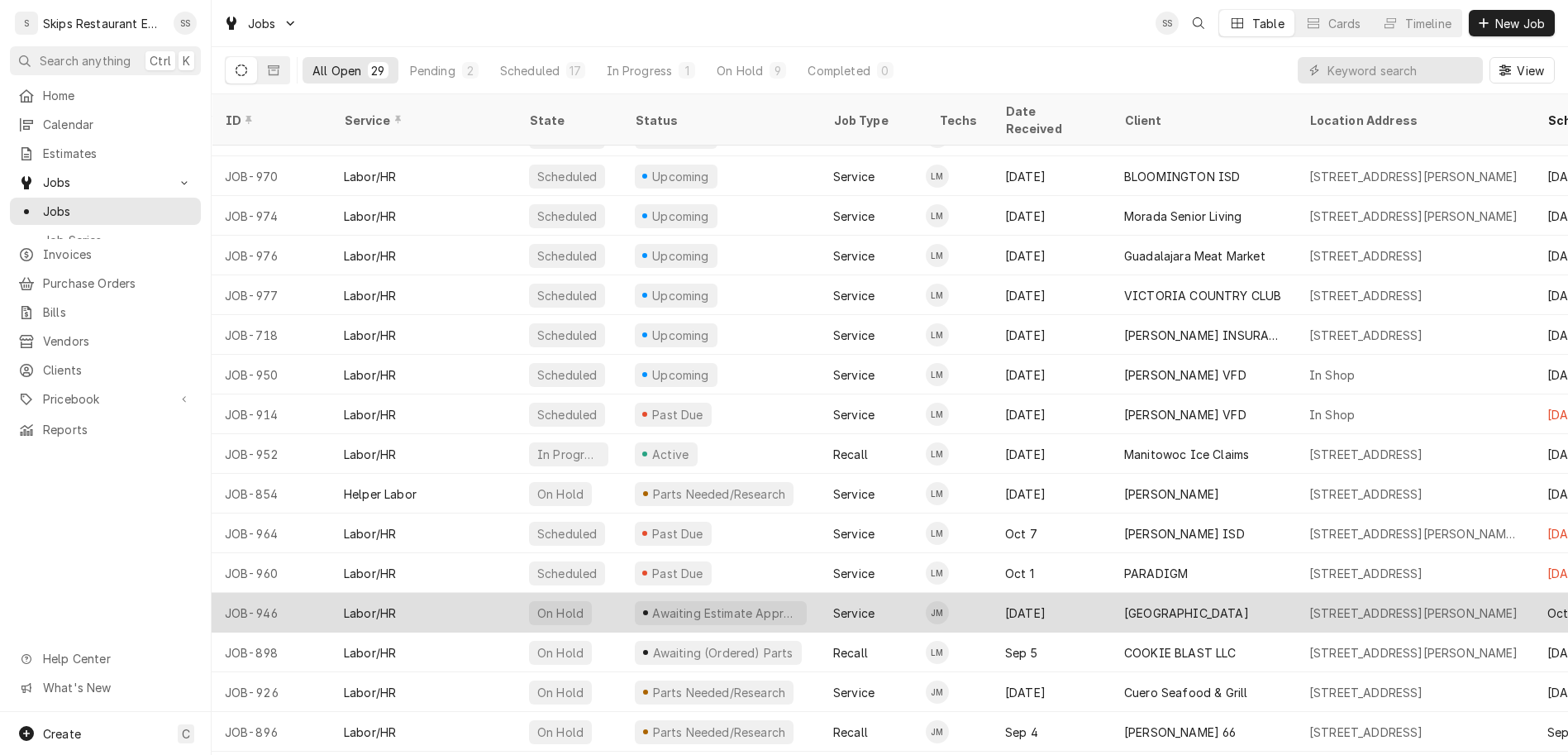
click at [650, 605] on div "Awaiting Estimate Approval" at bounding box center [725, 613] width 150 height 18
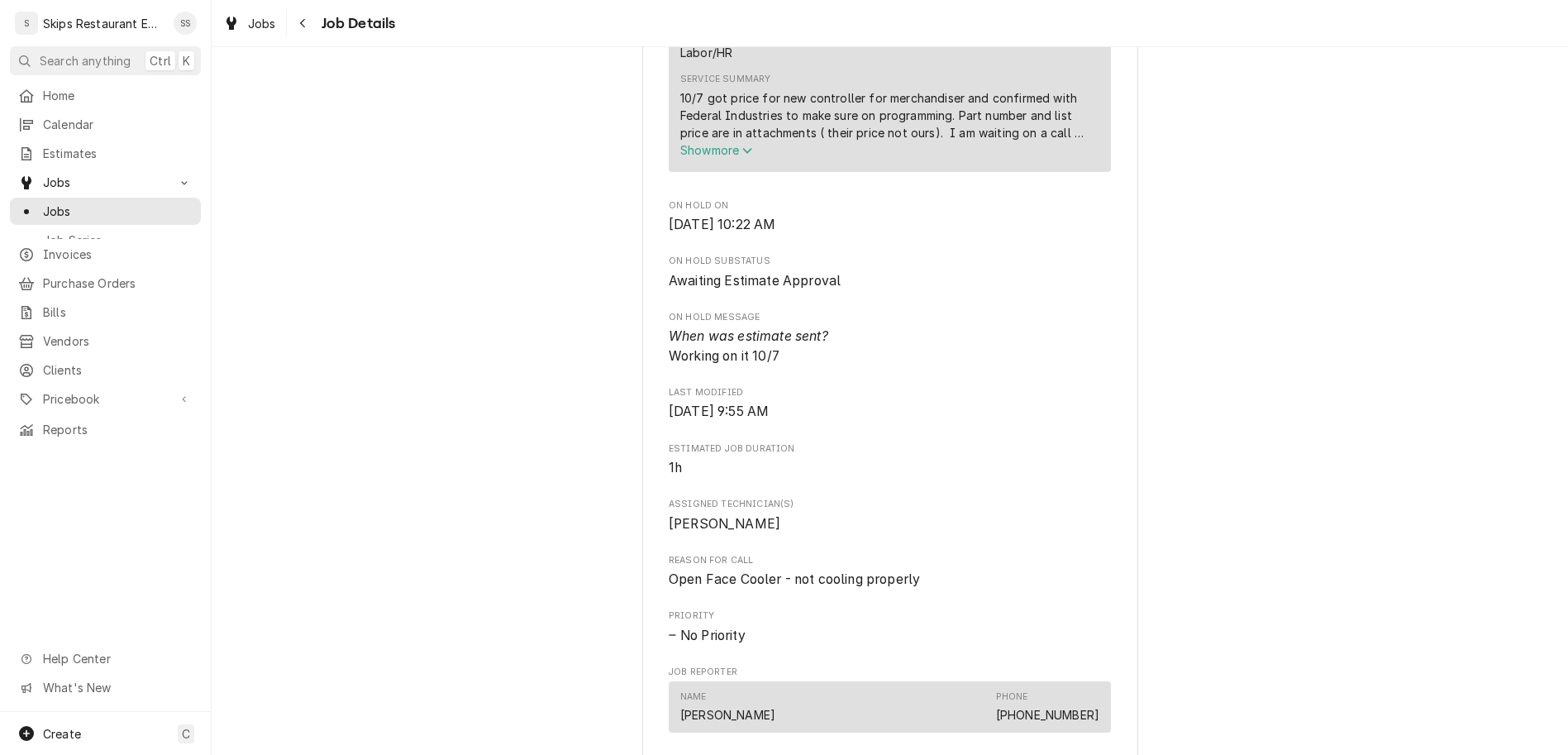
scroll to position [1032, 0]
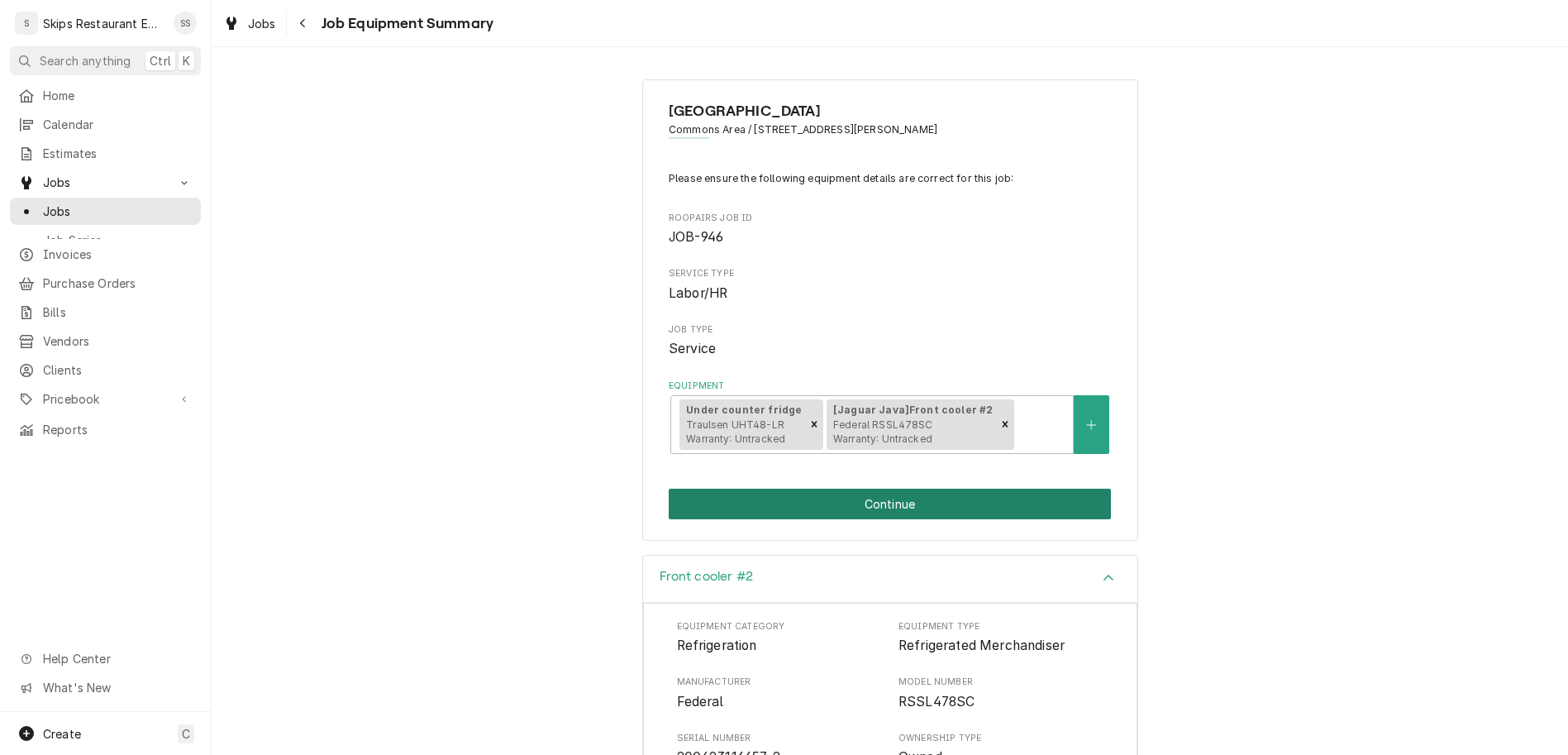
click at [794, 489] on button "Continue" at bounding box center [890, 504] width 442 height 31
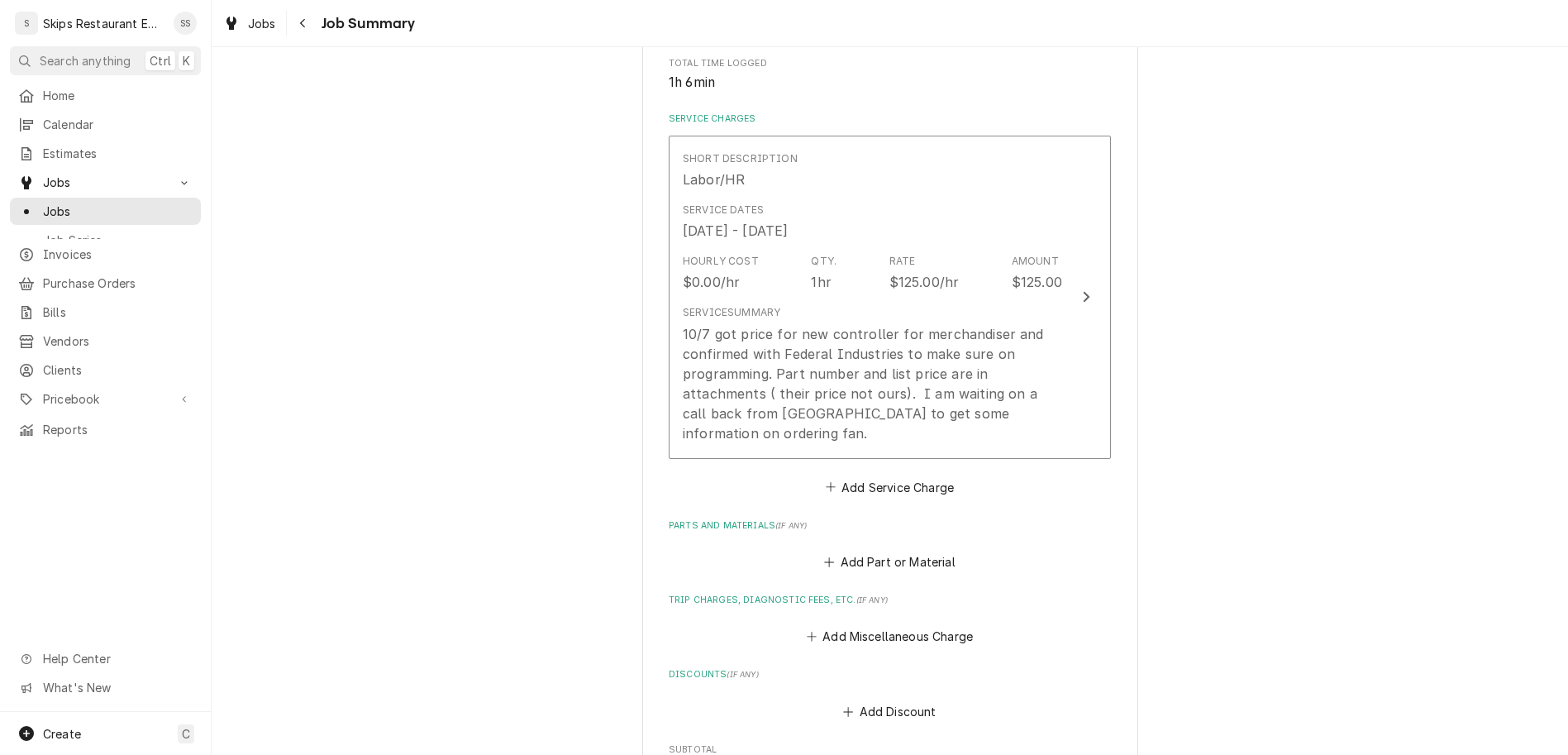
scroll to position [595, 0]
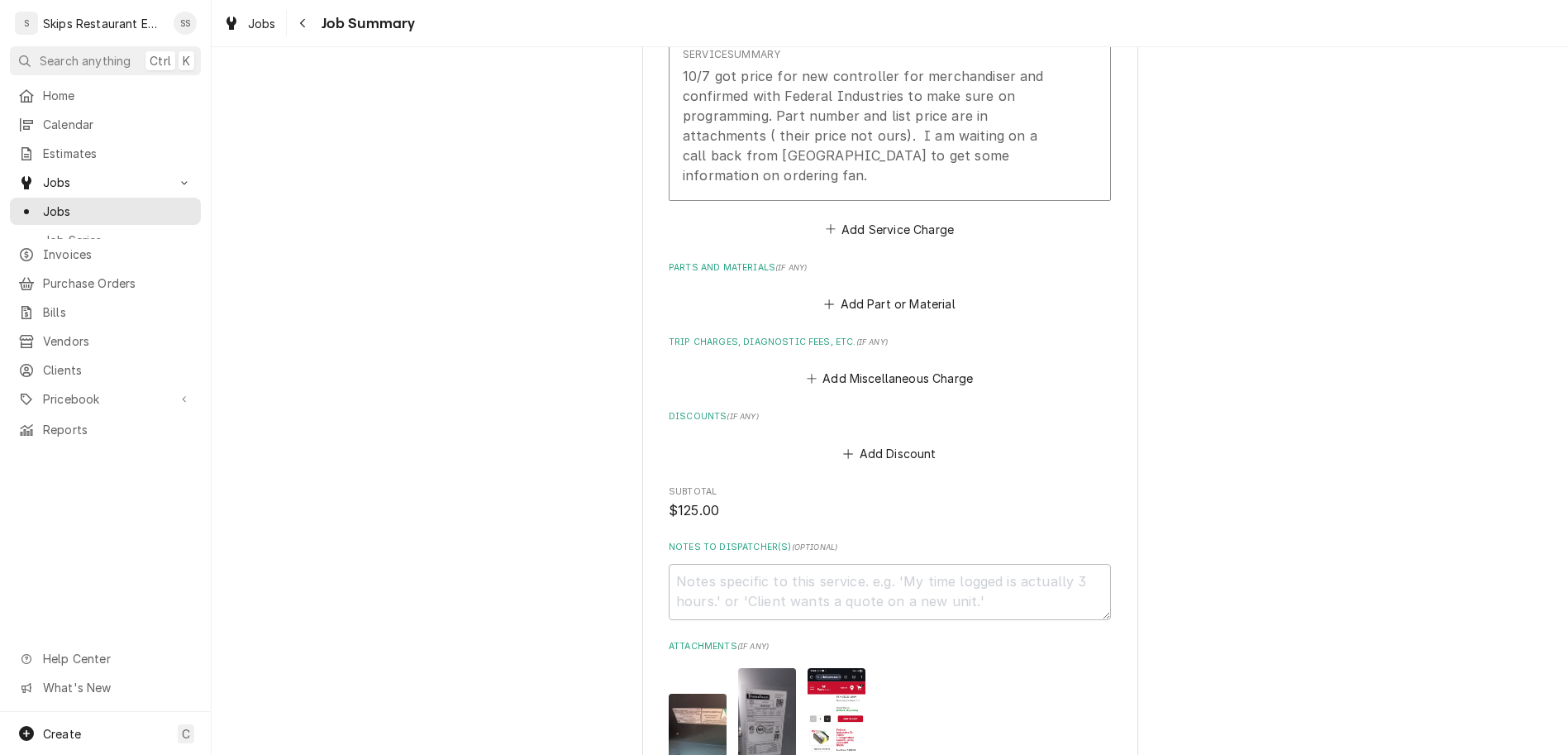
type textarea "x"
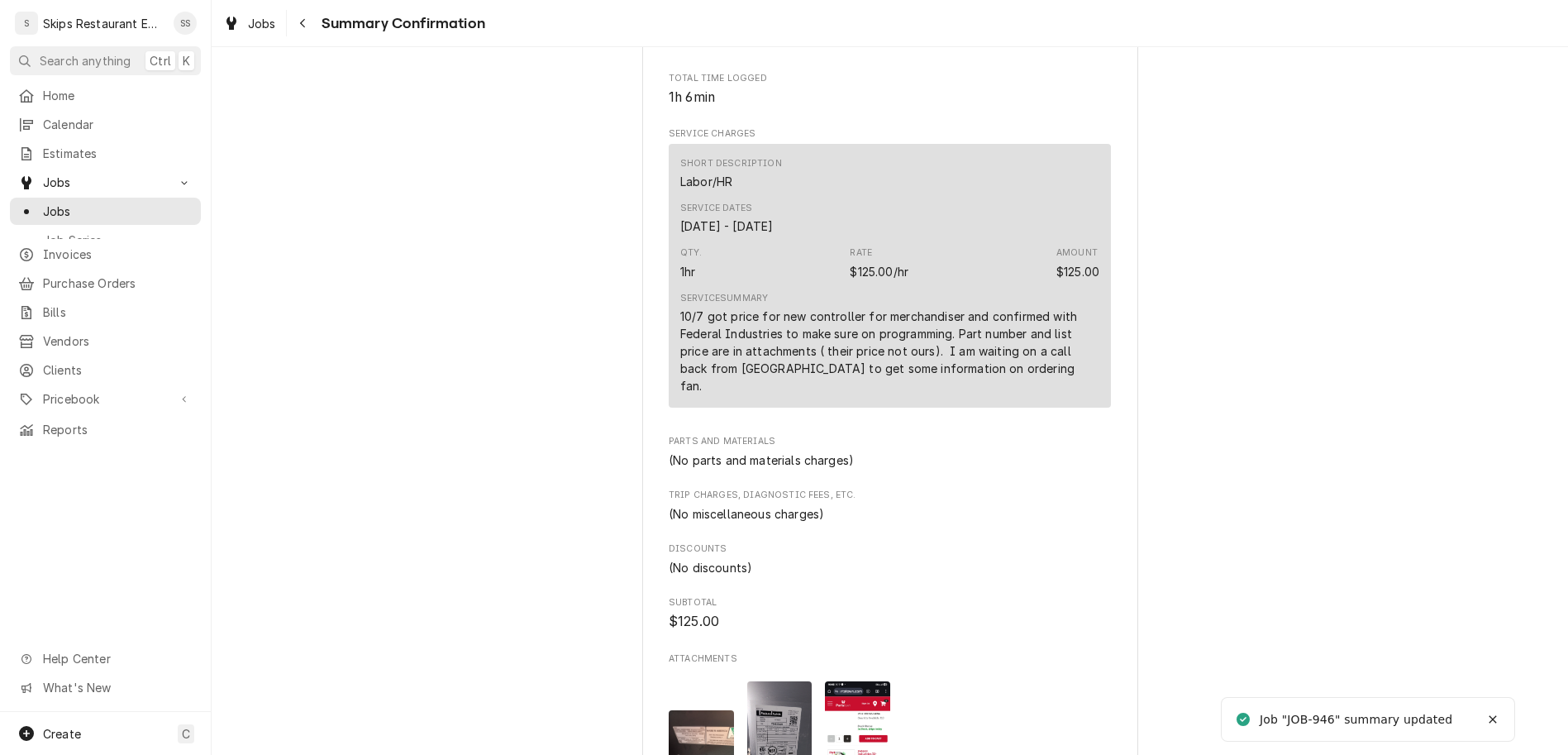
scroll to position [644, 0]
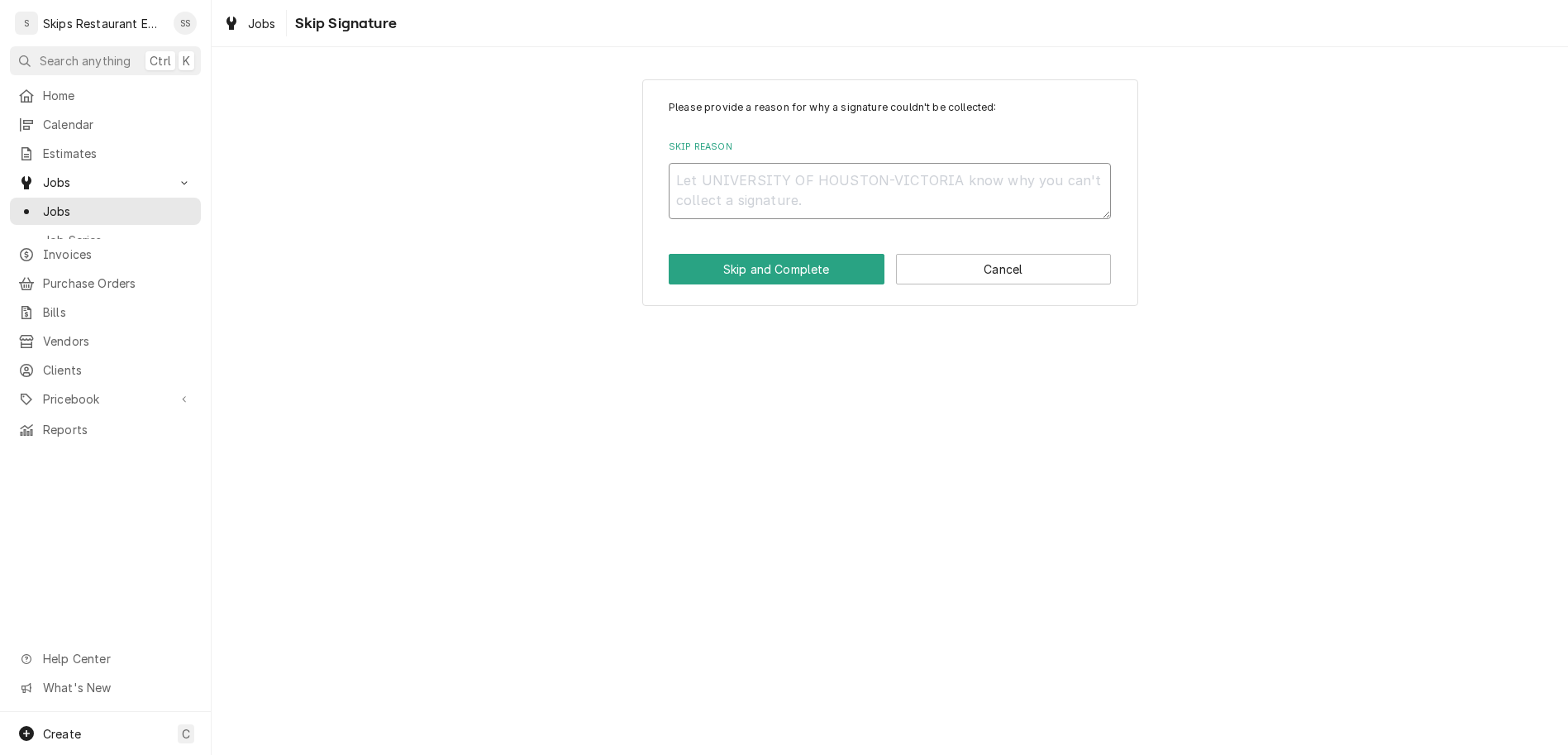
click at [806, 163] on textarea "Skip Reason" at bounding box center [890, 191] width 442 height 57
type textarea "Autho"
type textarea "x"
type textarea "Author"
type textarea "x"
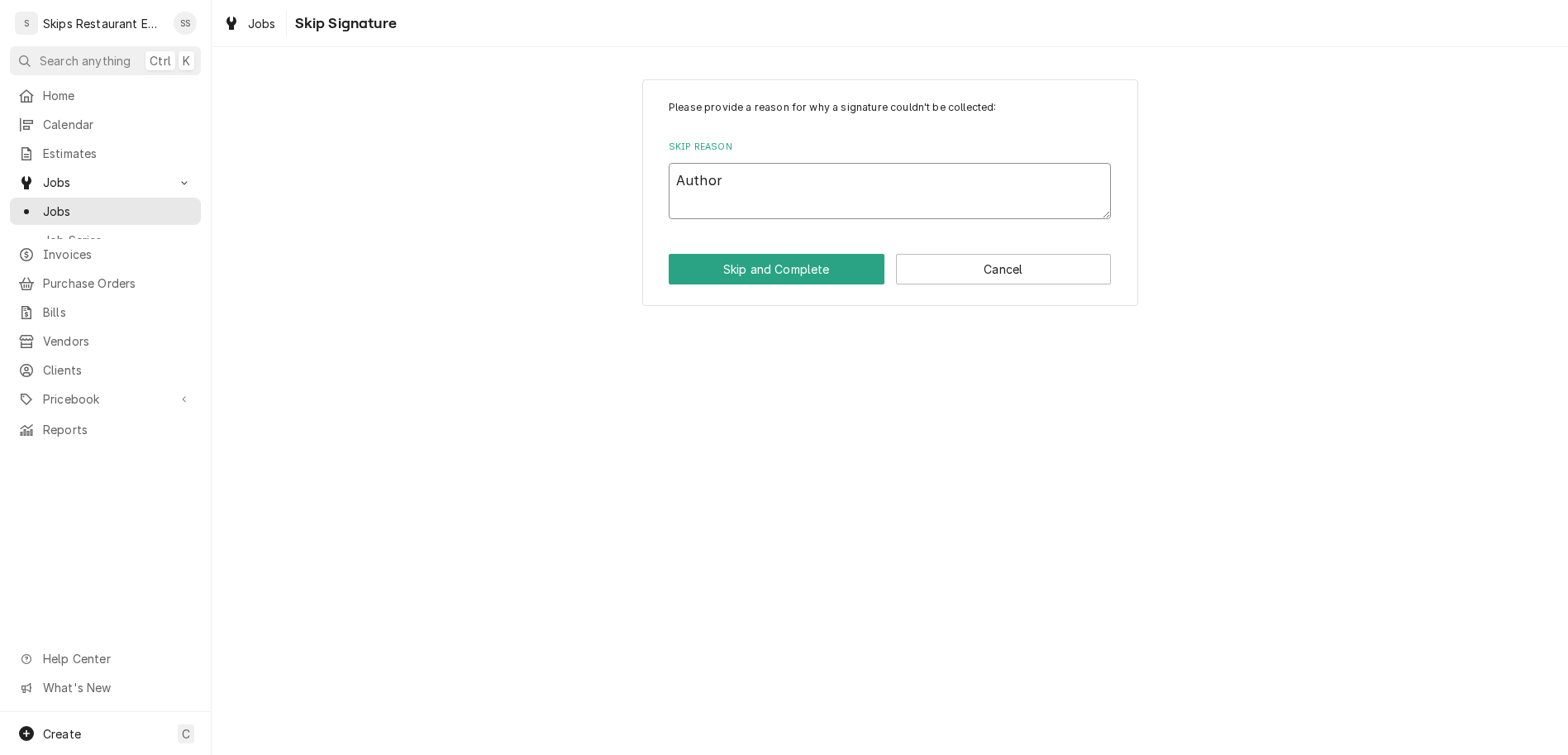
type textarea "Authori"
type textarea "x"
type textarea "Authoriz"
type textarea "x"
type textarea "Authorize"
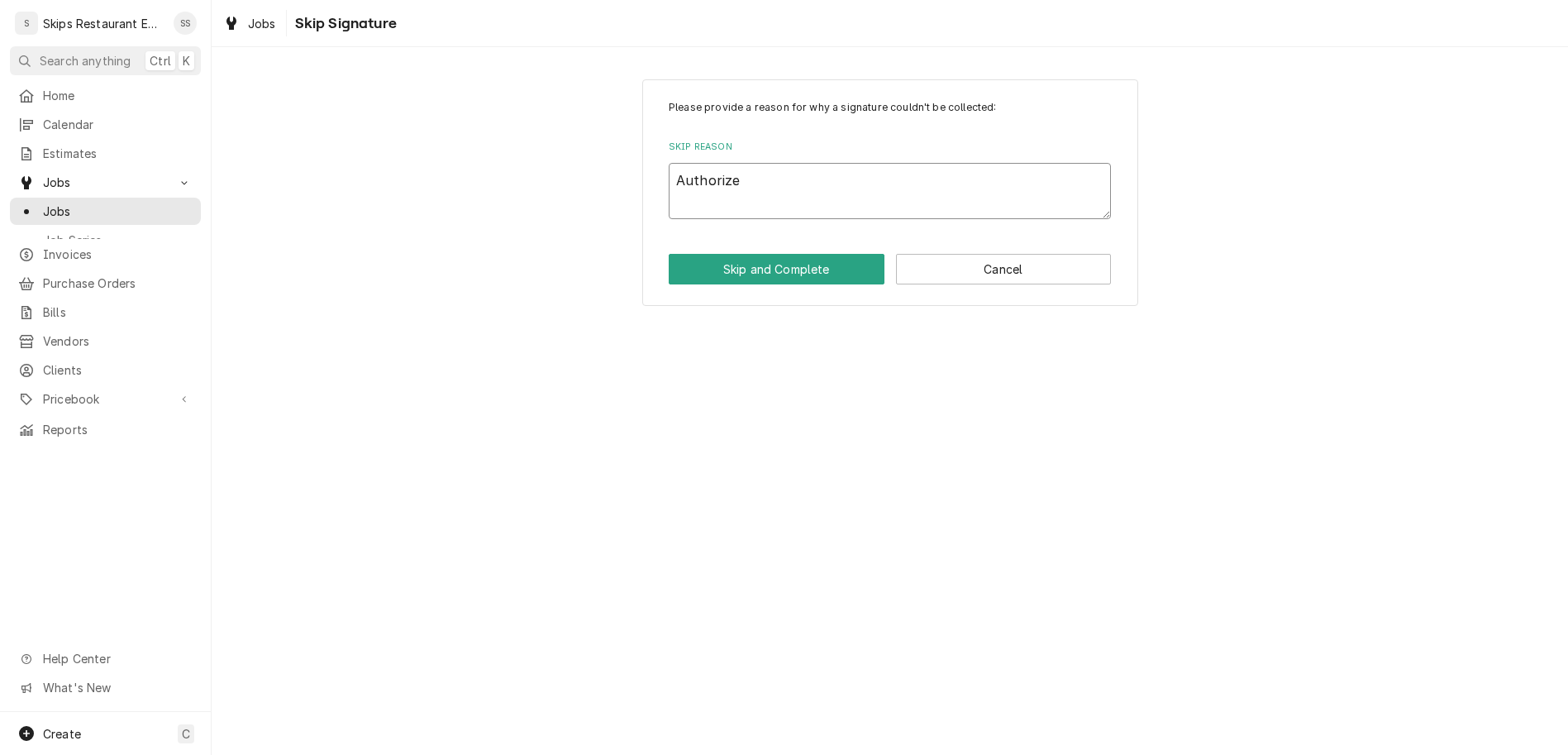
type textarea "x"
type textarea "Authorized"
type textarea "x"
type textarea "Authorized"
type textarea "x"
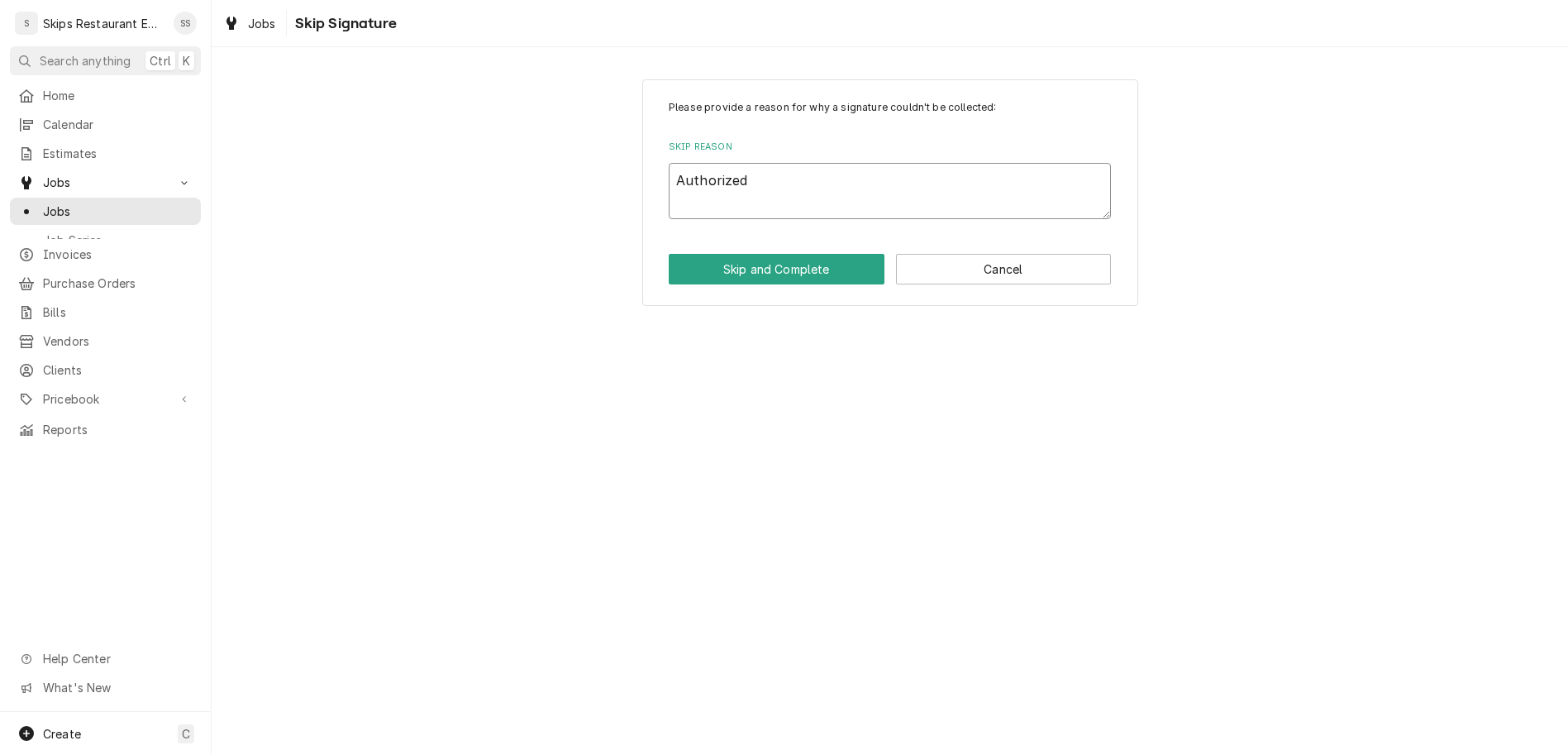
type textarea "Authorized b"
type textarea "x"
type textarea "Authorized by"
type textarea "x"
type textarea "Authorized by"
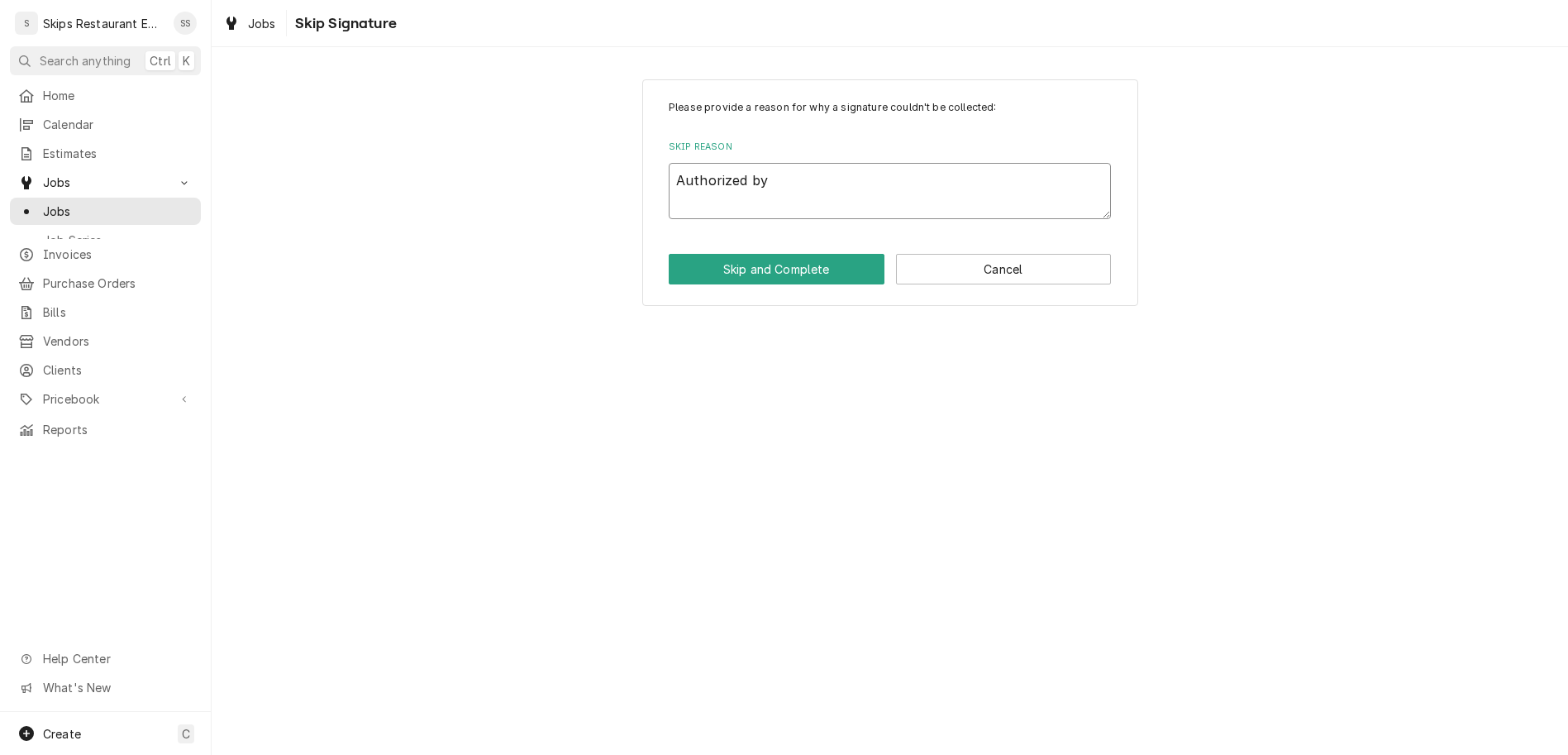
type textarea "x"
type textarea "Authorized by p"
type textarea "x"
type textarea "Authorized by ph"
type textarea "x"
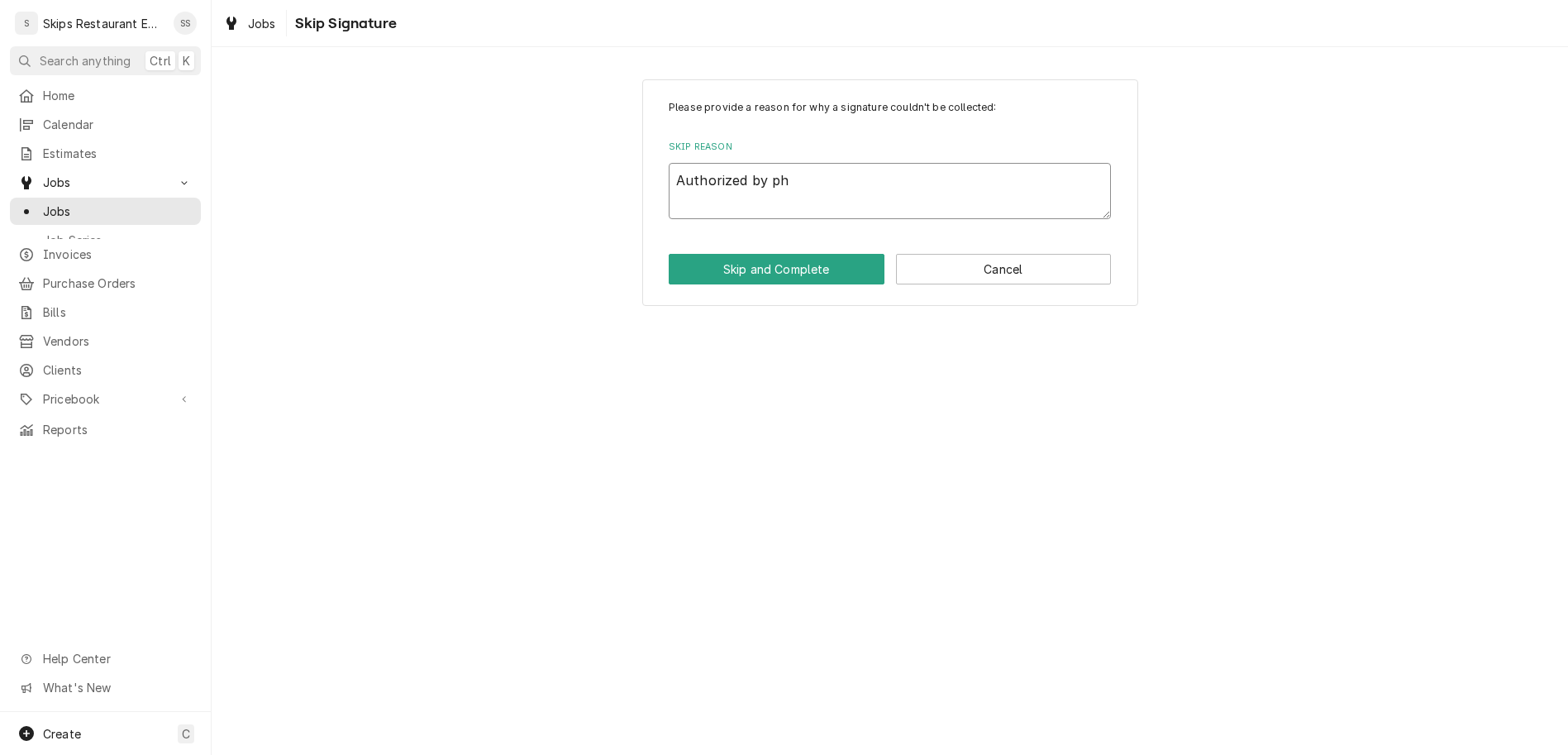
type textarea "Authorized by pho"
type textarea "x"
type textarea "Authorized by phon"
type textarea "x"
type textarea "Authorized by phone"
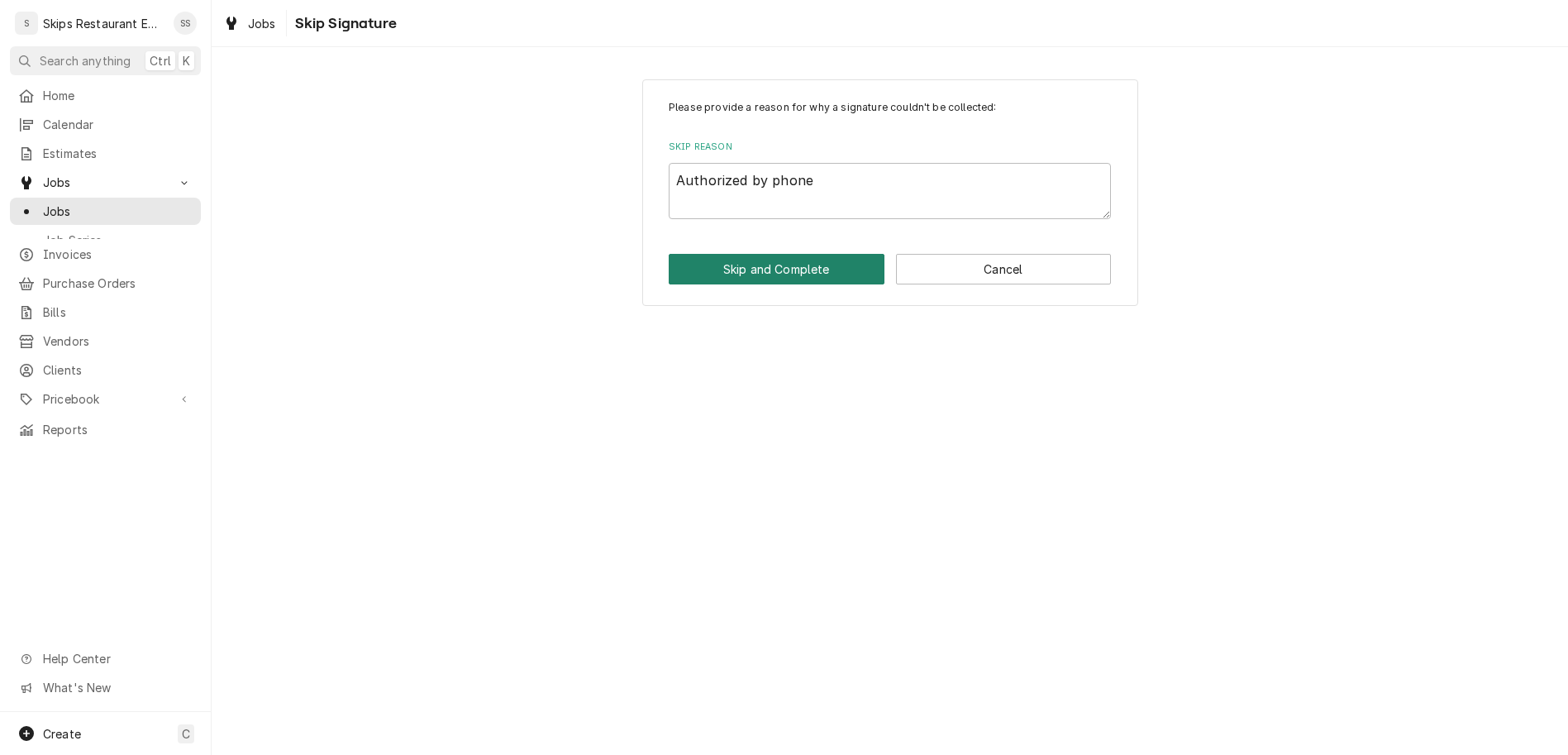
click at [782, 254] on button "Skip and Complete" at bounding box center [777, 269] width 216 height 31
type textarea "x"
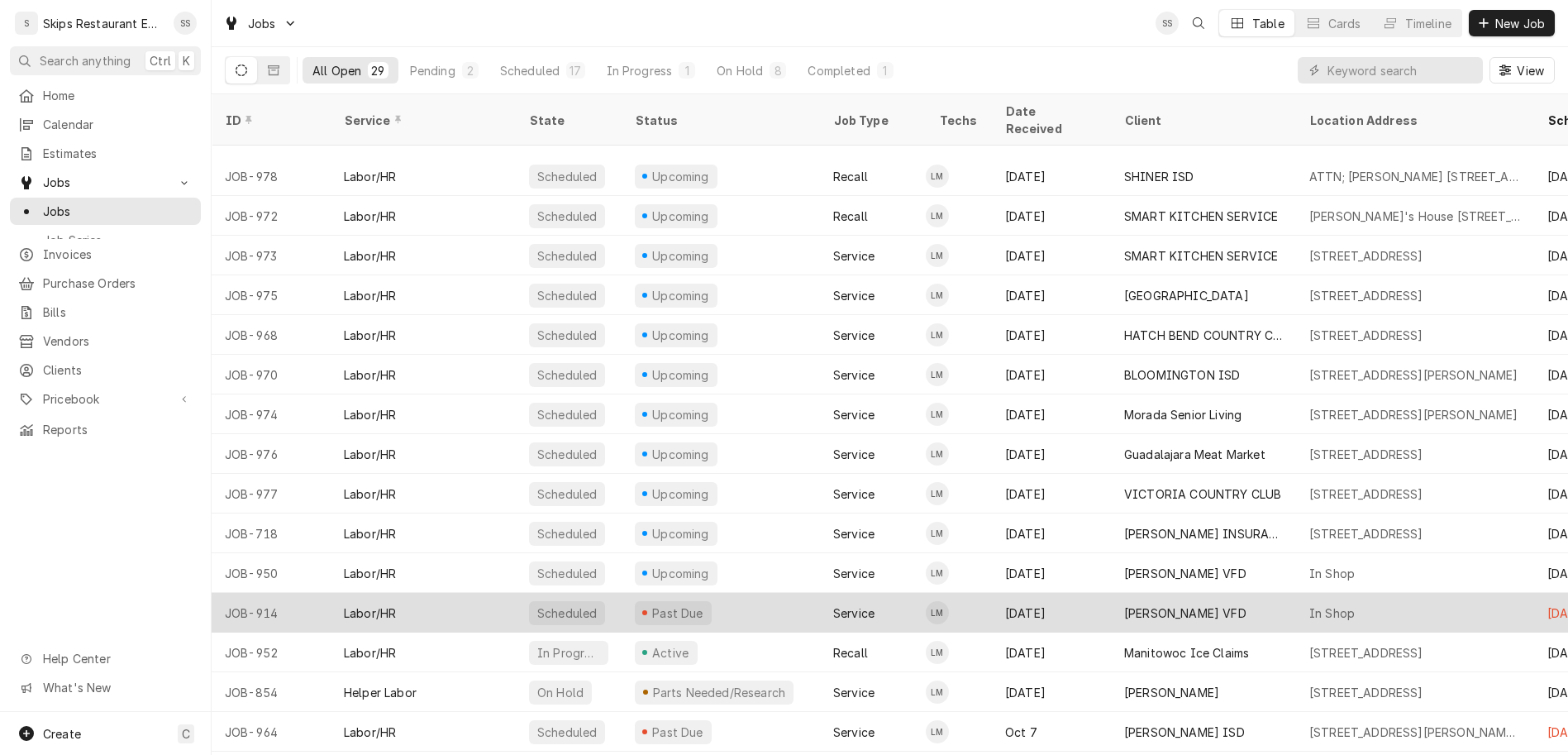
scroll to position [267, 0]
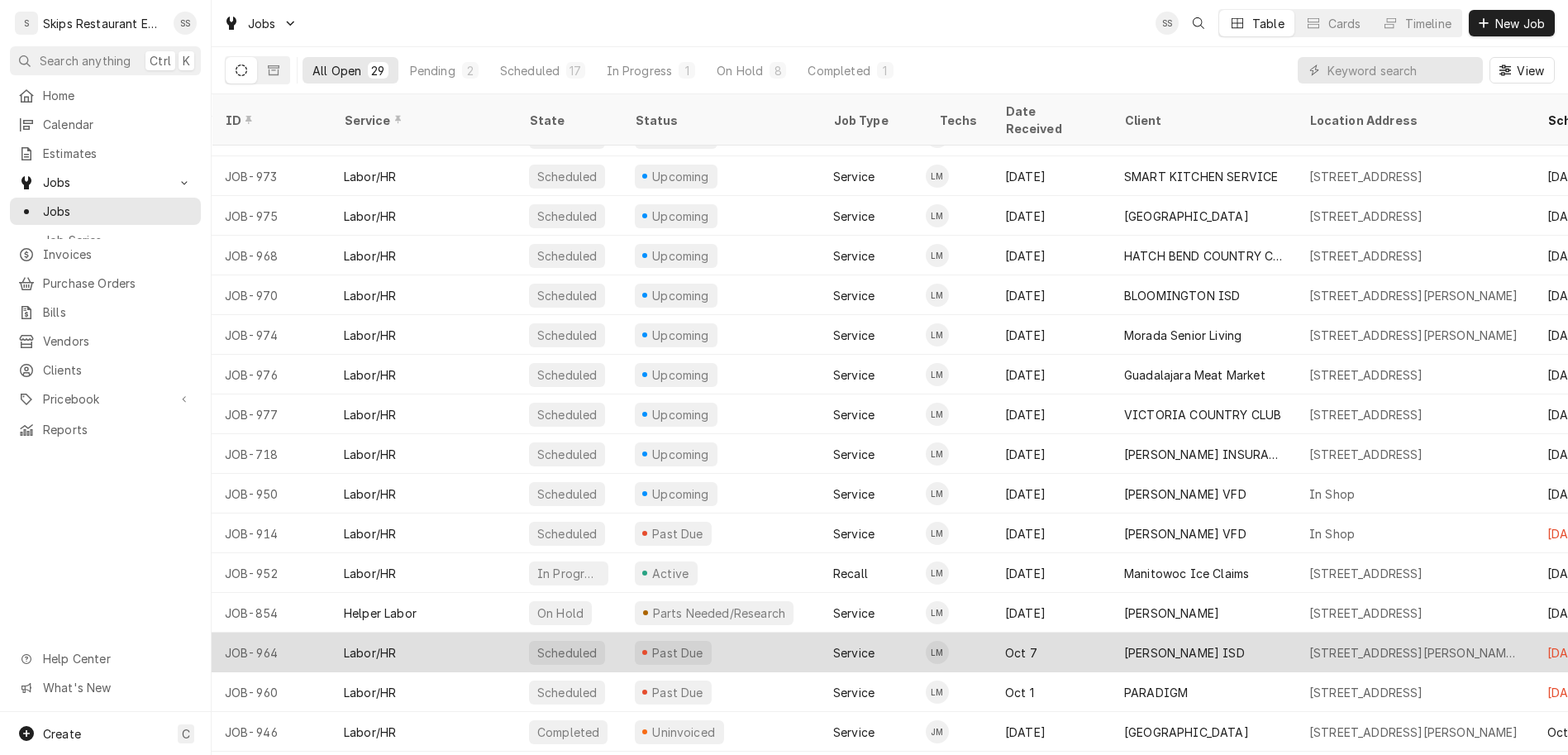
click at [621, 632] on div "Past Due" at bounding box center [720, 651] width 198 height 40
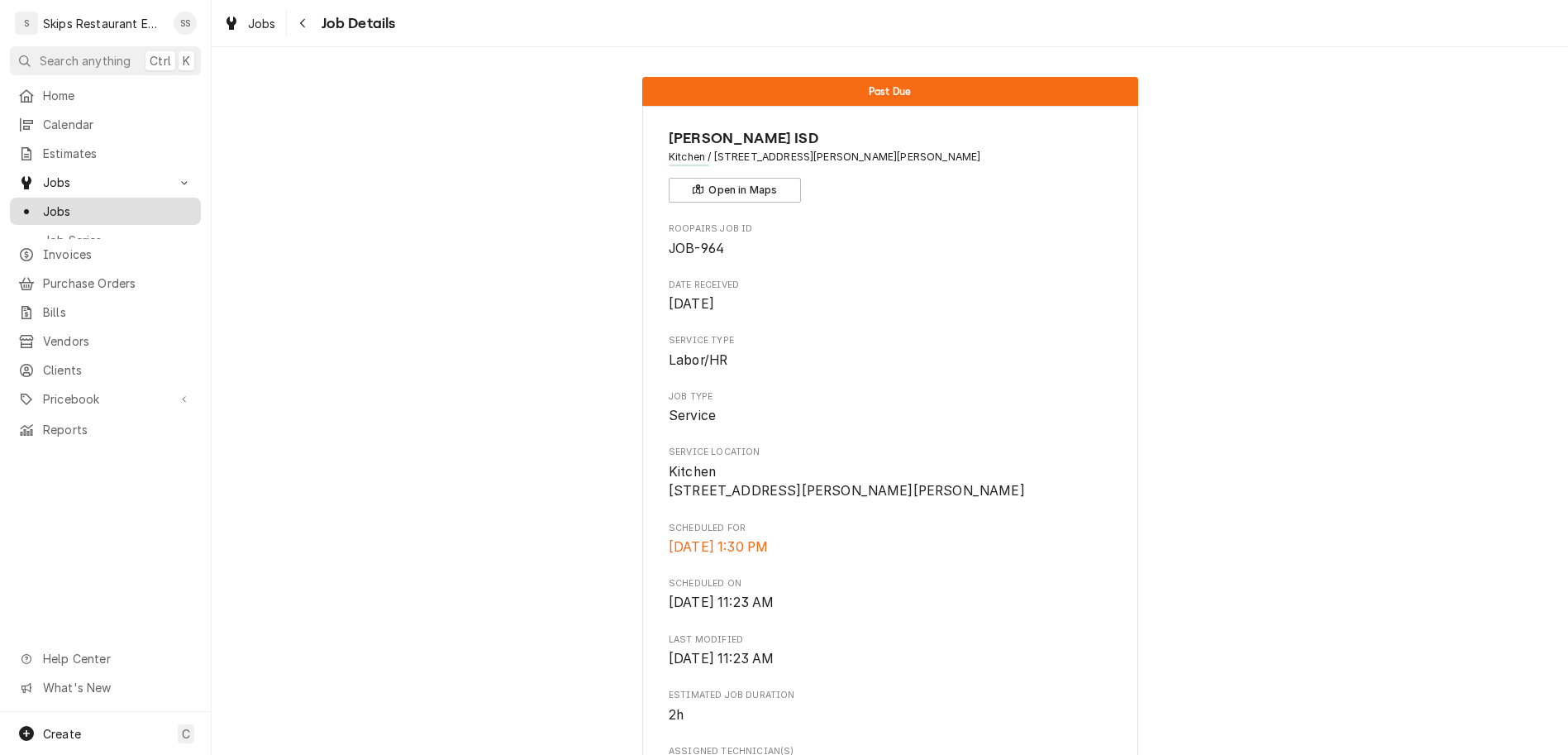
click at [43, 203] on span "Jobs" at bounding box center [118, 212] width 150 height 18
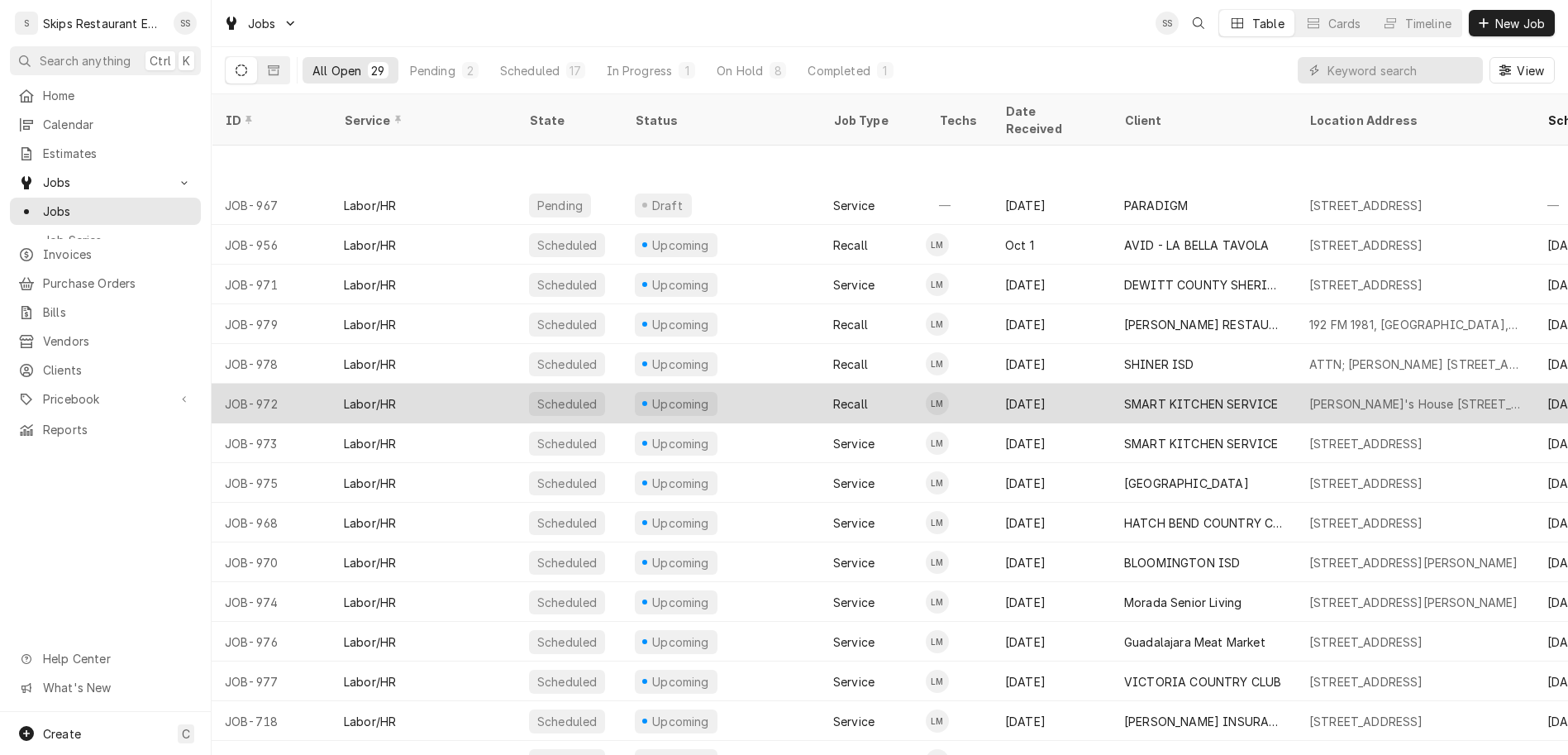
scroll to position [108, 0]
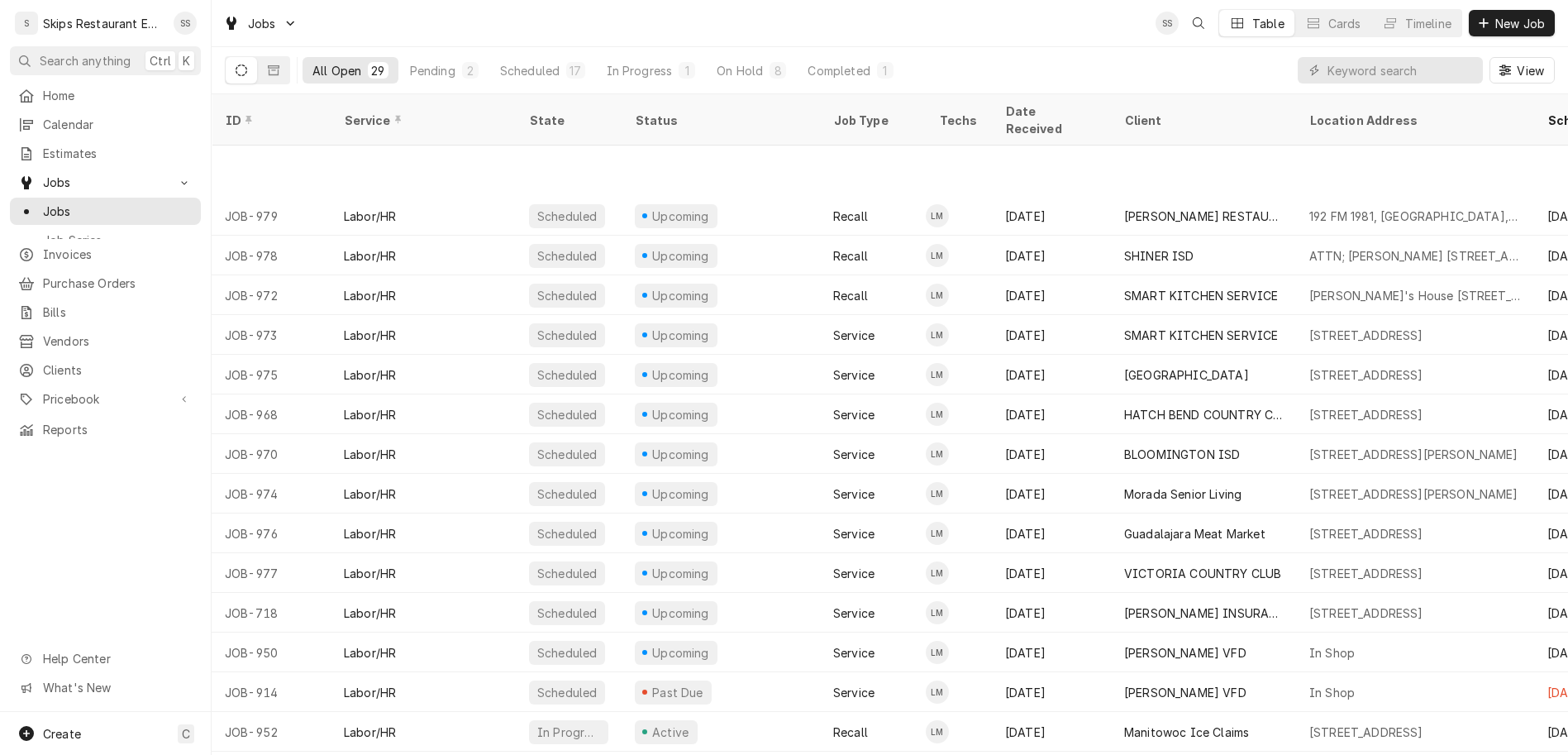
scroll to position [227, 0]
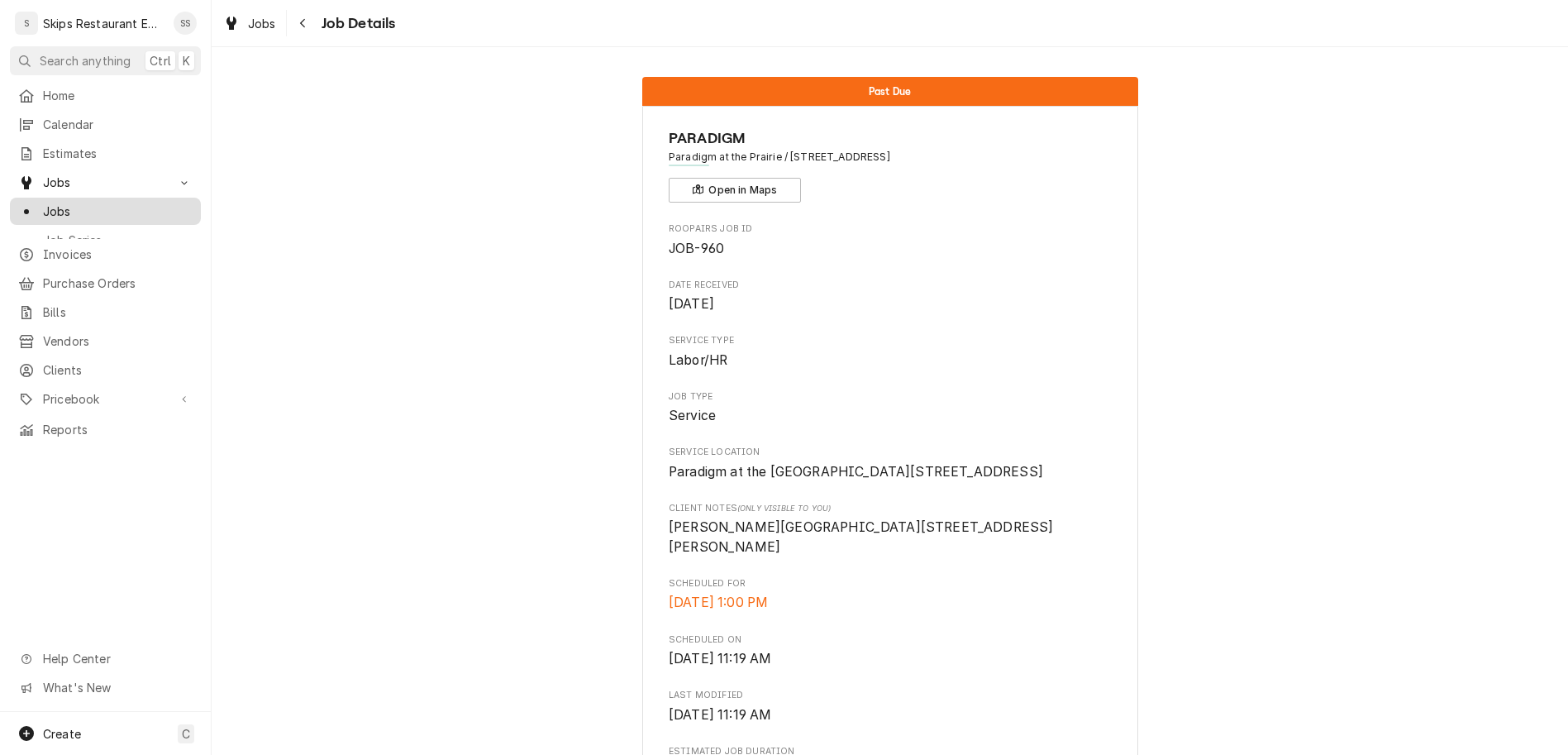
click at [46, 203] on span "Jobs" at bounding box center [118, 212] width 150 height 18
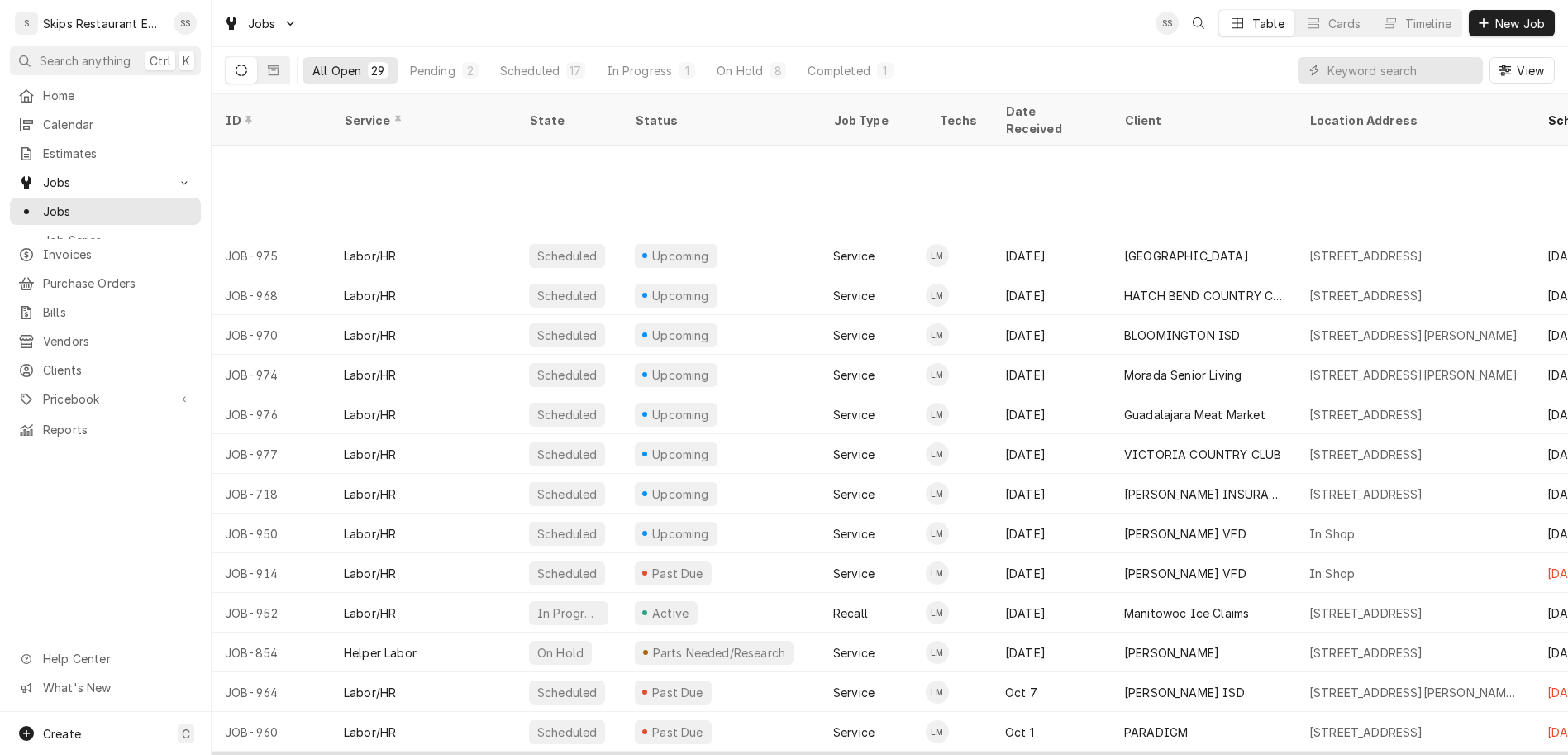
scroll to position [386, 0]
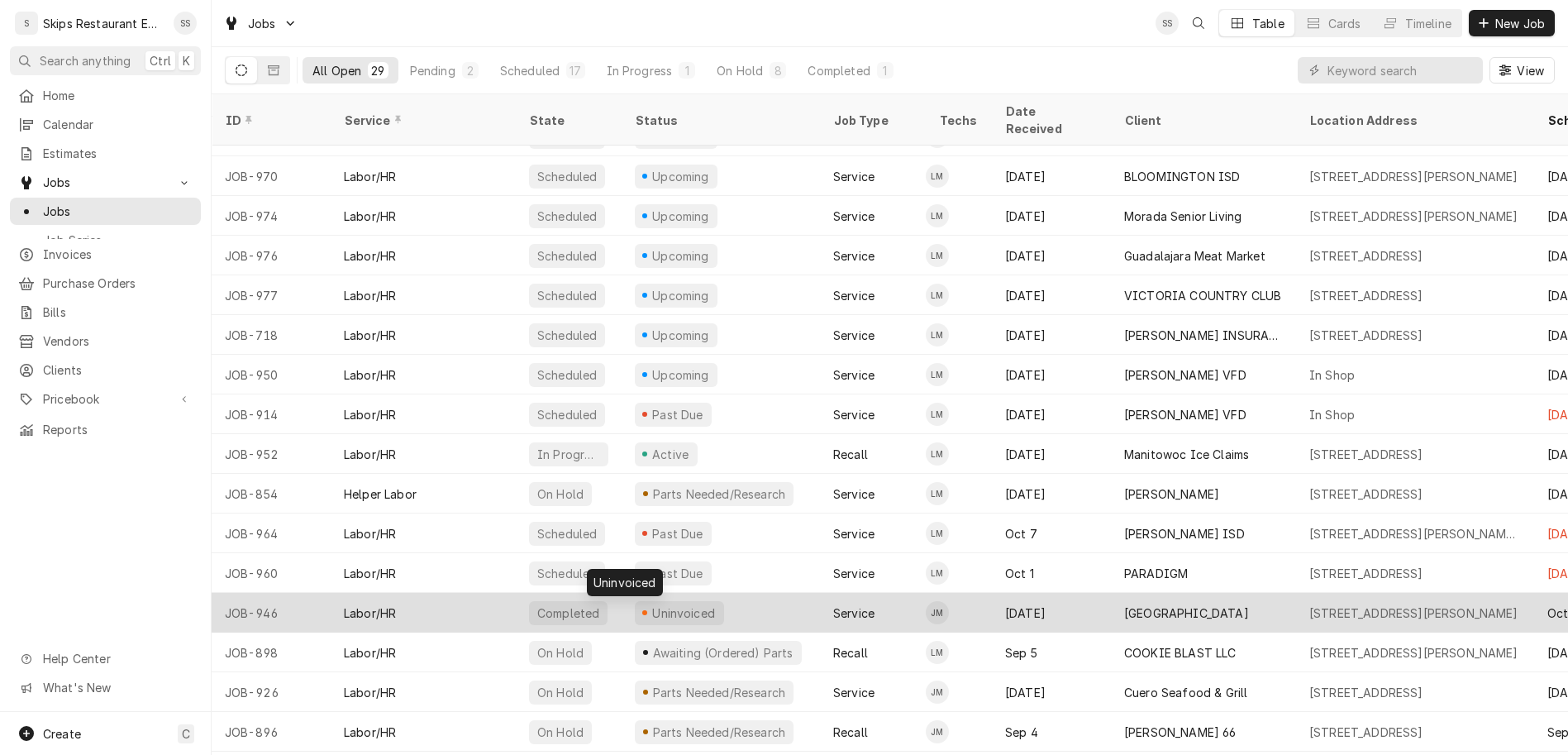
click at [650, 605] on div "Uninvoiced" at bounding box center [684, 613] width 67 height 18
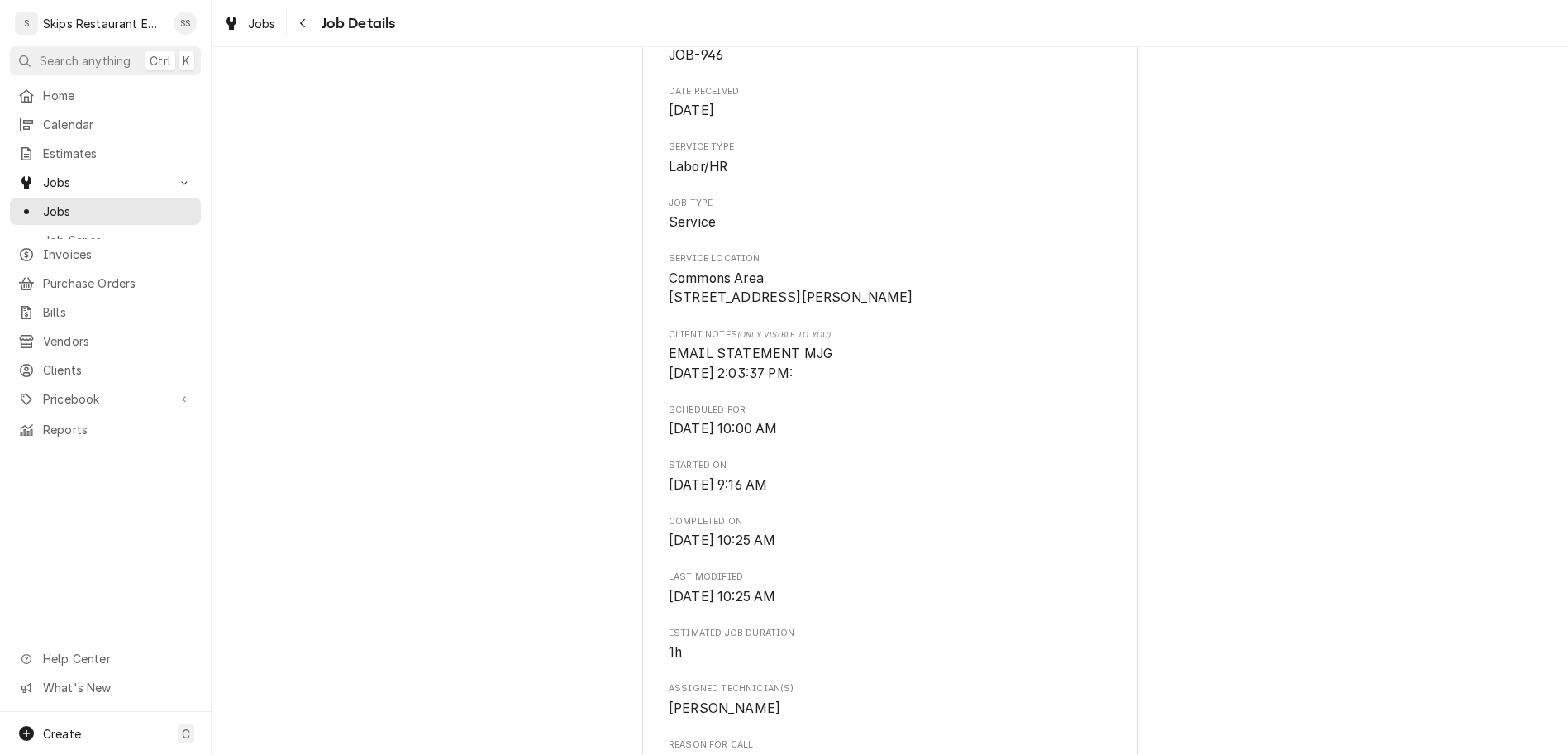
scroll to position [903, 0]
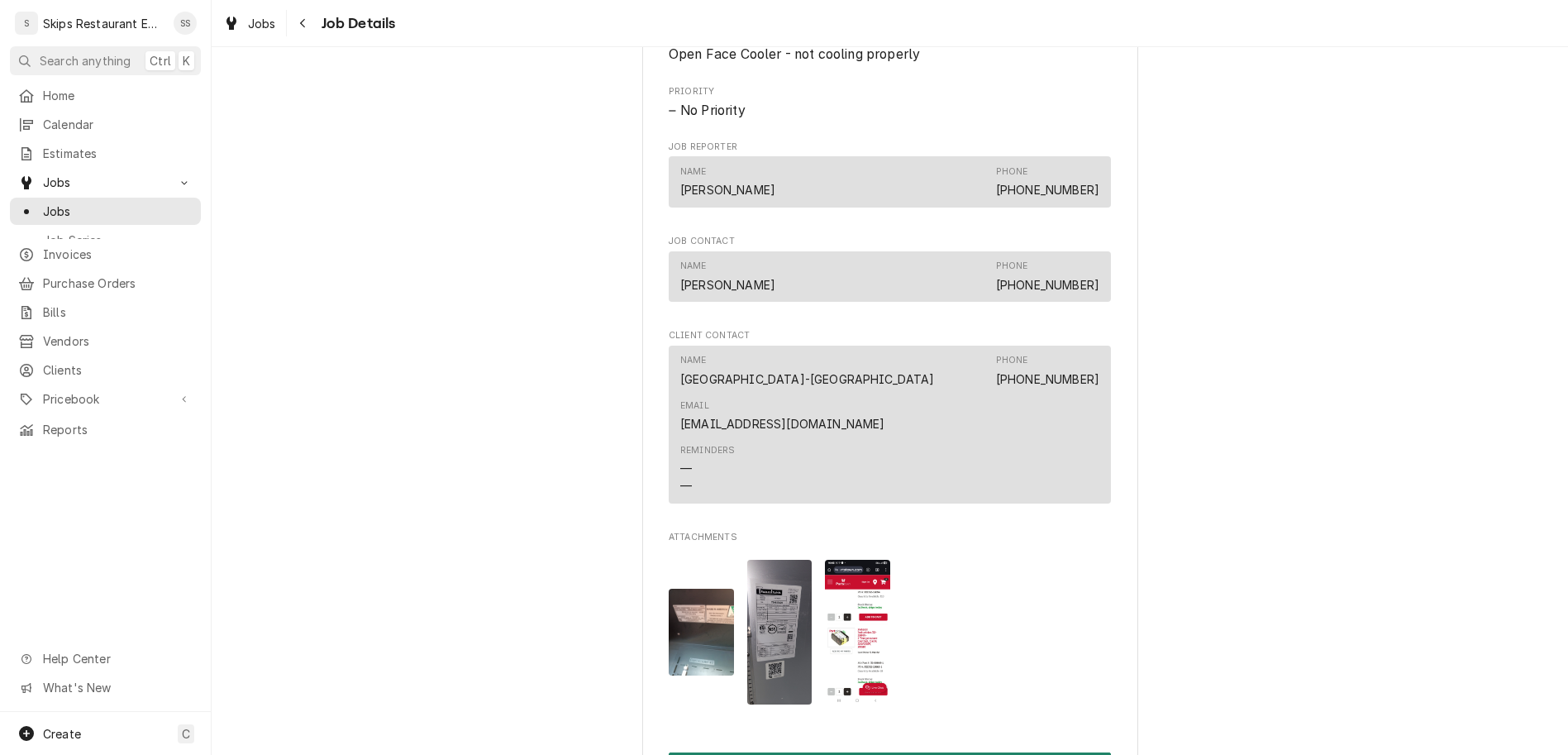
click at [840, 752] on button "Create Invoice" at bounding box center [890, 767] width 442 height 31
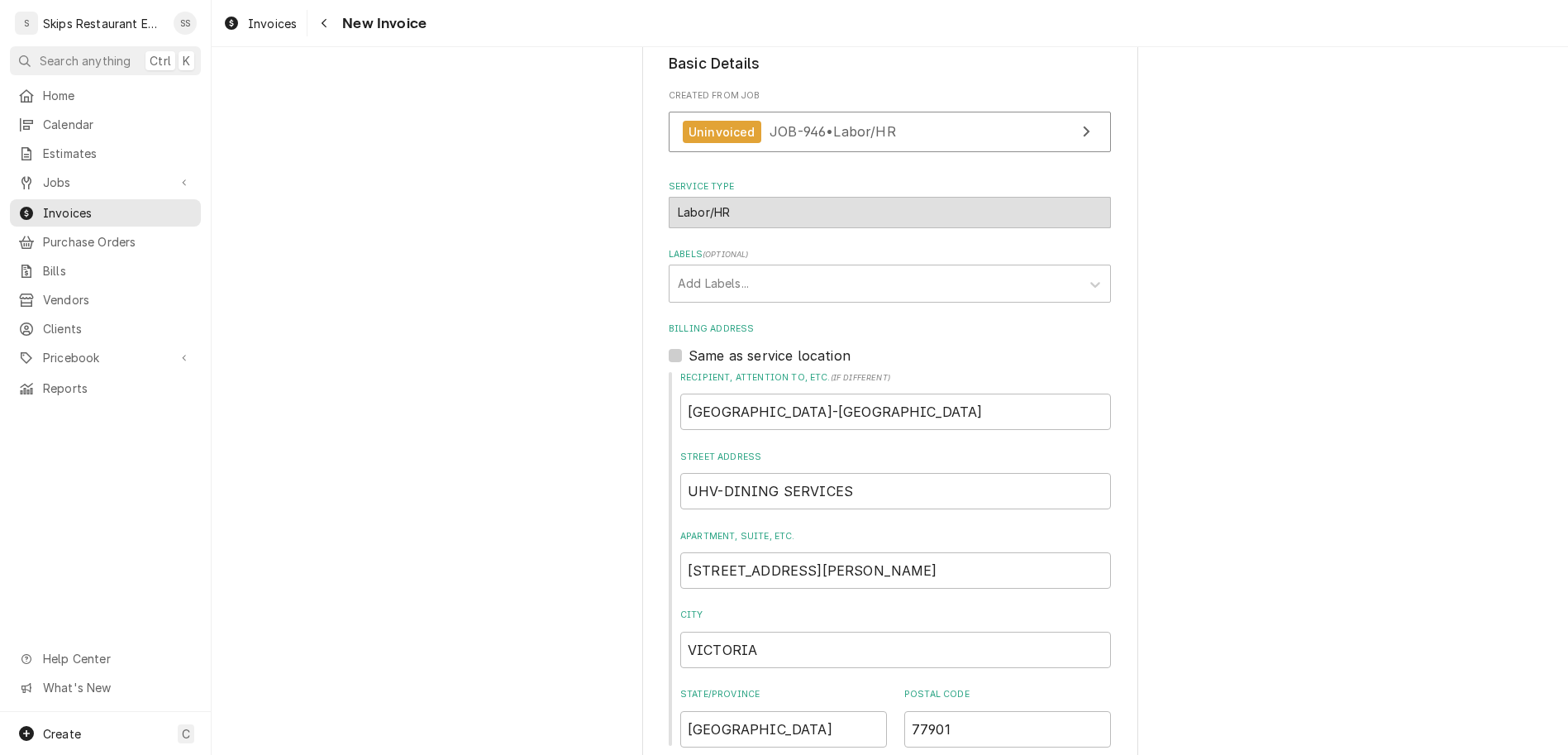
scroll to position [351, 0]
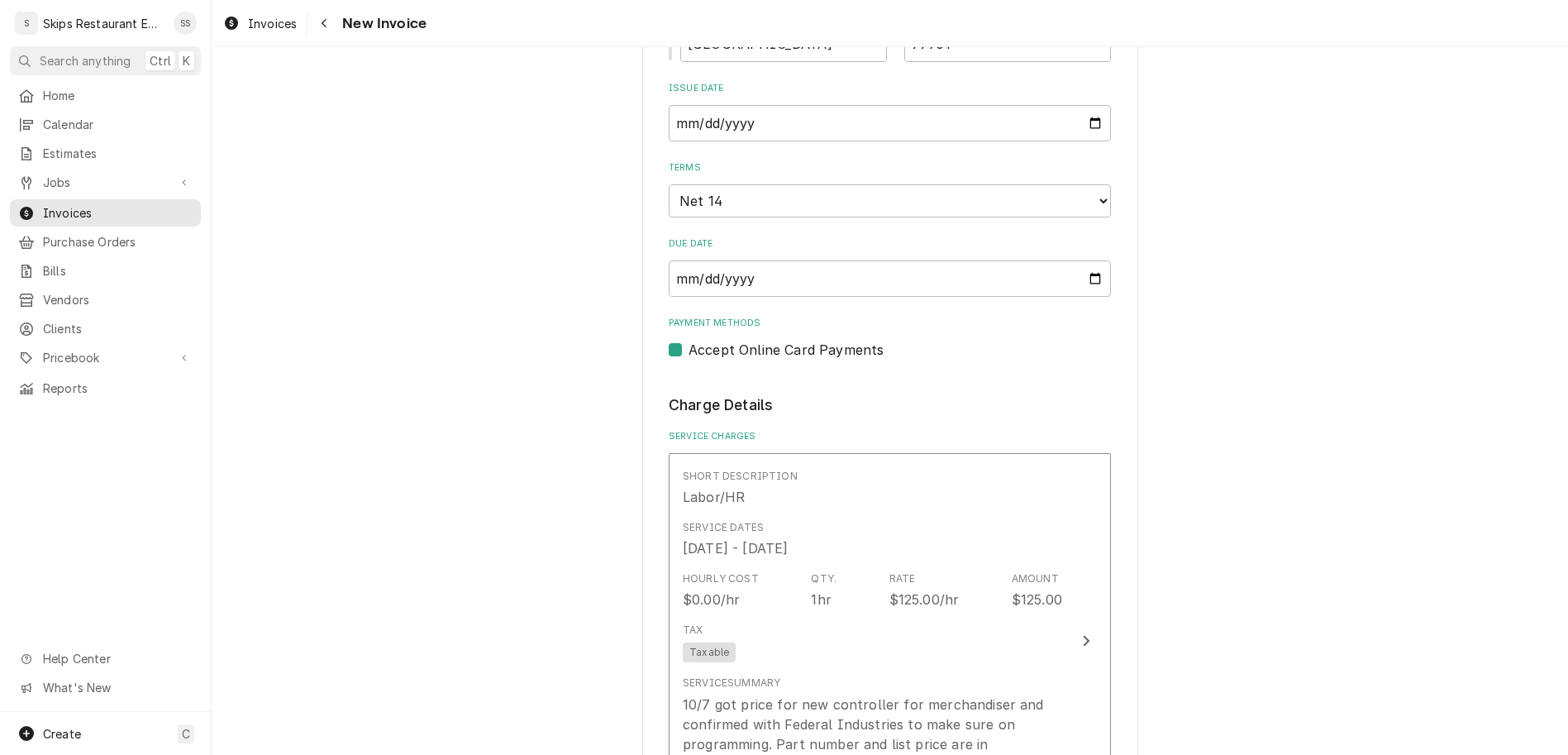
scroll to position [1124, 0]
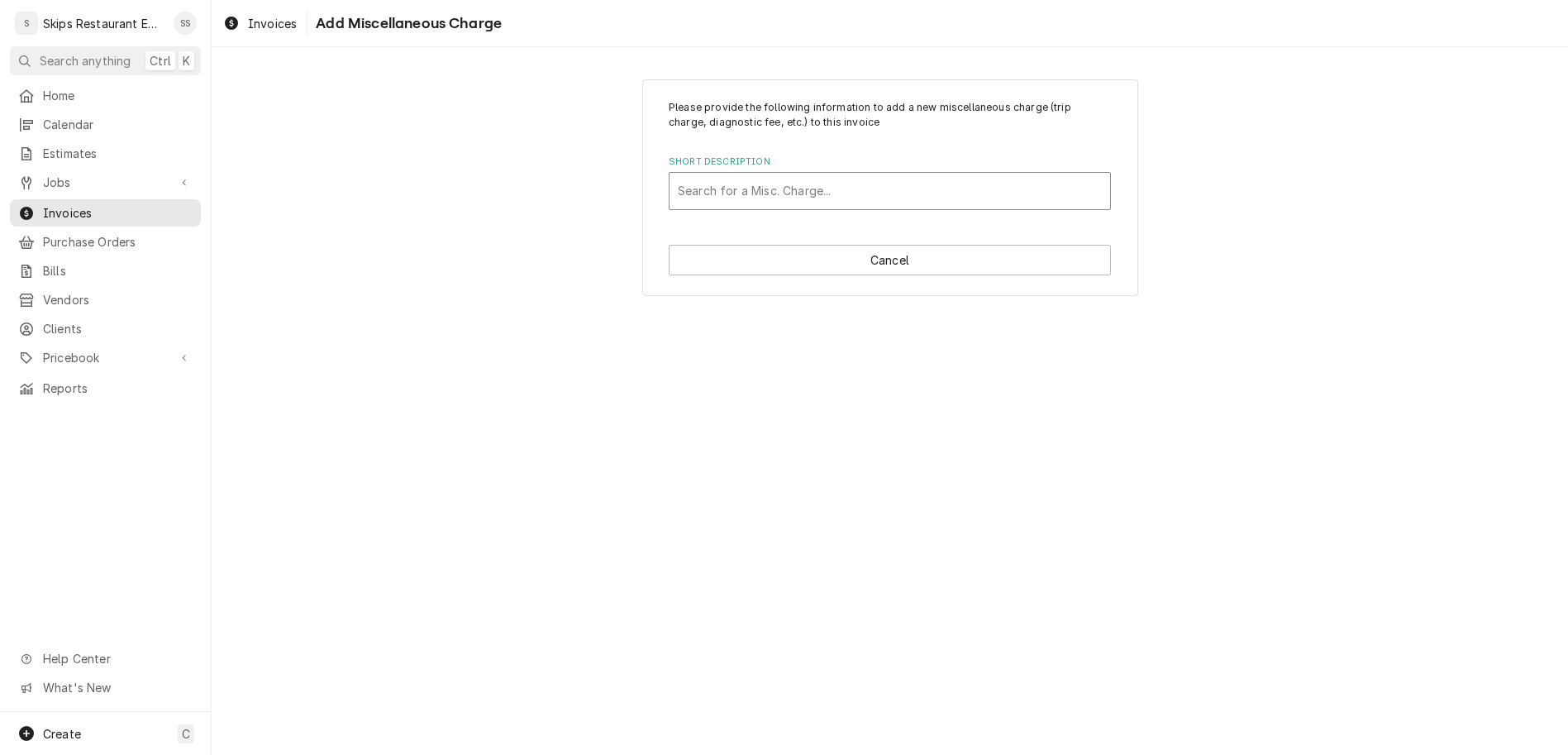
click at [745, 176] on div "Short Description" at bounding box center [889, 191] width 424 height 30
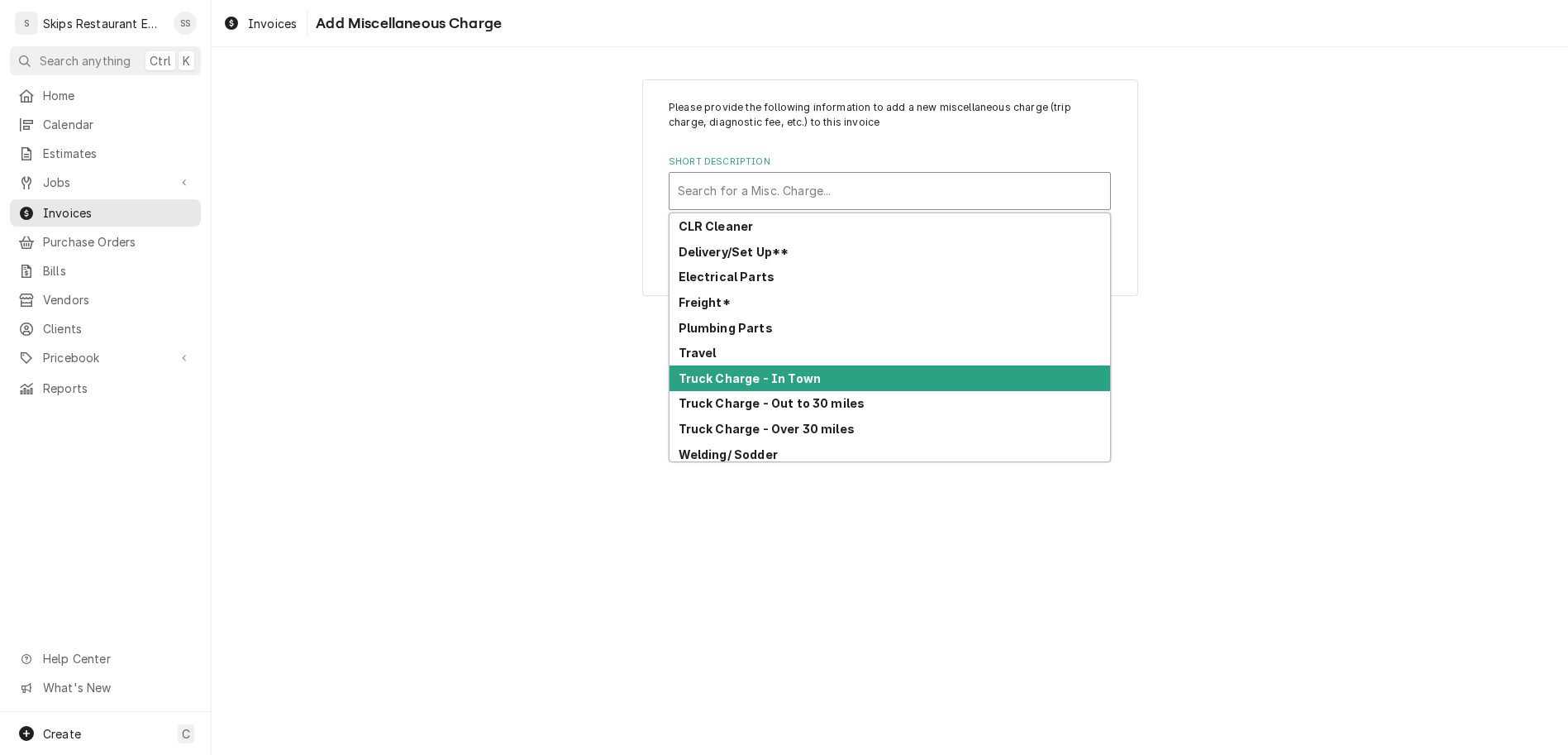
click at [726, 371] on strong "Truck Charge - In Town" at bounding box center [750, 378] width 143 height 14
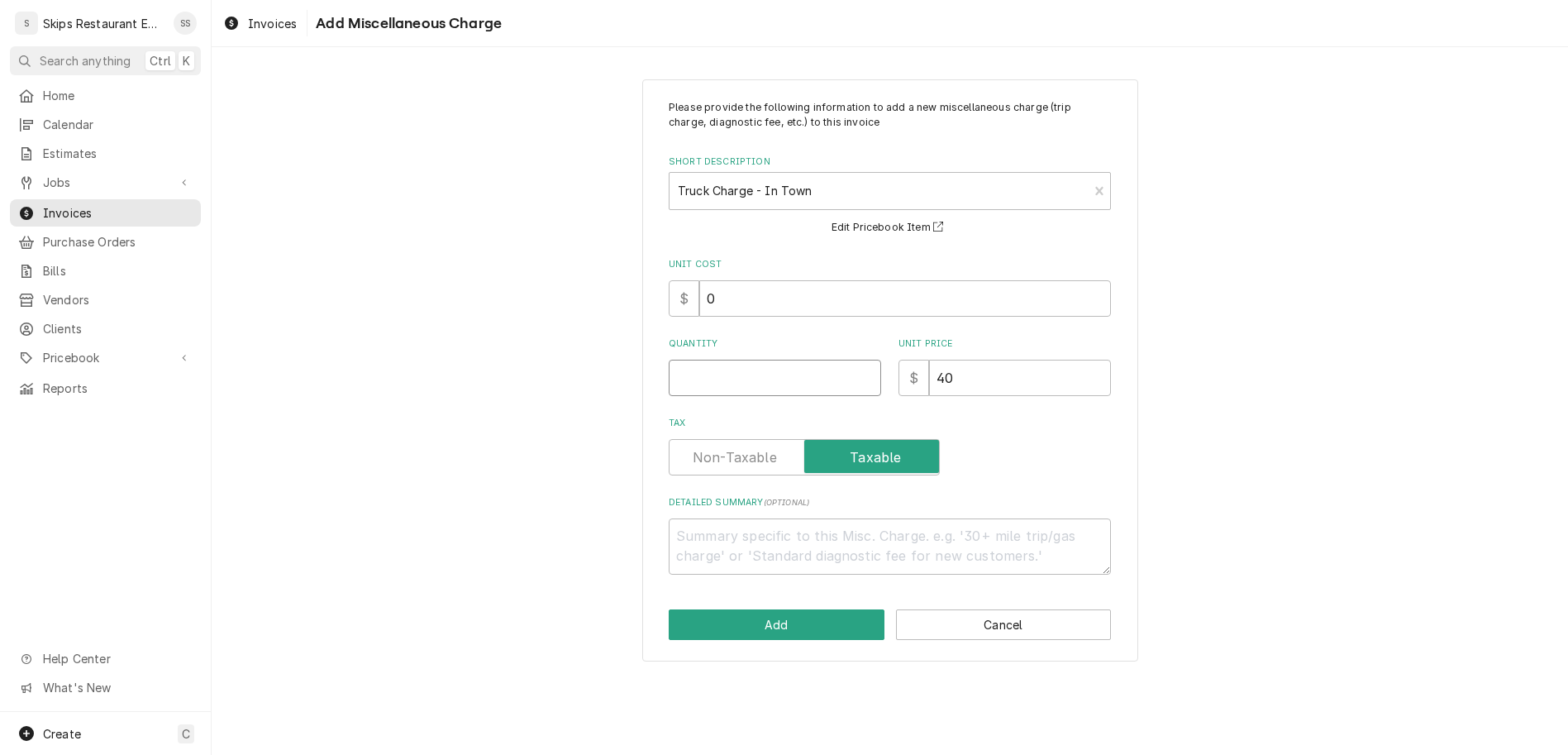
click at [726, 359] on input "Quantity" at bounding box center [775, 377] width 212 height 36
type textarea "x"
type input "1"
click at [775, 609] on button "Add" at bounding box center [777, 624] width 216 height 31
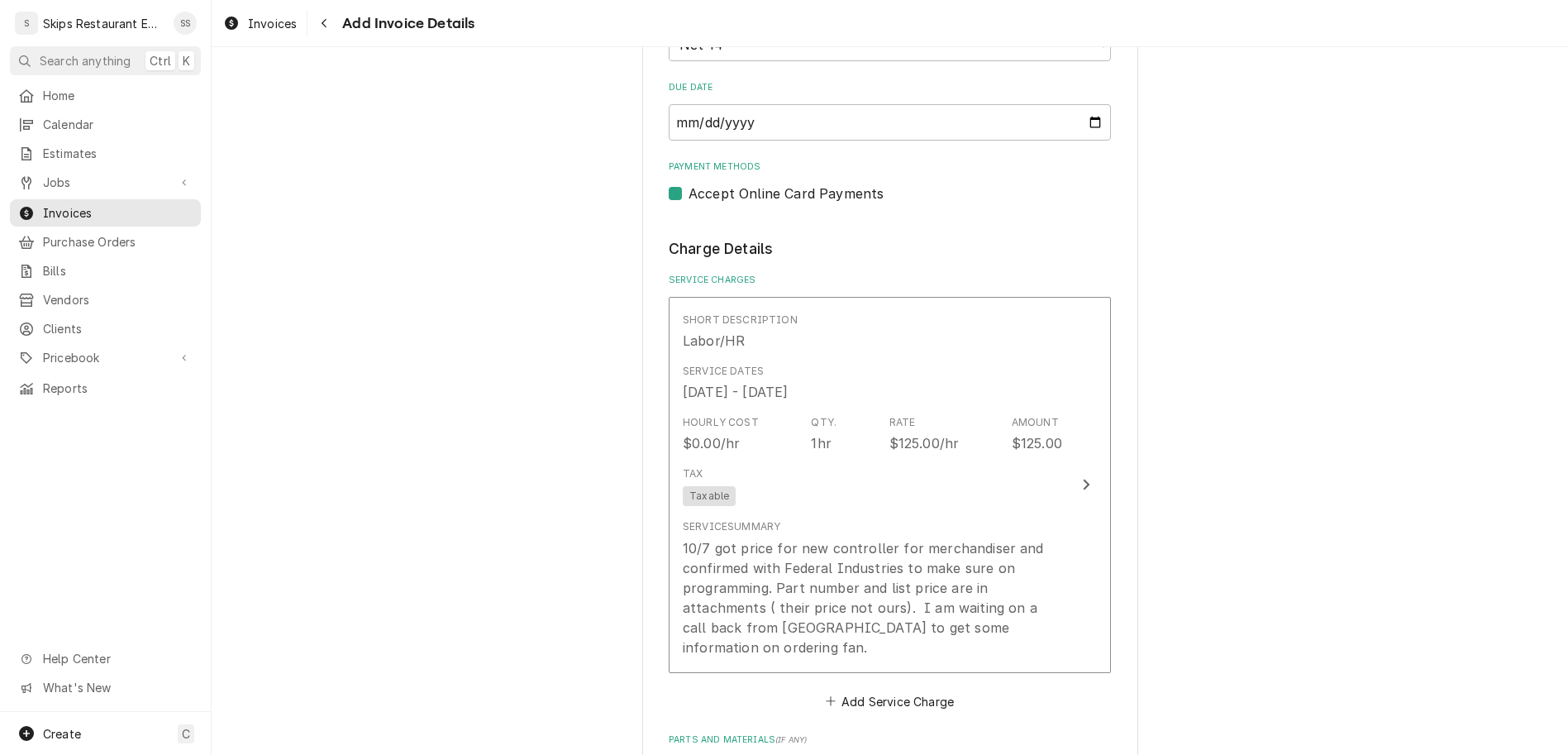
scroll to position [1369, 0]
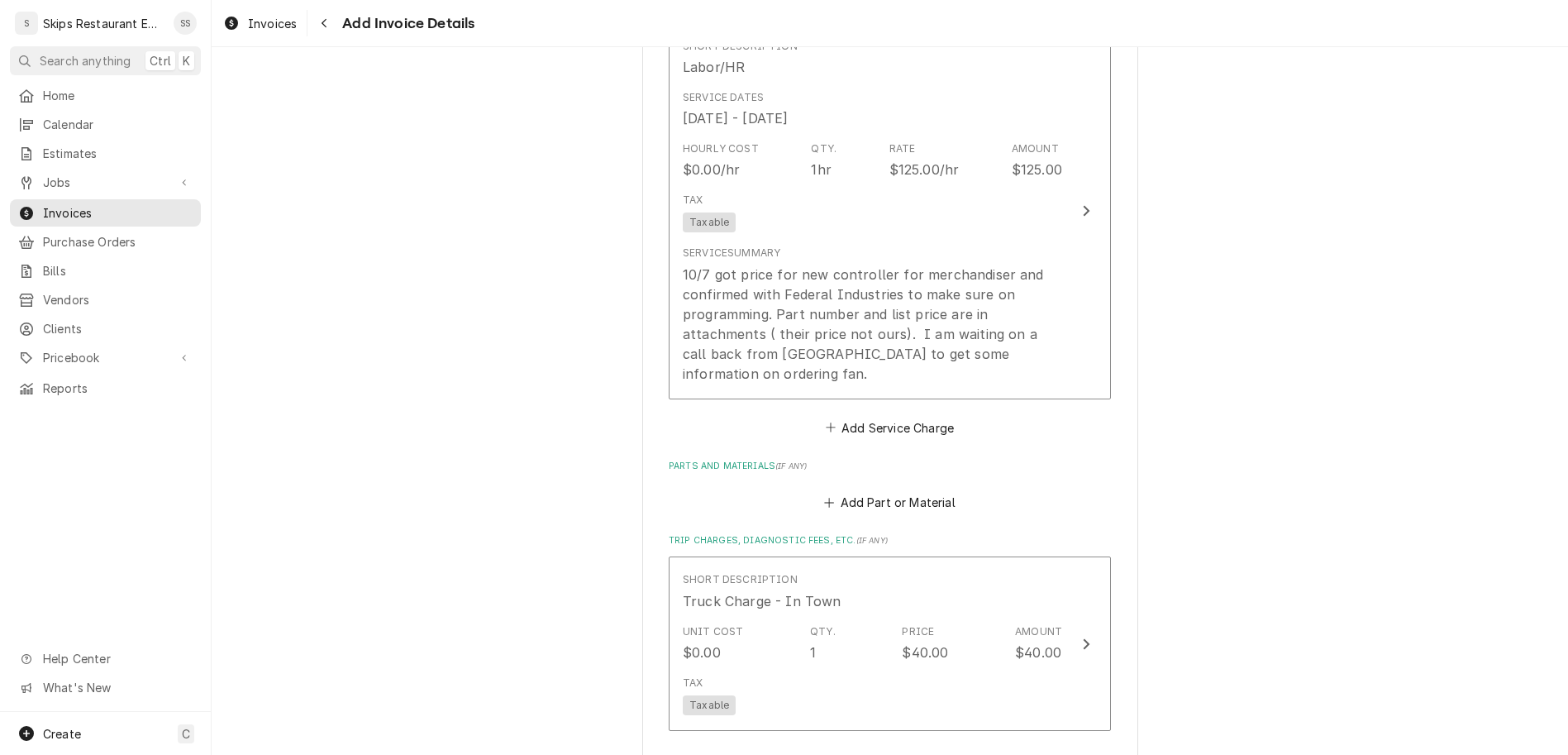
type textarea "x"
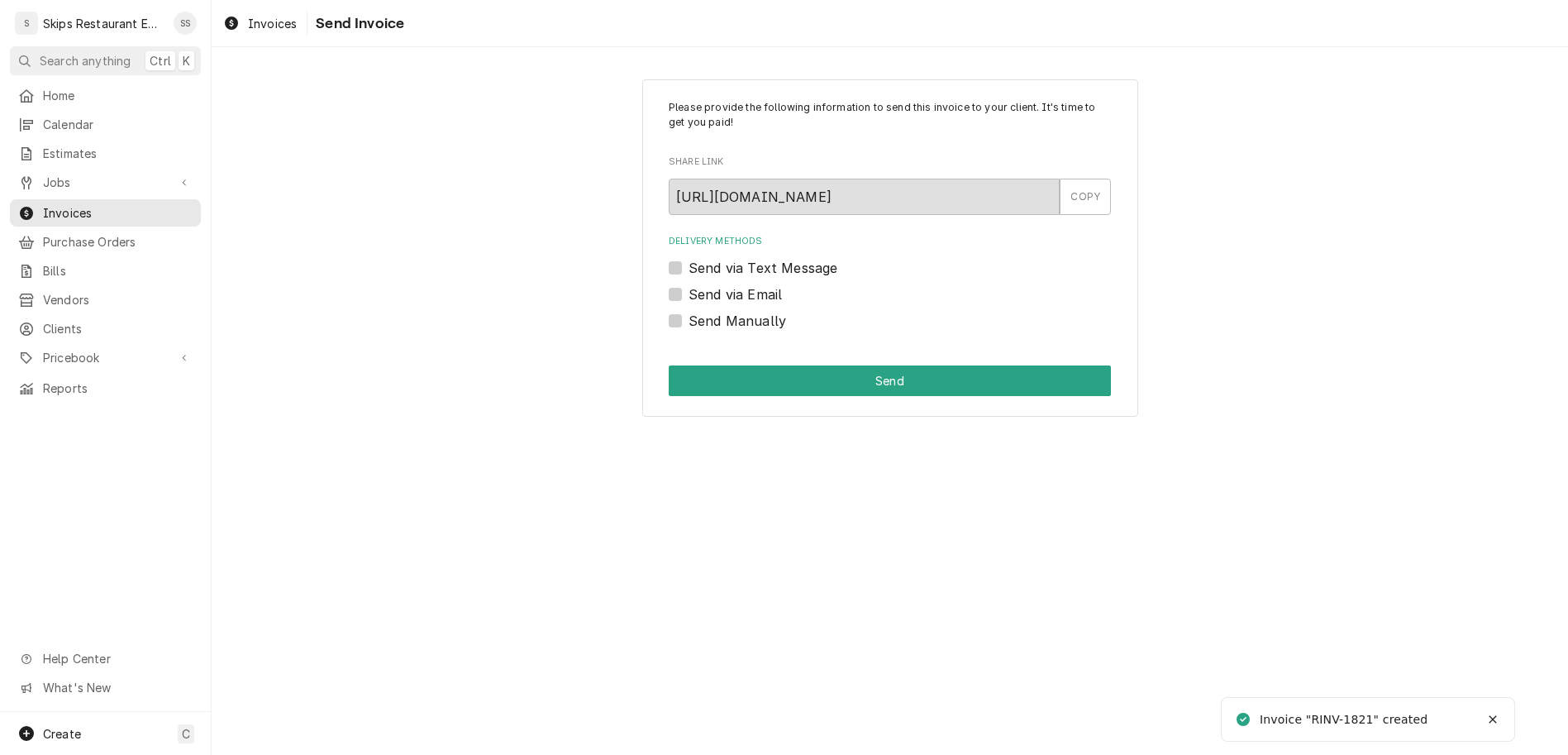
click at [703, 311] on label "Send Manually" at bounding box center [737, 320] width 97 height 19
click at [703, 311] on input "Send Manually" at bounding box center [910, 328] width 442 height 36
checkbox input "true"
click at [765, 366] on button "Send" at bounding box center [890, 381] width 442 height 31
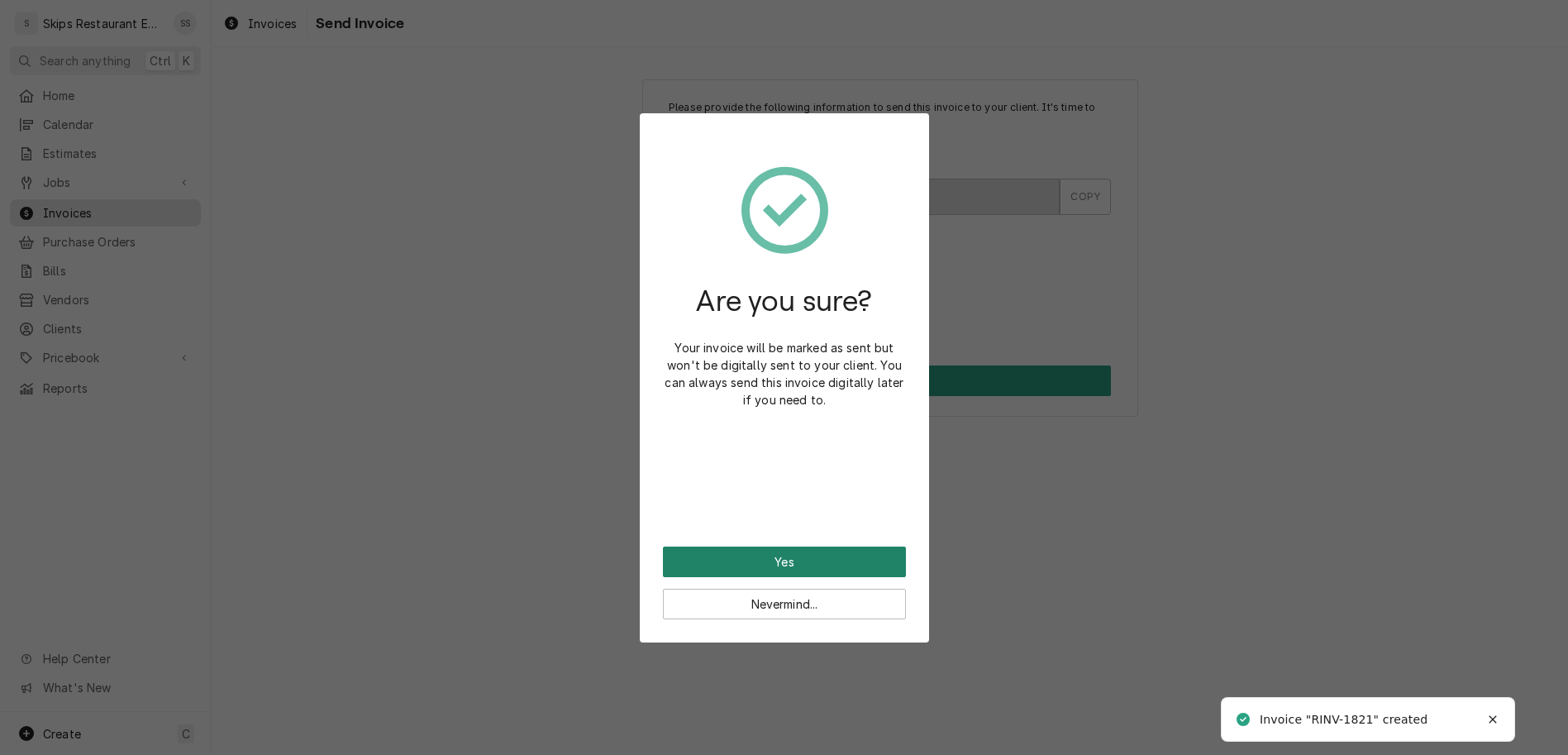
click at [791, 546] on button "Yes" at bounding box center [784, 561] width 243 height 31
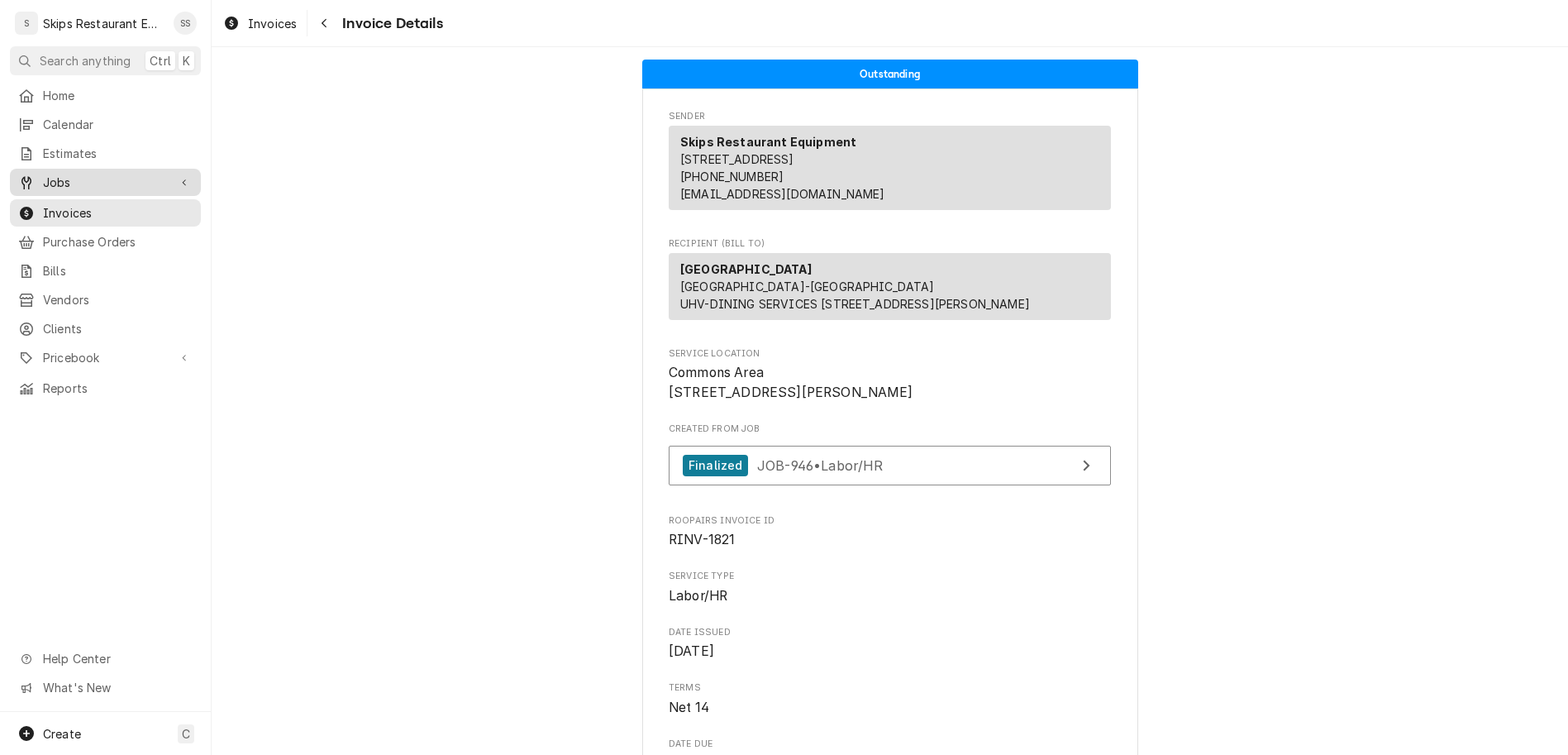
click at [43, 173] on span "Jobs" at bounding box center [105, 182] width 125 height 18
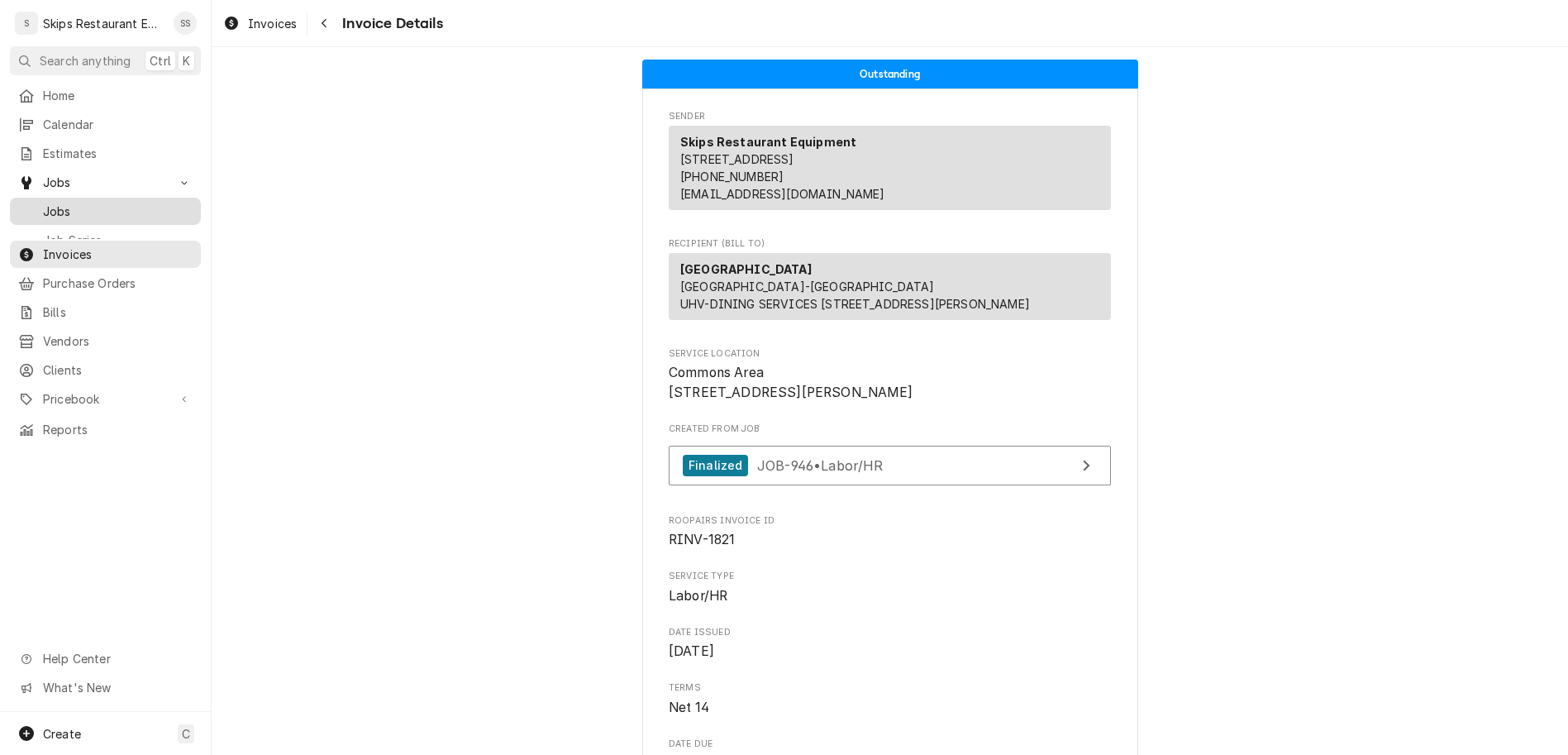
click at [47, 203] on span "Jobs" at bounding box center [118, 212] width 150 height 18
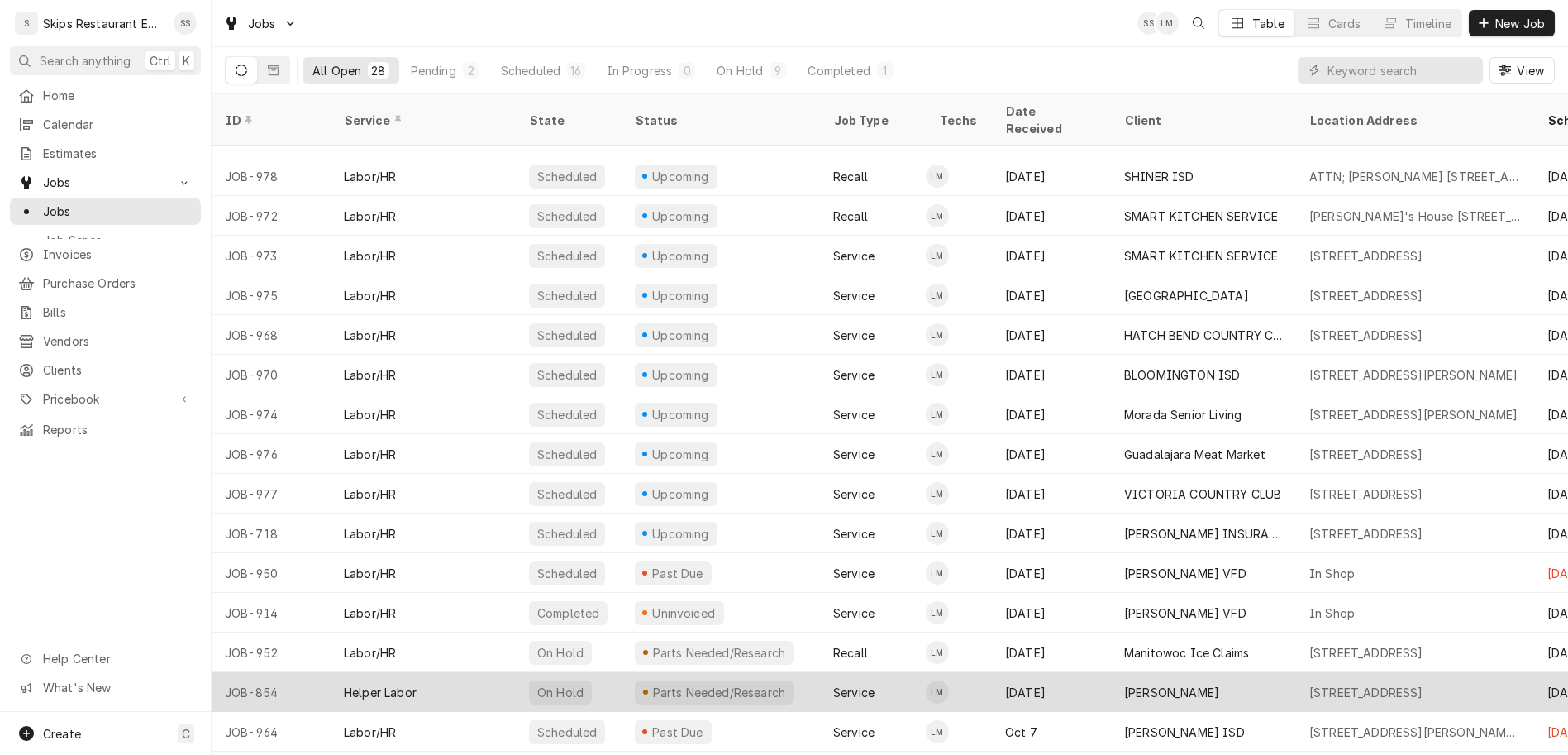
scroll to position [267, 0]
